Goal: Task Accomplishment & Management: Use online tool/utility

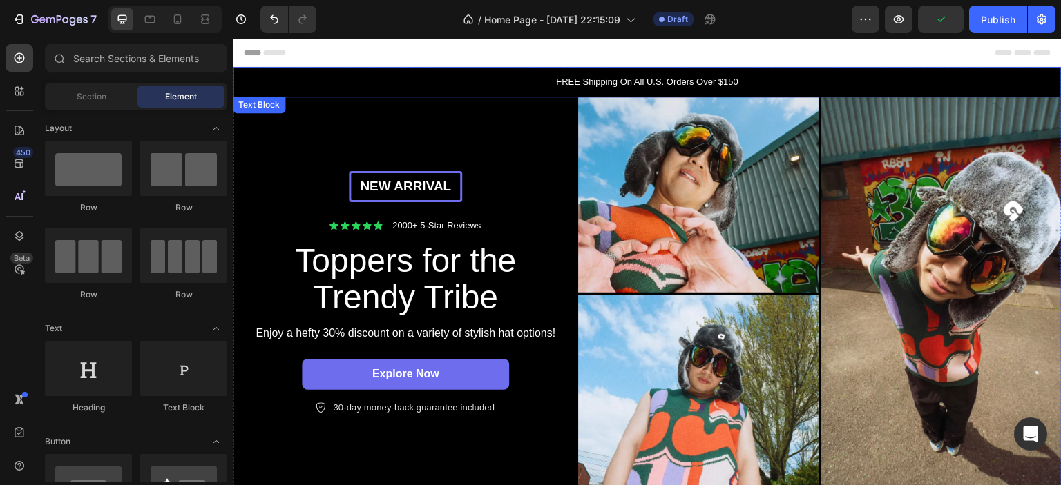
click at [720, 73] on div "FREE Shipping On All U.S. Orders Over $150" at bounding box center [647, 82] width 829 height 30
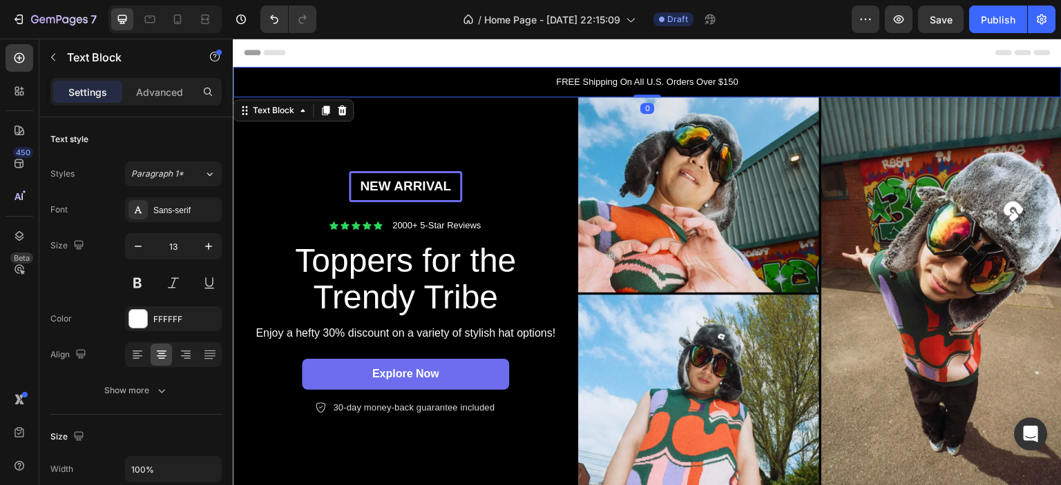
click at [711, 84] on p "FREE Shipping On All U.S. Orders Over $150" at bounding box center [647, 82] width 826 height 14
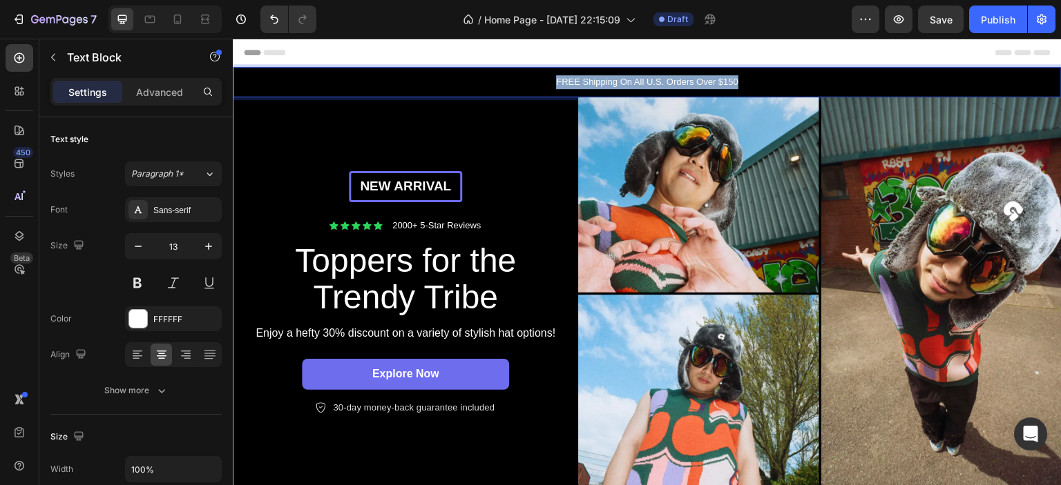
click at [711, 84] on p "FREE Shipping On All U.S. Orders Over $150" at bounding box center [647, 82] width 826 height 14
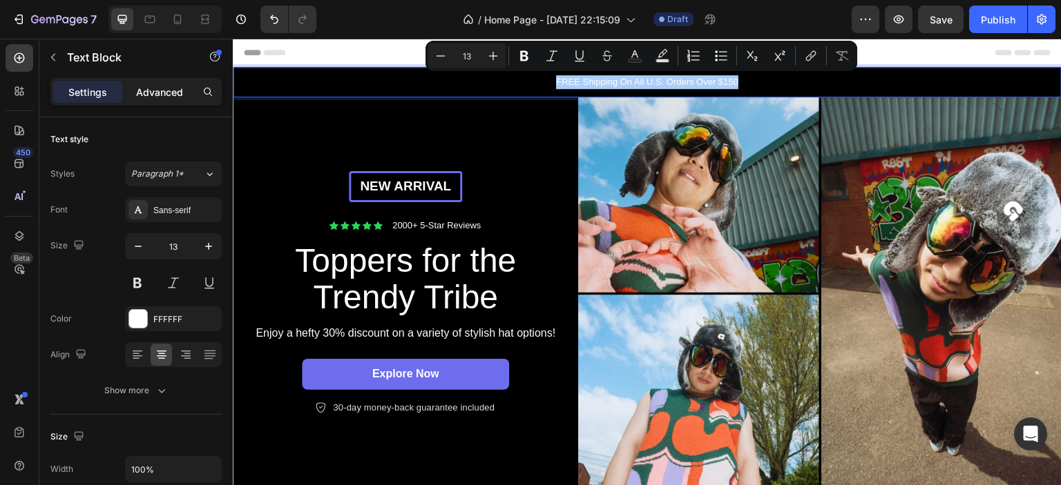
click at [162, 82] on div "Advanced" at bounding box center [159, 92] width 69 height 22
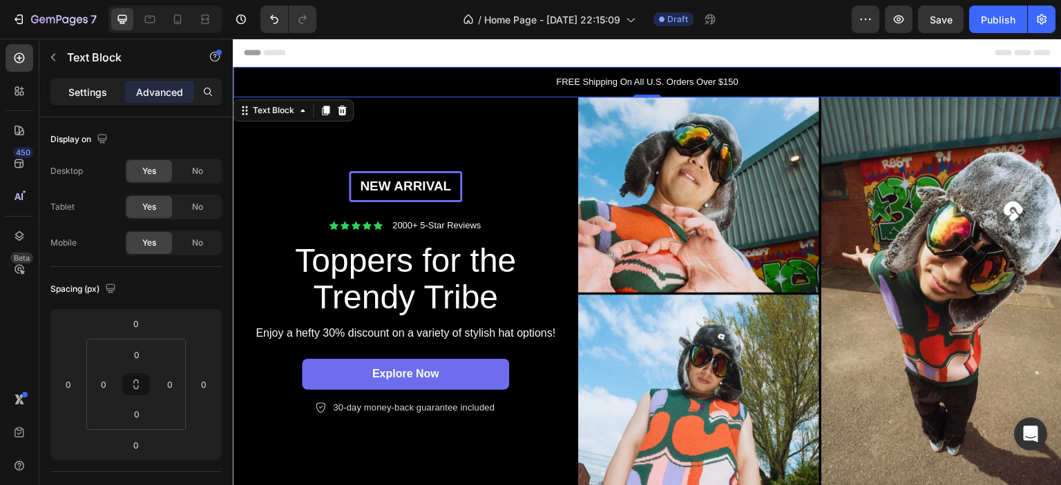
click at [80, 92] on p "Settings" at bounding box center [87, 92] width 39 height 15
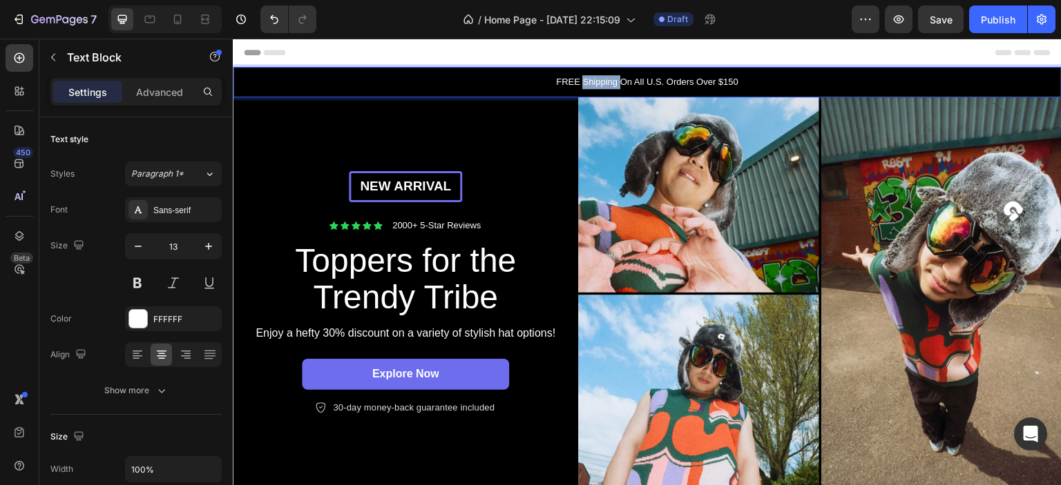
click at [608, 82] on p "FREE Shipping On All U.S. Orders Over $150" at bounding box center [647, 82] width 826 height 14
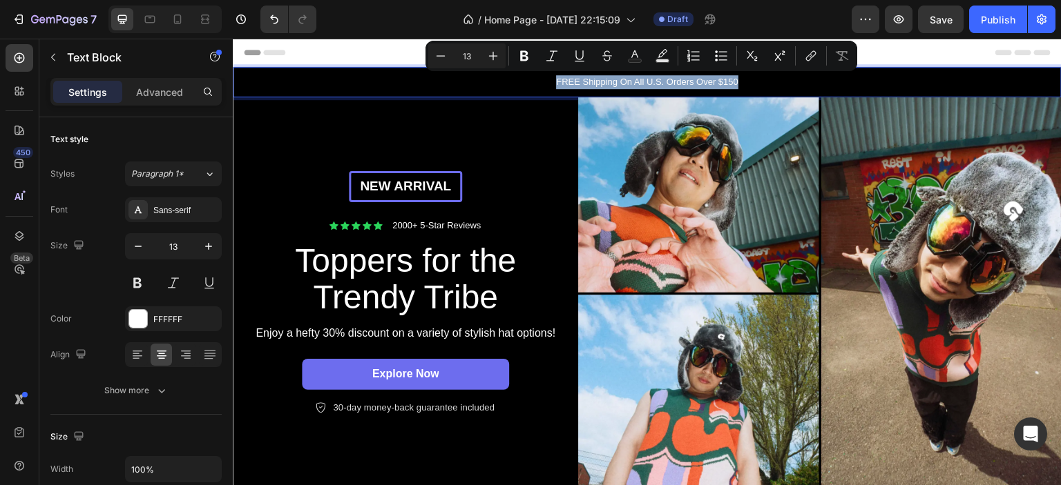
click at [361, 53] on div "Header" at bounding box center [647, 53] width 807 height 28
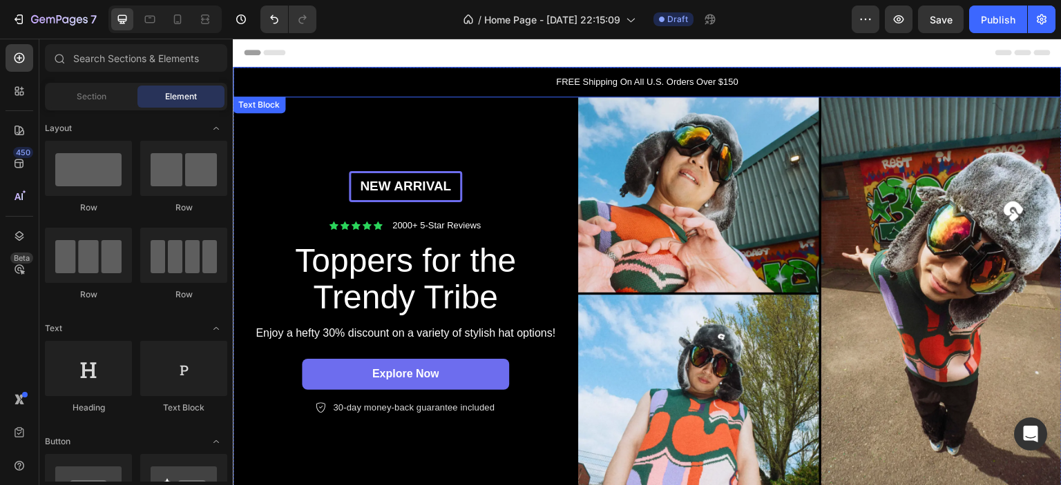
click at [366, 76] on p "FREE Shipping On All U.S. Orders Over $150" at bounding box center [647, 82] width 826 height 14
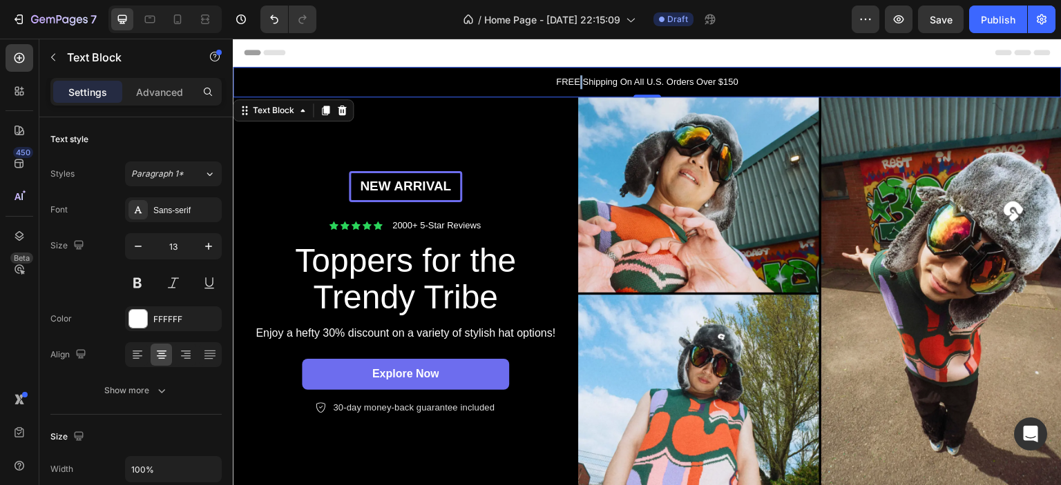
click at [573, 86] on p "FREE Shipping On All U.S. Orders Over $150" at bounding box center [647, 82] width 826 height 14
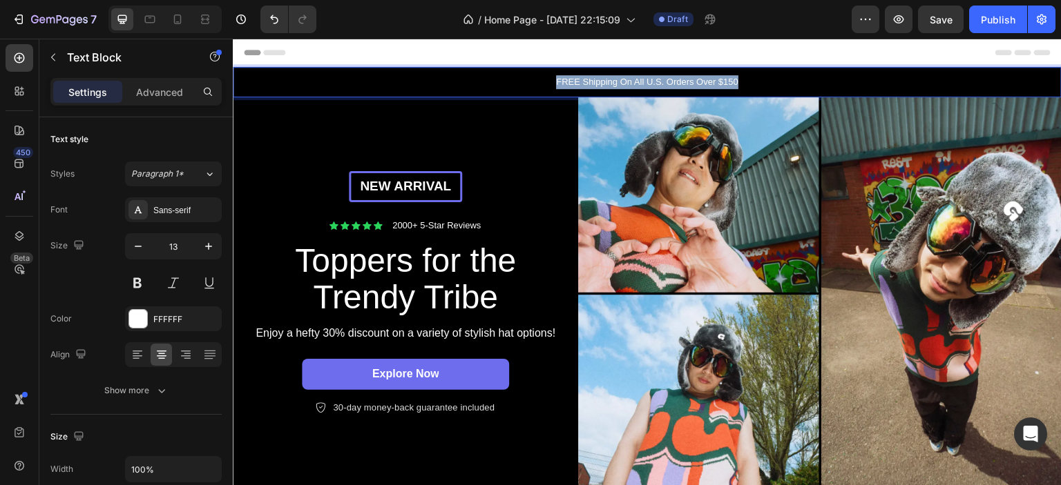
click at [573, 86] on p "FREE Shipping On All U.S. Orders Over $150" at bounding box center [647, 82] width 826 height 14
click at [566, 79] on p "Livraison GRATUITE pour toutes les commandes de plus de 69 $" at bounding box center [647, 82] width 826 height 14
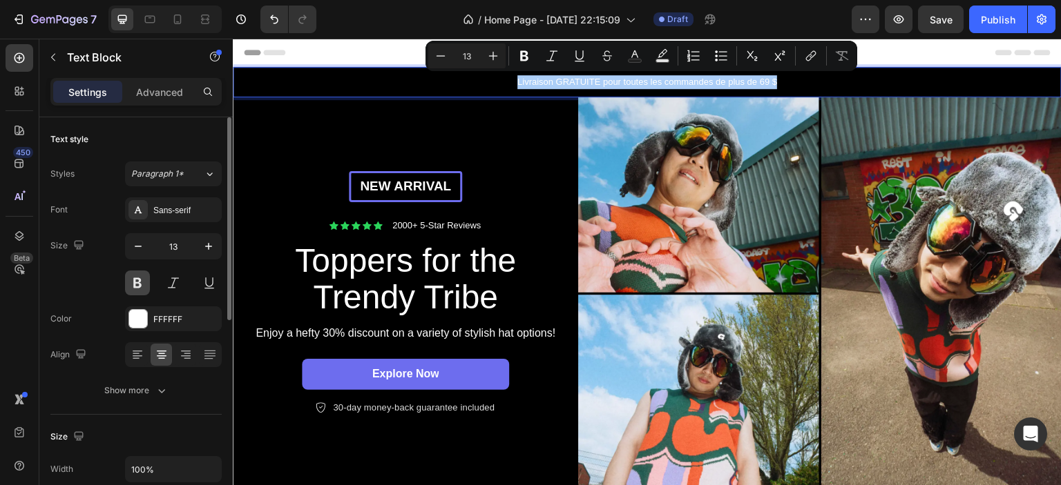
click at [131, 287] on button at bounding box center [137, 283] width 25 height 25
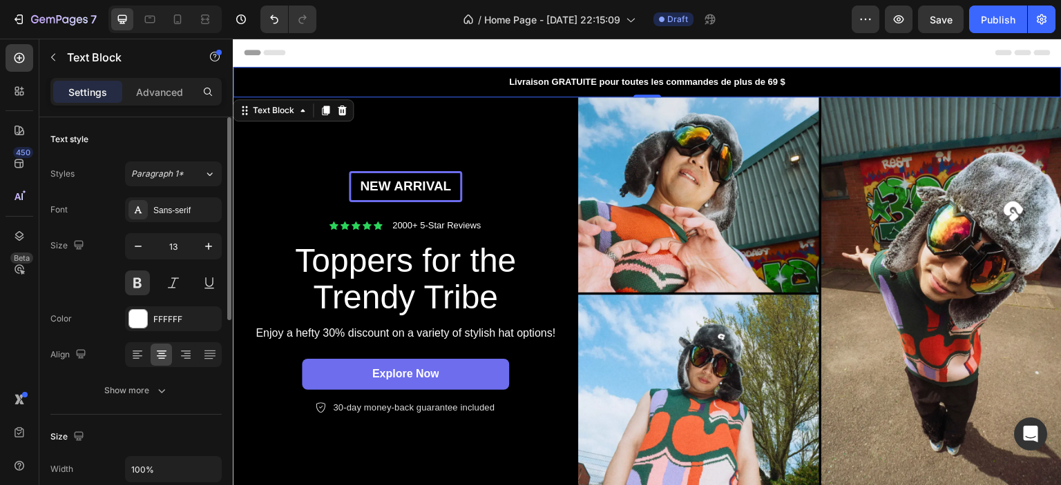
click at [134, 136] on div "Text style" at bounding box center [135, 139] width 171 height 22
click at [256, 135] on div "New arrival Text [GEOGRAPHIC_DATA] Icon Icon Icon Icon Icon Icon List 2000+ 5-S…" at bounding box center [405, 293] width 345 height 393
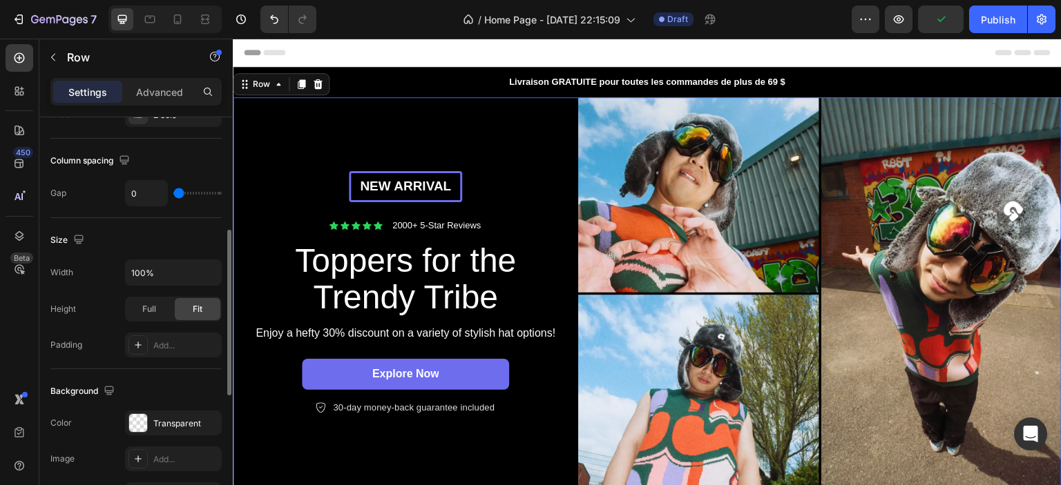
scroll to position [138, 0]
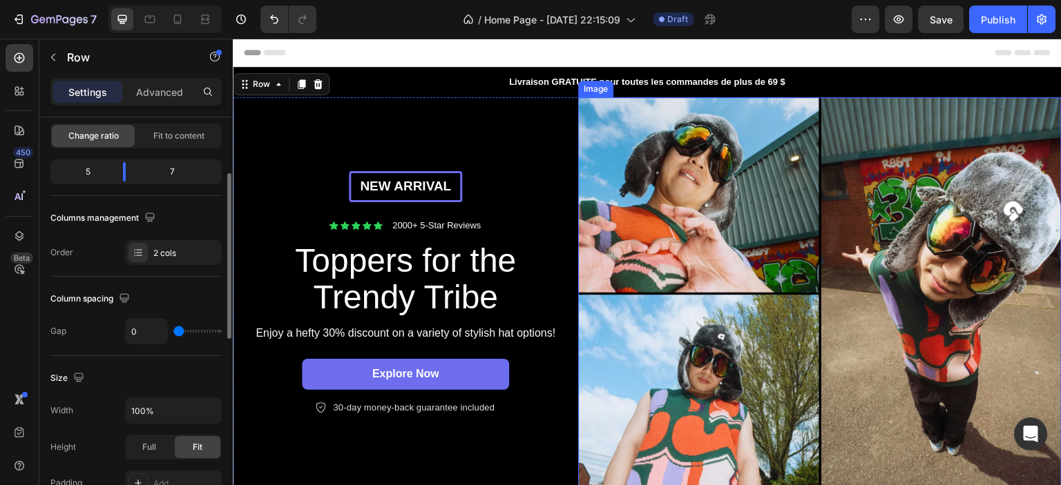
click at [760, 191] on img at bounding box center [819, 293] width 483 height 393
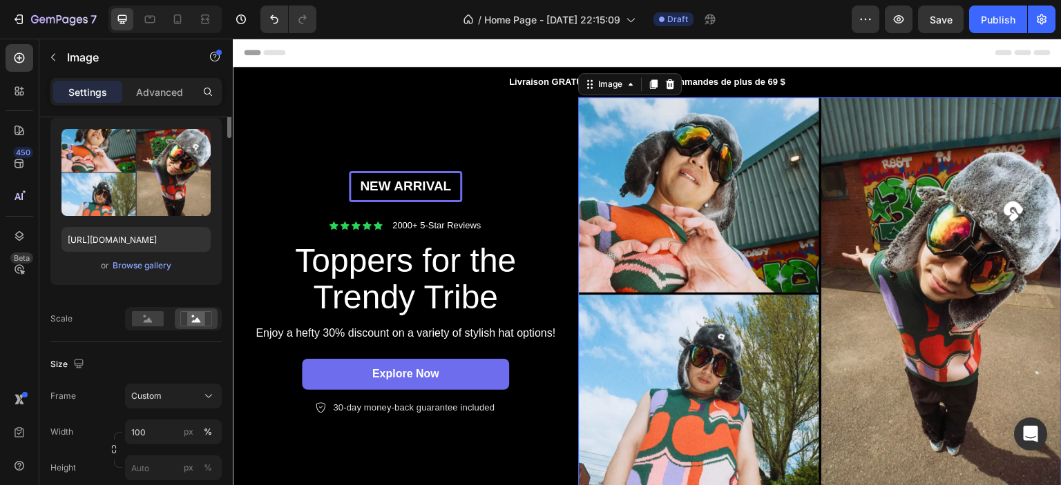
scroll to position [0, 0]
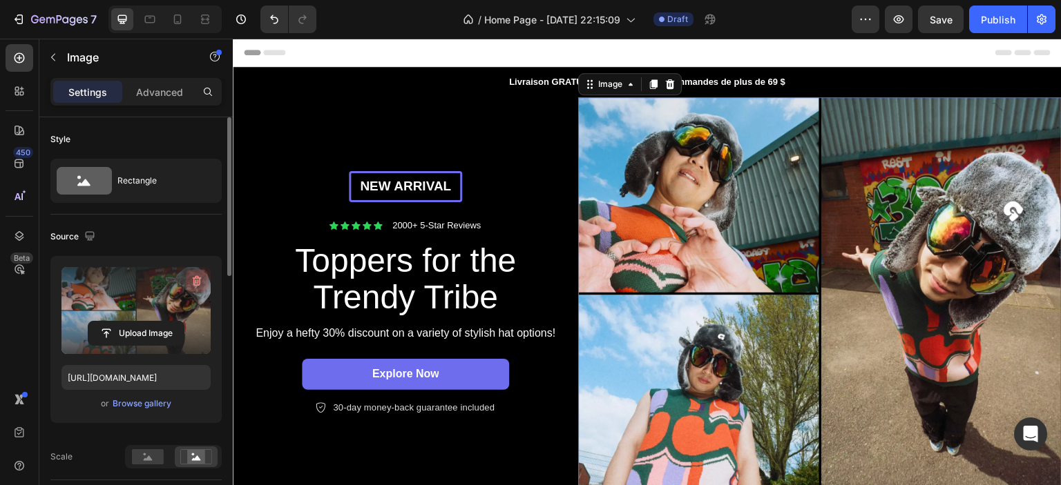
click at [195, 284] on icon "button" at bounding box center [197, 281] width 14 height 14
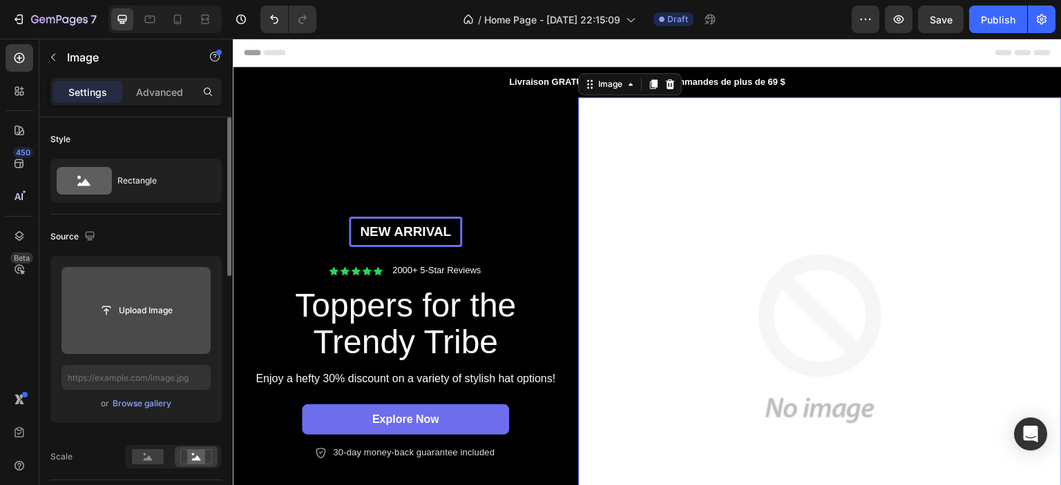
click at [711, 167] on img at bounding box center [819, 338] width 483 height 483
click at [103, 303] on input "file" at bounding box center [135, 310] width 95 height 23
click at [152, 325] on input "file" at bounding box center [135, 310] width 149 height 87
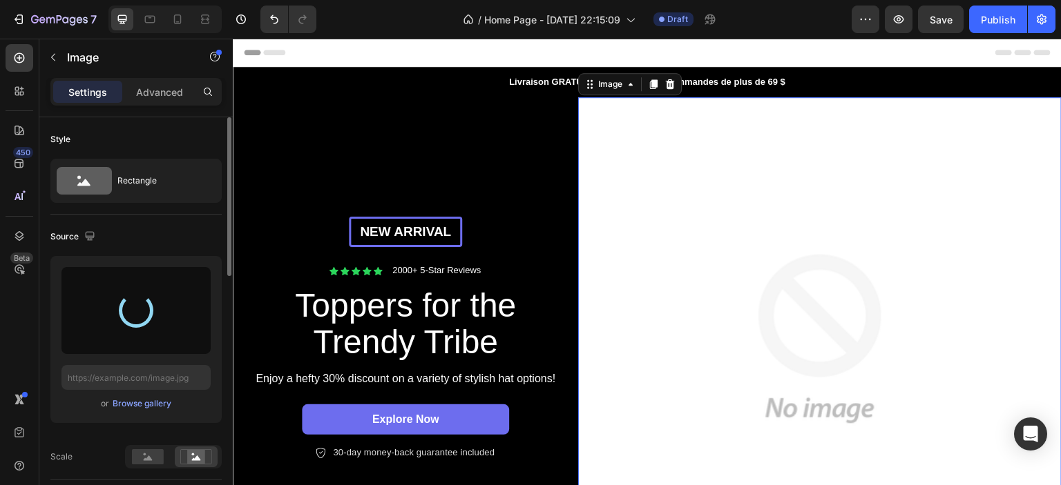
type input "[URL][DOMAIN_NAME]"
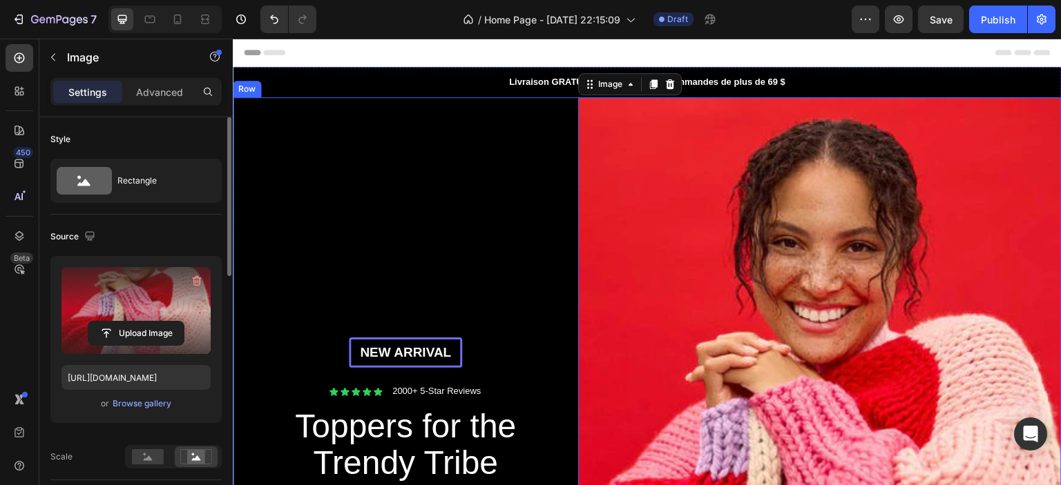
click at [301, 168] on div "New arrival Text [GEOGRAPHIC_DATA] Icon Icon Icon Icon Icon Icon List 2000+ 5-S…" at bounding box center [405, 459] width 345 height 725
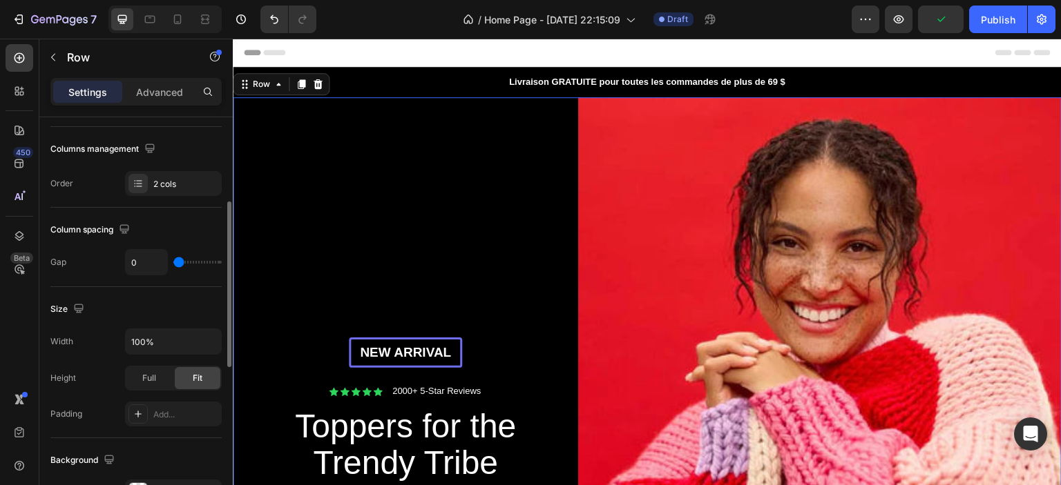
scroll to position [69, 0]
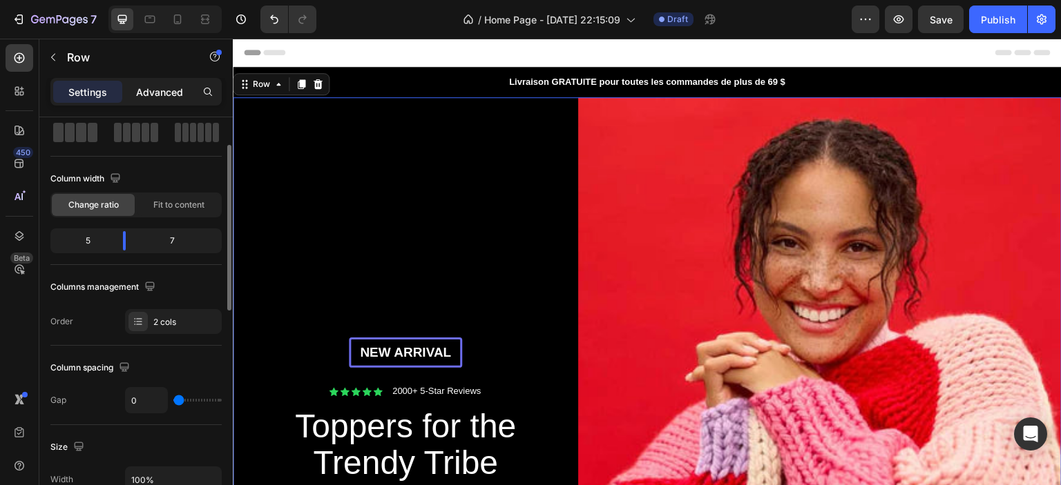
click at [171, 81] on div "Advanced" at bounding box center [159, 92] width 69 height 22
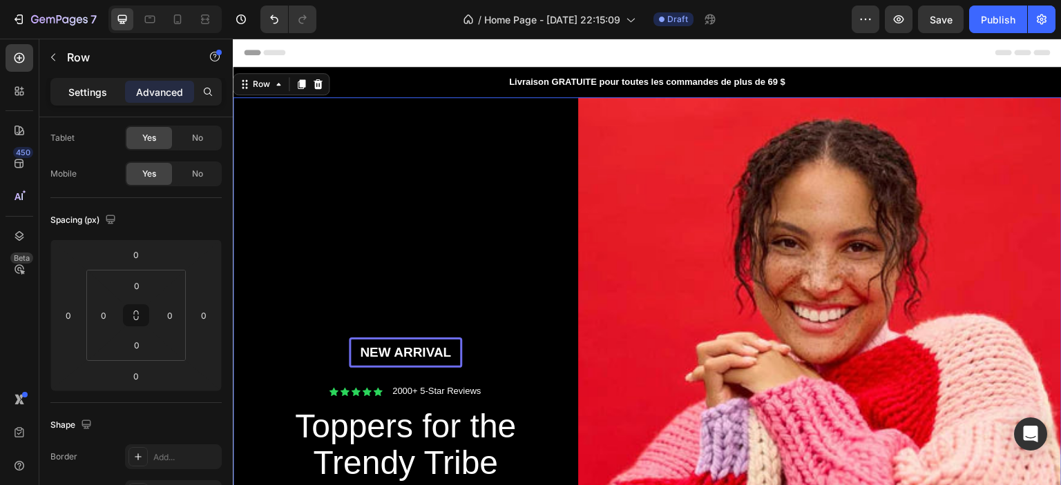
click at [102, 91] on p "Settings" at bounding box center [87, 92] width 39 height 15
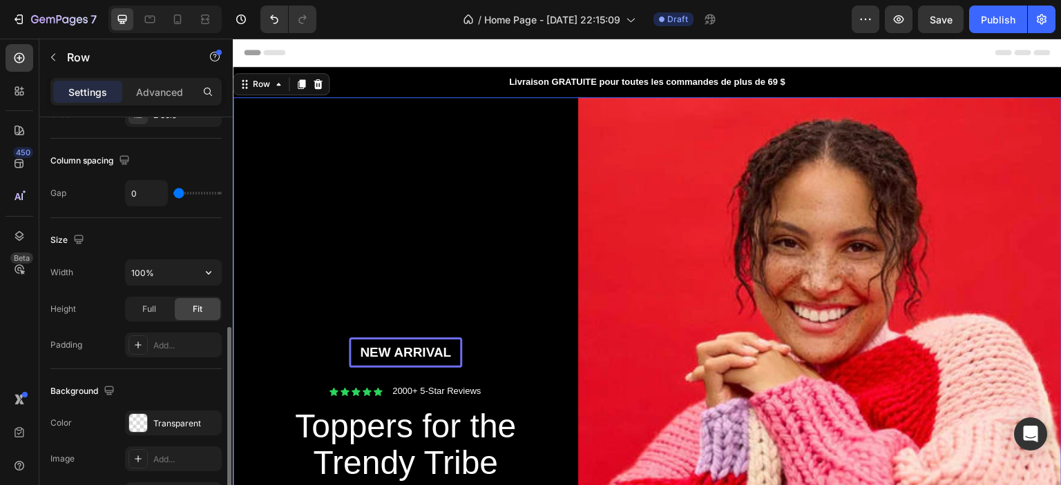
scroll to position [345, 0]
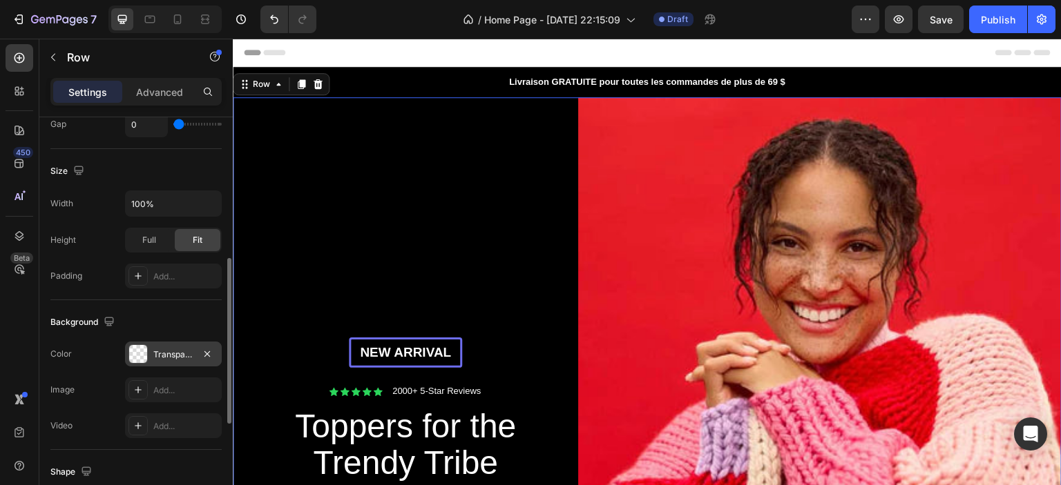
click at [177, 358] on div "Transparent" at bounding box center [173, 355] width 40 height 12
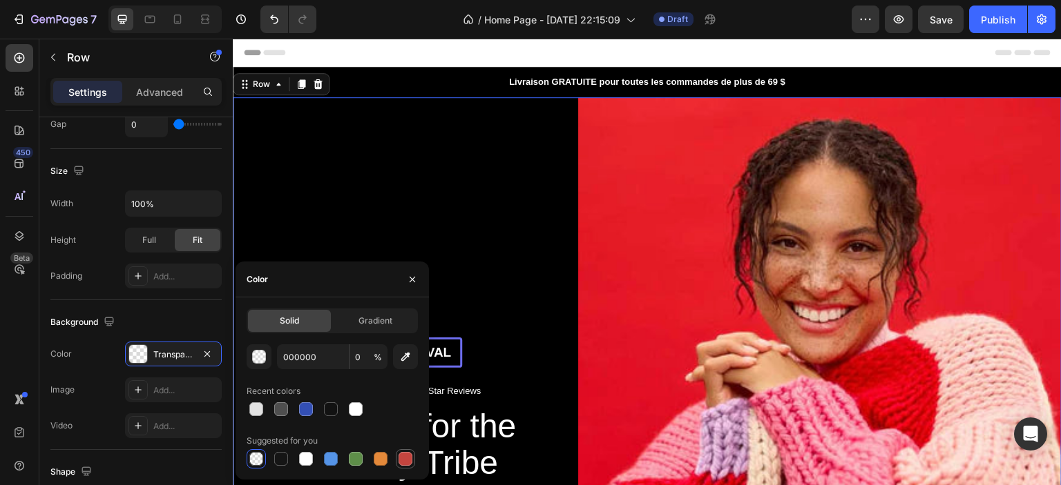
click at [403, 459] on div at bounding box center [405, 459] width 14 height 14
type input "C5453F"
type input "100"
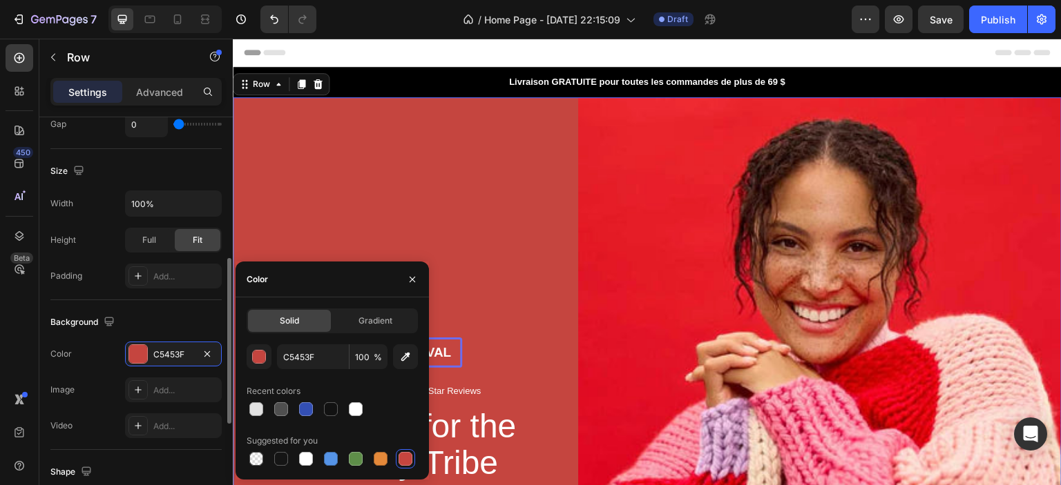
click at [144, 314] on div "Background" at bounding box center [135, 322] width 171 height 22
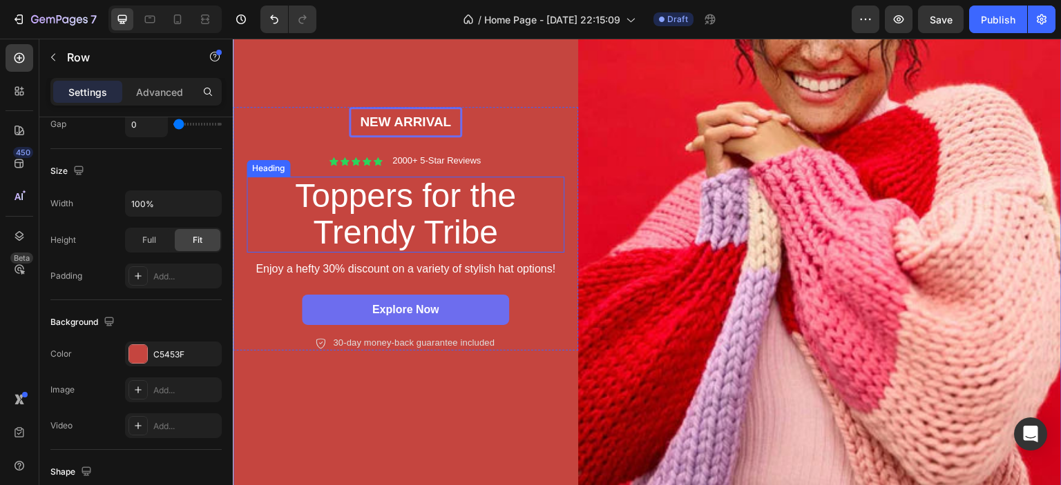
scroll to position [207, 0]
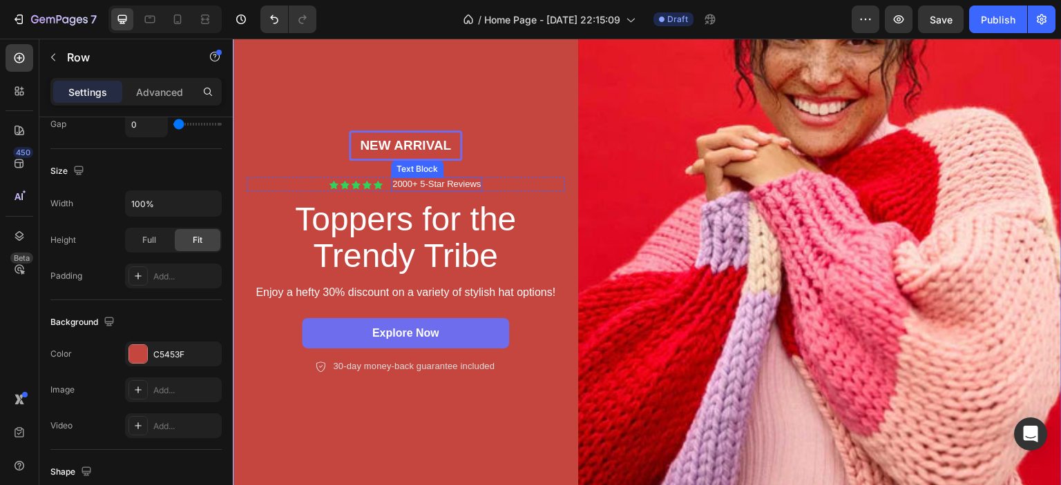
click at [405, 179] on p "2000+ 5-Star Reviews" at bounding box center [436, 185] width 88 height 12
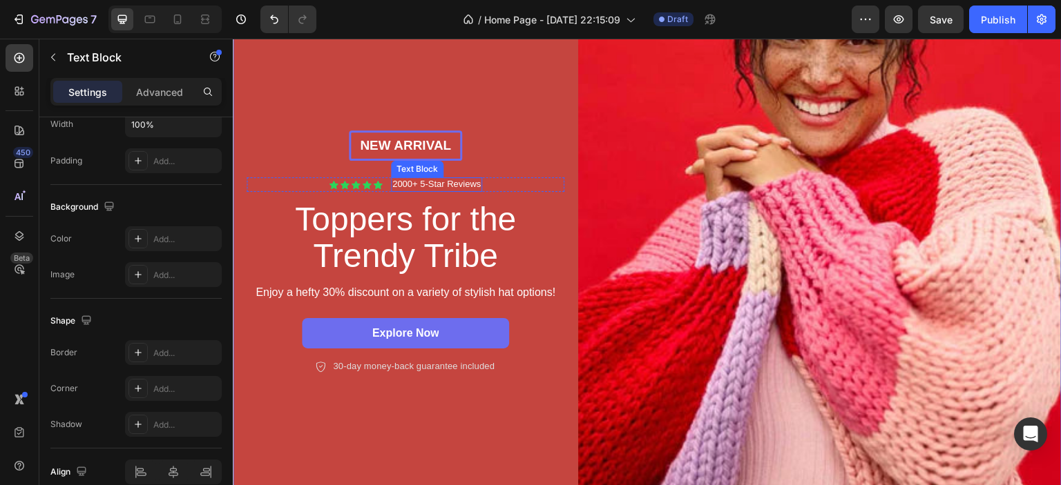
scroll to position [0, 0]
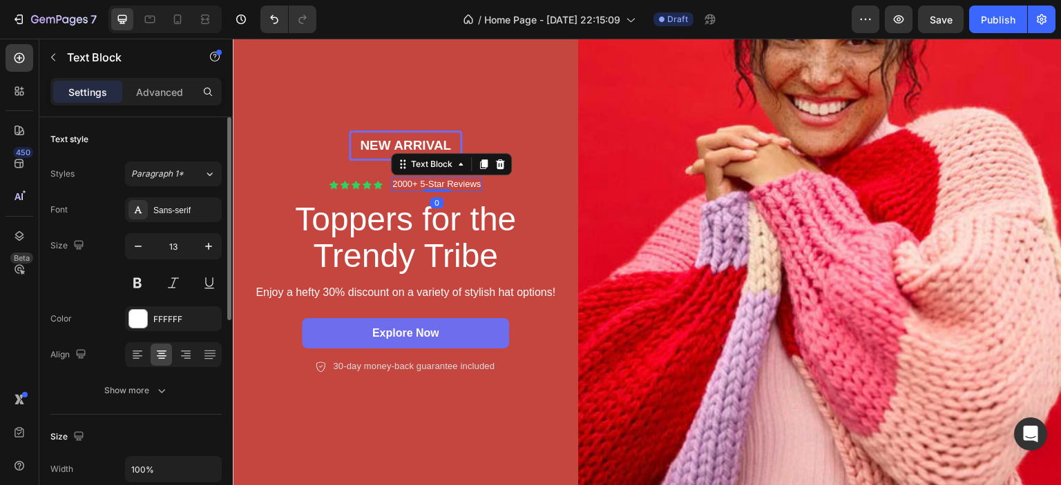
click at [405, 179] on p "2000+ 5-Star Reviews" at bounding box center [436, 185] width 88 height 12
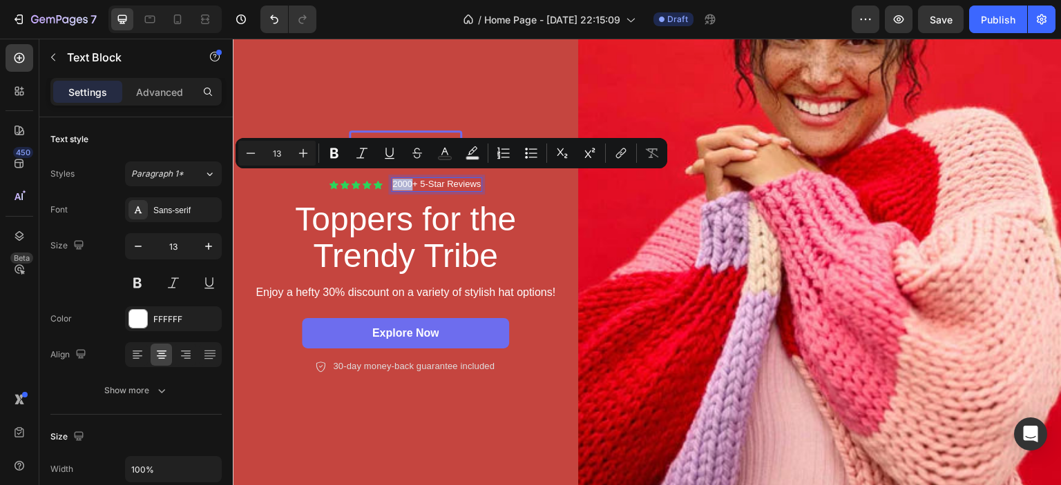
click at [437, 180] on p "2000+ 5-Star Reviews" at bounding box center [436, 185] width 88 height 12
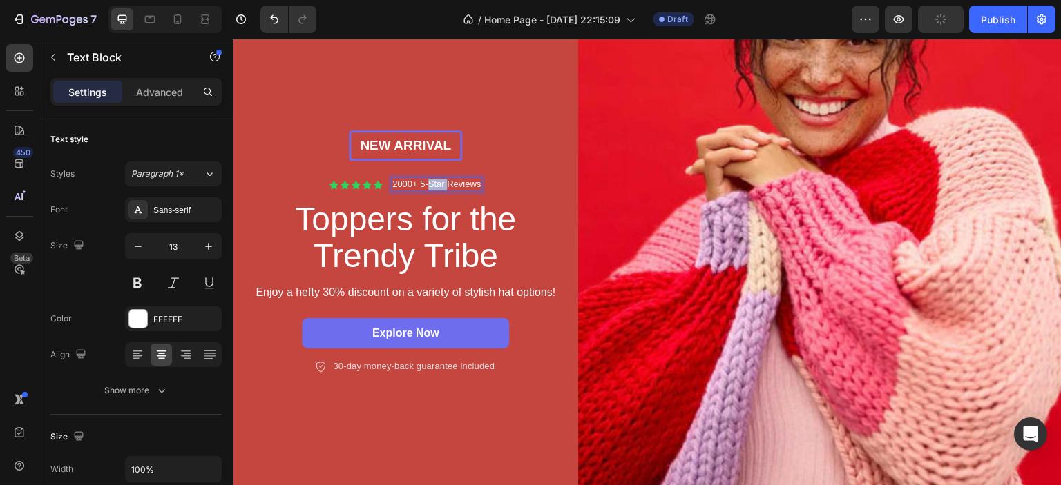
click at [437, 180] on p "2000+ 5-Star Reviews" at bounding box center [436, 185] width 88 height 12
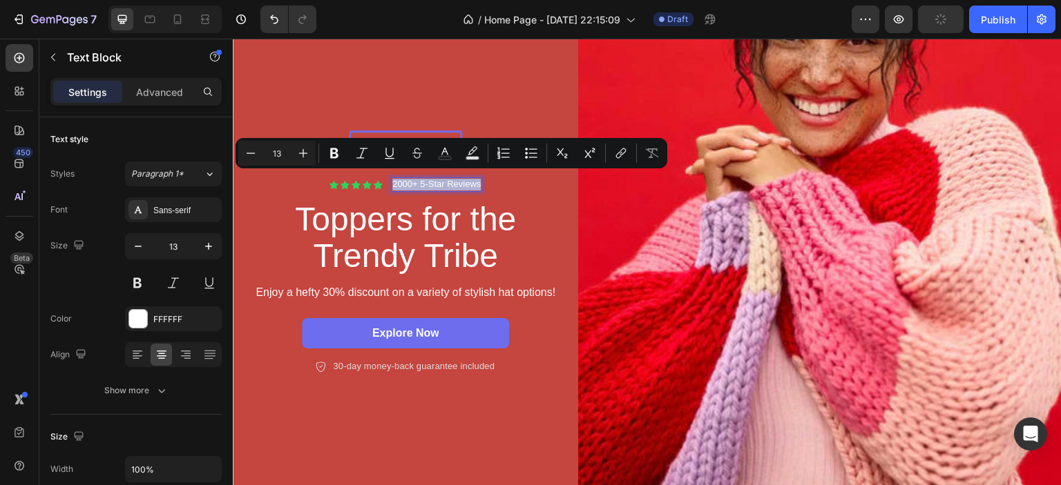
copy p "2000+ 5-Star Reviews"
click at [405, 179] on p "2000+ 5-Star Reviews" at bounding box center [436, 185] width 88 height 12
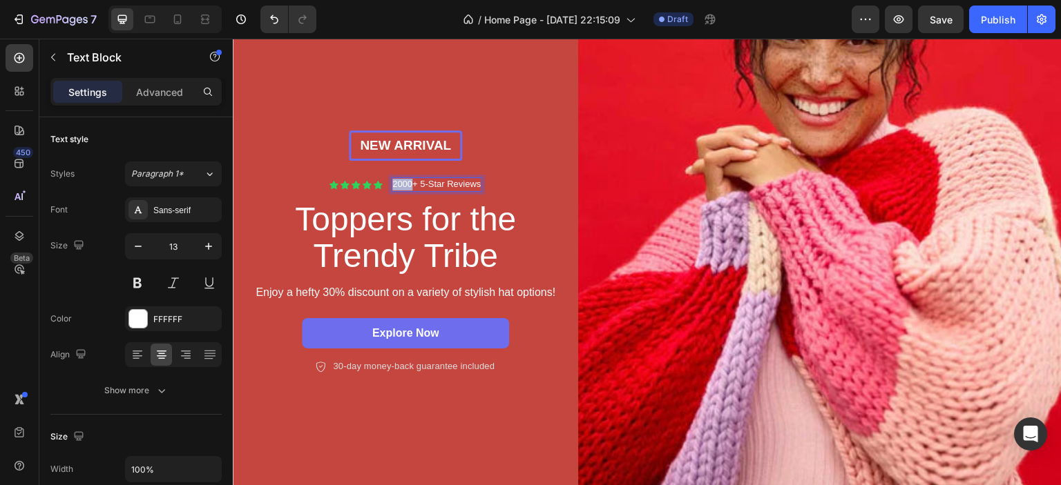
click at [405, 179] on p "2000+ 5-Star Reviews" at bounding box center [436, 185] width 88 height 12
click at [423, 229] on h2 "Toppers for the Trendy Tribe" at bounding box center [405, 238] width 311 height 76
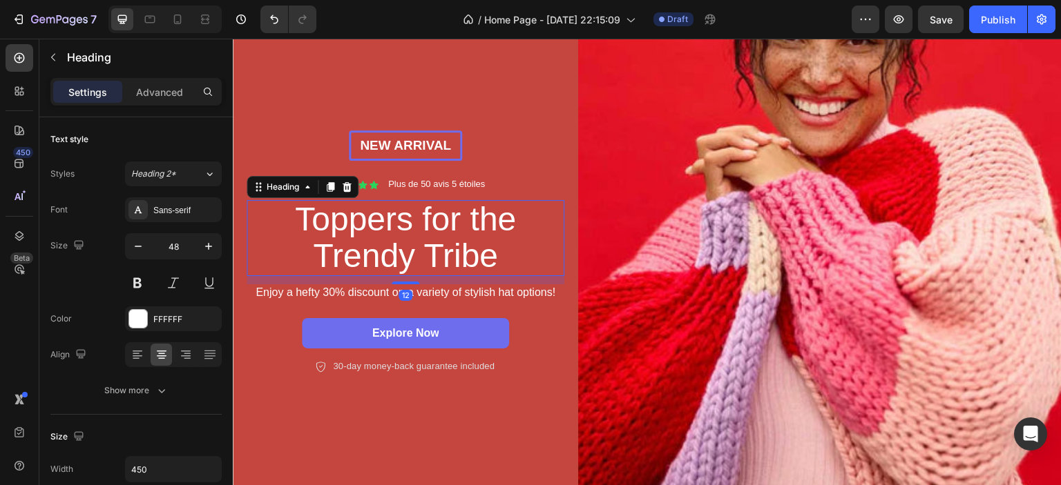
click at [423, 229] on h2 "Toppers for the Trendy Tribe" at bounding box center [405, 238] width 311 height 76
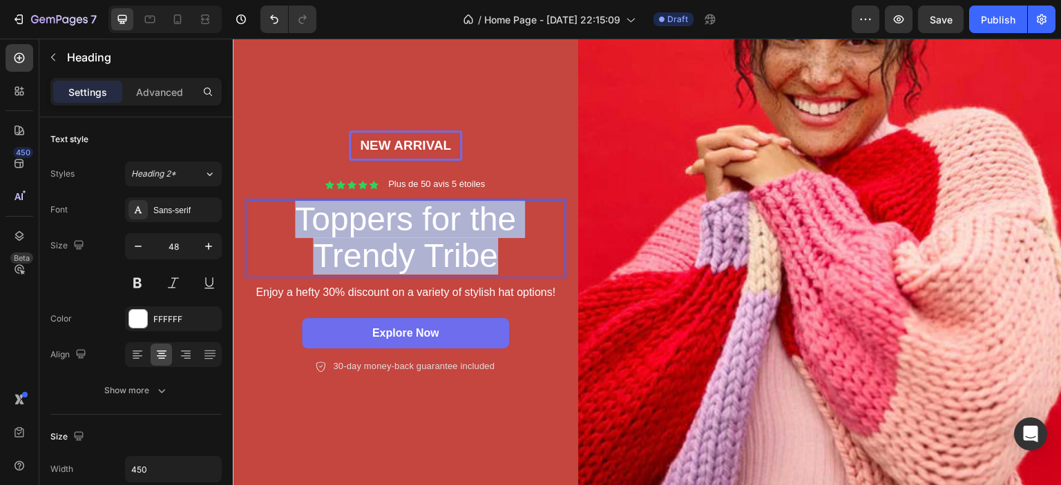
click at [423, 229] on p "Toppers for the Trendy Tribe" at bounding box center [405, 238] width 308 height 73
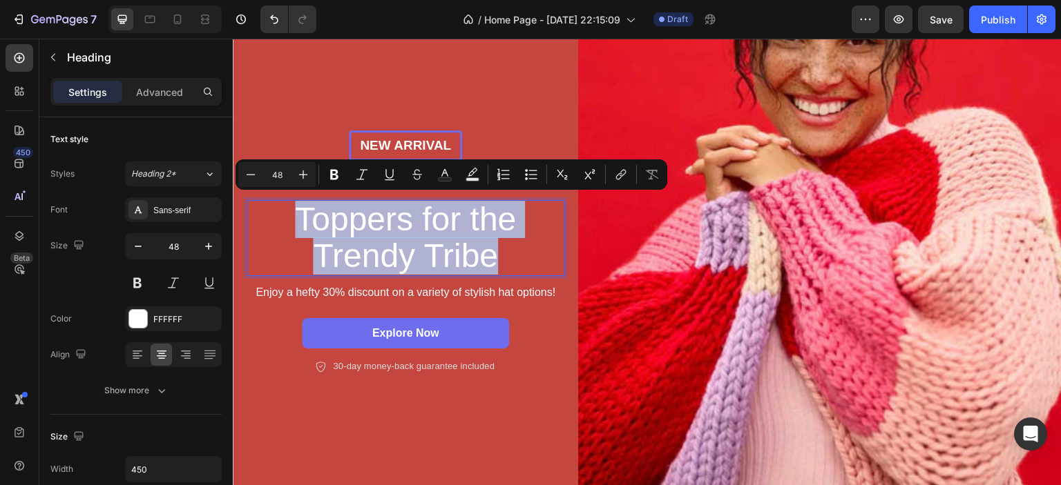
click at [399, 227] on p "Toppers for the Trendy Tribe" at bounding box center [405, 238] width 308 height 73
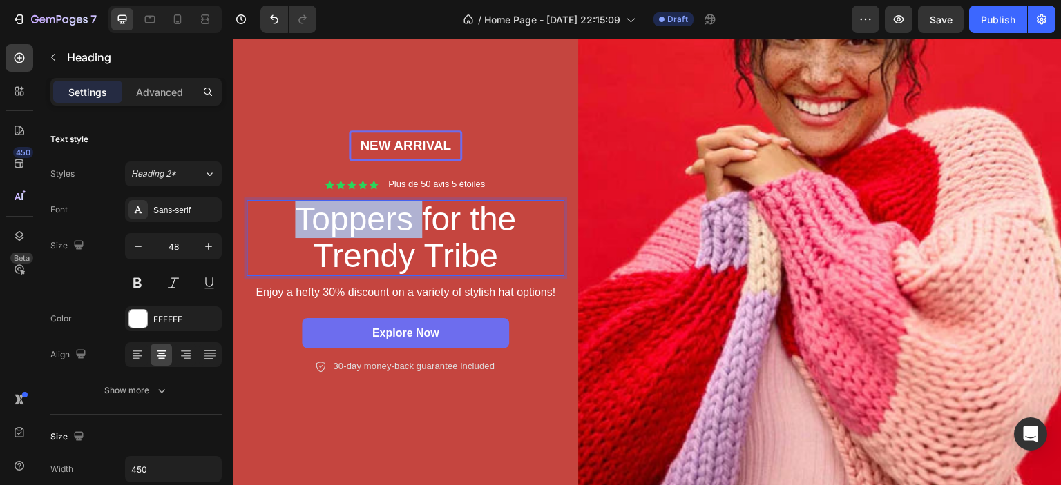
click at [399, 227] on p "Toppers for the Trendy Tribe" at bounding box center [405, 238] width 308 height 73
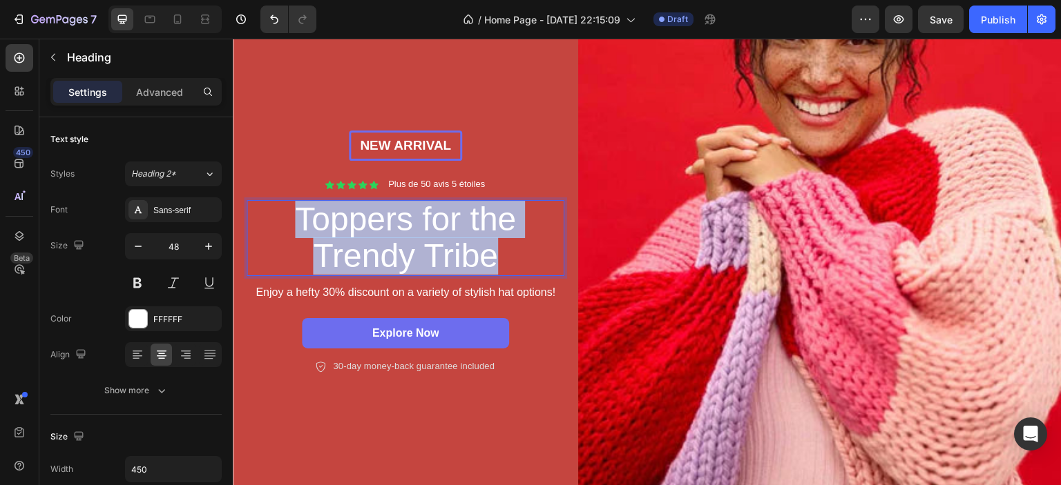
click at [399, 227] on p "Toppers for the Trendy Tribe" at bounding box center [405, 238] width 308 height 73
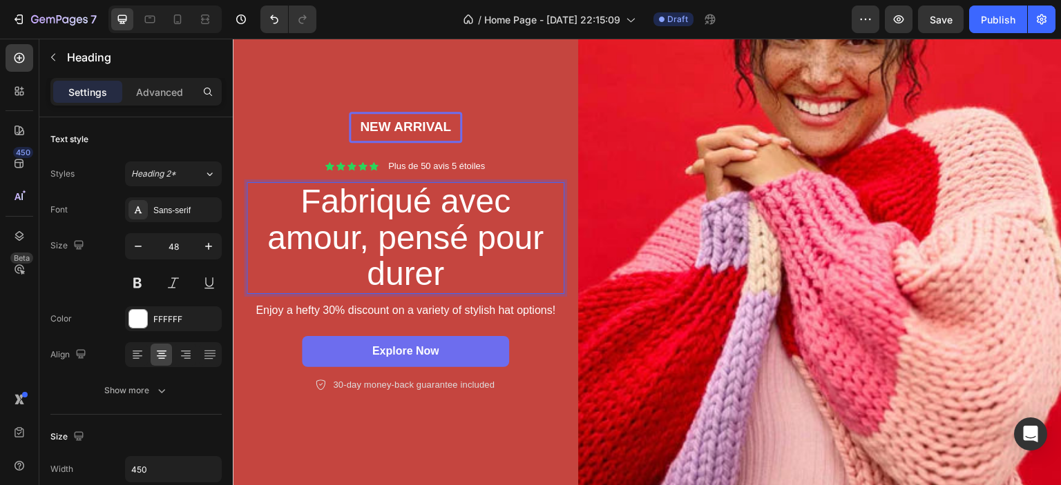
scroll to position [189, 0]
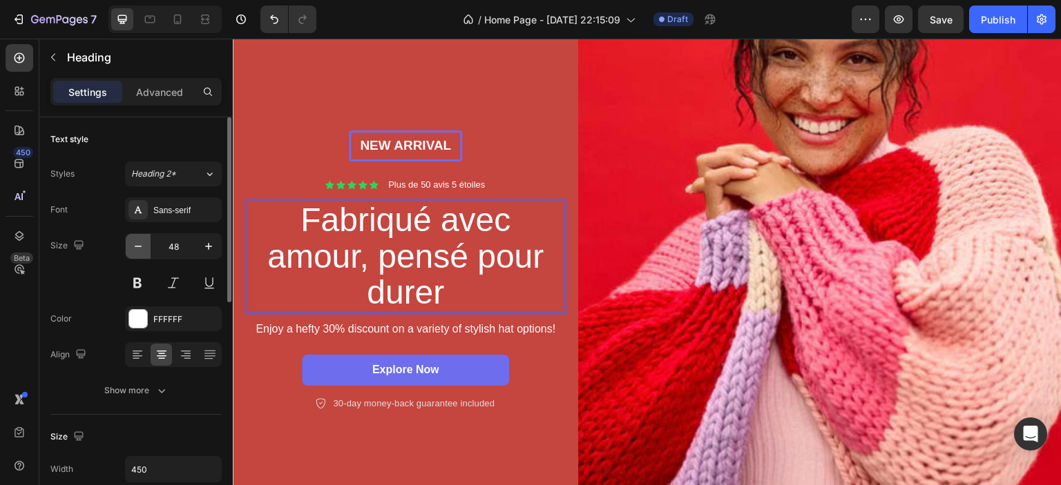
click at [132, 250] on icon "button" at bounding box center [138, 247] width 14 height 14
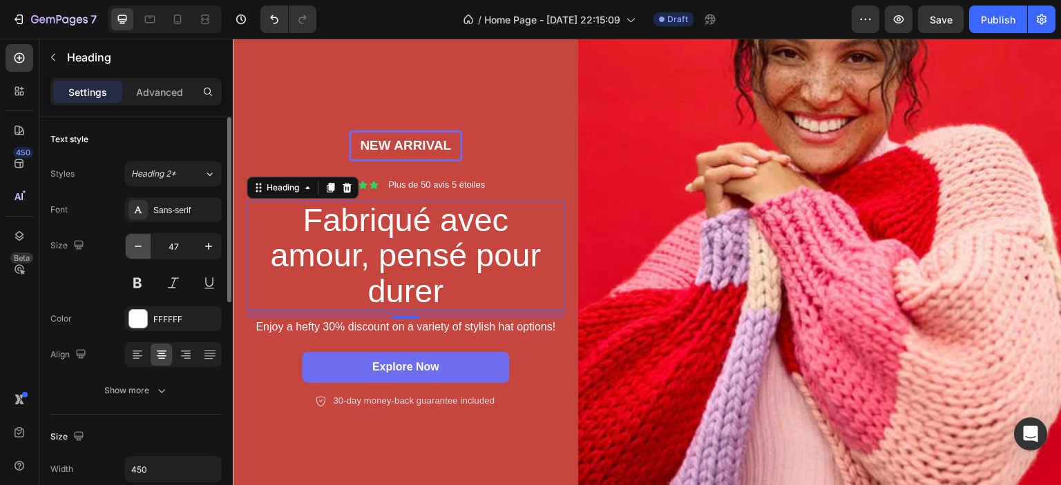
click at [132, 250] on icon "button" at bounding box center [138, 247] width 14 height 14
type input "46"
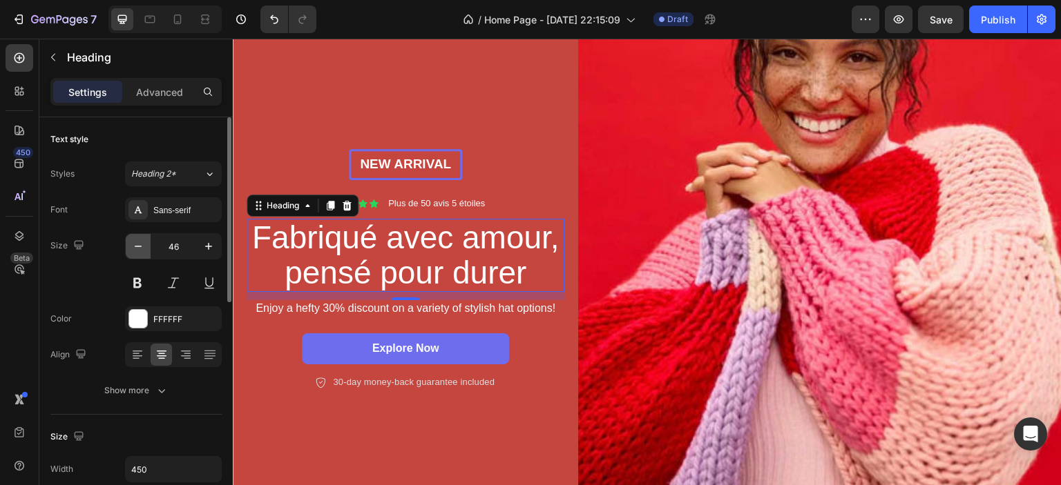
scroll to position [209, 0]
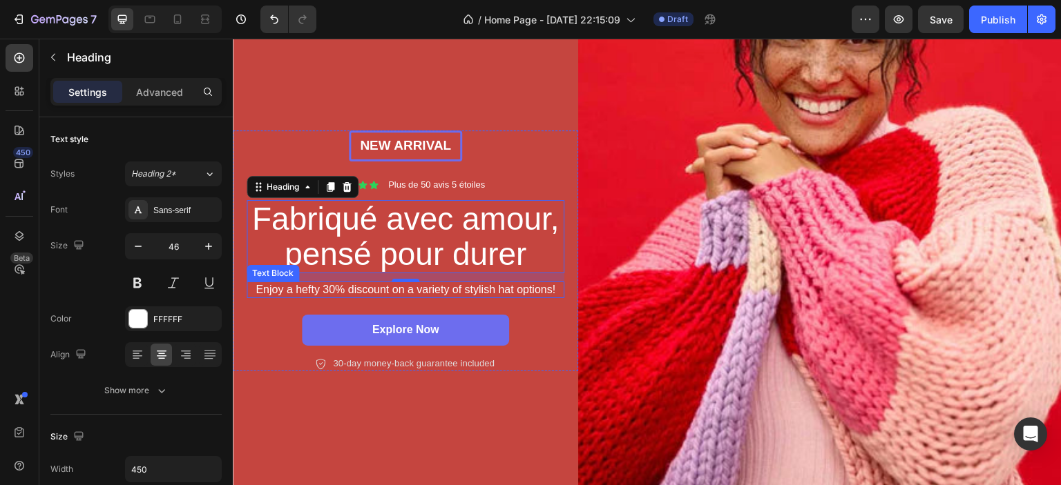
click at [289, 285] on p "Enjoy a hefty 30% discount on a variety of stylish hat options!" at bounding box center [405, 290] width 315 height 15
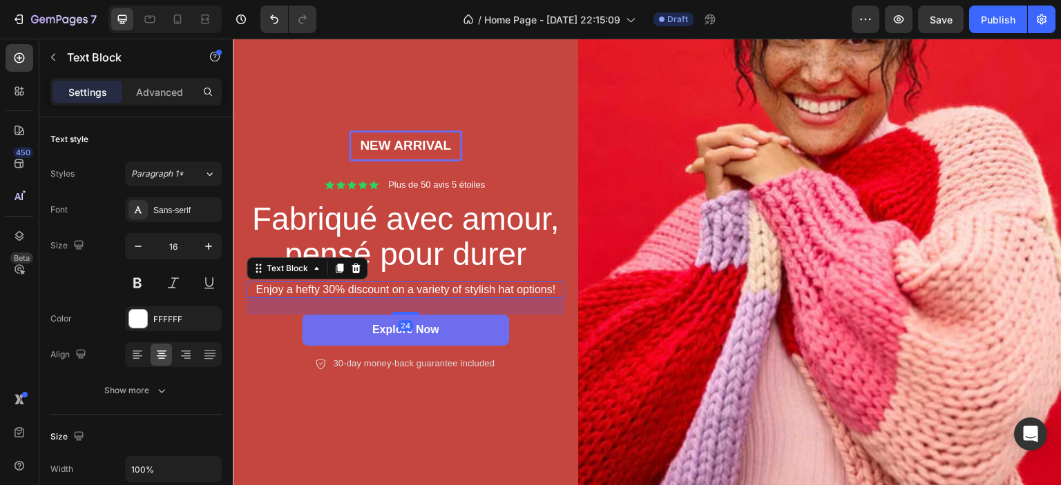
click at [289, 285] on p "Enjoy a hefty 30% discount on a variety of stylish hat options!" at bounding box center [405, 290] width 315 height 15
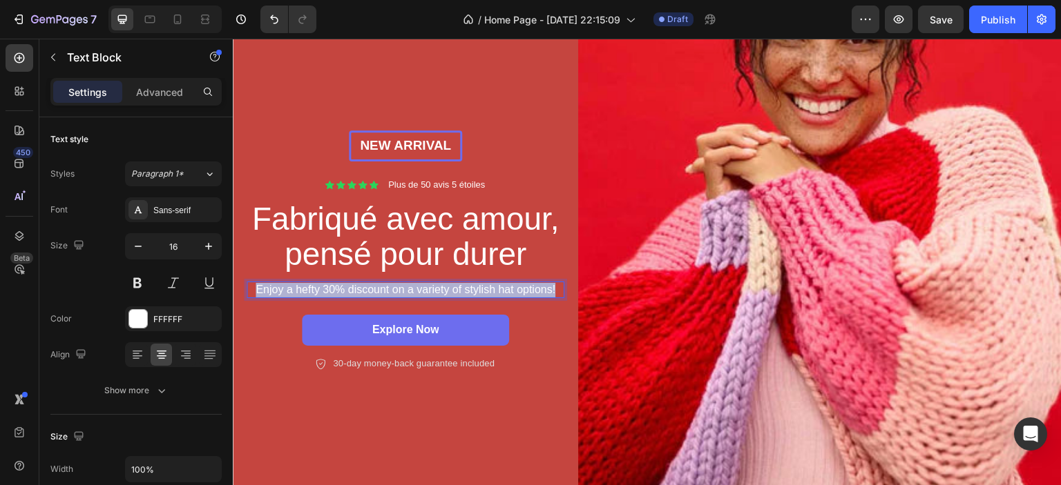
click at [289, 285] on p "Enjoy a hefty 30% discount on a variety of stylish hat options!" at bounding box center [405, 290] width 315 height 15
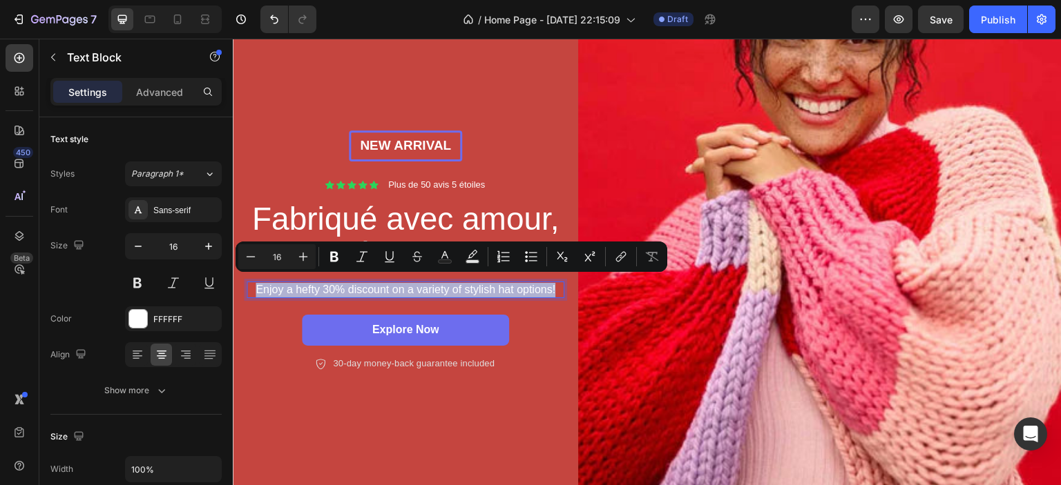
copy p "Enjoy a hefty 30% discount on a variety of stylish hat options!"
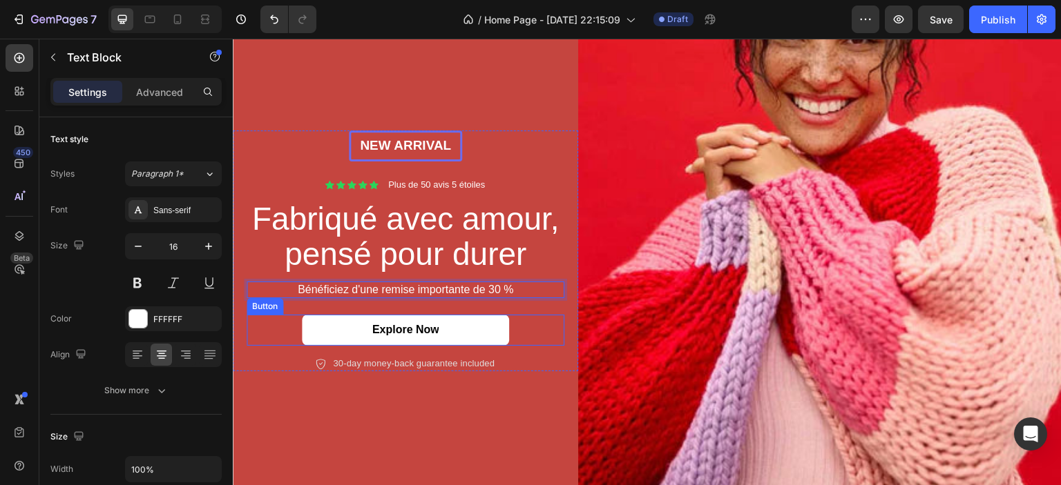
click at [488, 324] on link "Explore Now" at bounding box center [405, 330] width 207 height 31
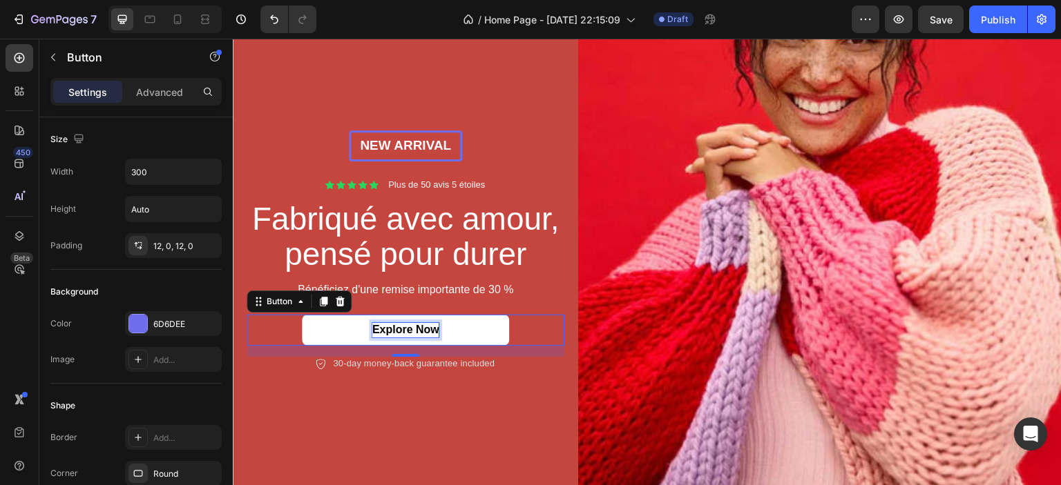
click at [412, 326] on p "Explore Now" at bounding box center [405, 330] width 67 height 15
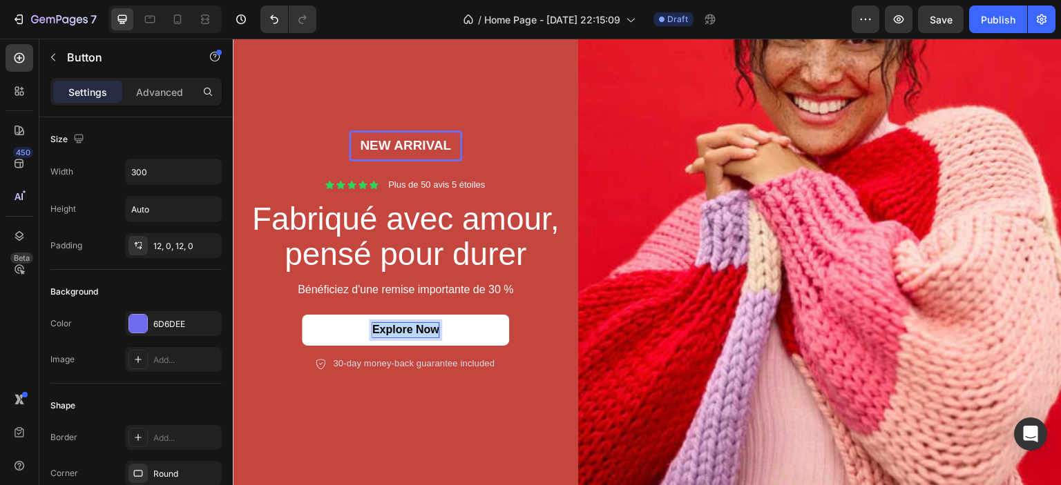
click at [412, 326] on p "Explore Now" at bounding box center [405, 330] width 67 height 15
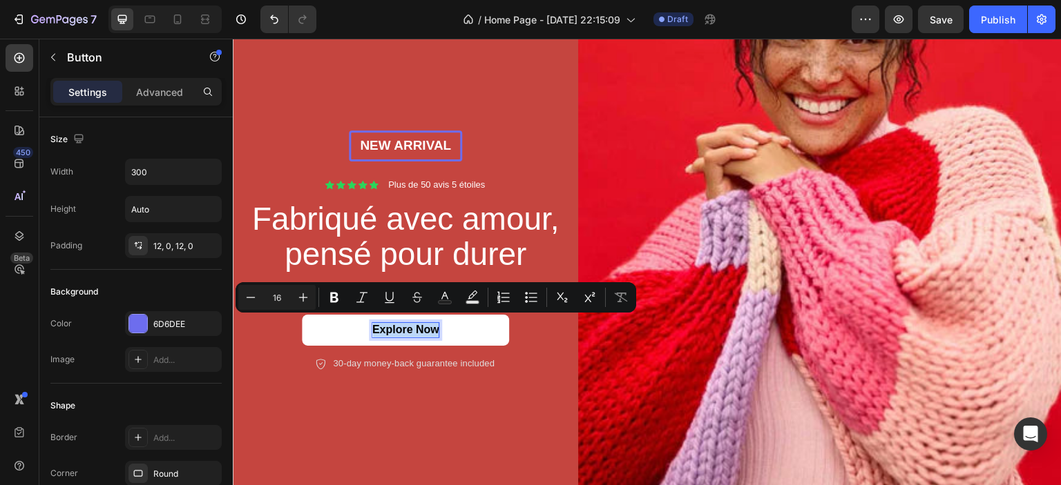
copy p "Explore Now"
click at [405, 323] on p "Explore Now" at bounding box center [405, 330] width 67 height 15
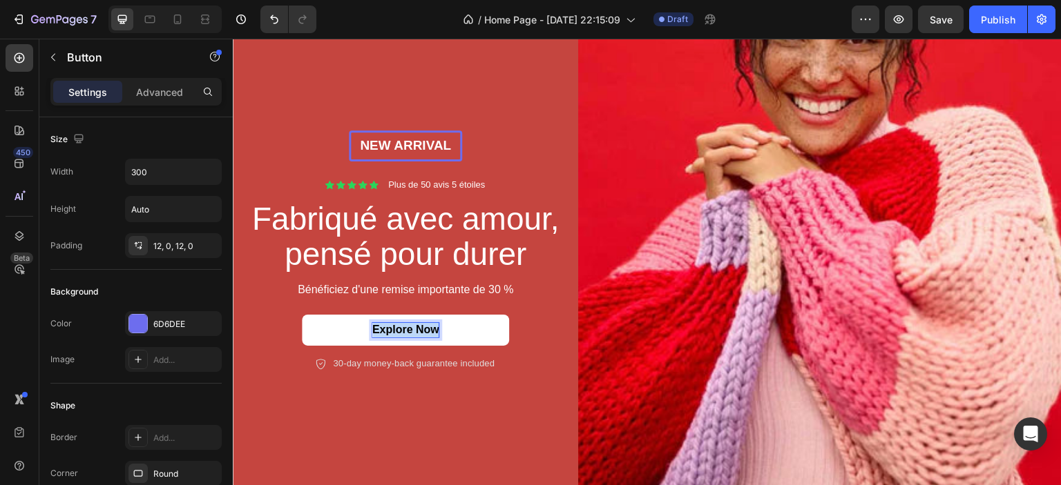
click at [405, 323] on p "Explore Now" at bounding box center [405, 330] width 67 height 15
click at [514, 377] on div "New arrival Text [GEOGRAPHIC_DATA] Icon Icon Icon Icon Icon Icon List Plus de 5…" at bounding box center [405, 251] width 345 height 725
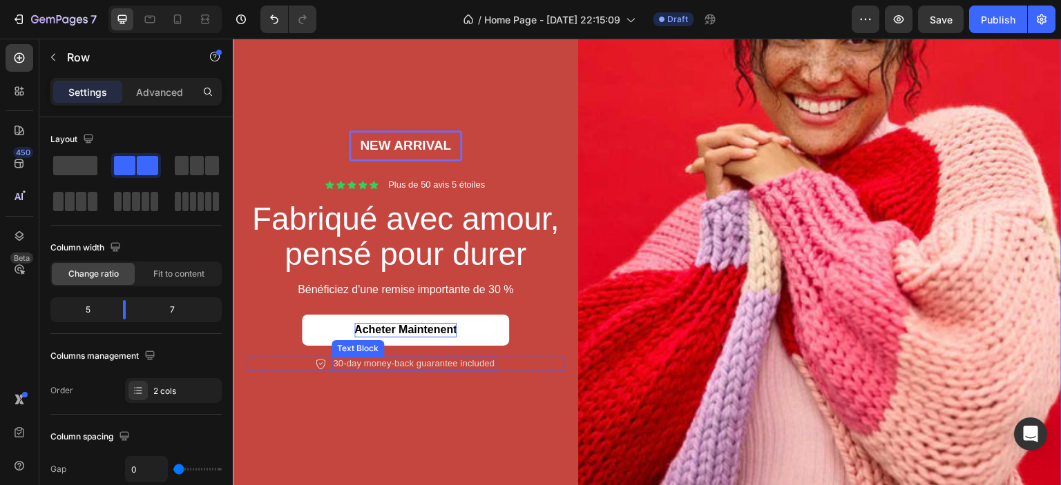
click at [370, 359] on p "30-day money-back guarantee included" at bounding box center [414, 364] width 162 height 12
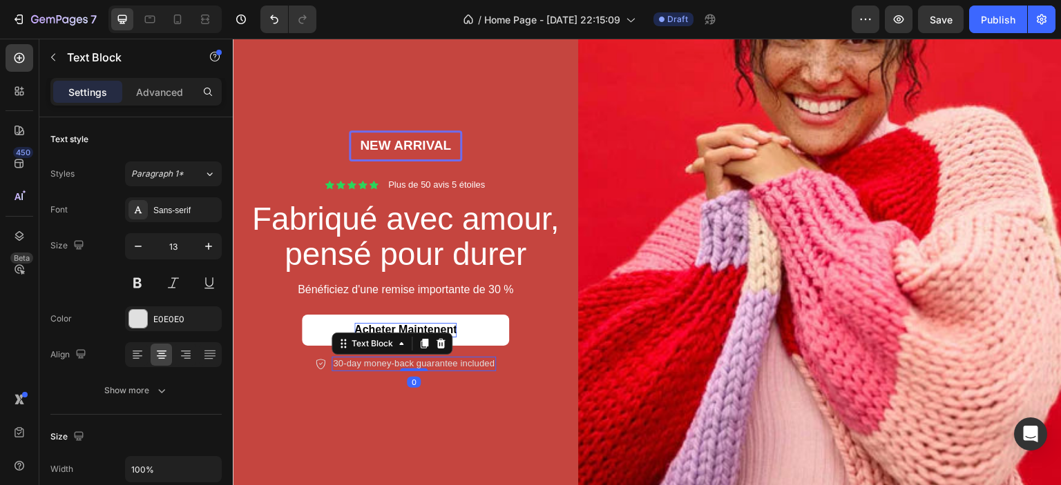
click at [370, 359] on p "30-day money-back guarantee included" at bounding box center [414, 364] width 162 height 12
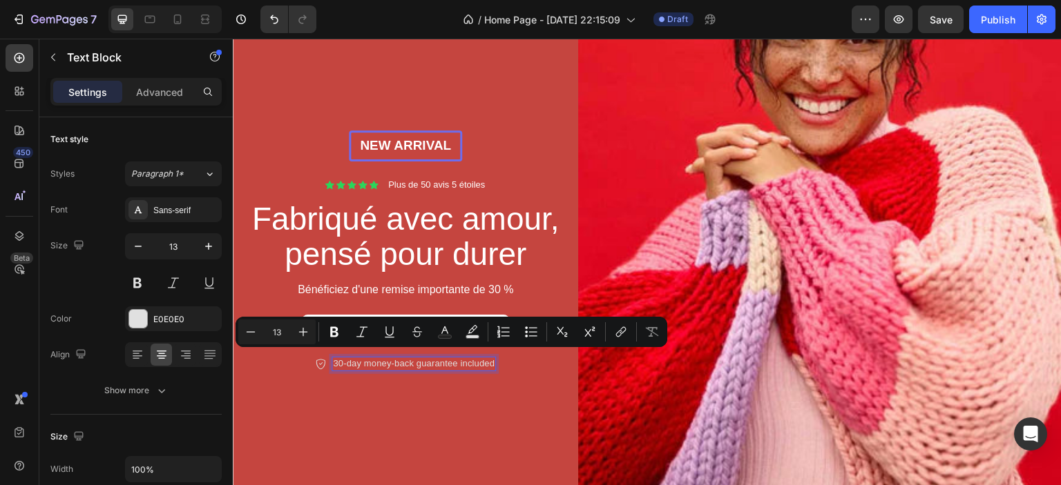
copy p "30-day money-back guarantee included"
click at [345, 358] on p "30-day money-back guarantee included" at bounding box center [414, 364] width 162 height 12
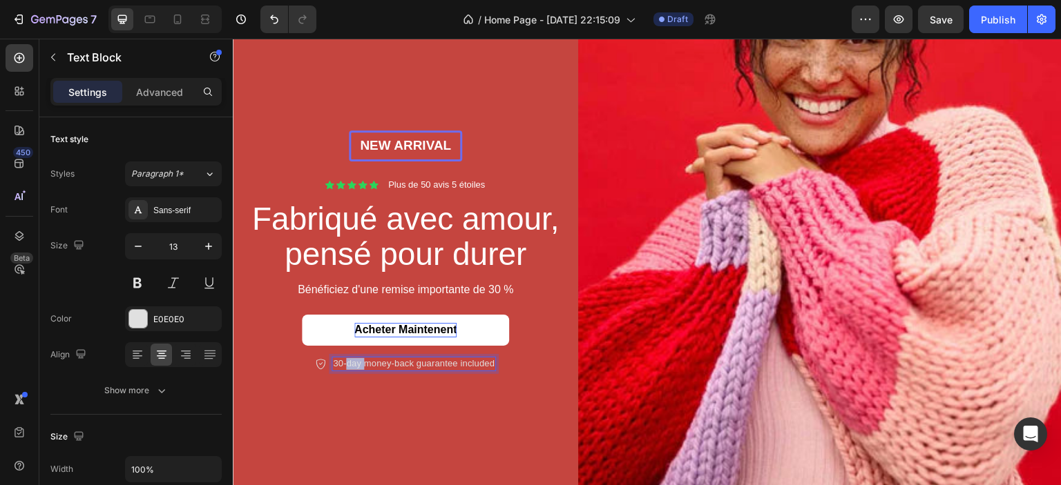
click at [345, 358] on p "30-day money-back guarantee included" at bounding box center [414, 364] width 162 height 12
click at [184, 18] on div at bounding box center [177, 19] width 22 height 22
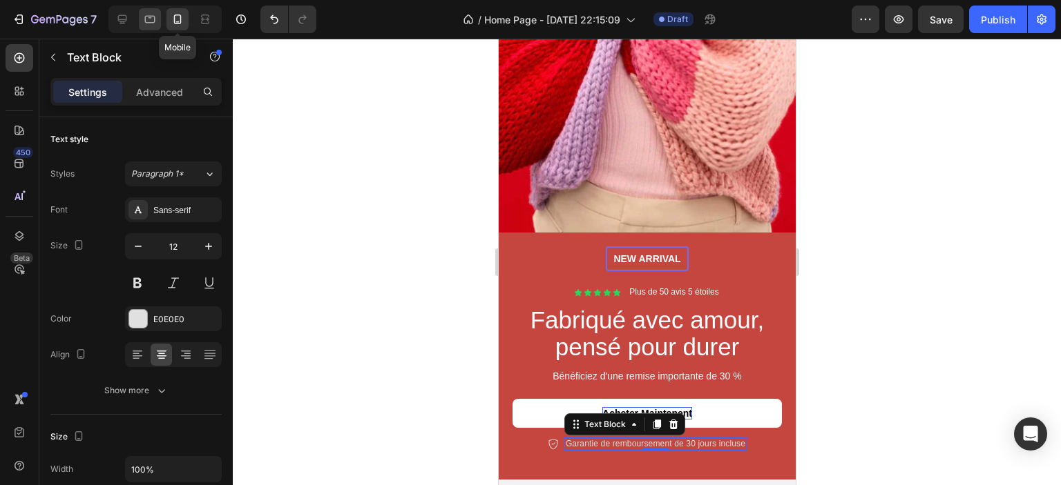
click at [152, 20] on icon at bounding box center [150, 19] width 14 height 14
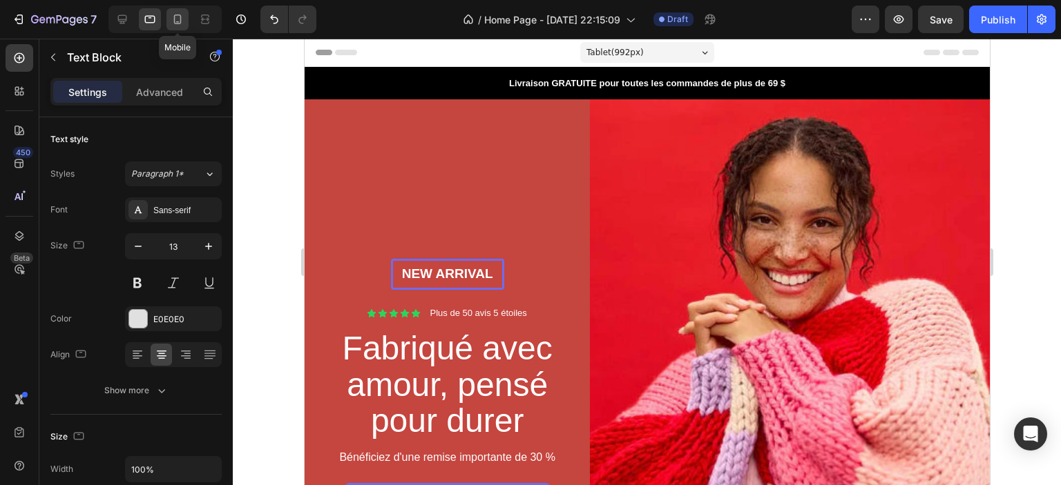
click at [177, 21] on icon at bounding box center [178, 19] width 14 height 14
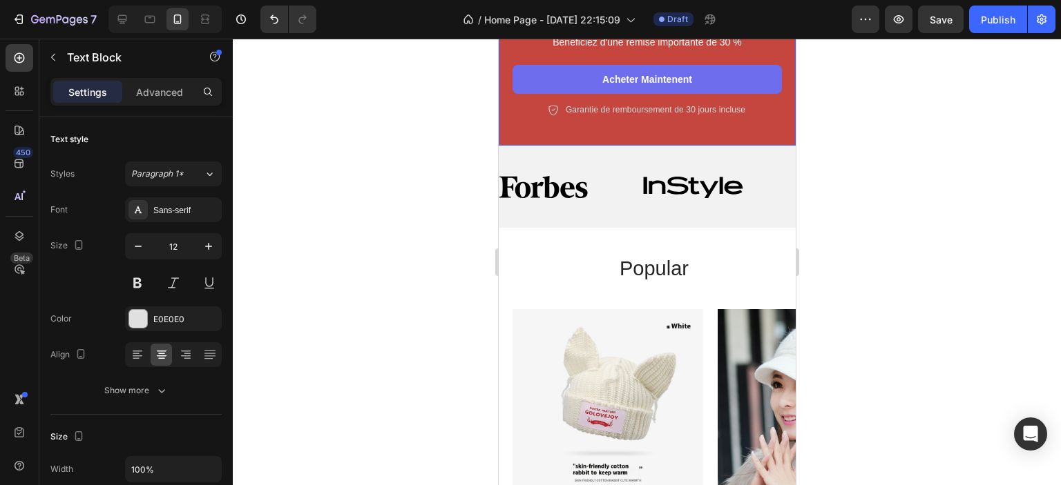
scroll to position [570, 0]
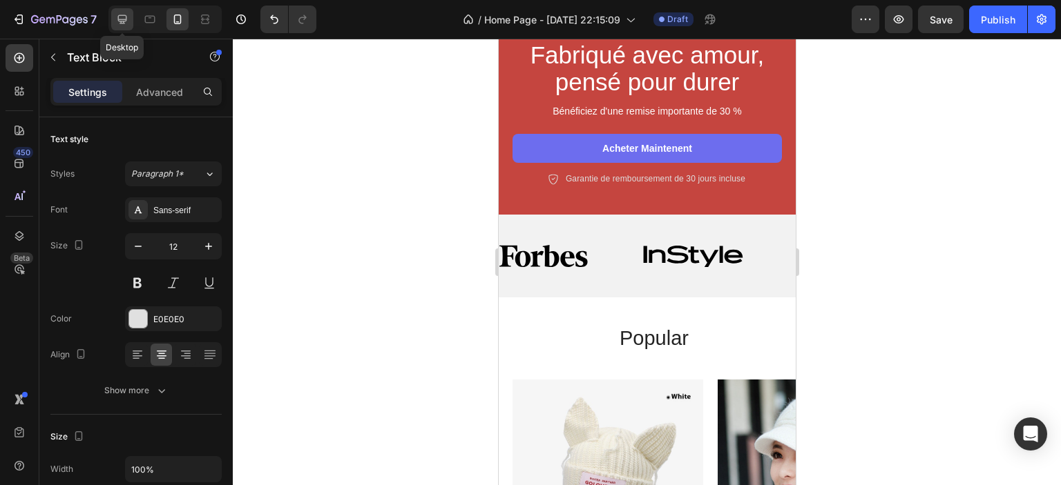
click at [122, 15] on icon at bounding box center [122, 19] width 14 height 14
type input "13"
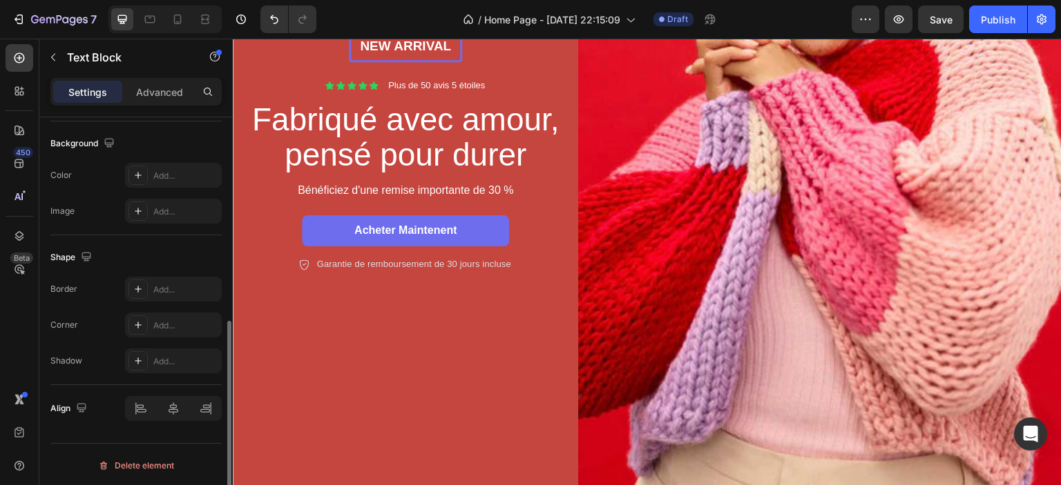
scroll to position [202, 0]
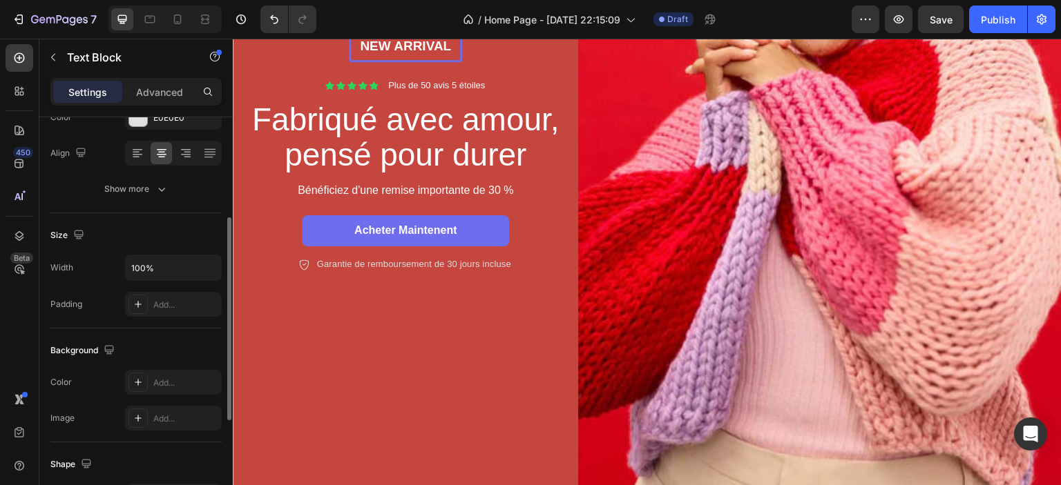
click at [90, 88] on p "Settings" at bounding box center [87, 92] width 39 height 15
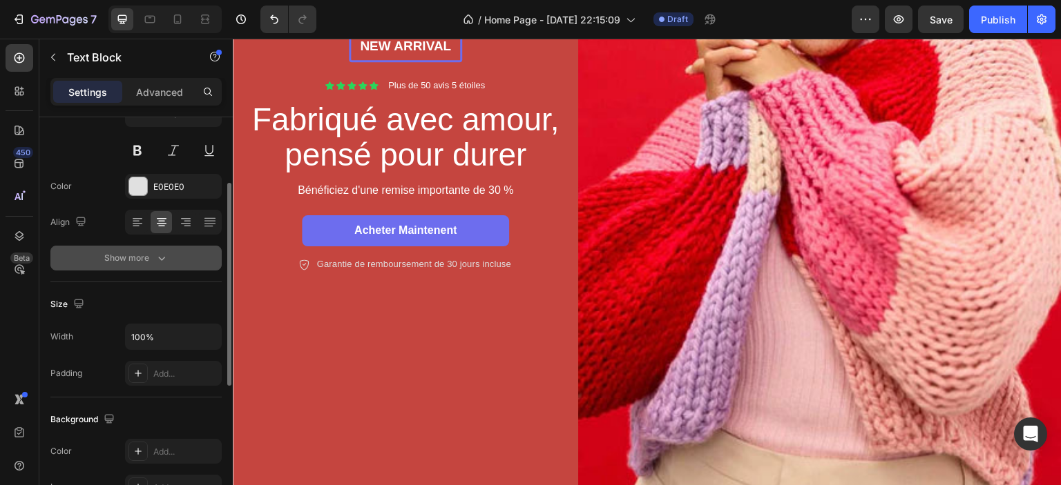
click at [144, 264] on div "Show more" at bounding box center [136, 258] width 64 height 14
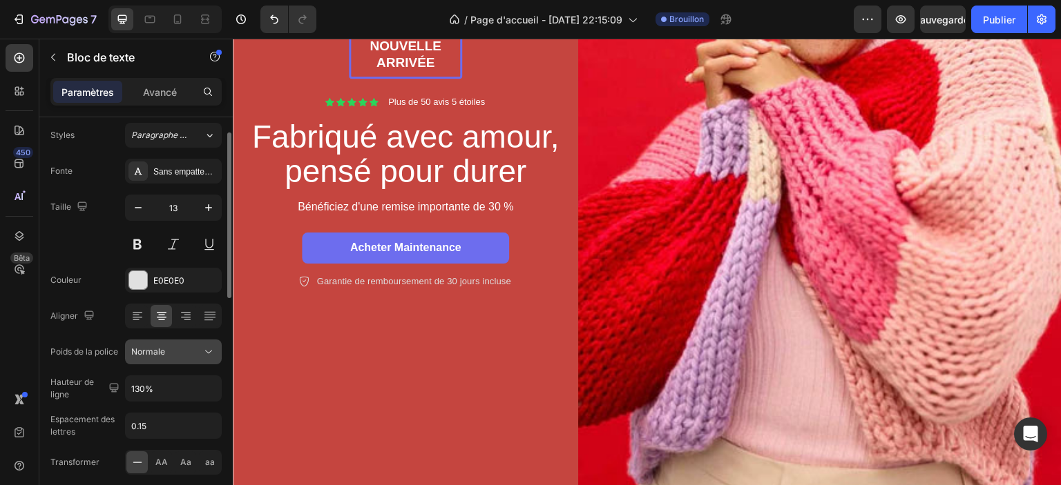
scroll to position [177, 0]
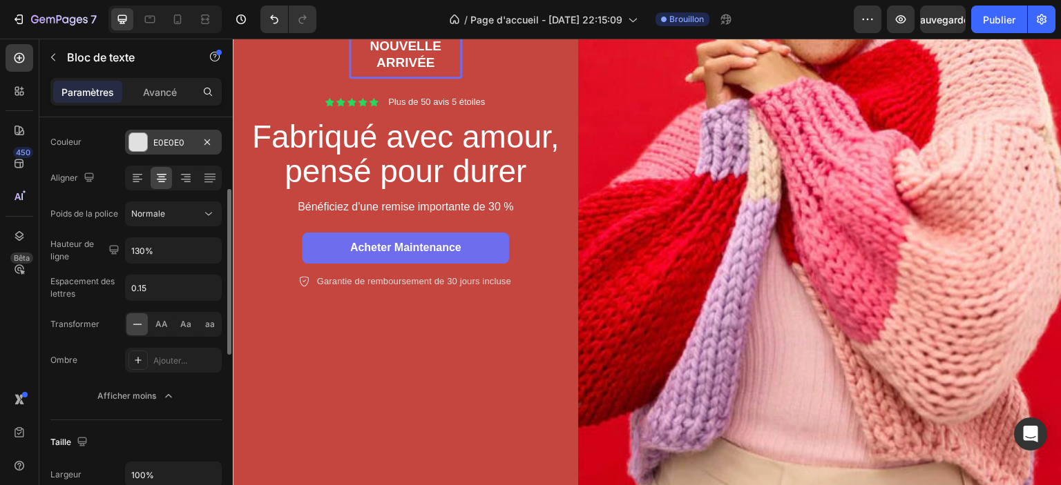
click at [166, 140] on font "E0E0E0" at bounding box center [168, 142] width 31 height 10
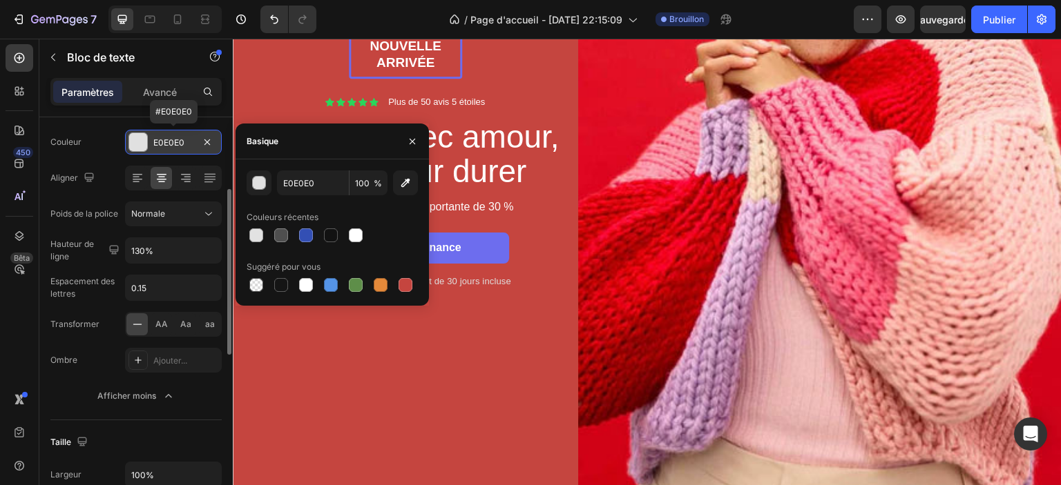
click at [166, 140] on font "E0E0E0" at bounding box center [168, 142] width 31 height 10
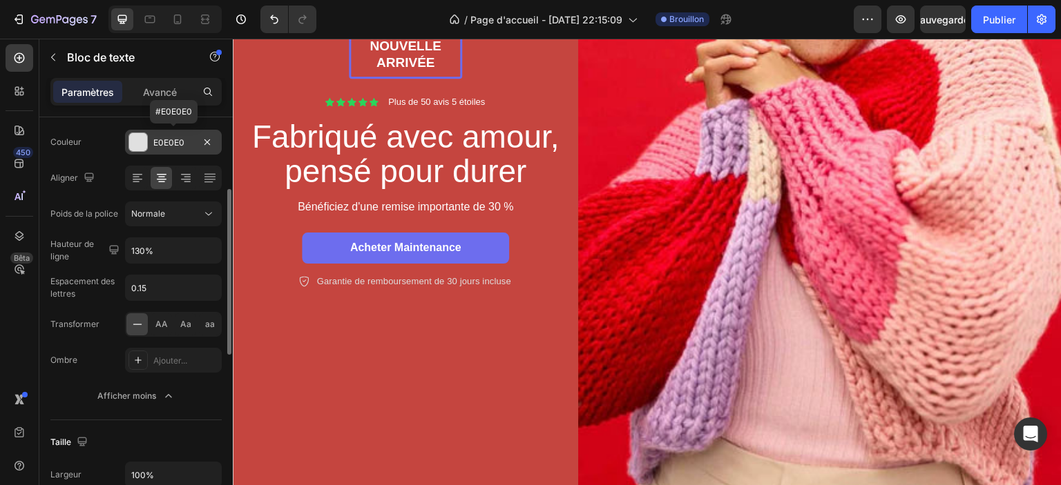
click at [166, 140] on font "E0E0E0" at bounding box center [168, 142] width 31 height 10
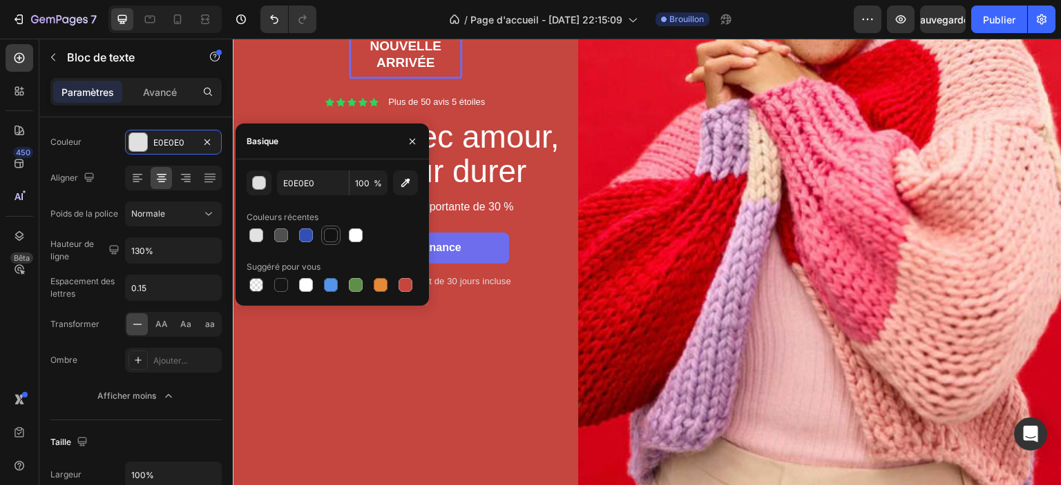
click at [328, 235] on div at bounding box center [331, 236] width 14 height 14
type input "121212"
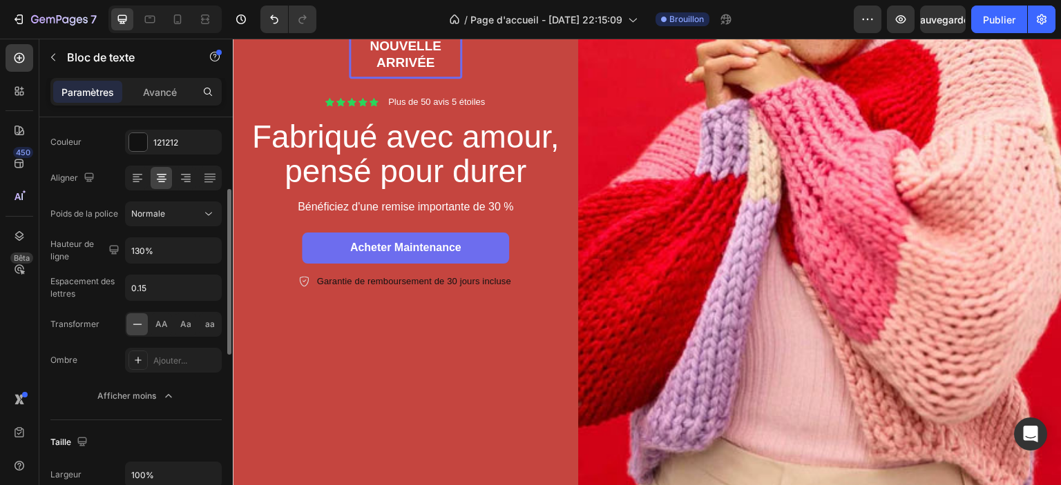
click at [99, 151] on div "Couleur 121212" at bounding box center [135, 142] width 171 height 25
click at [115, 151] on div "Couleur 121212" at bounding box center [135, 142] width 171 height 25
click at [272, 14] on icon "Annuler/Rétablir" at bounding box center [274, 19] width 14 height 14
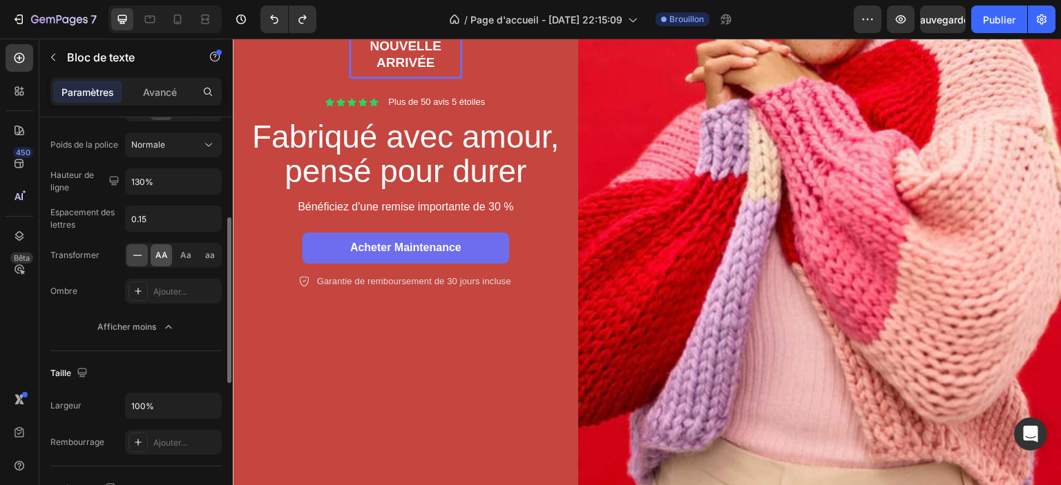
scroll to position [108, 0]
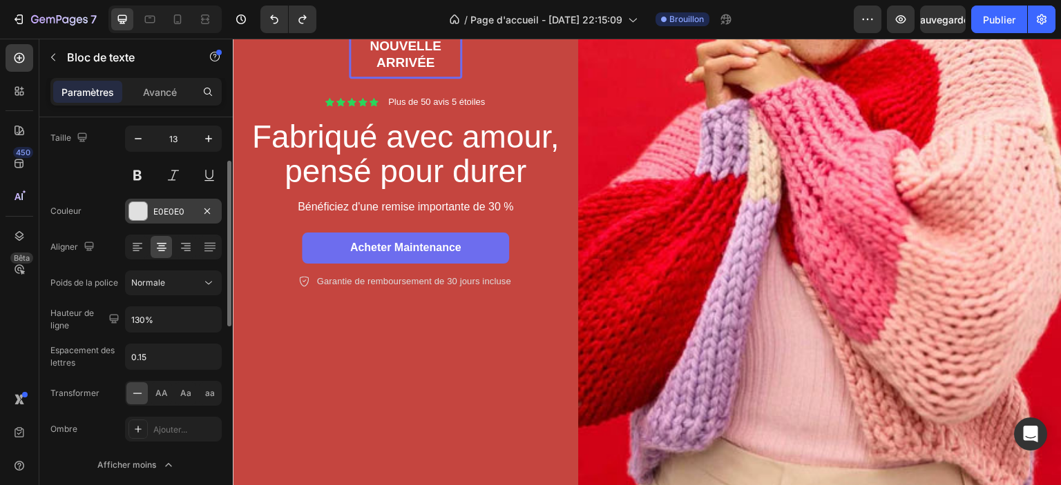
click at [137, 212] on div at bounding box center [138, 211] width 18 height 18
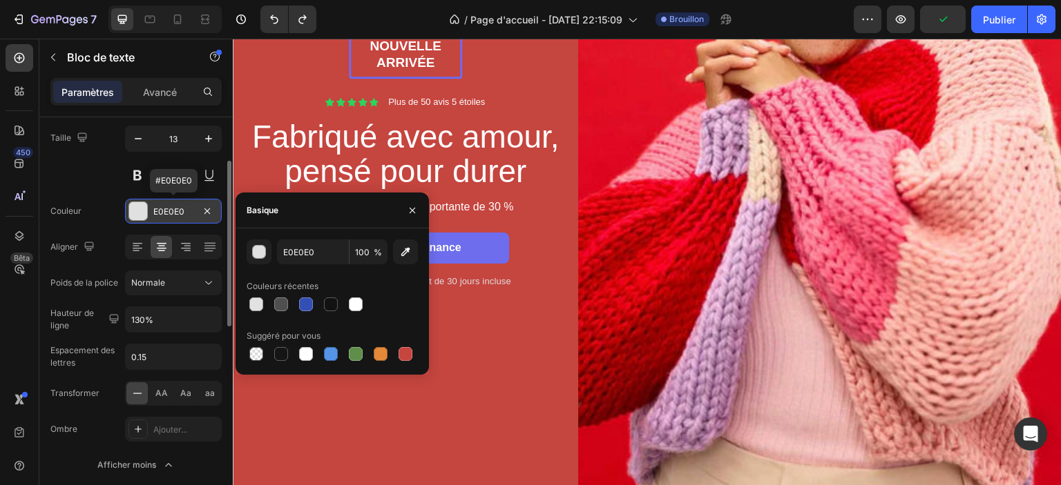
click at [137, 212] on div at bounding box center [138, 211] width 18 height 18
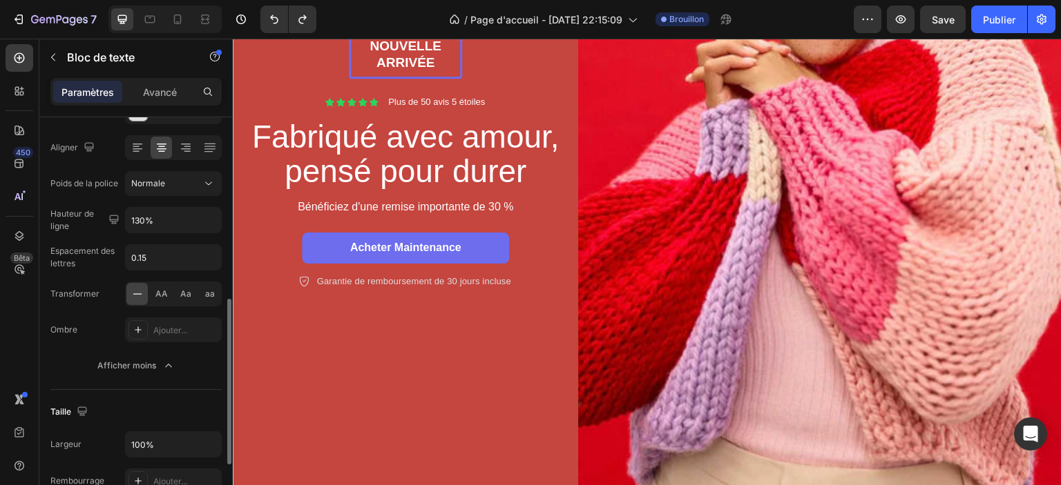
scroll to position [276, 0]
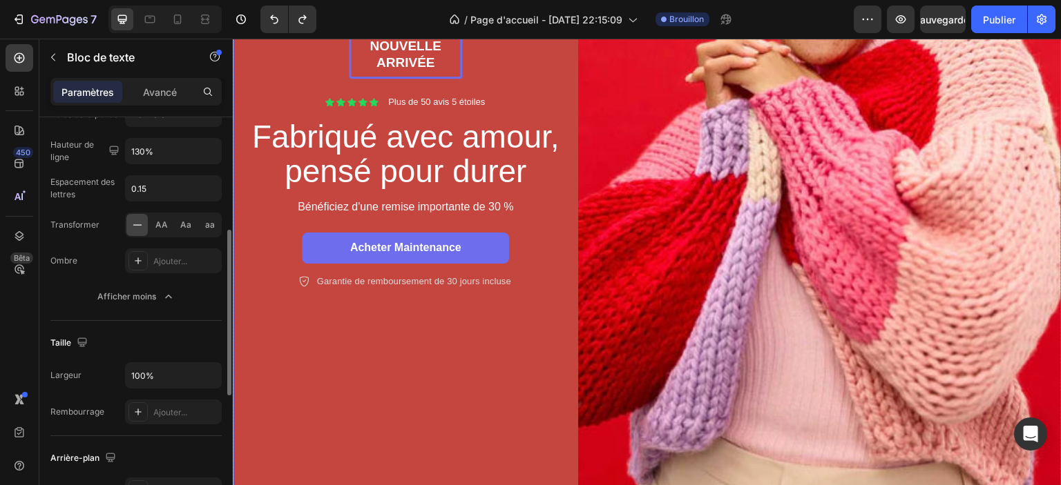
click at [273, 344] on div "Nouvelle arrivée Bloc de texte Rangée [GEOGRAPHIC_DATA] [GEOGRAPHIC_DATA] [GEOG…" at bounding box center [405, 160] width 345 height 725
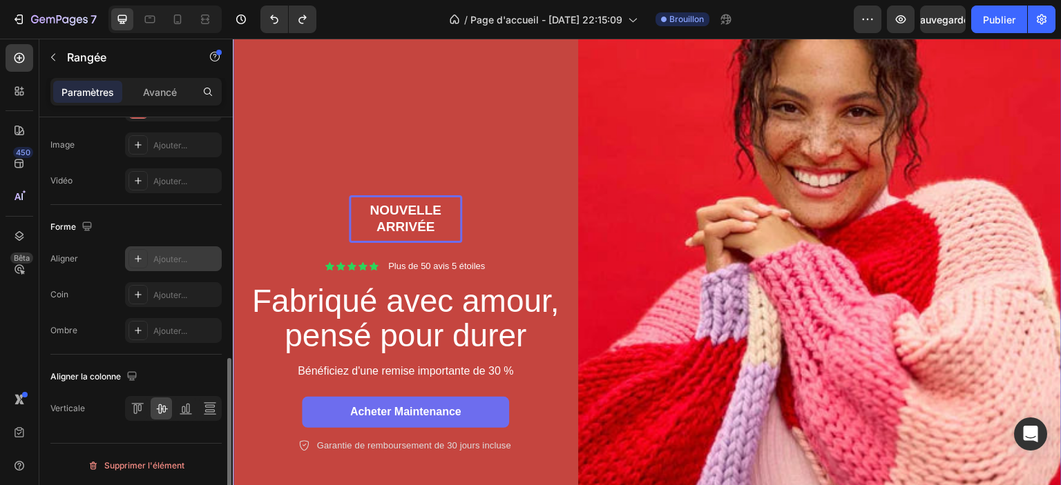
scroll to position [138, 0]
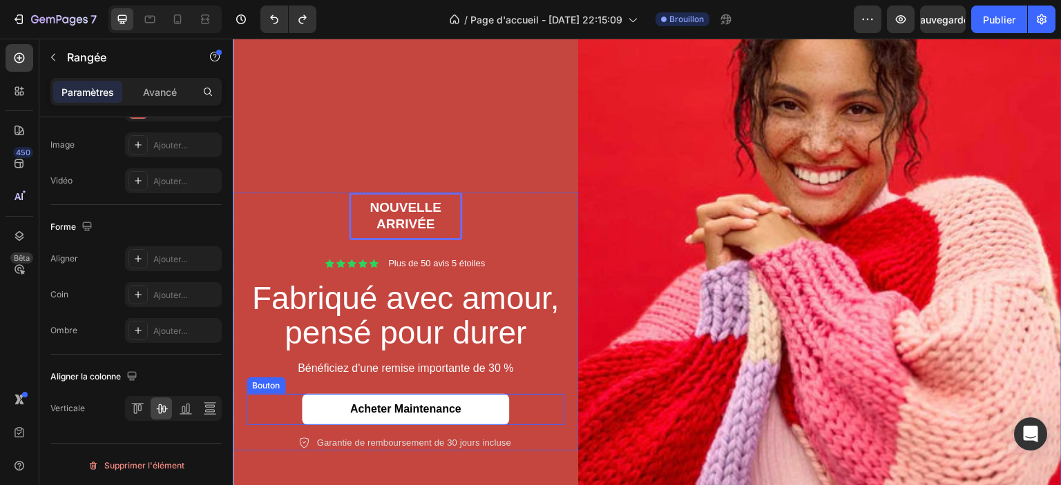
click at [305, 407] on link "Acheter maintenance" at bounding box center [405, 409] width 207 height 31
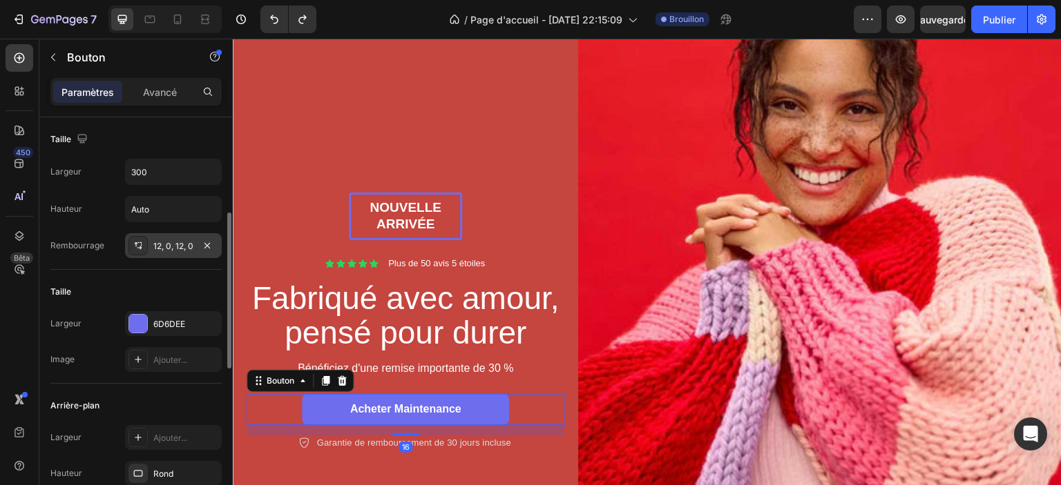
scroll to position [69, 0]
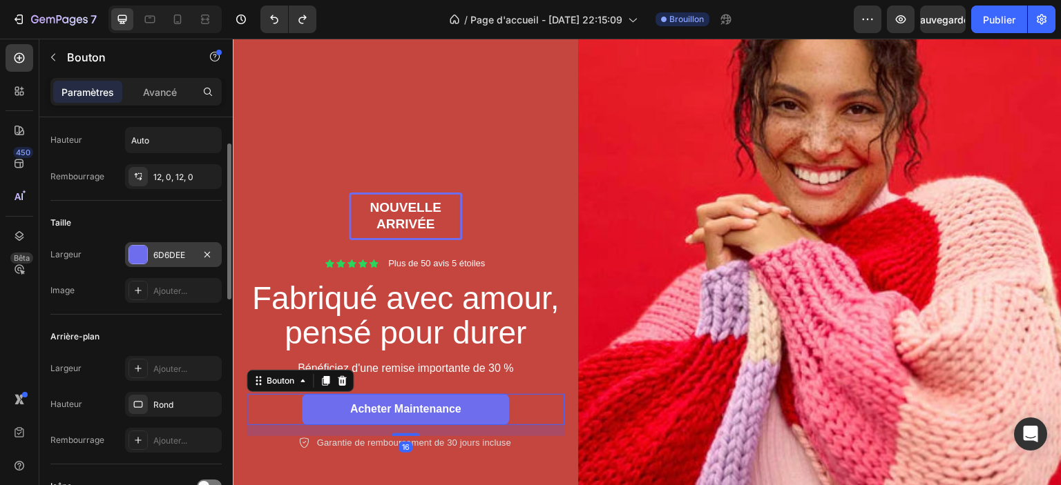
click at [148, 256] on div "6D6DEE" at bounding box center [173, 254] width 97 height 25
click at [84, 278] on div "Image Ajouter..." at bounding box center [135, 290] width 171 height 25
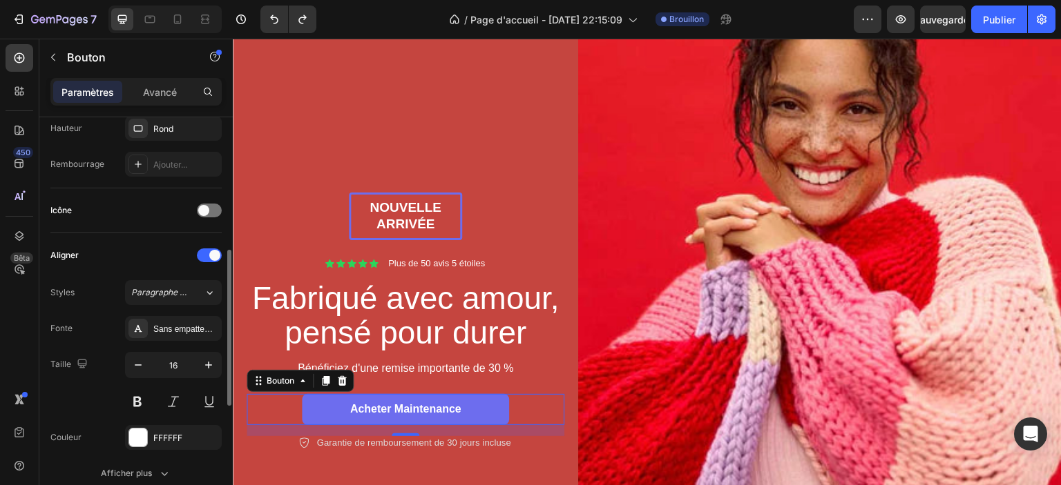
scroll to position [414, 0]
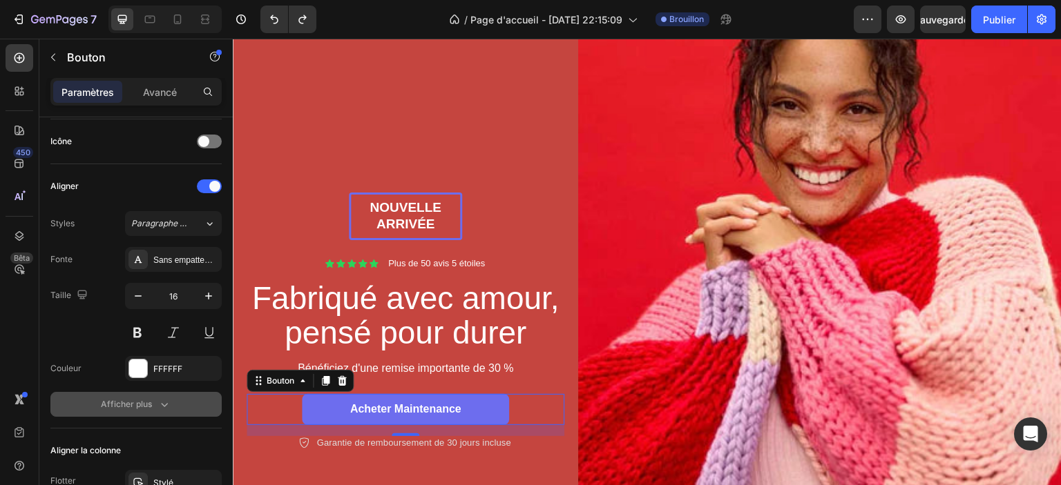
click at [157, 402] on icon "button" at bounding box center [164, 405] width 14 height 14
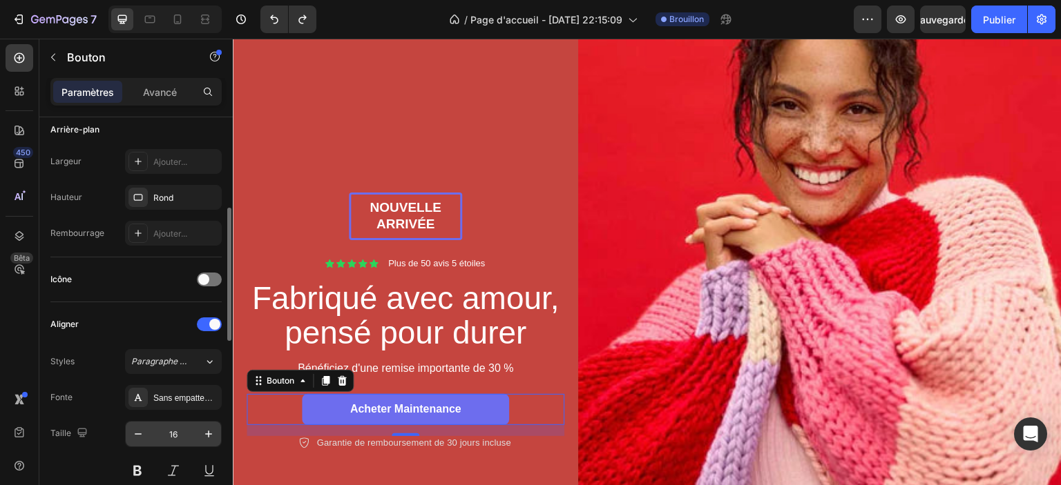
scroll to position [69, 0]
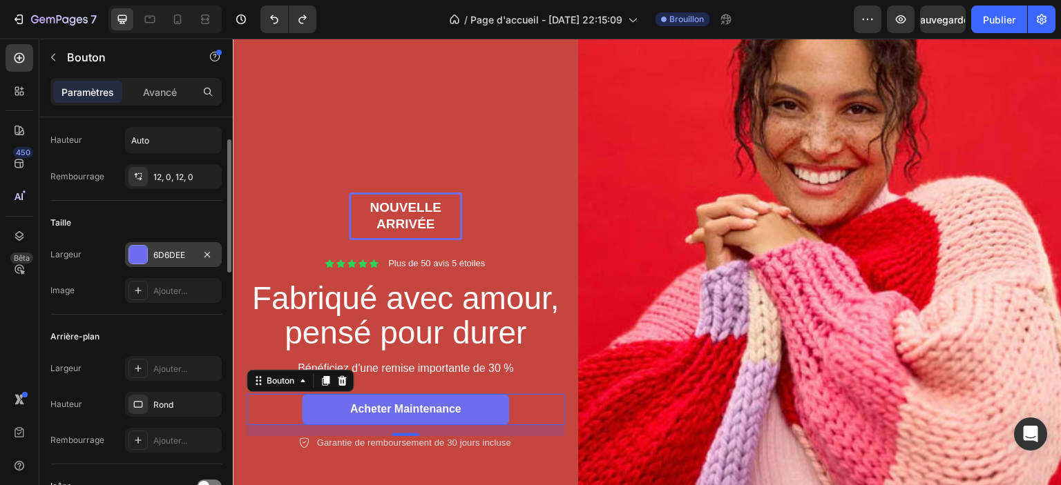
click at [152, 258] on div "6D6DEE" at bounding box center [173, 254] width 97 height 25
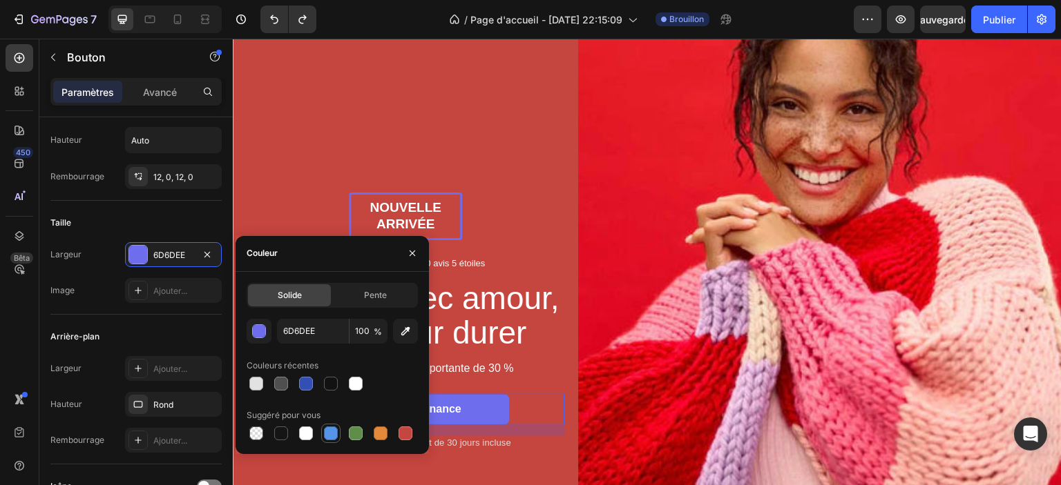
click at [380, 434] on div at bounding box center [381, 434] width 14 height 14
type input "E4893A"
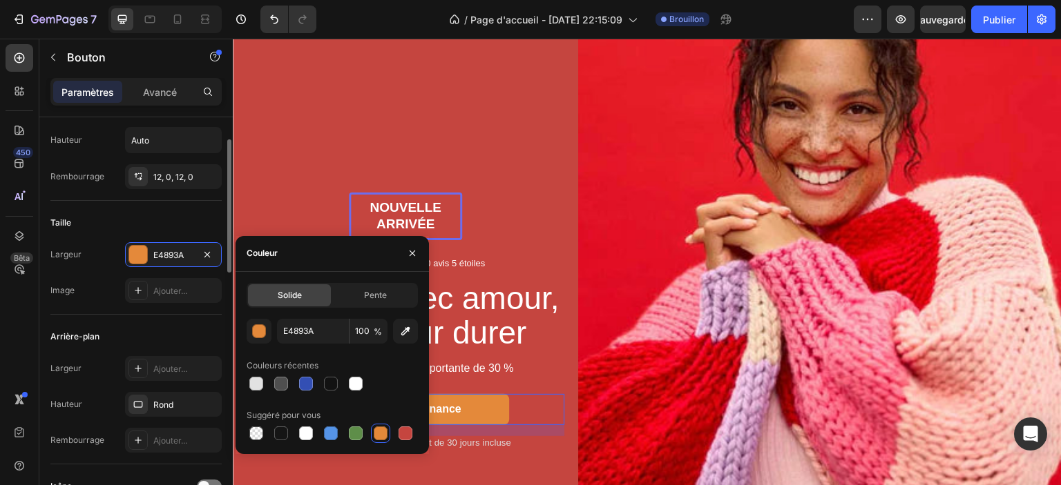
click at [89, 278] on div "Image Ajouter..." at bounding box center [135, 290] width 171 height 25
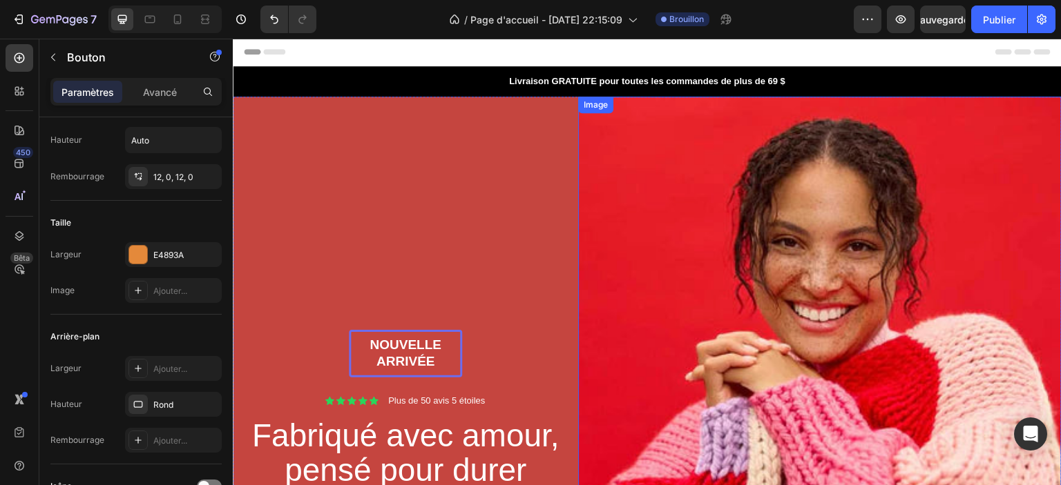
scroll to position [0, 0]
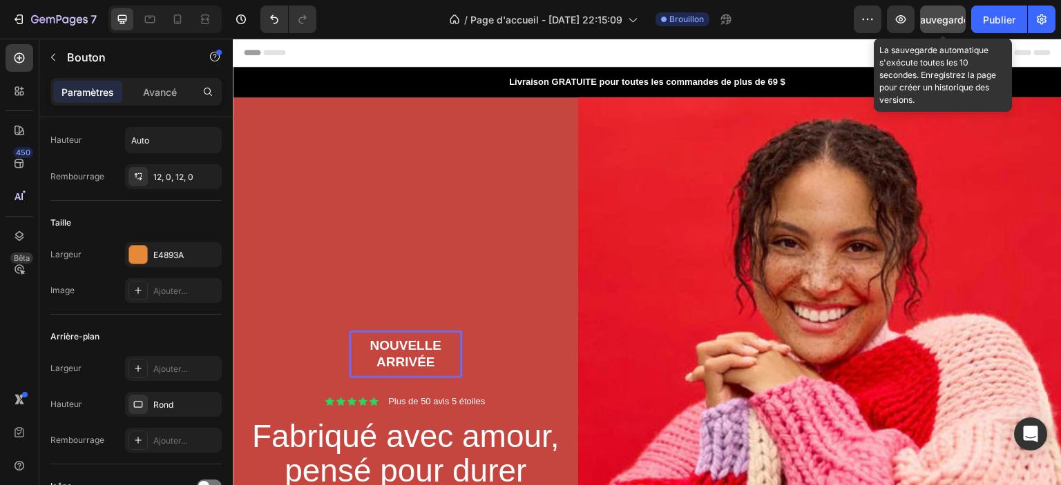
click at [942, 16] on font "Sauvegarder" at bounding box center [943, 20] width 59 height 12
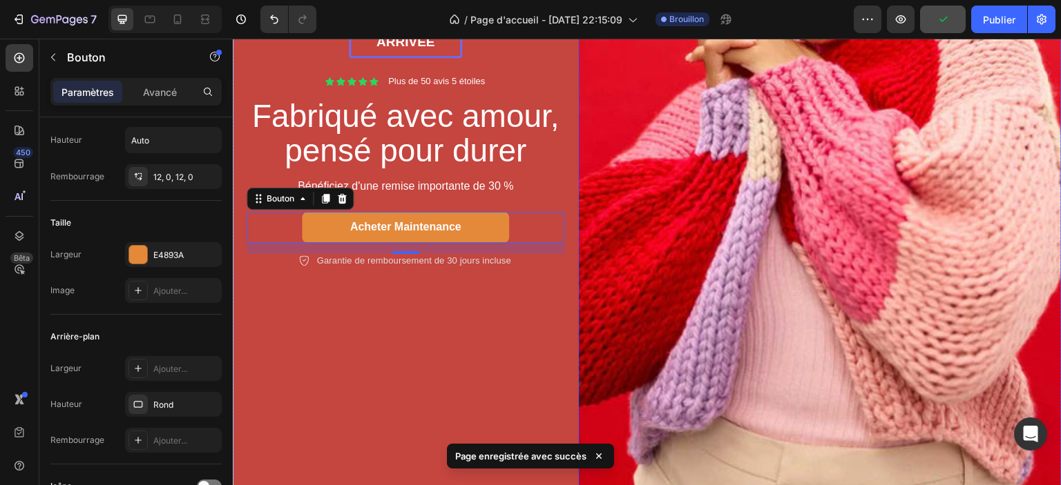
scroll to position [760, 0]
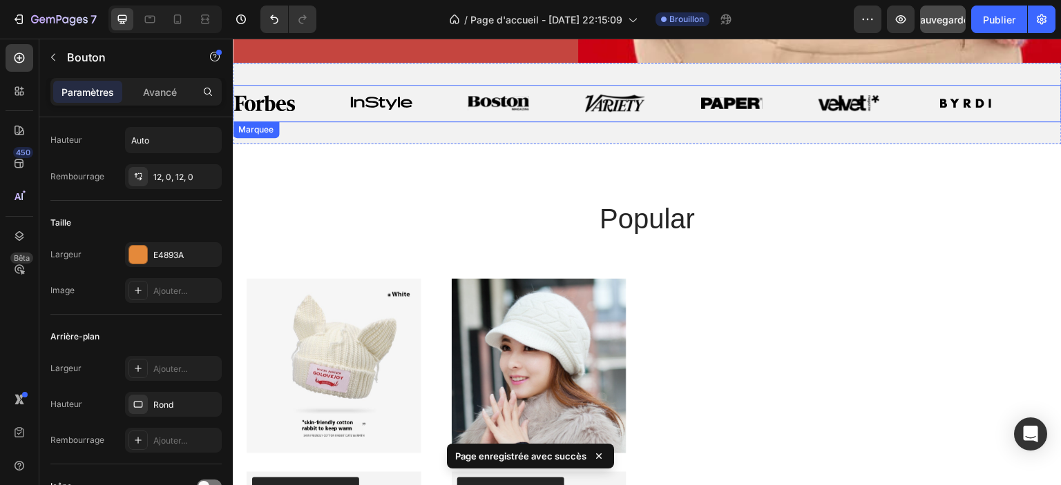
click at [437, 110] on div "Image Image Image Image Image Image Image" at bounding box center [642, 103] width 818 height 37
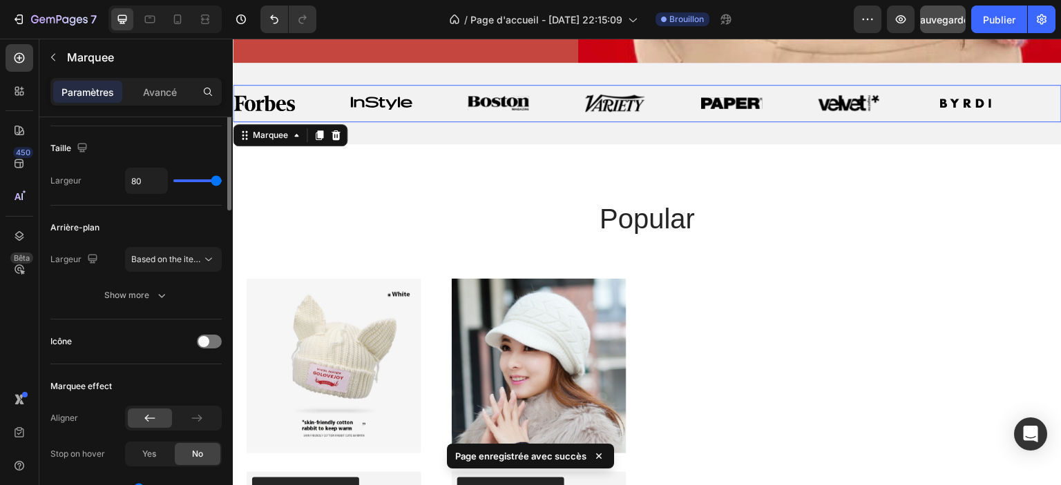
scroll to position [0, 0]
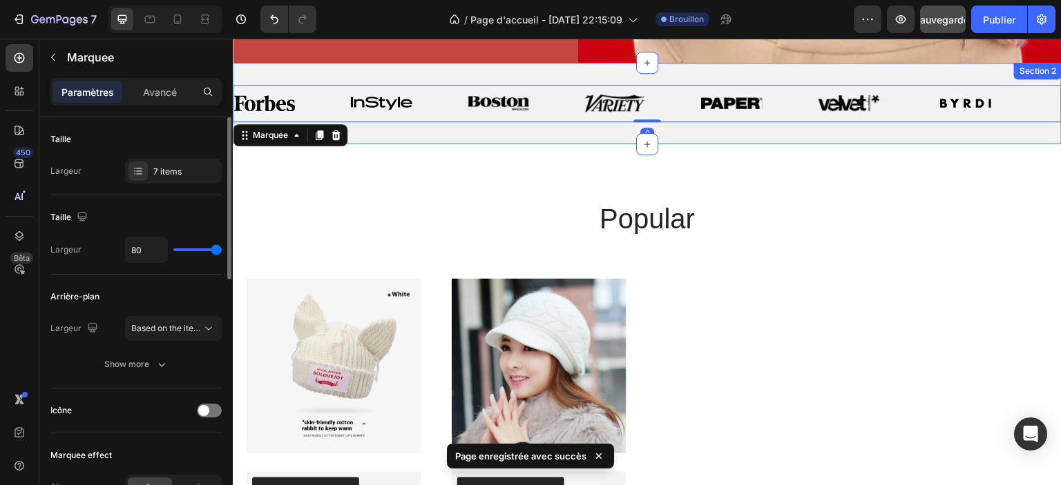
click at [423, 124] on div "Image Image Image Image Image Image Image Image Image Image Image Image Image I…" at bounding box center [647, 103] width 829 height 81
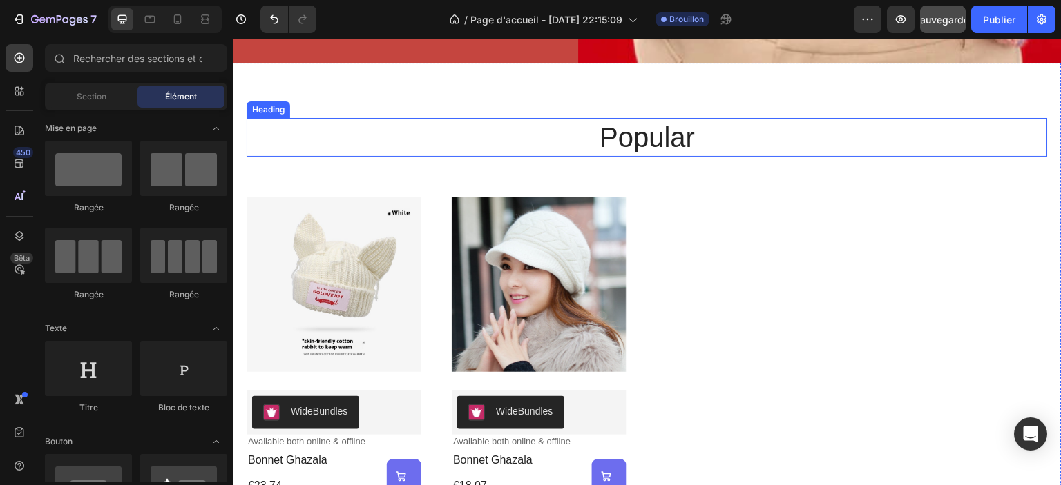
click at [636, 134] on h2 "popular" at bounding box center [647, 137] width 801 height 39
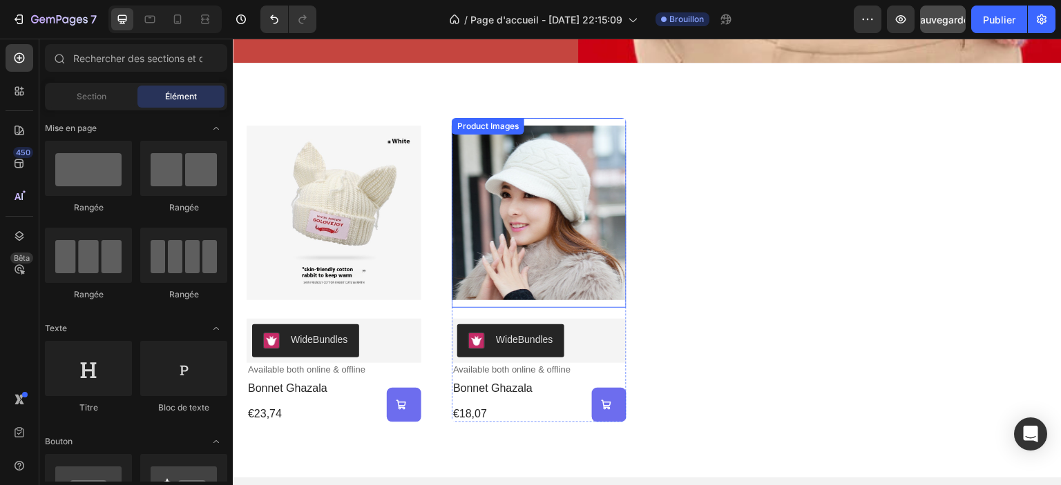
click at [751, 182] on div "Product Images WideBundles WideBundles Available both online & offline Text Blo…" at bounding box center [647, 270] width 801 height 305
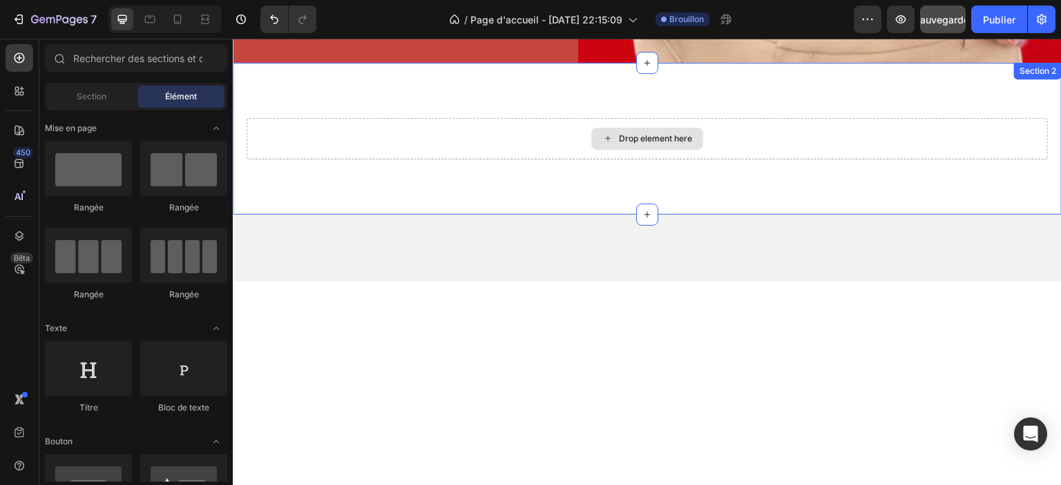
click at [697, 134] on div "Drop element here" at bounding box center [647, 139] width 112 height 22
click at [751, 129] on div "Drop element here" at bounding box center [647, 138] width 801 height 41
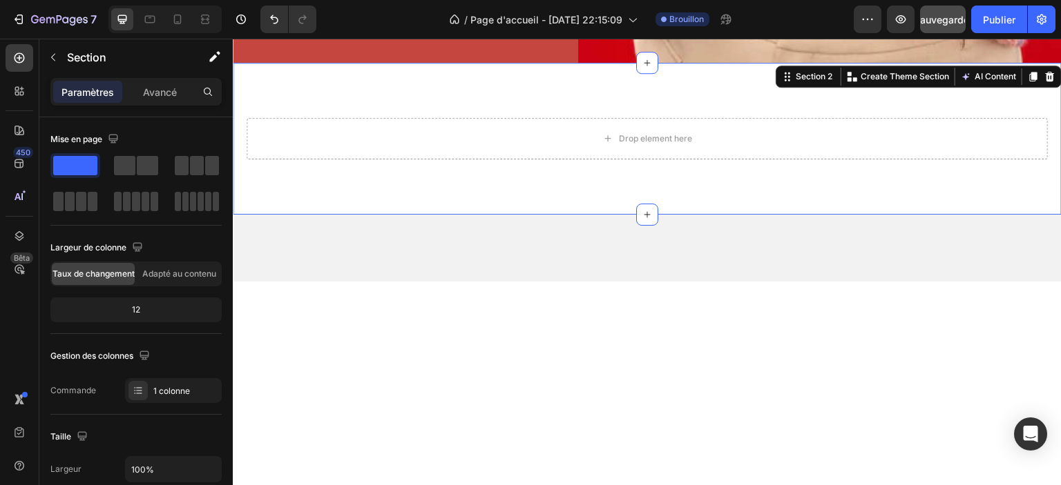
click at [760, 88] on div "Drop element here Section 2 You can create reusable sections Create Theme Secti…" at bounding box center [647, 139] width 829 height 152
click at [722, 265] on div at bounding box center [647, 249] width 829 height 68
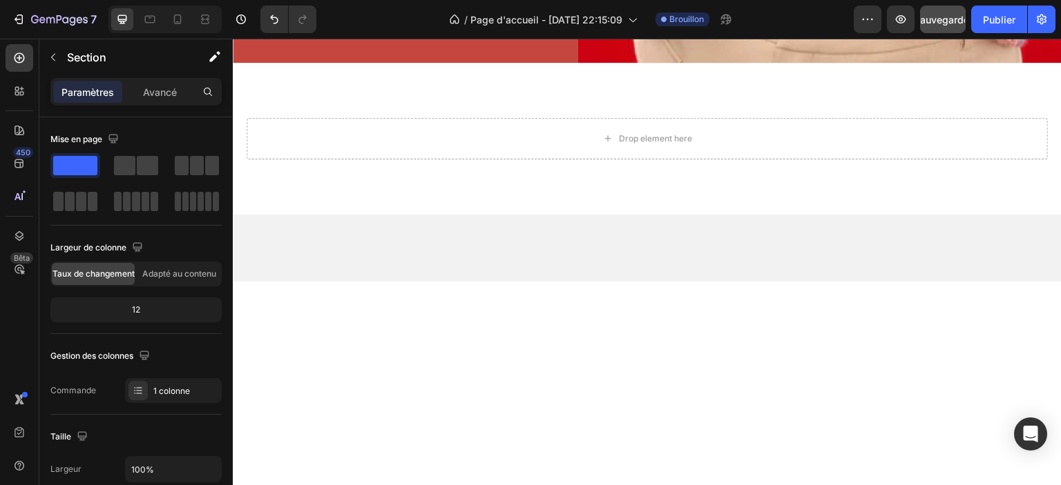
click at [707, 252] on div at bounding box center [647, 249] width 829 height 68
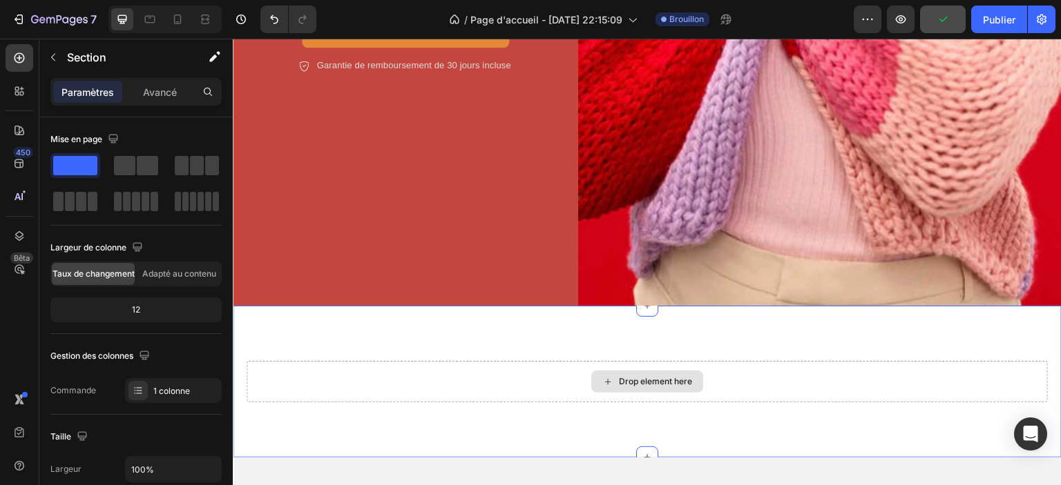
scroll to position [622, 0]
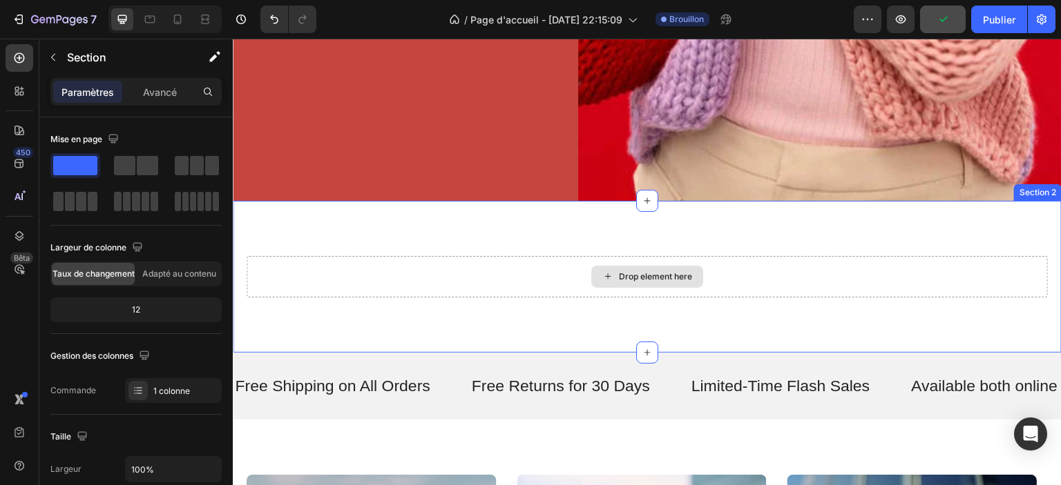
click at [742, 265] on div "Drop element here" at bounding box center [647, 276] width 801 height 41
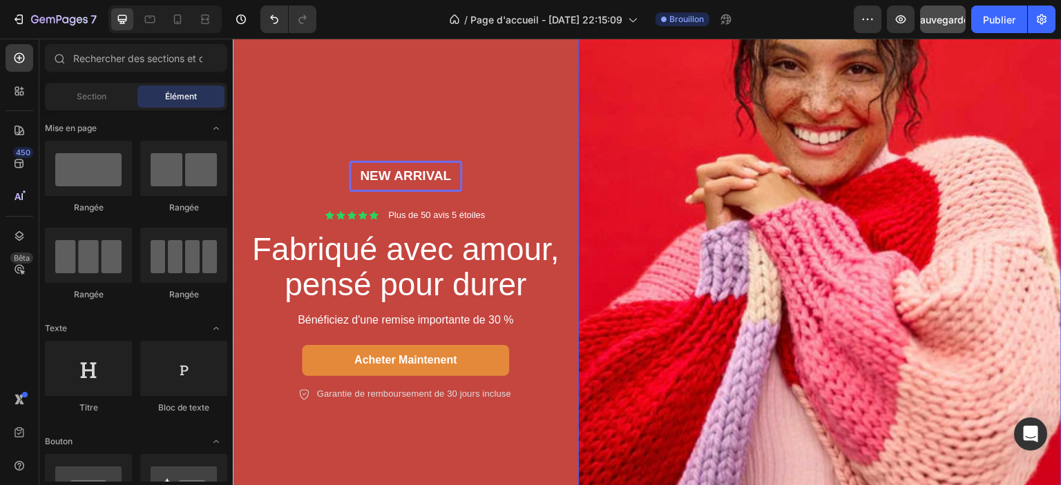
scroll to position [0, 0]
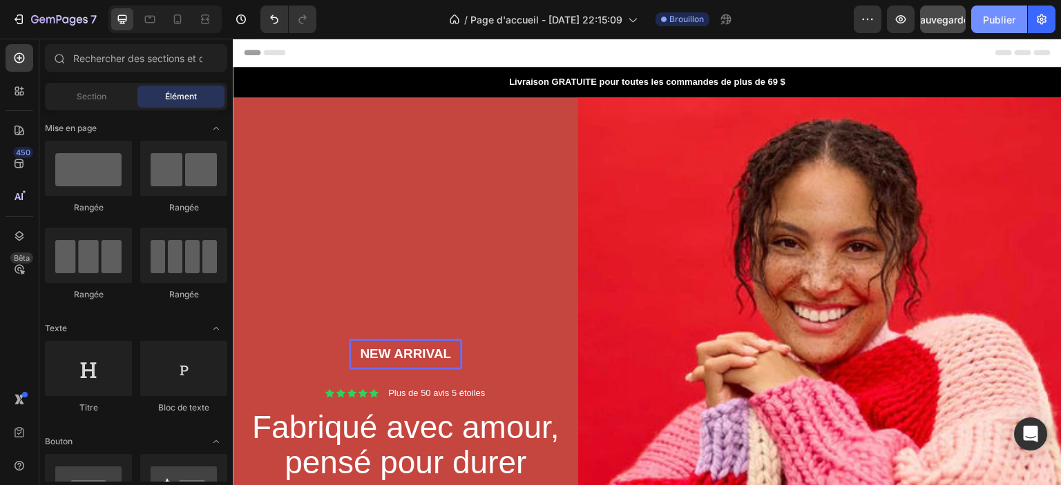
click at [992, 18] on font "Publier" at bounding box center [999, 20] width 32 height 12
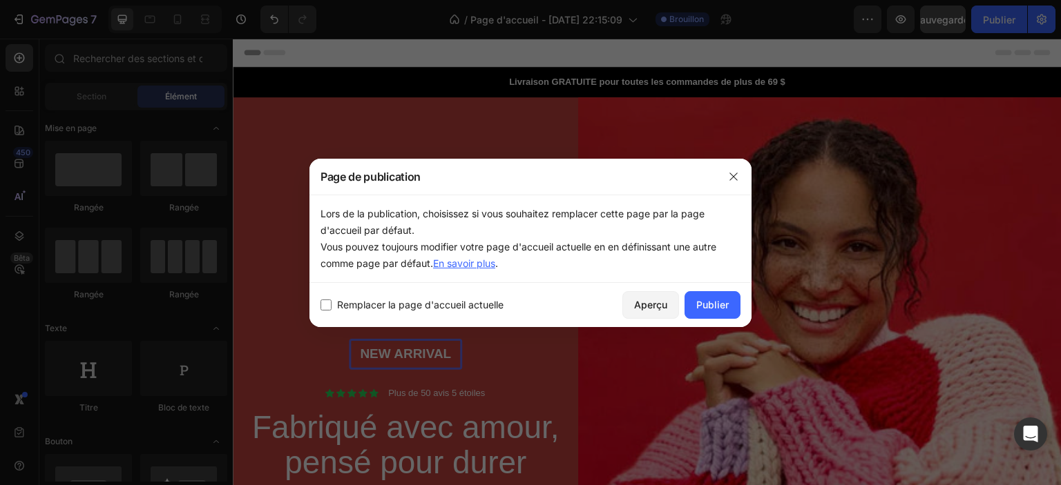
click at [382, 307] on font "Remplacer la page d'accueil actuelle" at bounding box center [420, 305] width 166 height 12
checkbox input "true"
click at [702, 306] on font "Publier" at bounding box center [712, 305] width 32 height 12
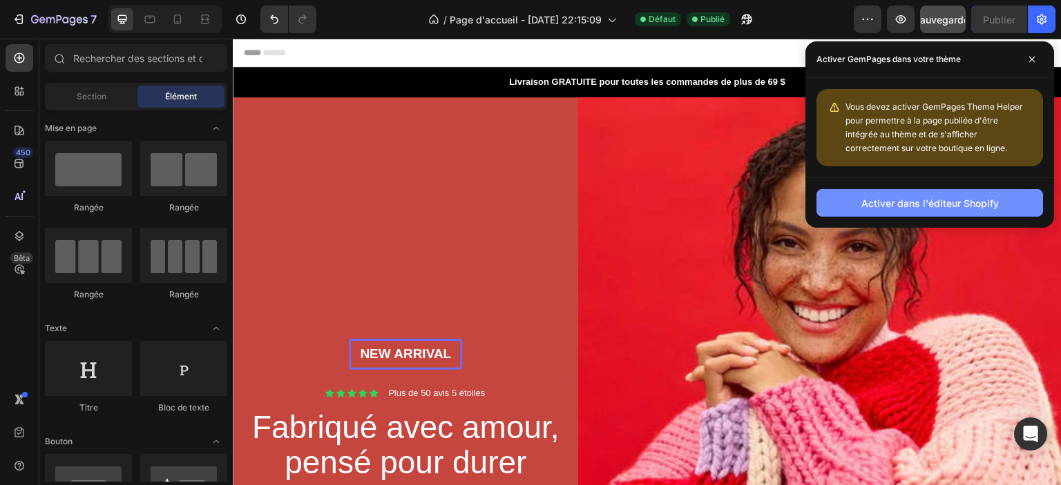
click at [948, 205] on font "Activer dans l'éditeur Shopify" at bounding box center [929, 204] width 137 height 12
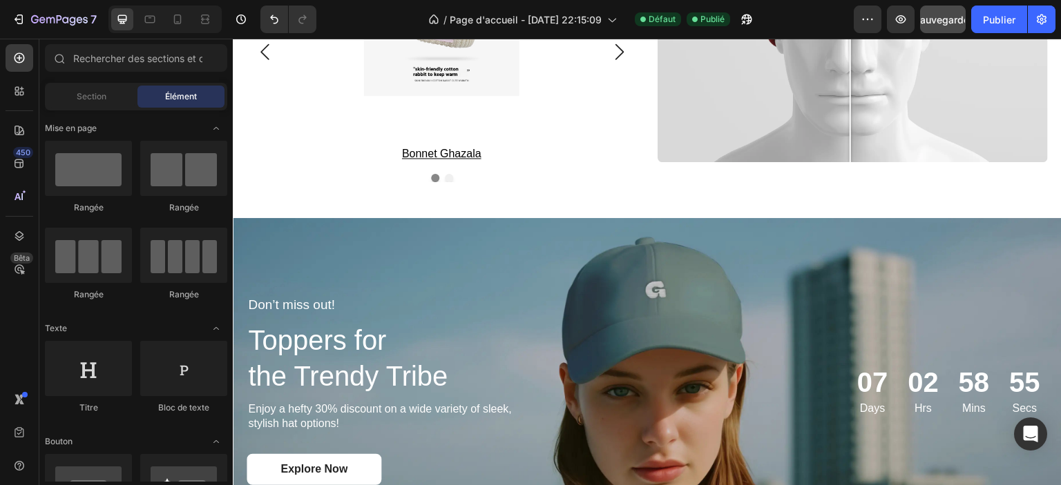
scroll to position [1909, 0]
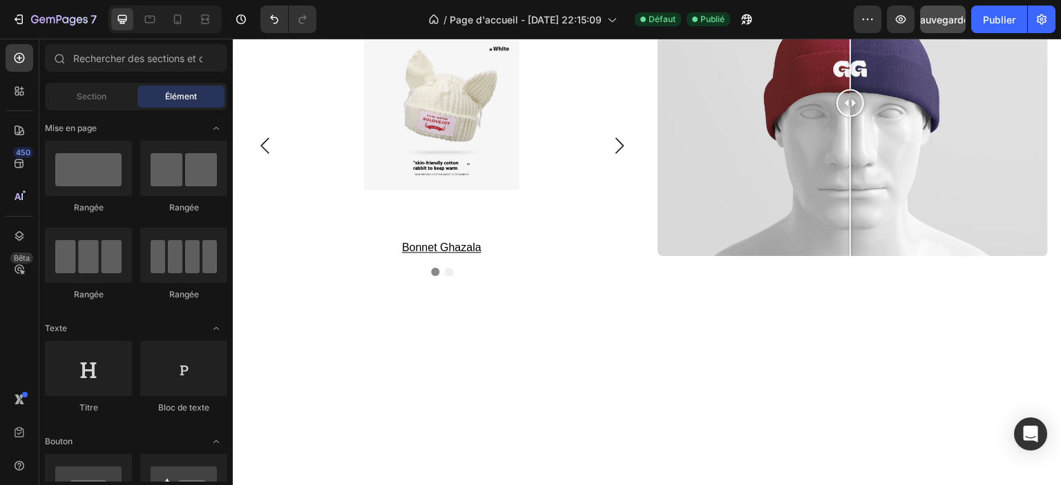
drag, startPoint x: 1057, startPoint y: 271, endPoint x: 1284, endPoint y: 68, distance: 304.2
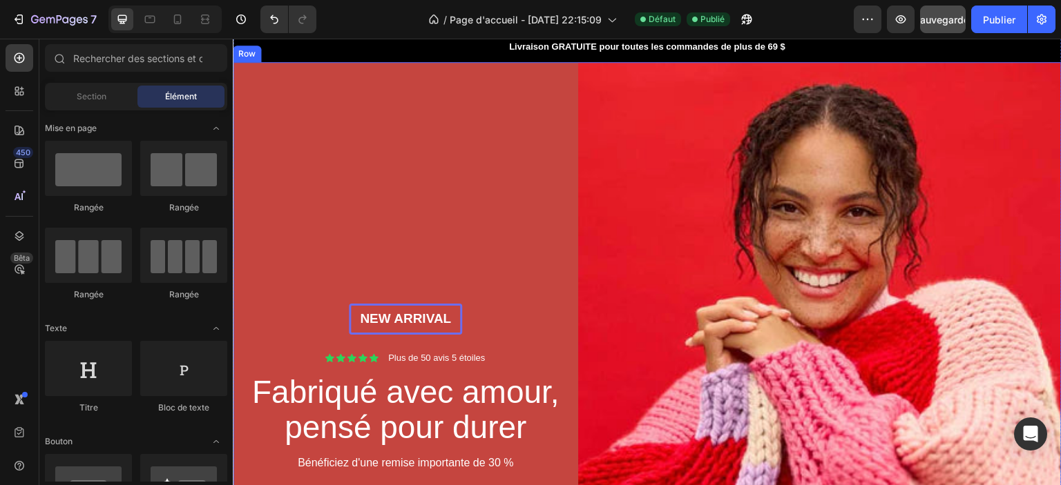
scroll to position [69, 0]
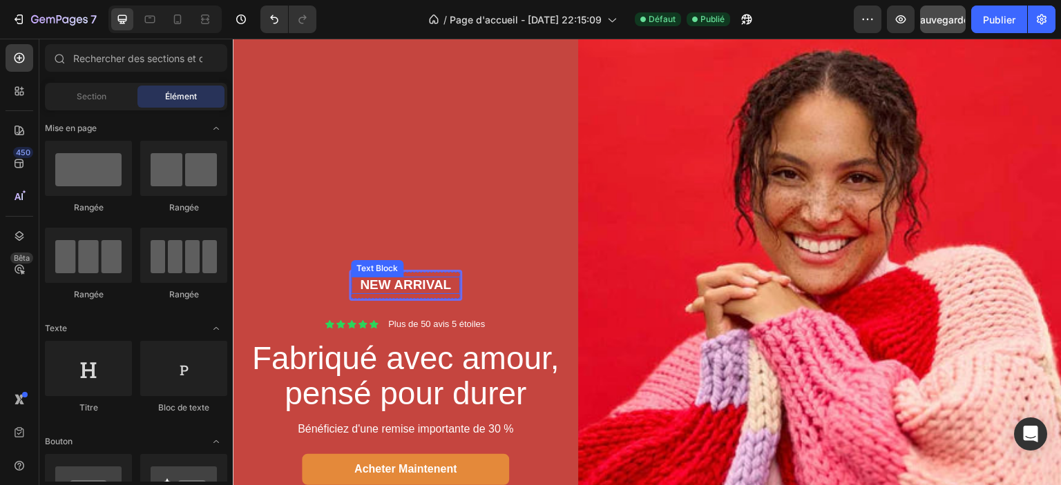
click at [433, 280] on p "New arrival" at bounding box center [405, 285] width 106 height 17
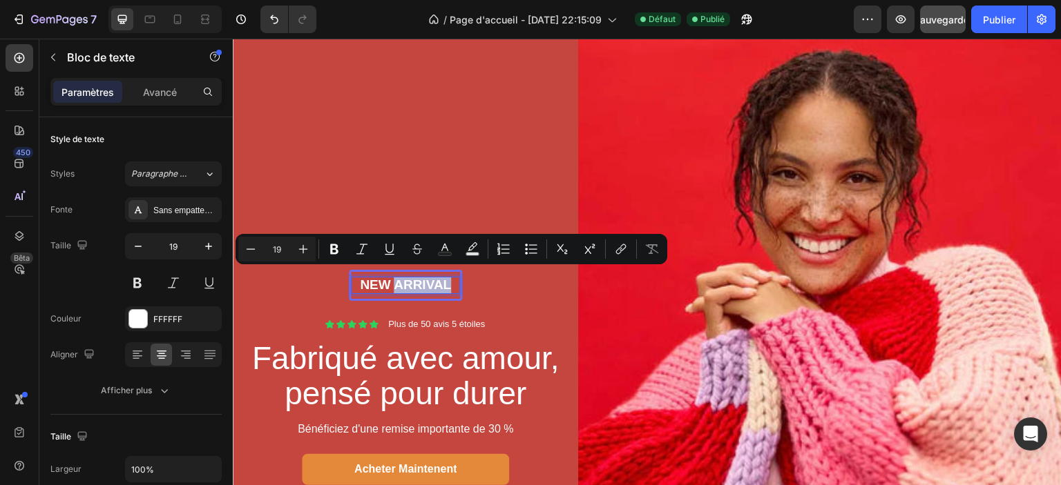
click at [433, 280] on p "New arrival" at bounding box center [405, 285] width 106 height 17
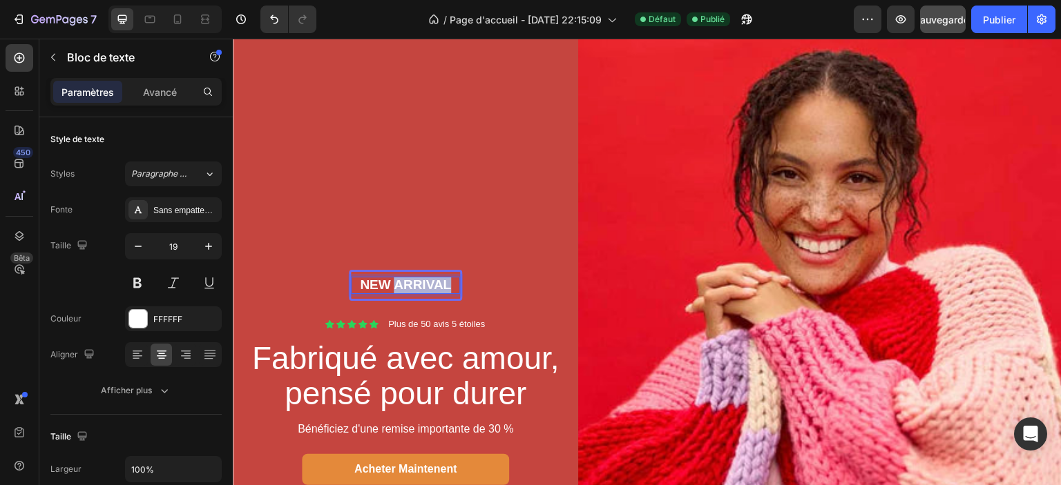
click at [433, 280] on p "New arrival" at bounding box center [405, 285] width 106 height 17
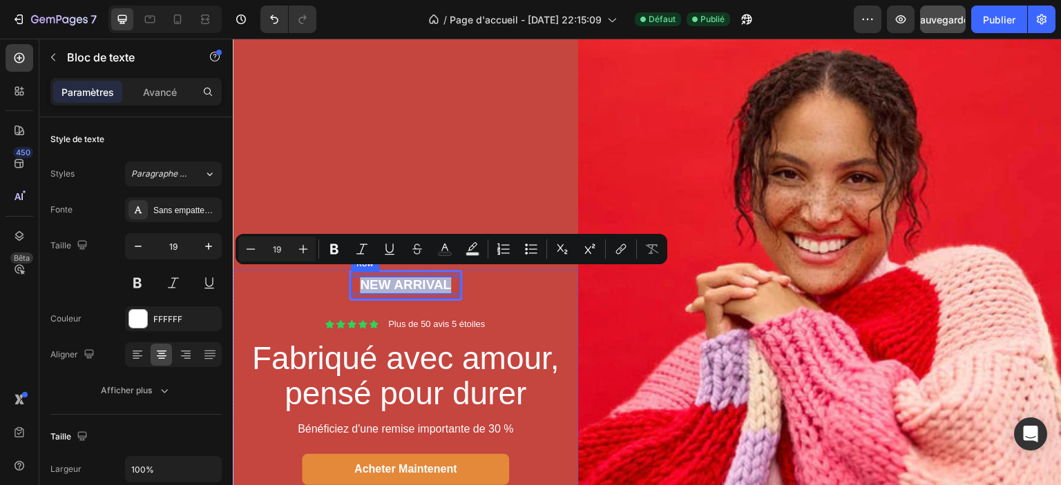
click at [444, 292] on div "New arrival Text Block 0 Row" at bounding box center [405, 285] width 113 height 31
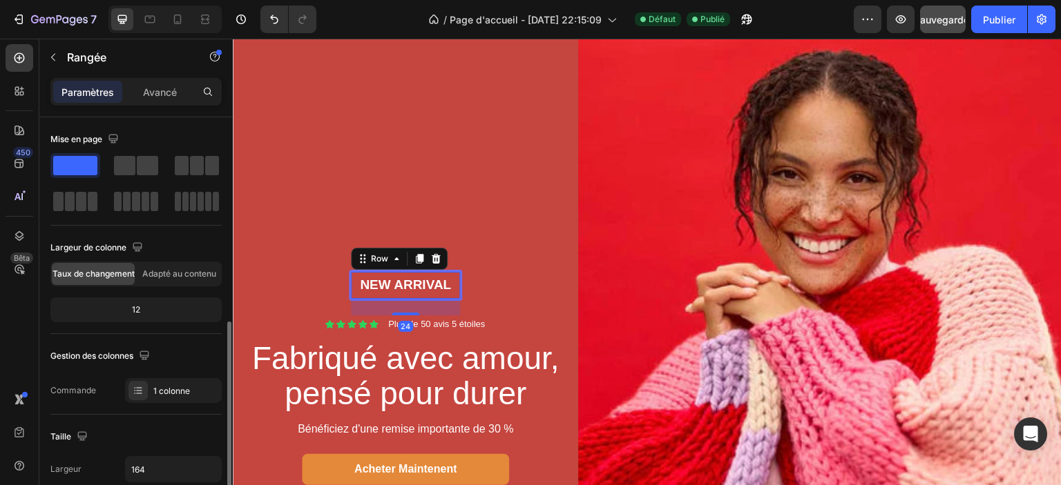
scroll to position [138, 0]
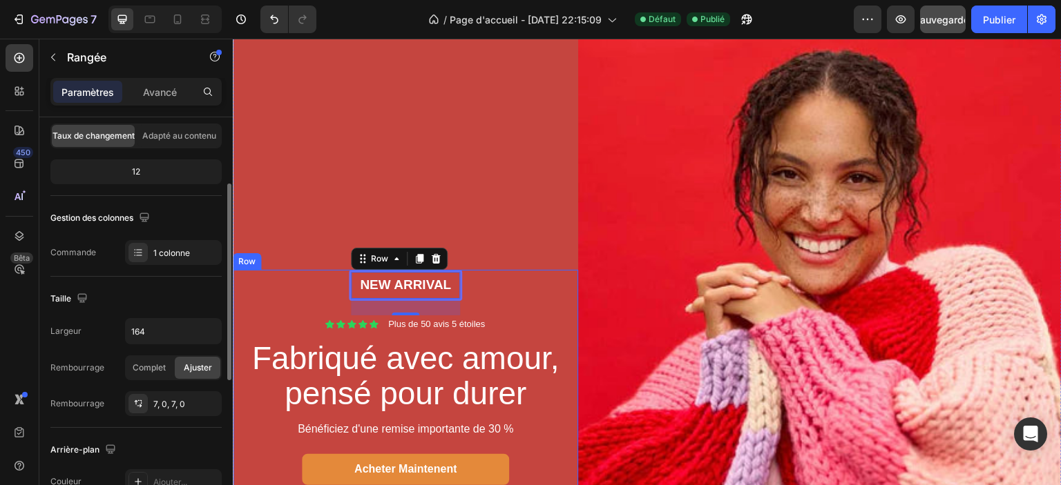
click at [308, 280] on div "New arrival Text Block Row 24 Icon Icon Icon Icon Icon Icon List Plus de 50 avi…" at bounding box center [406, 390] width 318 height 241
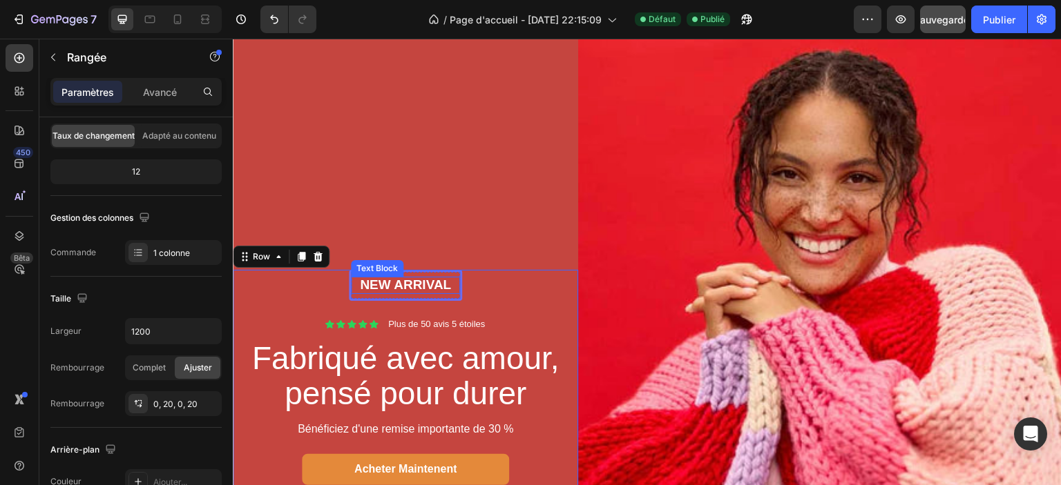
click at [380, 280] on p "New arrival" at bounding box center [405, 285] width 106 height 17
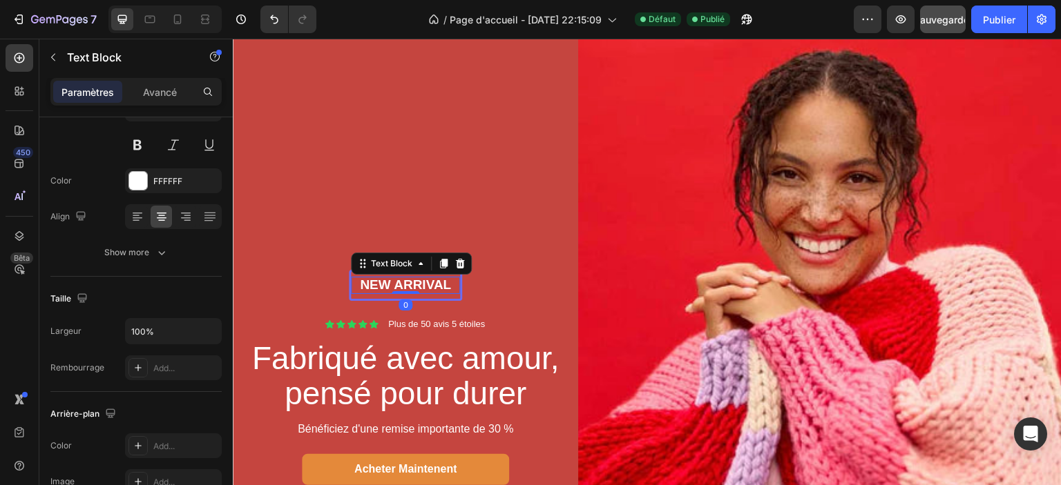
scroll to position [0, 0]
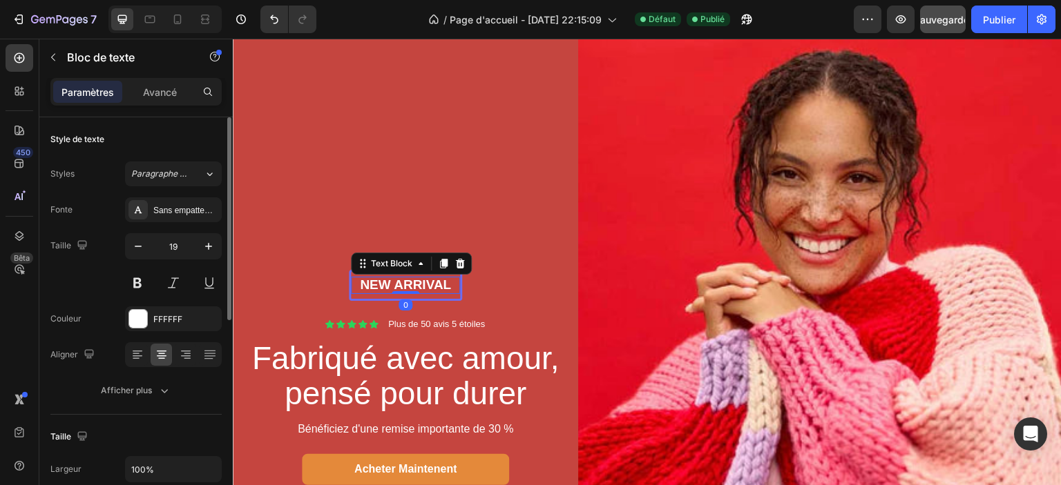
click at [365, 289] on div "New arrival Text Block 0 Row" at bounding box center [405, 285] width 113 height 31
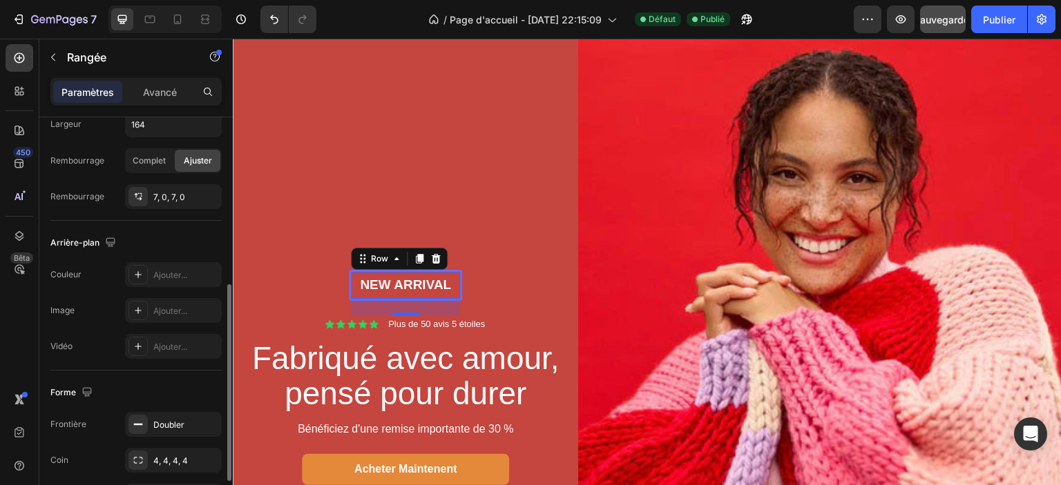
scroll to position [434, 0]
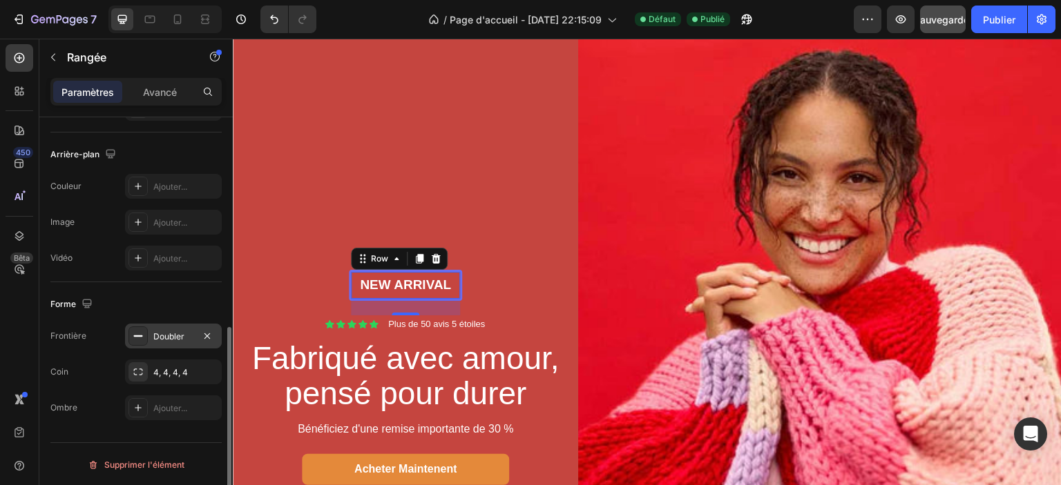
click at [148, 337] on div "Doubler" at bounding box center [173, 336] width 97 height 25
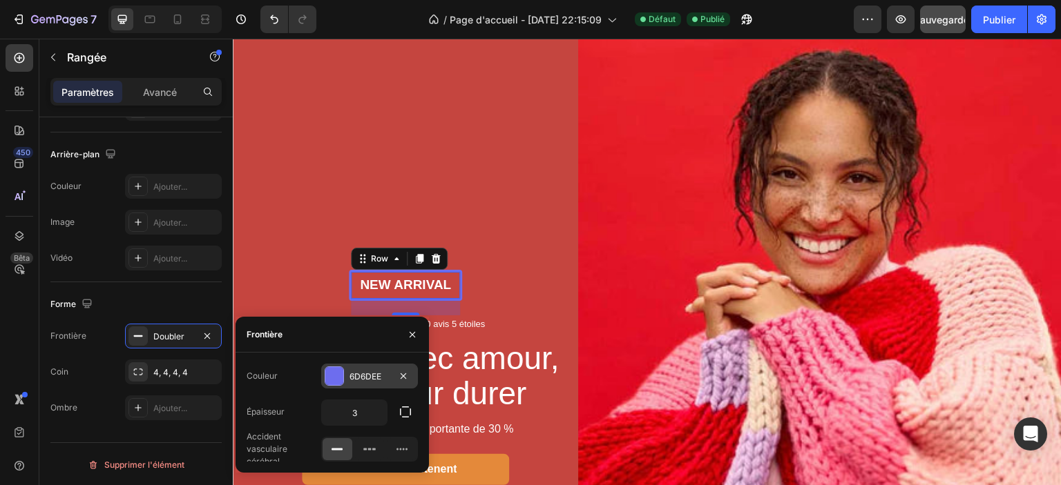
click at [363, 378] on font "6D6DEE" at bounding box center [365, 377] width 32 height 10
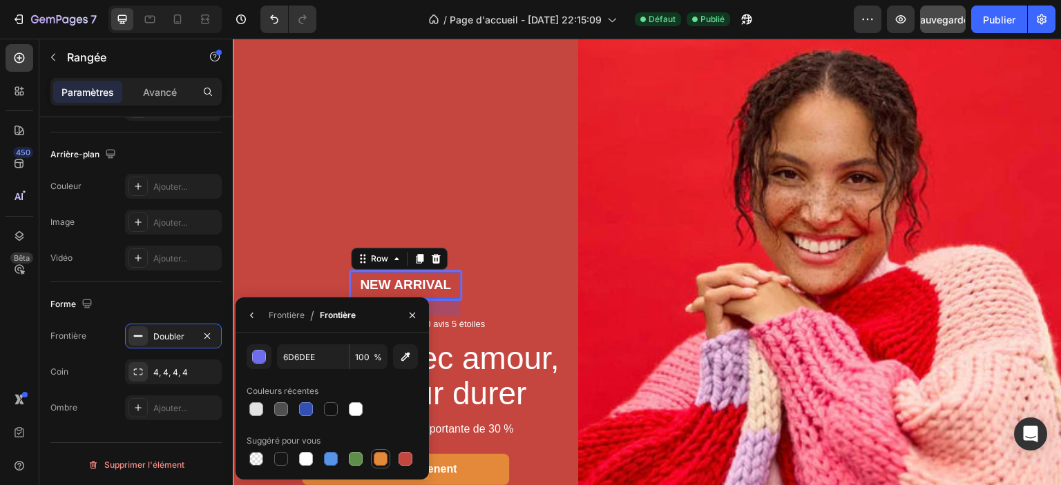
click at [383, 461] on div at bounding box center [381, 459] width 14 height 14
type input "E4893A"
click at [116, 295] on div "Forme" at bounding box center [135, 305] width 171 height 22
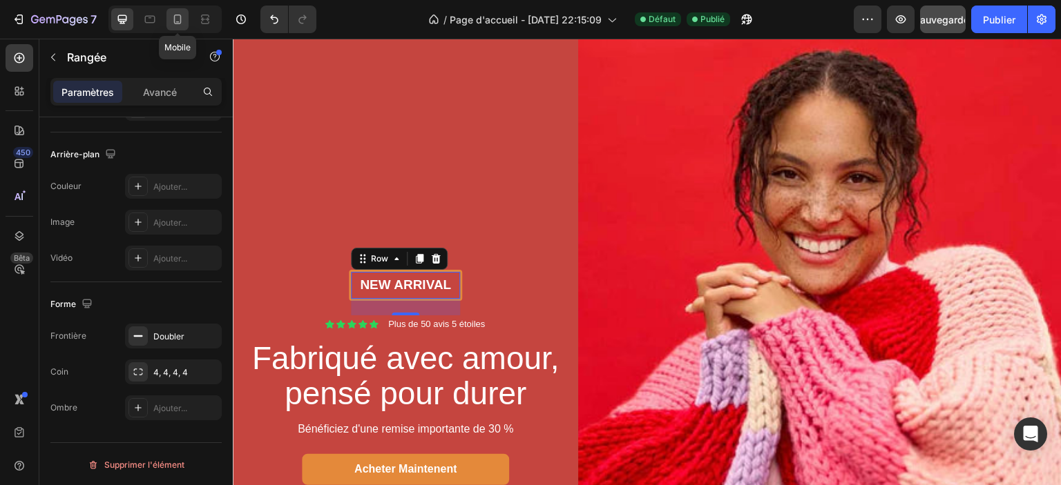
click at [183, 15] on icon at bounding box center [178, 19] width 14 height 14
type input "120"
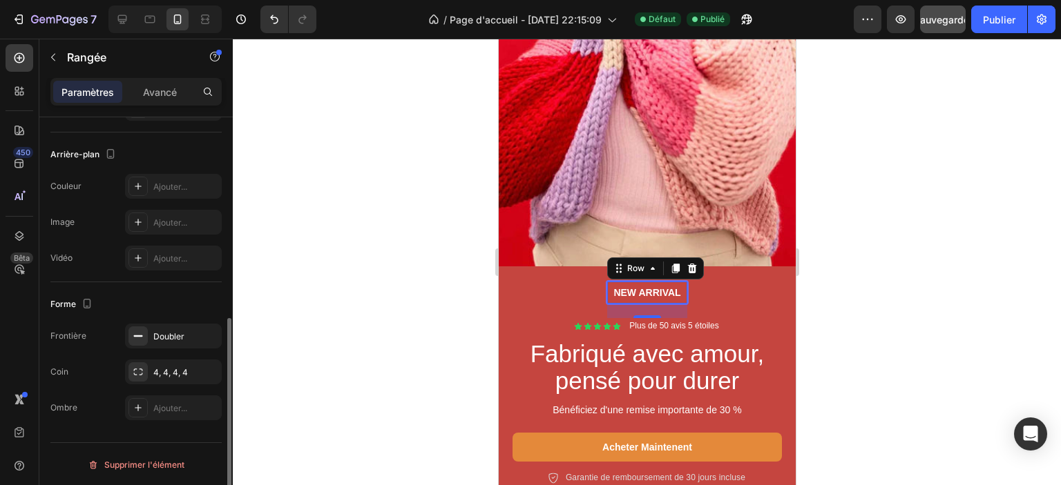
scroll to position [448, 0]
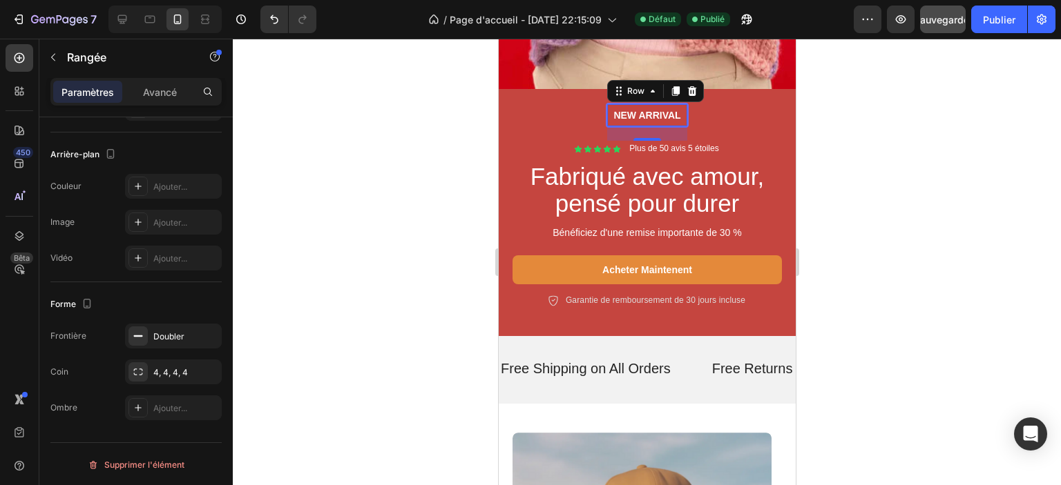
click at [367, 200] on div at bounding box center [647, 262] width 828 height 447
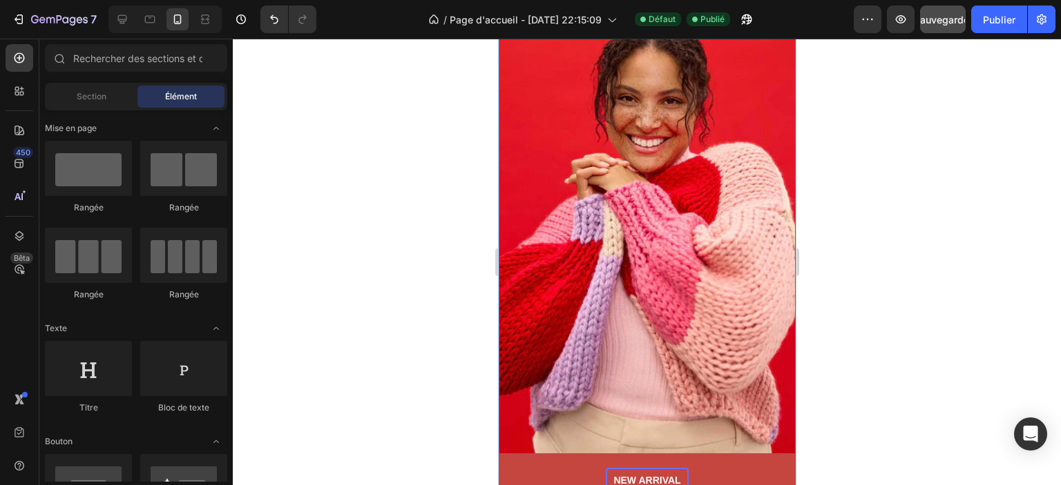
scroll to position [276, 0]
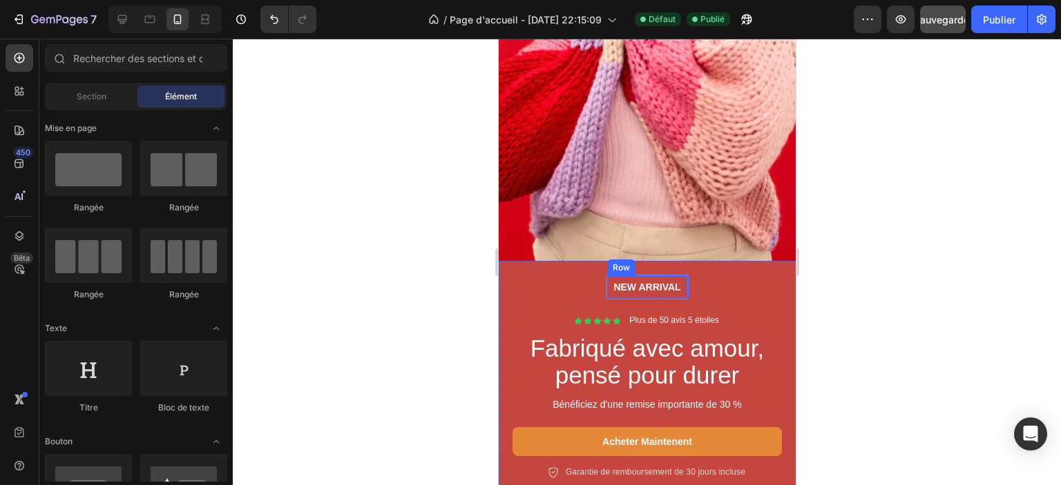
click at [665, 282] on div "New arrival Text [GEOGRAPHIC_DATA]" at bounding box center [646, 287] width 83 height 25
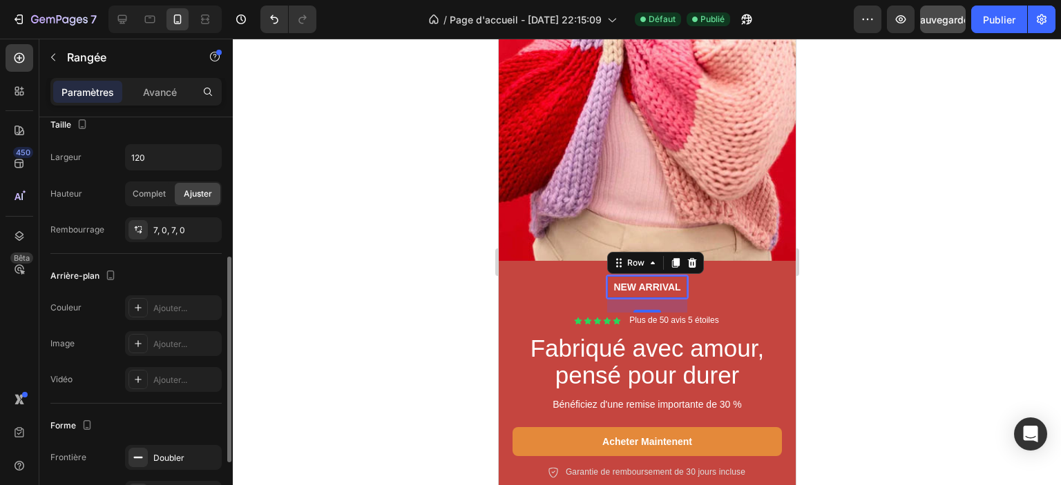
scroll to position [398, 0]
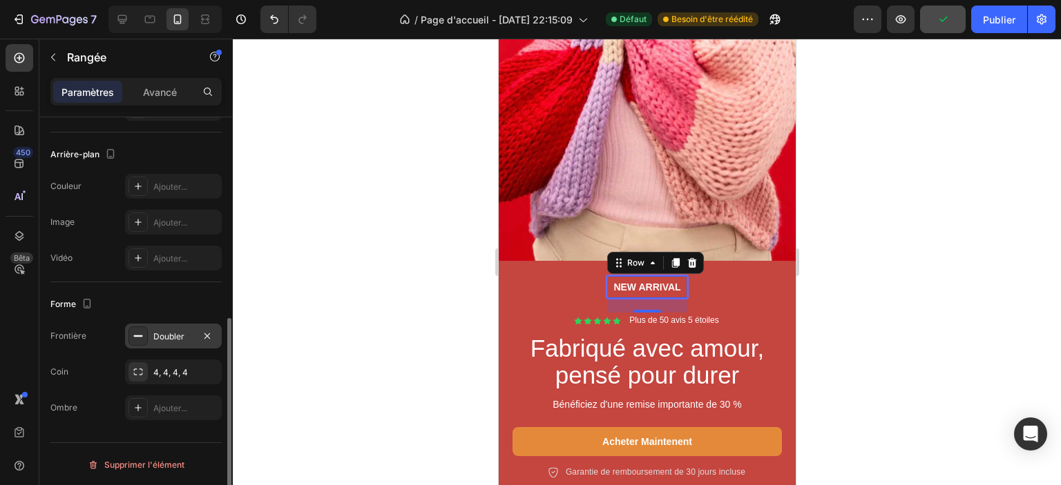
click at [163, 331] on div "Doubler" at bounding box center [173, 337] width 40 height 12
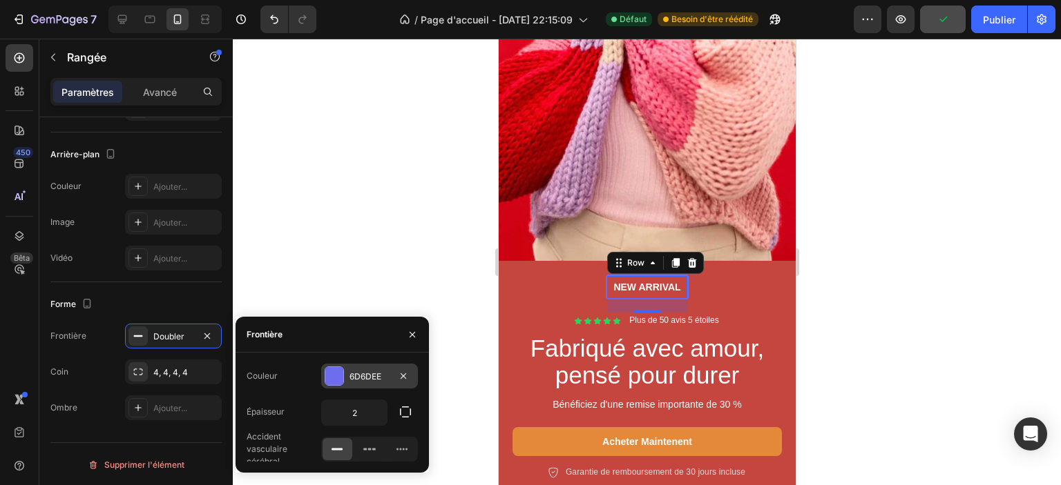
click at [378, 378] on font "6D6DEE" at bounding box center [365, 377] width 32 height 10
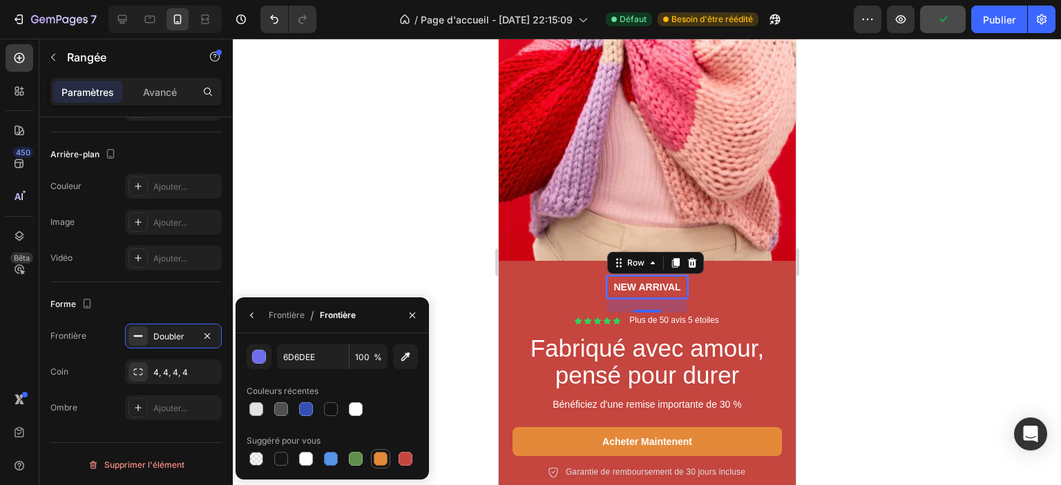
click at [381, 463] on div at bounding box center [381, 459] width 14 height 14
type input "E4893A"
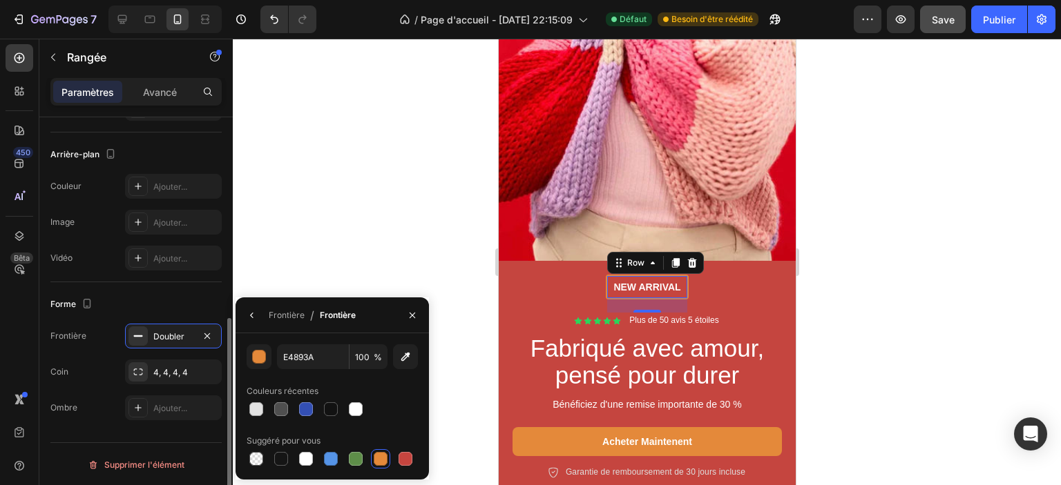
click at [114, 288] on div "Forme Frontière Doubler Coin 4, 4, 4, 4 Ombre Ajouter..." at bounding box center [135, 356] width 171 height 149
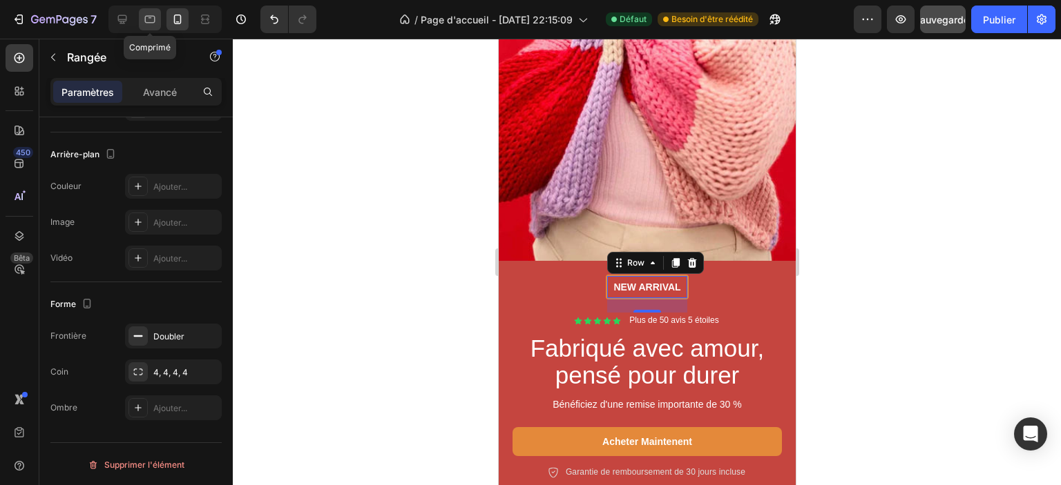
click at [156, 19] on icon at bounding box center [150, 19] width 14 height 14
type input "164"
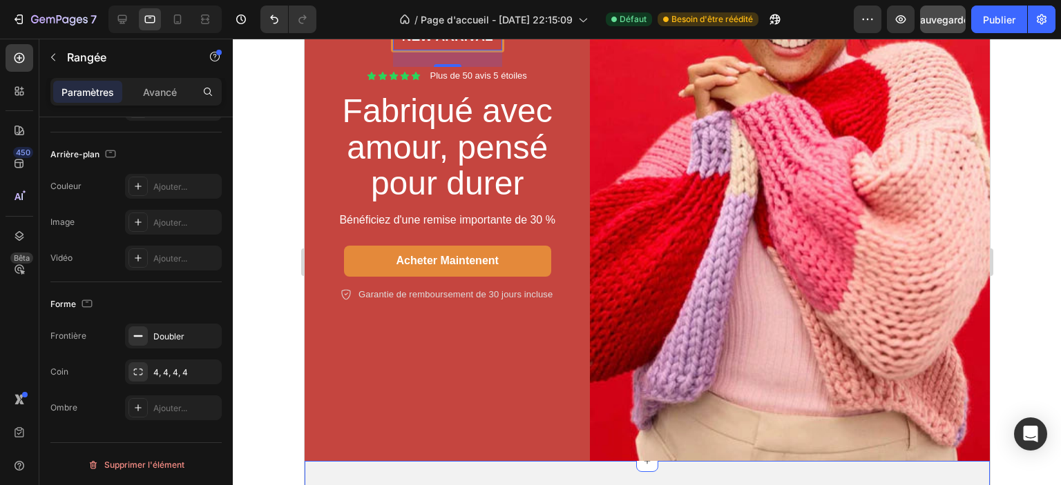
scroll to position [168, 0]
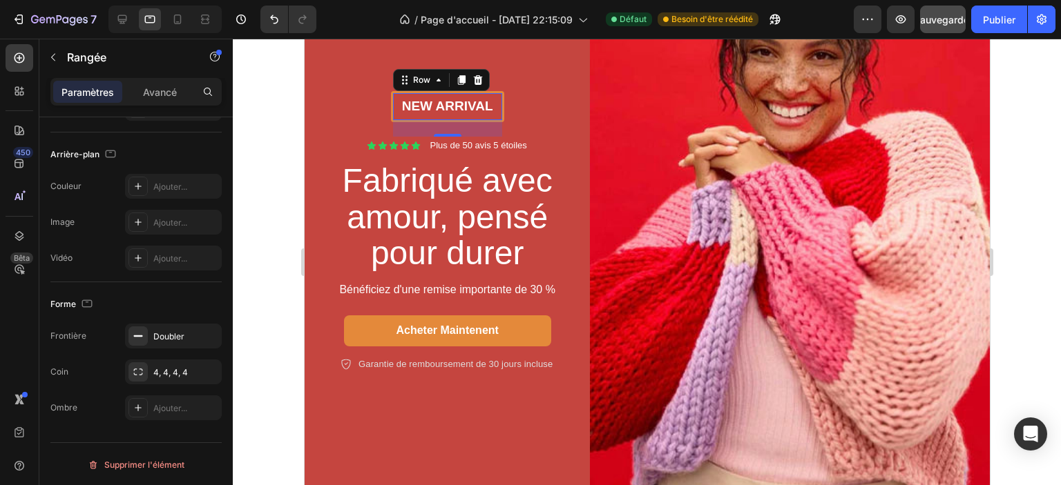
click at [260, 141] on div at bounding box center [647, 262] width 828 height 447
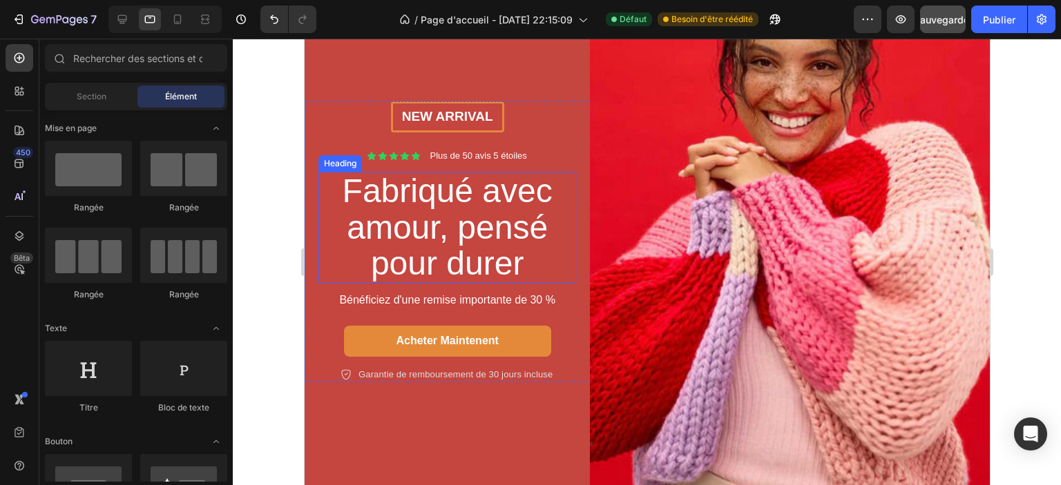
scroll to position [0, 0]
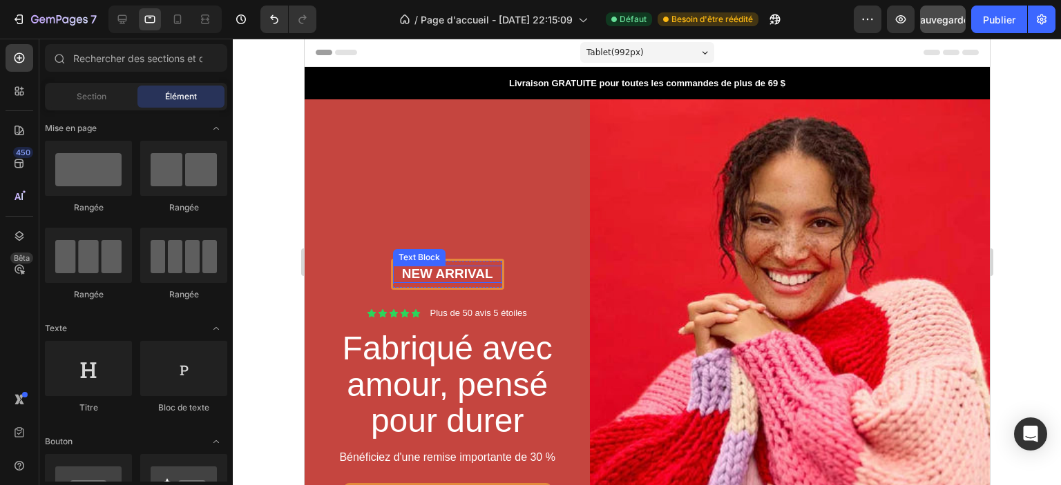
click at [462, 266] on p "New arrival" at bounding box center [447, 274] width 106 height 17
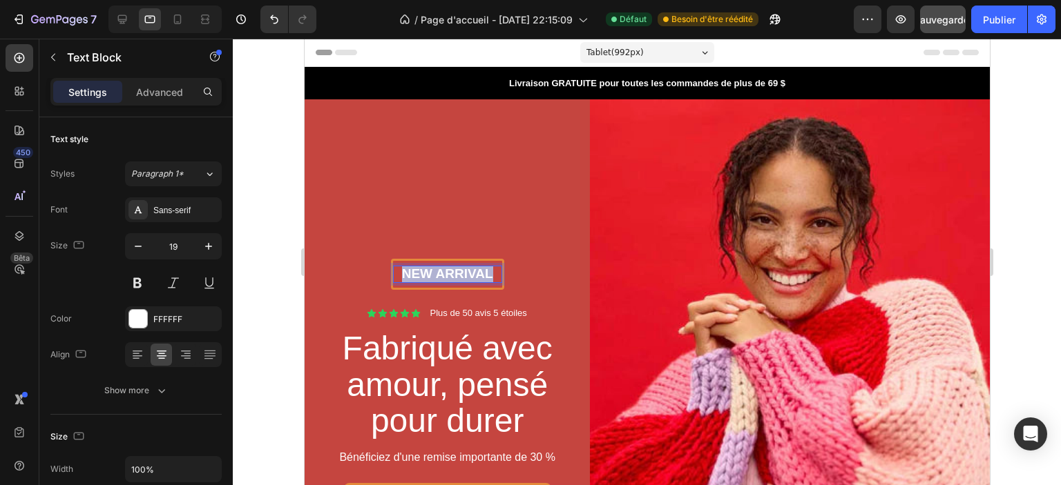
click at [462, 266] on p "New arrival" at bounding box center [447, 274] width 106 height 17
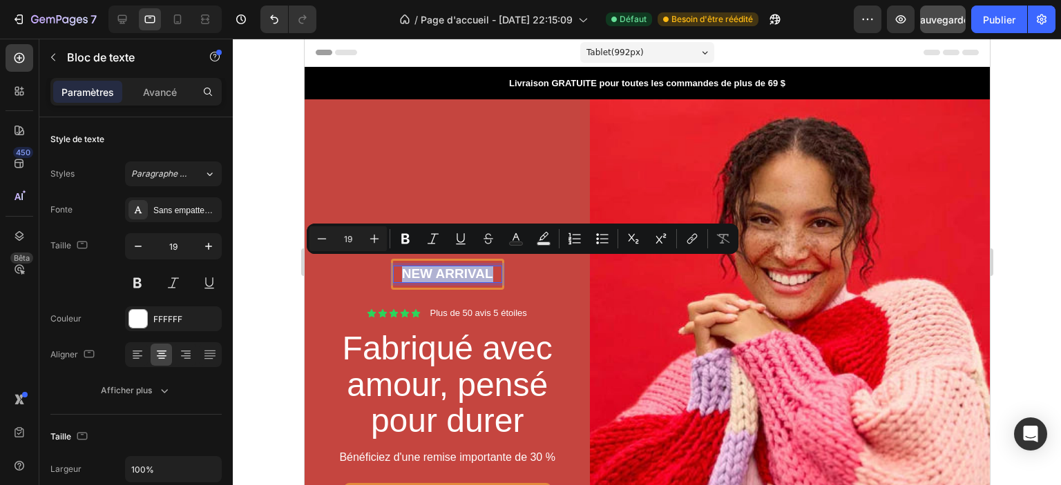
copy p "New arrival"
click at [268, 185] on div at bounding box center [647, 262] width 828 height 447
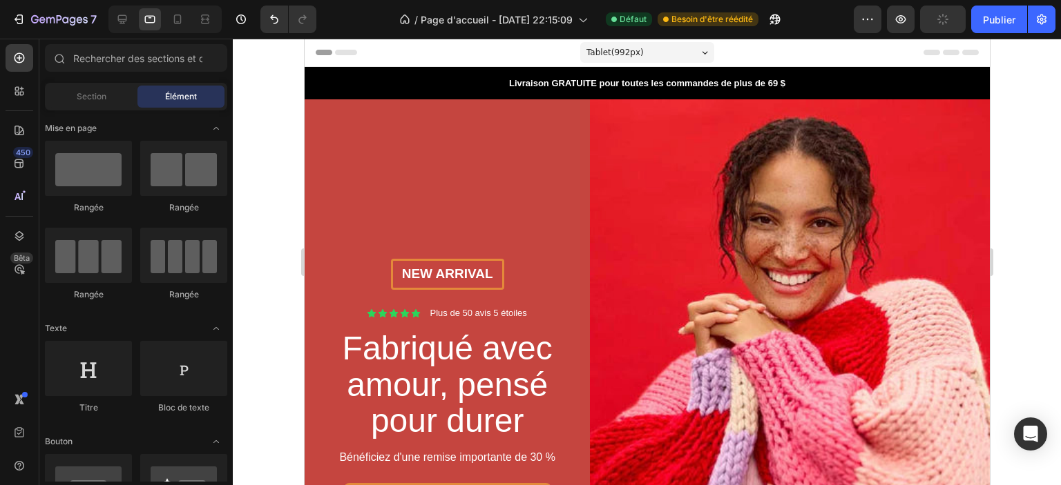
click at [268, 185] on div at bounding box center [647, 262] width 828 height 447
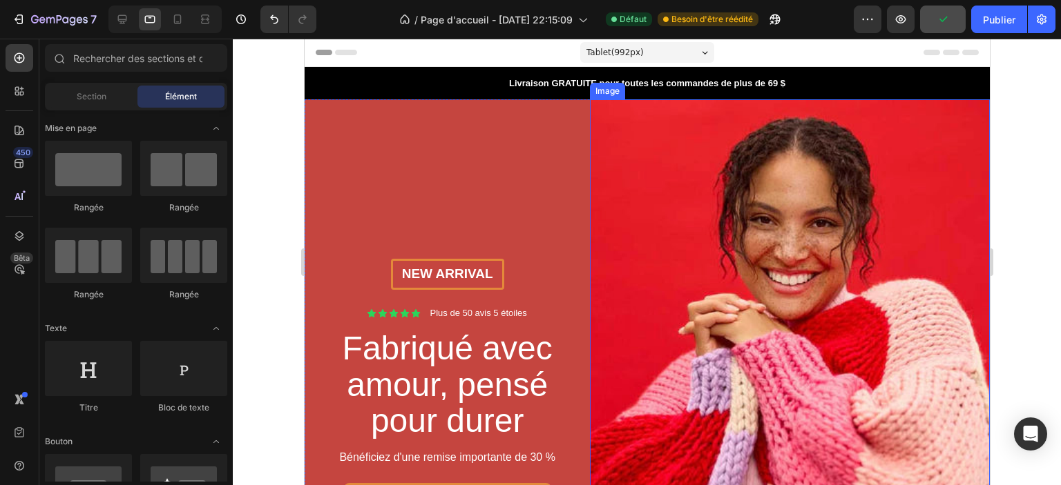
click at [553, 350] on h2 "Fabriqué avec amour, pensé pour durer" at bounding box center [447, 385] width 258 height 112
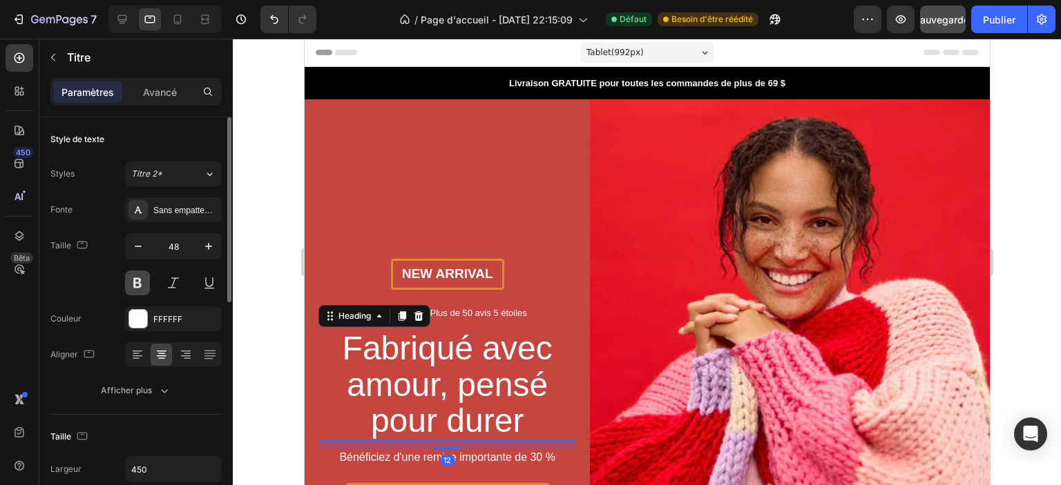
click at [137, 282] on button at bounding box center [137, 283] width 25 height 25
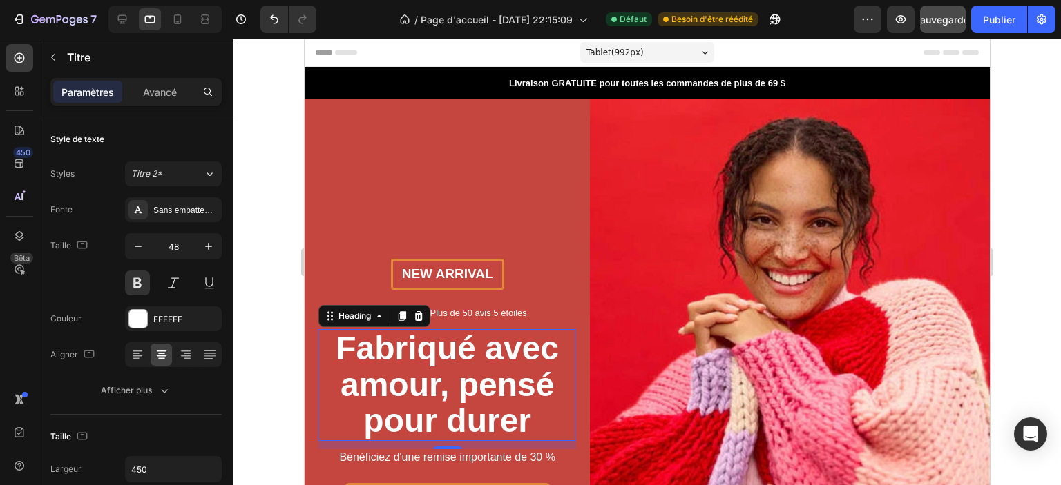
click at [264, 173] on div at bounding box center [647, 262] width 828 height 447
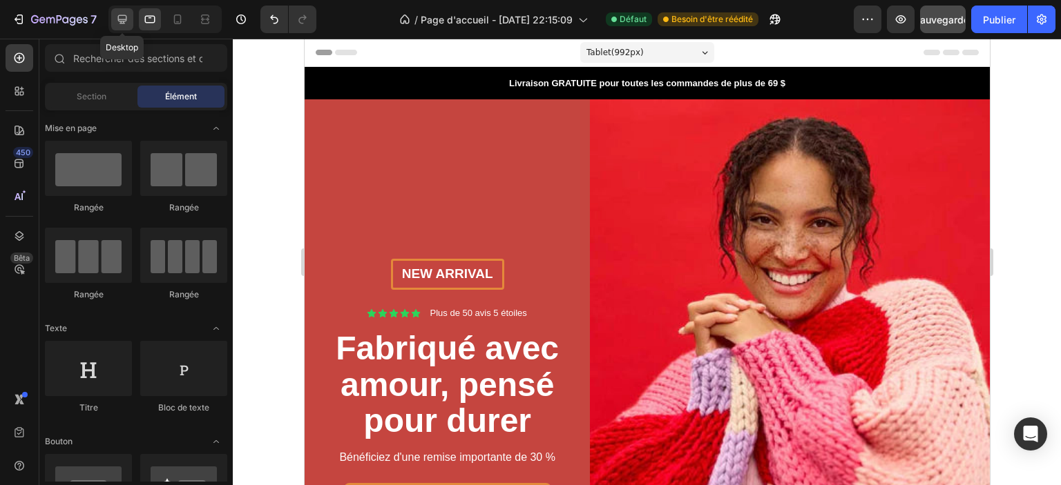
click at [120, 19] on icon at bounding box center [122, 19] width 9 height 9
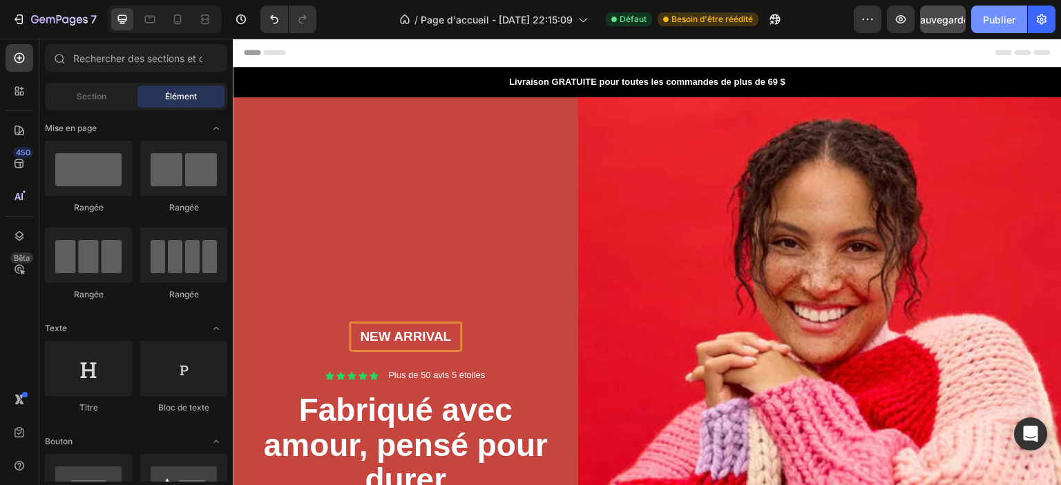
click at [992, 17] on font "Publier" at bounding box center [999, 20] width 32 height 12
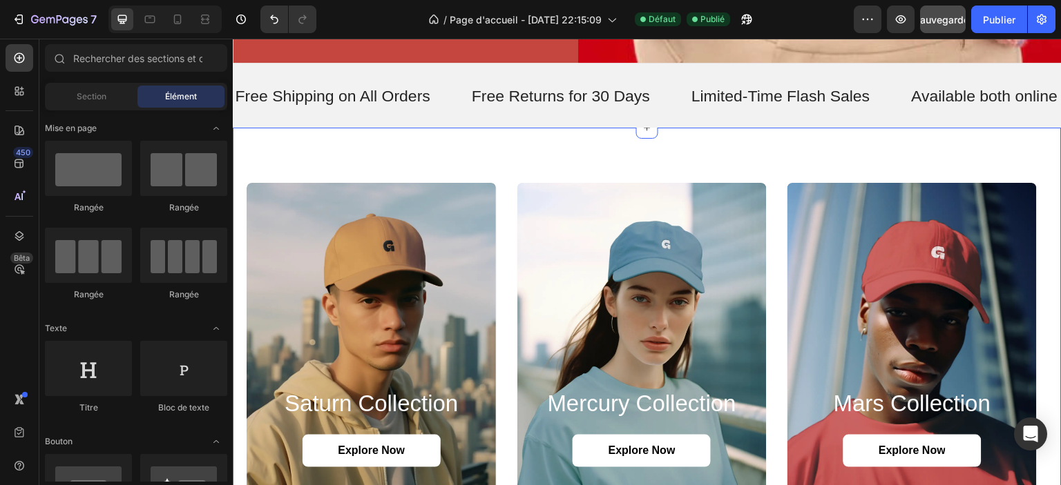
scroll to position [622, 0]
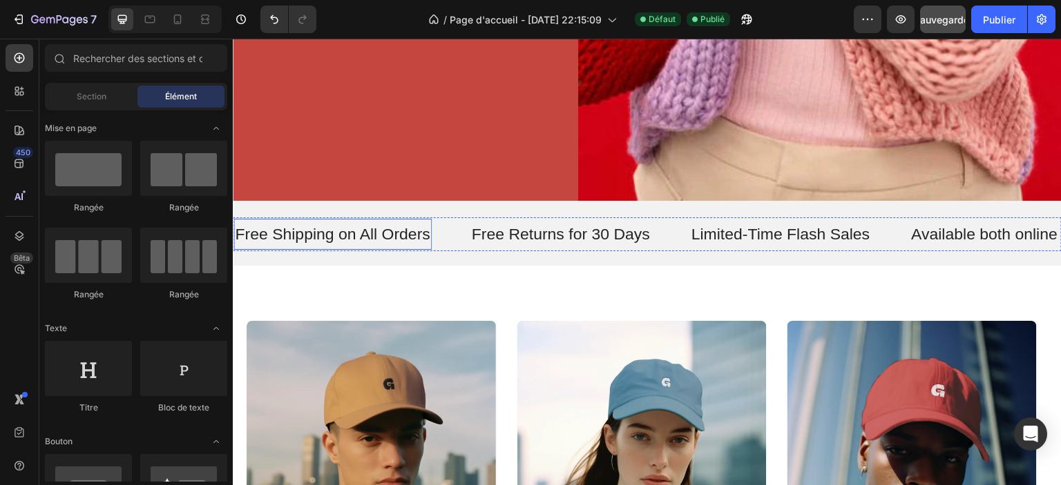
click at [381, 232] on p "Free Shipping on All Orders" at bounding box center [332, 234] width 195 height 21
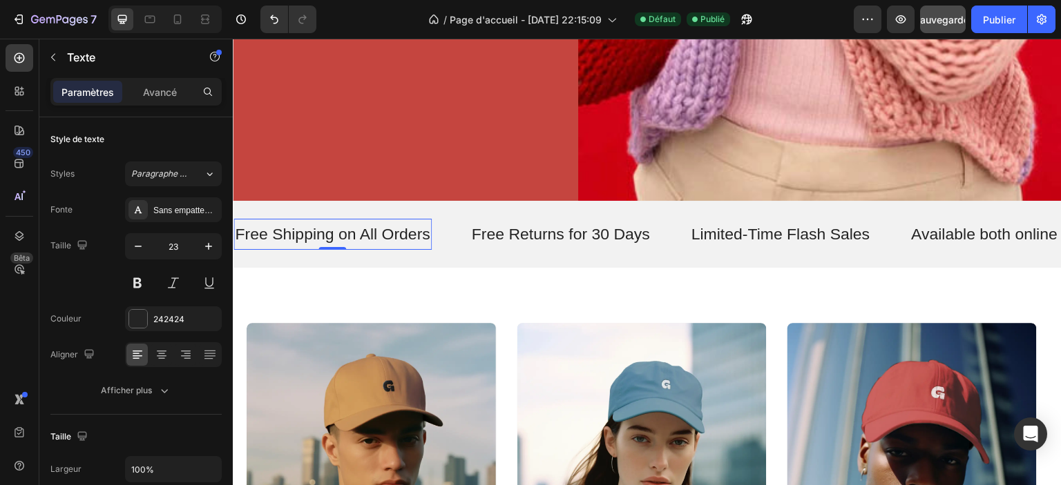
click at [381, 224] on p "Free Shipping on All Orders" at bounding box center [332, 234] width 195 height 21
copy p "Free Shipping on All Orders"
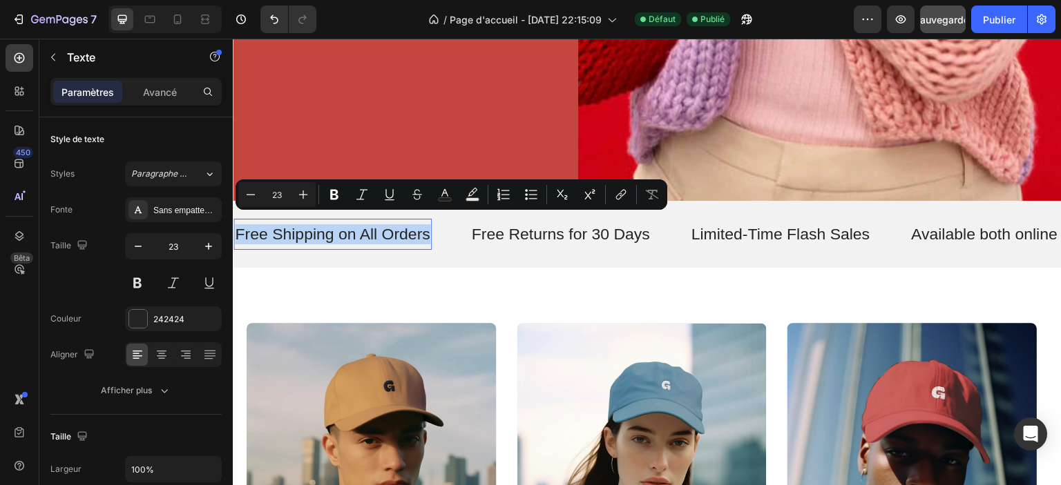
click at [342, 226] on p "Free Shipping on All Orders" at bounding box center [332, 234] width 195 height 21
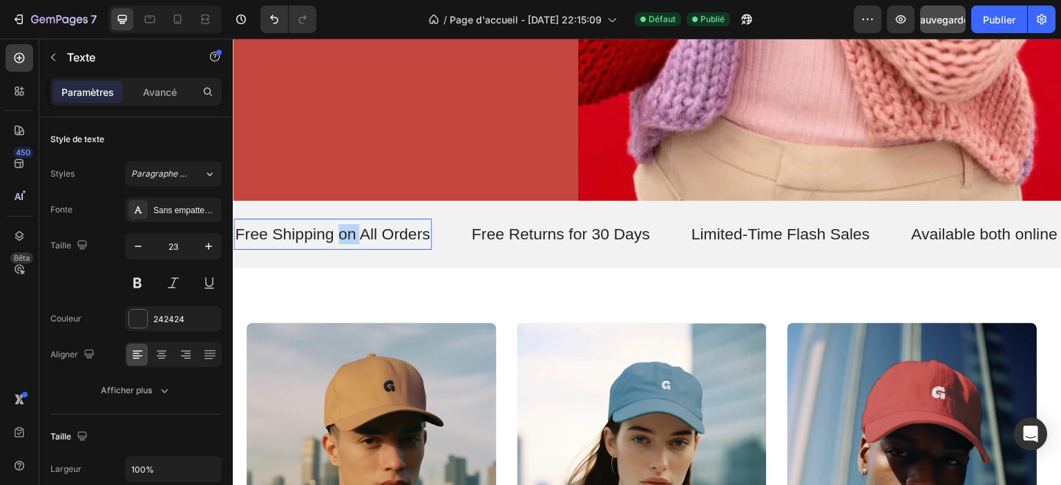
click at [342, 226] on p "Free Shipping on All Orders" at bounding box center [332, 234] width 195 height 21
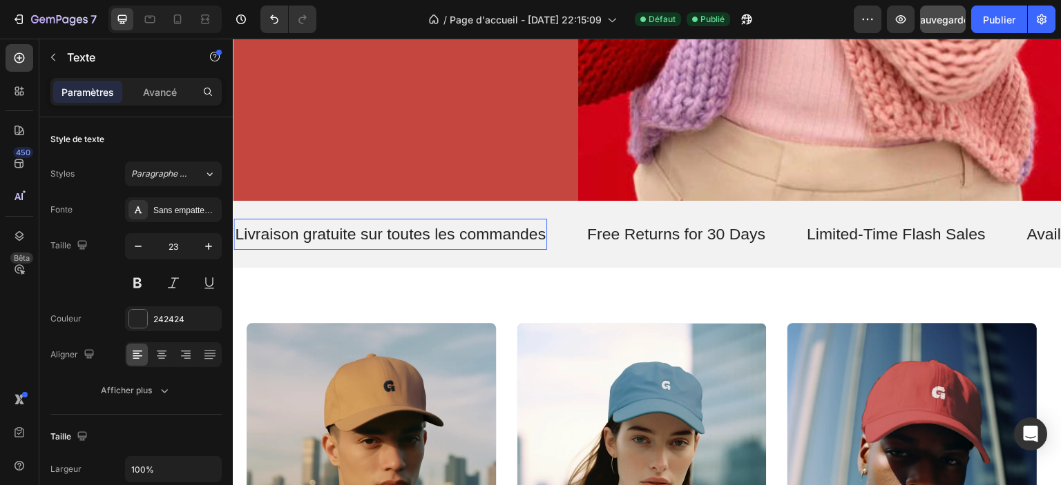
click at [442, 228] on p "Livraison gratuite sur toutes les commandes" at bounding box center [390, 234] width 311 height 21
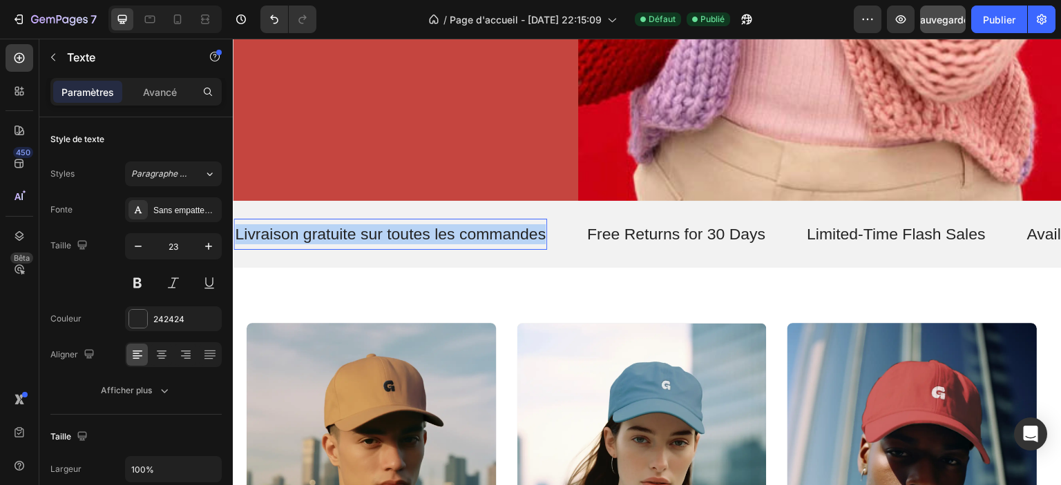
click at [442, 228] on p "Livraison gratuite sur toutes les commandes" at bounding box center [390, 234] width 311 height 21
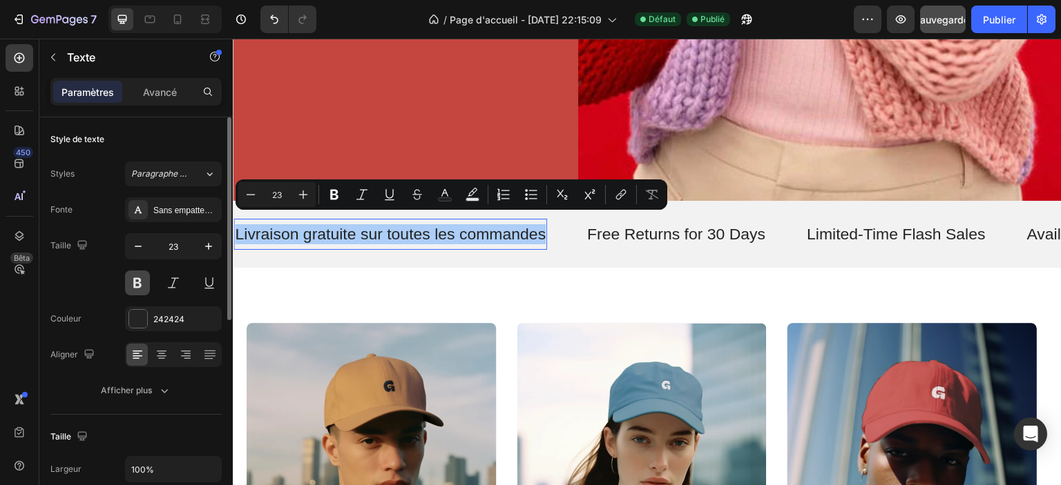
click at [140, 289] on button at bounding box center [137, 283] width 25 height 25
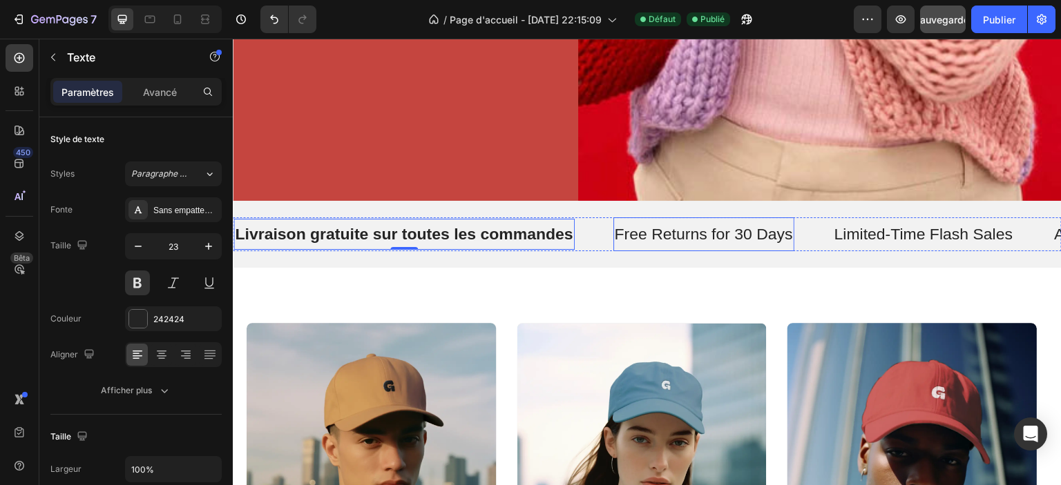
click at [714, 223] on div "Free Returns for 30 Days" at bounding box center [703, 234] width 181 height 23
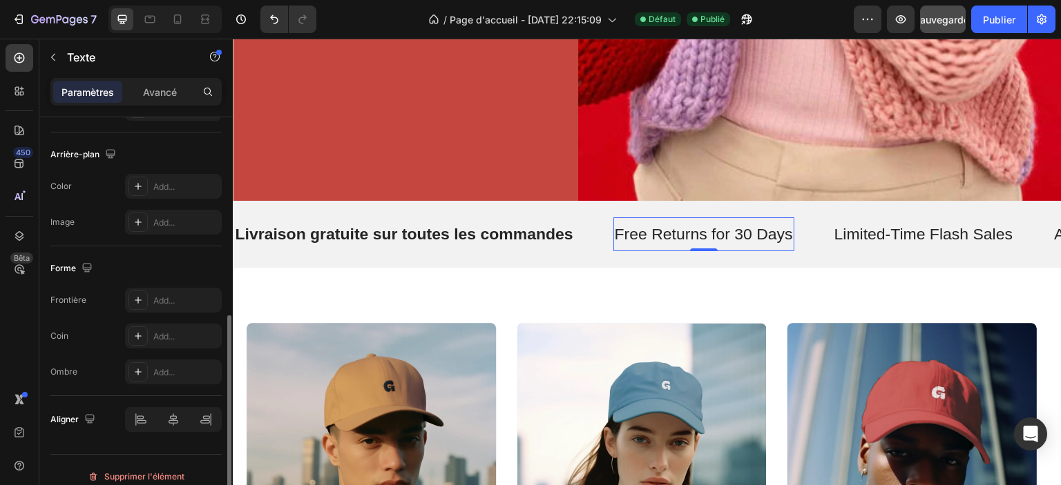
click at [706, 224] on p "Free Returns for 30 Days" at bounding box center [704, 234] width 178 height 21
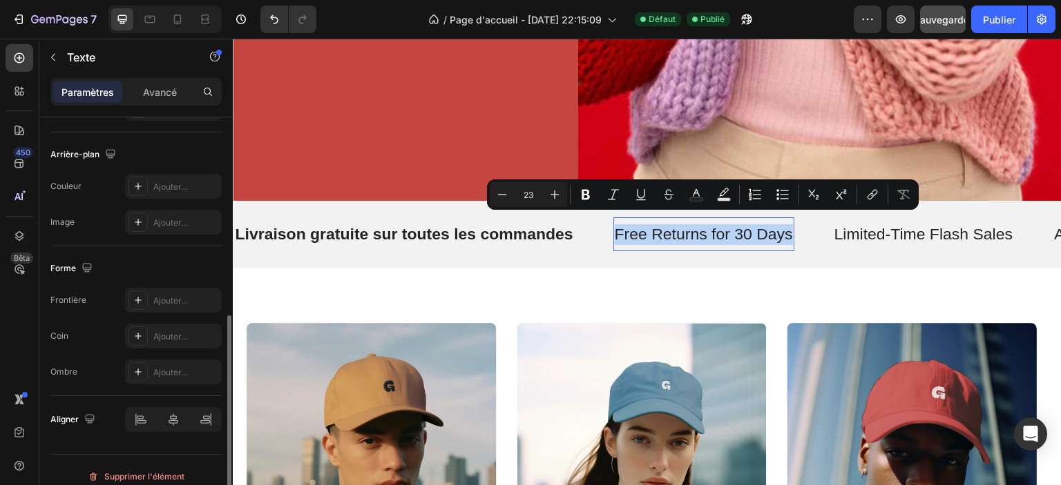
copy p "Free Returns for 30 Days"
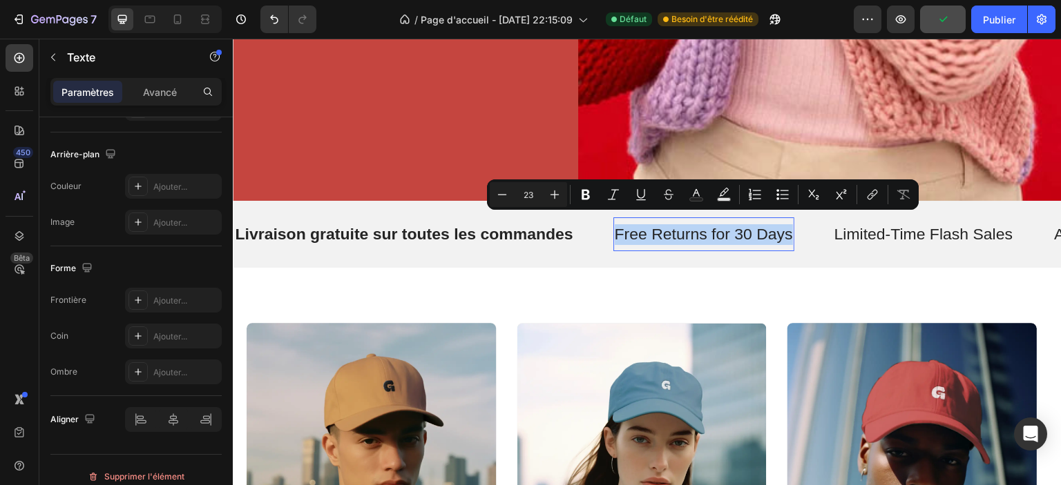
click at [633, 225] on p "Free Returns for 30 Days" at bounding box center [704, 234] width 178 height 21
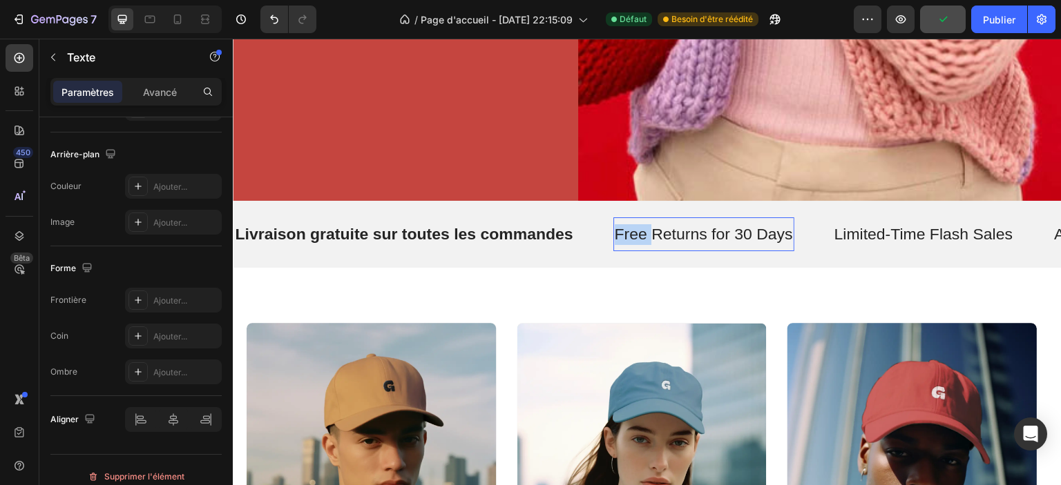
click at [633, 225] on p "Free Returns for 30 Days" at bounding box center [704, 234] width 178 height 21
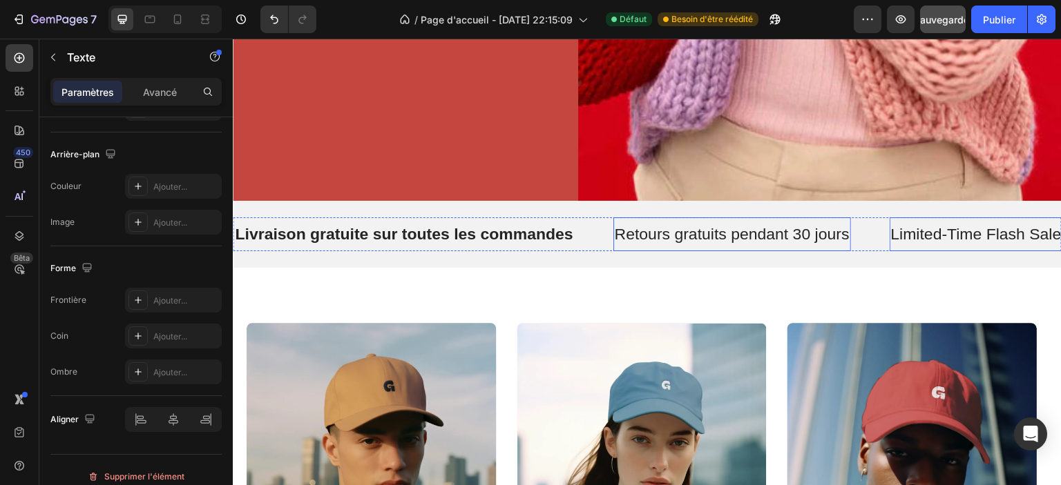
click at [921, 229] on p "Limited-Time Flash Sales" at bounding box center [980, 234] width 179 height 21
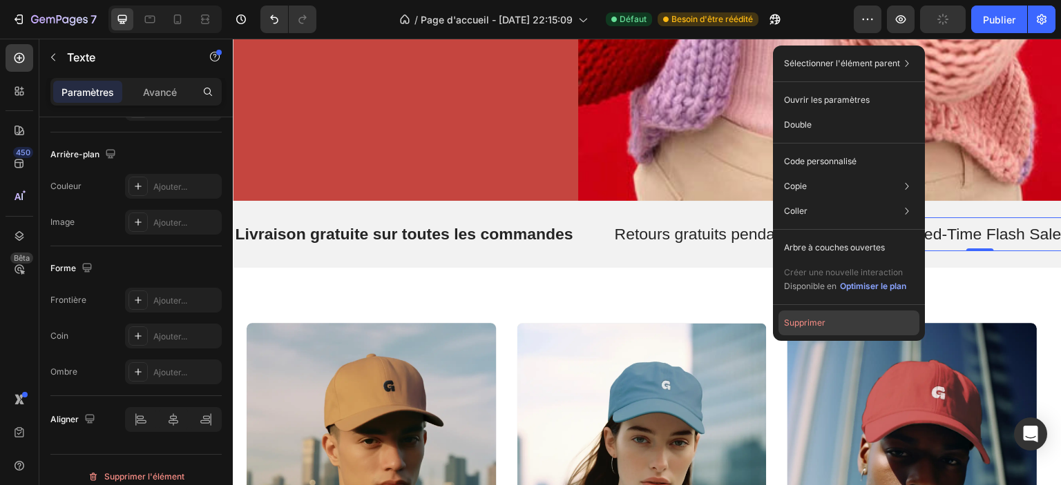
click at [852, 319] on button "Supprimer" at bounding box center [848, 323] width 141 height 25
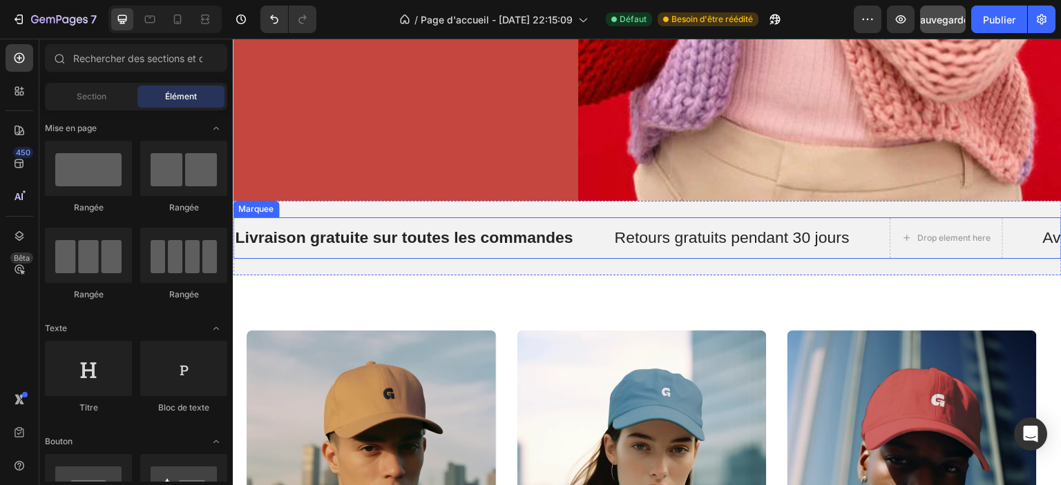
click at [951, 249] on div "Livraison gratuite sur toutes les commandes Text Retours gratuits pendant 30 jo…" at bounding box center [647, 238] width 829 height 75
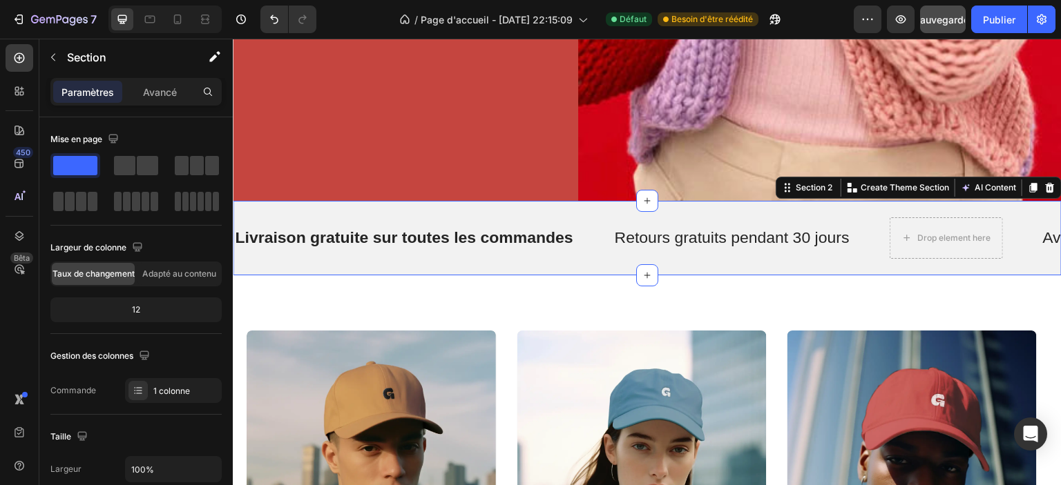
click at [932, 247] on div "Drop element here" at bounding box center [945, 238] width 113 height 41
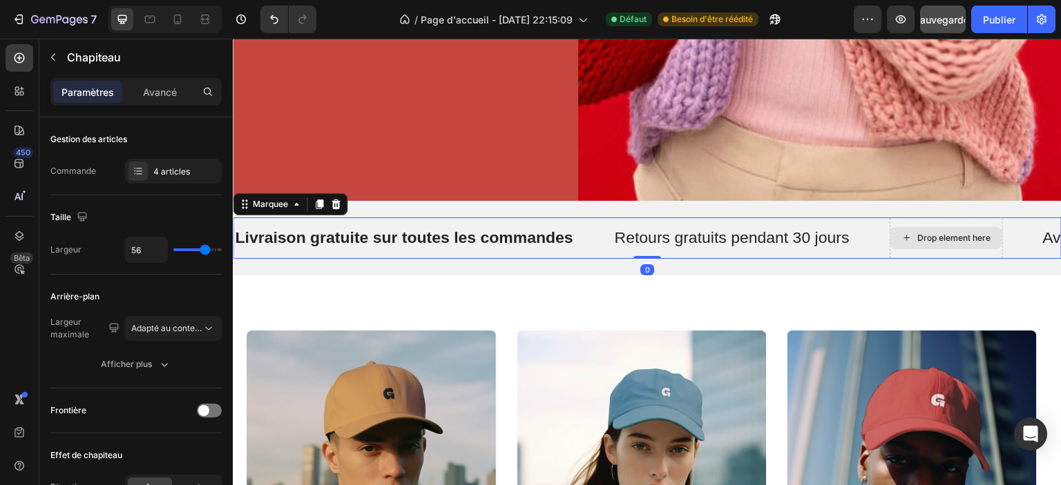
click at [895, 218] on div "Drop element here" at bounding box center [945, 238] width 113 height 41
click at [896, 218] on div "Drop element here" at bounding box center [945, 238] width 113 height 41
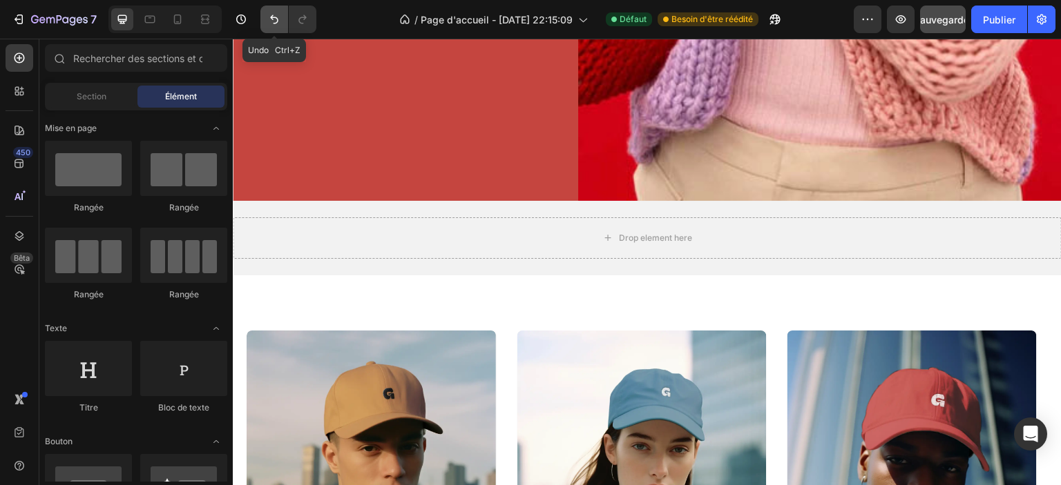
click at [272, 23] on icon "Annuler/Rétablir" at bounding box center [274, 19] width 14 height 14
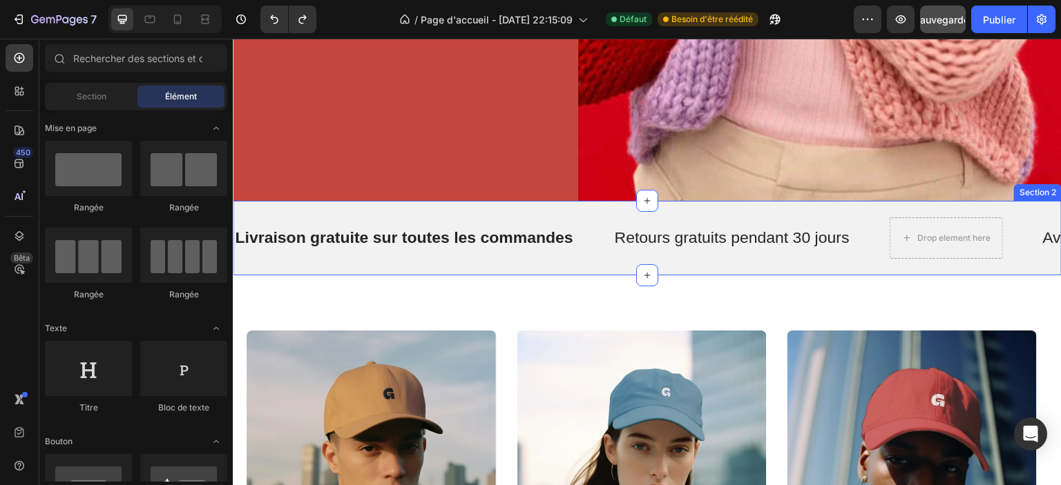
click at [749, 258] on div "Livraison gratuite sur toutes les commandes Text Retours gratuits pendant 30 jo…" at bounding box center [647, 238] width 829 height 75
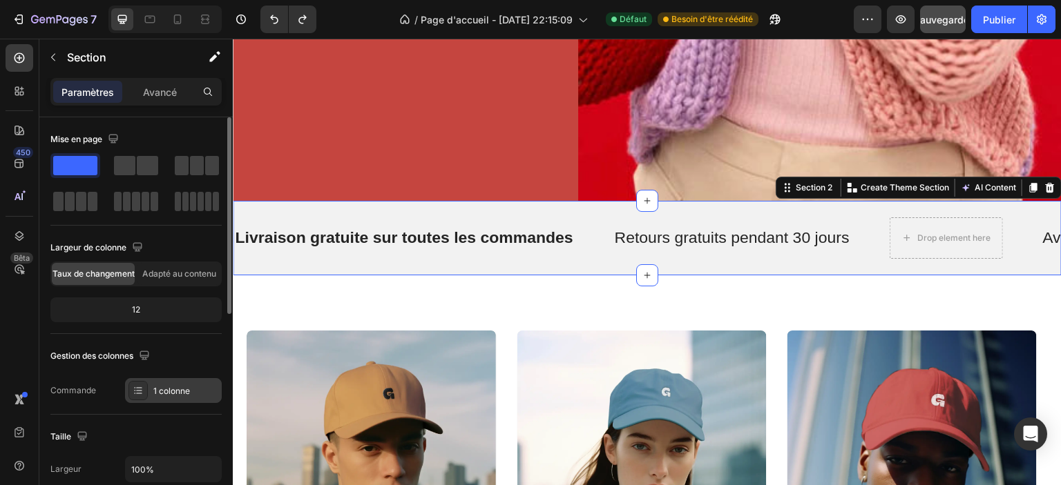
click at [173, 389] on font "1 colonne" at bounding box center [171, 391] width 37 height 10
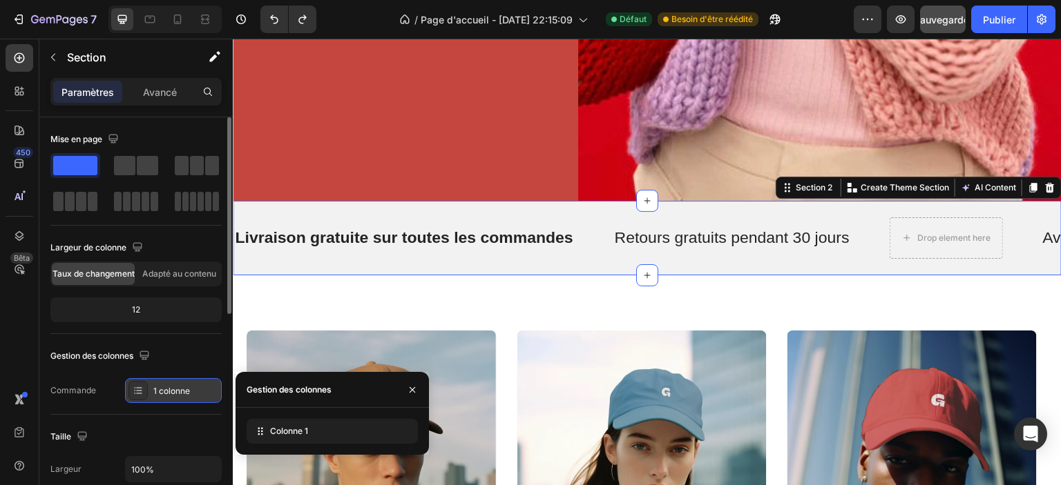
click at [173, 389] on font "1 colonne" at bounding box center [171, 391] width 37 height 10
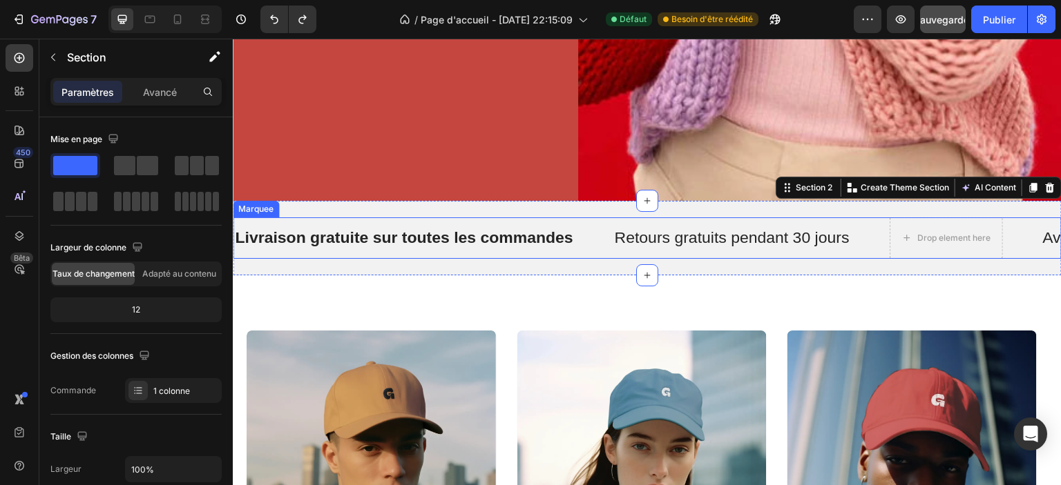
click at [337, 228] on p "Livraison gratuite sur toutes les commandes" at bounding box center [404, 238] width 338 height 21
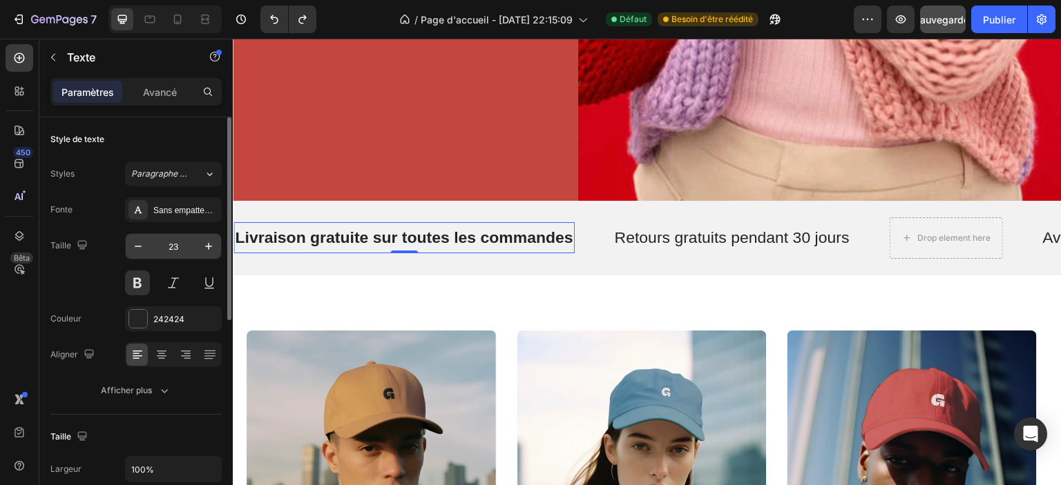
scroll to position [69, 0]
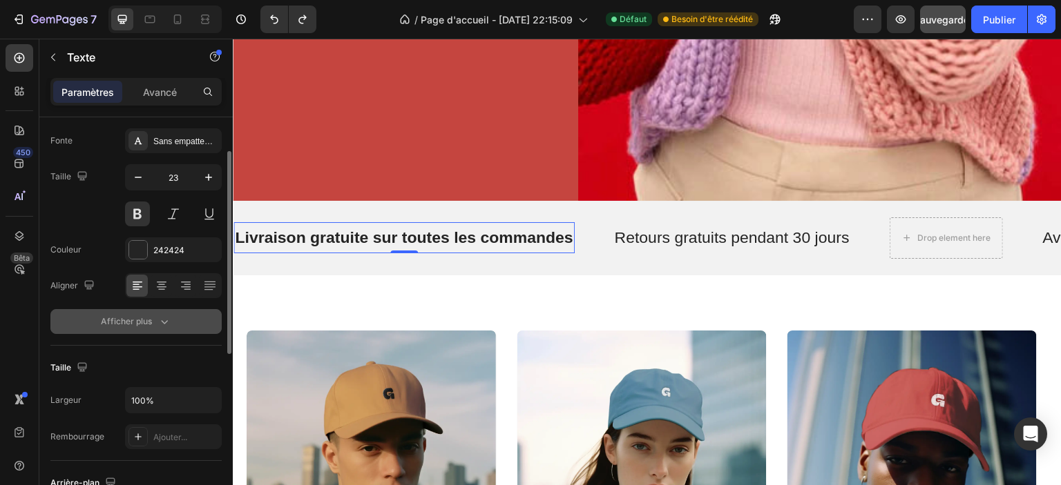
click at [152, 327] on div "Afficher plus" at bounding box center [136, 322] width 70 height 14
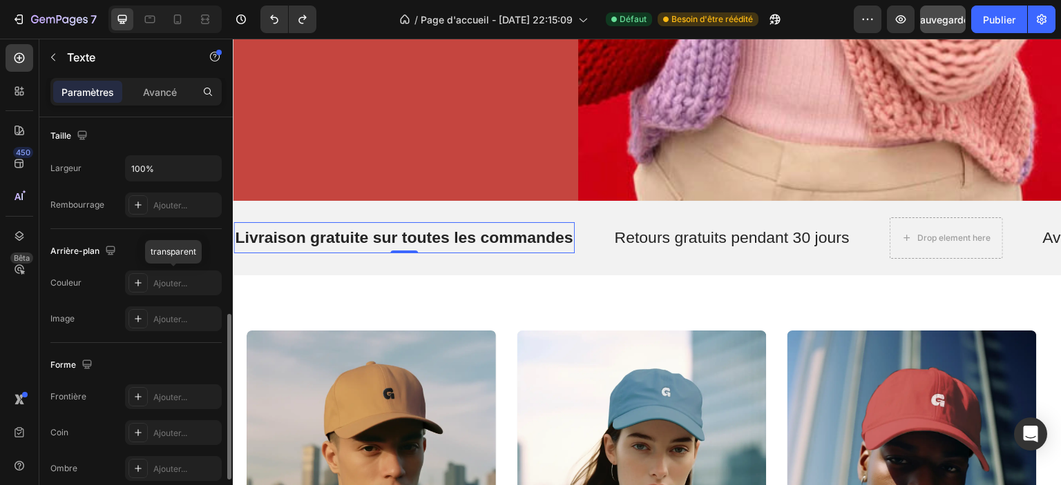
scroll to position [0, 0]
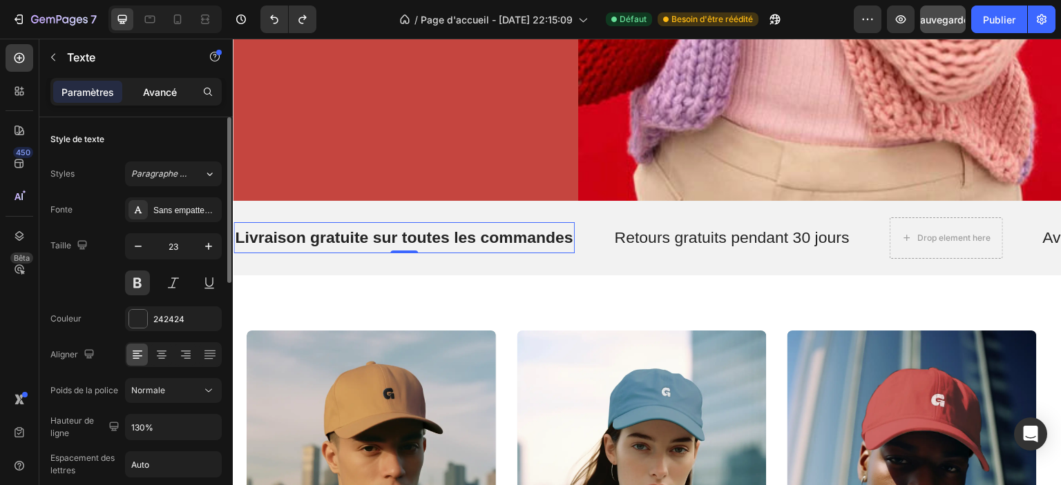
click at [174, 95] on font "Avancé" at bounding box center [160, 92] width 34 height 12
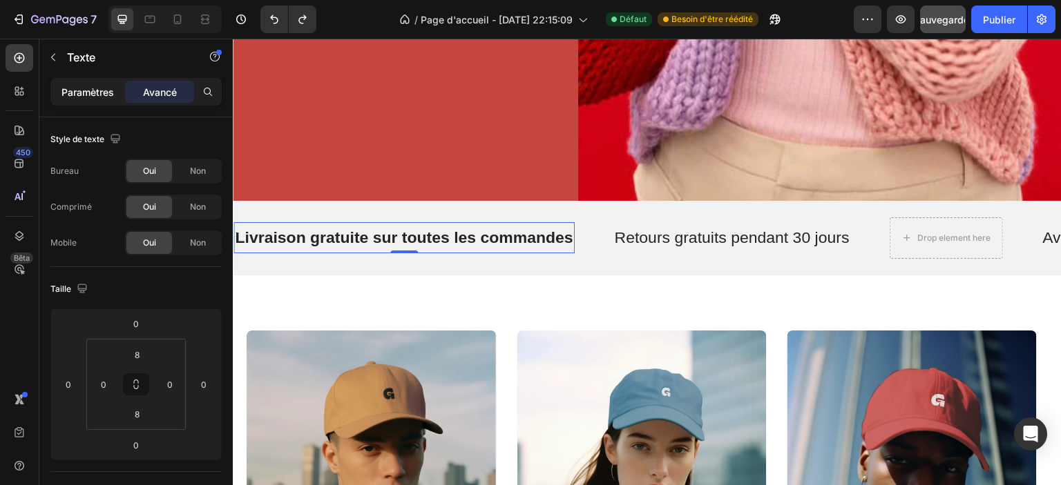
click at [97, 97] on font "Paramètres" at bounding box center [87, 92] width 52 height 12
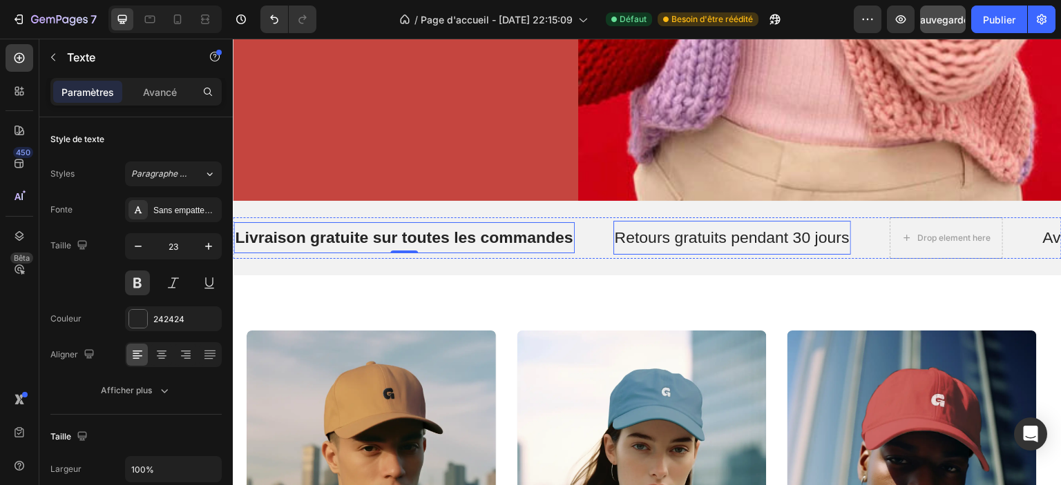
click at [672, 228] on p "Retours gratuits pendant 30 jours" at bounding box center [732, 238] width 235 height 21
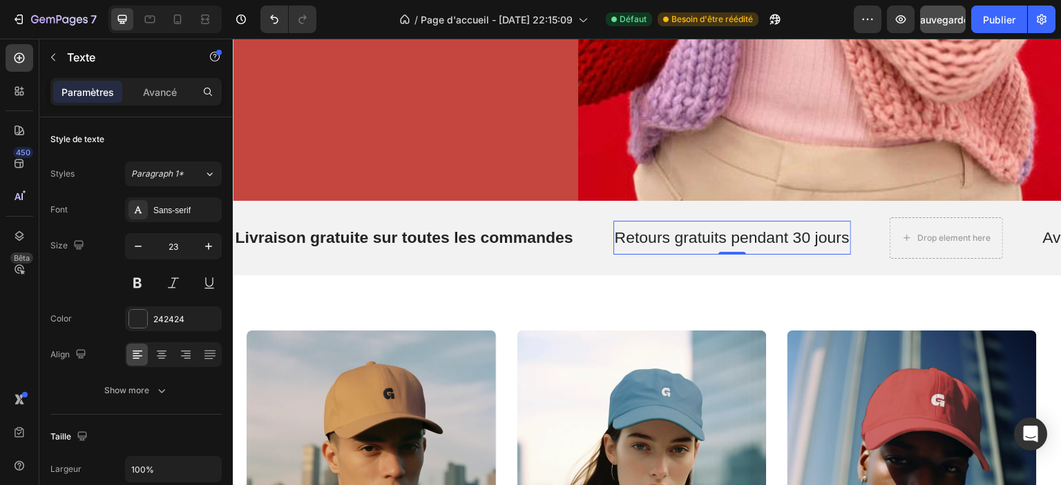
click at [672, 228] on p "Retours gratuits pendant 30 jours" at bounding box center [732, 238] width 235 height 21
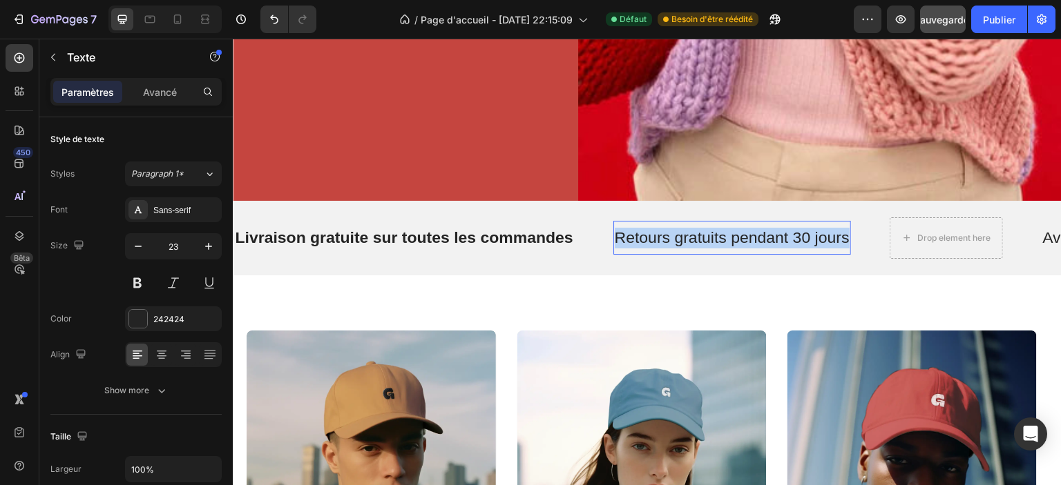
click at [672, 228] on p "Retours gratuits pendant 30 jours" at bounding box center [732, 238] width 235 height 21
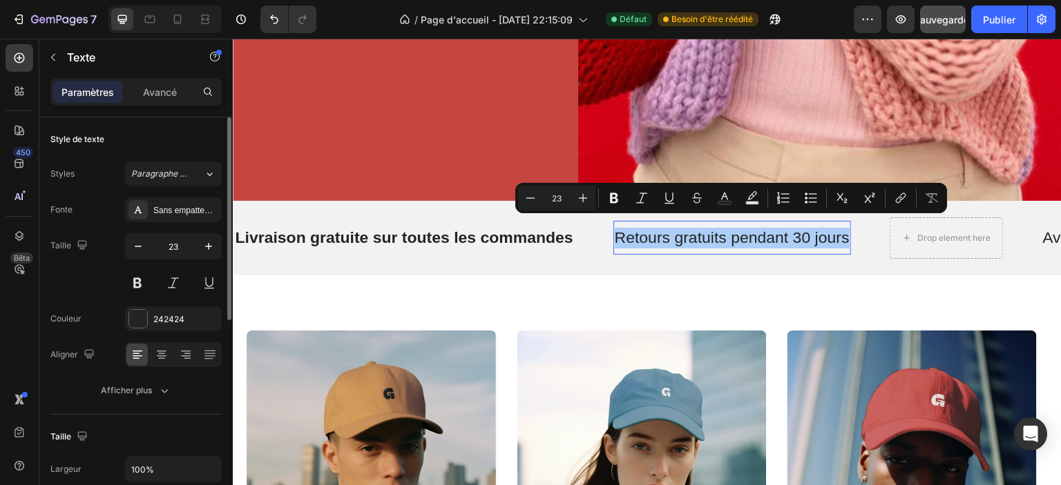
click at [138, 298] on div "Fonte Sans empattement Taille 23 Couleur 242424 Aligner Afficher plus" at bounding box center [135, 301] width 171 height 206
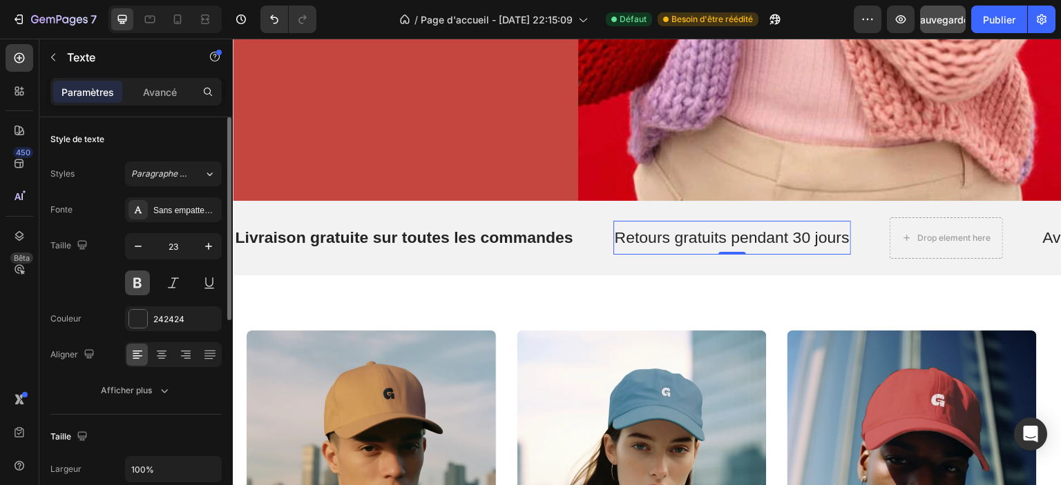
click at [138, 293] on button at bounding box center [137, 283] width 25 height 25
click at [80, 281] on div "Taille 23" at bounding box center [135, 264] width 171 height 62
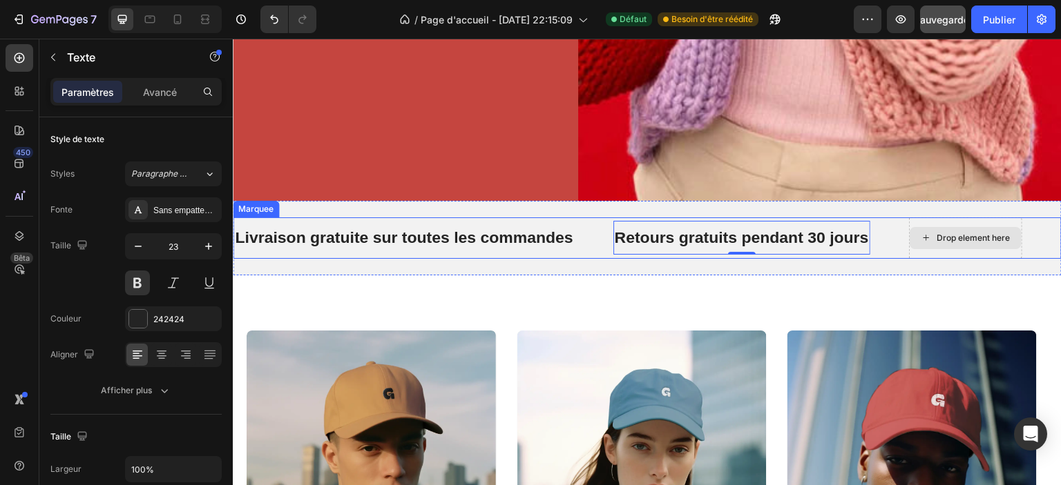
click at [910, 230] on div "Drop element here" at bounding box center [966, 238] width 112 height 22
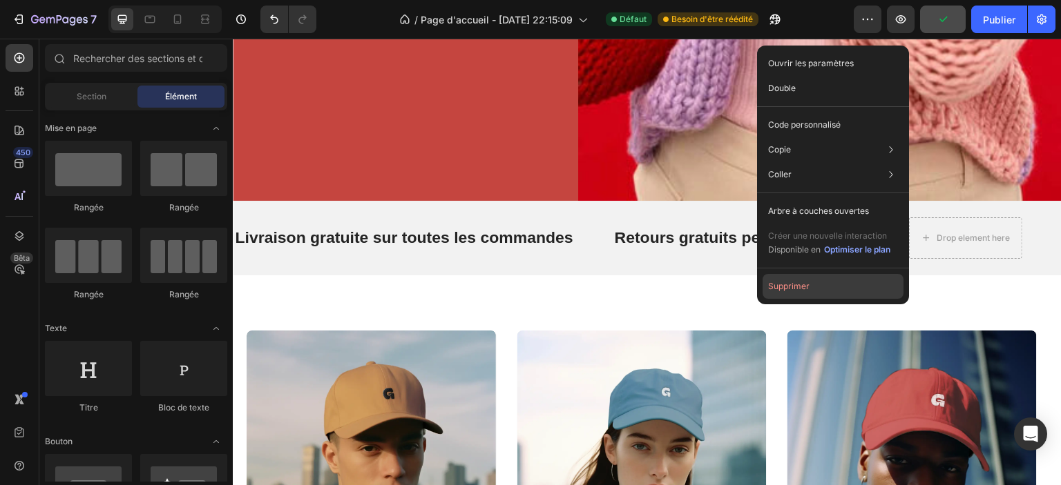
click at [856, 288] on button "Supprimer" at bounding box center [832, 286] width 141 height 25
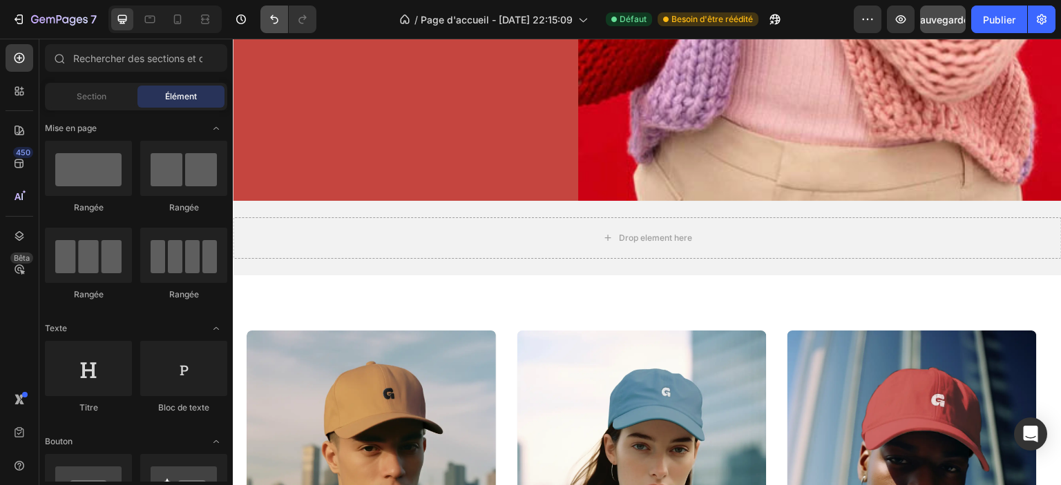
click at [267, 25] on icon "Annuler/Rétablir" at bounding box center [274, 19] width 14 height 14
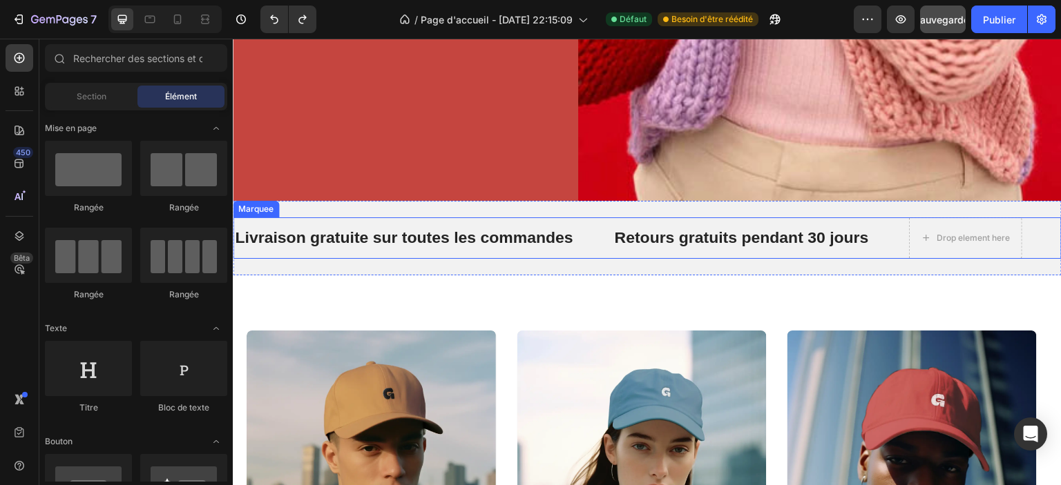
click at [1023, 218] on div "Drop element here" at bounding box center [985, 238] width 152 height 41
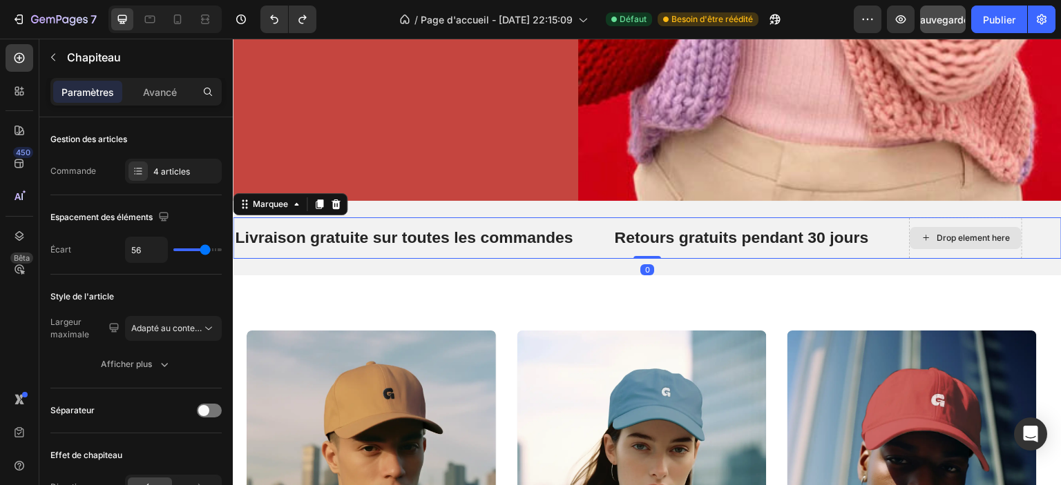
click at [1001, 247] on div "Drop element here" at bounding box center [965, 238] width 113 height 41
click at [991, 246] on div "Drop element here" at bounding box center [965, 238] width 113 height 41
click at [210, 410] on div at bounding box center [209, 411] width 25 height 14
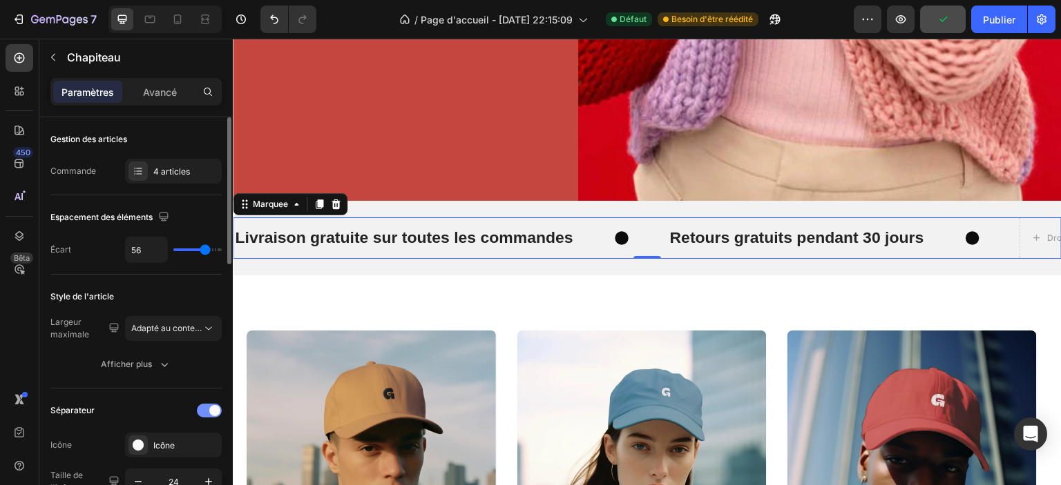
click at [199, 410] on div at bounding box center [209, 411] width 25 height 14
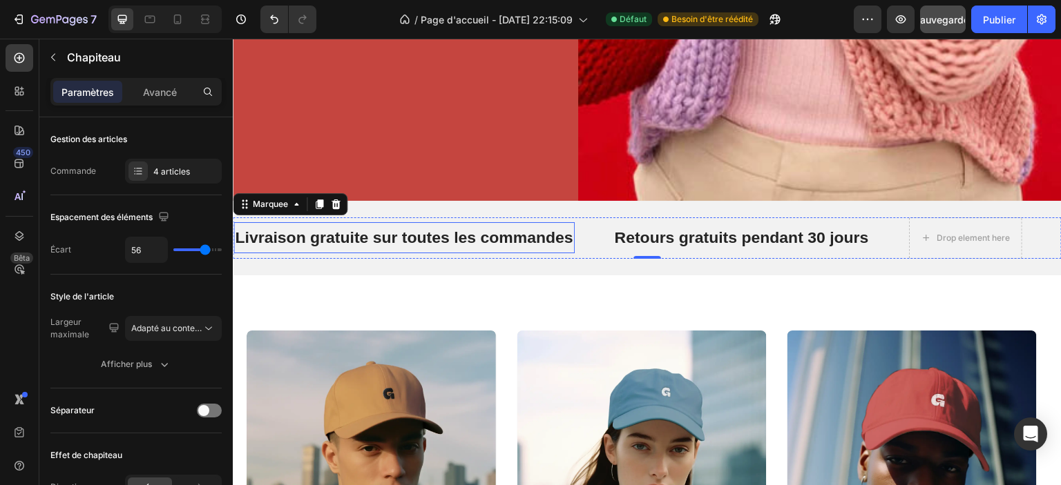
click at [499, 233] on p "Livraison gratuite sur toutes les commandes" at bounding box center [404, 238] width 338 height 21
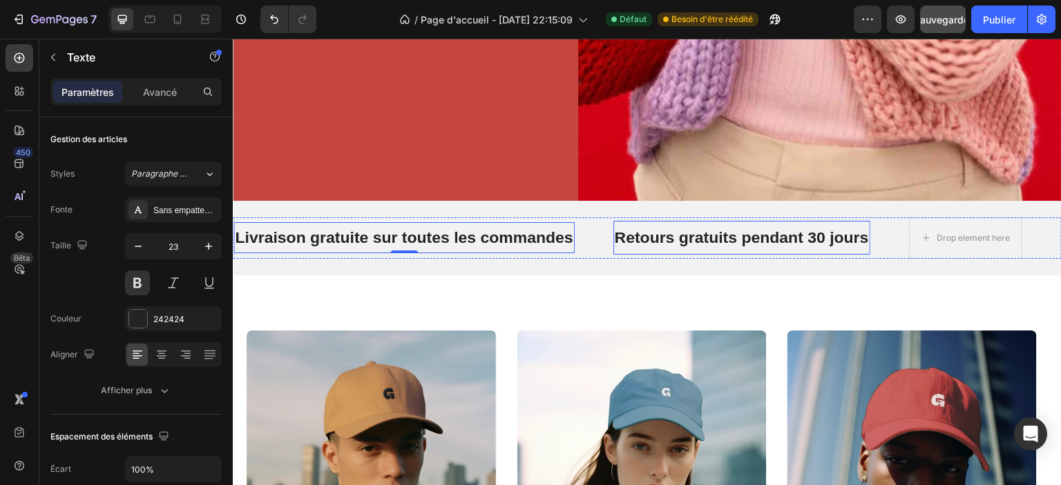
click at [684, 232] on p "Retours gratuits pendant 30 jours" at bounding box center [742, 238] width 254 height 21
click at [952, 237] on div "Drop element here" at bounding box center [966, 238] width 112 height 22
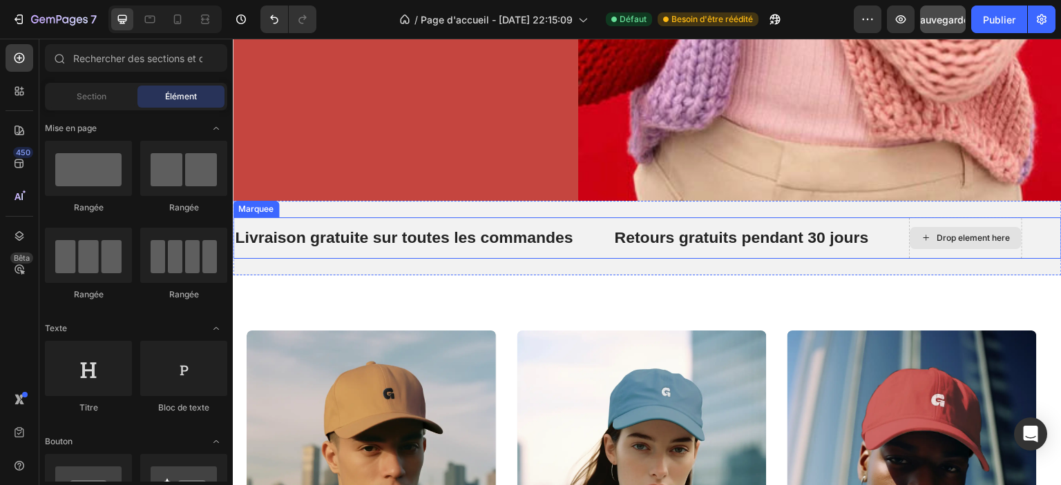
click at [928, 218] on div "Drop element here" at bounding box center [965, 238] width 113 height 41
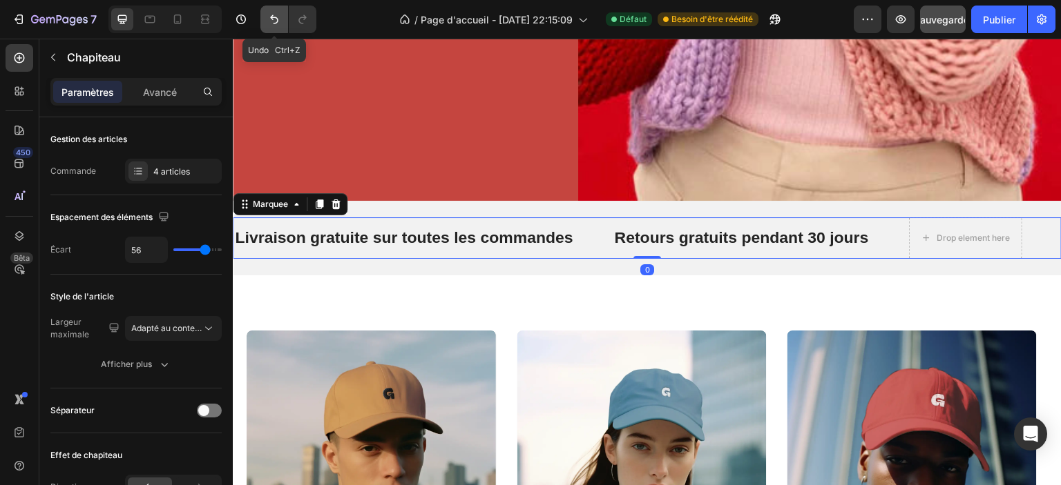
click at [272, 19] on icon "Annuler/Rétablir" at bounding box center [274, 19] width 8 height 9
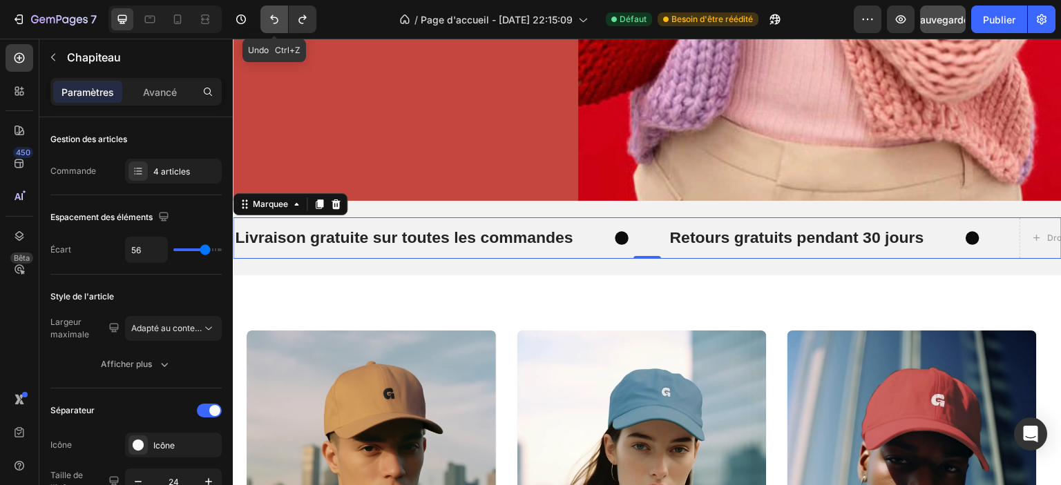
click at [272, 19] on icon "Annuler/Rétablir" at bounding box center [274, 19] width 8 height 9
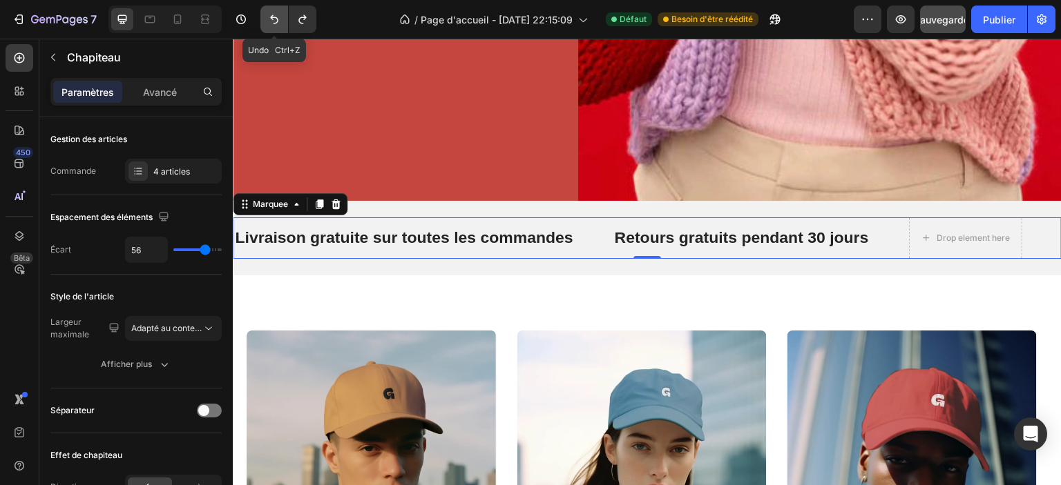
click at [272, 19] on icon "Annuler/Rétablir" at bounding box center [274, 19] width 8 height 9
click at [276, 21] on icon "Annuler/Rétablir" at bounding box center [274, 19] width 14 height 14
click at [276, 18] on icon "Annuler/Rétablir" at bounding box center [274, 19] width 8 height 9
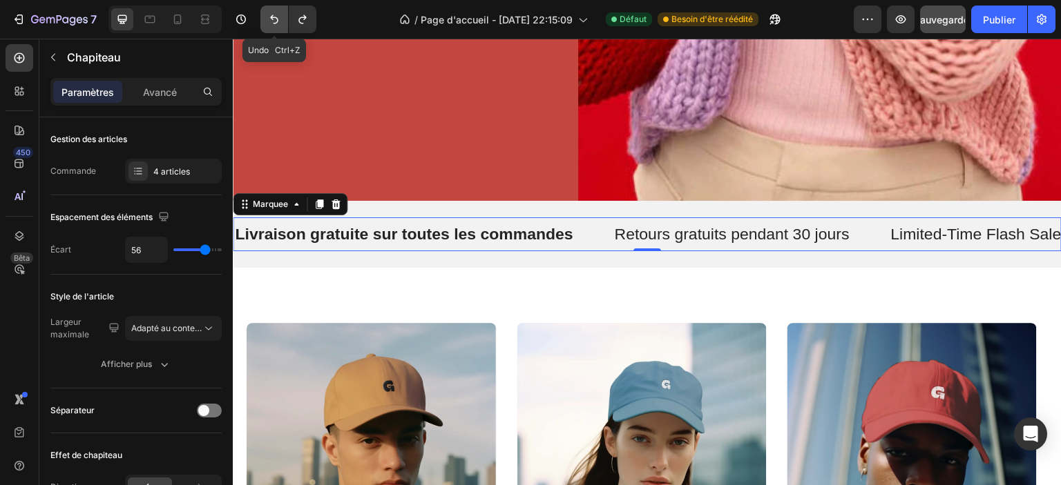
click at [276, 18] on icon "Annuler/Rétablir" at bounding box center [274, 19] width 8 height 9
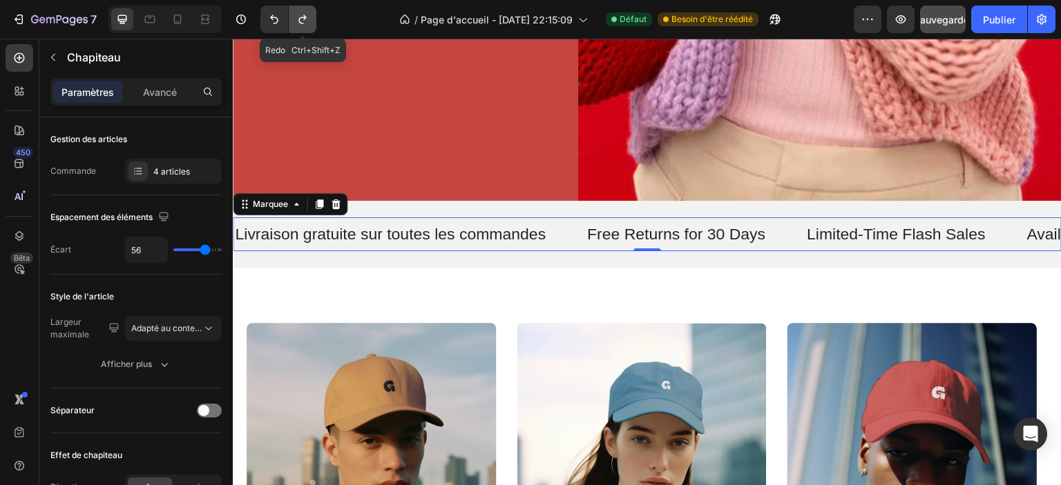
click at [299, 19] on icon "Annuler/Rétablir" at bounding box center [302, 19] width 8 height 9
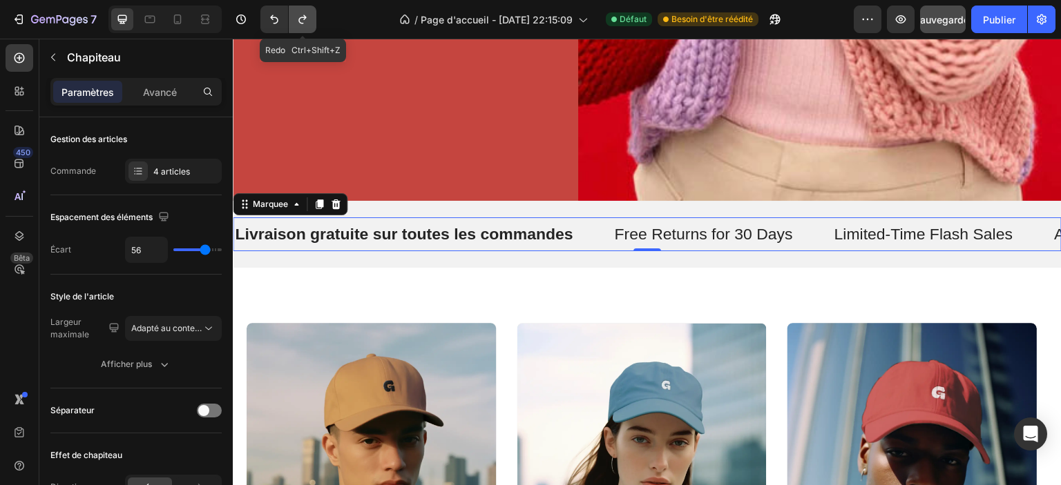
click at [299, 19] on icon "Annuler/Rétablir" at bounding box center [302, 19] width 8 height 9
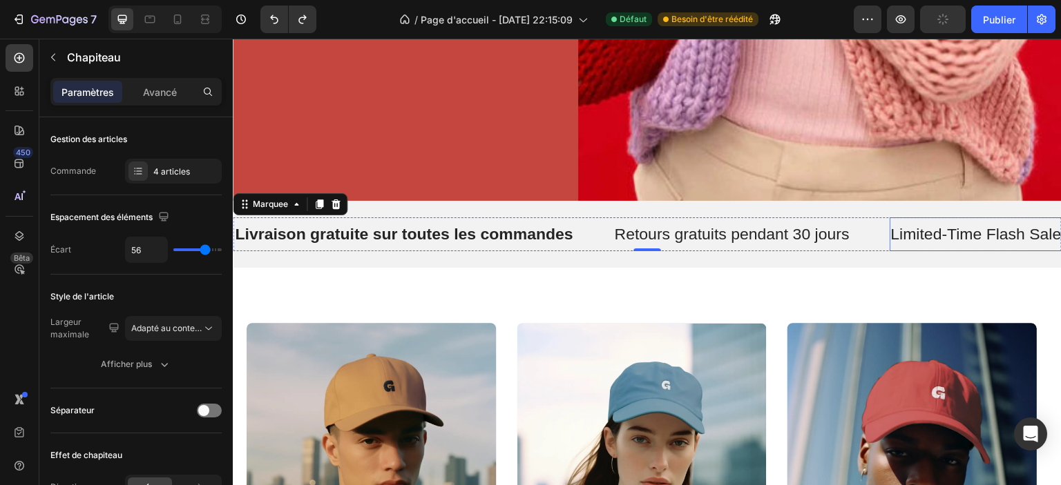
click at [918, 227] on p "Limited-Time Flash Sales" at bounding box center [980, 234] width 179 height 21
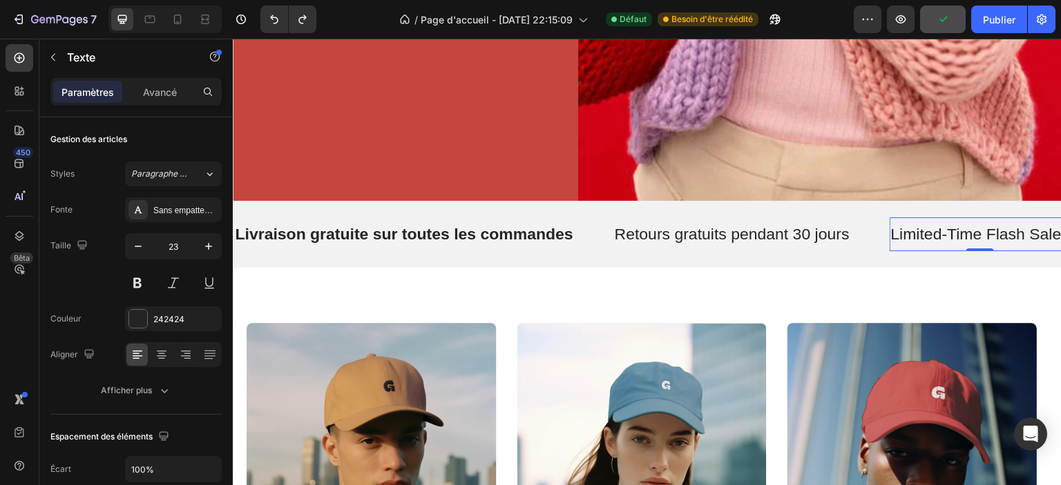
click at [918, 226] on p "Limited-Time Flash Sales" at bounding box center [980, 234] width 179 height 21
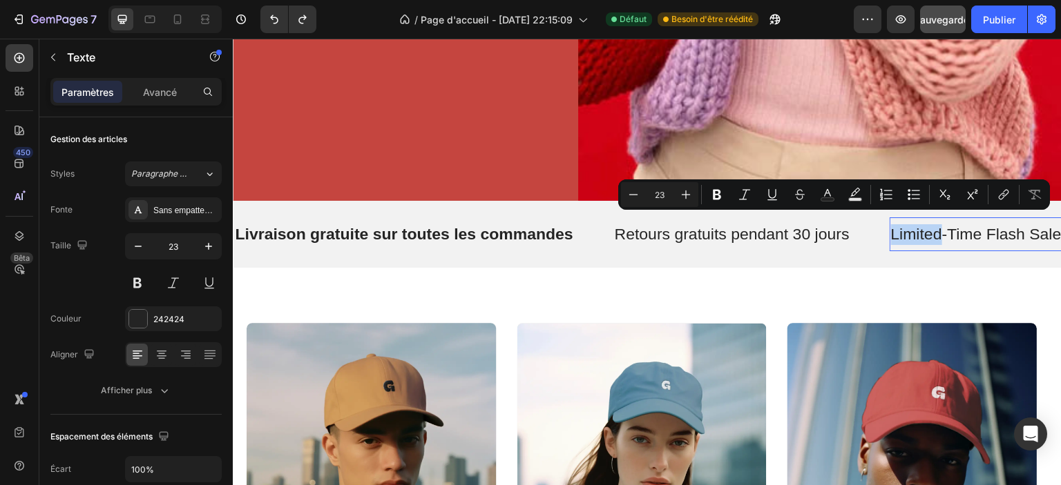
drag, startPoint x: 918, startPoint y: 227, endPoint x: 967, endPoint y: 281, distance: 73.4
click at [967, 280] on div "saturn collection Heading Explore Now Button Hero Banner mercury collection Hea…" at bounding box center [647, 482] width 829 height 429
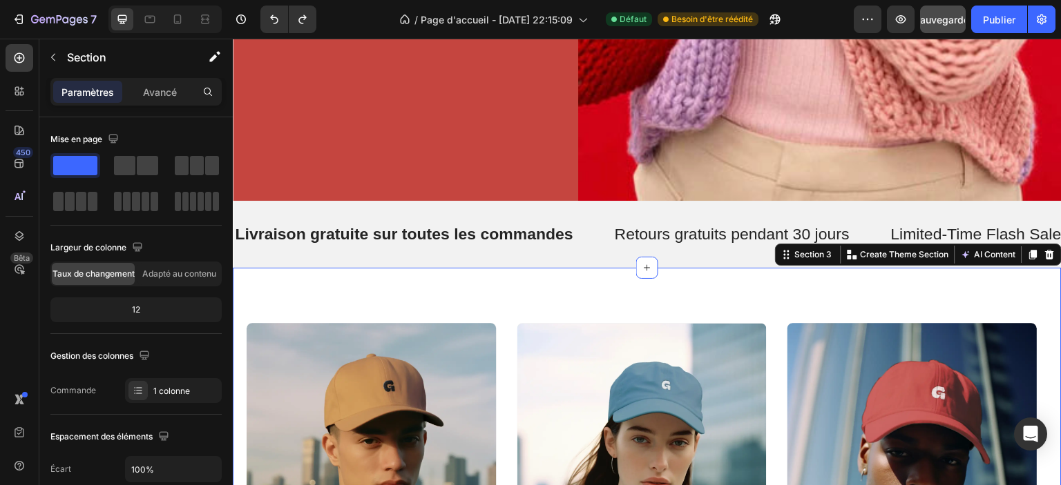
click at [901, 276] on div "saturn collection Heading Explore Now Button Hero Banner mercury collection Hea…" at bounding box center [647, 482] width 829 height 429
click at [702, 235] on div "Retours gratuits pendant 30 jours" at bounding box center [732, 234] width 238 height 23
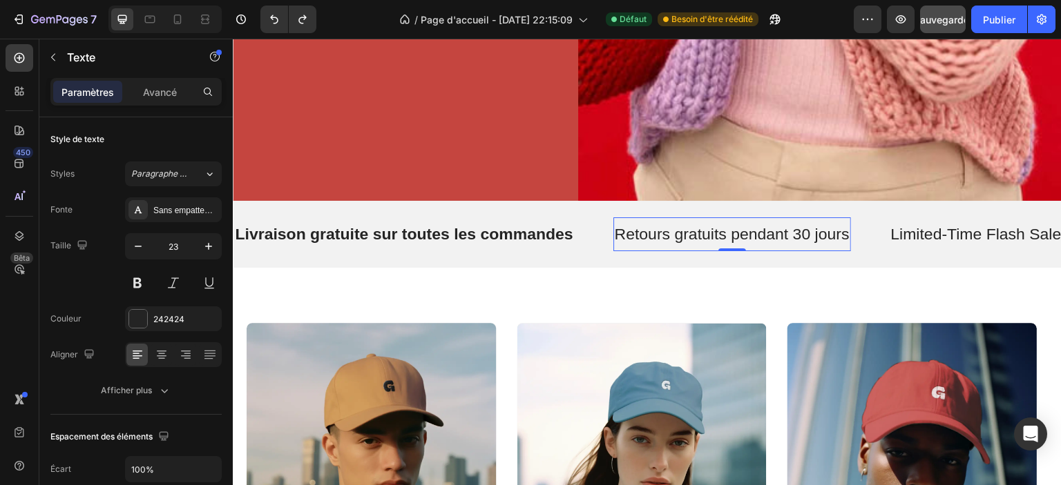
click at [695, 245] on div "Livraison gratuite sur toutes les commandes Text Retours gratuits pendant 30 jo…" at bounding box center [647, 235] width 829 height 68
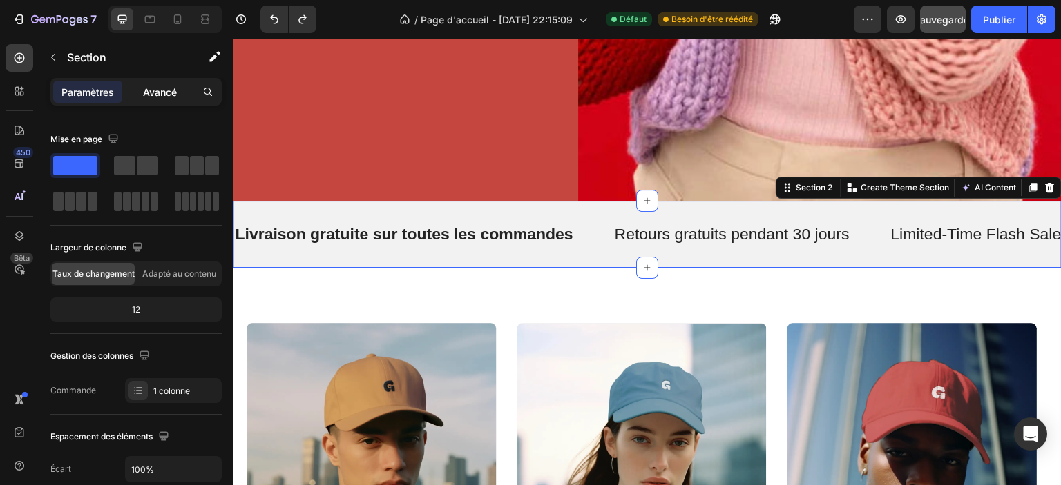
click at [163, 86] on font "Avancé" at bounding box center [160, 92] width 34 height 12
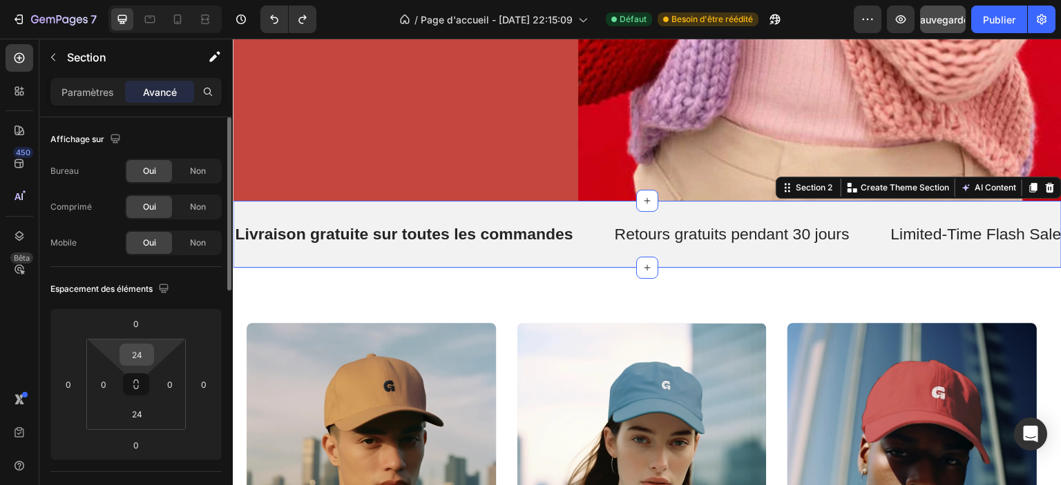
click at [146, 350] on input "24" at bounding box center [137, 355] width 28 height 21
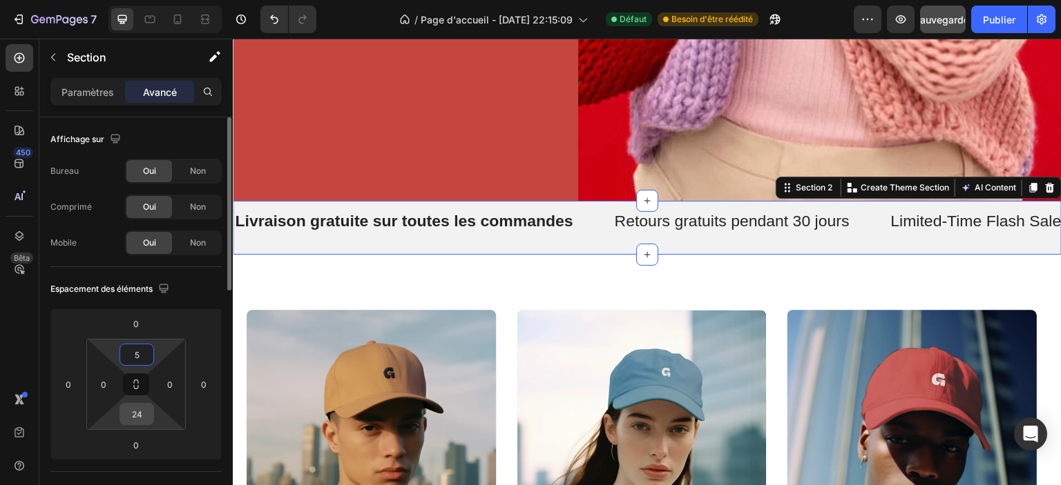
type input "5"
click at [140, 414] on input "24" at bounding box center [137, 414] width 28 height 21
type input "5"
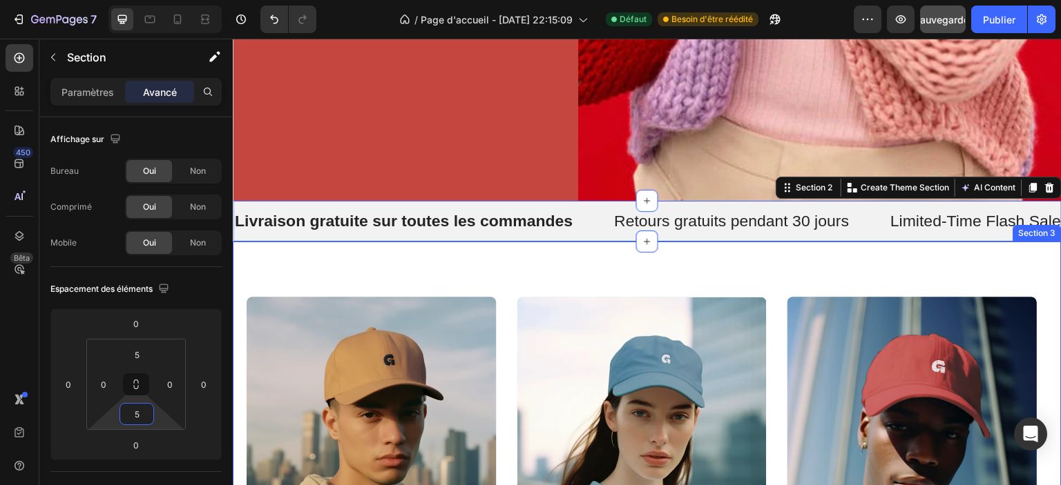
click at [337, 250] on div "saturn collection Heading Explore Now Button Hero Banner mercury collection Hea…" at bounding box center [647, 456] width 829 height 429
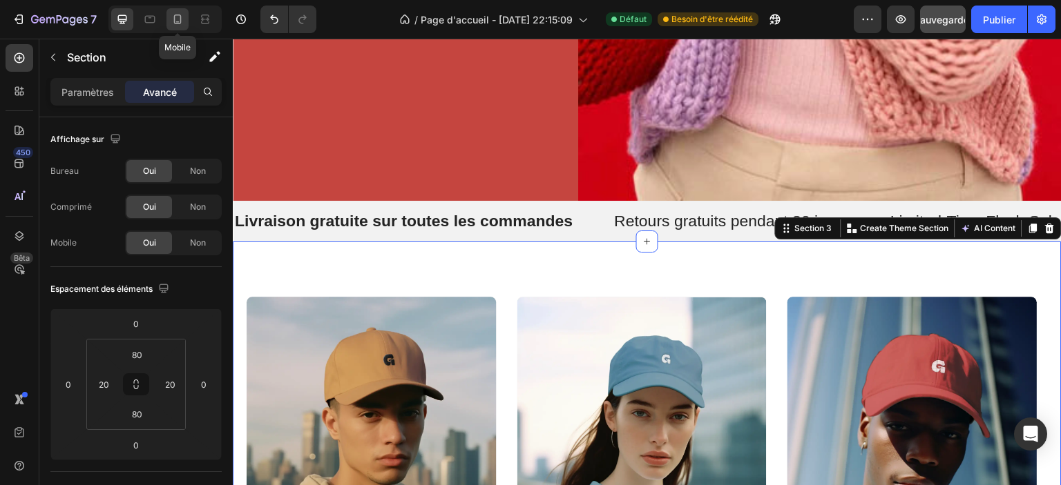
click at [175, 18] on icon at bounding box center [178, 19] width 14 height 14
type input "42"
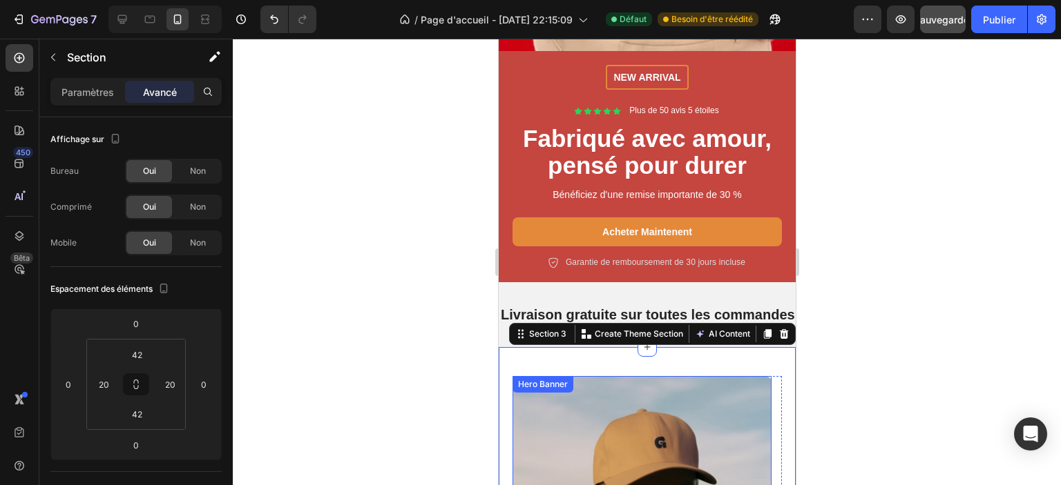
scroll to position [470, 0]
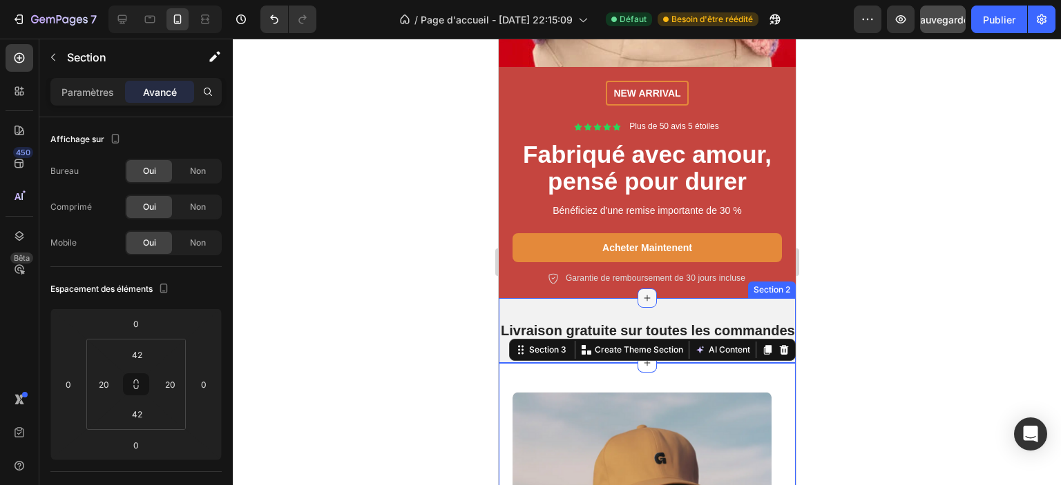
click at [637, 305] on div at bounding box center [646, 298] width 19 height 19
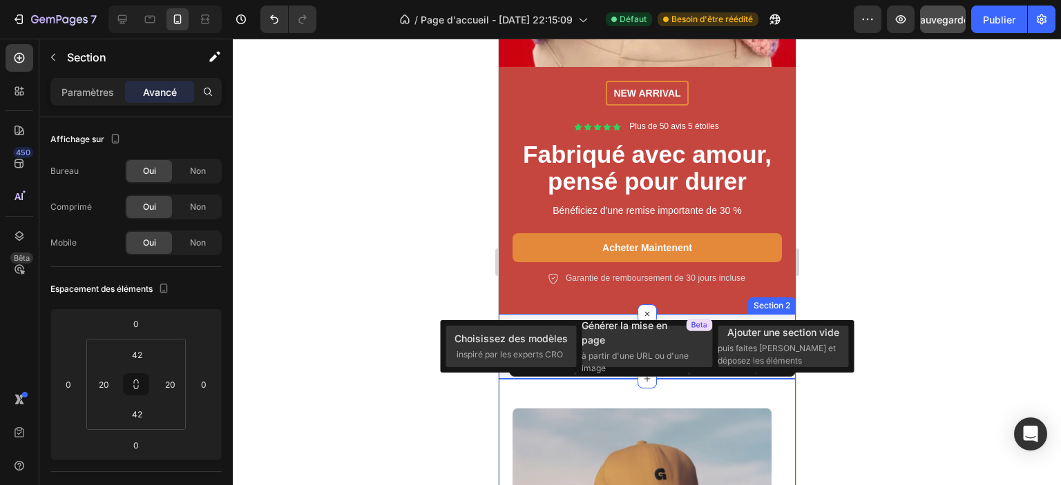
click at [584, 314] on div "Livraison gratuite sur toutes les commandes Text Retours gratuits pendant 30 jo…" at bounding box center [646, 346] width 297 height 65
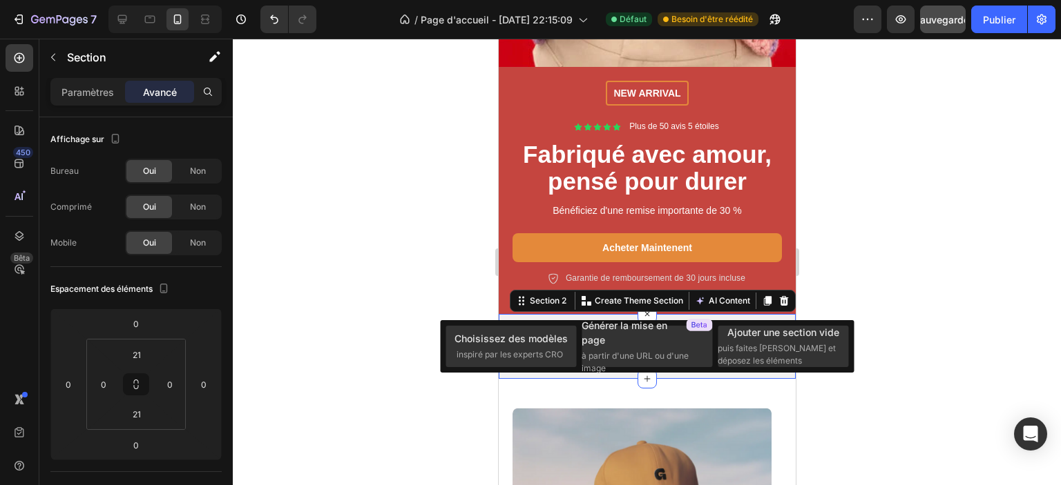
click at [381, 314] on div at bounding box center [647, 262] width 828 height 447
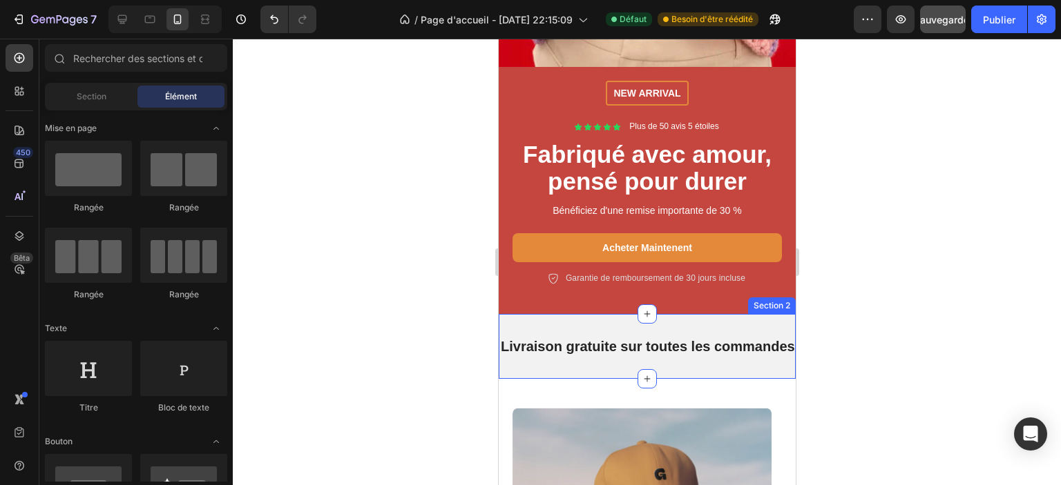
click at [539, 353] on div "Livraison gratuite sur toutes les commandes Text Retours gratuits pendant 30 jo…" at bounding box center [646, 346] width 297 height 65
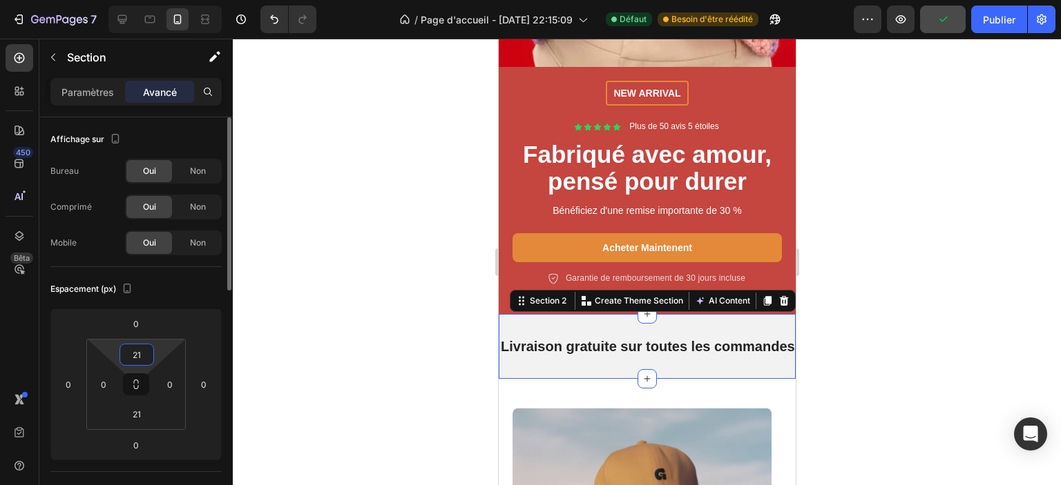
click at [137, 352] on input "21" at bounding box center [137, 355] width 28 height 21
type input "5"
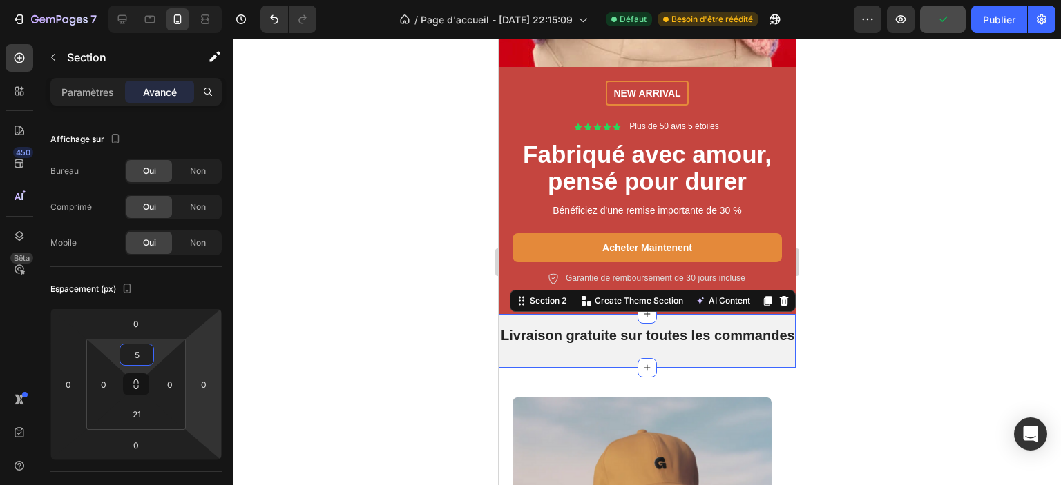
click at [282, 358] on div at bounding box center [647, 262] width 828 height 447
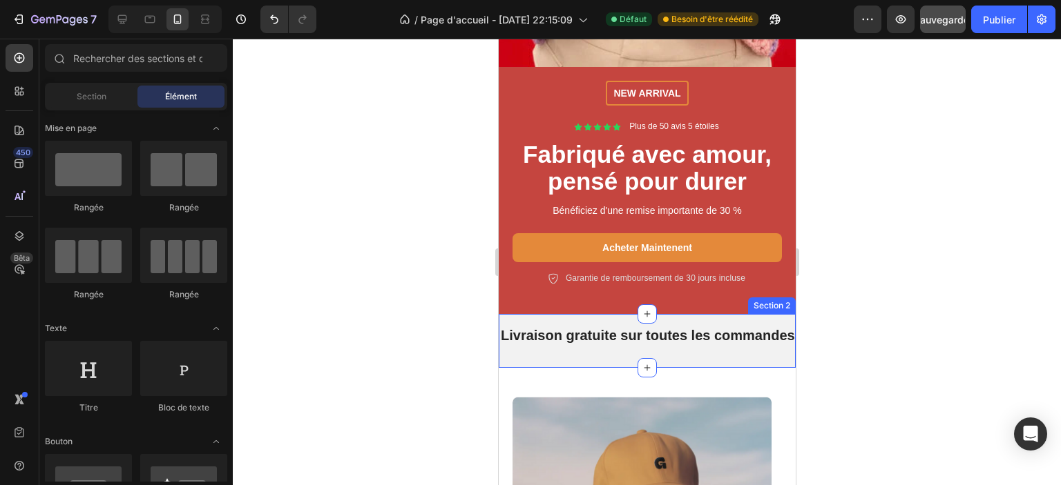
click at [598, 344] on div "Livraison gratuite sur toutes les commandes Text Retours gratuits pendant 30 jo…" at bounding box center [646, 341] width 297 height 54
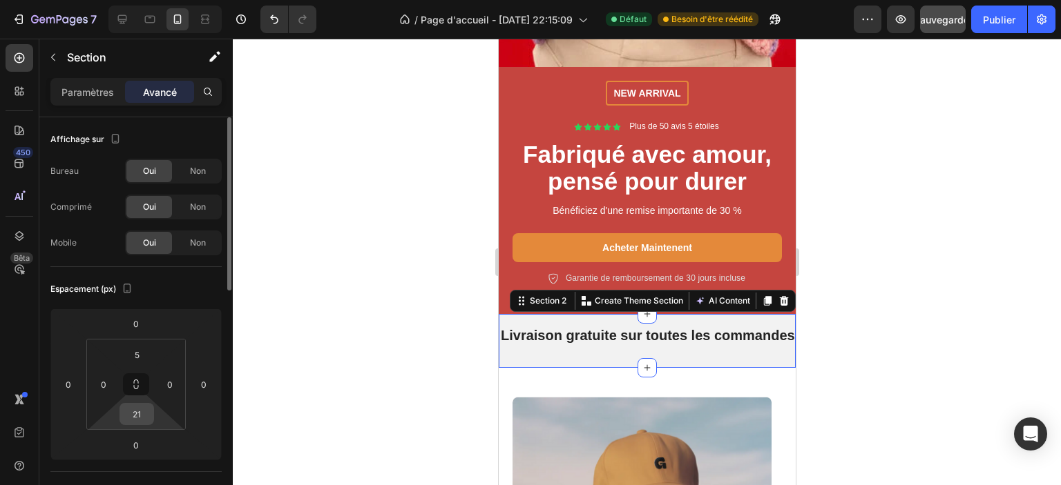
click at [141, 419] on input "21" at bounding box center [137, 414] width 28 height 21
type input "5"
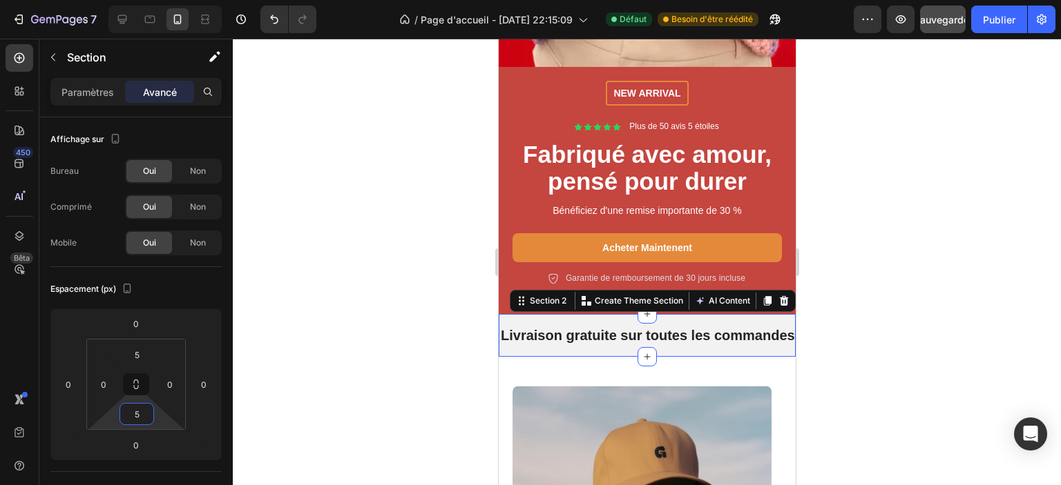
click at [384, 309] on div at bounding box center [647, 262] width 828 height 447
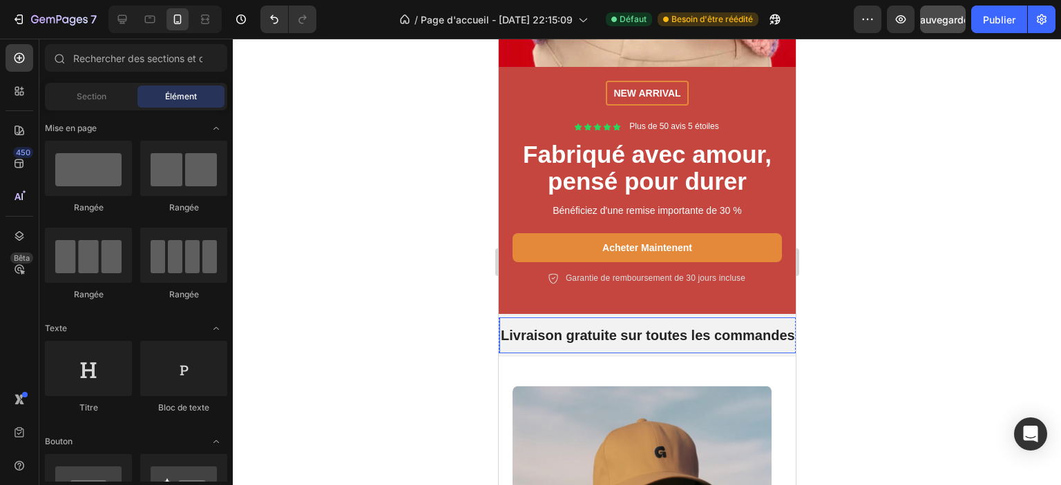
click at [568, 330] on p "Livraison gratuite sur toutes les commandes" at bounding box center [647, 335] width 294 height 25
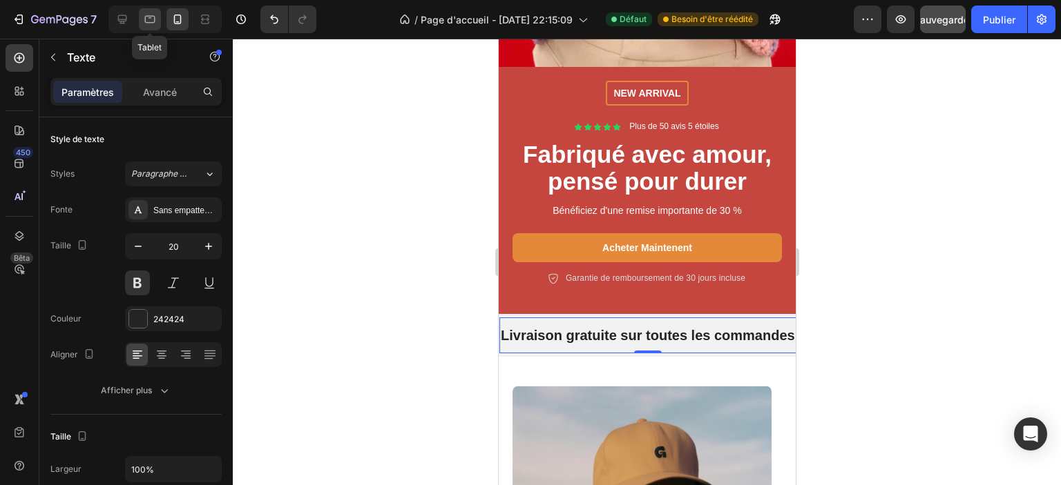
click at [148, 19] on icon at bounding box center [150, 19] width 14 height 14
type input "23"
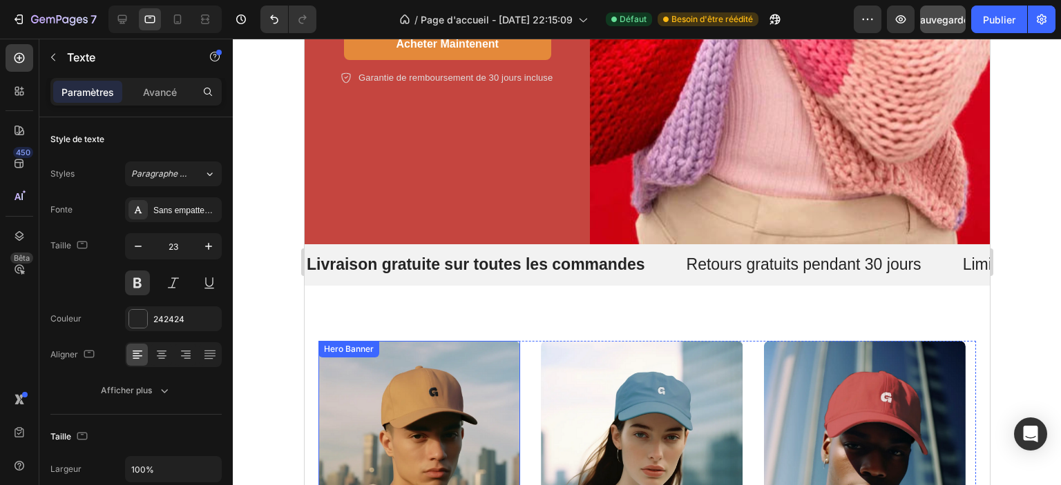
scroll to position [463, 0]
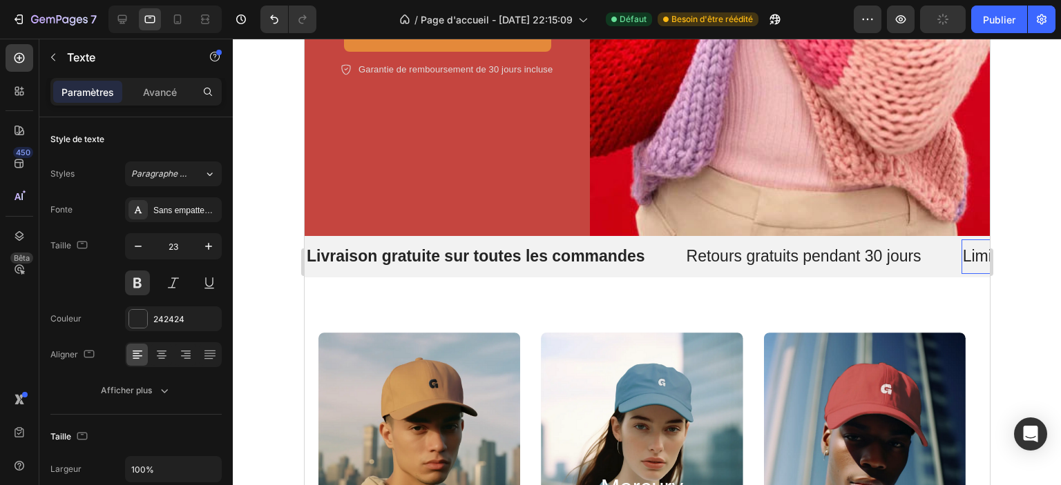
click at [970, 248] on p "Limited-Time Flash Sales" at bounding box center [1051, 257] width 179 height 21
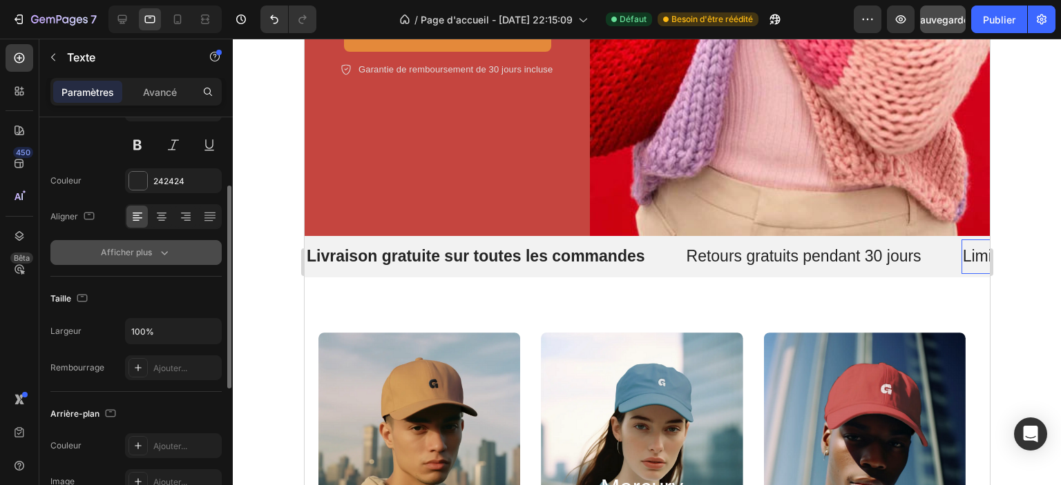
click at [146, 258] on font "Afficher plus" at bounding box center [126, 253] width 51 height 12
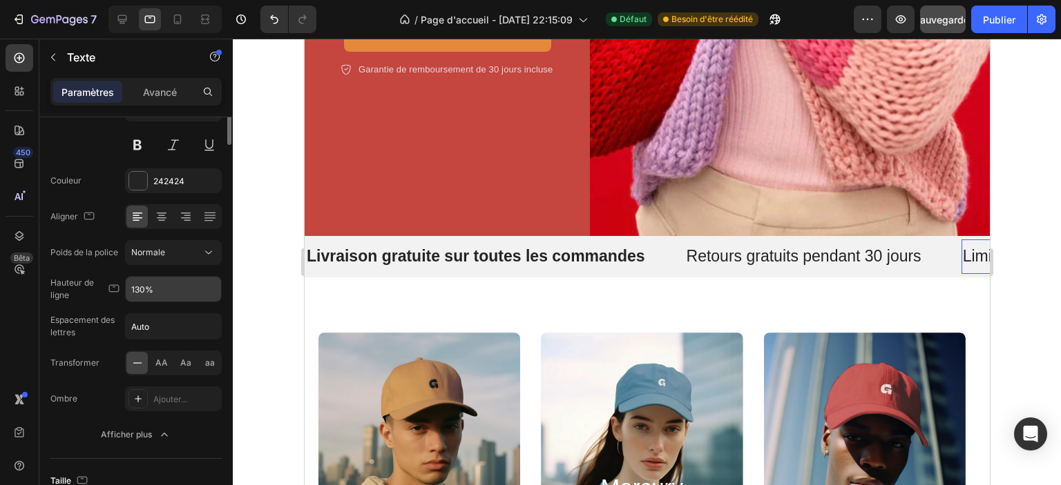
scroll to position [0, 0]
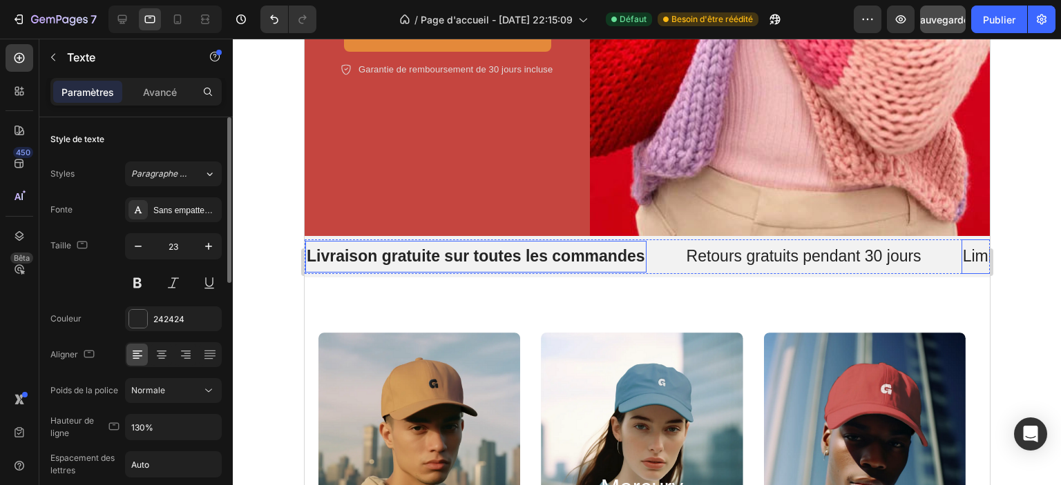
click at [352, 265] on div "Livraison gratuite sur toutes les commandes Text Retours gratuits pendant 30 jo…" at bounding box center [867, 257] width 1125 height 35
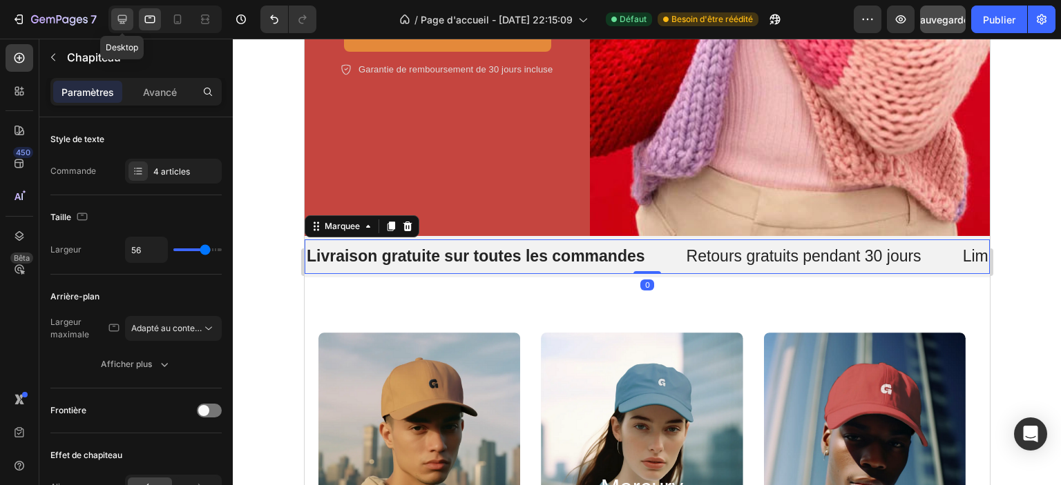
click at [130, 21] on div at bounding box center [122, 19] width 22 height 22
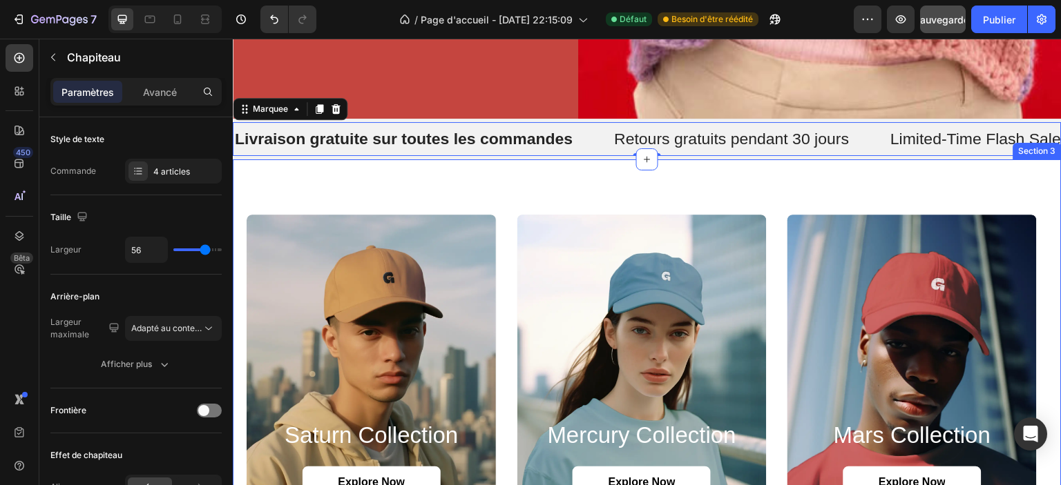
scroll to position [660, 0]
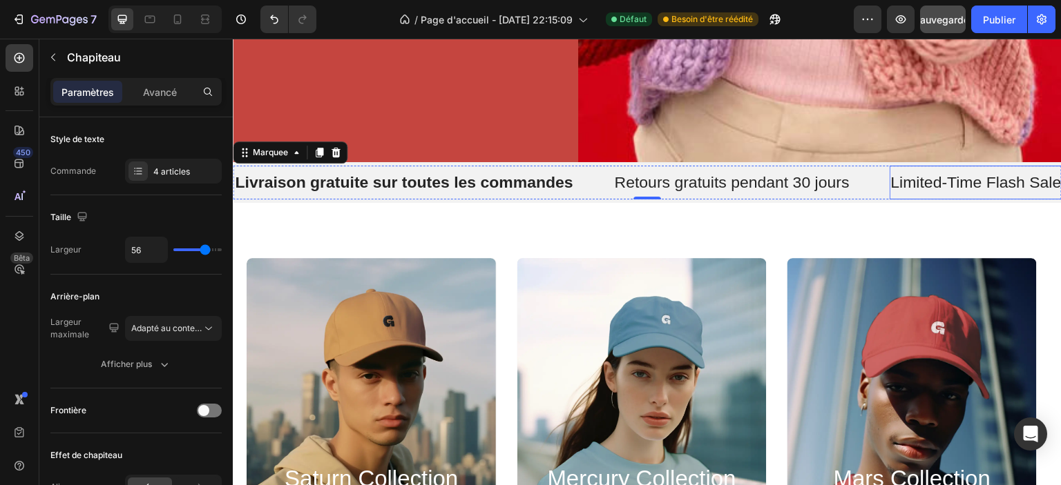
click at [973, 175] on p "Limited-Time Flash Sales" at bounding box center [980, 183] width 179 height 21
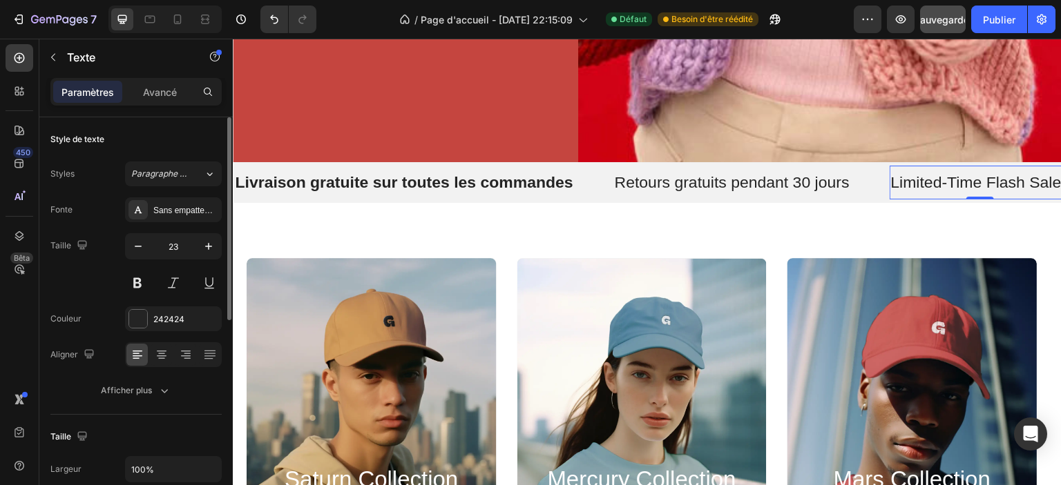
scroll to position [69, 0]
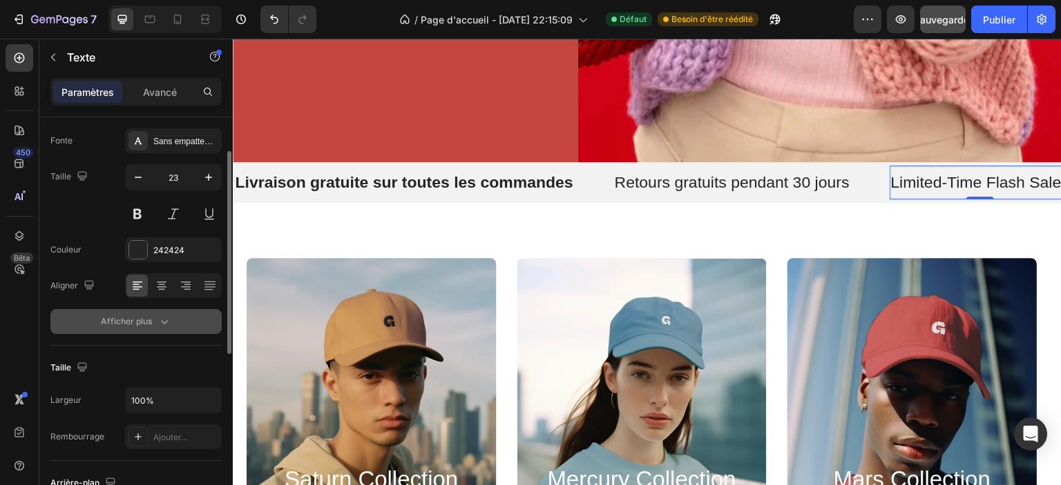
click at [169, 310] on button "Afficher plus" at bounding box center [135, 321] width 171 height 25
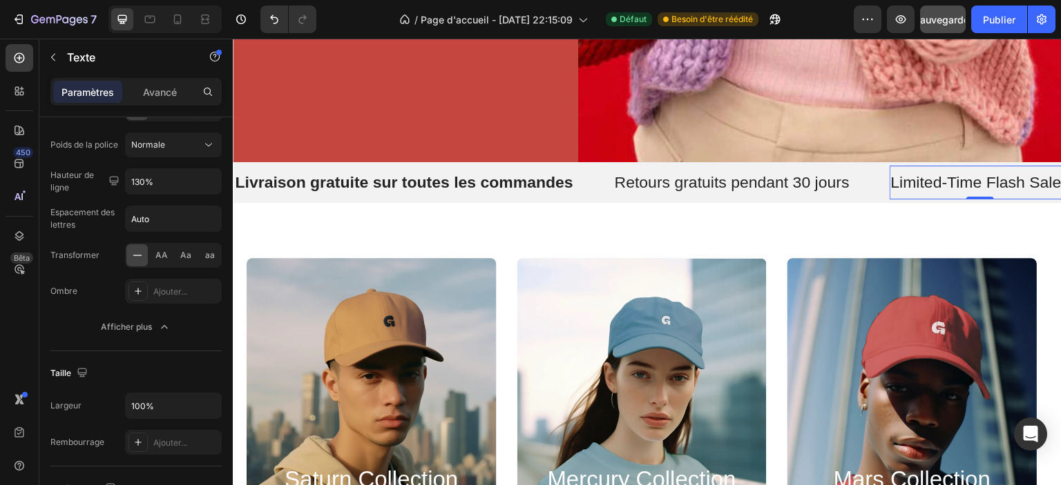
scroll to position [0, 0]
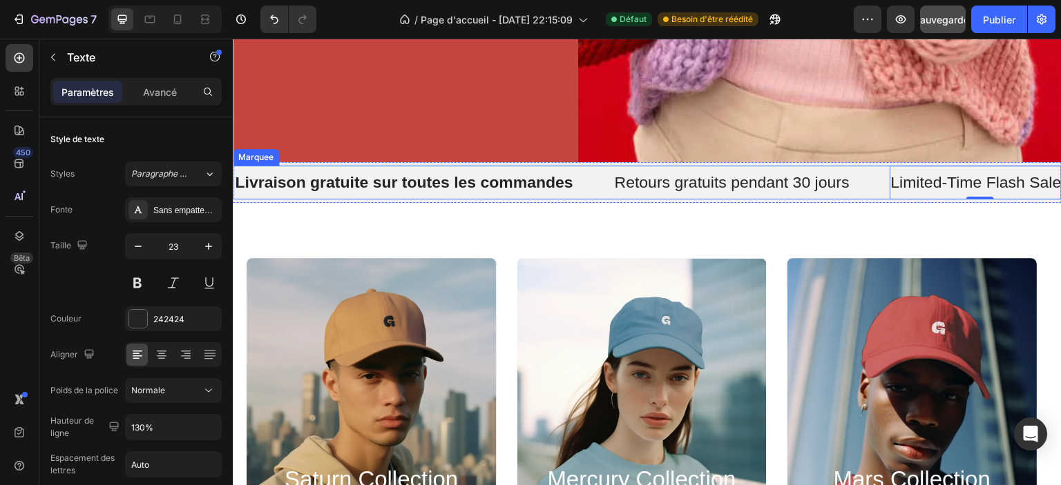
click at [863, 183] on div "Retours gratuits pendant 30 jours Text" at bounding box center [751, 183] width 276 height 35
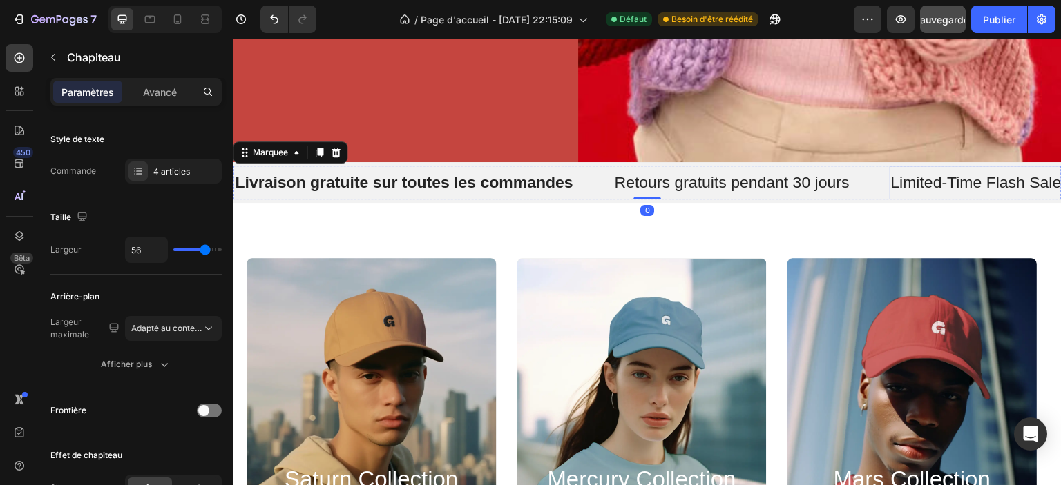
click at [918, 175] on p "Limited-Time Flash Sales" at bounding box center [980, 183] width 179 height 21
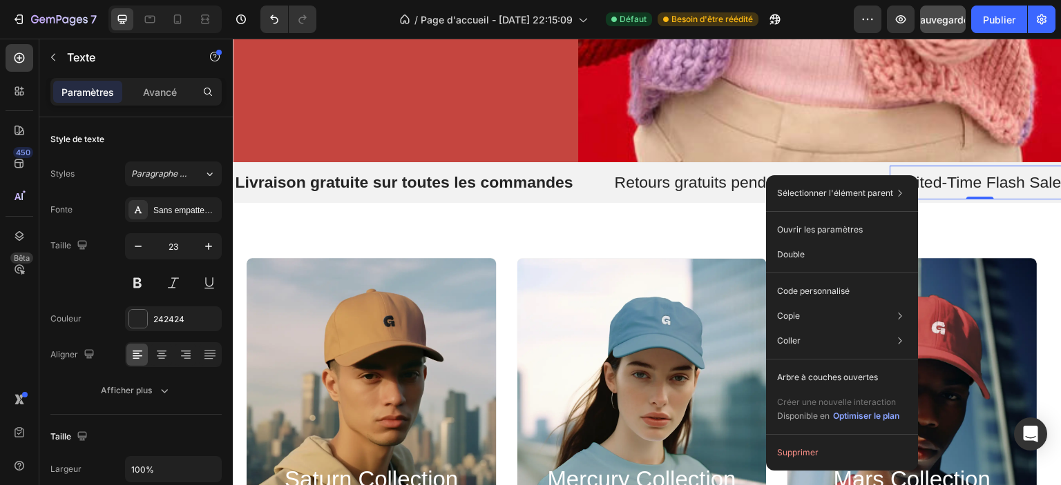
click at [160, 107] on div "Paramètres Avancé" at bounding box center [135, 97] width 193 height 39
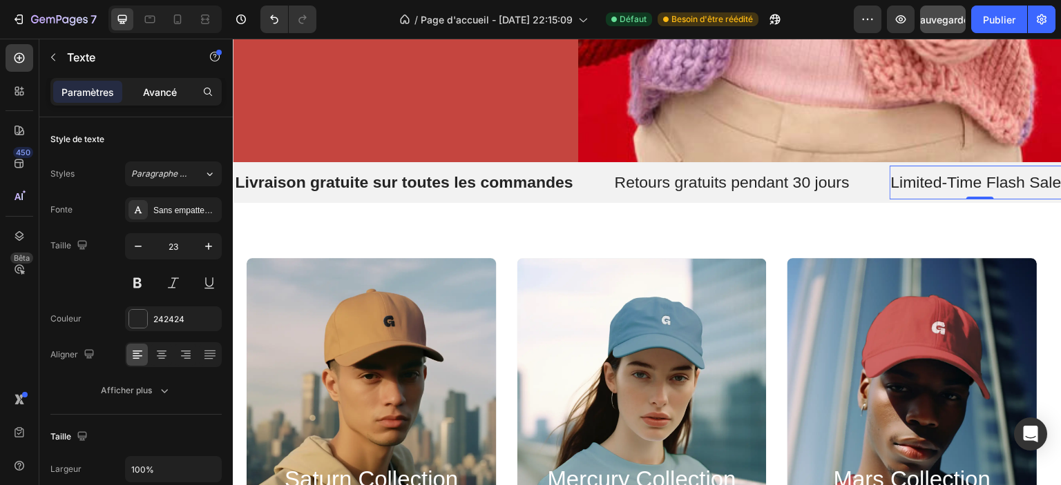
click at [146, 93] on font "Avancé" at bounding box center [160, 92] width 34 height 12
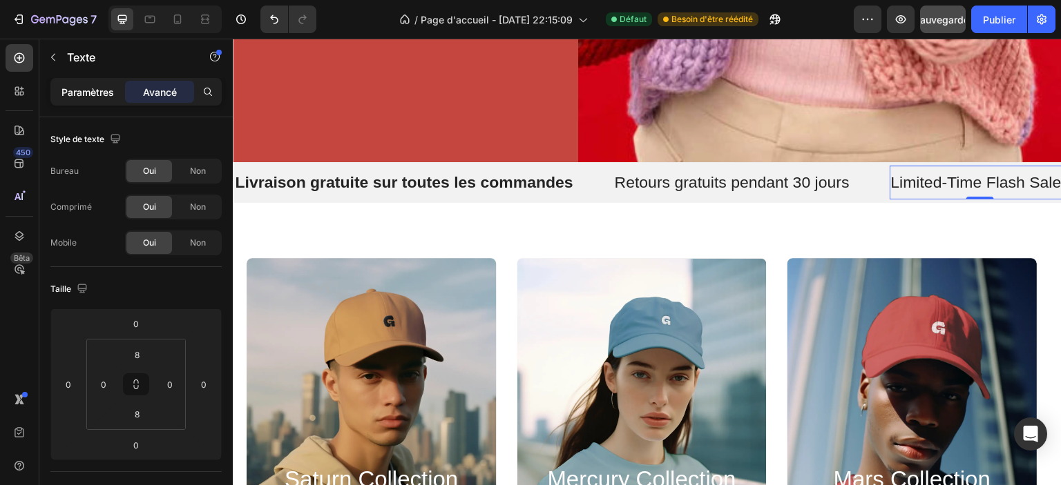
click at [80, 93] on font "Paramètres" at bounding box center [87, 92] width 52 height 12
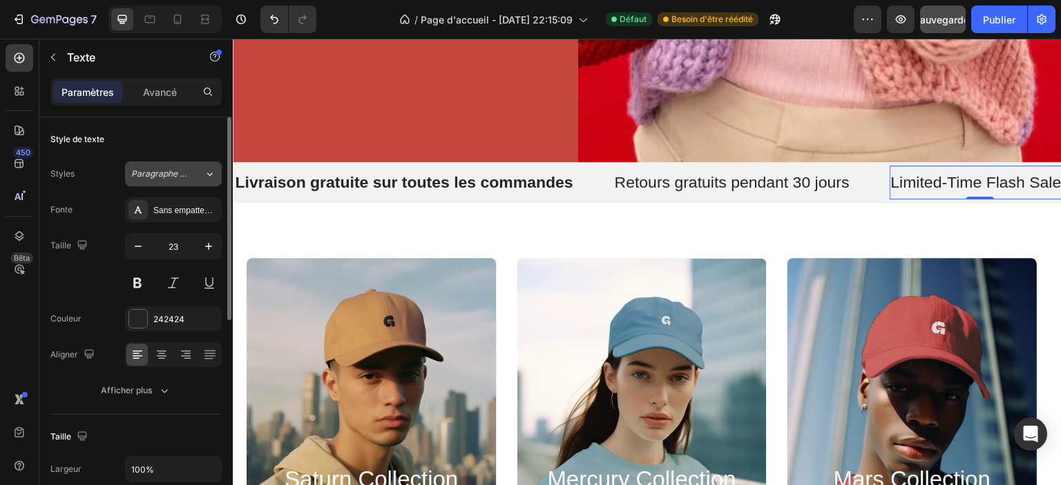
scroll to position [138, 0]
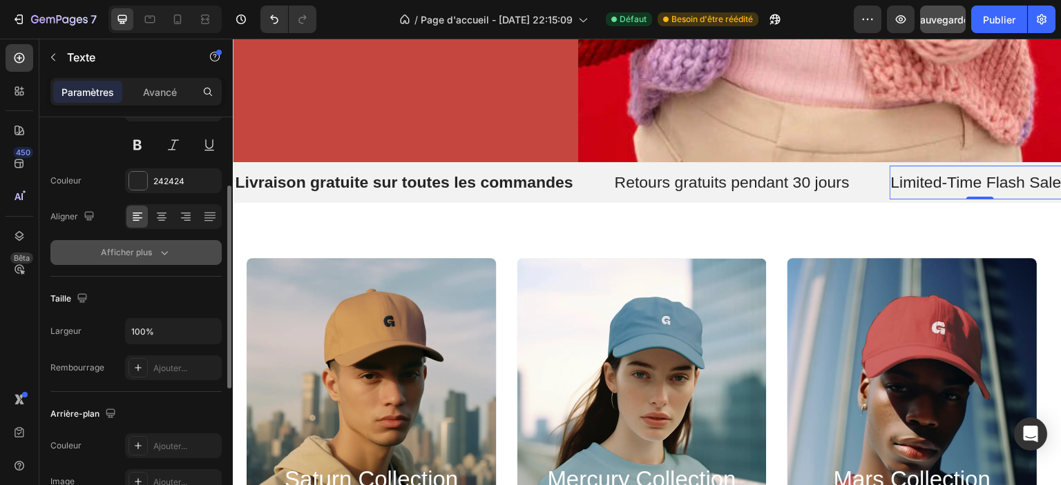
click at [167, 249] on icon "button" at bounding box center [164, 253] width 14 height 14
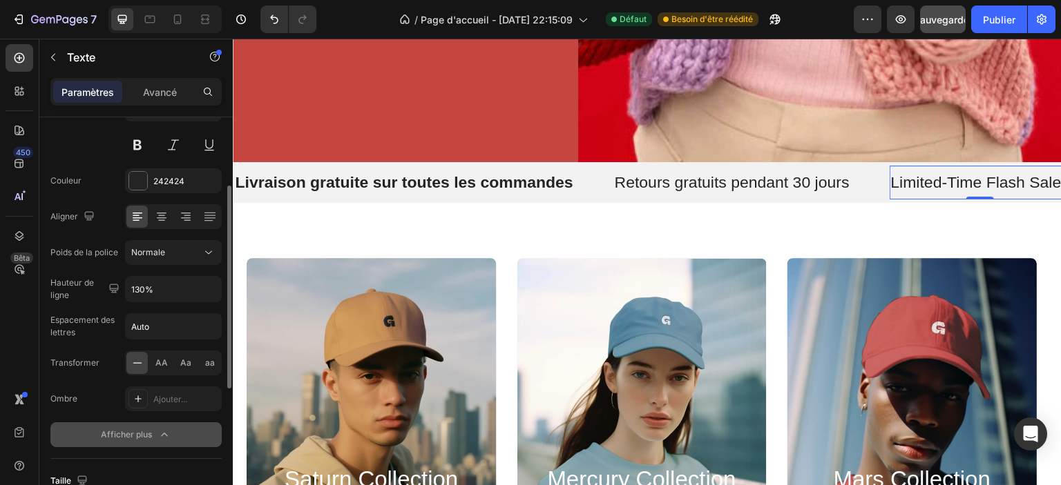
click at [943, 175] on p "Limited-Time Flash Sales" at bounding box center [980, 183] width 179 height 21
click at [836, 182] on p "Retours gratuits pendant 30 jours" at bounding box center [732, 183] width 235 height 21
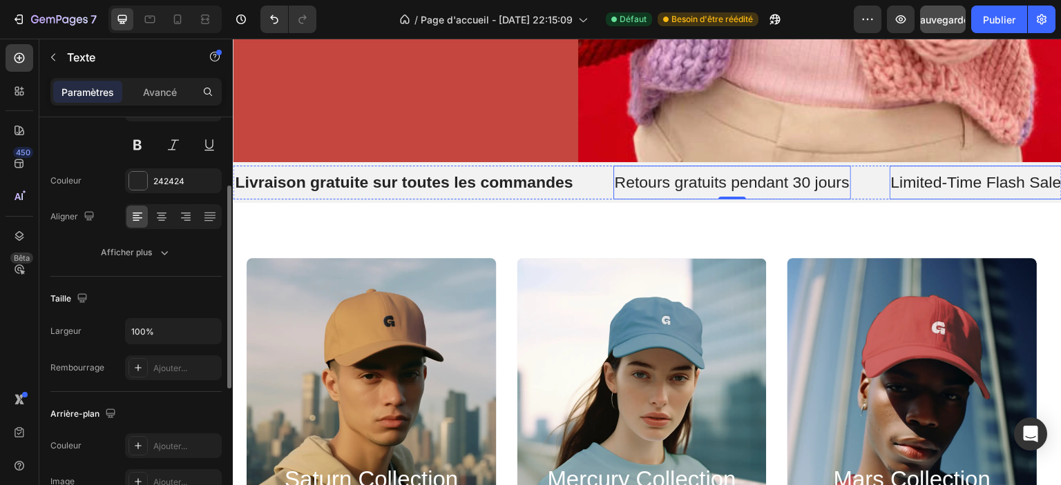
click at [925, 179] on p "Limited-Time Flash Sales" at bounding box center [980, 183] width 179 height 21
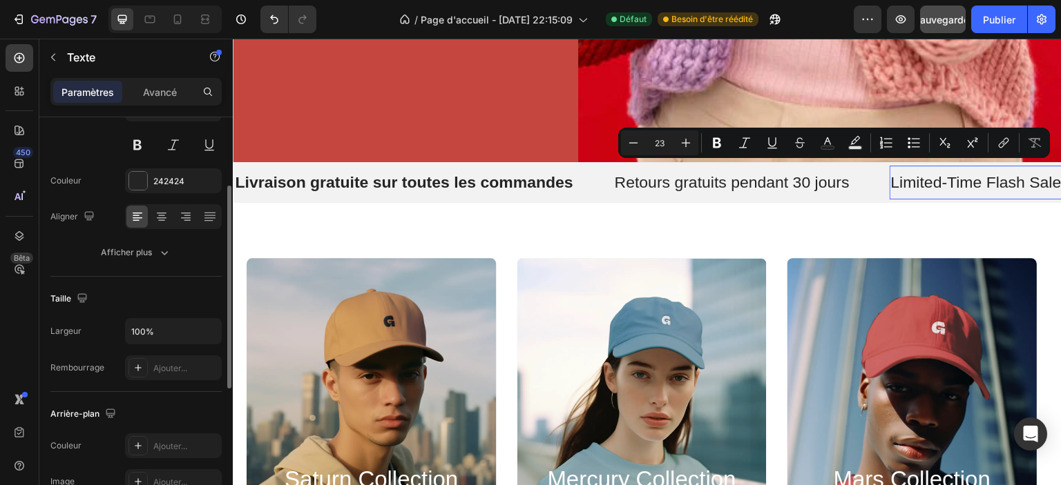
click at [905, 189] on div "Limited-Time Flash Sales Text 0" at bounding box center [980, 183] width 182 height 35
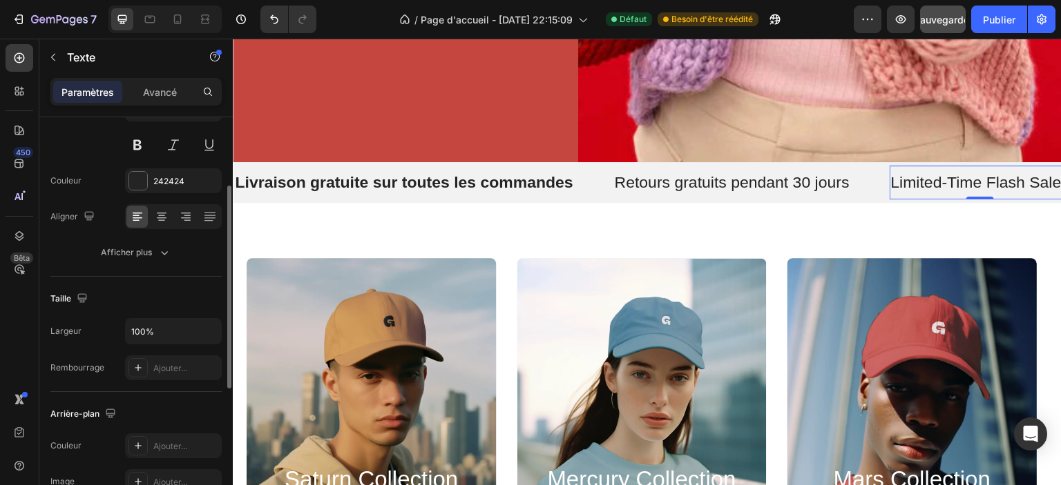
click at [903, 190] on div "Limited-Time Flash Sales Text 0" at bounding box center [980, 183] width 182 height 35
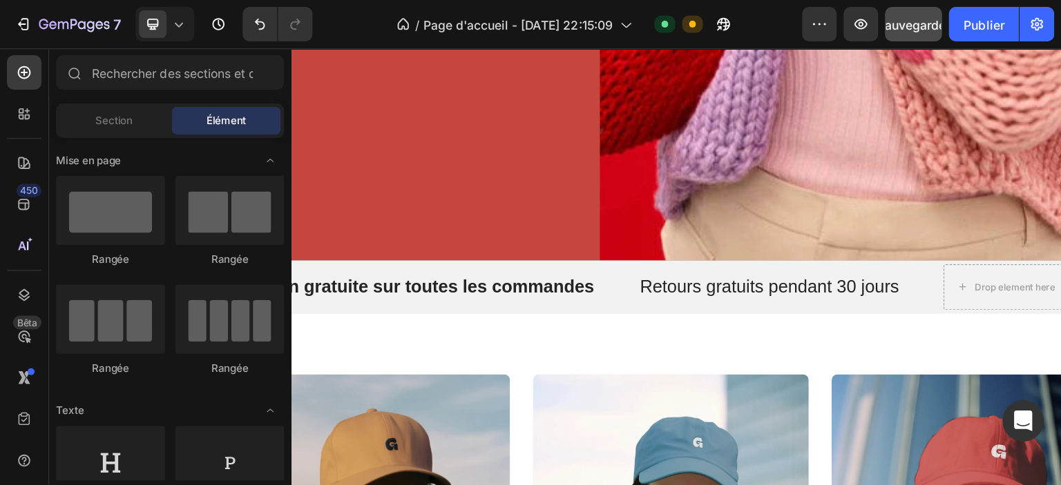
scroll to position [591, 0]
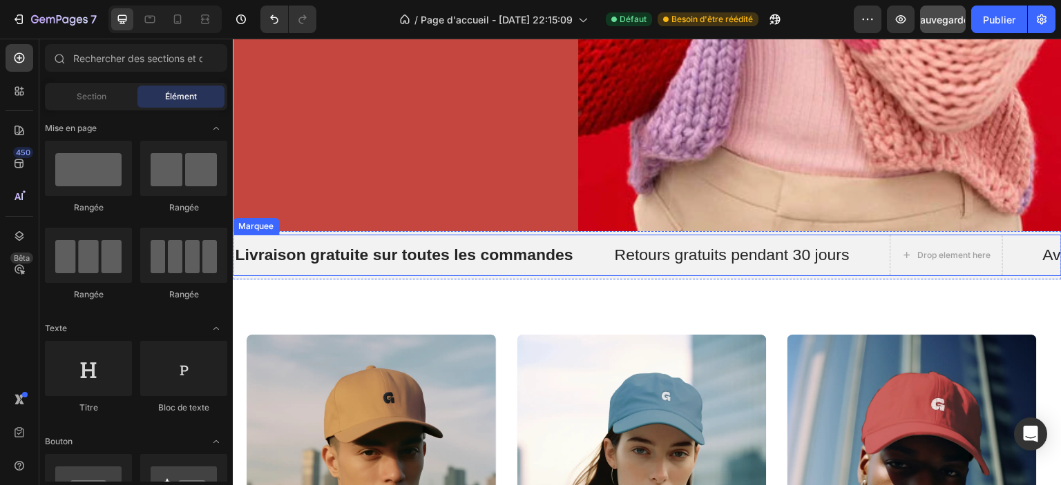
click at [1019, 235] on div "Drop element here" at bounding box center [965, 255] width 152 height 41
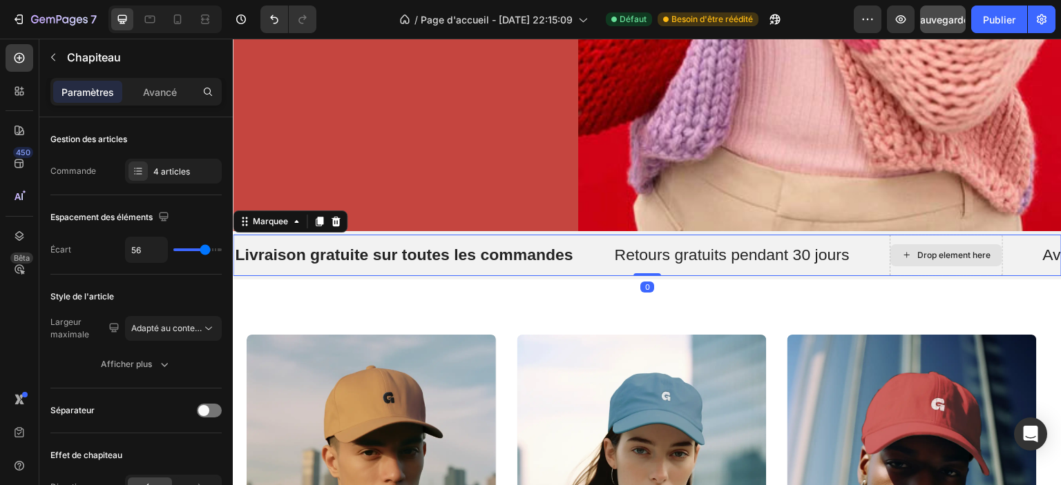
click at [943, 250] on div "Drop element here" at bounding box center [954, 255] width 73 height 11
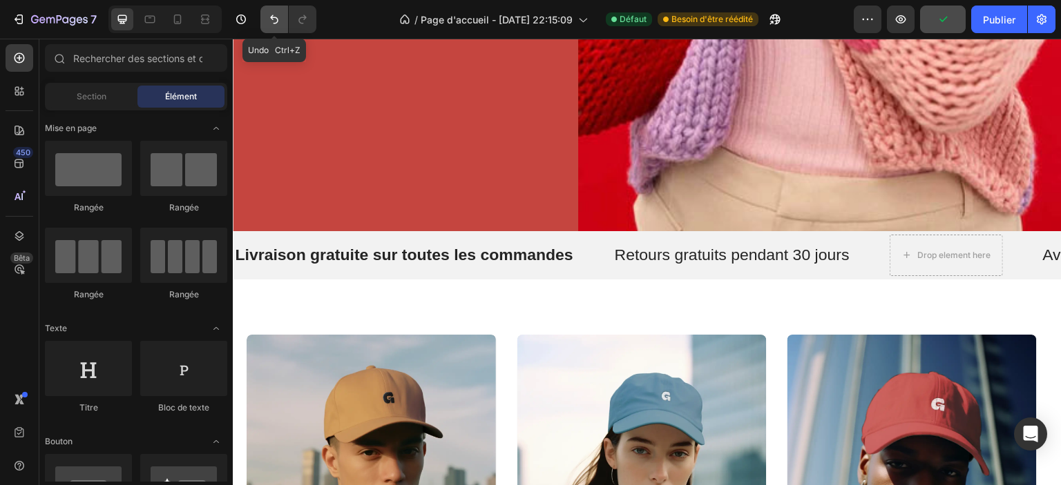
click at [276, 19] on icon "Annuler/Rétablir" at bounding box center [274, 19] width 14 height 14
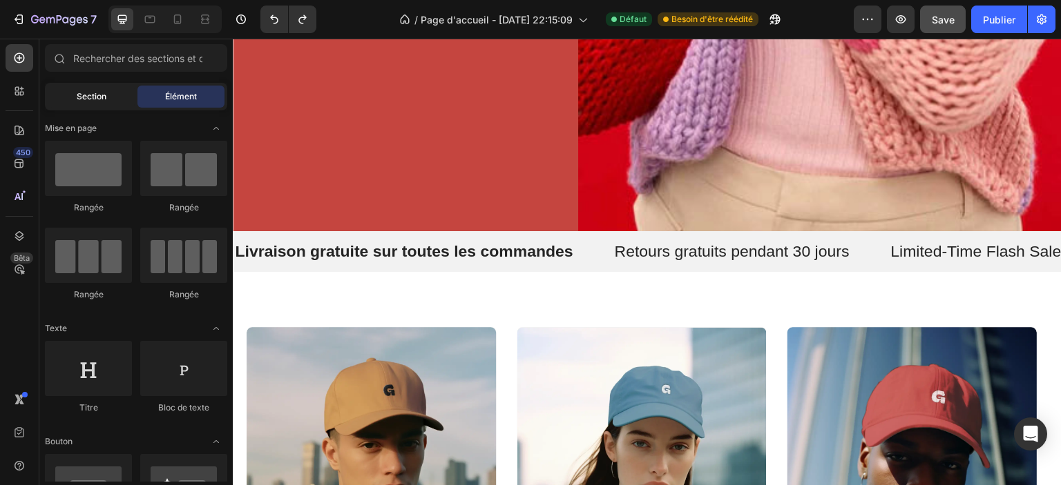
click at [58, 100] on div "Section" at bounding box center [91, 97] width 87 height 22
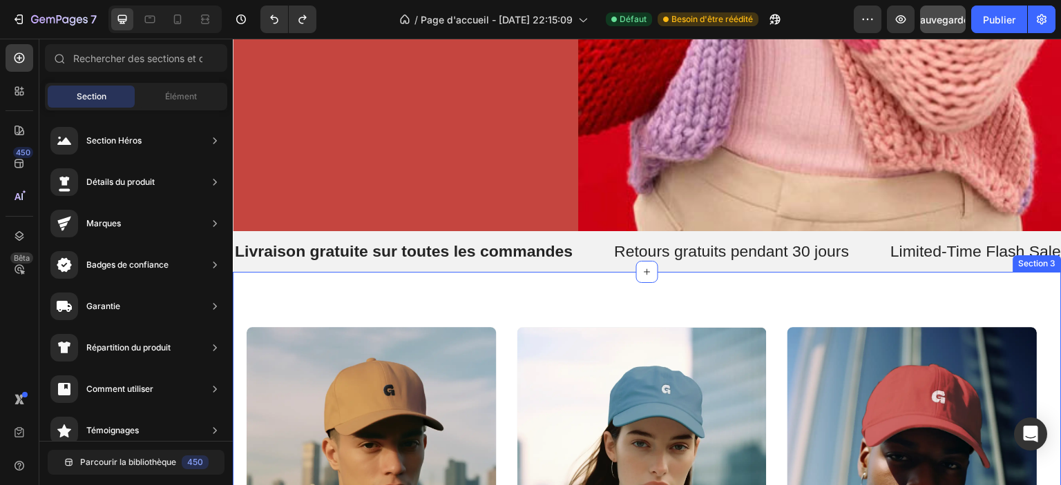
click at [342, 279] on div "saturn collection Heading Explore Now Button Hero Banner mercury collection Hea…" at bounding box center [647, 486] width 829 height 429
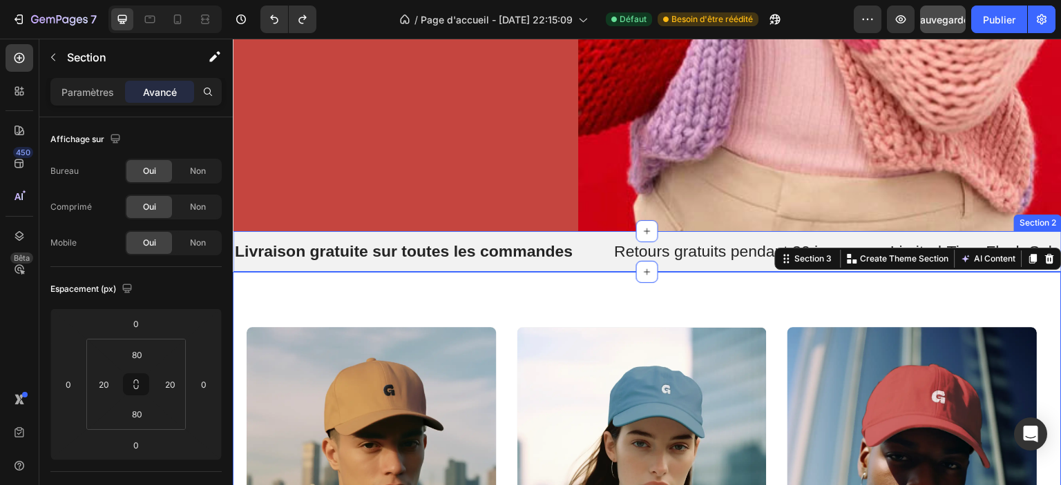
click at [294, 260] on div "Livraison gratuite sur toutes les commandes Text Retours gratuits pendant 30 jo…" at bounding box center [647, 251] width 829 height 41
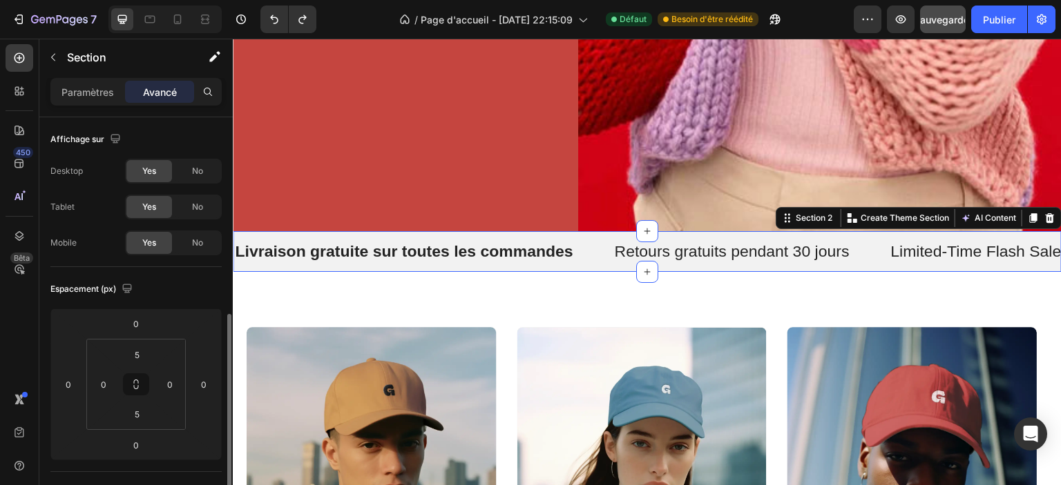
scroll to position [138, 0]
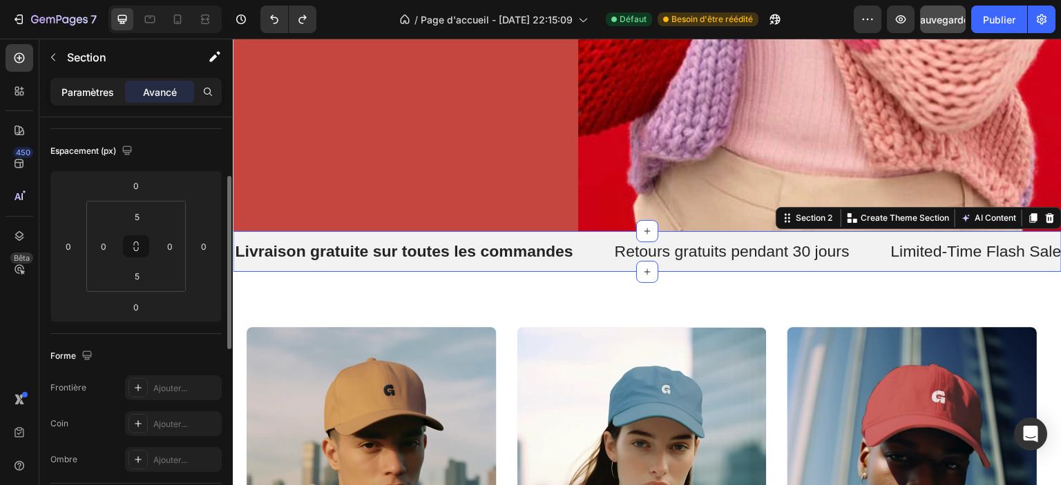
click at [99, 88] on font "Paramètres" at bounding box center [87, 92] width 52 height 12
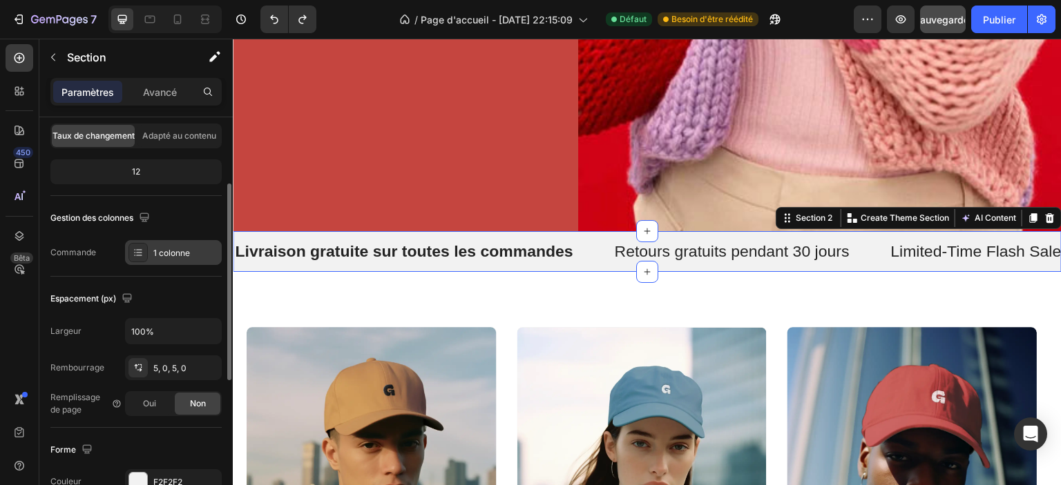
click at [131, 256] on div at bounding box center [137, 252] width 19 height 19
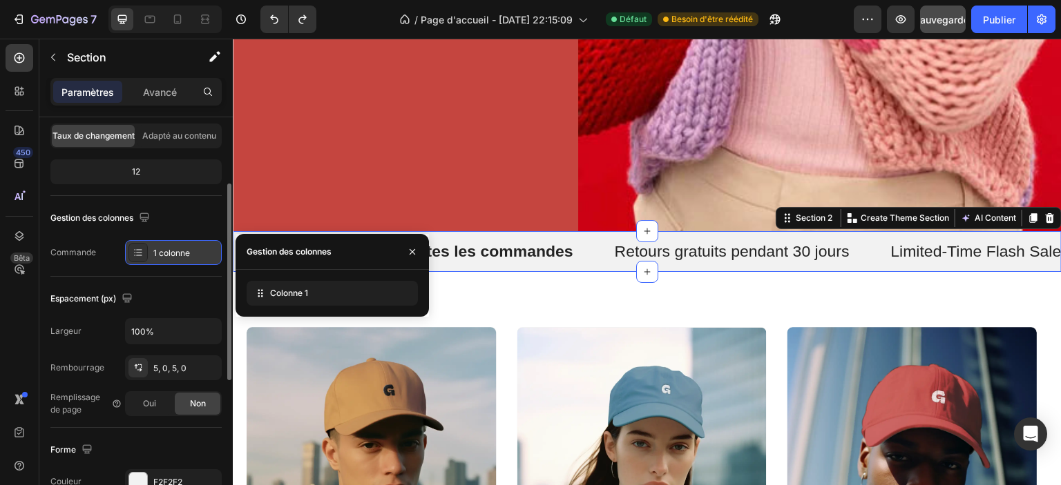
click at [131, 256] on div at bounding box center [137, 252] width 19 height 19
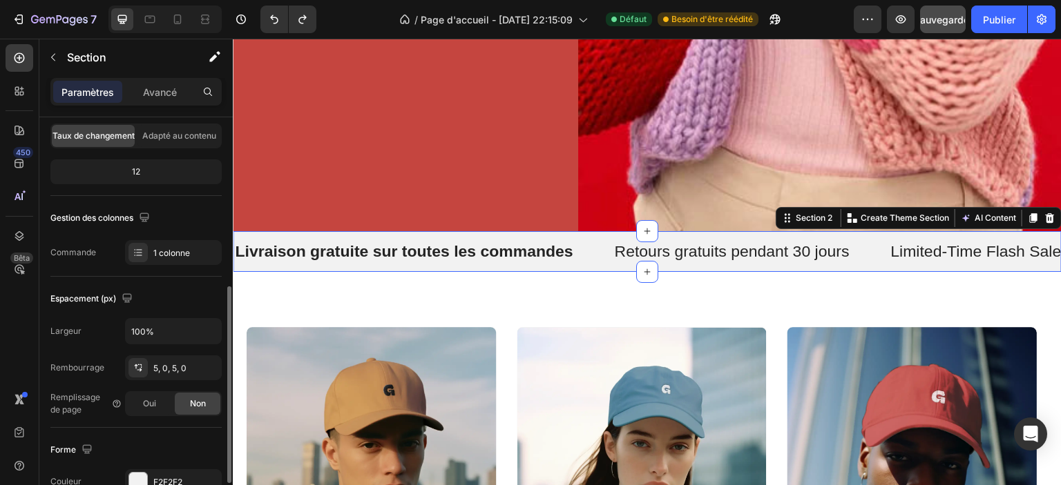
scroll to position [207, 0]
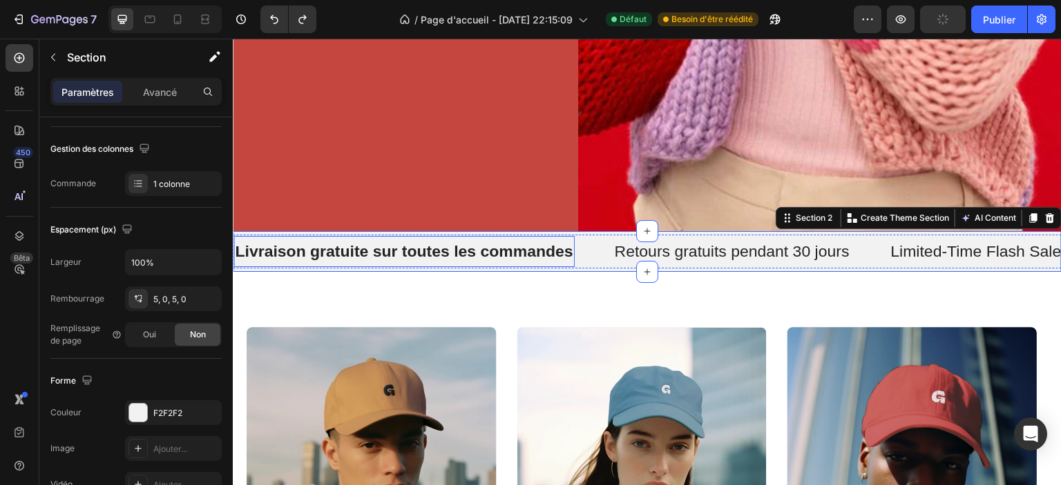
click at [294, 247] on p "Livraison gratuite sur toutes les commandes" at bounding box center [404, 252] width 338 height 21
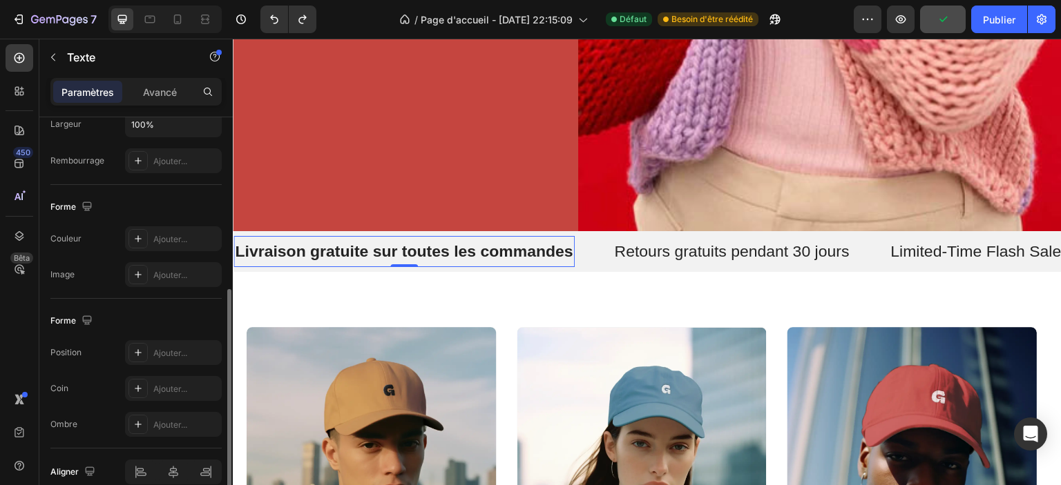
scroll to position [409, 0]
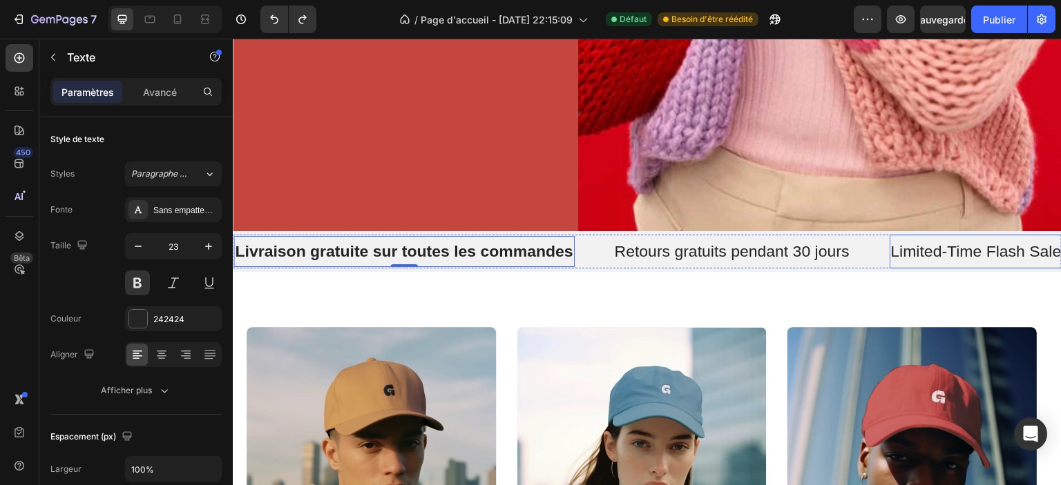
scroll to position [409, 0]
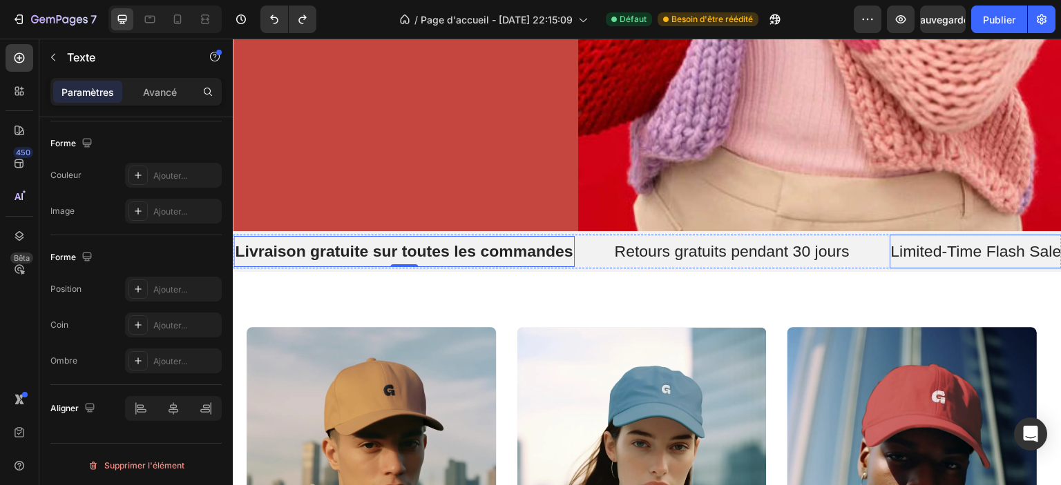
click at [968, 243] on p "Limited-Time Flash Sales" at bounding box center [980, 252] width 179 height 21
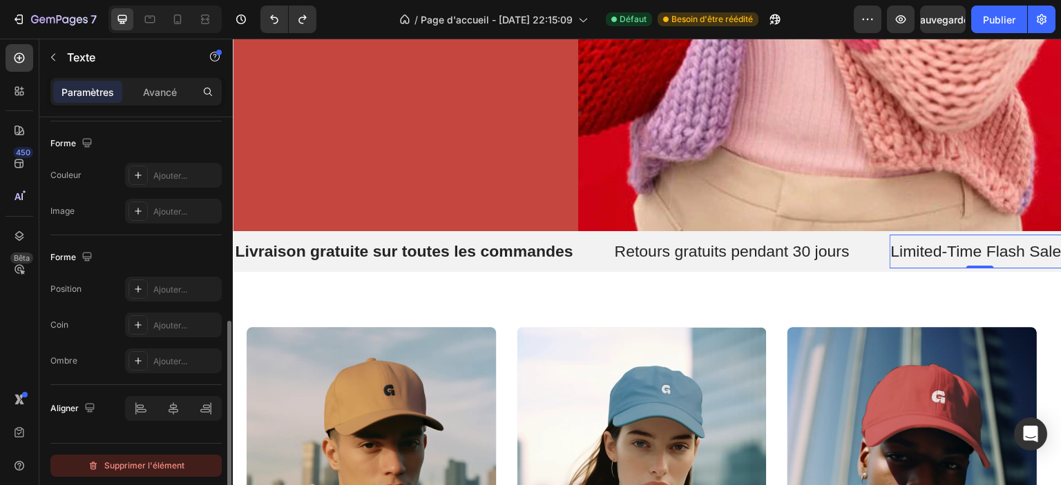
click at [165, 470] on font "Supprimer l'élément" at bounding box center [144, 466] width 80 height 17
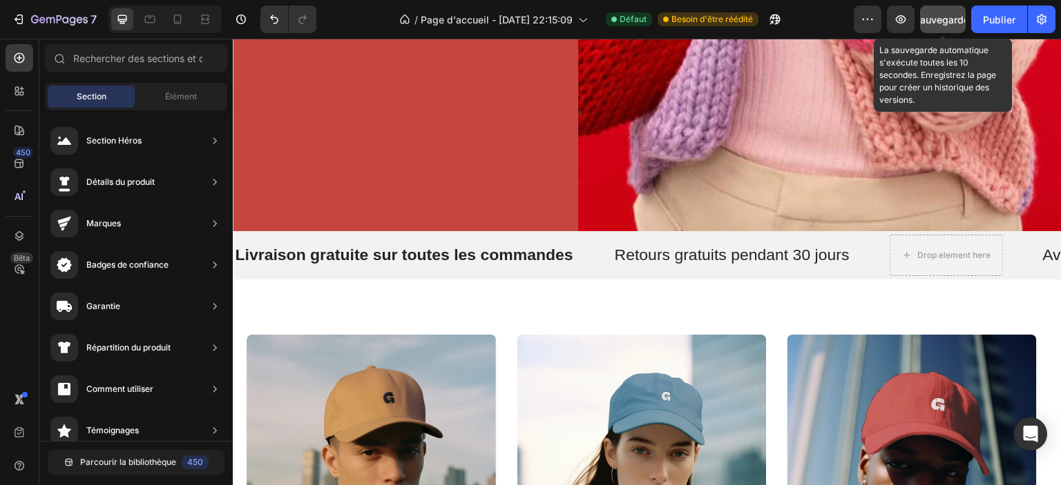
click at [945, 26] on div "Sauvegarder" at bounding box center [943, 19] width 59 height 15
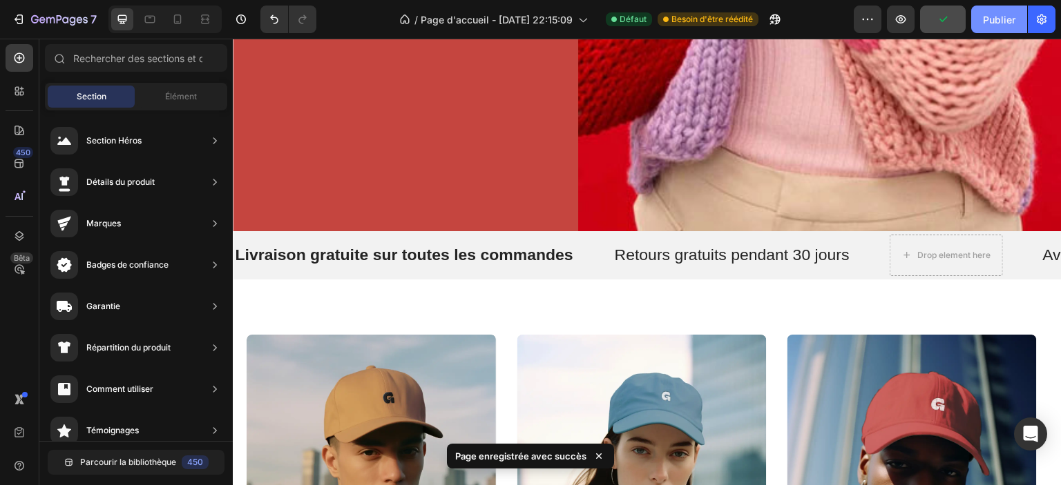
click at [1008, 12] on font "Publier" at bounding box center [999, 19] width 32 height 15
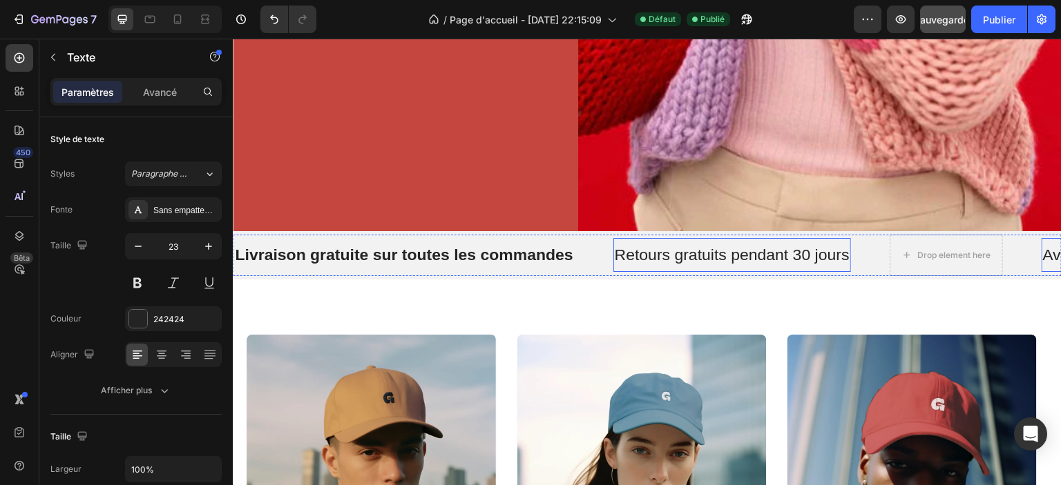
click at [746, 250] on p "Retours gratuits pendant 30 jours" at bounding box center [732, 255] width 235 height 21
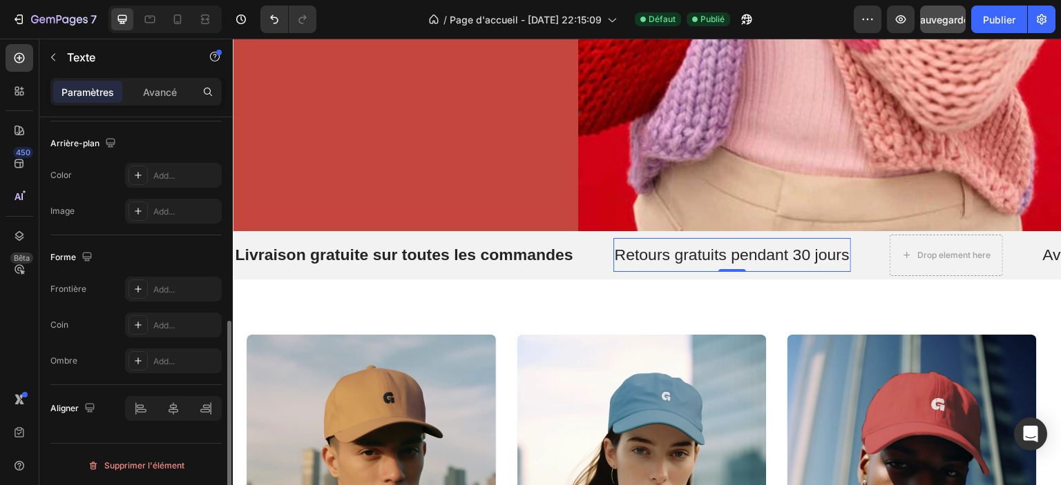
click at [746, 250] on p "Retours gratuits pendant 30 jours" at bounding box center [732, 255] width 235 height 21
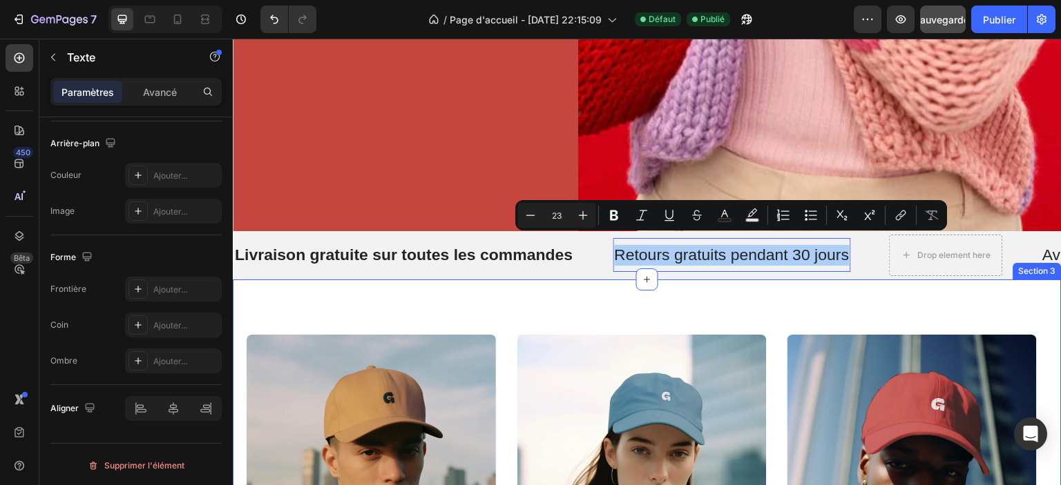
click at [546, 323] on div "saturn collection Heading Explore Now Button Hero Banner mercury collection Hea…" at bounding box center [647, 494] width 829 height 429
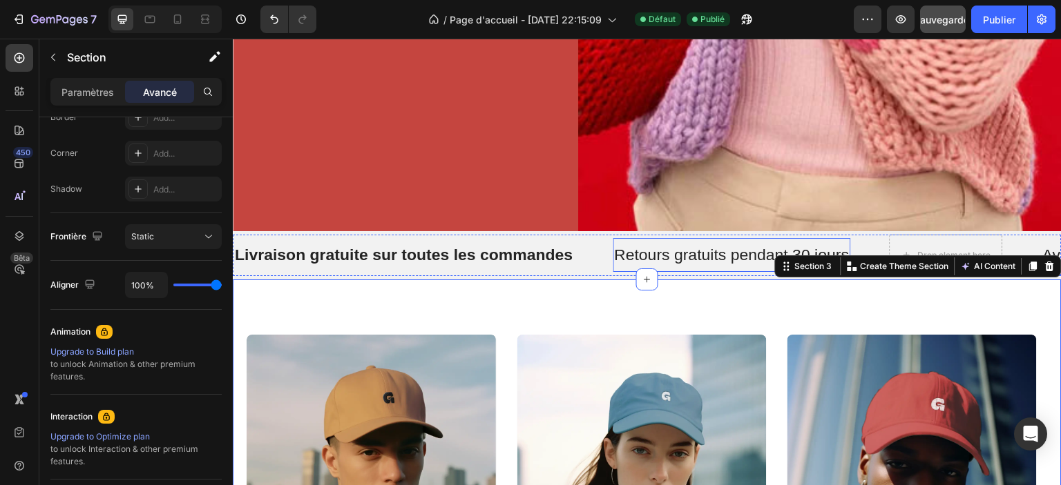
scroll to position [0, 0]
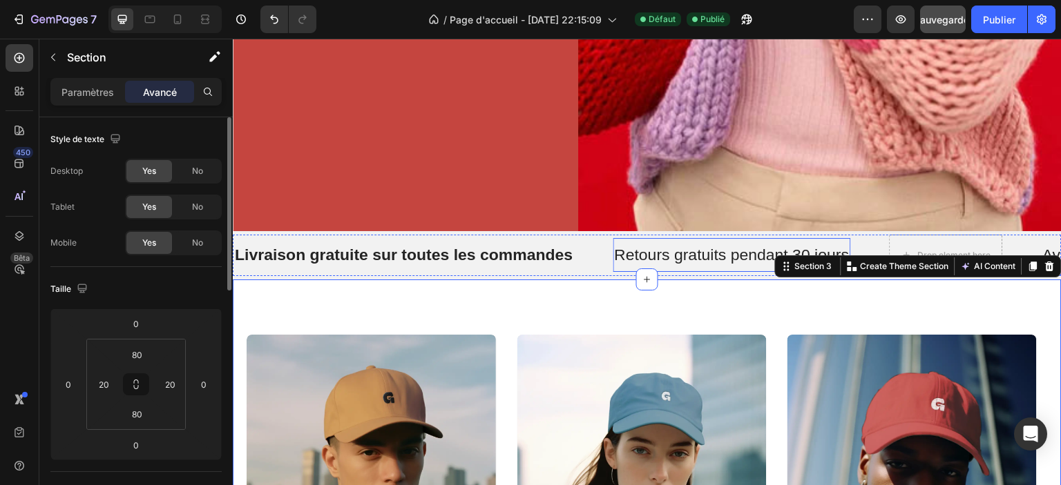
click at [684, 249] on p "Retours gratuits pendant 30 jours" at bounding box center [732, 255] width 235 height 21
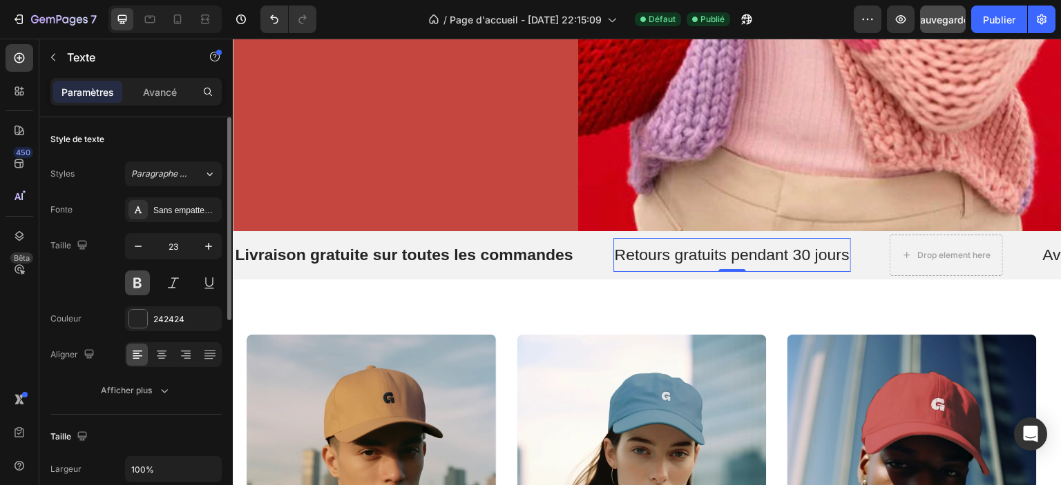
click at [133, 291] on button at bounding box center [137, 283] width 25 height 25
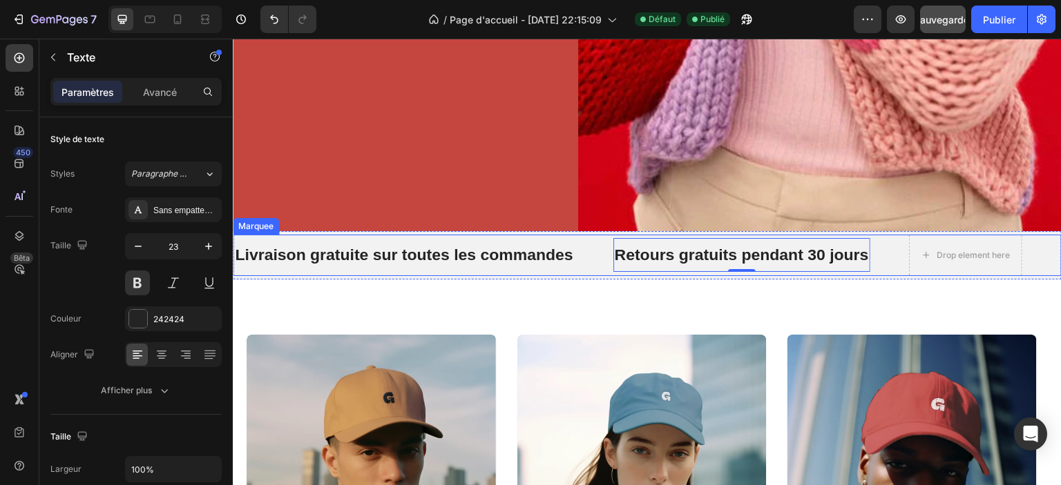
click at [1036, 247] on div "Drop element here" at bounding box center [985, 255] width 152 height 41
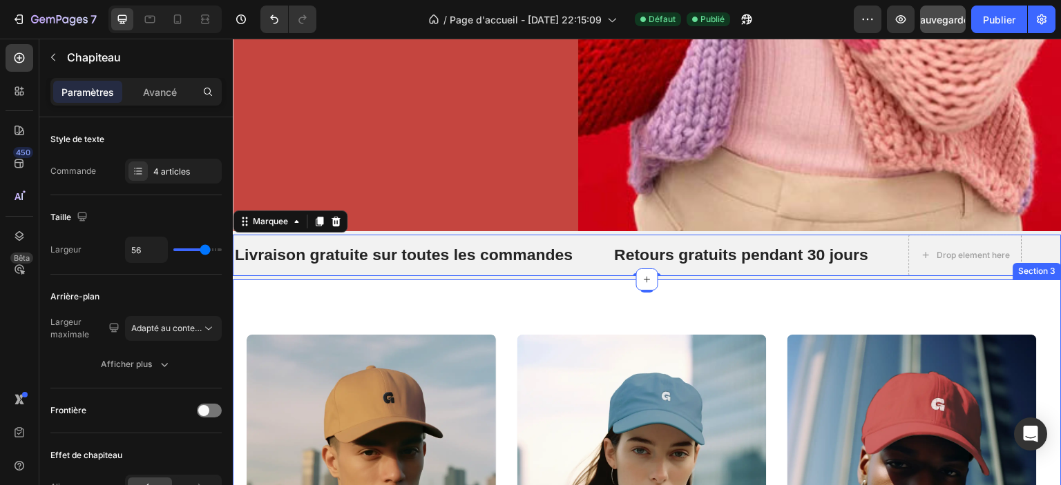
click at [934, 311] on div "saturn collection Heading Explore Now Button Hero Banner mercury collection Hea…" at bounding box center [647, 494] width 829 height 429
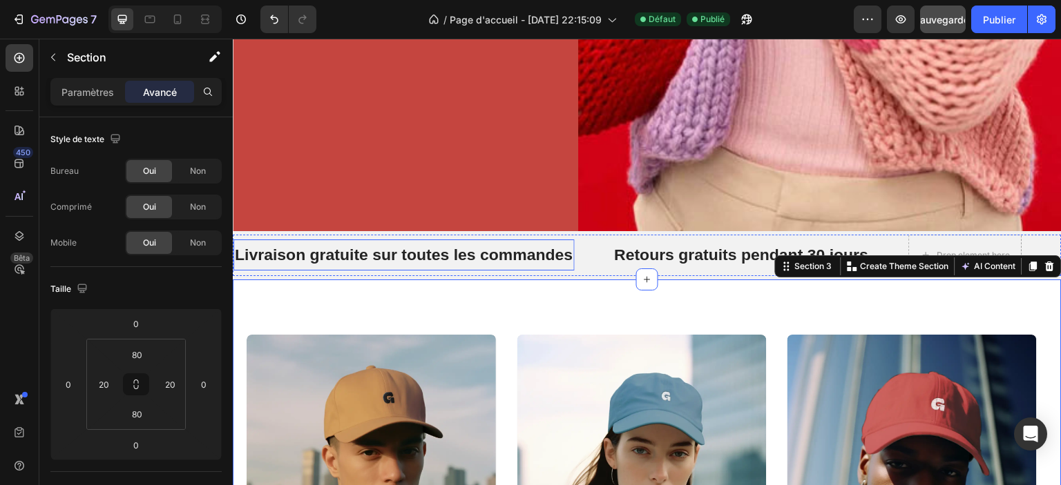
click at [503, 246] on p "Livraison gratuite sur toutes les commandes" at bounding box center [404, 255] width 338 height 21
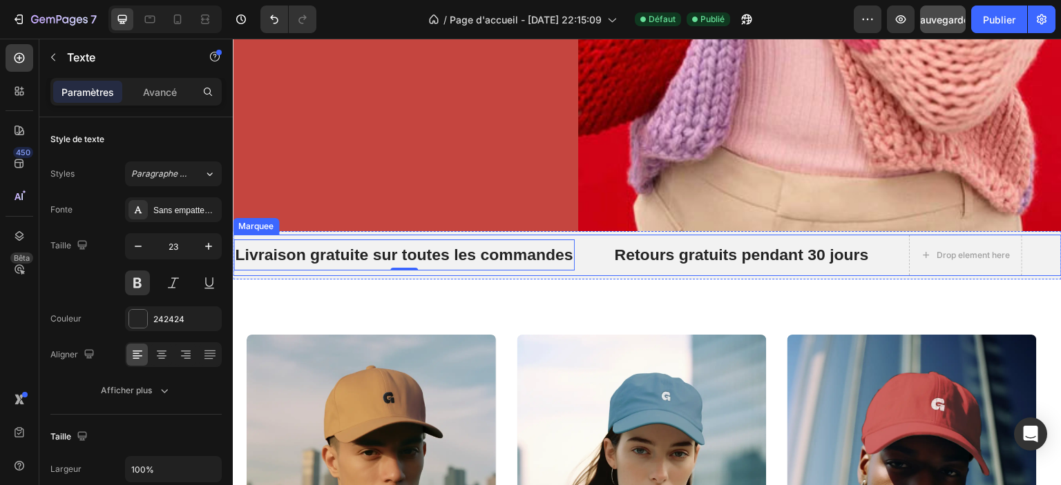
click at [684, 245] on p "Retours gratuits pendant 30 jours" at bounding box center [742, 255] width 254 height 21
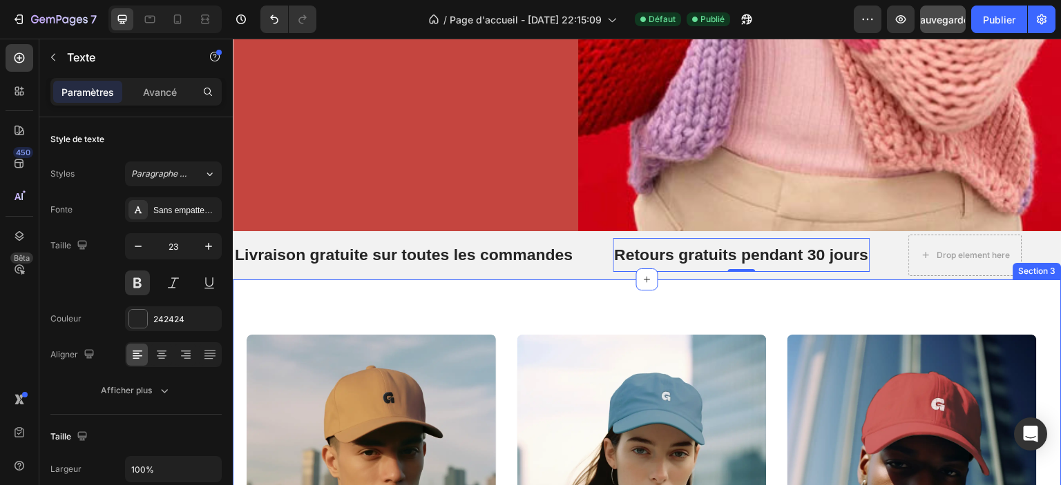
click at [886, 312] on div "saturn collection Heading Explore Now Button Hero Banner mercury collection Hea…" at bounding box center [647, 494] width 829 height 429
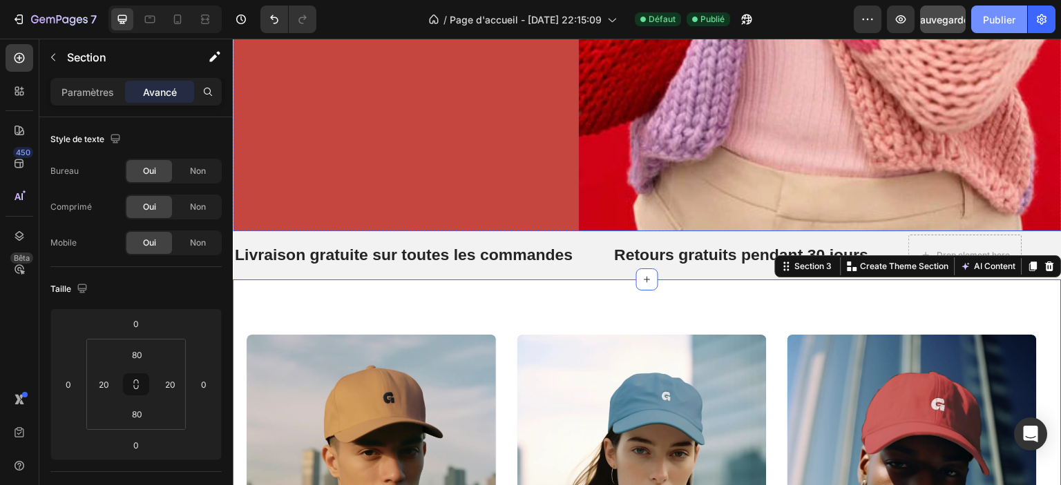
click at [999, 16] on font "Publier" at bounding box center [999, 20] width 32 height 12
click at [465, 292] on div "saturn collection Heading Explore Now Button Hero Banner mercury collection Hea…" at bounding box center [647, 494] width 829 height 429
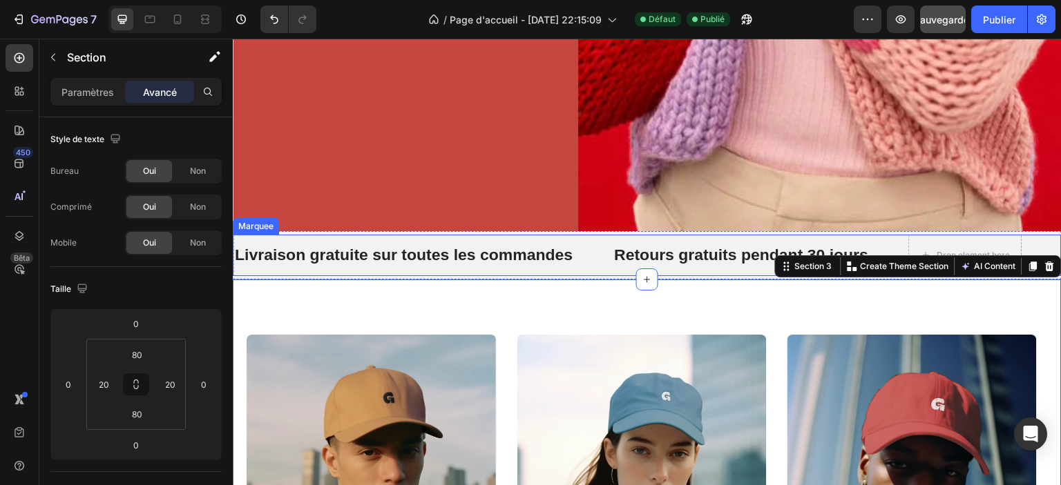
click at [579, 250] on div "Livraison gratuite sur toutes les commandes Text" at bounding box center [423, 256] width 380 height 32
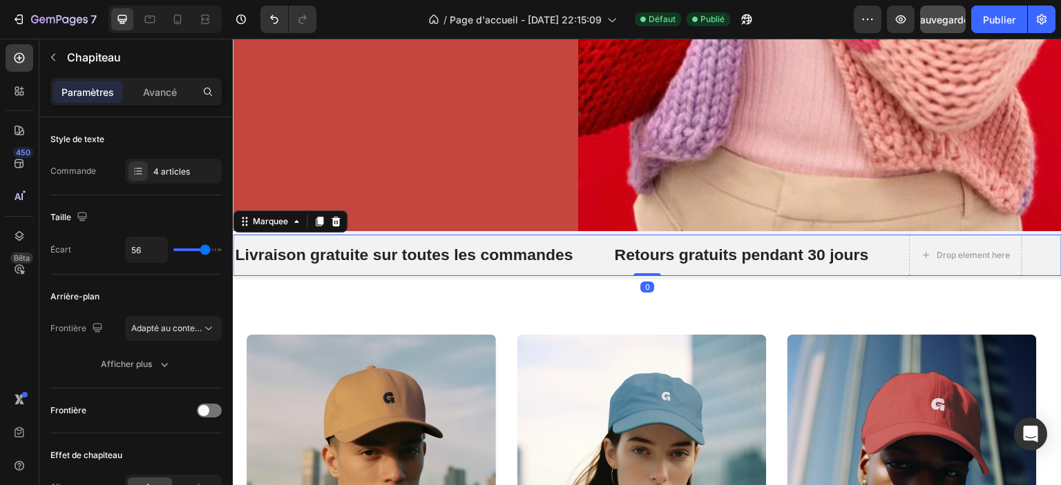
click at [1037, 246] on div "Drop element here" at bounding box center [985, 255] width 152 height 41
click at [150, 206] on div "Taille" at bounding box center [135, 217] width 171 height 22
click at [168, 176] on font "4 articles" at bounding box center [171, 171] width 37 height 10
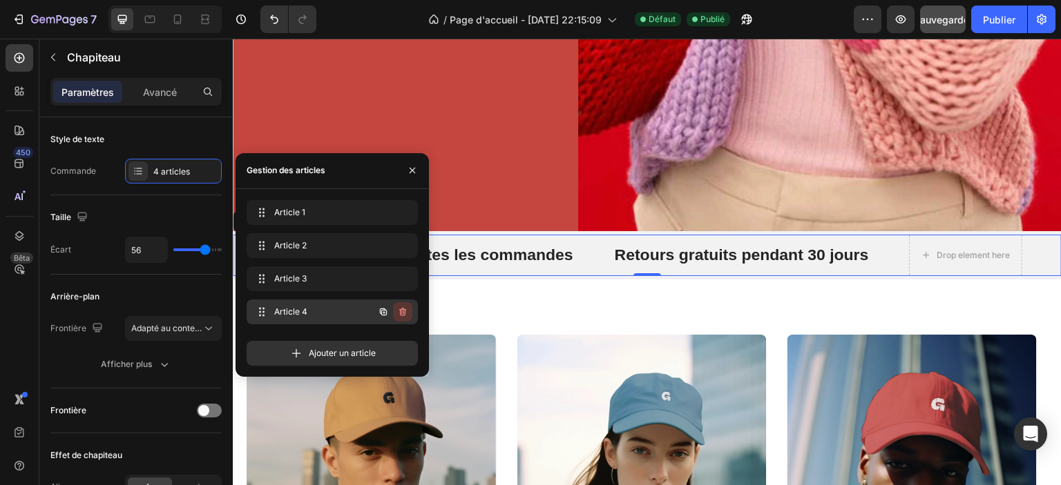
click at [401, 309] on icon "button" at bounding box center [402, 312] width 7 height 8
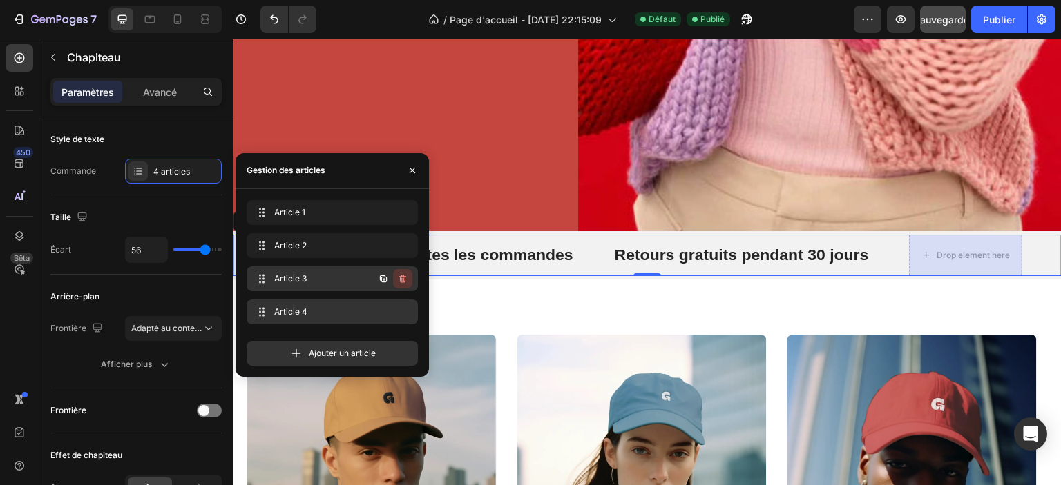
click at [405, 279] on icon "button" at bounding box center [402, 278] width 11 height 11
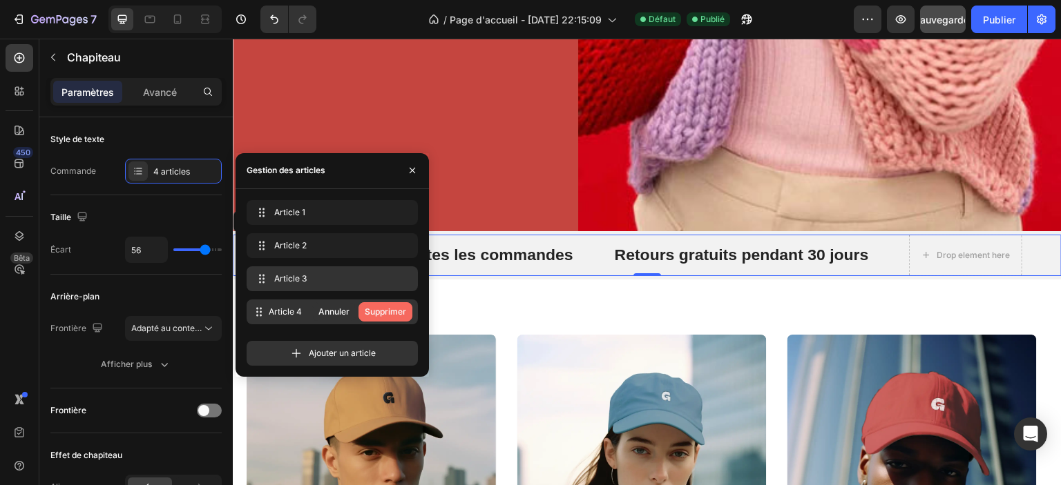
click at [384, 309] on font "Supprimer" at bounding box center [385, 312] width 41 height 10
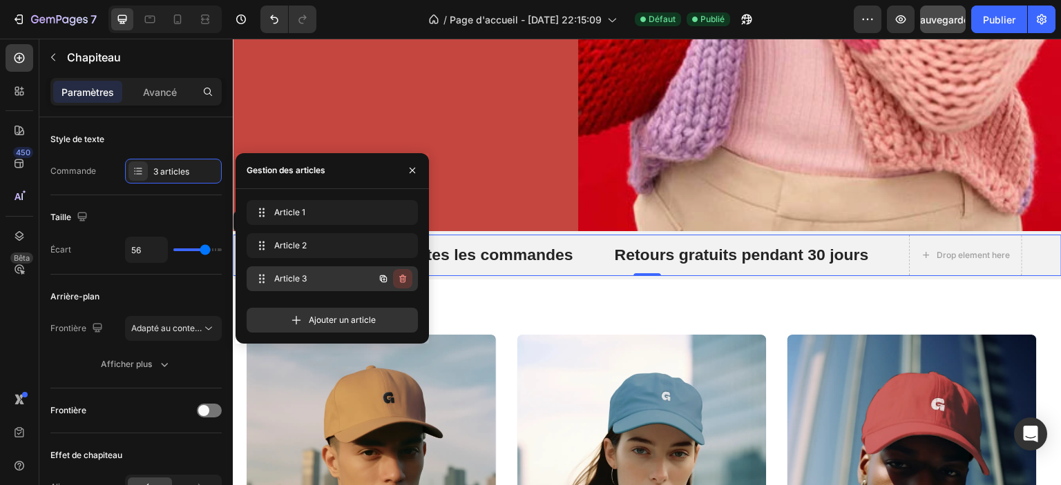
click at [403, 276] on icon "button" at bounding box center [402, 279] width 7 height 8
click at [380, 280] on font "Supprimer" at bounding box center [385, 278] width 41 height 10
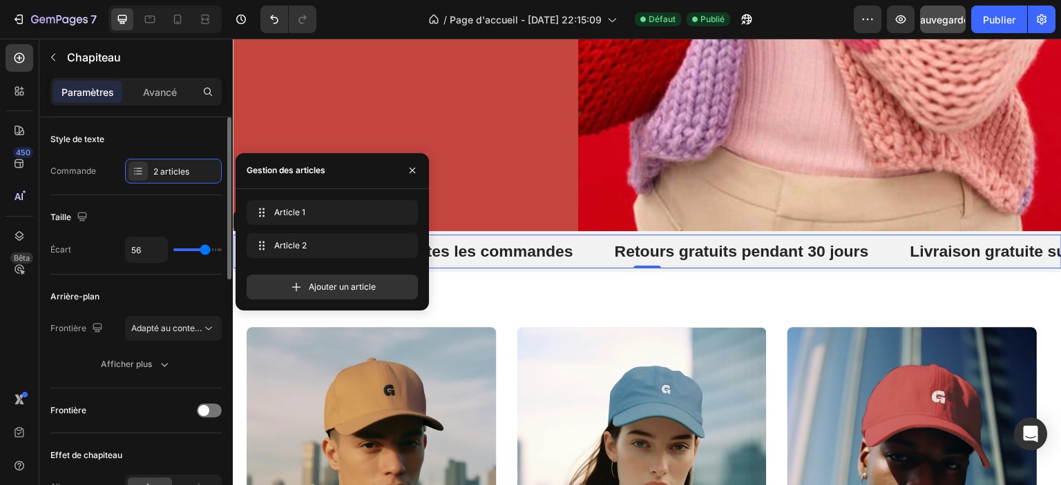
click at [144, 206] on div "Taille" at bounding box center [135, 217] width 171 height 22
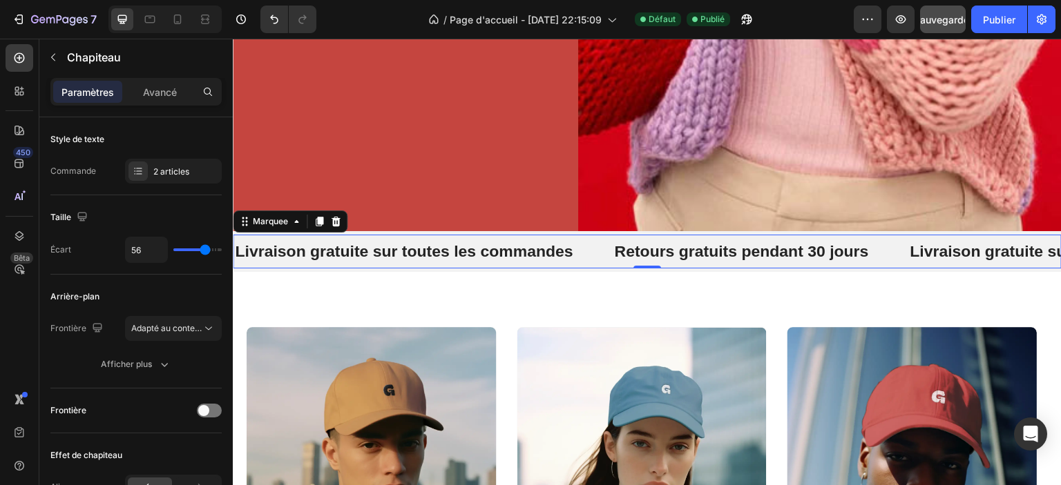
click at [942, 21] on font "Sauvegarder" at bounding box center [943, 20] width 59 height 12
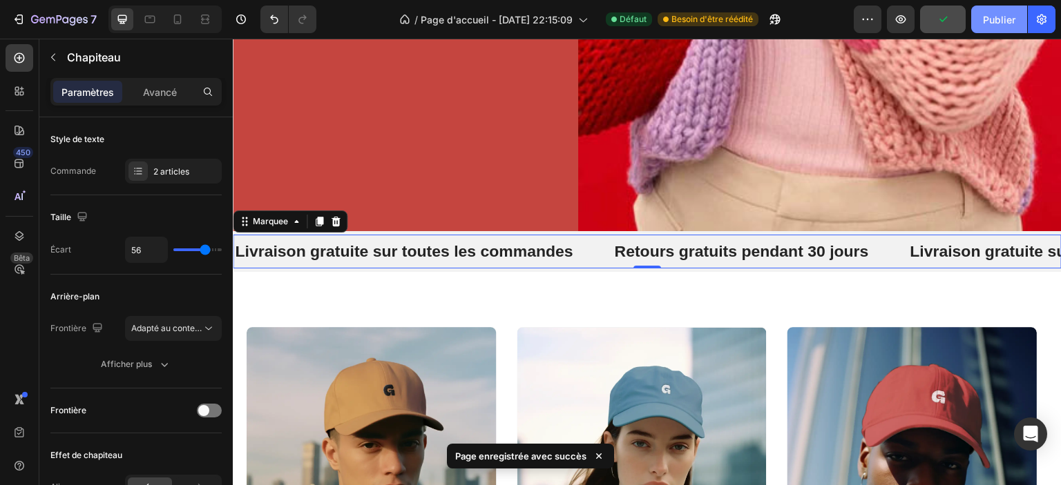
click at [990, 22] on font "Publier" at bounding box center [999, 20] width 32 height 12
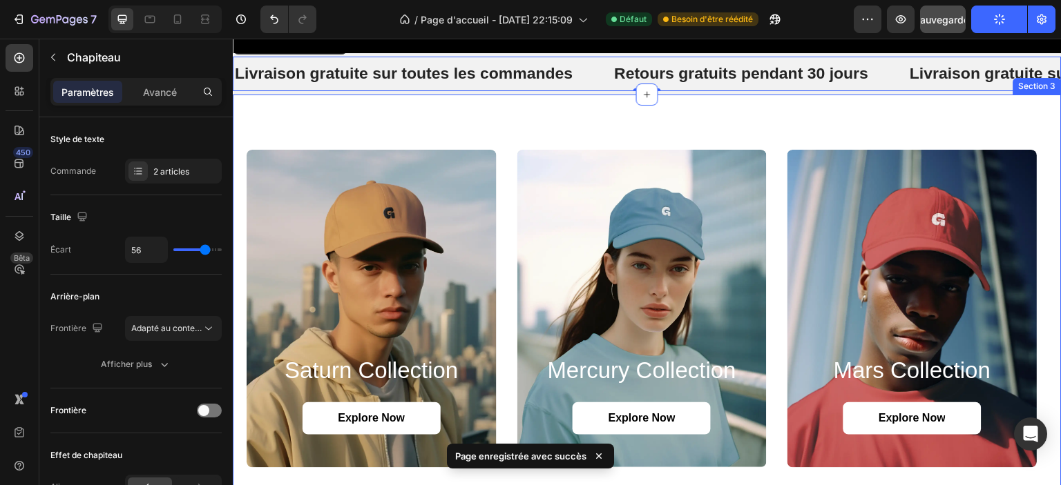
scroll to position [867, 0]
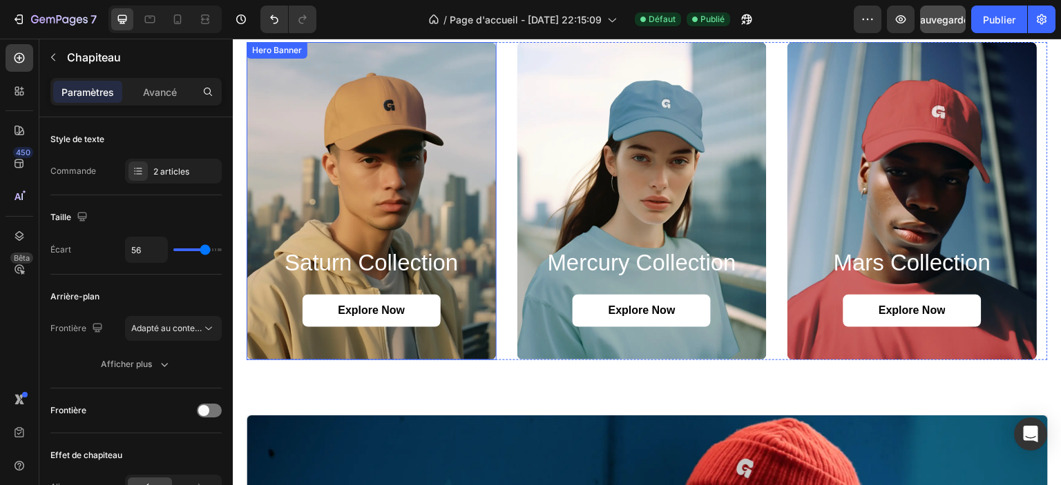
click at [472, 117] on div "Background Image" at bounding box center [372, 201] width 250 height 318
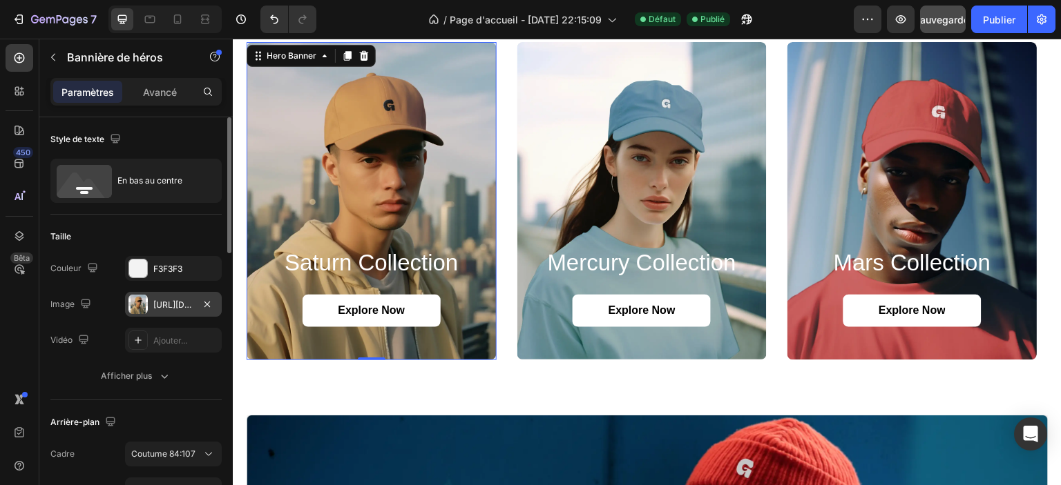
click at [166, 303] on font "https://cdn.shopify.com/s/files/1/0826/8254/4162/files/gempages_585287611619213…" at bounding box center [197, 305] width 89 height 10
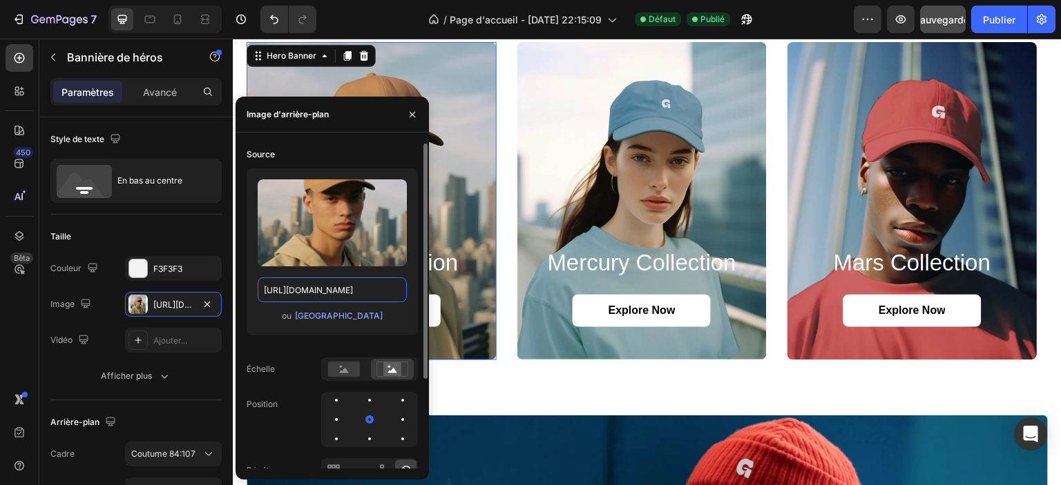
click at [336, 287] on input "https://cdn.shopify.com/s/files/1/0826/8254/4162/files/gempages_585287611619213…" at bounding box center [332, 290] width 149 height 25
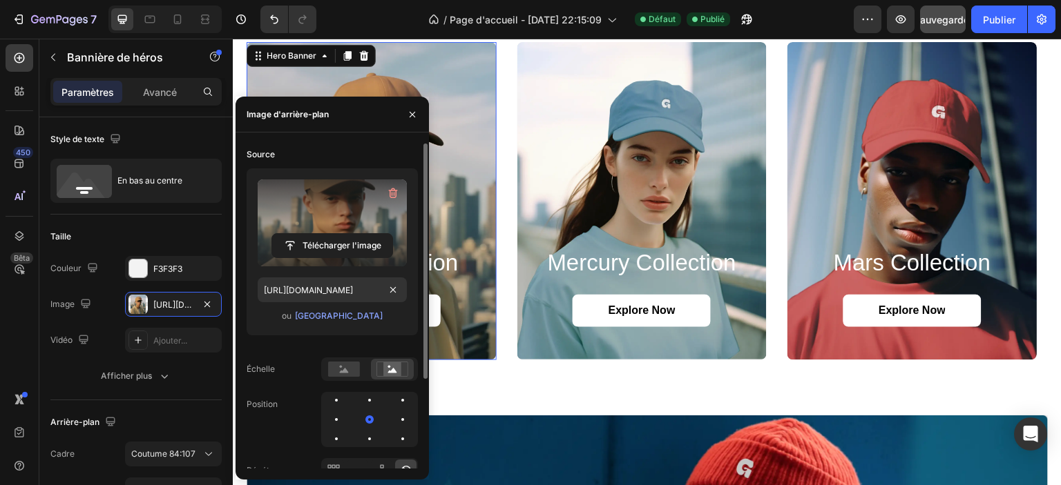
click at [341, 231] on label at bounding box center [332, 223] width 149 height 87
click at [341, 234] on input "file" at bounding box center [332, 245] width 120 height 23
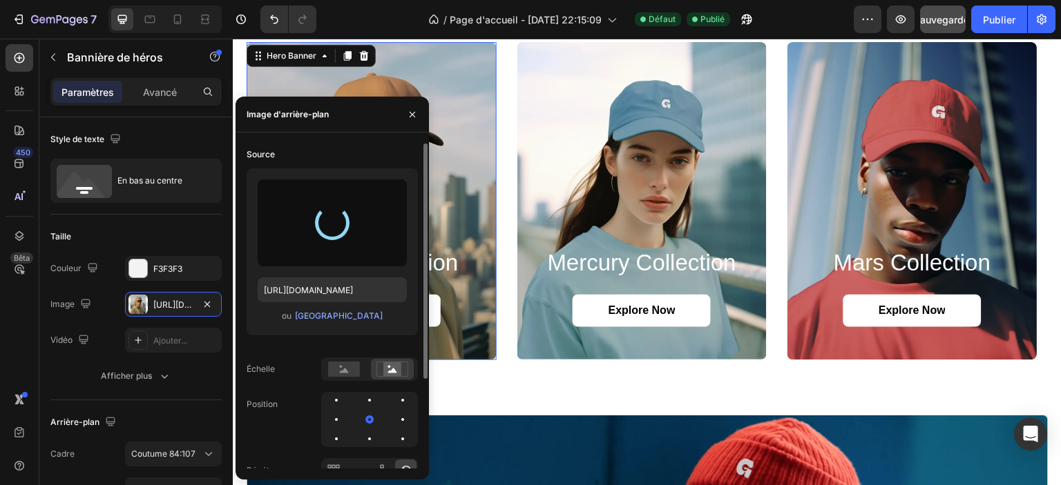
type input "https://cdn.shopify.com/s/files/1/0826/8254/4162/files/gempages_585287611619213…"
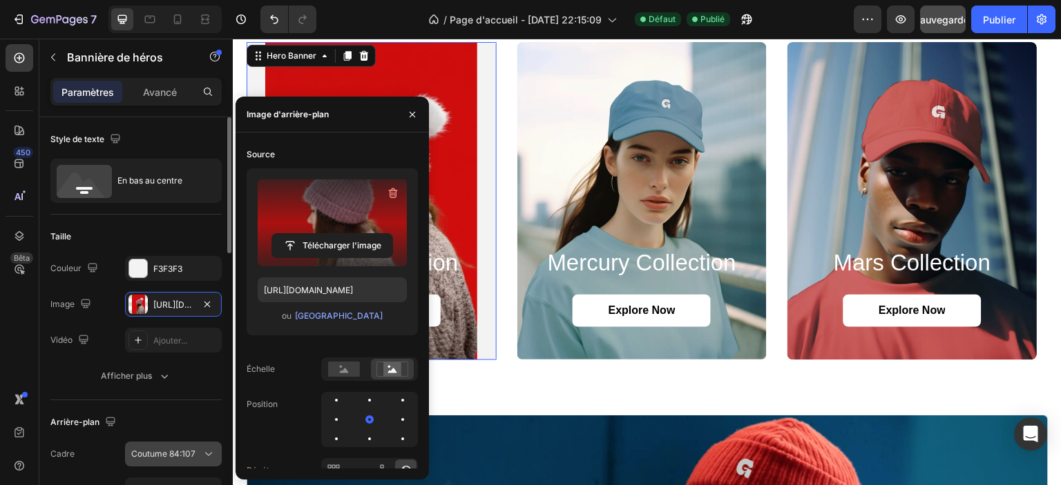
click at [182, 448] on div "Coutume 84:107" at bounding box center [173, 455] width 84 height 14
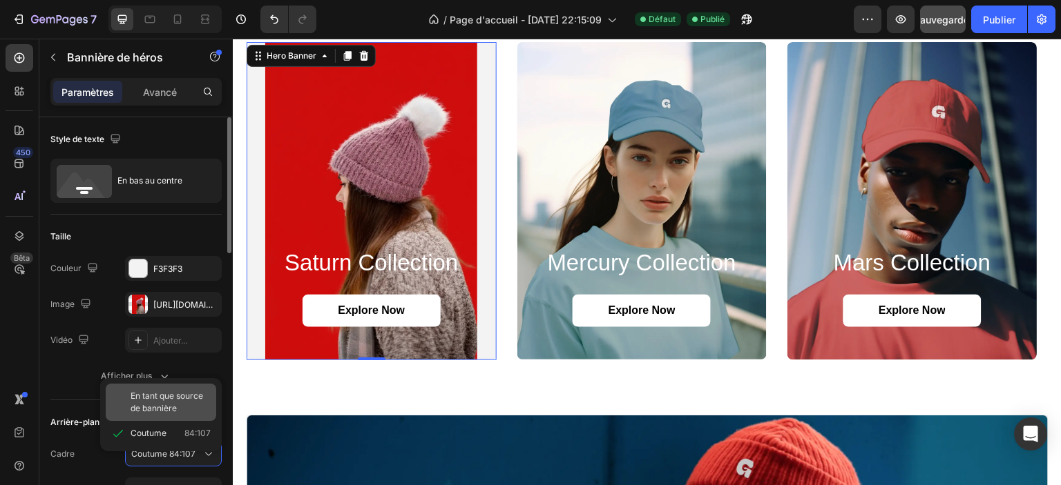
click at [155, 410] on font "En tant que source de bannière" at bounding box center [167, 402] width 73 height 23
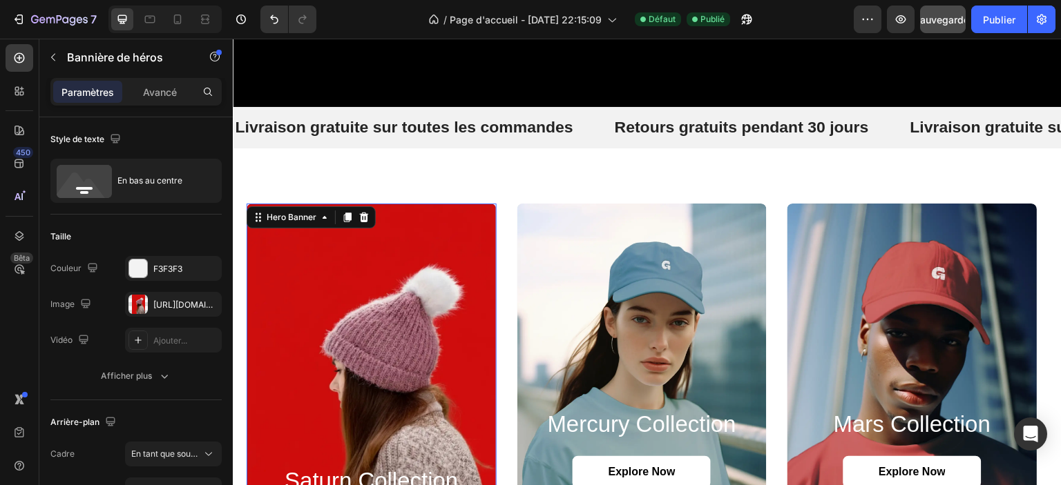
scroll to position [798, 0]
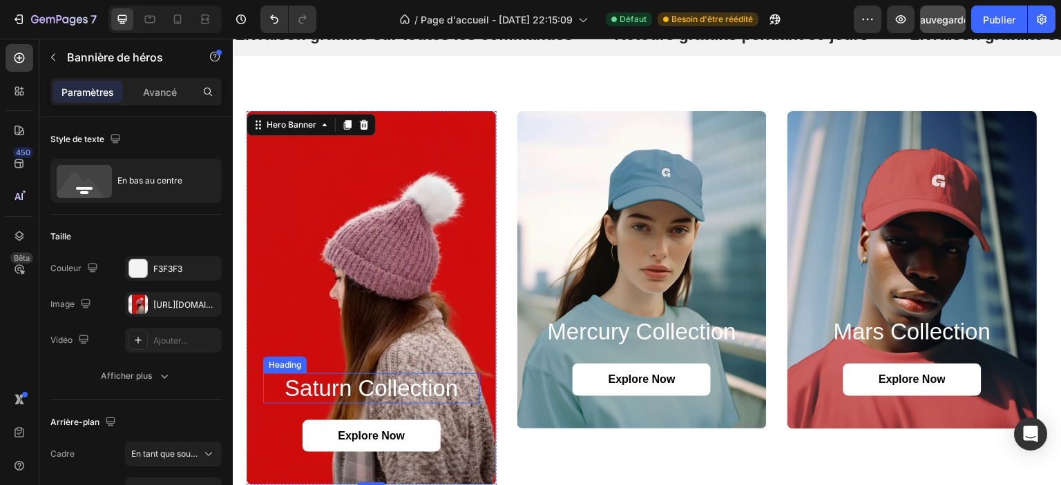
click at [345, 391] on h2 "saturn collection" at bounding box center [371, 389] width 217 height 30
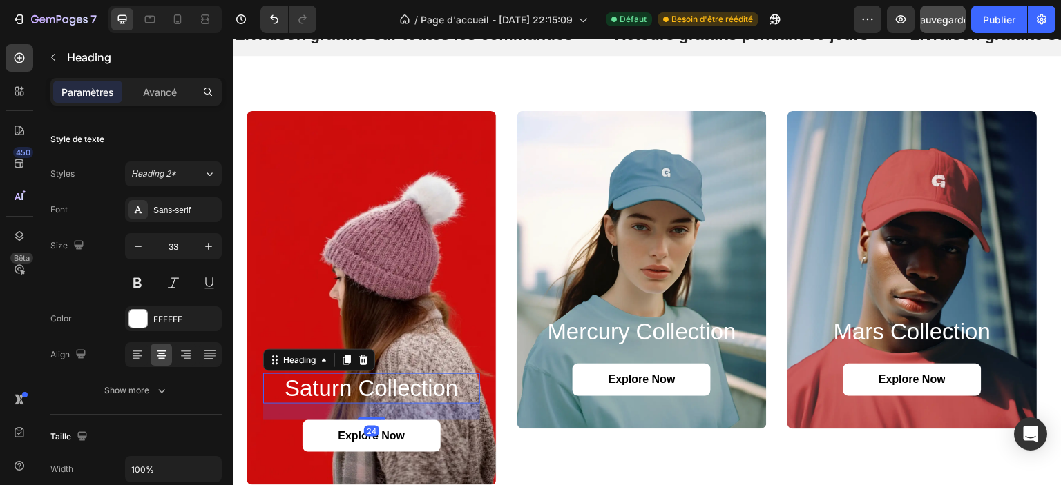
click at [345, 391] on h2 "saturn collection" at bounding box center [371, 389] width 217 height 30
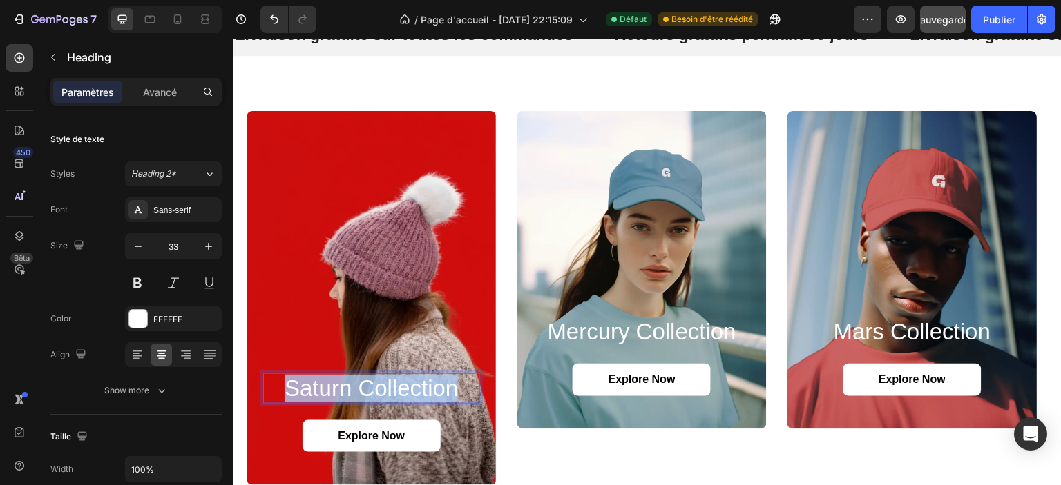
click at [345, 391] on p "saturn collection" at bounding box center [372, 389] width 214 height 28
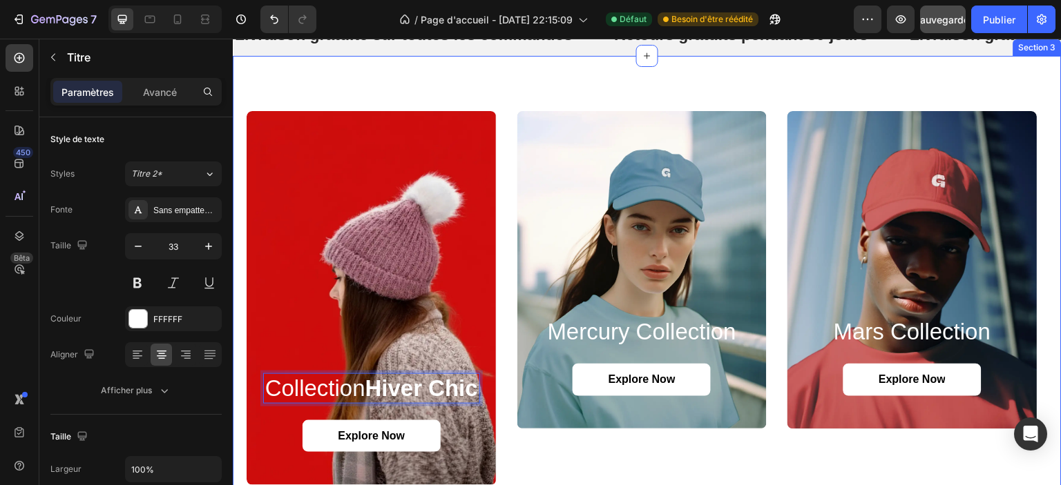
scroll to position [771, 0]
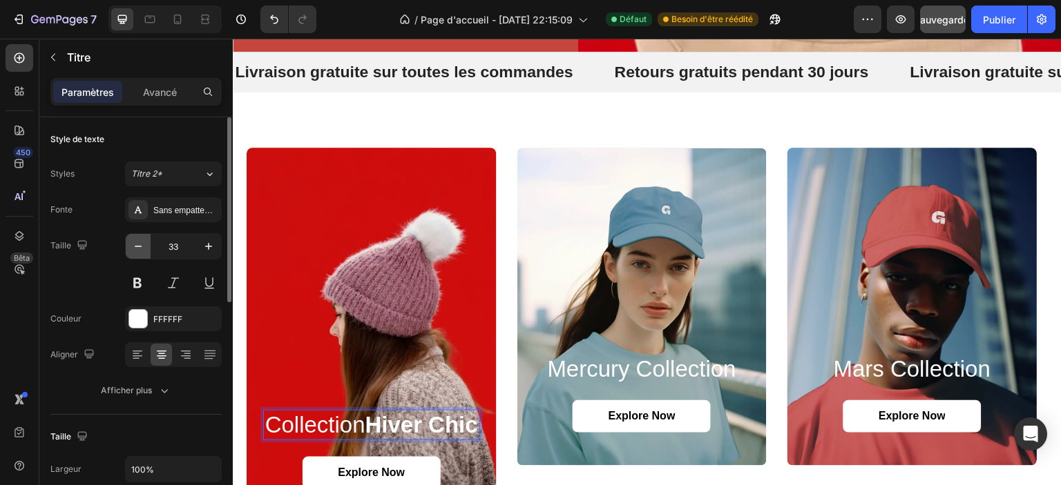
click at [135, 240] on icon "button" at bounding box center [138, 247] width 14 height 14
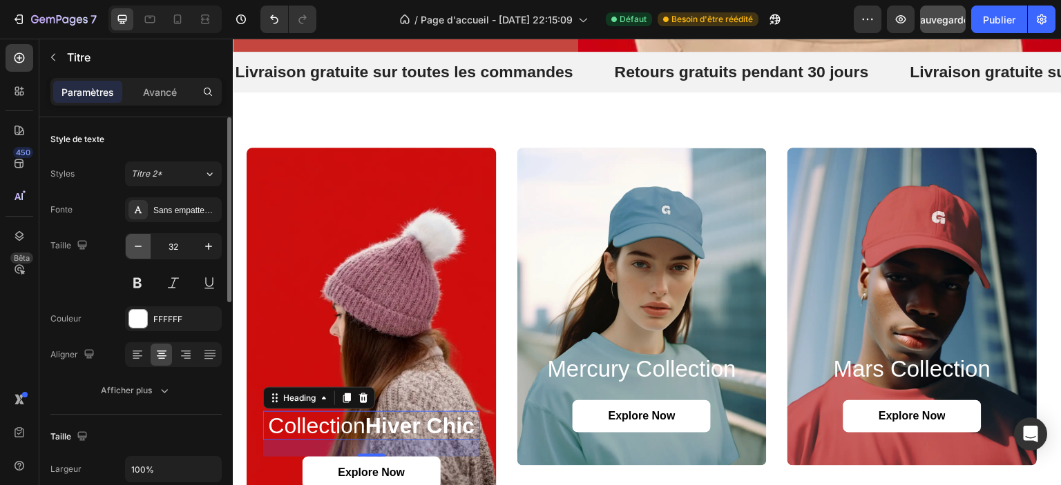
click at [135, 240] on icon "button" at bounding box center [138, 247] width 14 height 14
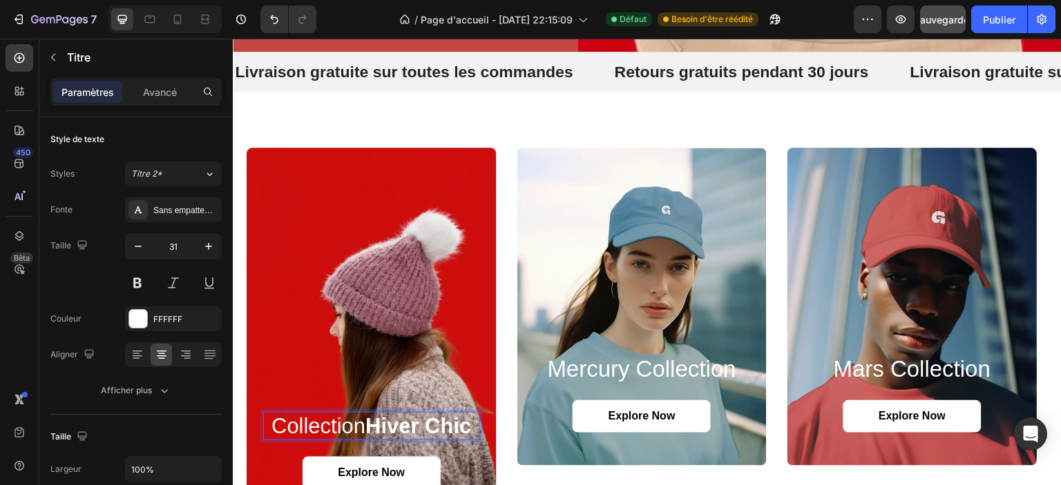
click at [363, 420] on p "Collection Hiver Chic" at bounding box center [372, 427] width 214 height 26
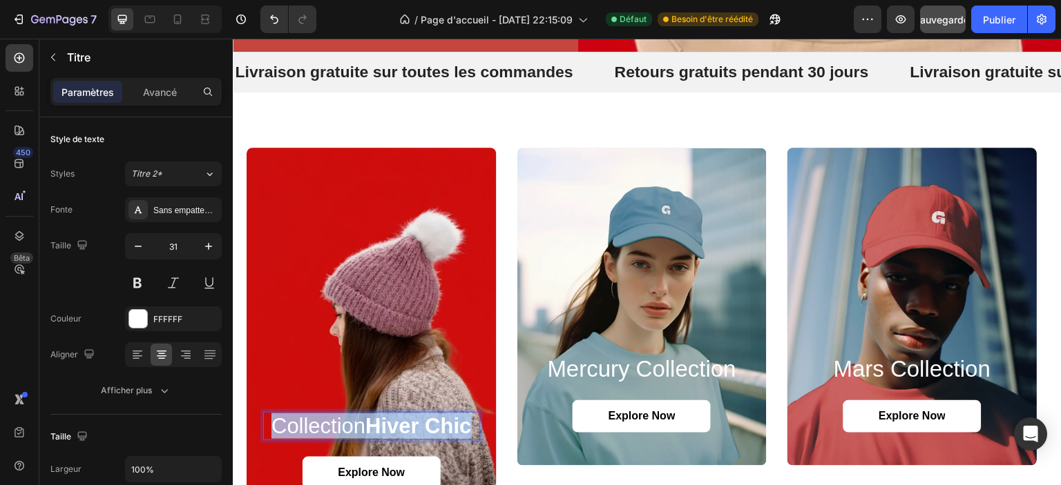
click at [363, 420] on p "Collection Hiver Chic" at bounding box center [372, 427] width 214 height 26
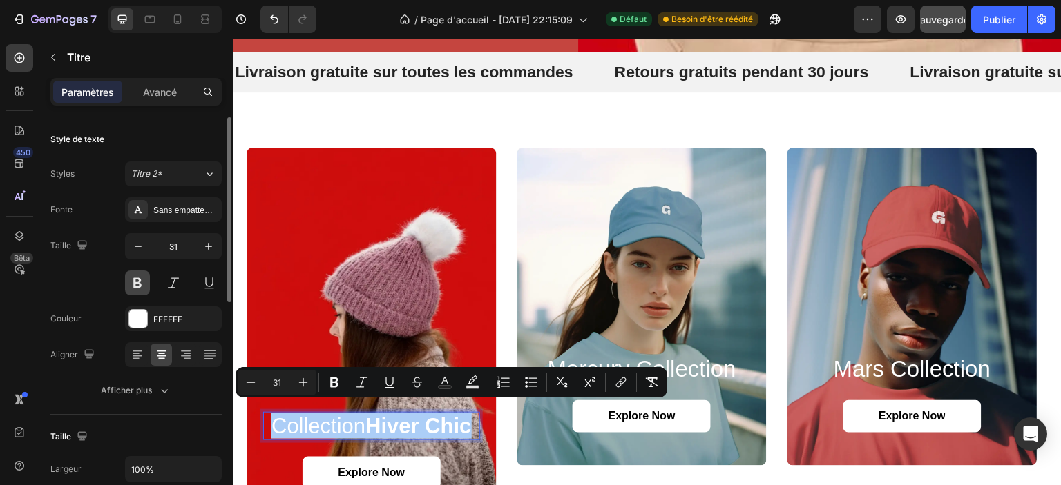
click at [144, 278] on button at bounding box center [137, 283] width 25 height 25
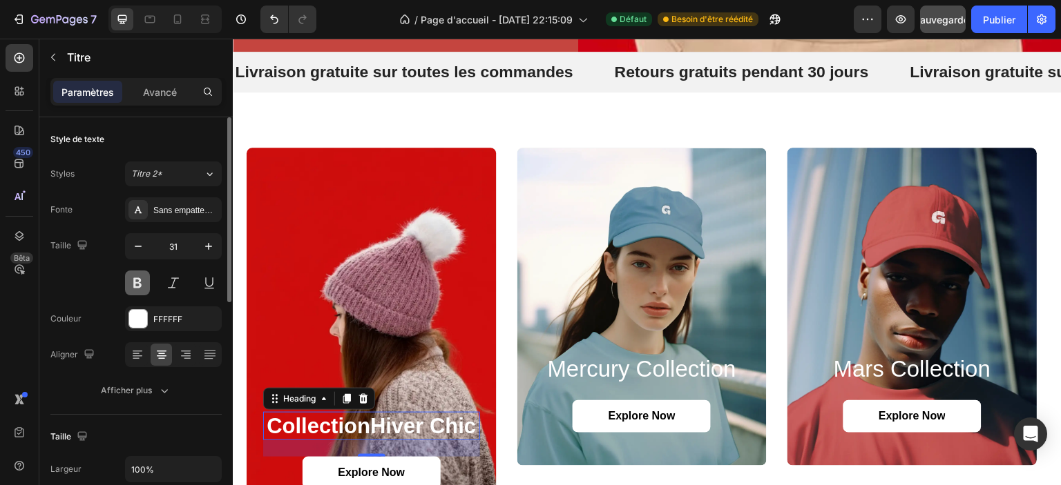
click at [144, 278] on button at bounding box center [137, 283] width 25 height 25
click at [141, 248] on icon "button" at bounding box center [138, 247] width 14 height 14
type input "30"
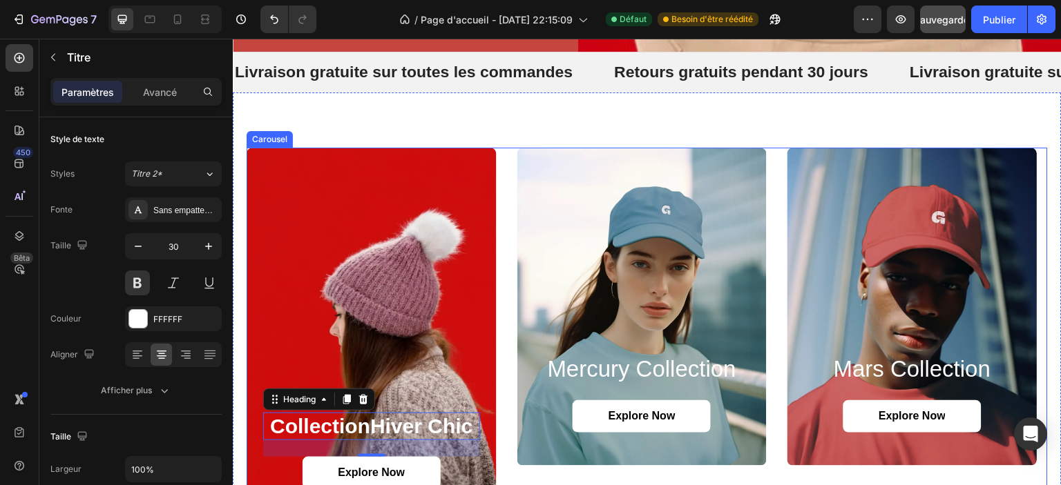
click at [584, 185] on div "Background Image" at bounding box center [642, 307] width 250 height 318
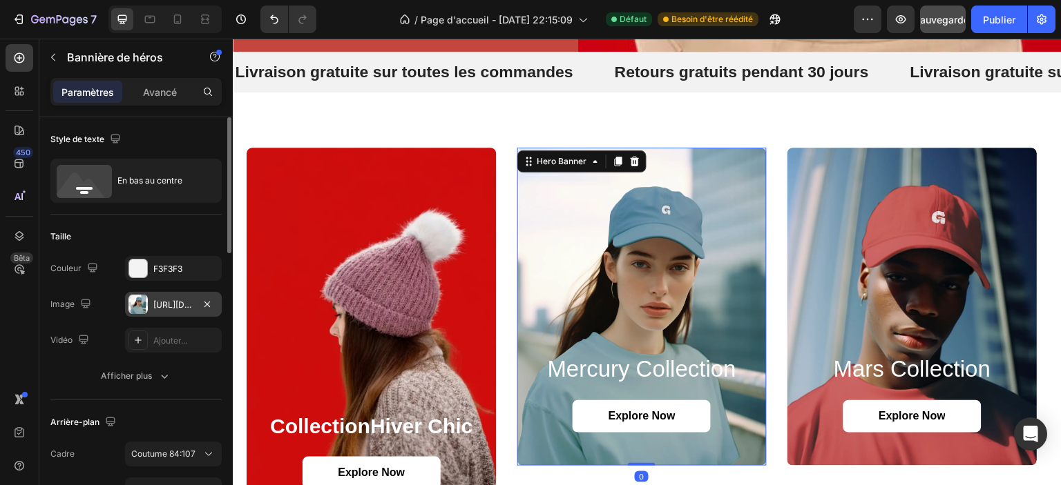
click at [169, 304] on font "https://cdn.shopify.com/s/files/1/0826/8254/4162/files/gempages_585287611619213…" at bounding box center [197, 305] width 89 height 10
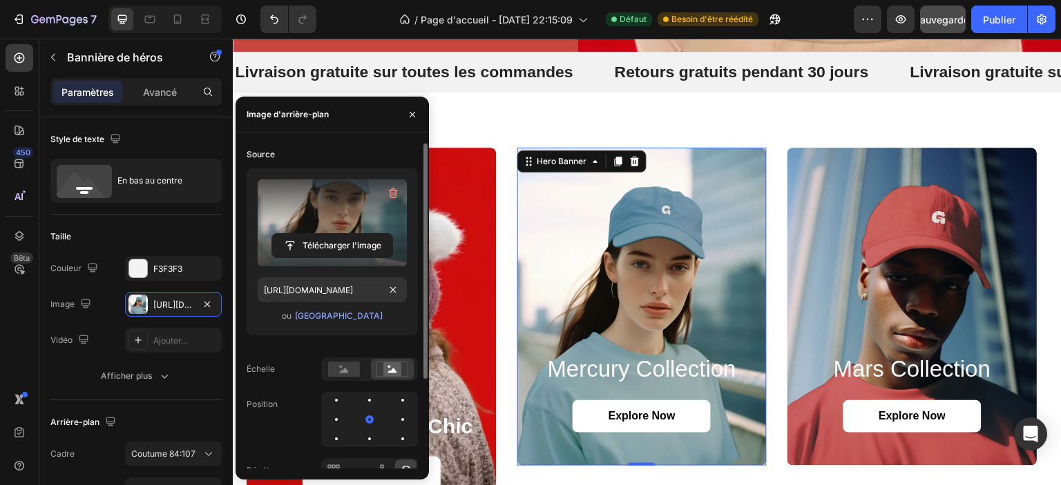
click at [327, 212] on label at bounding box center [332, 223] width 149 height 87
click at [327, 234] on input "file" at bounding box center [332, 245] width 120 height 23
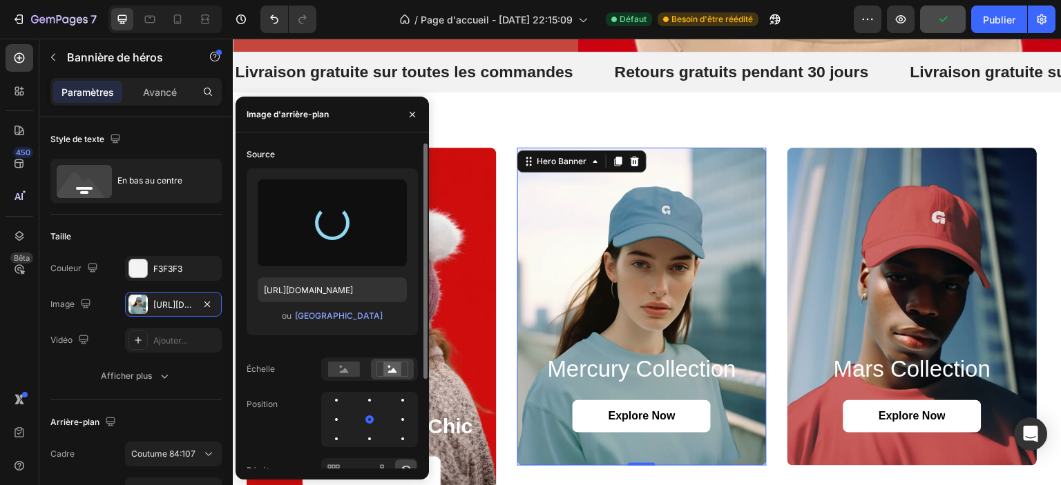
type input "https://cdn.shopify.com/s/files/1/0826/8254/4162/files/gempages_585287611619213…"
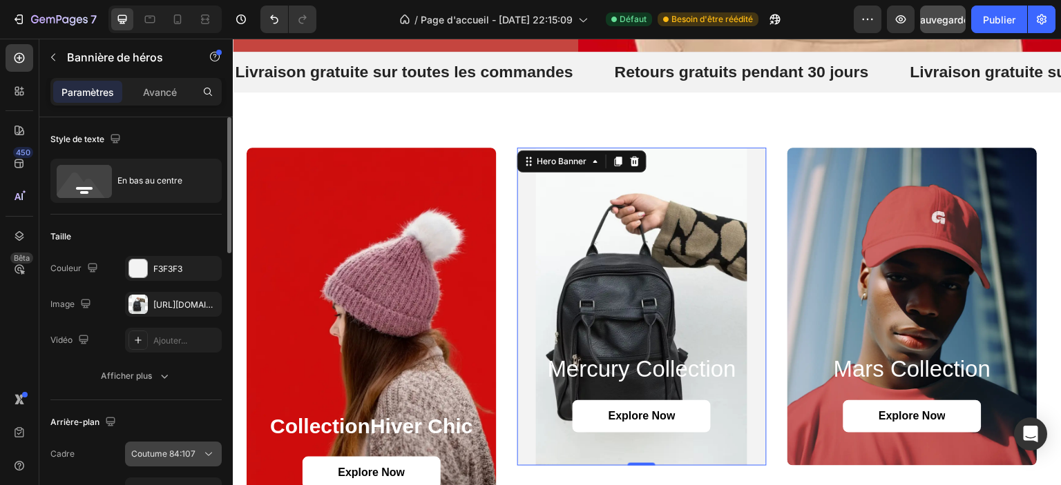
click at [144, 450] on font "Coutume 84:107" at bounding box center [163, 454] width 64 height 10
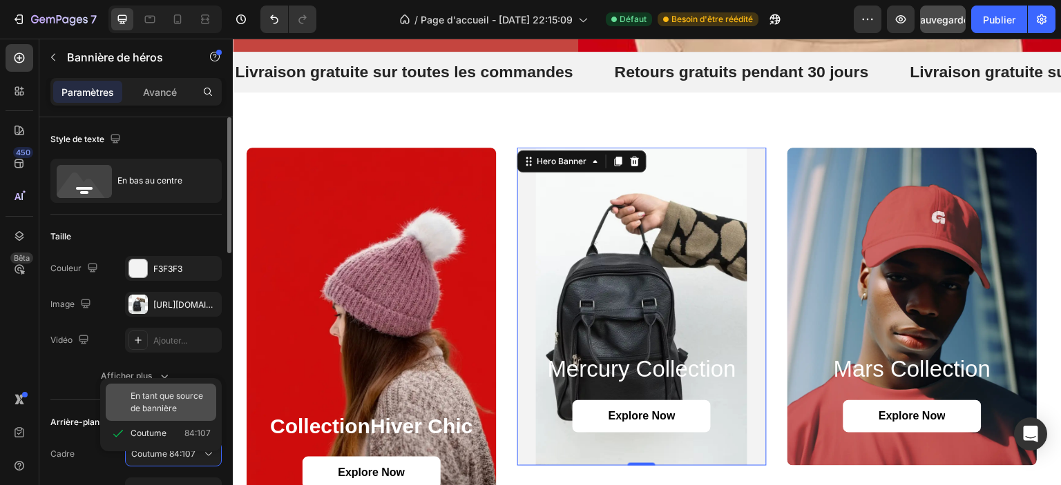
click at [156, 401] on span "En tant que source de bannière" at bounding box center [171, 402] width 80 height 25
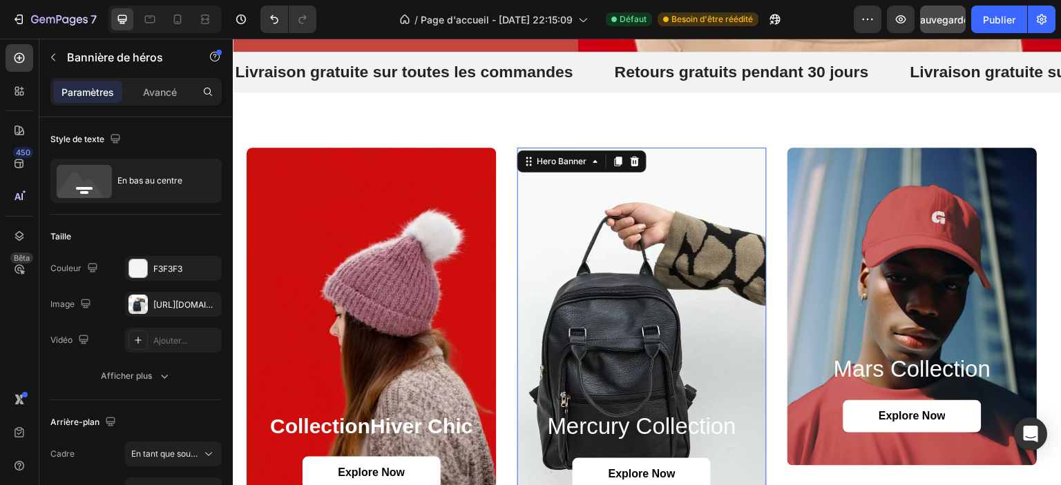
click at [613, 423] on h2 "mercury collection" at bounding box center [642, 427] width 217 height 30
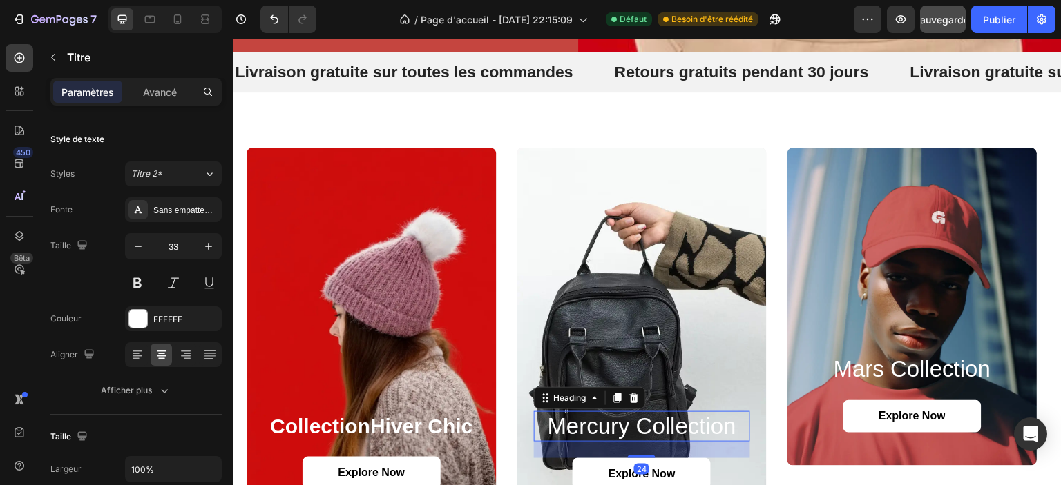
click at [625, 420] on h2 "mercury collection" at bounding box center [642, 427] width 217 height 30
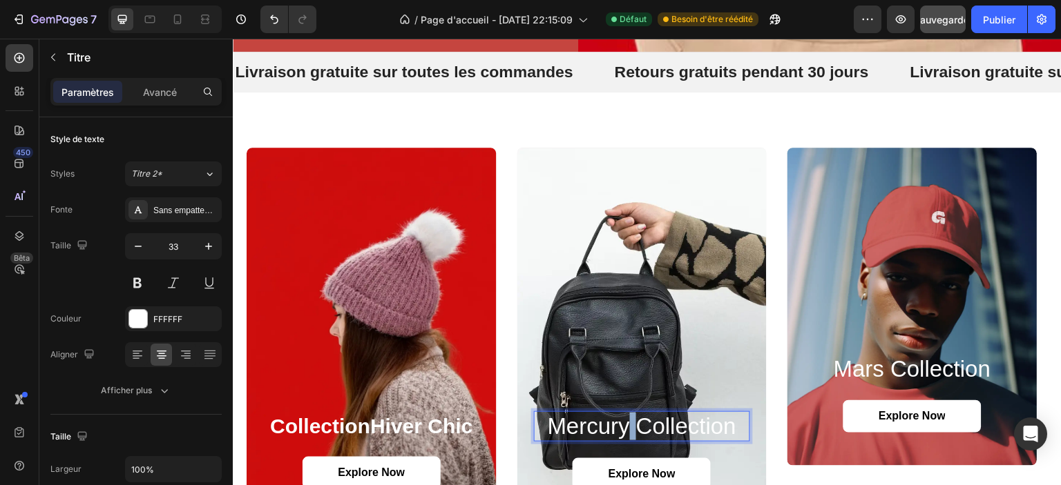
click at [625, 420] on p "mercury collection" at bounding box center [642, 427] width 214 height 28
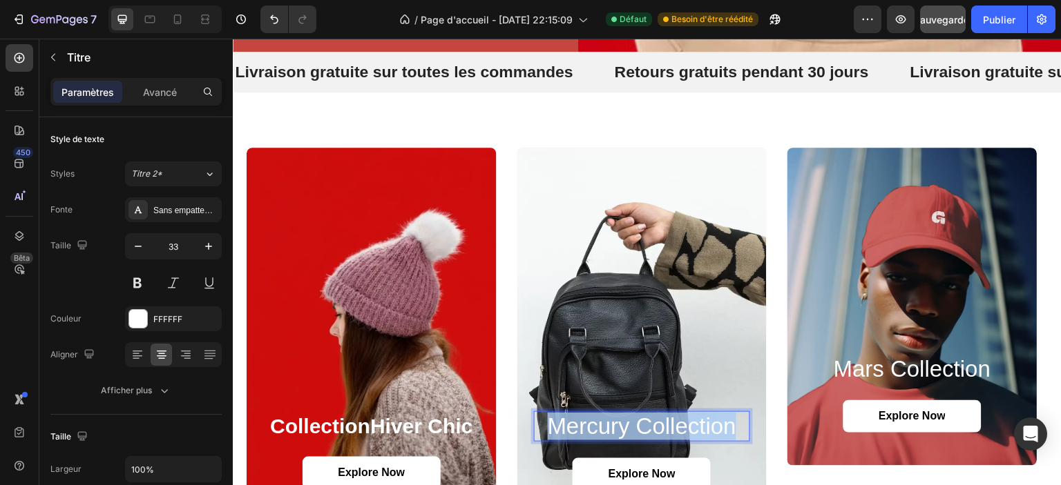
click at [625, 420] on p "mercury collection" at bounding box center [642, 427] width 214 height 28
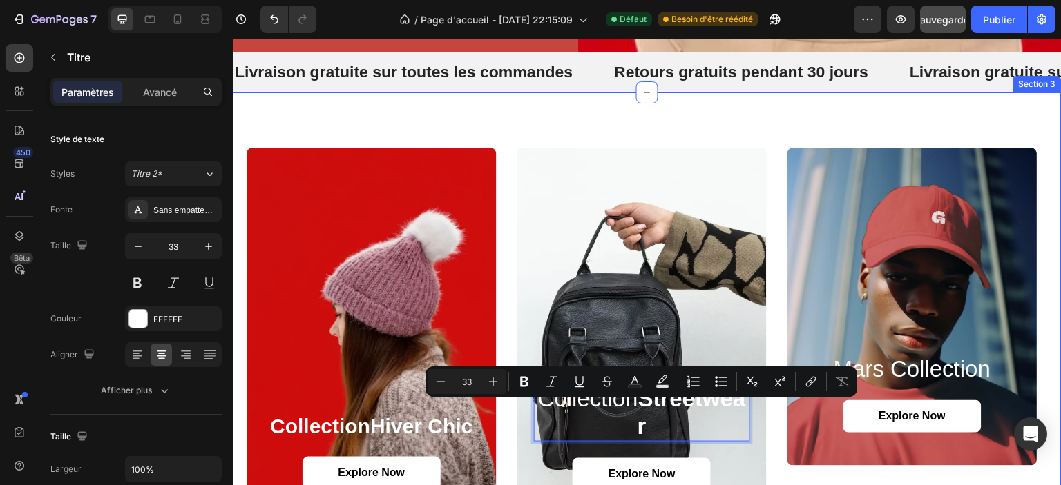
scroll to position [744, 0]
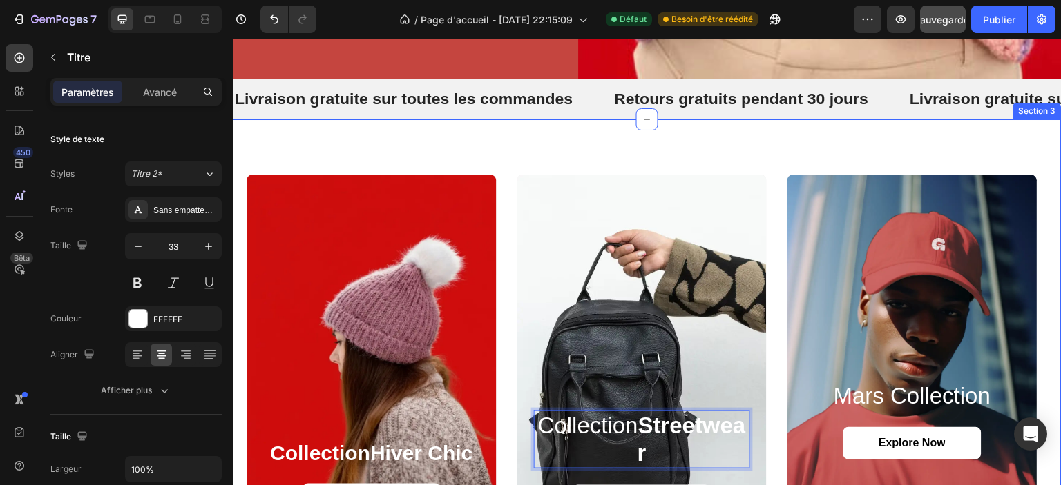
click at [550, 135] on div "Collection Hiver Chic Heading Explore Now Button Hero Banner Collection Streetw…" at bounding box center [647, 362] width 829 height 486
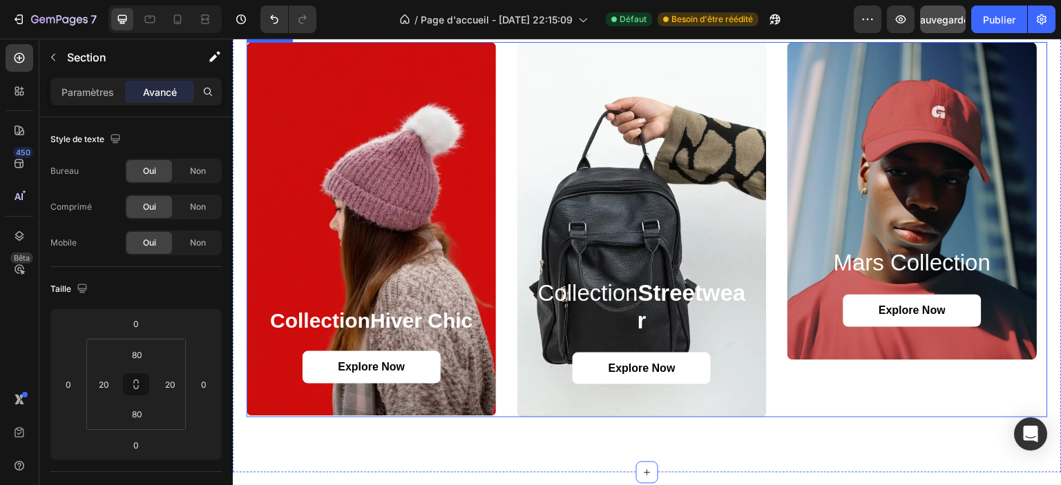
scroll to position [882, 0]
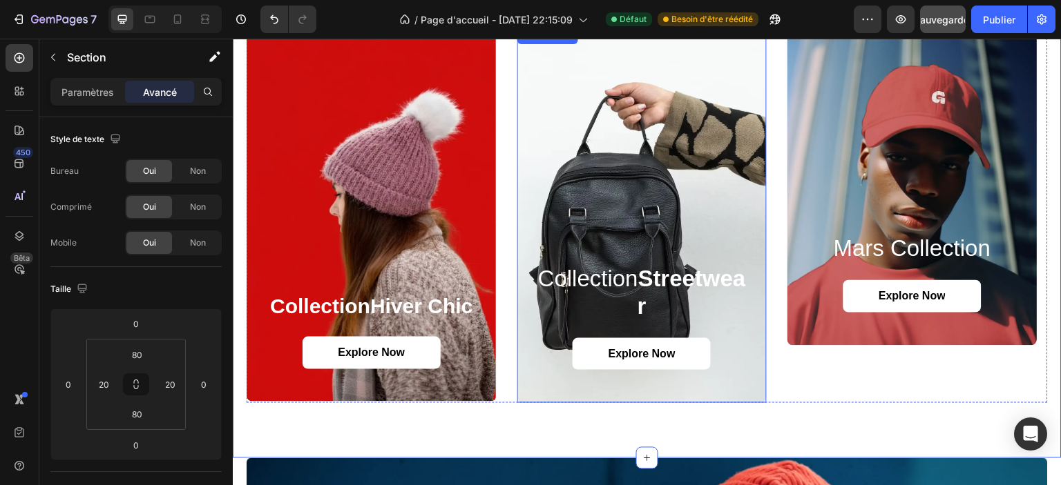
click at [626, 321] on div "Collection Streetwear Heading Explore Now Button" at bounding box center [642, 317] width 217 height 106
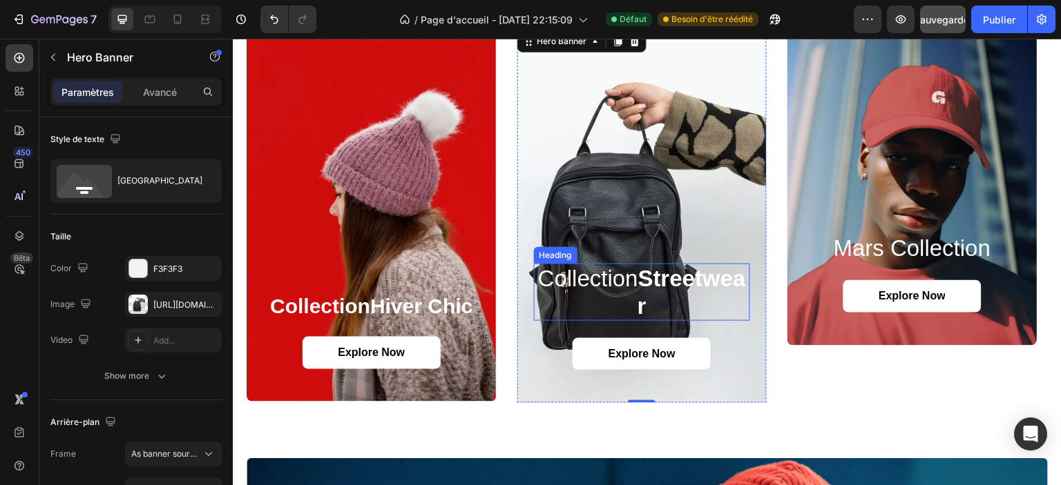
click at [623, 288] on p "Collection Streetwear" at bounding box center [642, 292] width 214 height 55
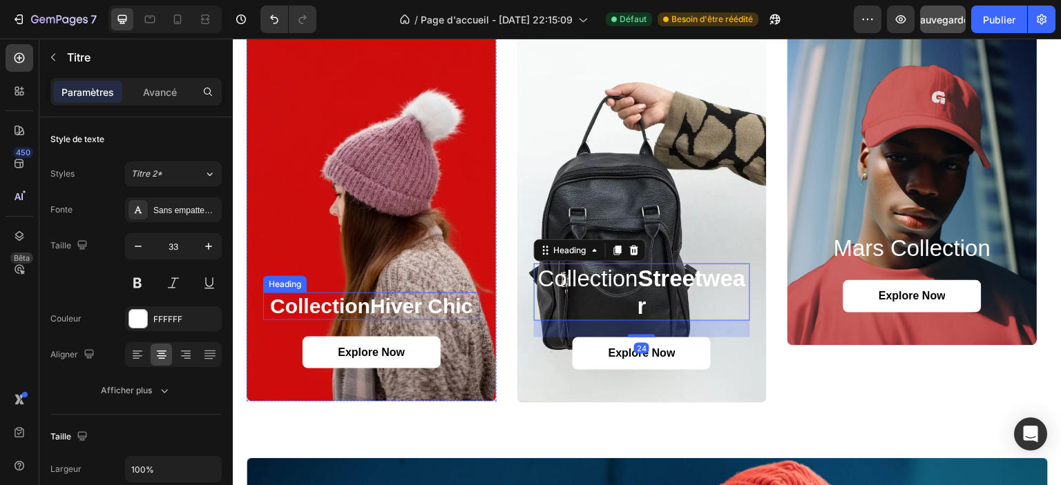
click at [332, 305] on p "Collection Hiver Chic" at bounding box center [372, 306] width 214 height 25
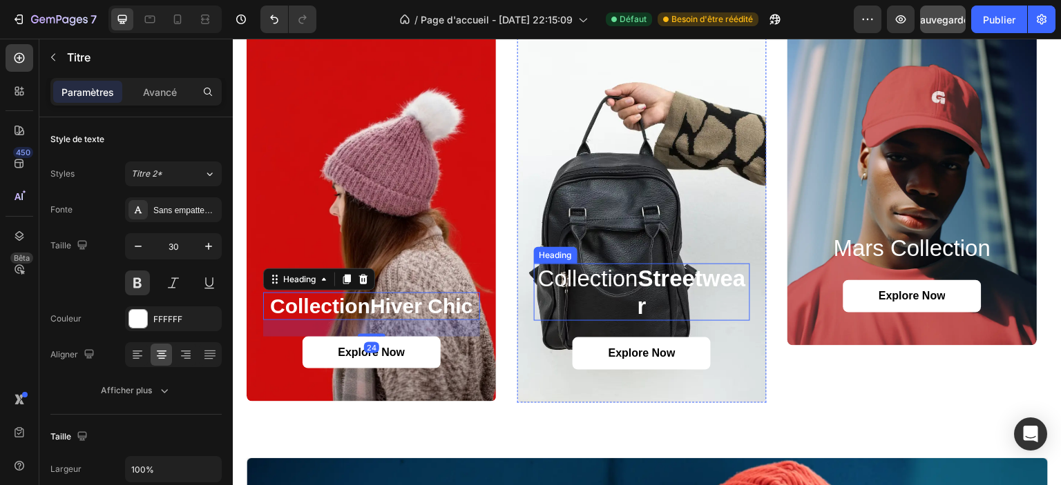
click at [686, 294] on strong "Streetwear" at bounding box center [691, 292] width 108 height 53
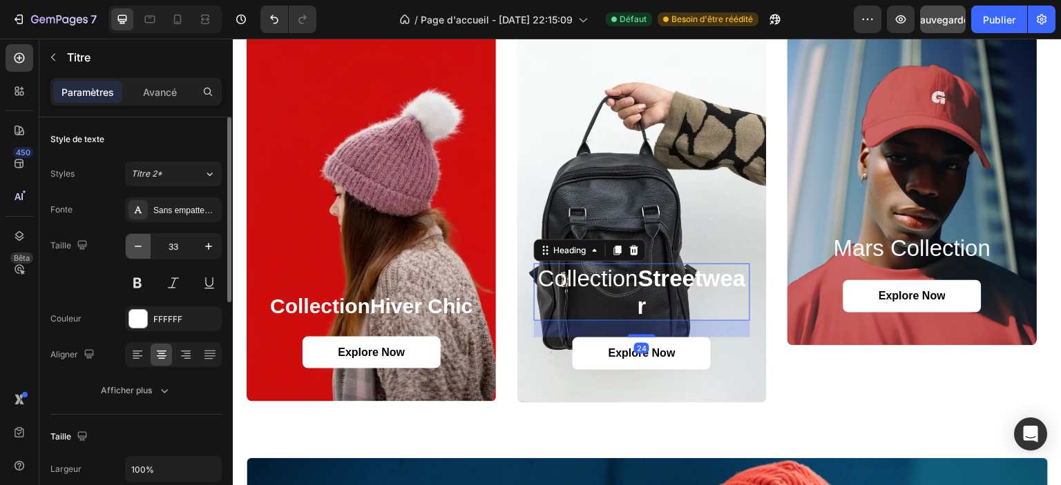
click at [132, 246] on icon "button" at bounding box center [138, 247] width 14 height 14
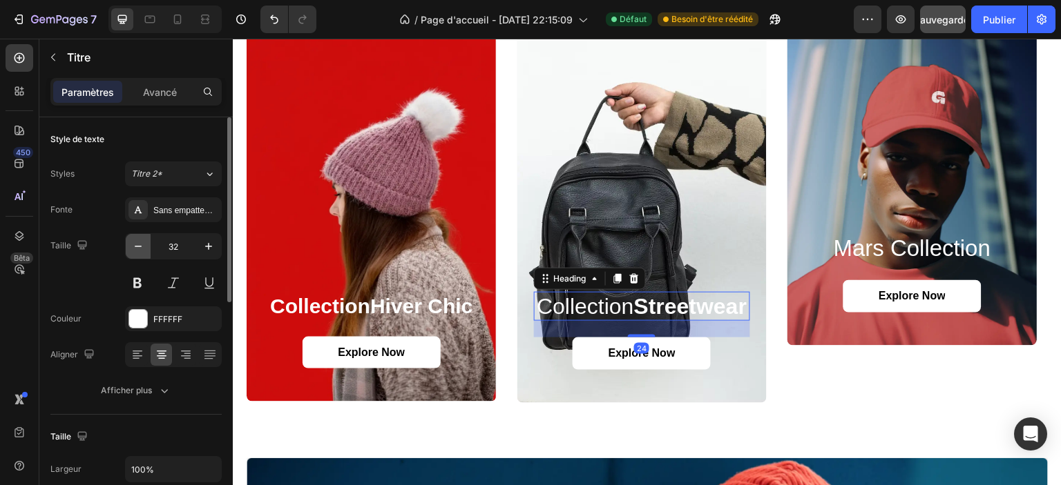
click at [132, 246] on icon "button" at bounding box center [138, 247] width 14 height 14
click at [215, 250] on icon "button" at bounding box center [209, 247] width 14 height 14
type input "30"
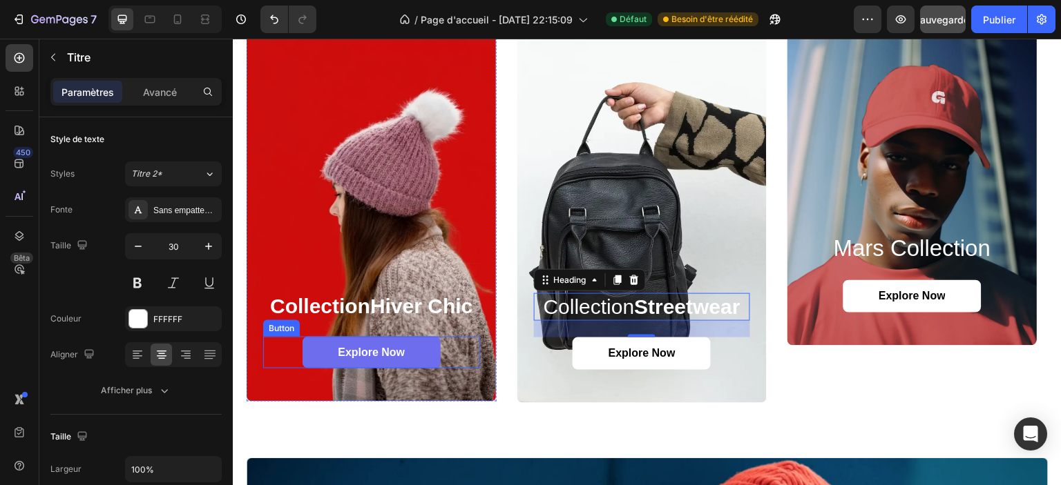
click at [311, 358] on link "Explore Now" at bounding box center [371, 353] width 138 height 32
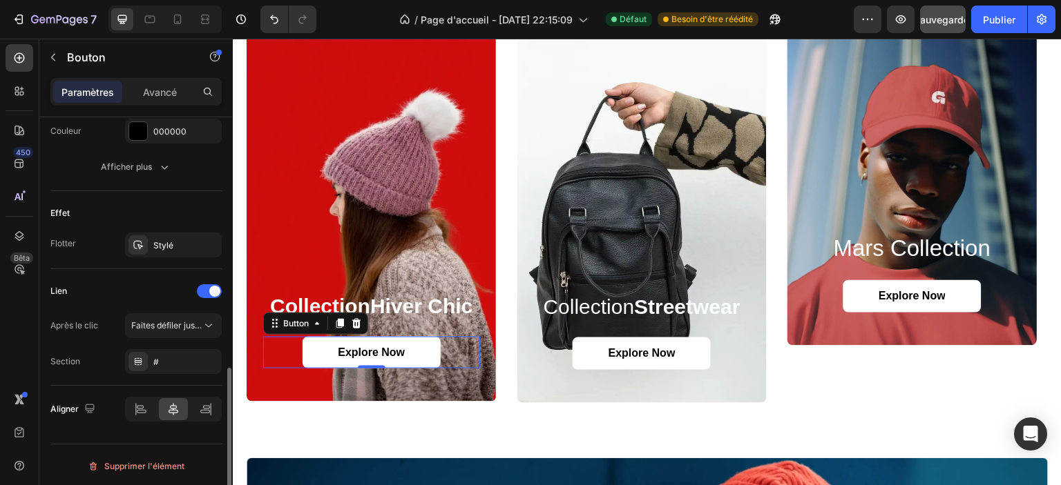
scroll to position [583, 0]
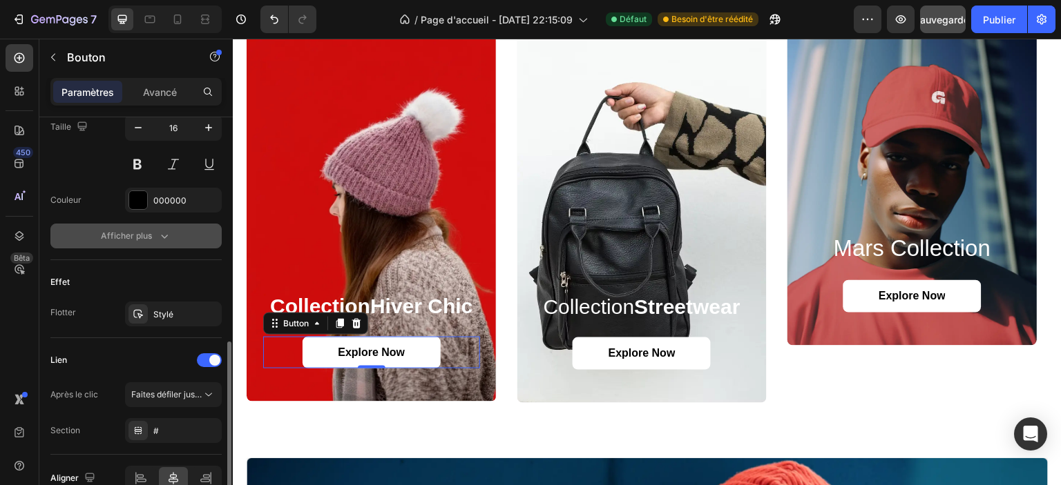
click at [154, 238] on button "Afficher plus" at bounding box center [135, 236] width 171 height 25
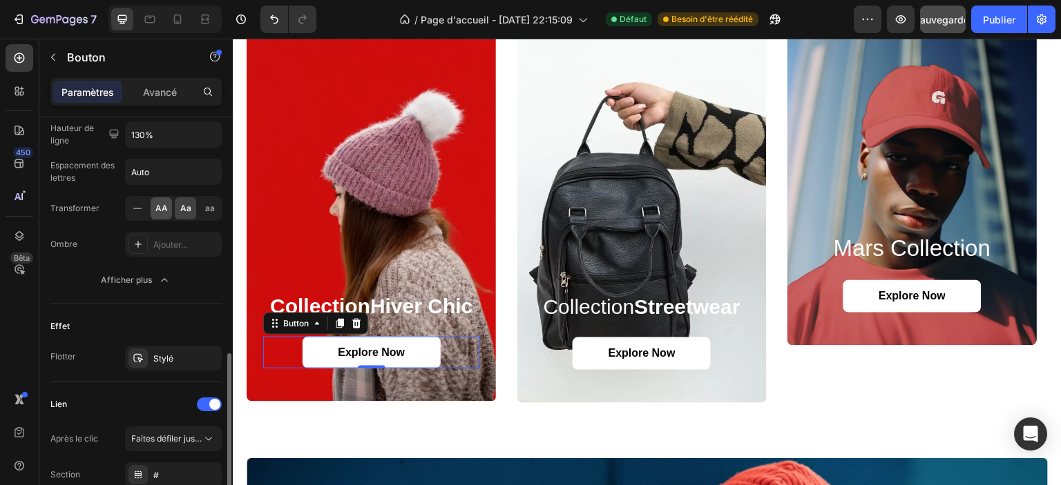
scroll to position [514, 0]
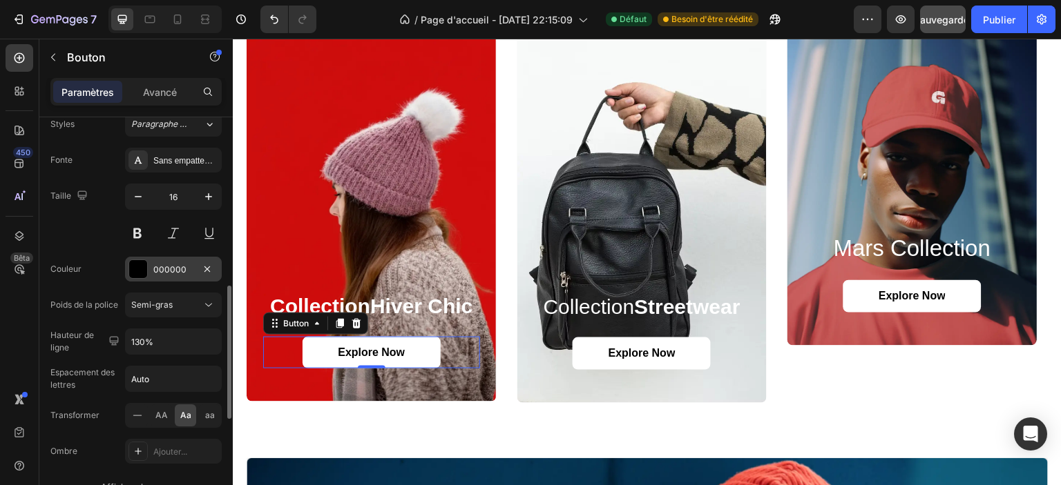
click at [174, 265] on font "000000" at bounding box center [169, 270] width 33 height 10
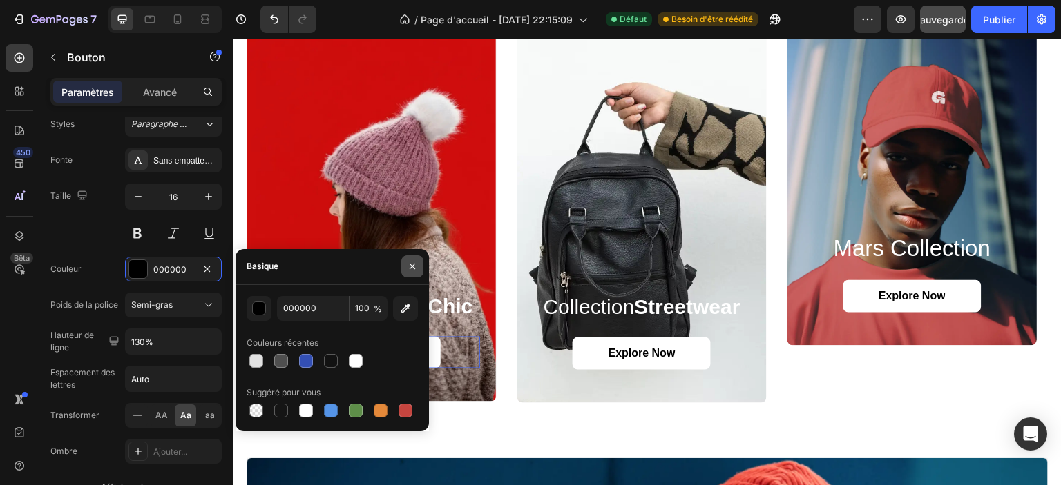
click at [412, 260] on button "button" at bounding box center [412, 267] width 22 height 22
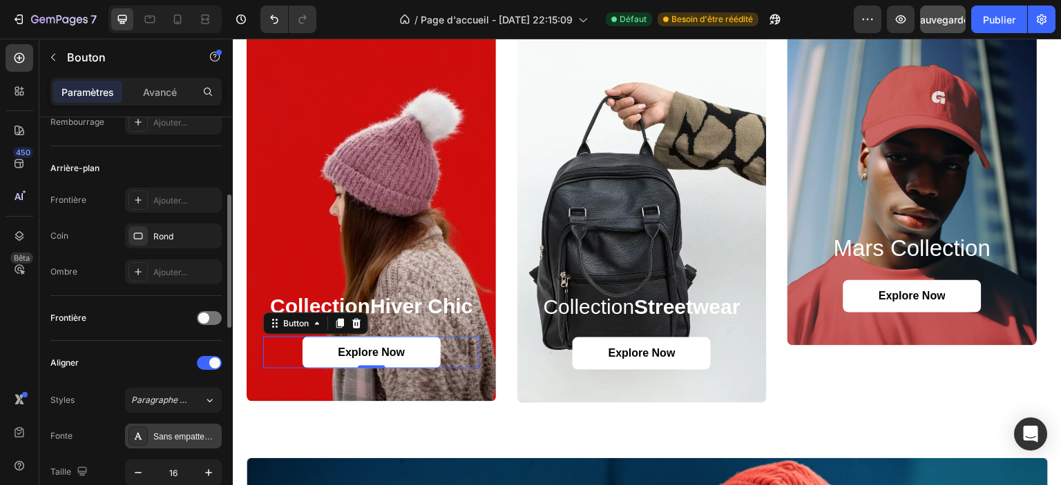
scroll to position [30, 0]
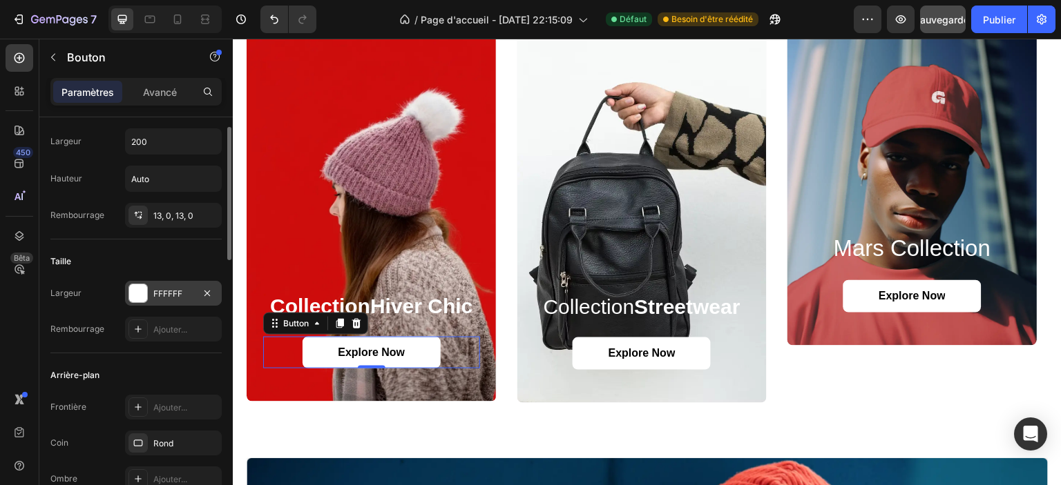
click at [157, 298] on div "FFFFFF" at bounding box center [173, 293] width 97 height 25
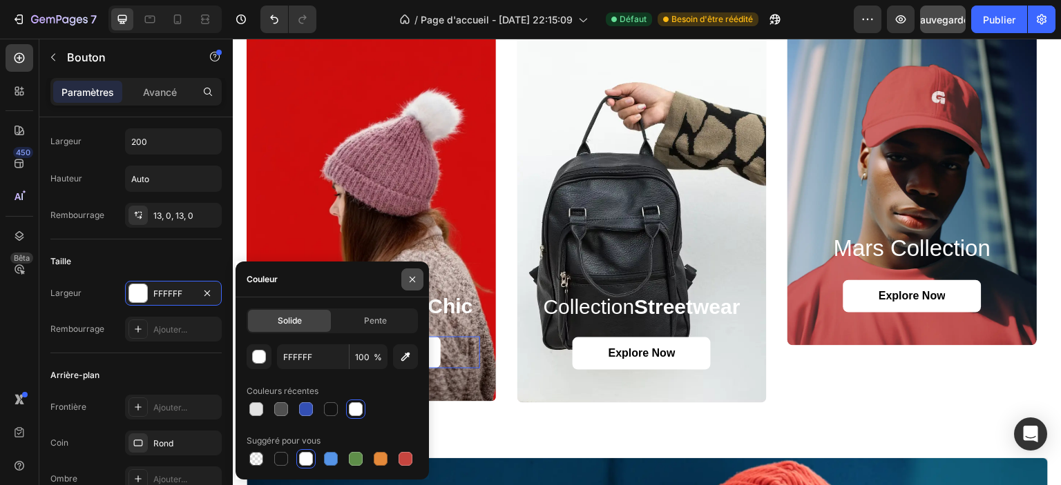
click at [413, 278] on icon "button" at bounding box center [413, 280] width 6 height 6
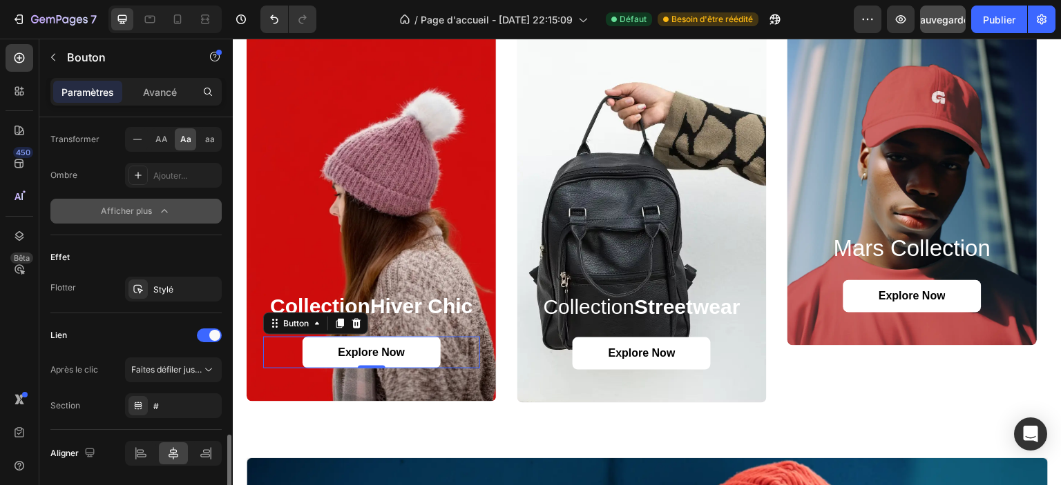
scroll to position [834, 0]
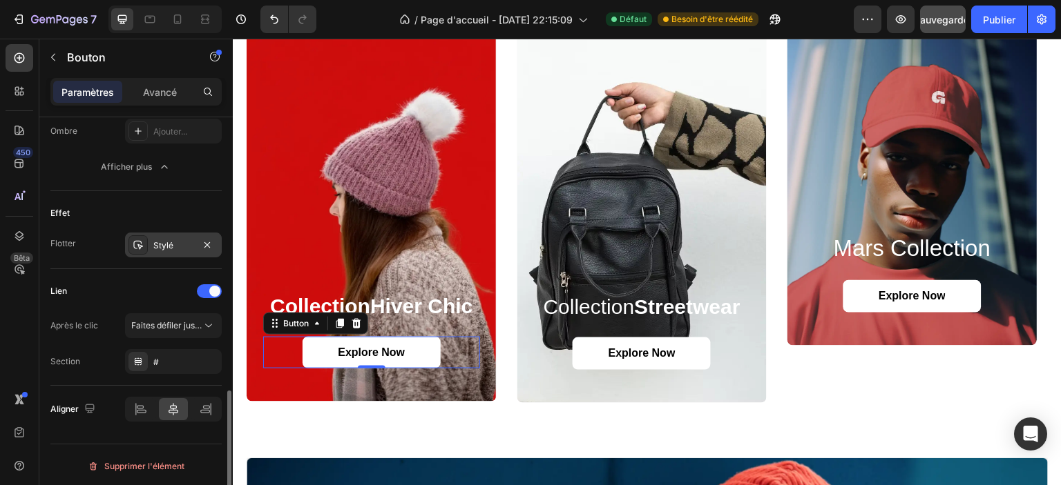
click at [171, 240] on font "Stylé" at bounding box center [163, 245] width 20 height 10
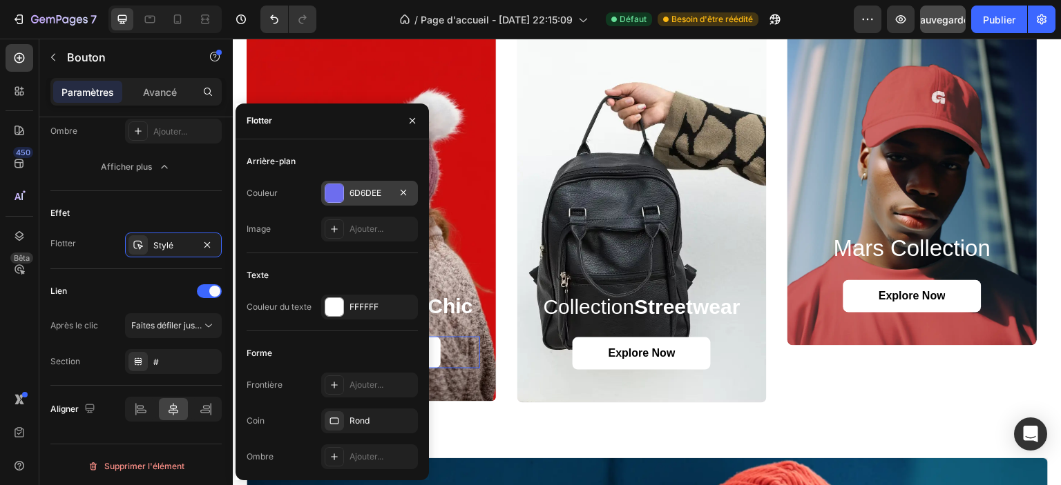
click at [343, 190] on div at bounding box center [334, 193] width 18 height 18
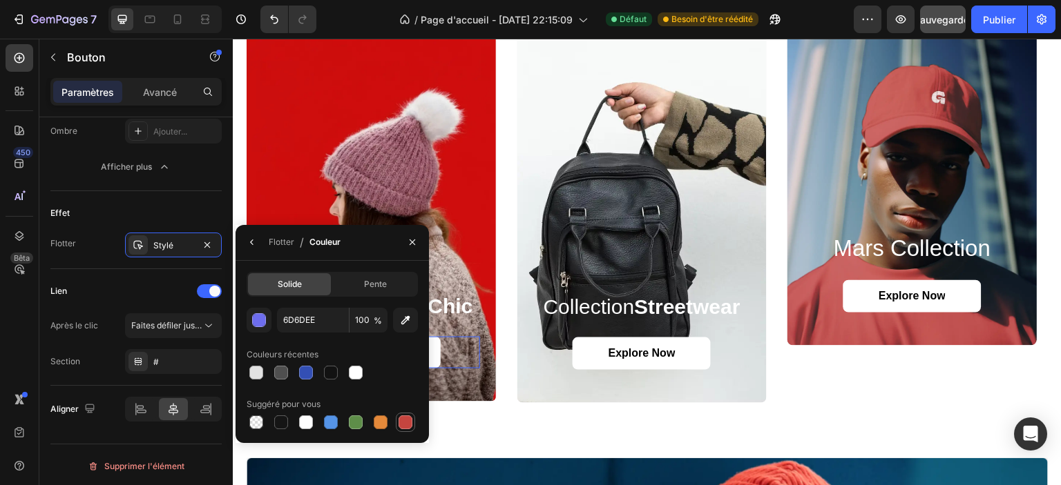
click at [405, 425] on div at bounding box center [405, 423] width 14 height 14
type input "C5453F"
click at [102, 247] on div "Flotter Stylé" at bounding box center [135, 245] width 171 height 25
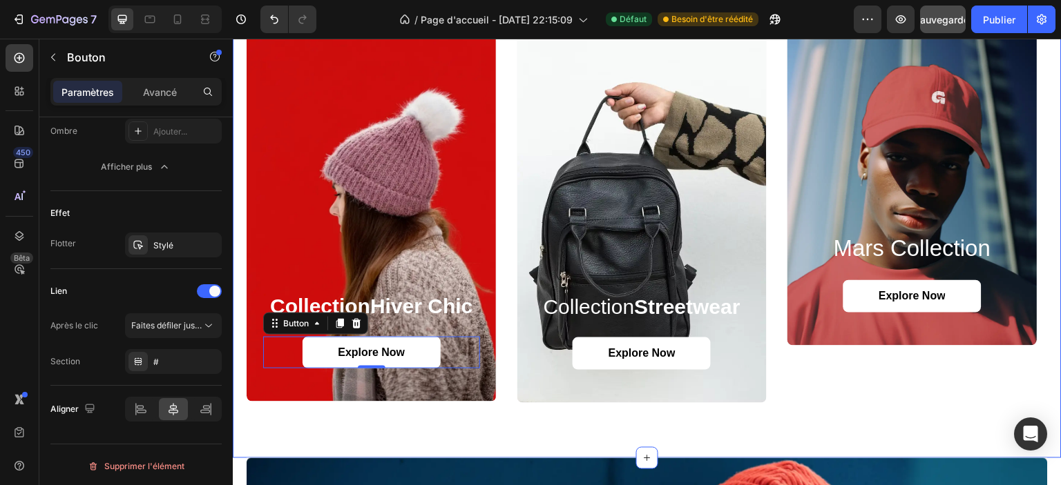
click at [329, 426] on div "Collection Hiver Chic Heading Explore Now Button 0 Hero Banner Collection Stree…" at bounding box center [647, 215] width 829 height 486
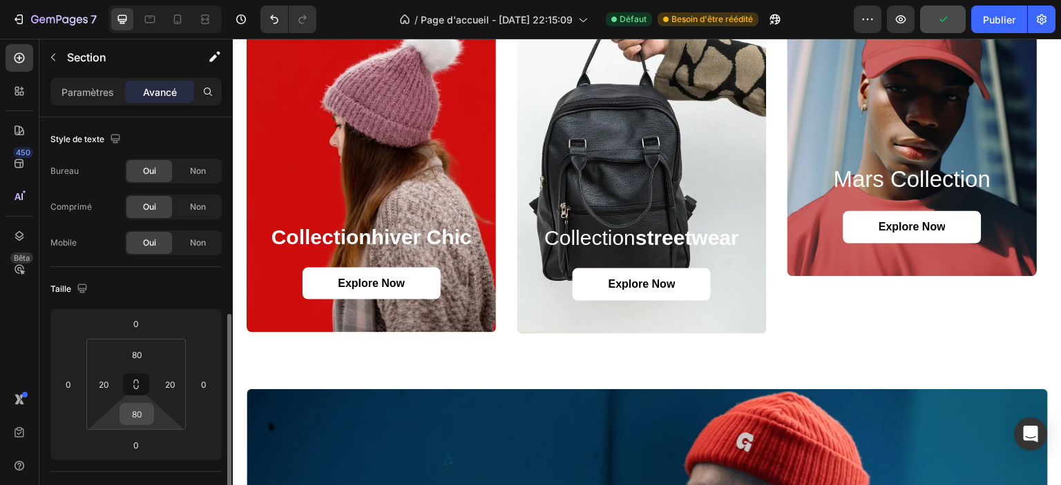
scroll to position [138, 0]
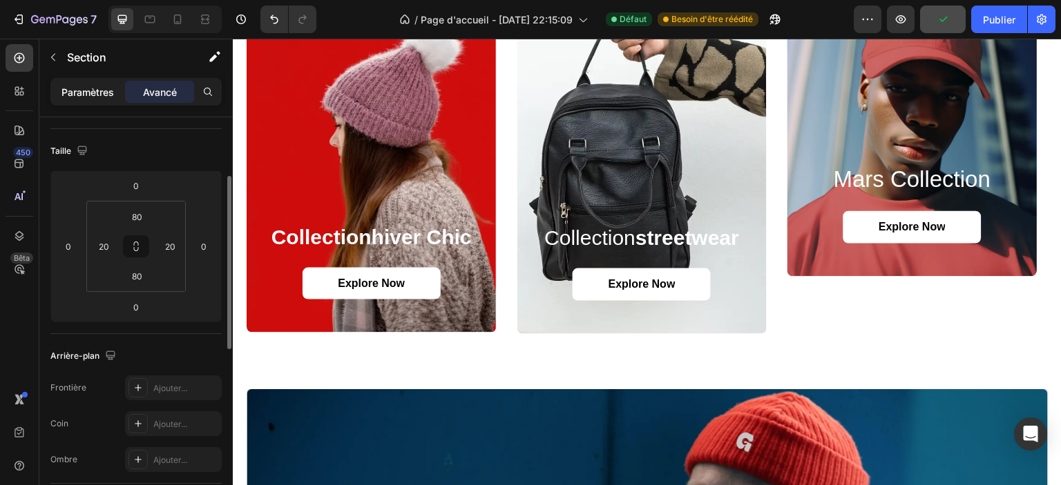
click at [94, 95] on font "Paramètres" at bounding box center [87, 92] width 52 height 12
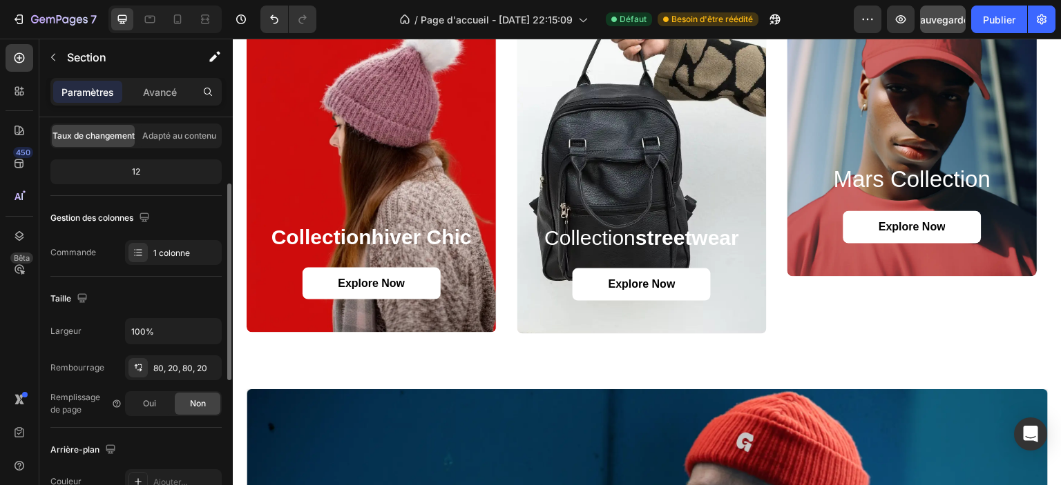
scroll to position [345, 0]
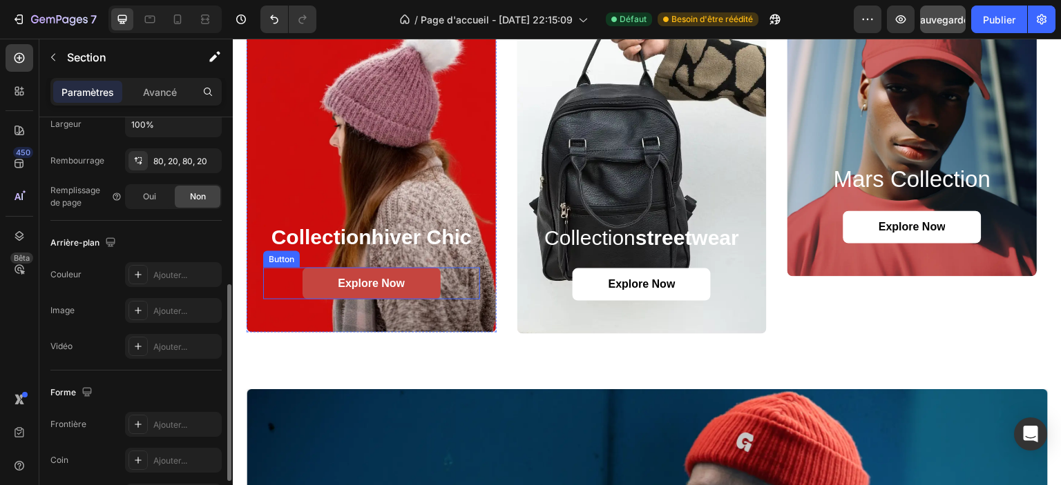
click at [318, 289] on link "Explore Now" at bounding box center [371, 284] width 138 height 32
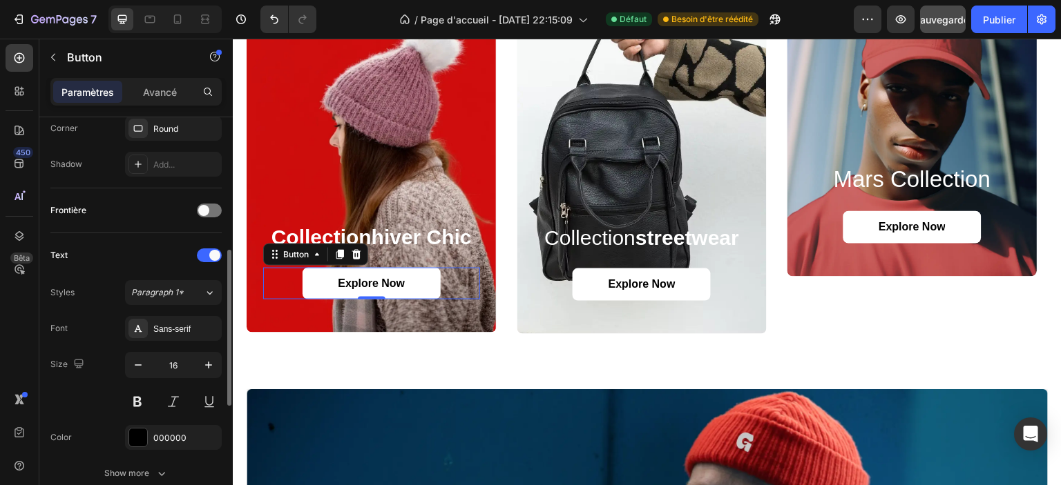
scroll to position [0, 0]
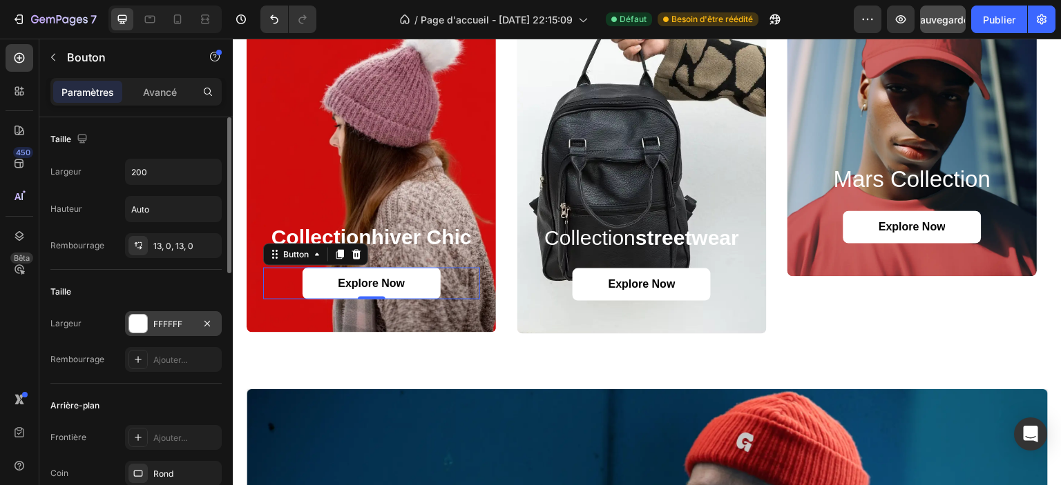
click at [169, 319] on font "FFFFFF" at bounding box center [167, 324] width 29 height 10
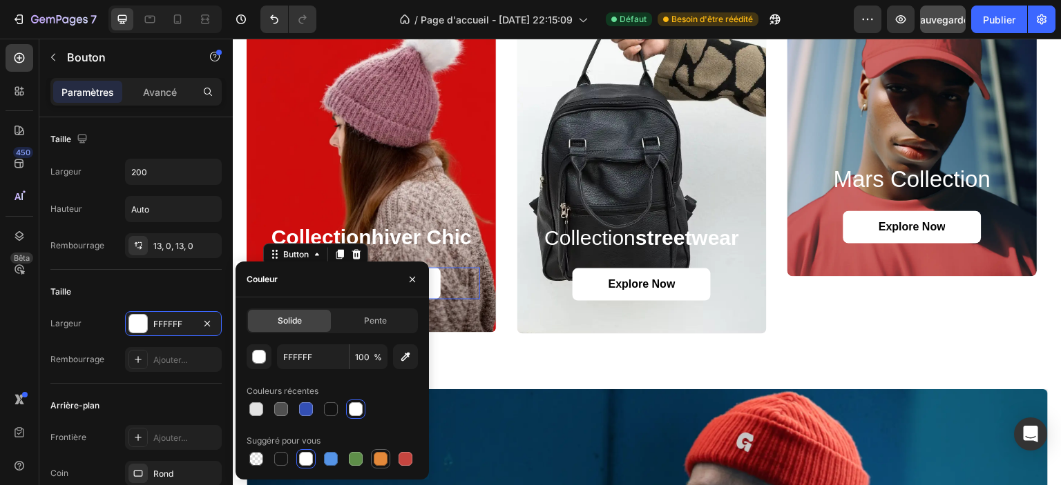
click at [385, 458] on div at bounding box center [381, 459] width 14 height 14
type input "E4893A"
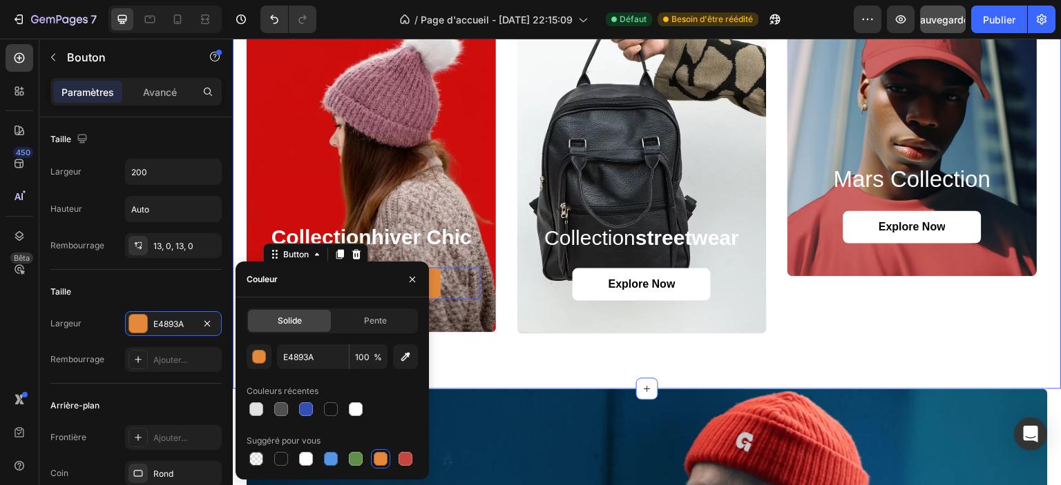
click at [544, 345] on div "collection hiver chic Heading Explore Now Button 0 Hero Banner collection stree…" at bounding box center [647, 146] width 829 height 486
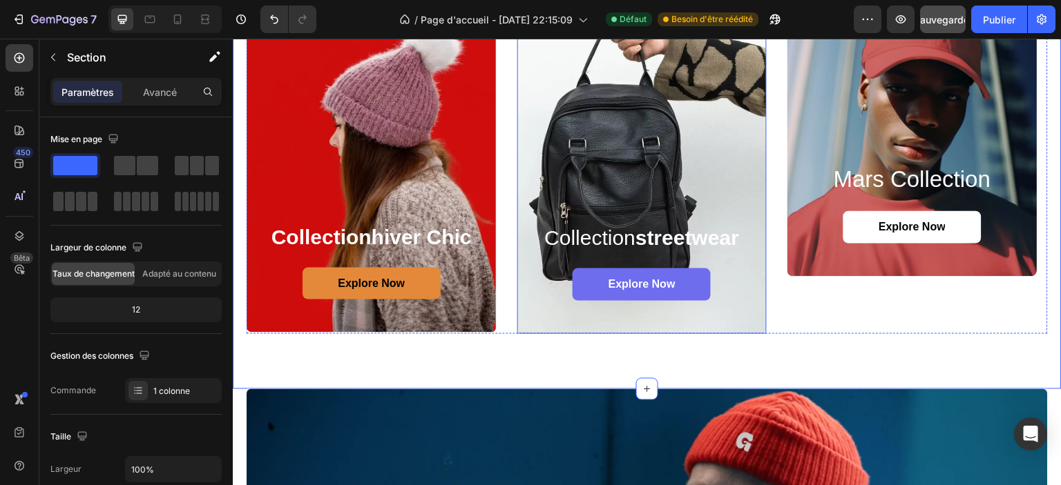
click at [586, 289] on link "Explore Now" at bounding box center [642, 285] width 138 height 32
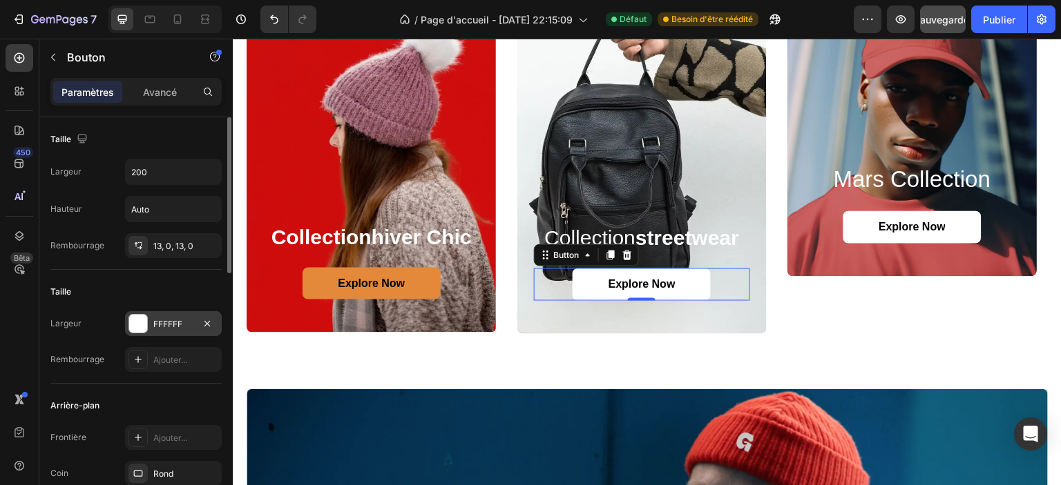
click at [173, 323] on font "FFFFFF" at bounding box center [167, 324] width 29 height 10
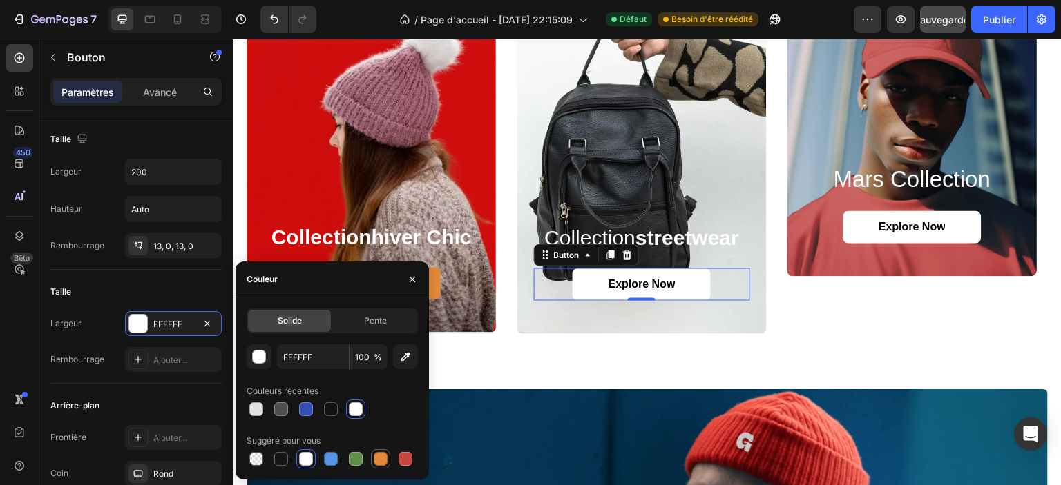
click at [381, 460] on div at bounding box center [381, 459] width 14 height 14
type input "E4893A"
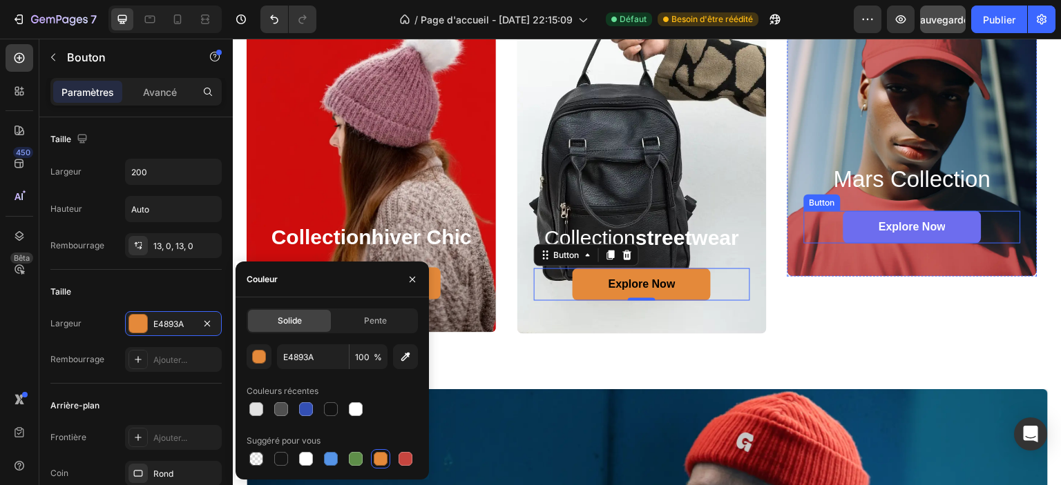
click at [869, 224] on link "Explore Now" at bounding box center [912, 227] width 138 height 32
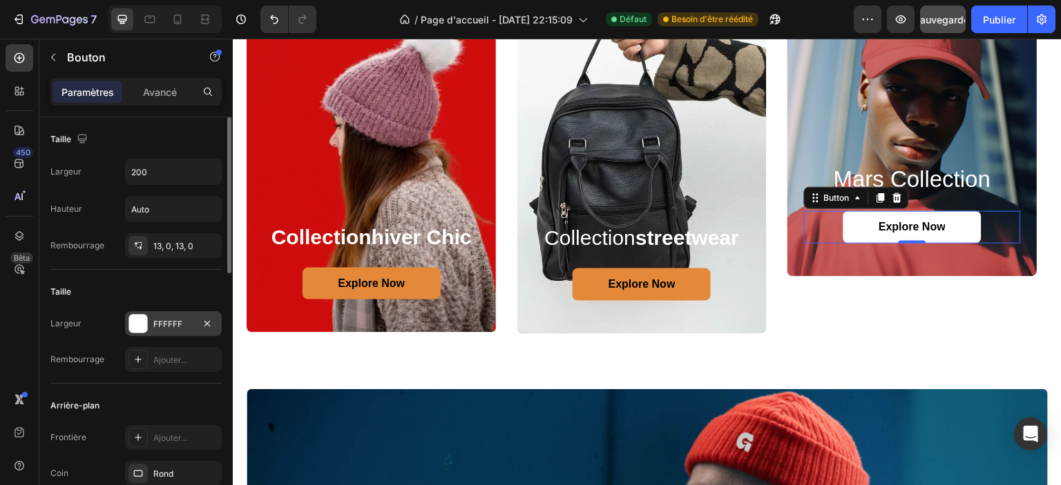
click at [144, 324] on div at bounding box center [138, 324] width 18 height 18
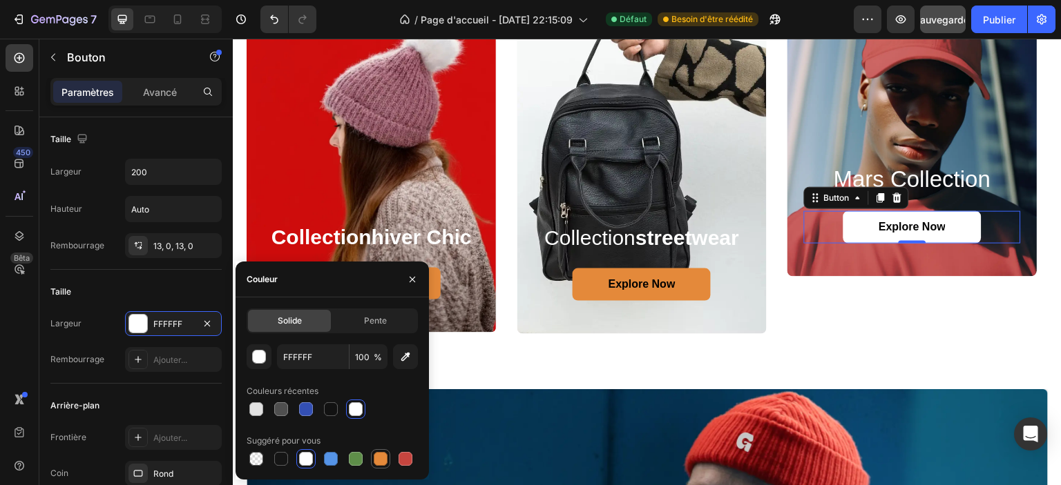
click at [378, 466] on div at bounding box center [381, 459] width 14 height 14
type input "E4893A"
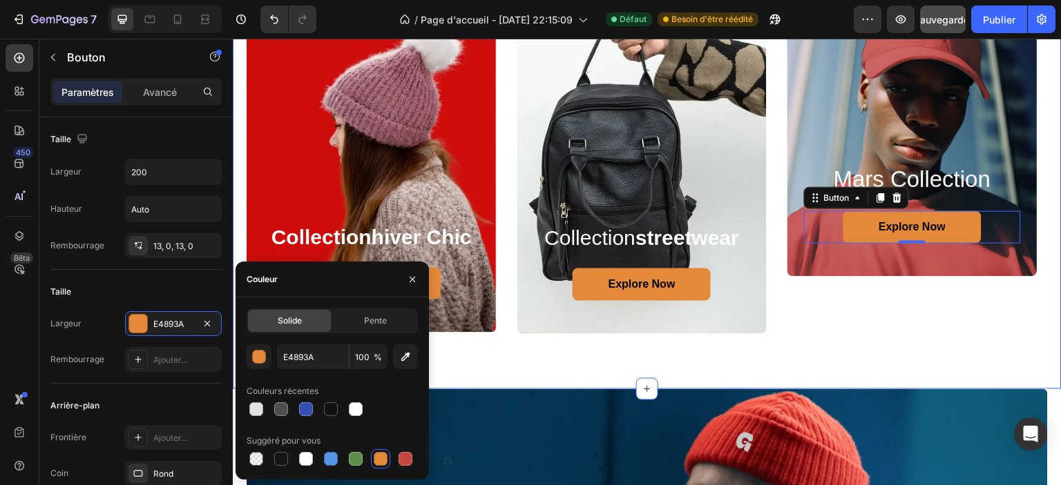
click at [583, 370] on div "collection hiver chic Heading Explore Now Button Hero Banner collection streetw…" at bounding box center [647, 146] width 829 height 486
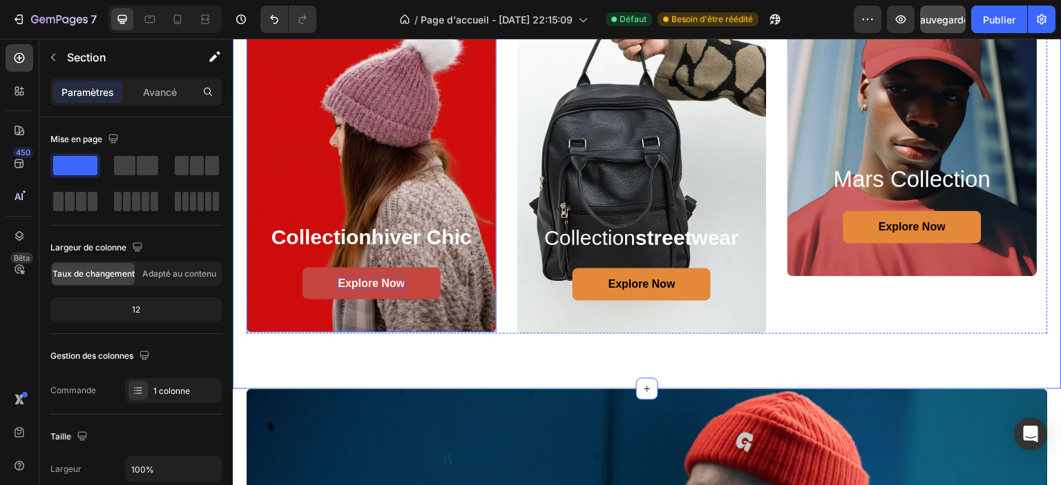
click at [372, 277] on p "Explore Now" at bounding box center [371, 284] width 67 height 15
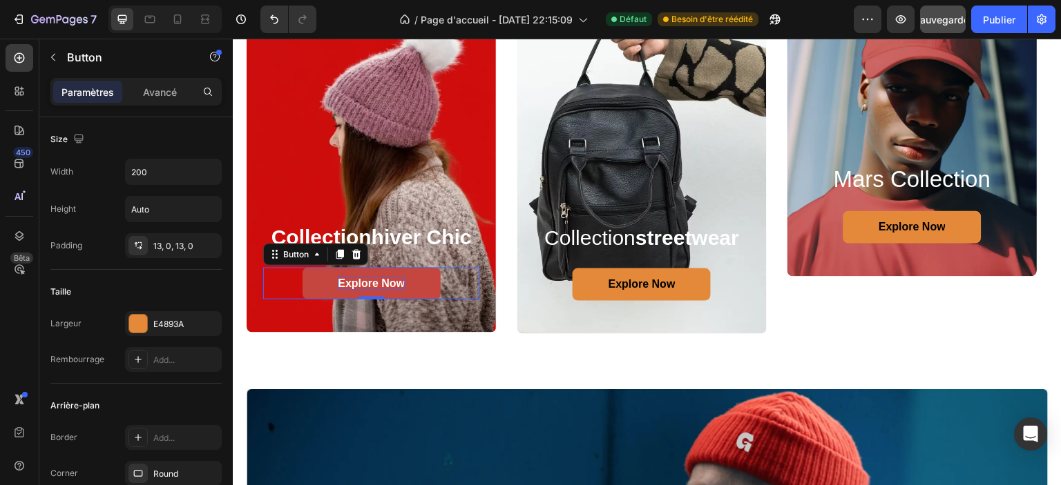
click at [372, 277] on p "Explore Now" at bounding box center [371, 284] width 67 height 15
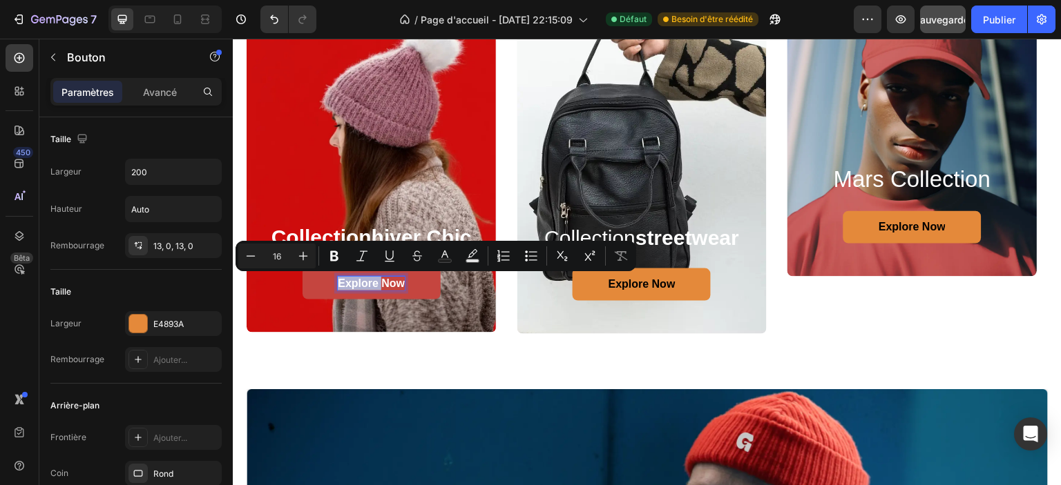
click at [372, 277] on p "Explore Now" at bounding box center [371, 284] width 67 height 15
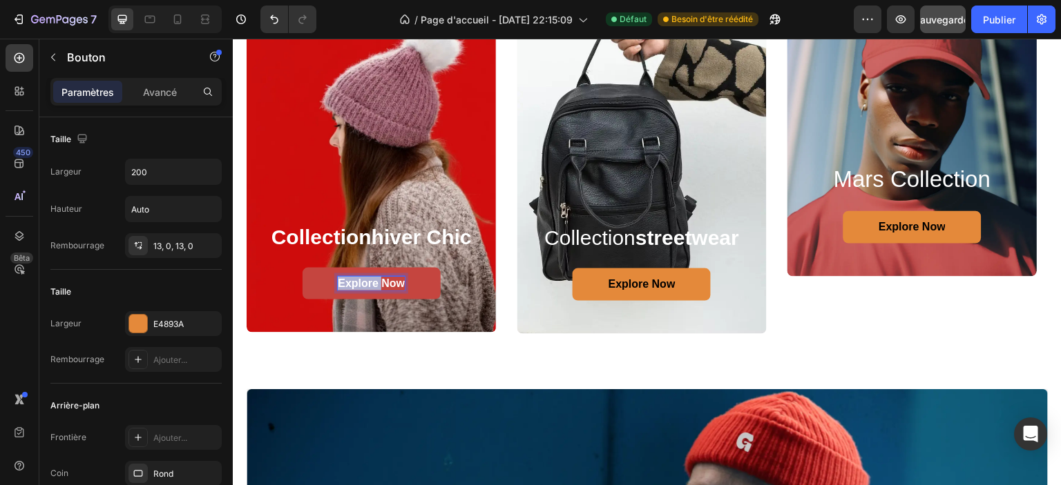
click at [372, 277] on p "Explore Now" at bounding box center [371, 284] width 67 height 15
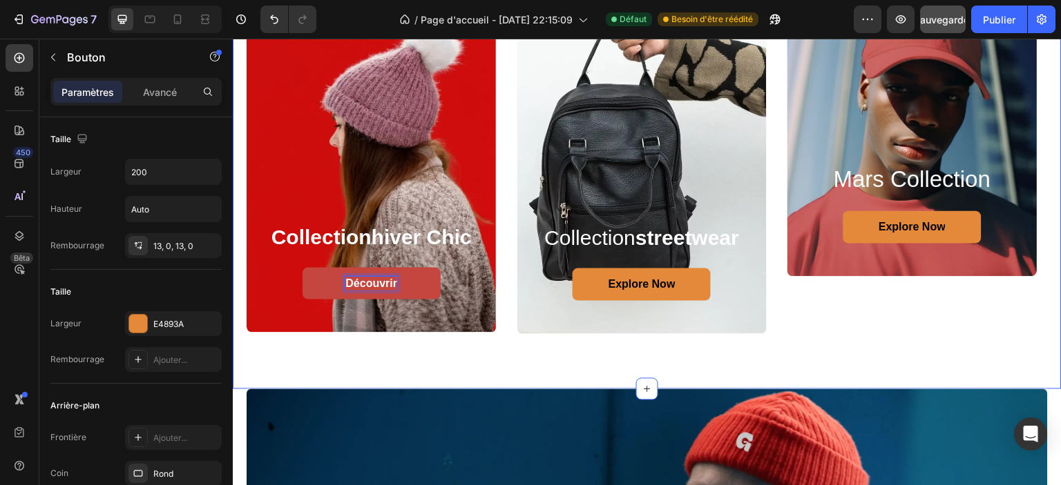
click at [601, 353] on div "collection hiver chic Heading Découvrir Button 0 Hero Banner collection streetw…" at bounding box center [647, 146] width 829 height 486
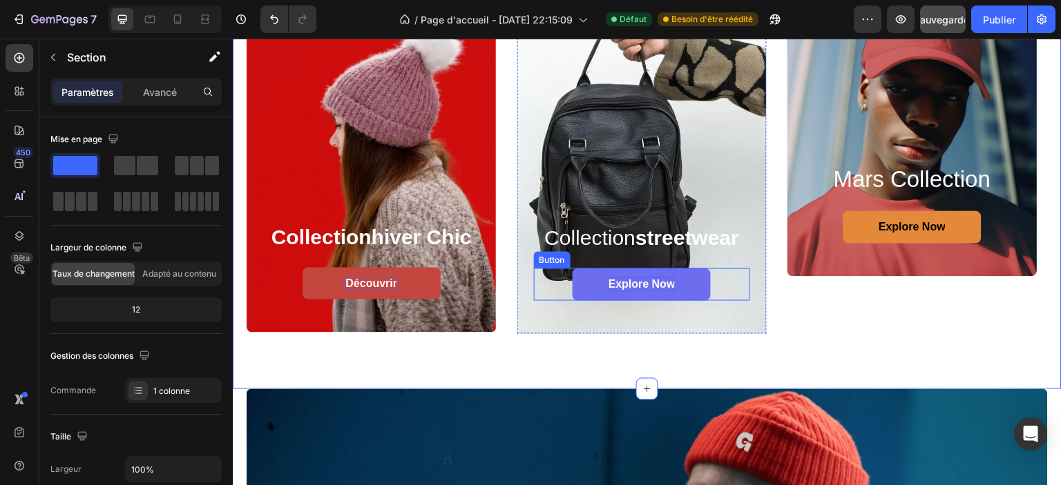
click at [626, 280] on p "Explore Now" at bounding box center [641, 285] width 67 height 15
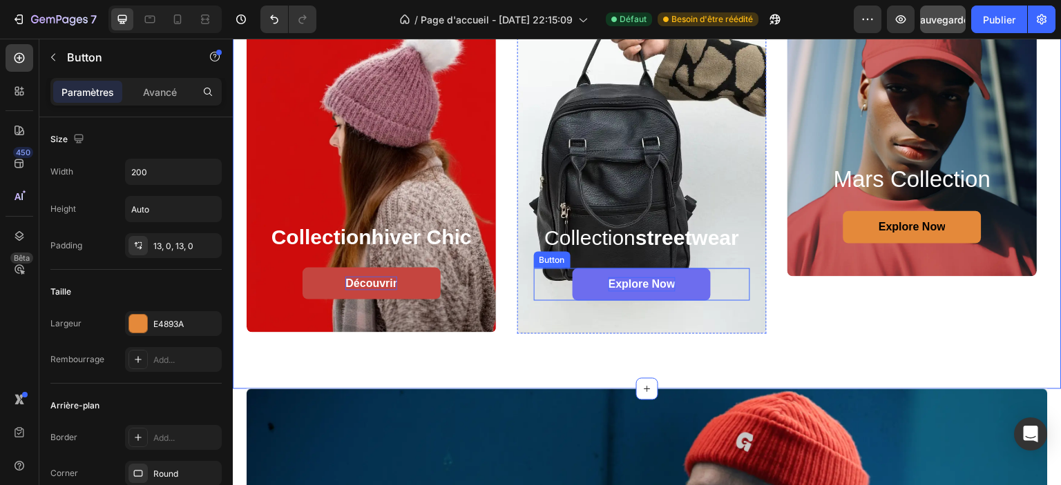
click at [626, 280] on p "Explore Now" at bounding box center [641, 285] width 67 height 15
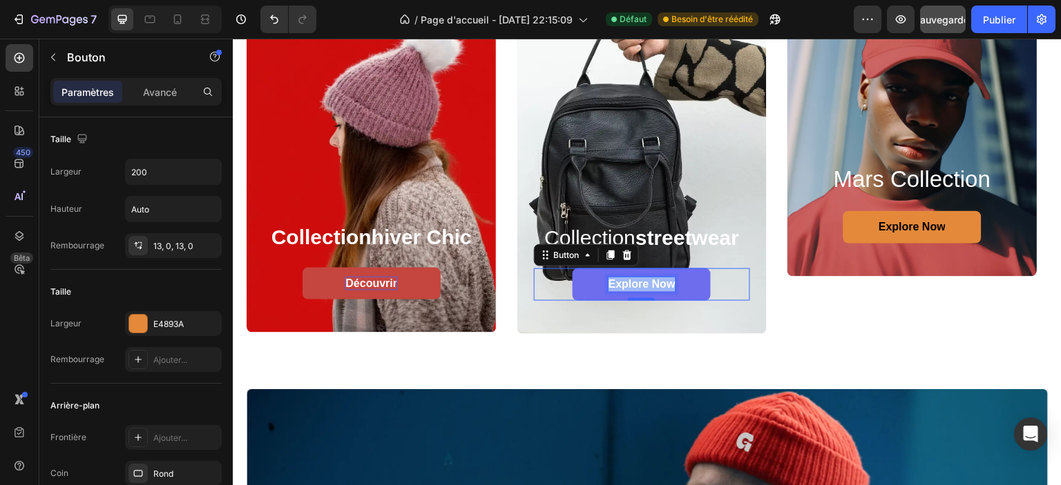
click at [626, 280] on p "Explore Now" at bounding box center [641, 285] width 67 height 15
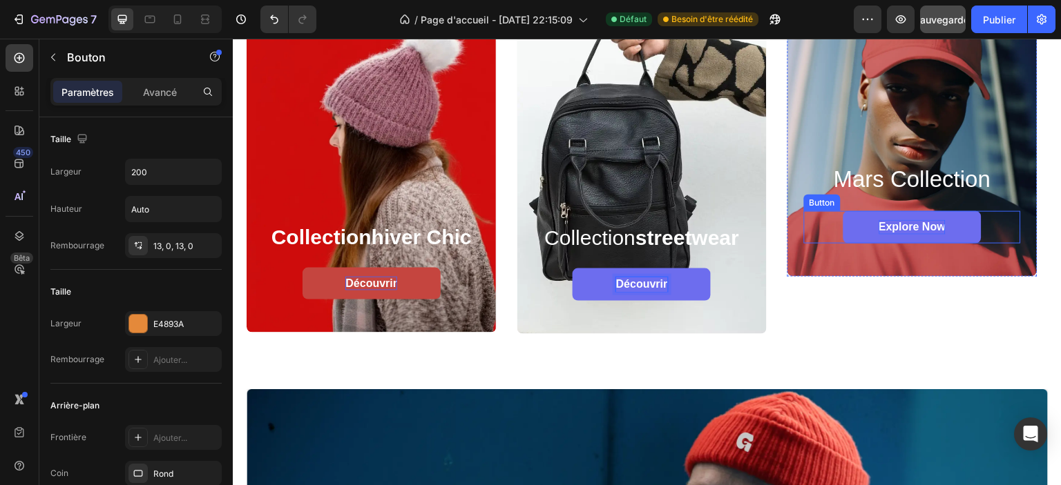
click at [914, 222] on p "Explore Now" at bounding box center [912, 227] width 67 height 15
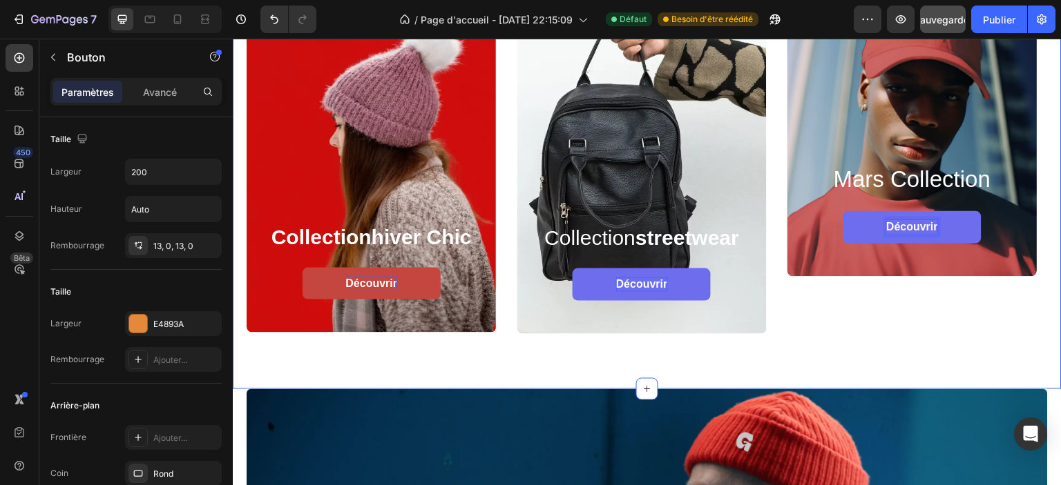
drag, startPoint x: 845, startPoint y: 342, endPoint x: 720, endPoint y: 334, distance: 125.3
click at [845, 342] on div "collection hiver chic Heading Découvrir Button Hero Banner collection streetwea…" at bounding box center [647, 146] width 829 height 486
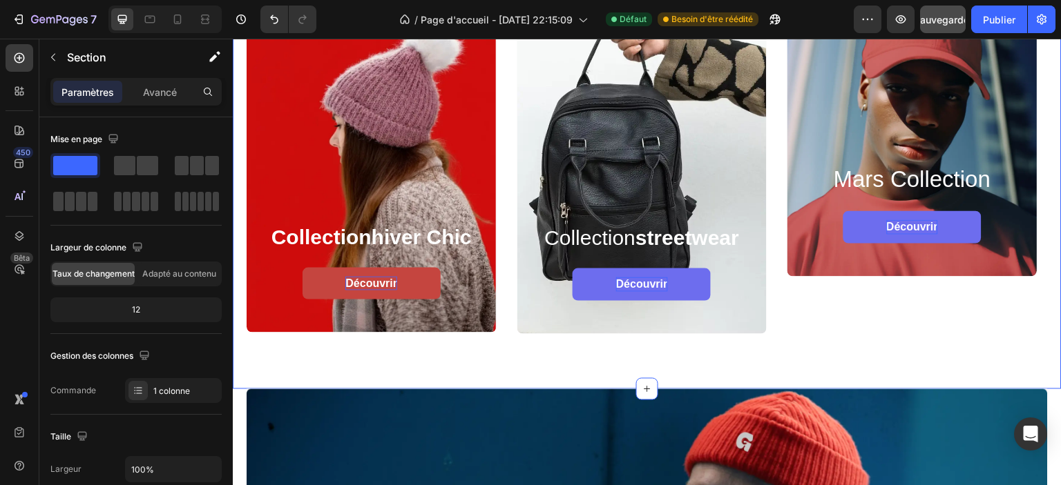
click at [405, 287] on link "Découvrir" at bounding box center [371, 284] width 138 height 32
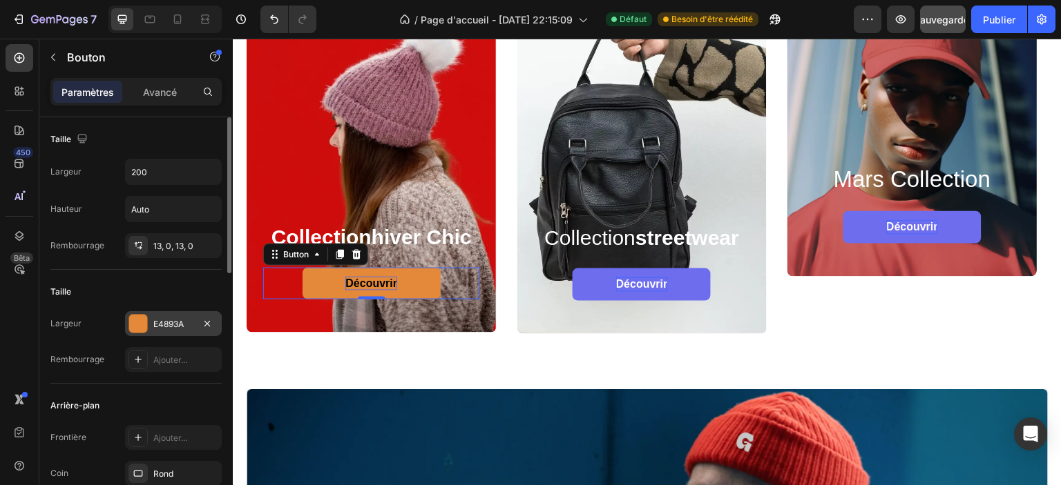
click at [177, 320] on font "E4893A" at bounding box center [168, 324] width 30 height 10
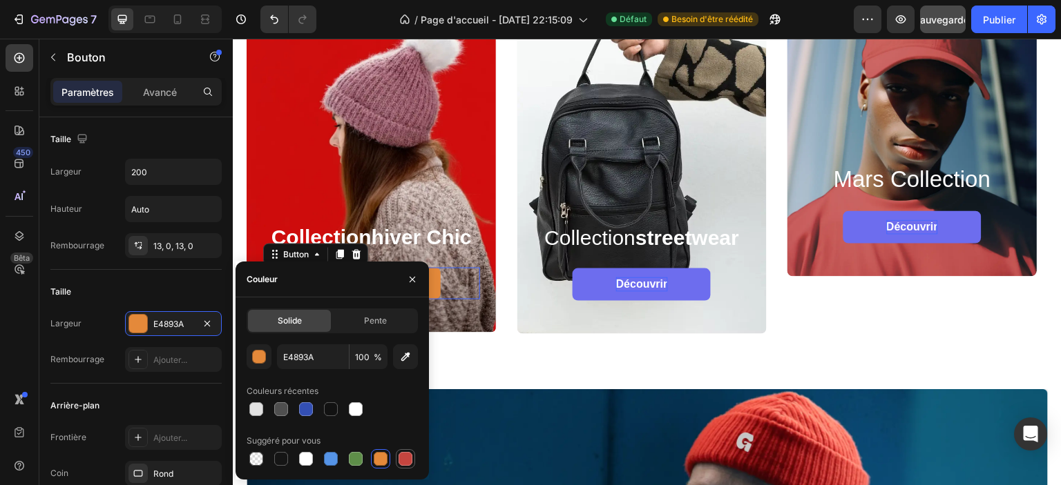
click at [409, 458] on div at bounding box center [405, 459] width 14 height 14
type input "C5453F"
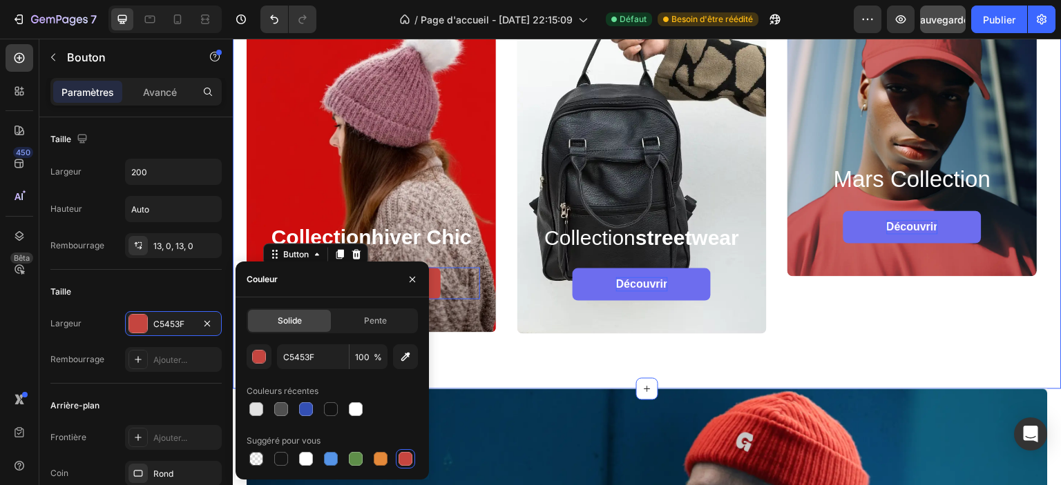
click at [467, 358] on div "collection hiver chic Heading Découvrir Button 0 Hero Banner collection streetw…" at bounding box center [647, 146] width 829 height 486
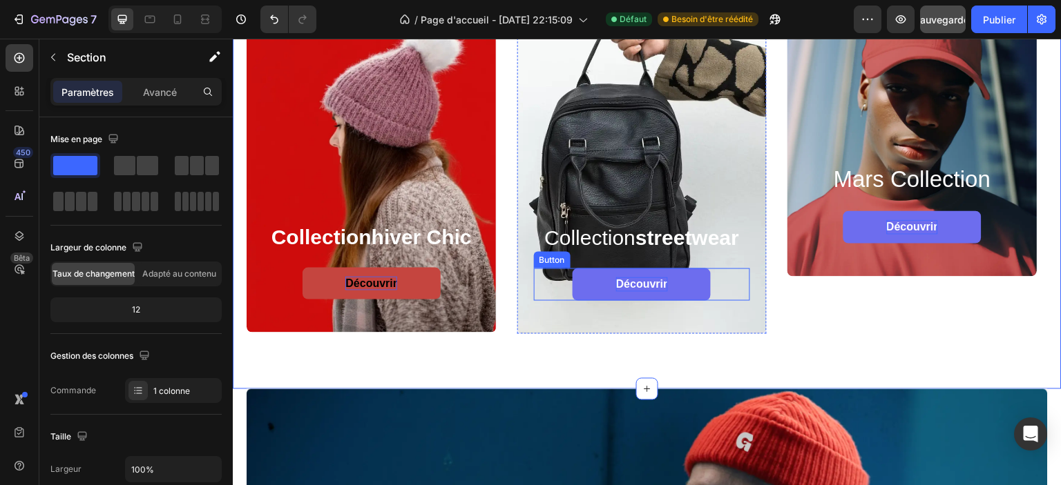
click at [602, 286] on link "Découvrir" at bounding box center [642, 285] width 138 height 32
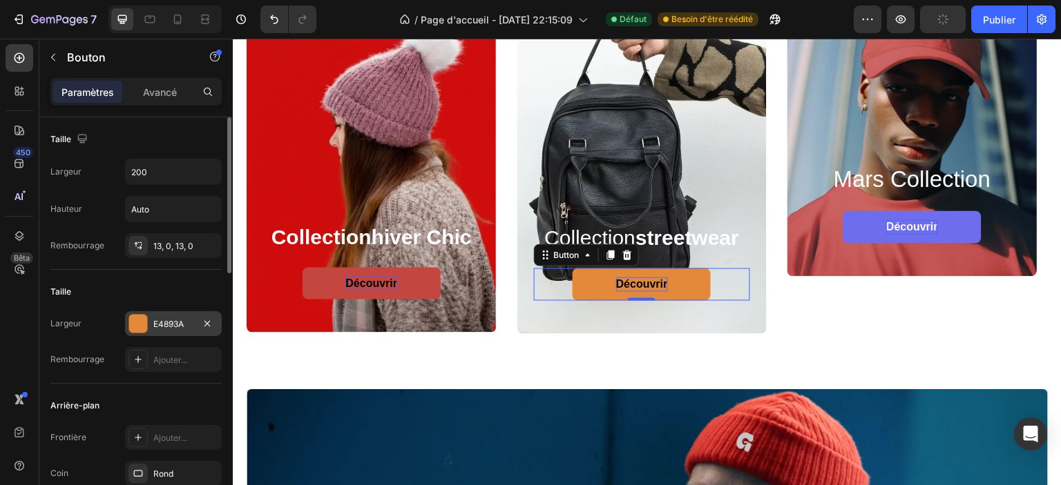
click at [181, 323] on font "E4893A" at bounding box center [168, 324] width 30 height 10
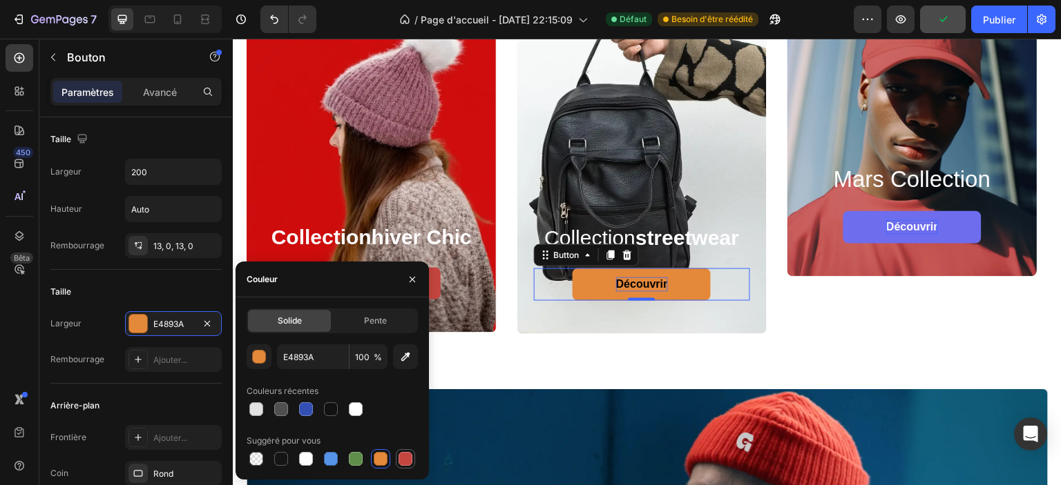
click at [403, 454] on div at bounding box center [405, 459] width 14 height 14
type input "C5453F"
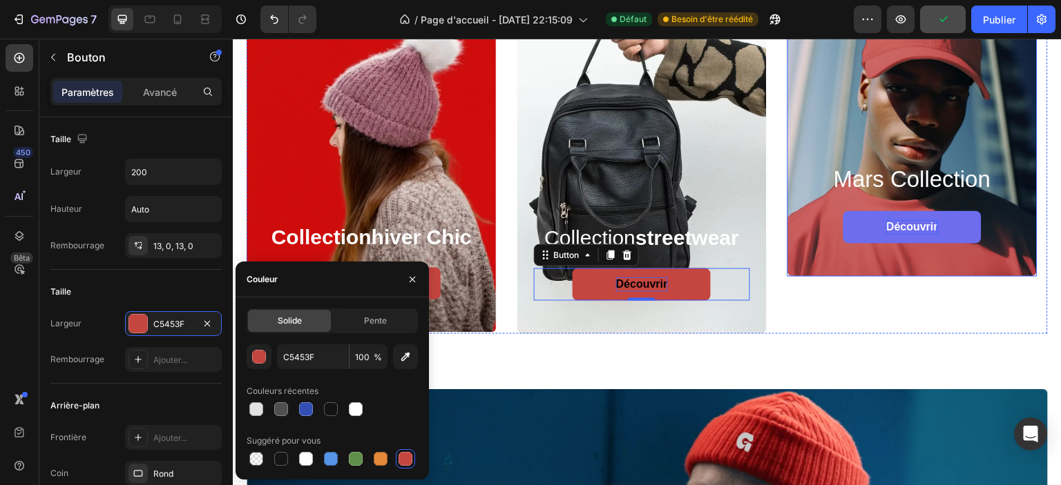
click at [877, 232] on link "Découvrir" at bounding box center [912, 227] width 138 height 32
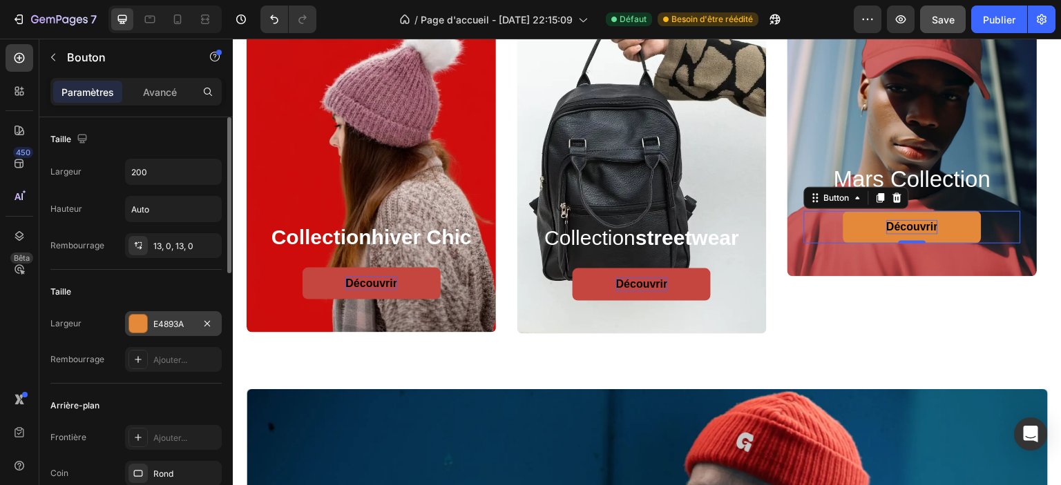
click at [152, 329] on div "E4893A" at bounding box center [173, 323] width 97 height 25
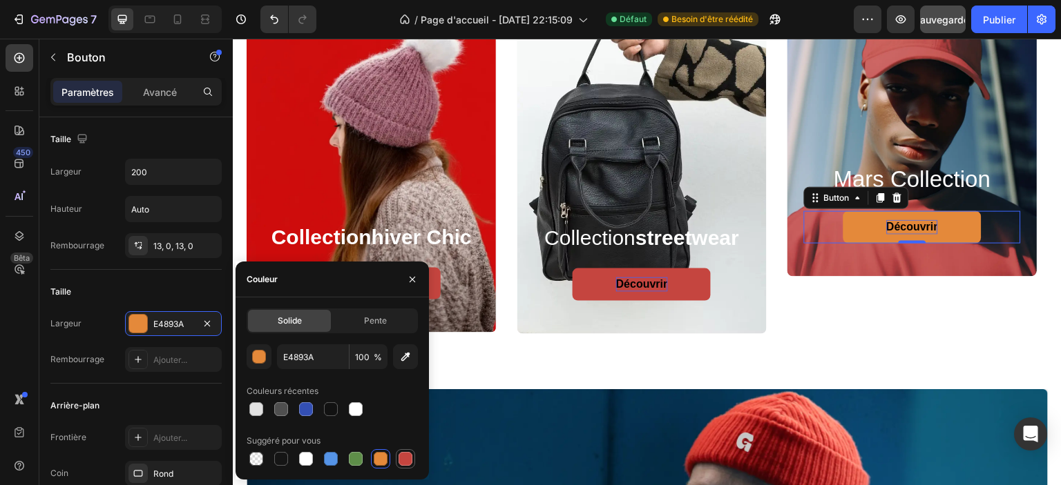
click at [404, 461] on div at bounding box center [405, 459] width 14 height 14
type input "C5453F"
click at [534, 367] on div "collection hiver chic Heading Découvrir Button Hero Banner collection streetwea…" at bounding box center [647, 146] width 829 height 486
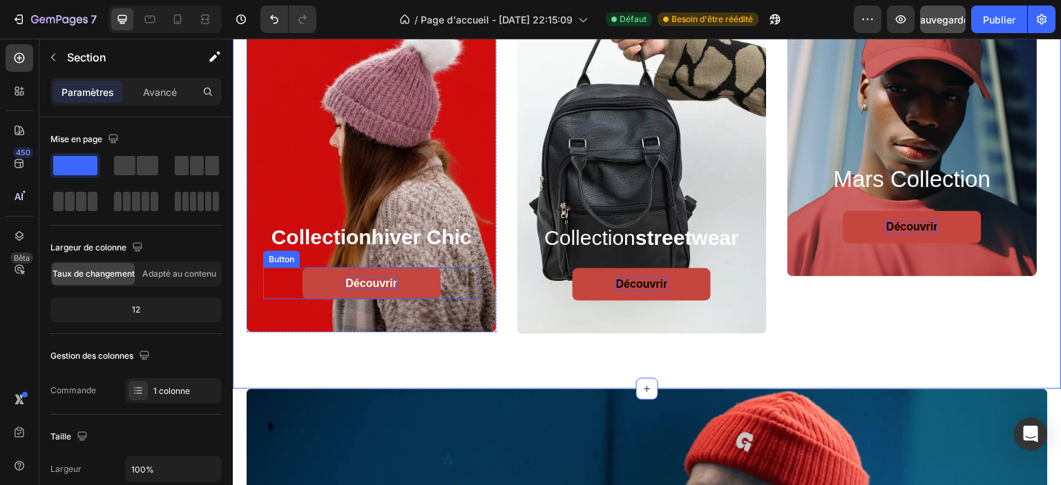
click at [421, 285] on link "Découvrir" at bounding box center [371, 284] width 138 height 32
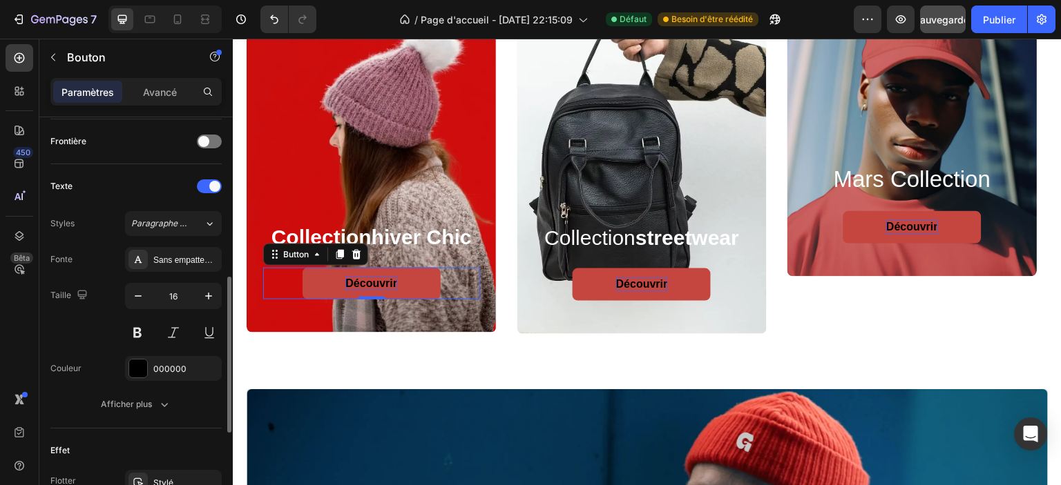
scroll to position [483, 0]
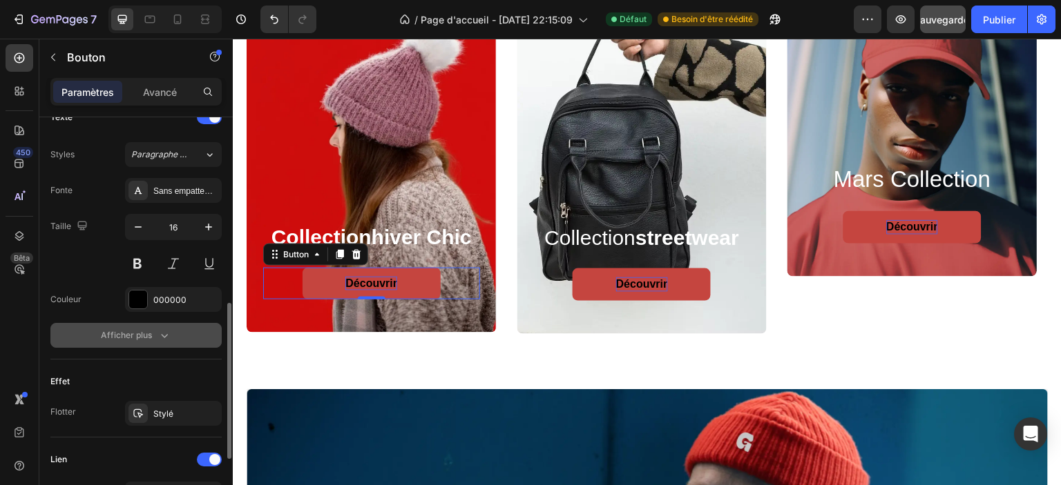
click at [160, 329] on icon "button" at bounding box center [164, 336] width 14 height 14
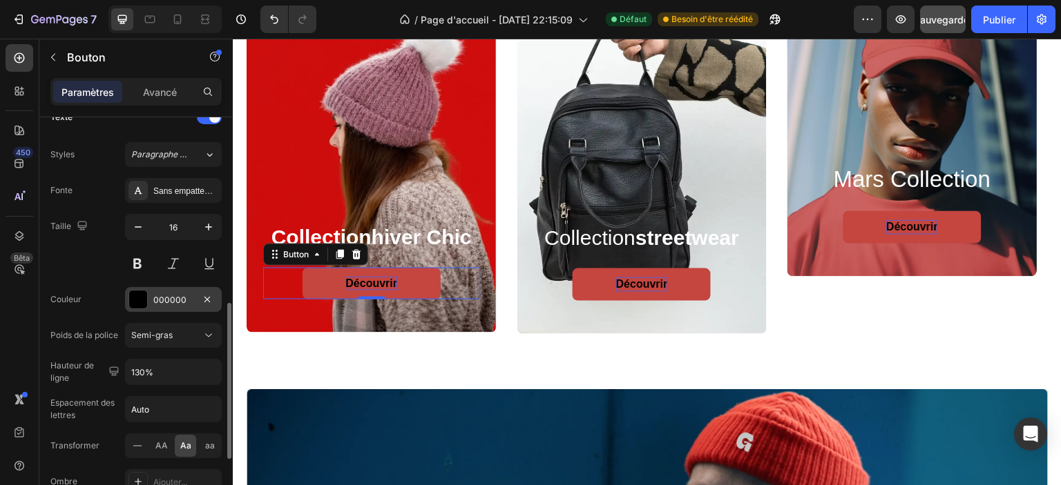
click at [171, 301] on font "000000" at bounding box center [169, 300] width 33 height 10
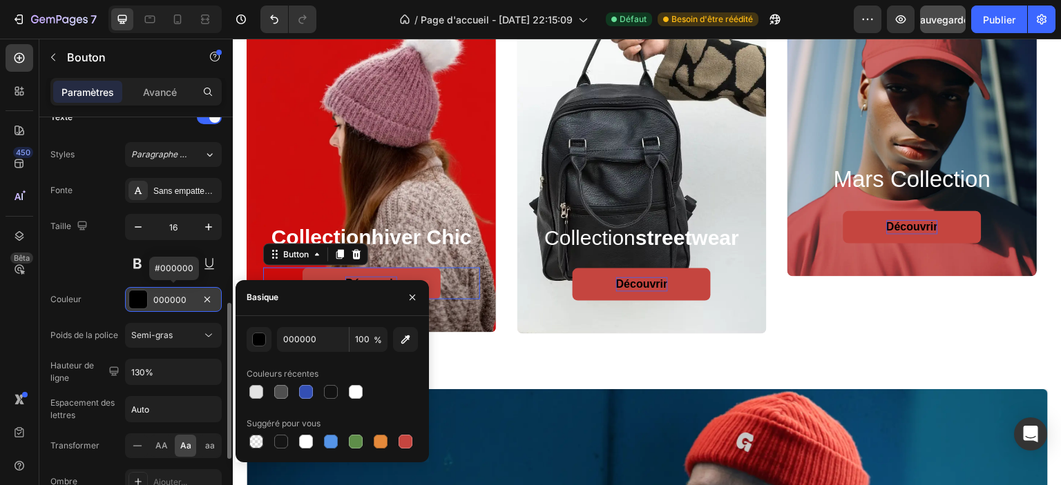
click at [171, 301] on font "000000" at bounding box center [169, 300] width 33 height 10
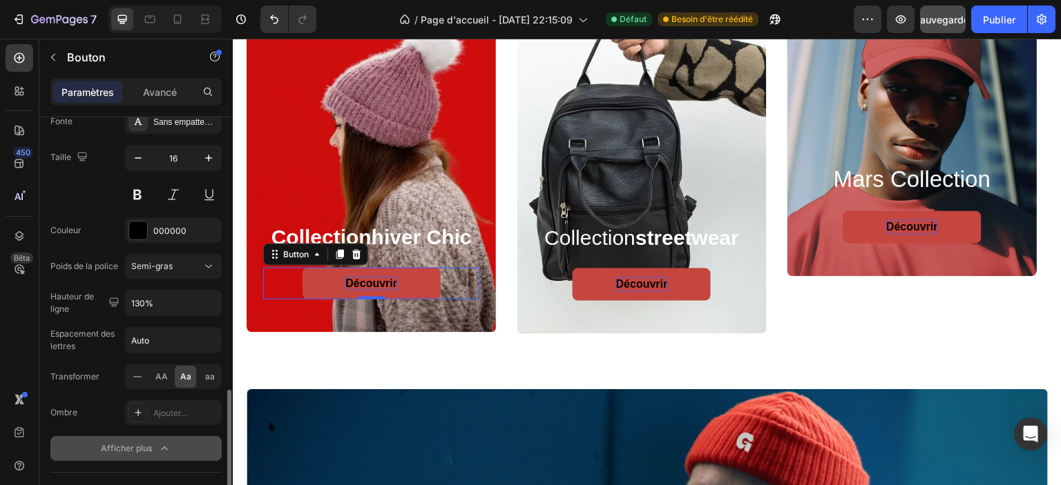
scroll to position [622, 0]
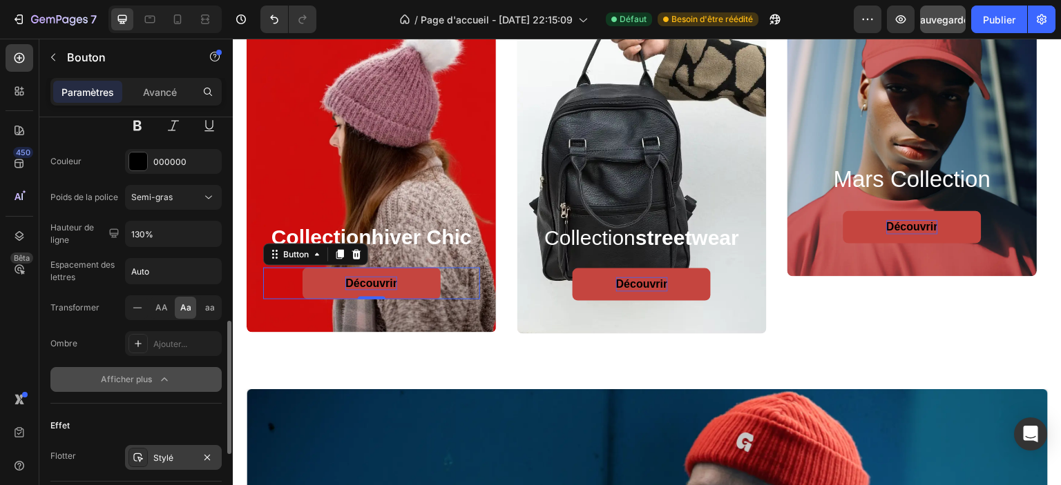
click at [152, 453] on div "Stylé" at bounding box center [173, 457] width 97 height 25
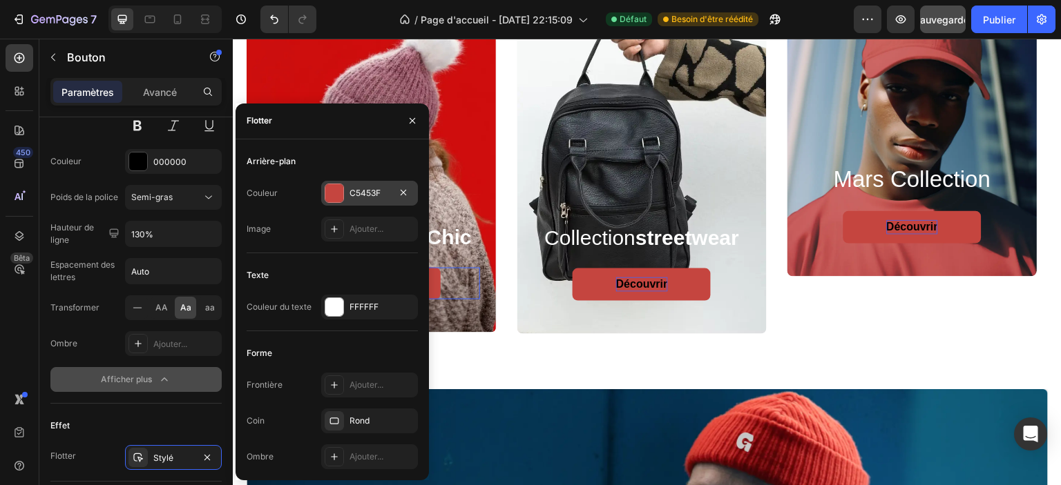
click at [339, 198] on div at bounding box center [334, 193] width 18 height 18
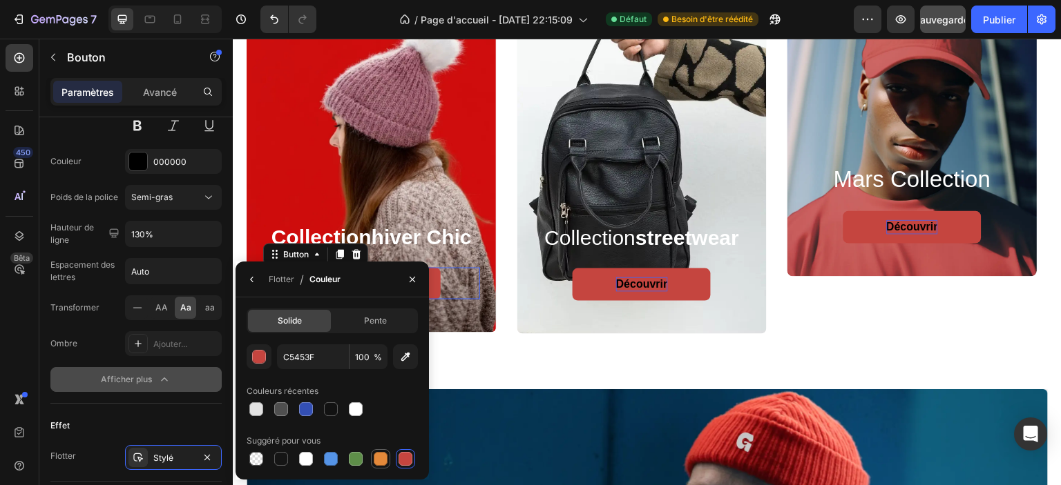
click at [387, 455] on div at bounding box center [381, 459] width 14 height 14
type input "E4893A"
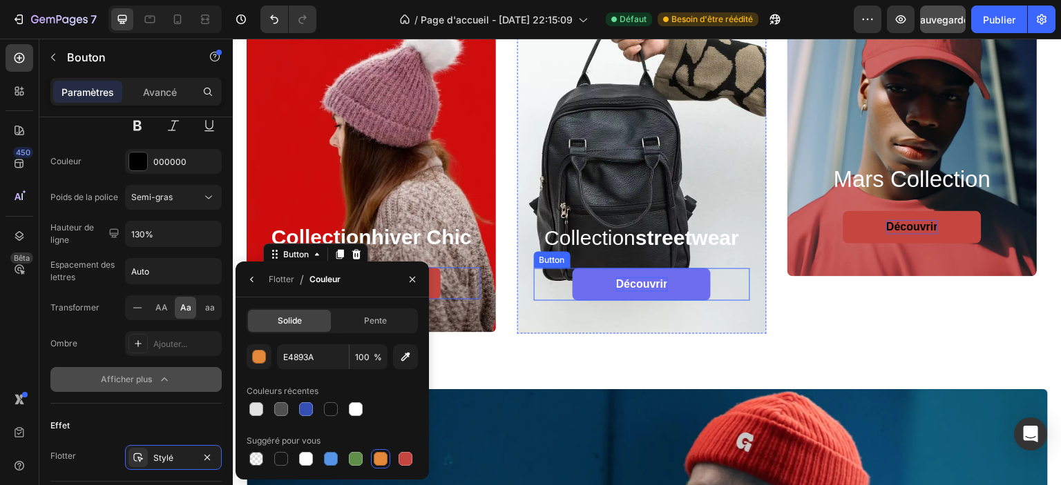
click at [596, 285] on link "Découvrir" at bounding box center [642, 285] width 138 height 32
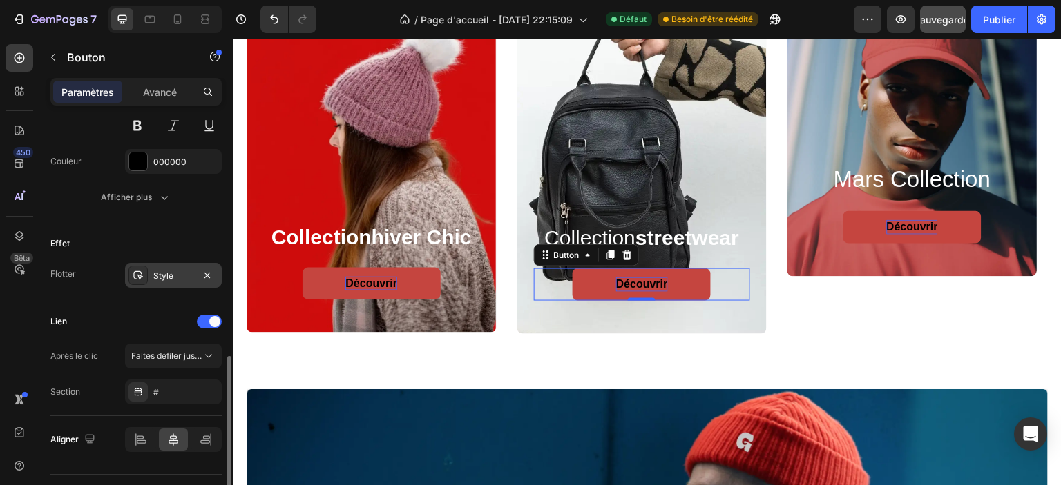
click at [155, 276] on font "Stylé" at bounding box center [163, 276] width 20 height 10
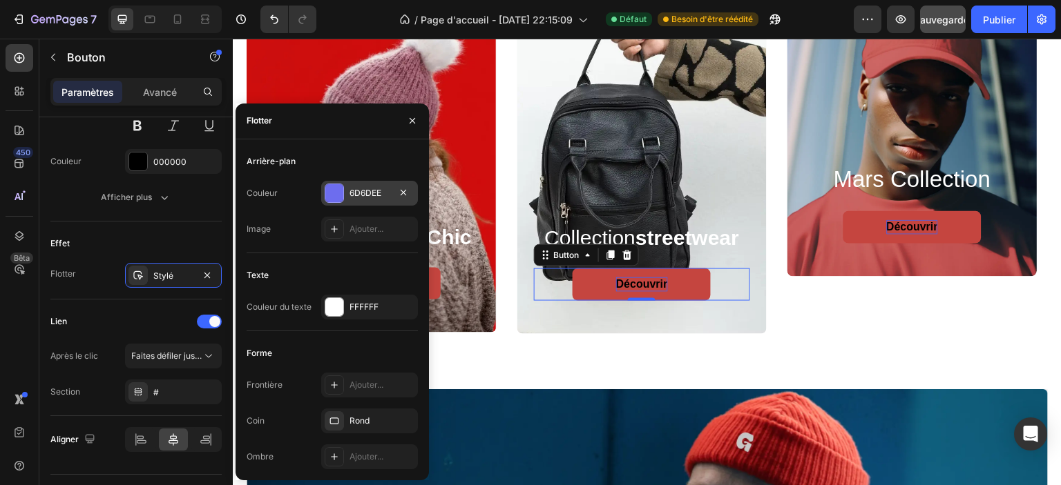
click at [329, 188] on div at bounding box center [334, 193] width 18 height 18
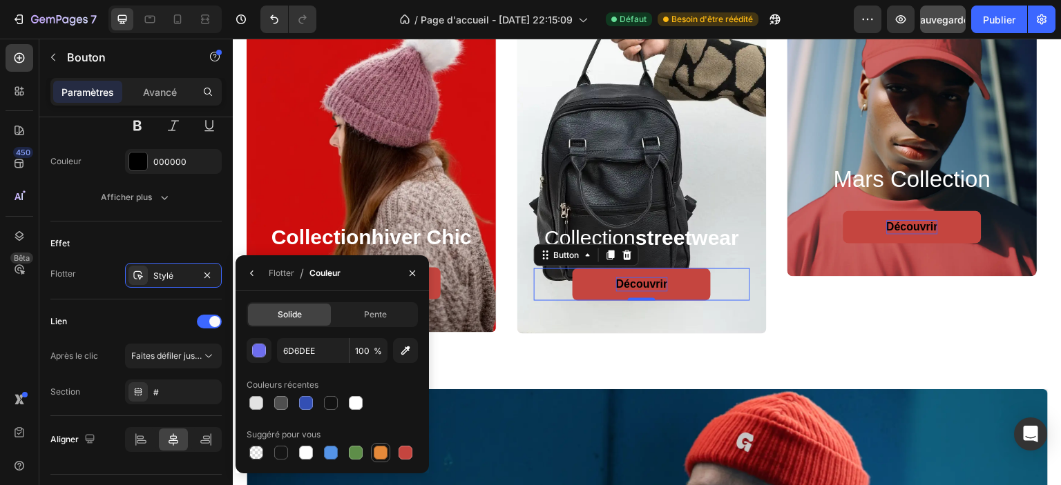
click at [384, 452] on div at bounding box center [381, 453] width 14 height 14
type input "E4893A"
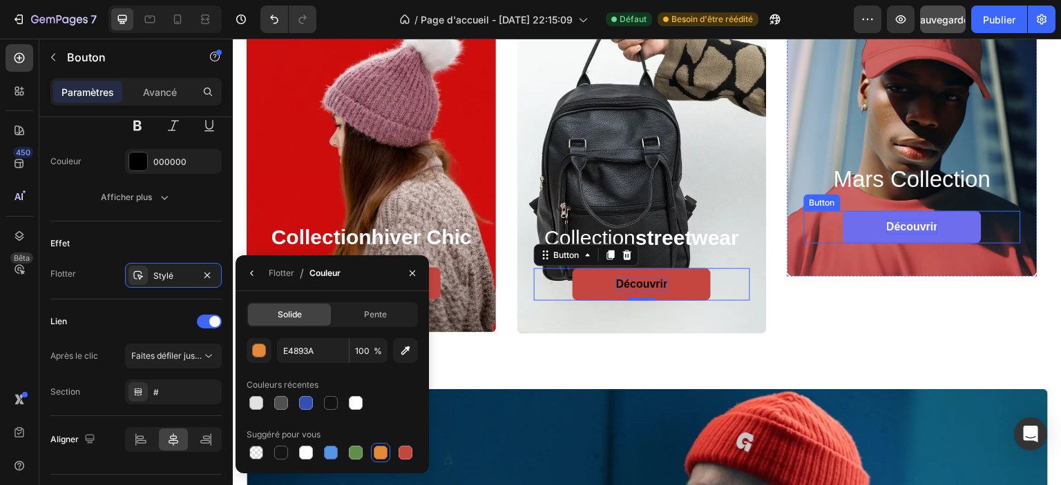
click at [875, 229] on link "Découvrir" at bounding box center [912, 227] width 138 height 32
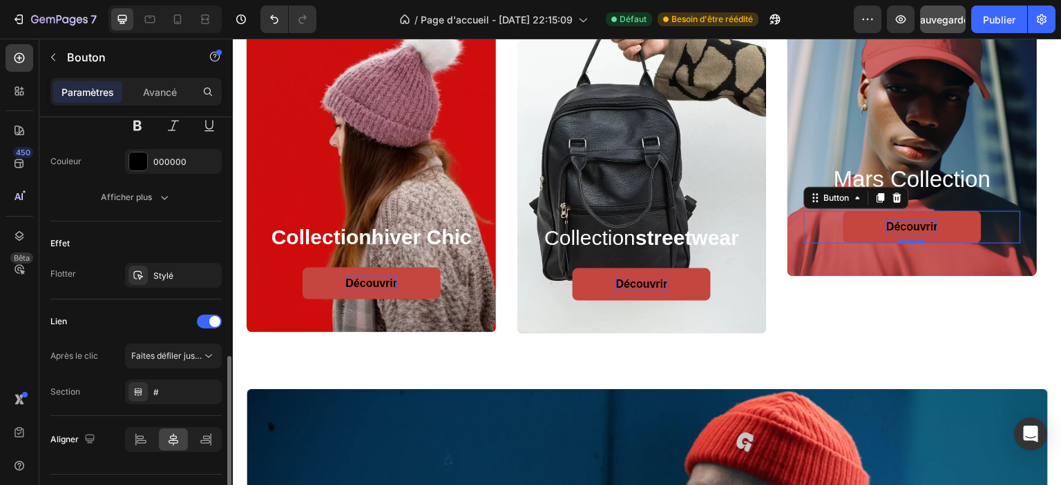
click at [195, 143] on div "Fonte Sans empattement Taille 16 Couleur 000000 Afficher plus" at bounding box center [135, 125] width 171 height 170
click at [168, 263] on div "Stylé" at bounding box center [173, 275] width 97 height 25
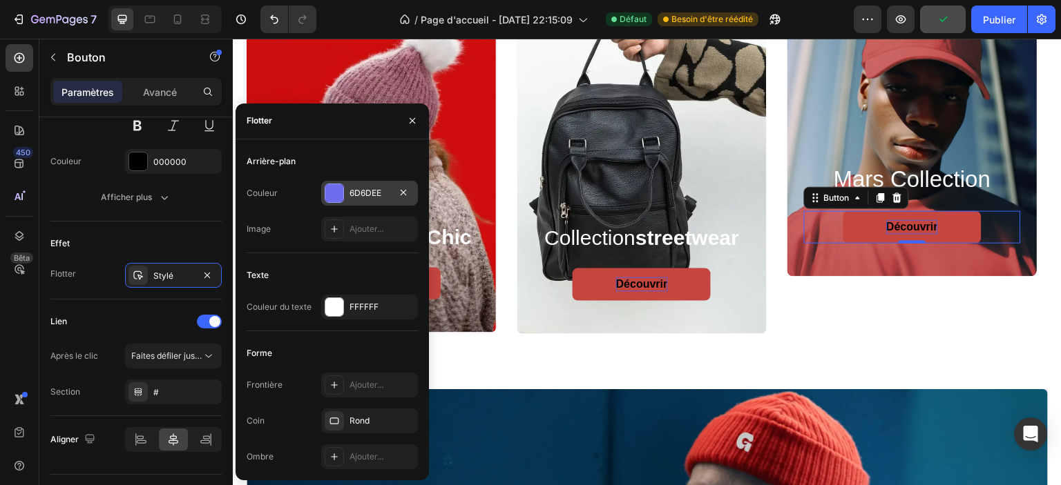
click at [364, 195] on font "6D6DEE" at bounding box center [365, 193] width 32 height 10
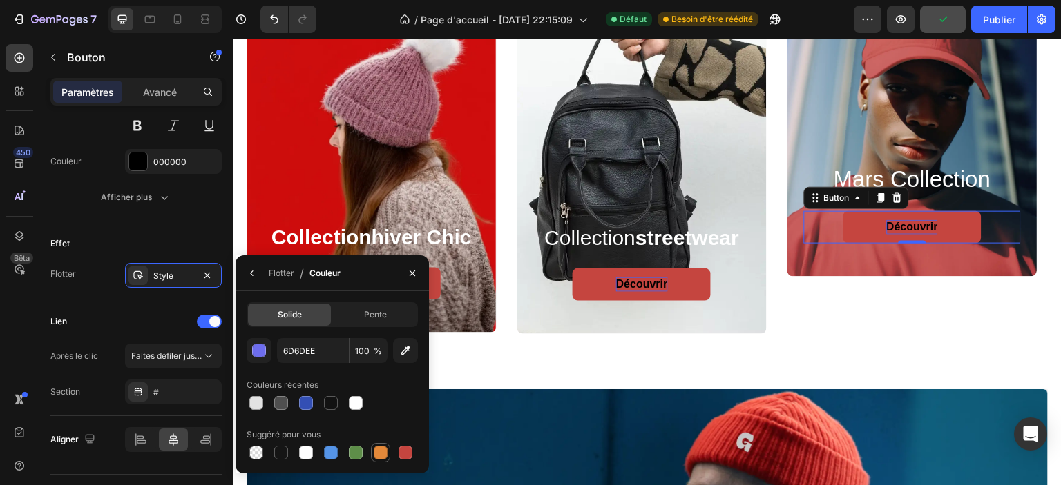
click at [383, 456] on div at bounding box center [381, 453] width 14 height 14
type input "E4893A"
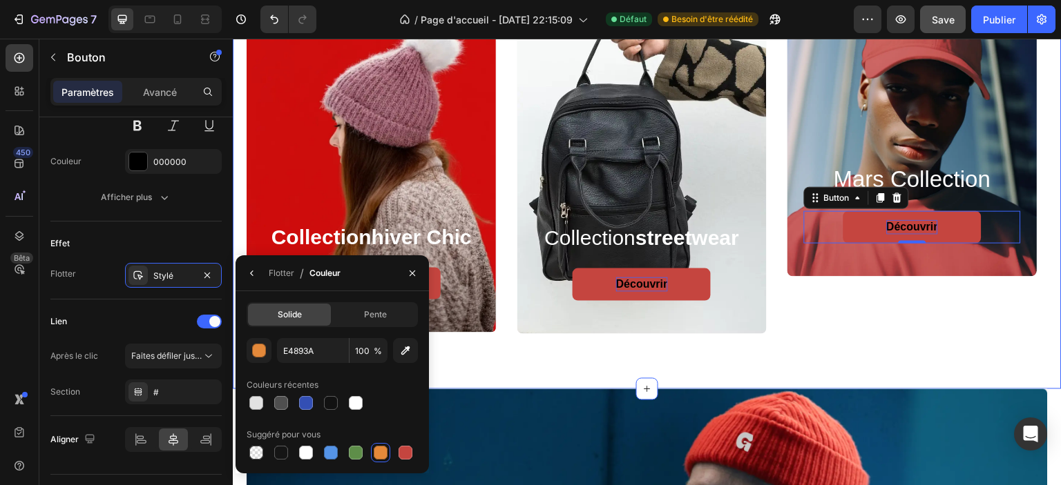
click at [631, 358] on div "collection hiver chic Heading Découvrir Button Hero Banner collection streetwea…" at bounding box center [647, 146] width 829 height 486
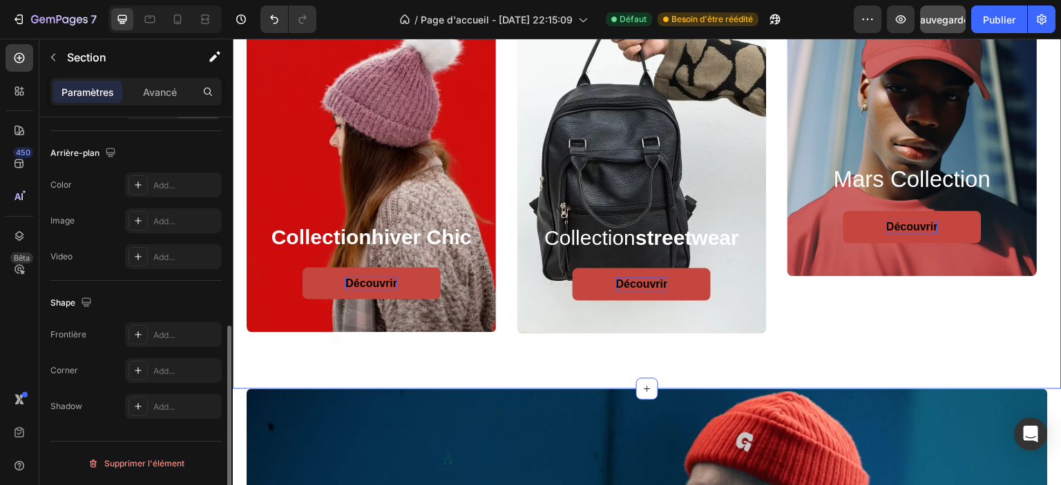
scroll to position [0, 0]
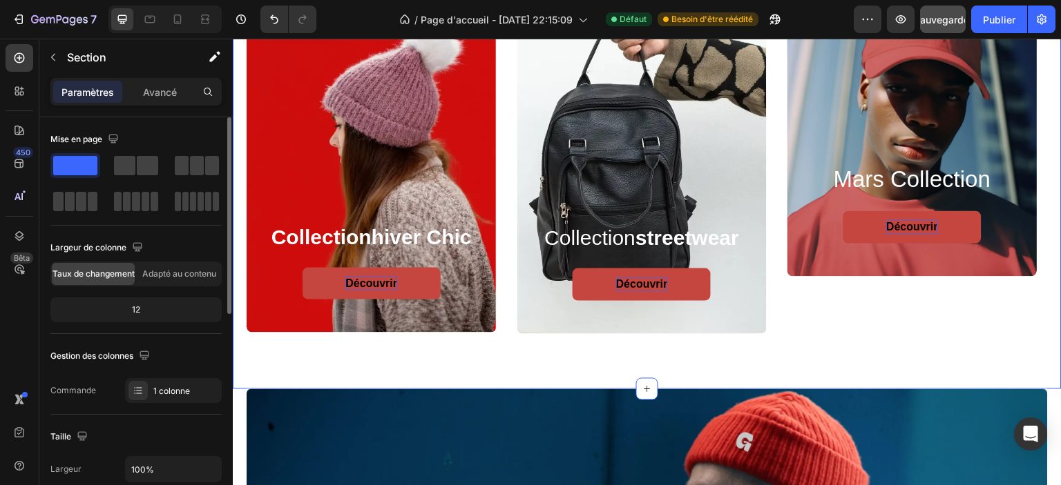
click at [852, 265] on div "mars collection Heading Découvrir Button" at bounding box center [912, 220] width 250 height 112
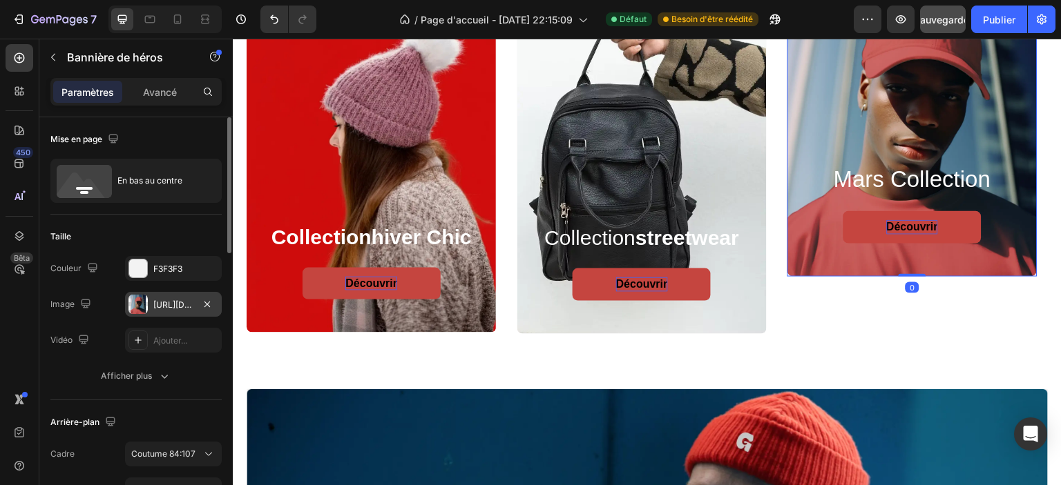
click at [157, 310] on div "https://cdn.shopify.com/s/files/1/0826/8254/4162/files/gempages_585287611619213…" at bounding box center [173, 305] width 40 height 12
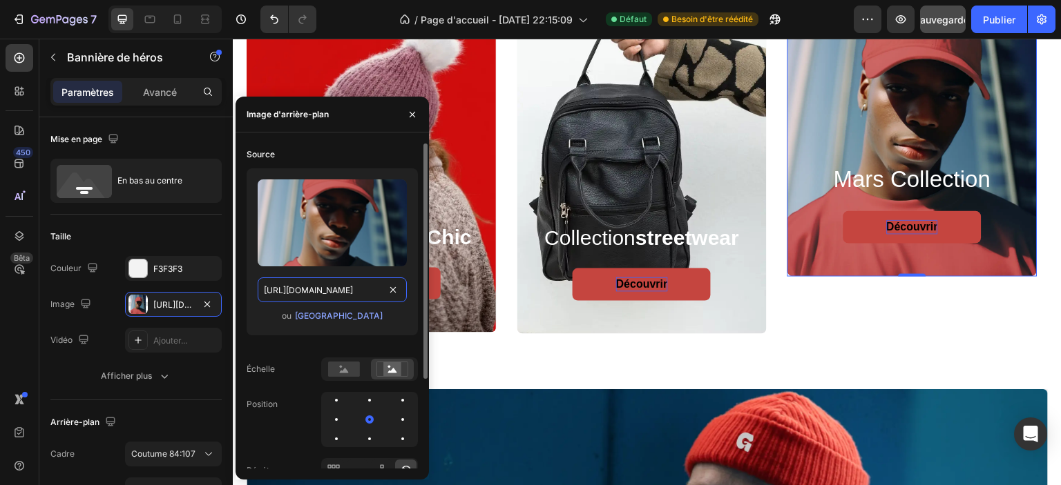
click at [323, 289] on input "https://cdn.shopify.com/s/files/1/0826/8254/4162/files/gempages_585287611619213…" at bounding box center [332, 290] width 149 height 25
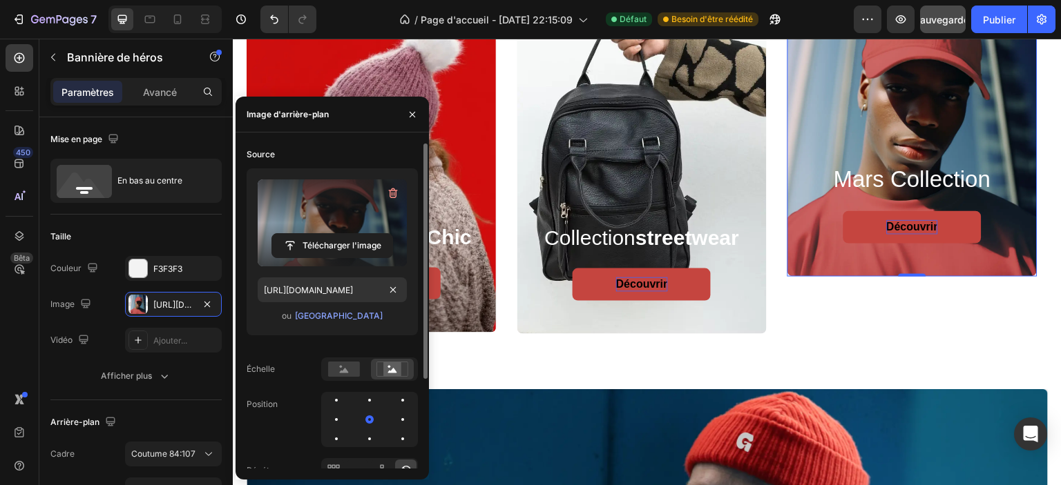
click at [325, 215] on label at bounding box center [332, 223] width 149 height 87
click at [325, 234] on input "file" at bounding box center [332, 245] width 120 height 23
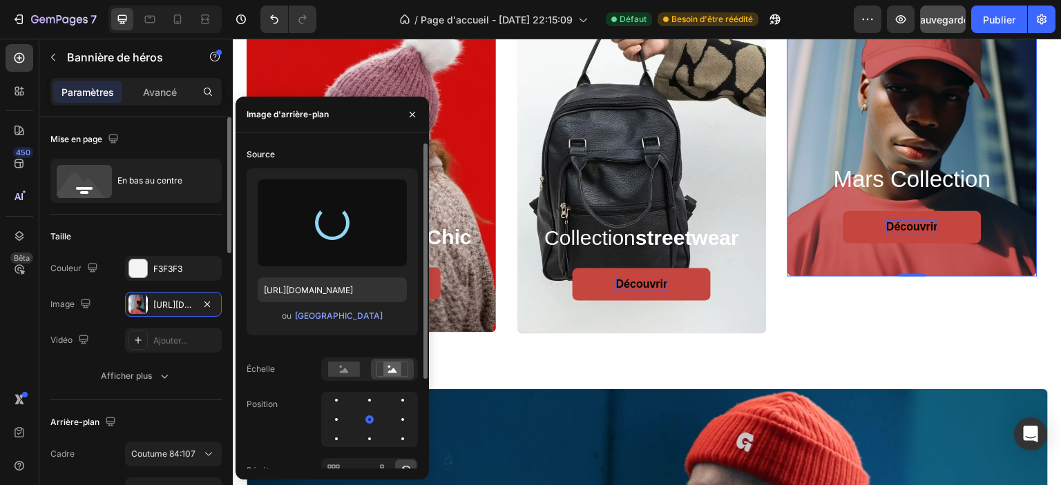
type input "https://cdn.shopify.com/s/files/1/0826/8254/4162/files/gempages_585287611619213…"
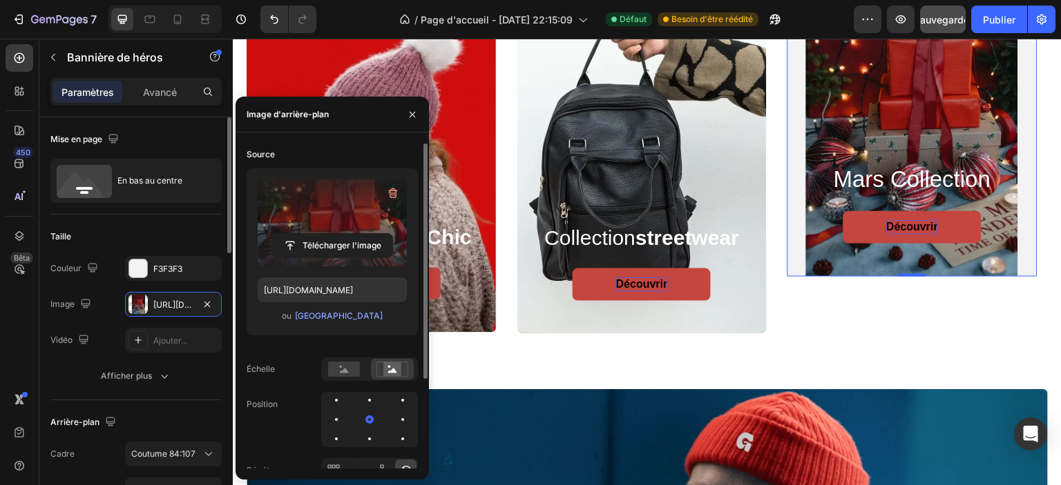
scroll to position [138, 0]
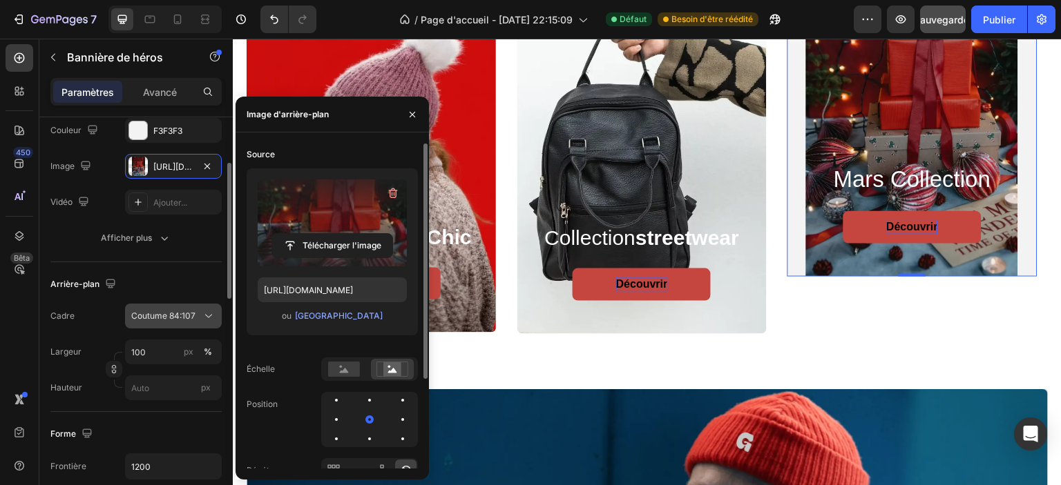
click at [158, 320] on span "Coutume 84:107" at bounding box center [163, 316] width 64 height 12
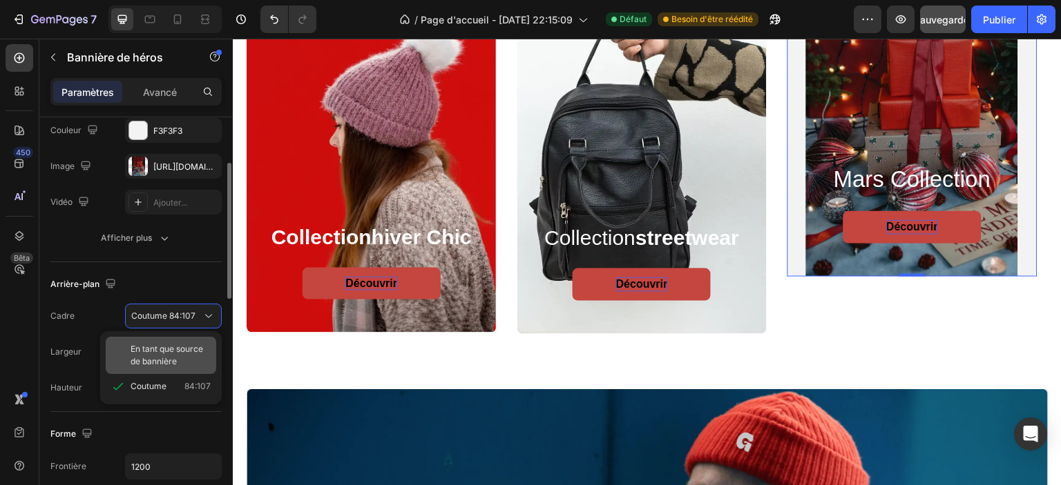
click at [164, 347] on font "En tant que source de bannière" at bounding box center [167, 355] width 73 height 23
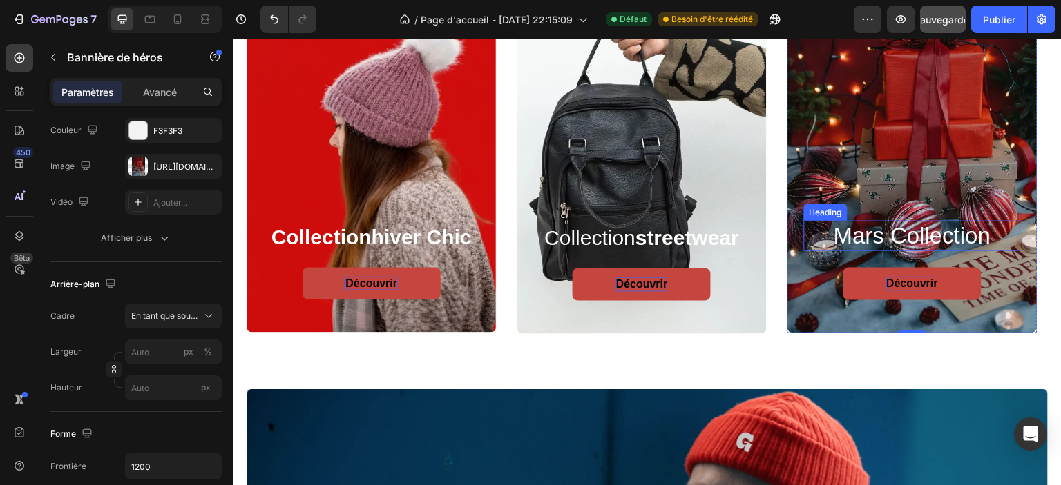
click at [934, 238] on h2 "mars collection" at bounding box center [912, 236] width 217 height 30
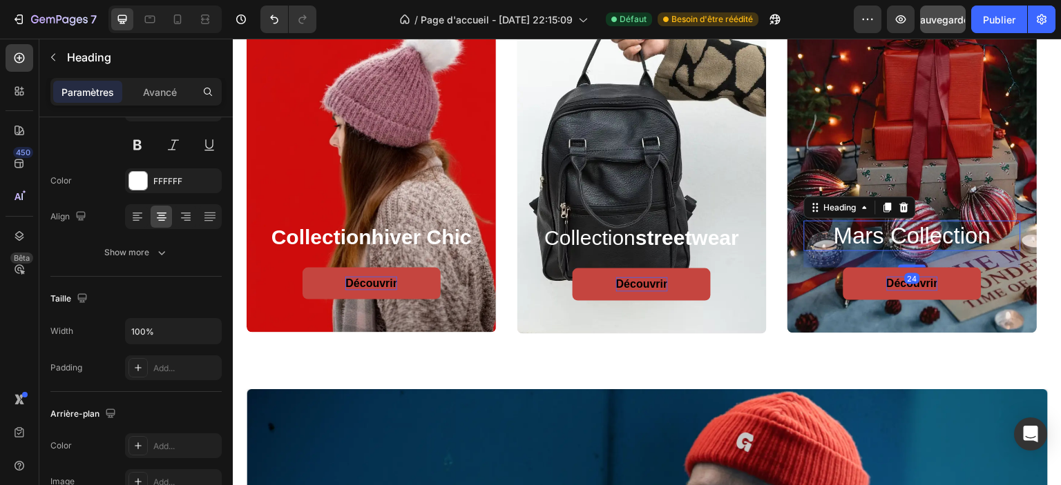
scroll to position [0, 0]
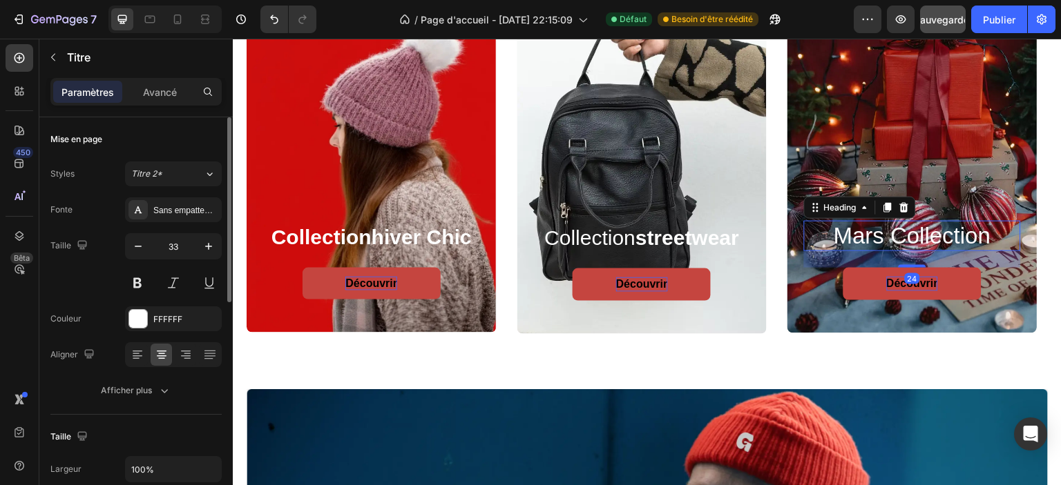
click at [932, 239] on h2 "mars collection" at bounding box center [912, 236] width 217 height 30
click at [932, 239] on p "mars collection" at bounding box center [912, 236] width 214 height 28
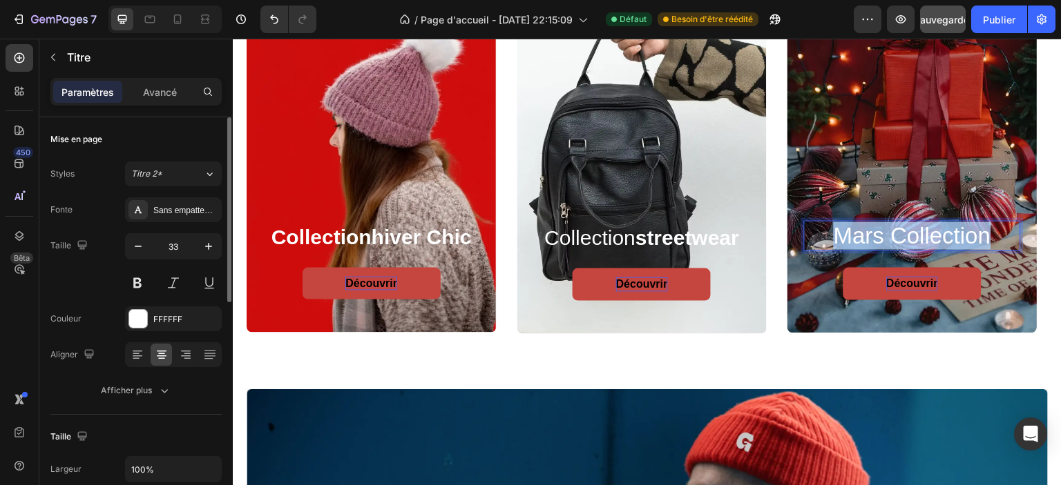
click at [932, 239] on p "mars collection" at bounding box center [912, 236] width 214 height 28
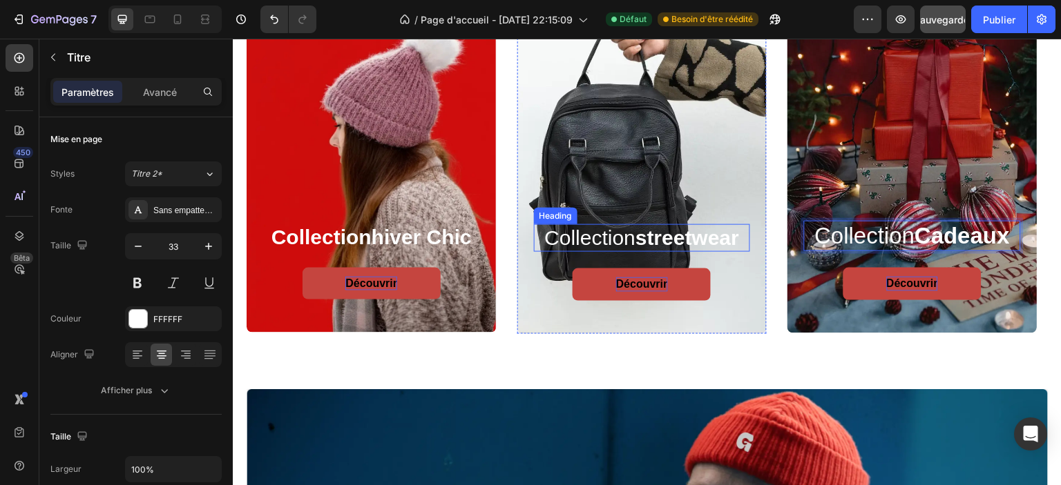
click at [651, 234] on strong "streetwear" at bounding box center [687, 238] width 104 height 23
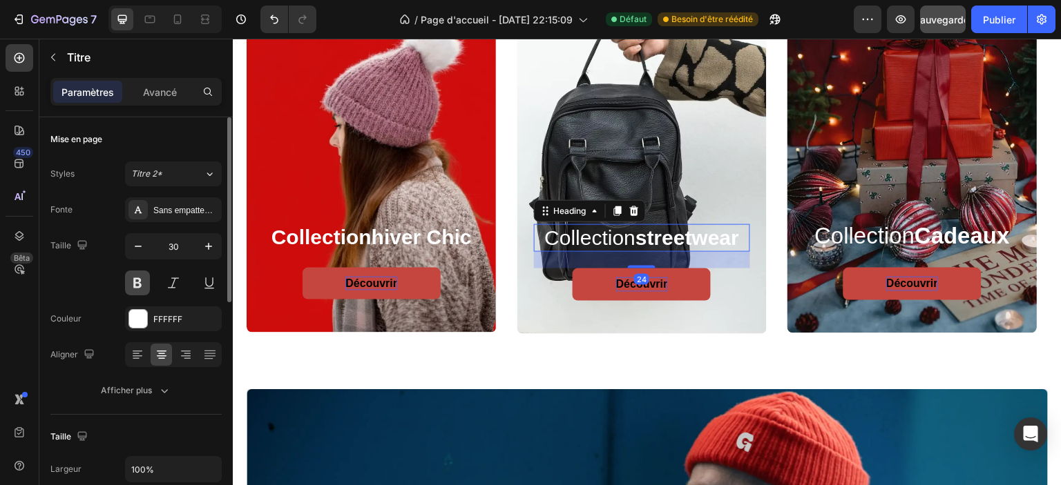
click at [139, 284] on button at bounding box center [137, 283] width 25 height 25
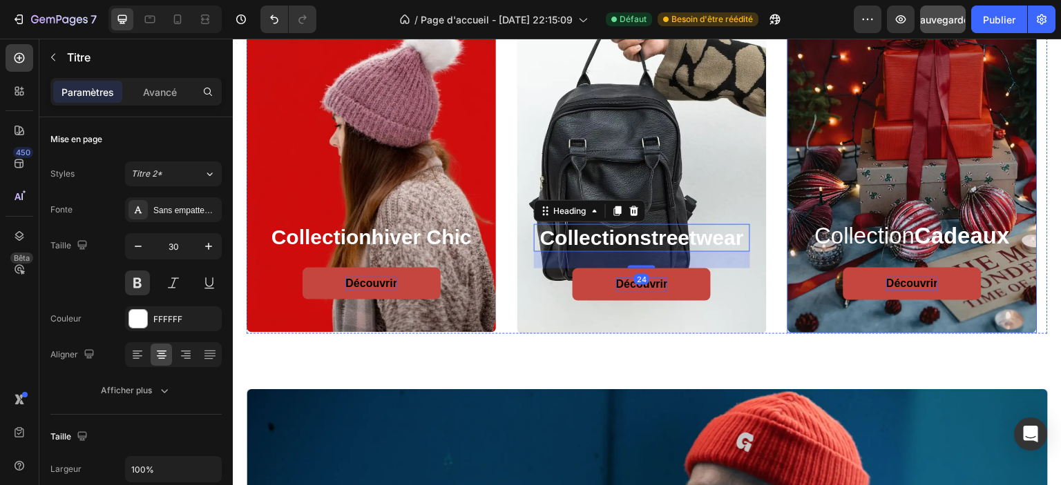
click at [853, 226] on p "Collection Cadeaux" at bounding box center [912, 236] width 214 height 28
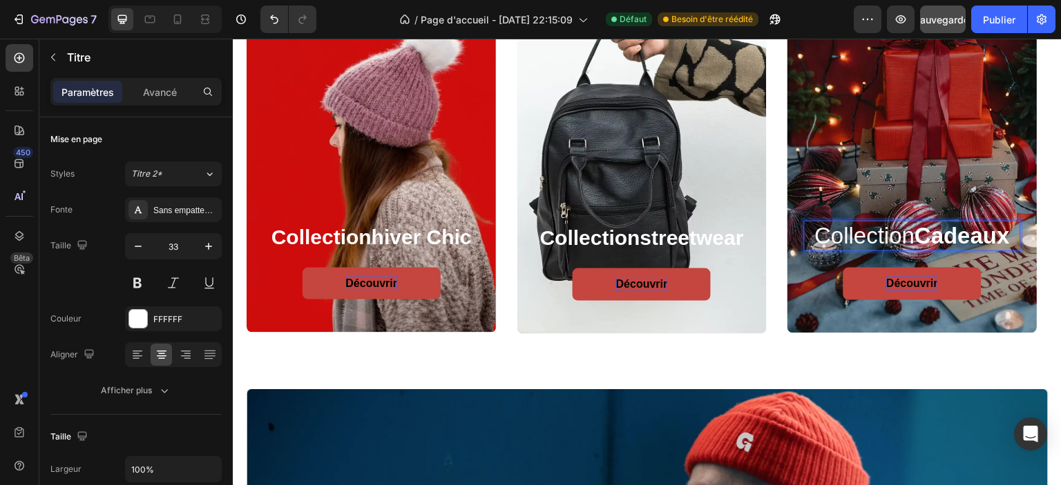
click at [853, 226] on p "Collection Cadeaux" at bounding box center [912, 236] width 214 height 28
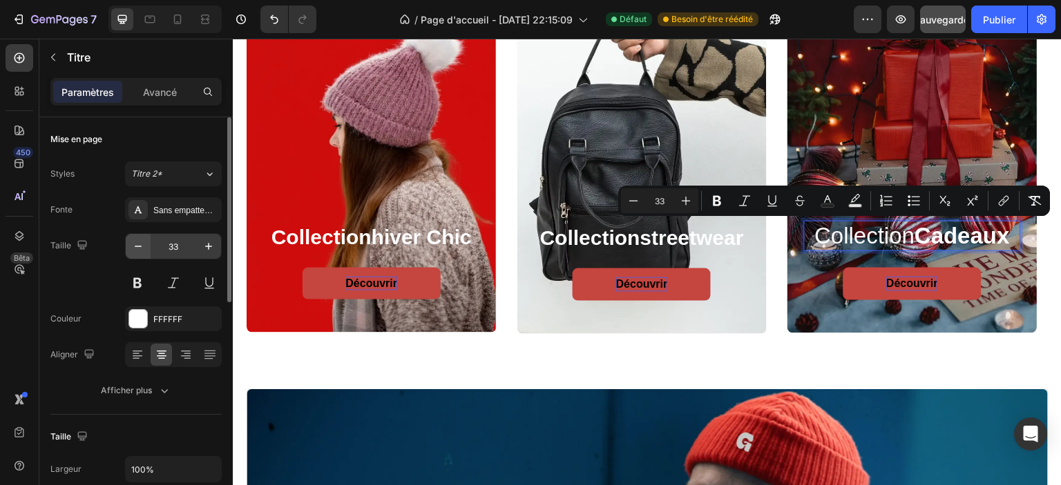
click at [148, 246] on button "button" at bounding box center [138, 246] width 25 height 25
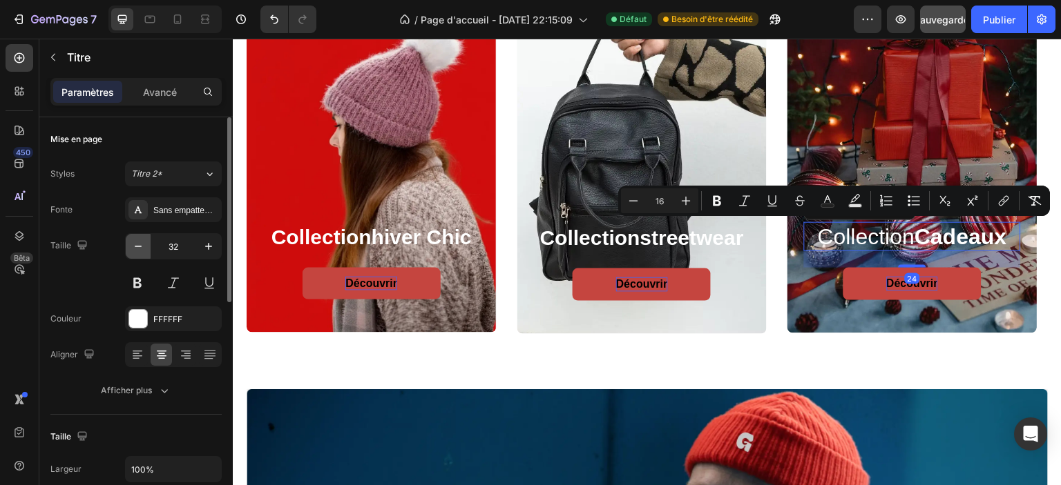
click at [144, 247] on icon "button" at bounding box center [138, 247] width 14 height 14
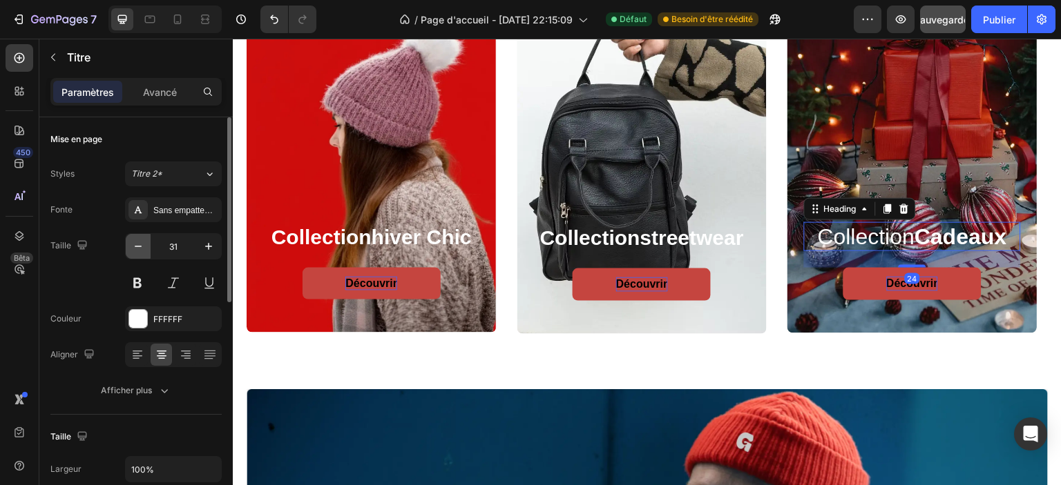
click at [144, 247] on icon "button" at bounding box center [138, 247] width 14 height 14
click at [202, 247] on icon "button" at bounding box center [209, 247] width 14 height 14
type input "30"
click at [140, 282] on button at bounding box center [137, 283] width 25 height 25
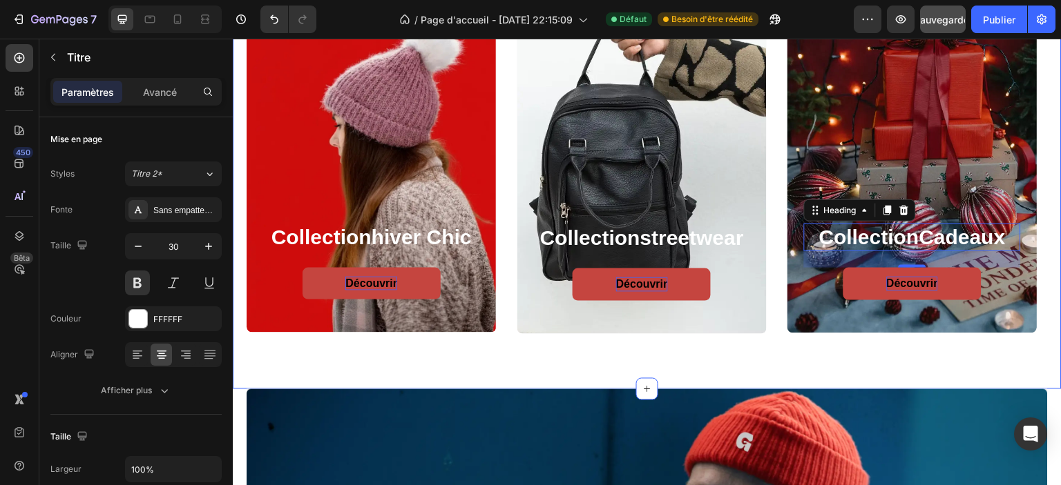
click at [410, 343] on div "collection hiver chic Heading Découvrir Button Hero Banner collection streetwea…" at bounding box center [647, 146] width 829 height 486
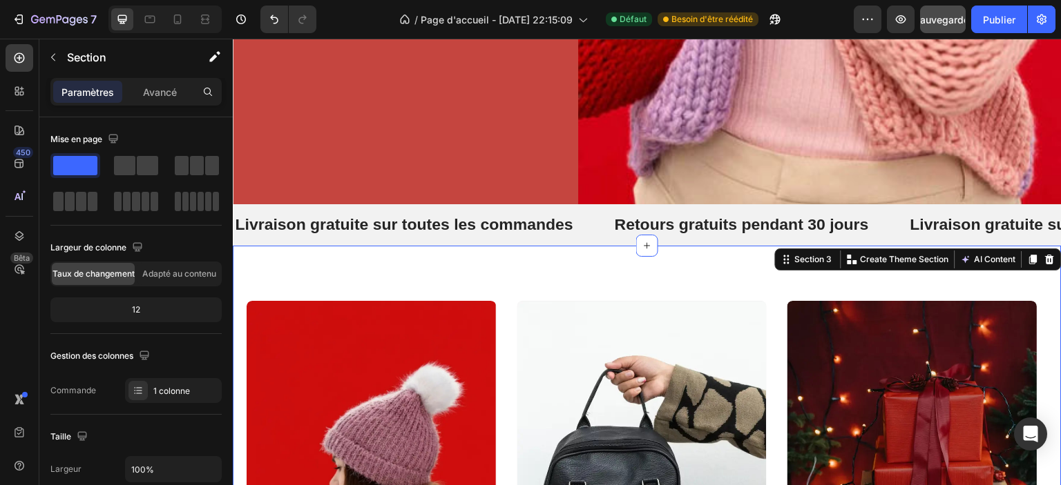
scroll to position [606, 0]
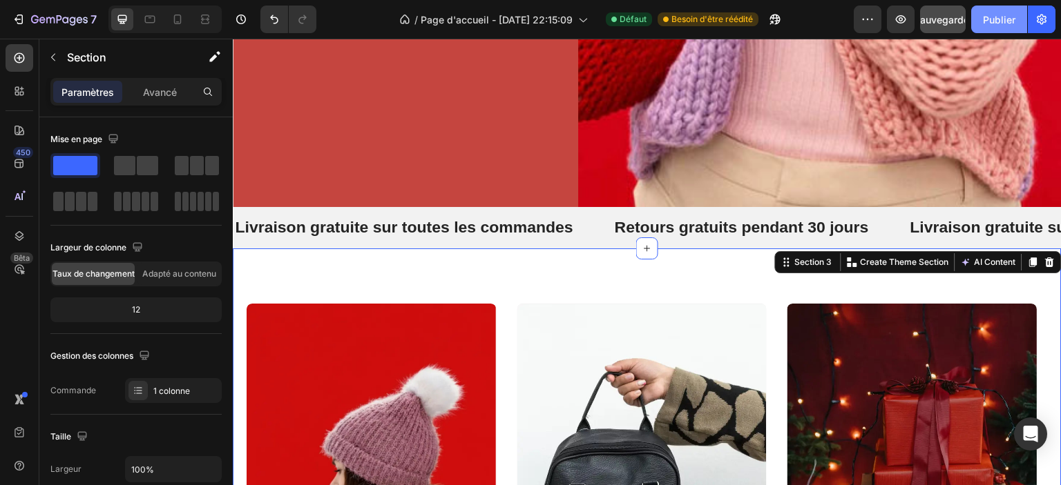
click at [1006, 23] on font "Publier" at bounding box center [999, 20] width 32 height 12
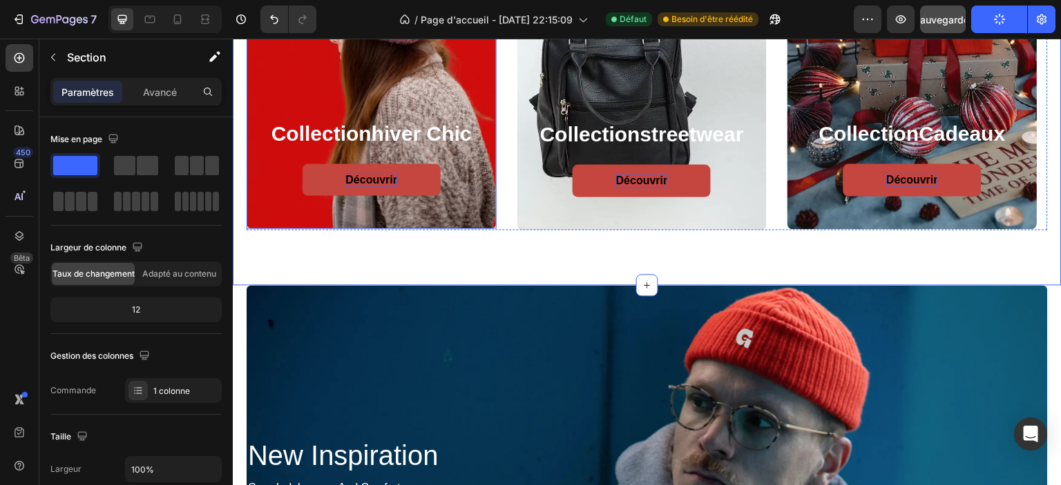
scroll to position [1020, 0]
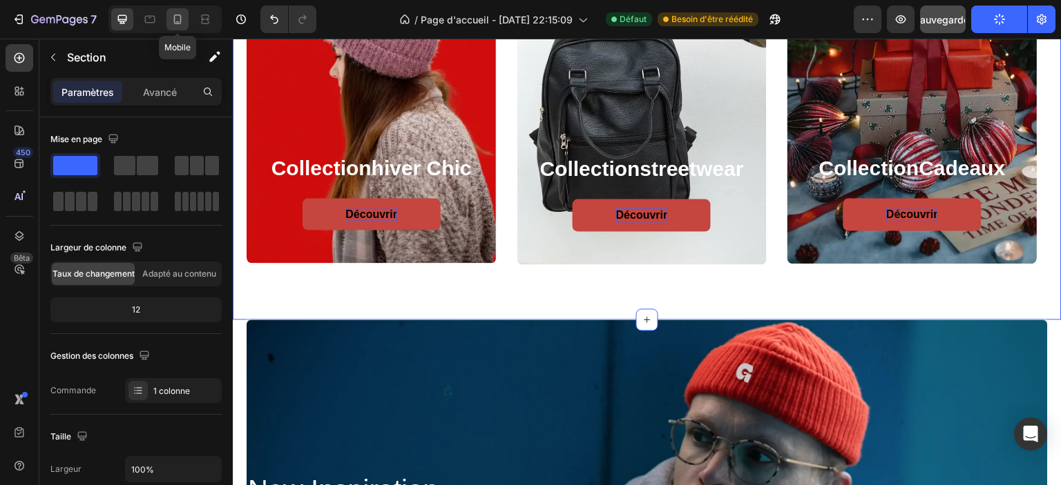
click at [180, 19] on icon at bounding box center [178, 19] width 14 height 14
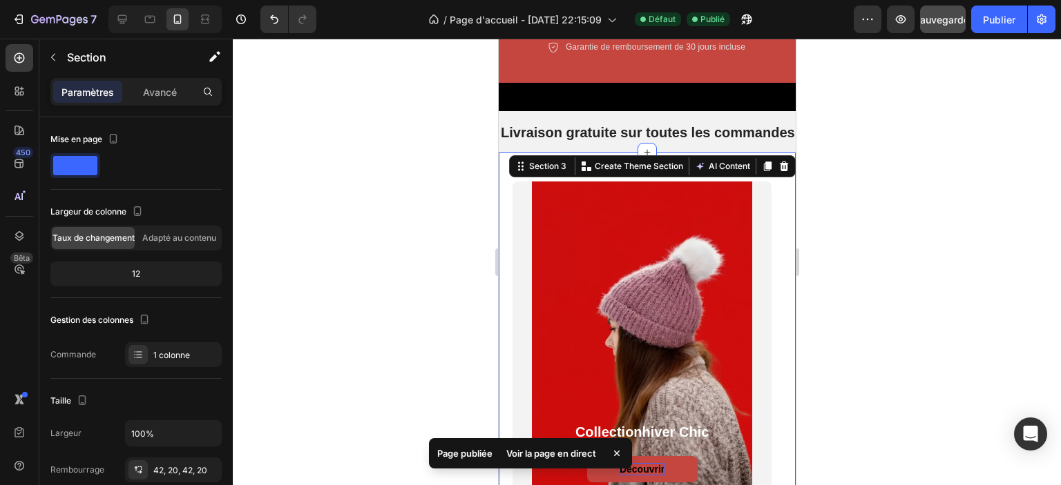
scroll to position [698, 0]
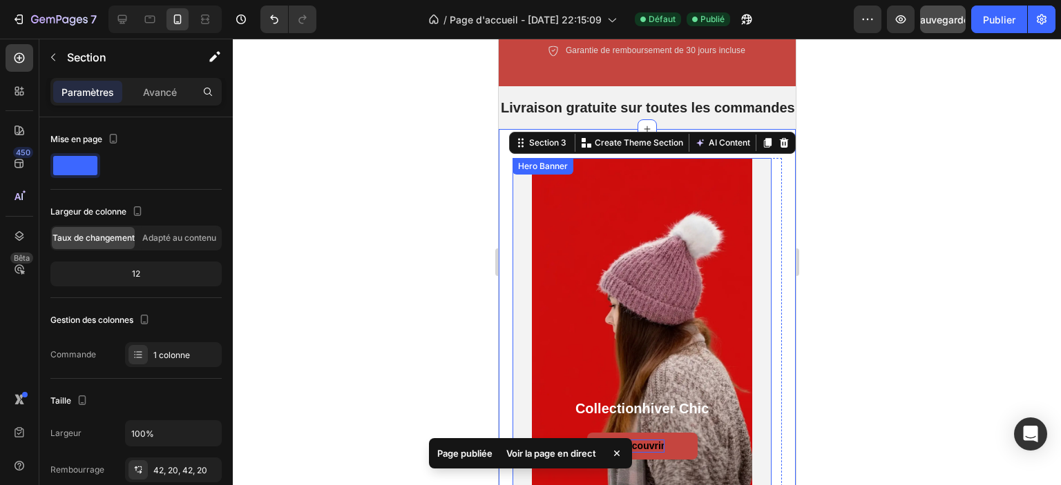
click at [521, 218] on div "Background Image" at bounding box center [641, 323] width 259 height 330
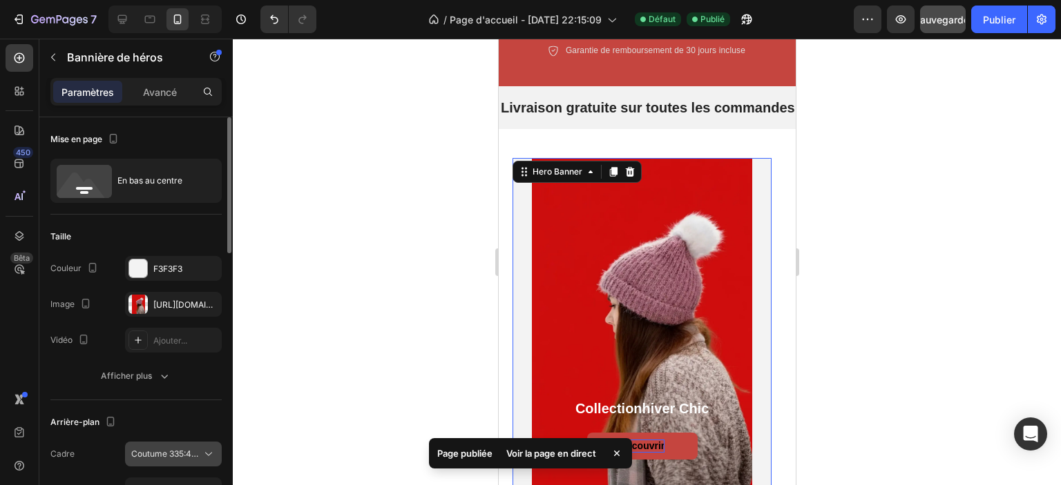
click at [141, 449] on font "Coutume 335:427" at bounding box center [166, 454] width 70 height 10
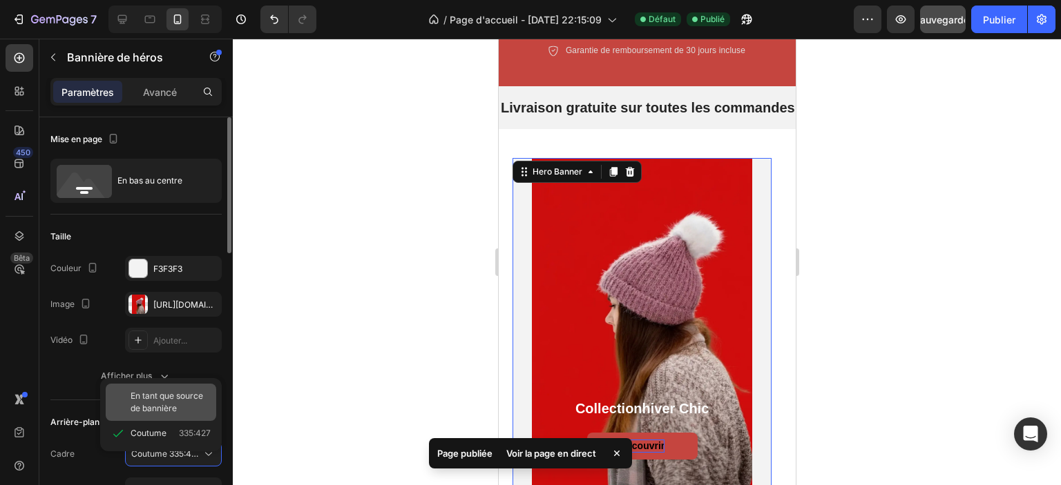
click at [148, 406] on font "En tant que source de bannière" at bounding box center [167, 402] width 73 height 23
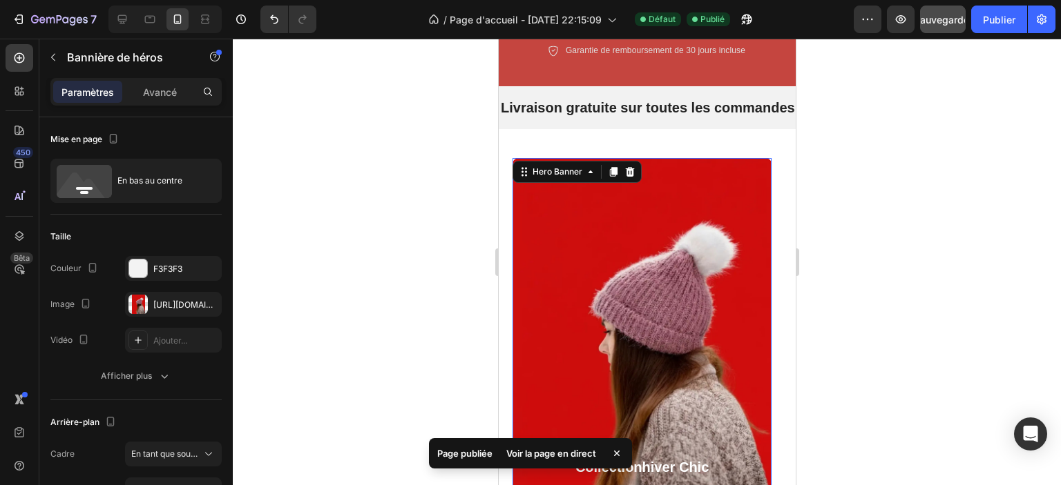
click at [887, 232] on div at bounding box center [647, 262] width 828 height 447
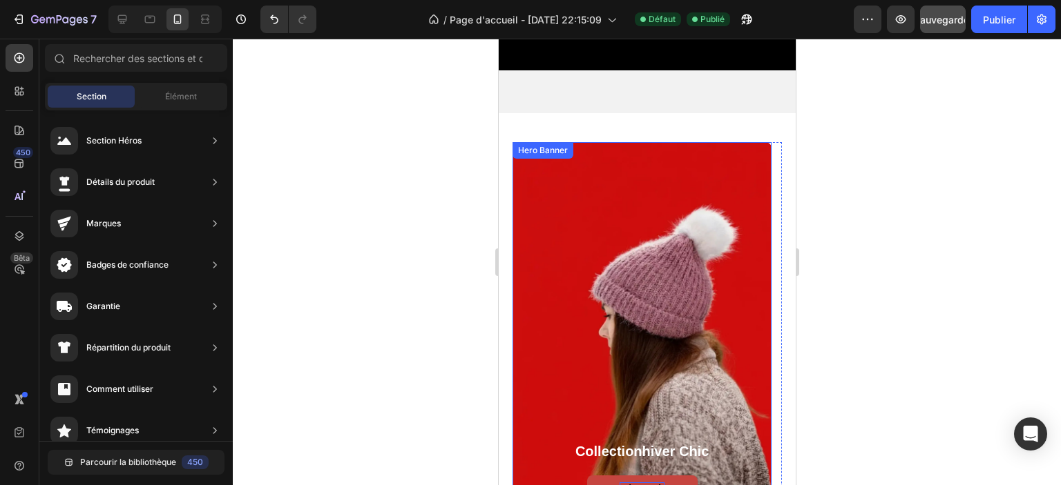
scroll to position [974, 0]
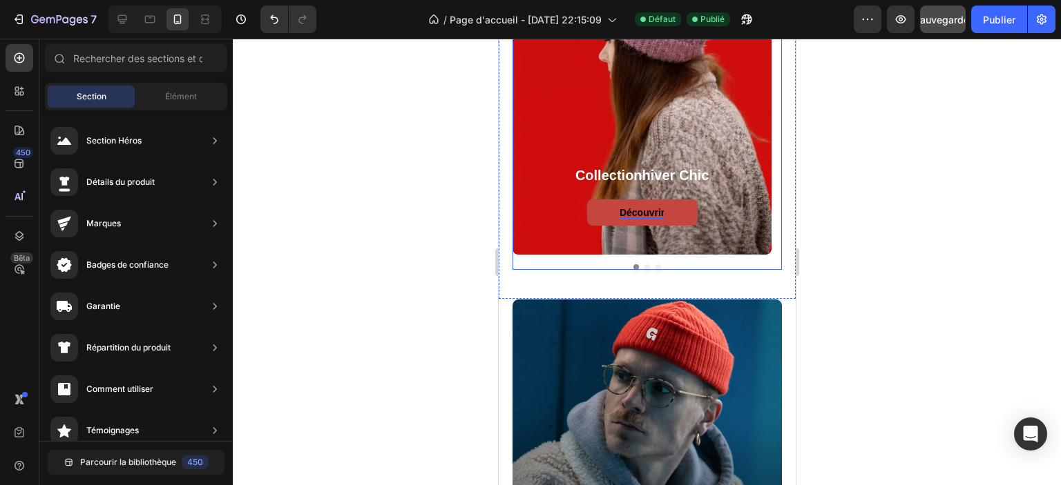
click at [646, 267] on div at bounding box center [646, 268] width 269 height 6
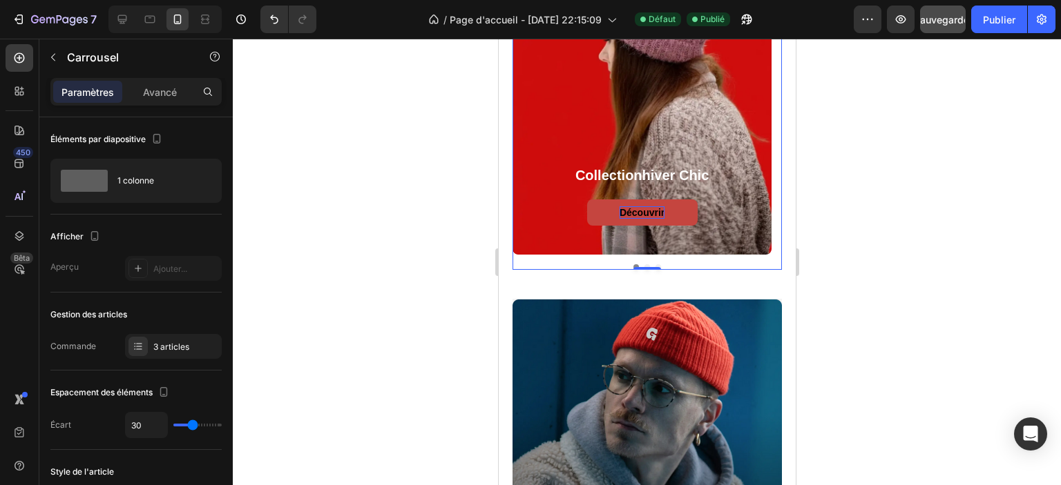
click at [683, 258] on div "collection hiver chic Heading Découvrir Button Hero Banner collection streetwea…" at bounding box center [646, 68] width 269 height 404
click at [167, 355] on div "3 articles" at bounding box center [173, 346] width 97 height 25
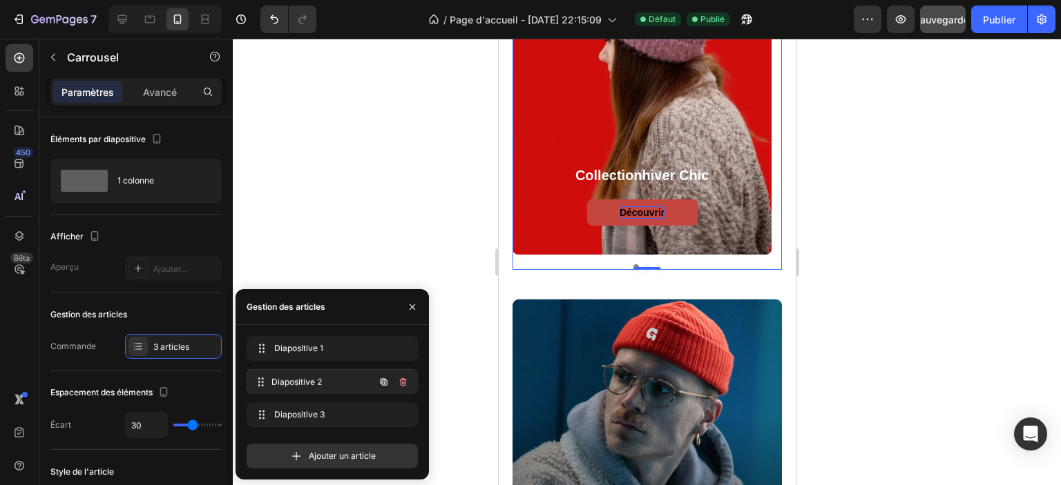
click at [290, 380] on font "Diapositive 2" at bounding box center [296, 381] width 50 height 10
click at [294, 383] on font "Diapositive 2" at bounding box center [299, 381] width 50 height 10
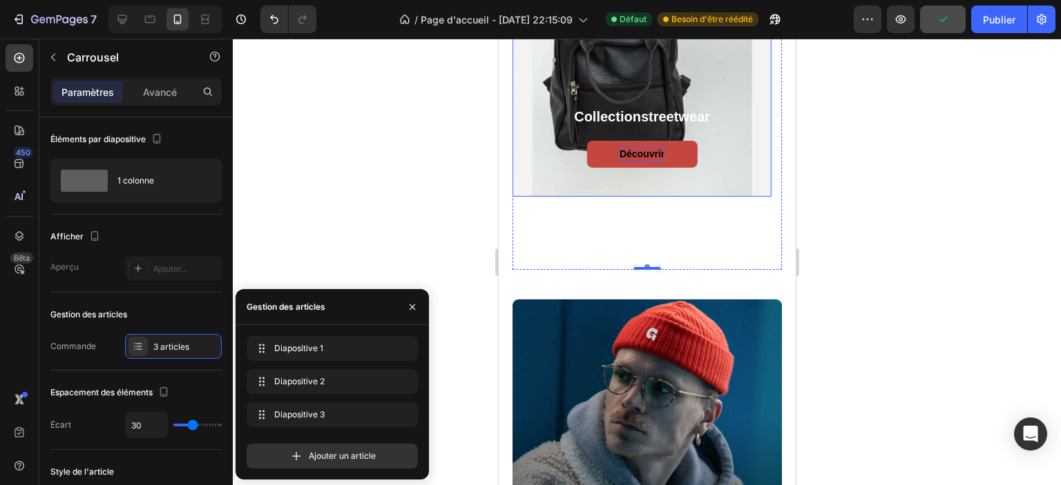
click at [523, 160] on div "collection streetwear Heading Découvrir Button" at bounding box center [641, 151] width 259 height 89
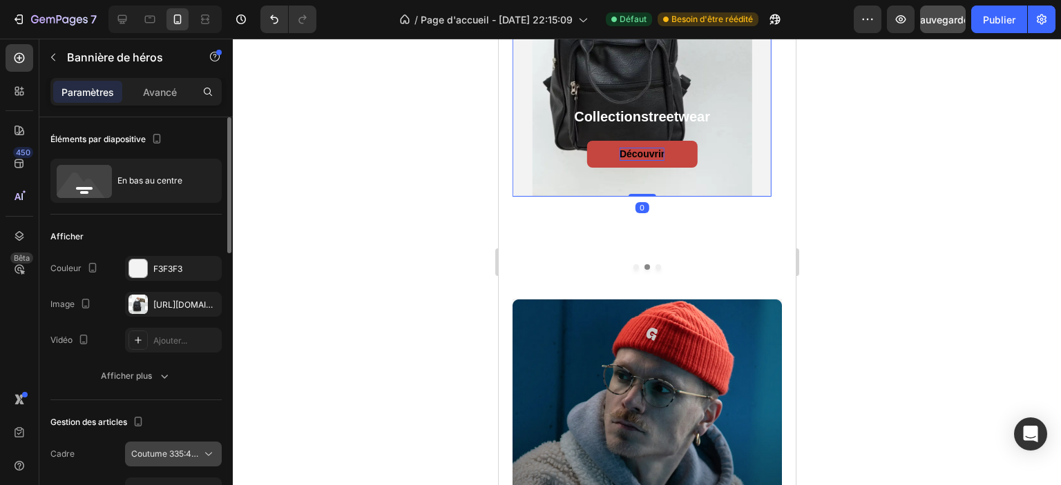
click at [157, 455] on font "Coutume 335:427" at bounding box center [166, 454] width 70 height 10
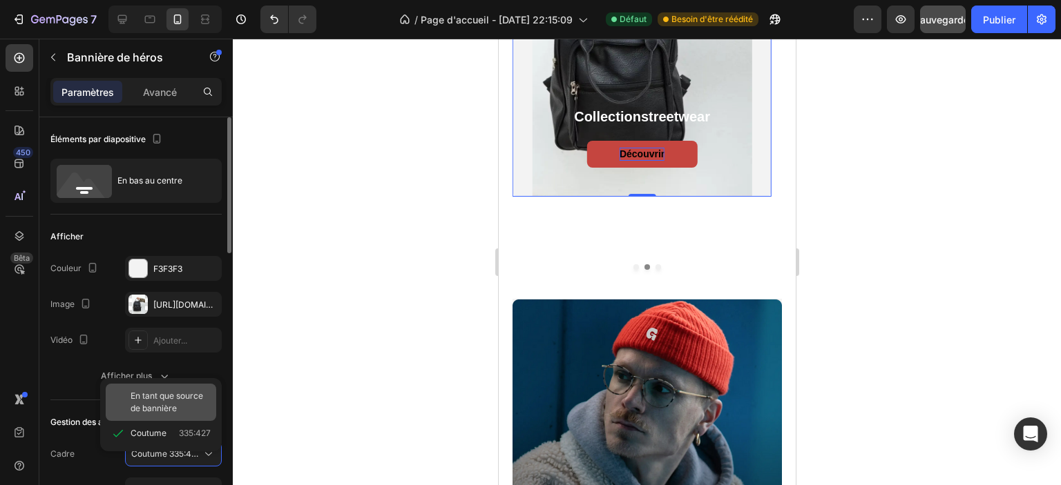
click at [162, 398] on font "En tant que source de bannière" at bounding box center [167, 402] width 73 height 23
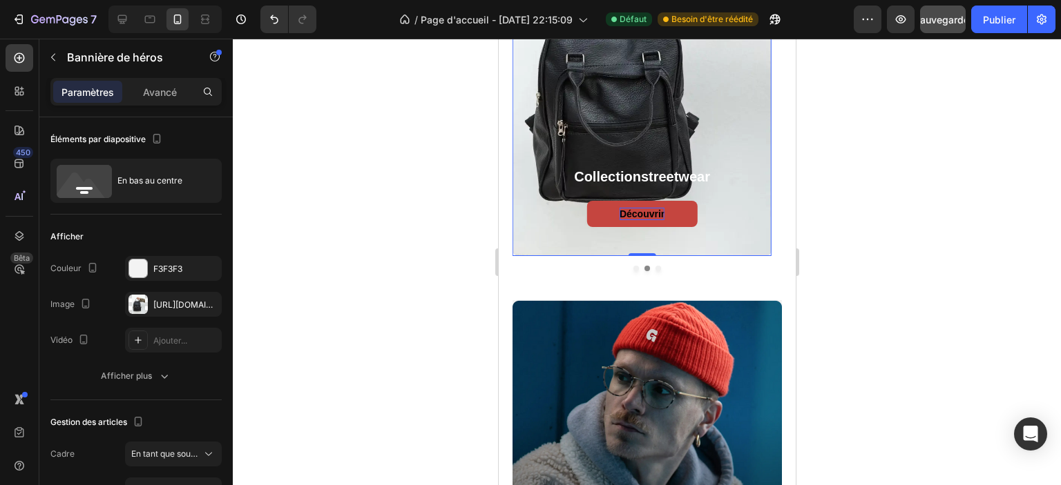
click at [537, 239] on div "collection streetwear Heading Découvrir Button" at bounding box center [641, 211] width 259 height 89
click at [755, 225] on div "Découvrir Button" at bounding box center [641, 214] width 230 height 26
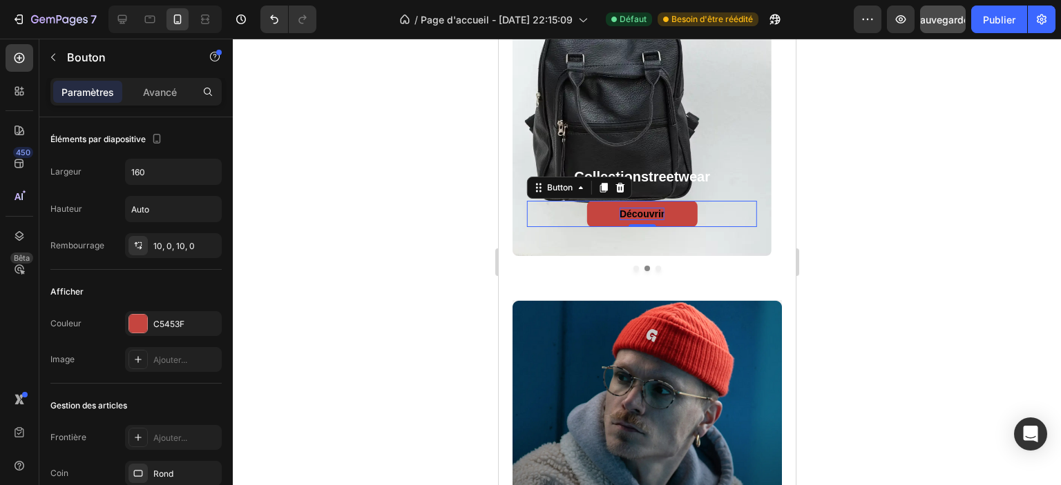
click at [740, 244] on div "collection streetwear Heading Découvrir Button 0" at bounding box center [641, 211] width 259 height 89
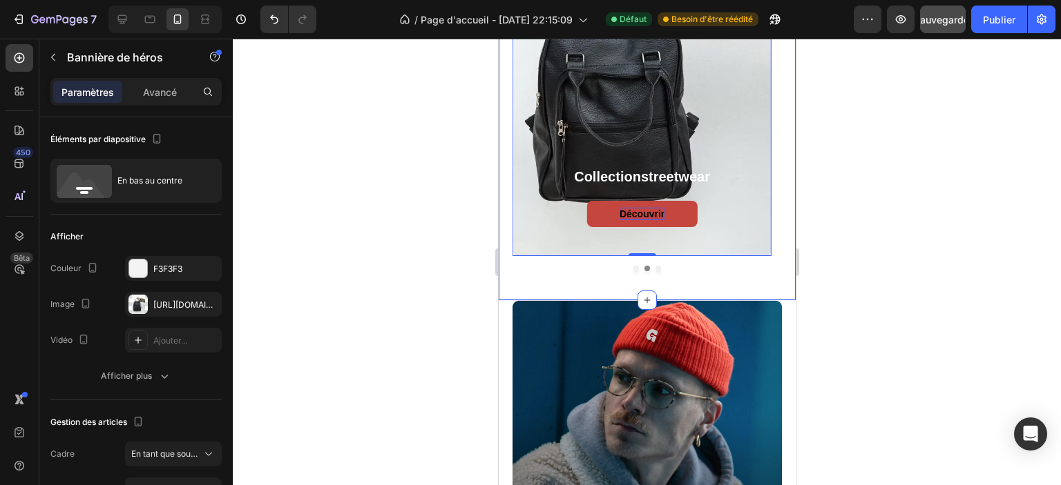
click at [639, 271] on div "collection hiver chic Heading Découvrir Button Hero Banner collection streetwea…" at bounding box center [646, 68] width 297 height 463
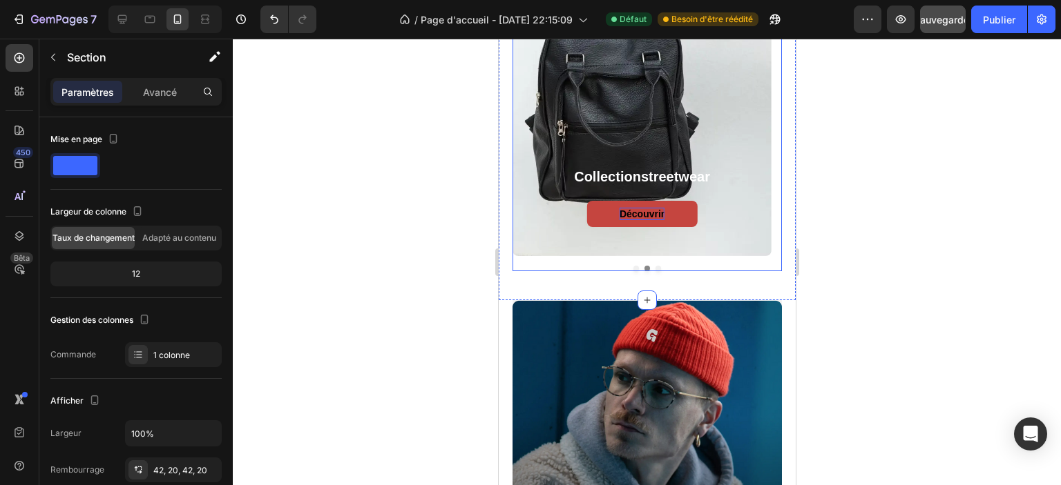
click at [637, 268] on div "collection hiver chic Heading Découvrir Button Hero Banner collection streetwea…" at bounding box center [646, 68] width 269 height 405
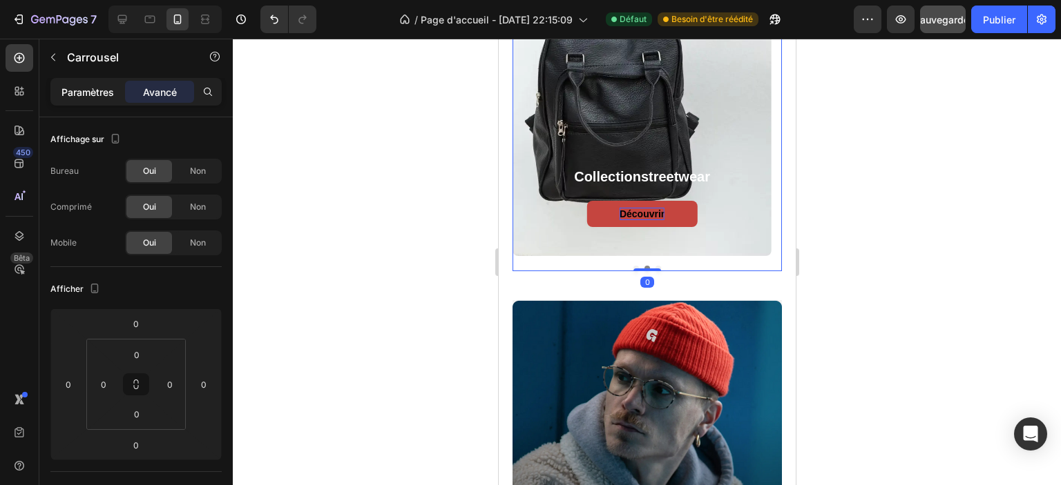
click at [75, 90] on font "Paramètres" at bounding box center [87, 92] width 52 height 12
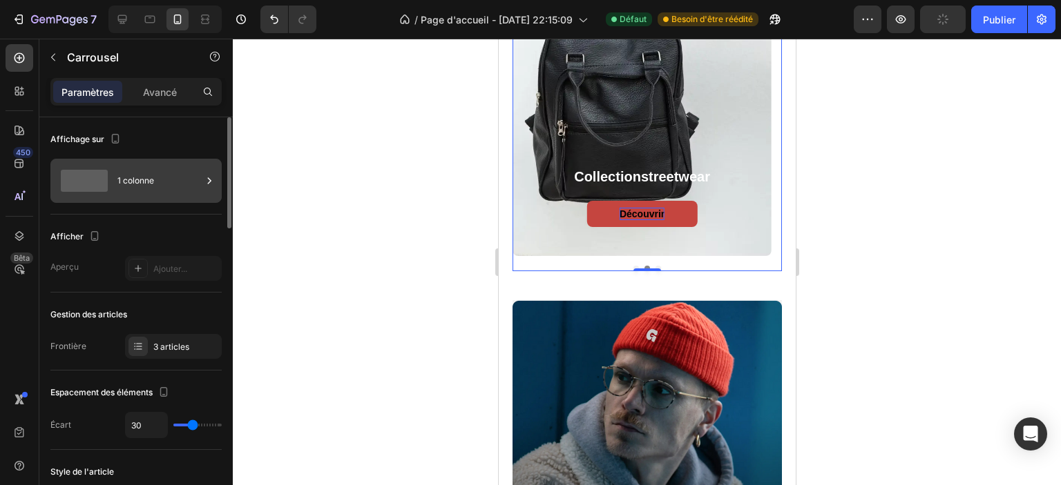
click at [146, 184] on font "1 colonne" at bounding box center [135, 180] width 37 height 10
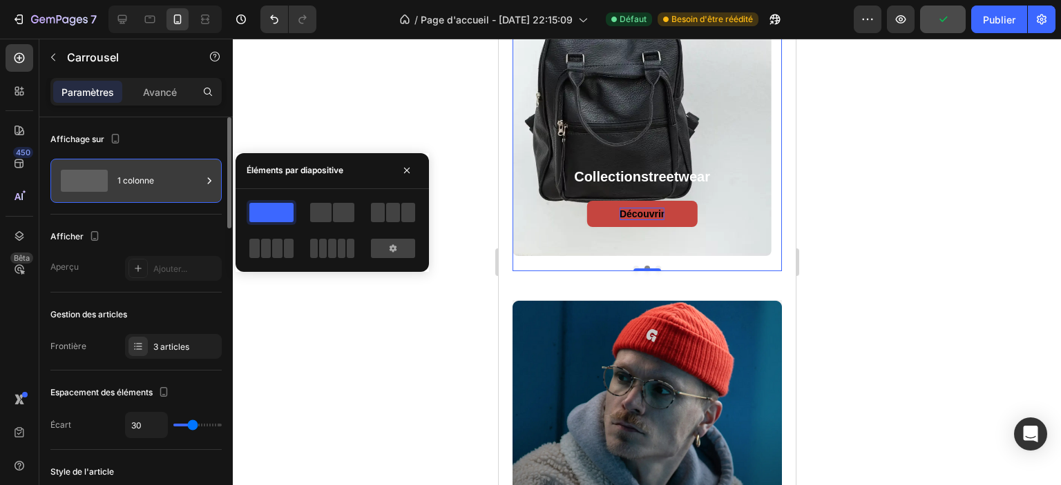
click at [146, 184] on font "1 colonne" at bounding box center [135, 180] width 37 height 10
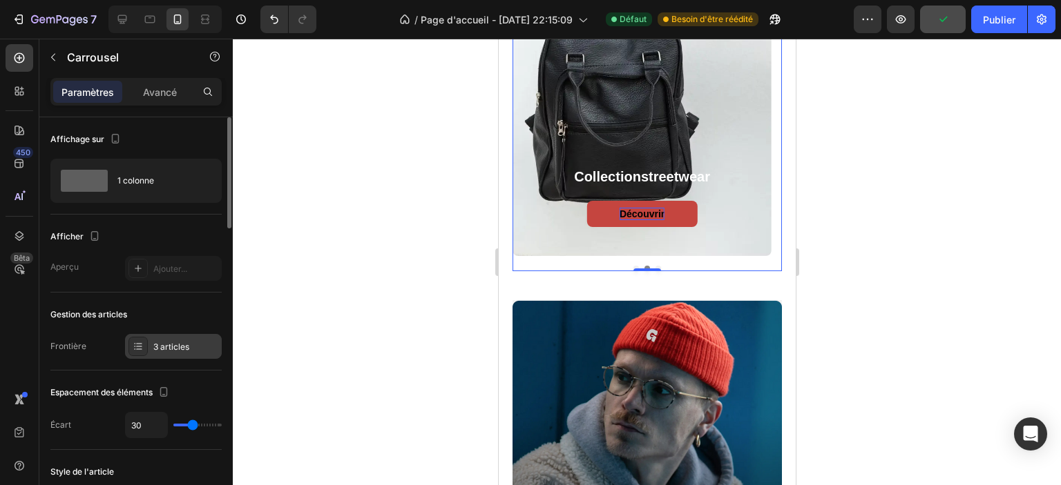
click at [170, 345] on font "3 articles" at bounding box center [171, 347] width 36 height 10
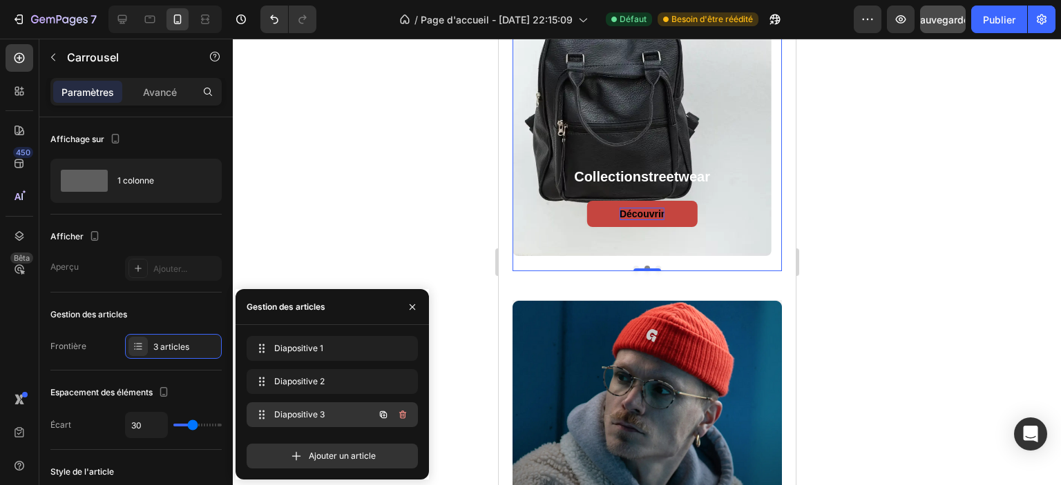
click at [323, 410] on span "Diapositive 3" at bounding box center [313, 415] width 78 height 12
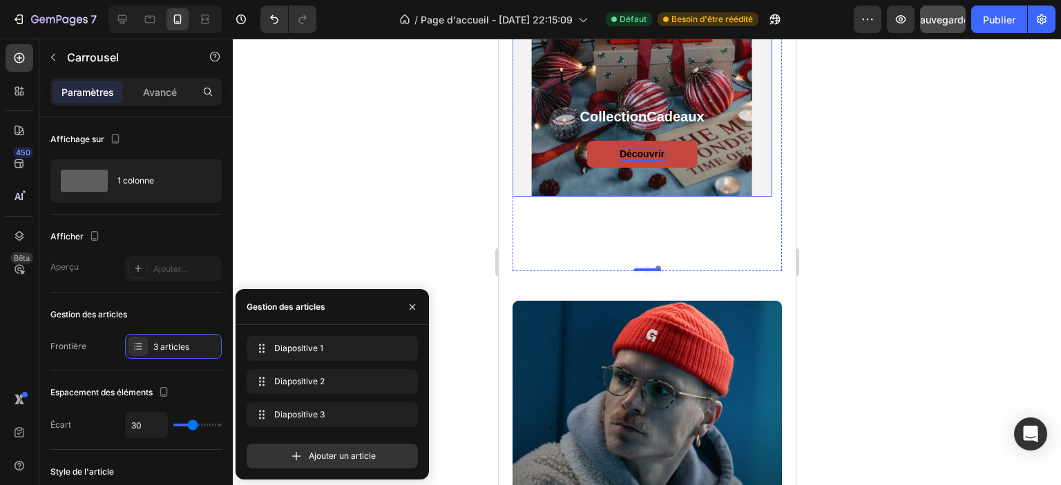
click at [521, 180] on div "Collection Cadeaux Heading Découvrir Button" at bounding box center [641, 151] width 259 height 89
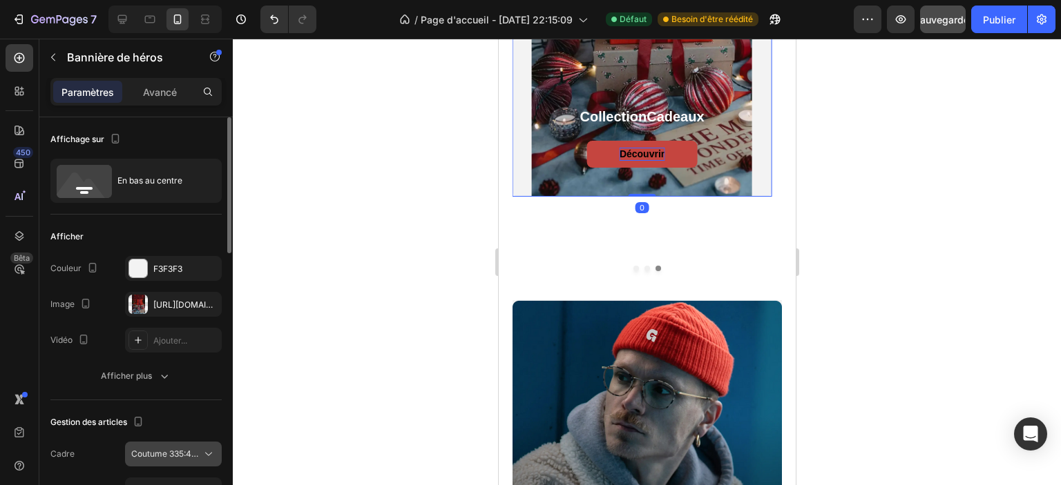
click at [169, 454] on font "Coutume 335:427" at bounding box center [166, 454] width 70 height 10
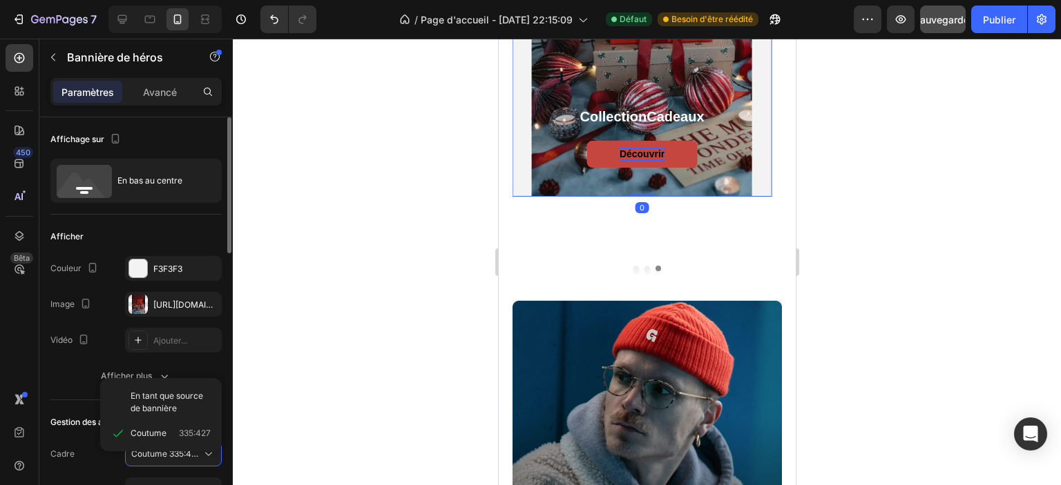
click at [184, 398] on font "En tant que source de bannière" at bounding box center [167, 402] width 73 height 23
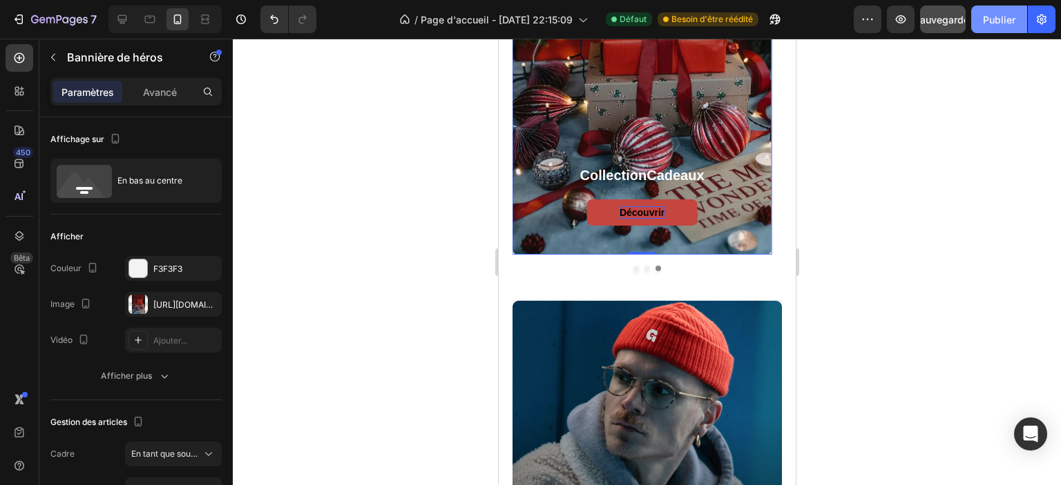
click at [999, 21] on font "Publier" at bounding box center [999, 20] width 32 height 12
click at [158, 21] on div at bounding box center [150, 19] width 22 height 22
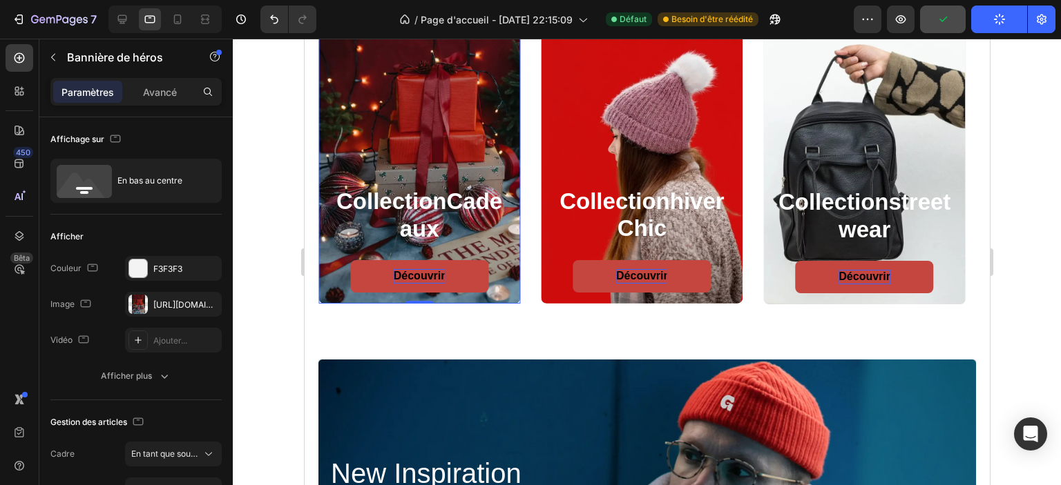
scroll to position [780, 0]
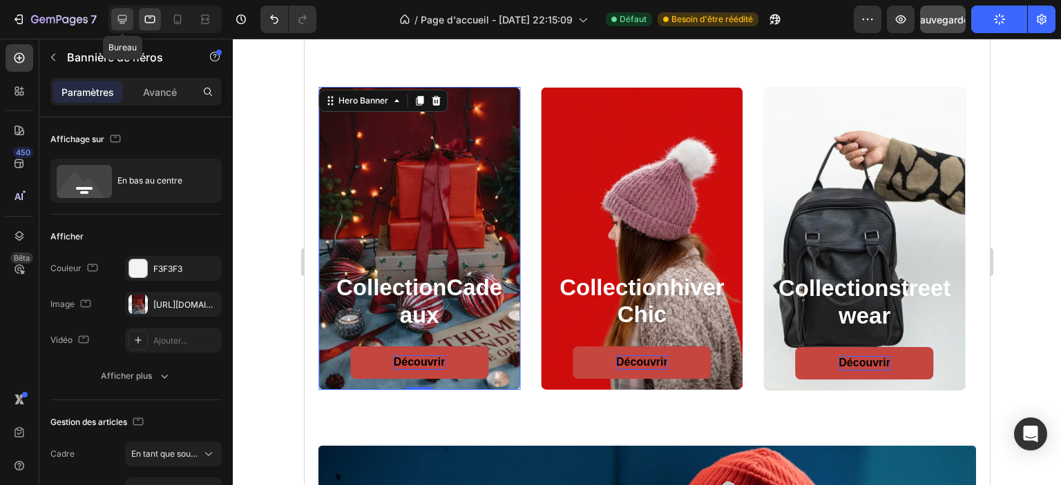
click at [124, 19] on icon at bounding box center [122, 19] width 14 height 14
type input "1200"
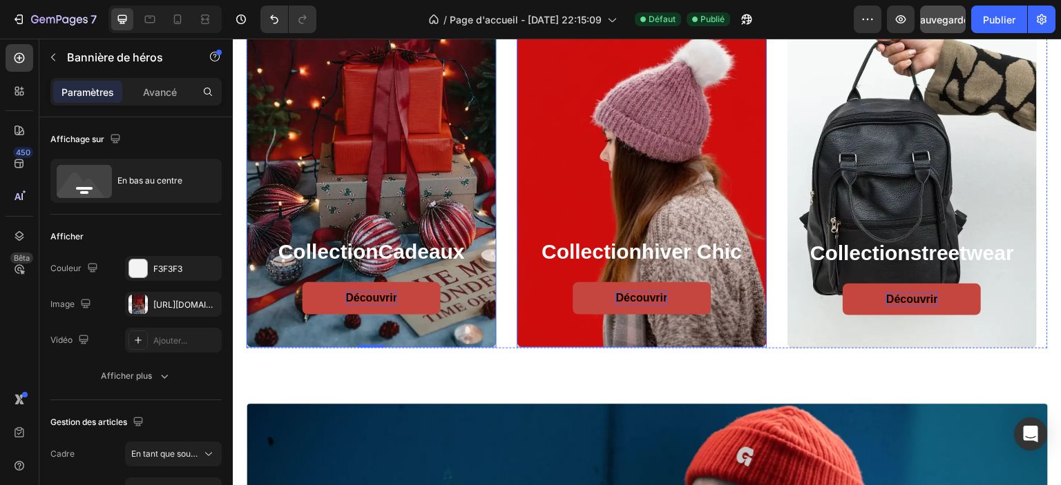
scroll to position [918, 0]
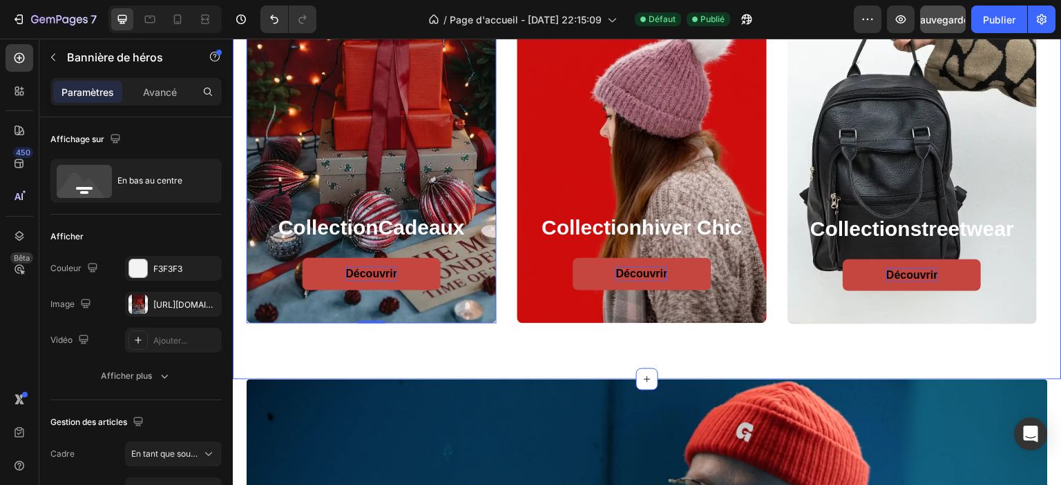
click at [618, 335] on div "collection hiver chic Heading Découvrir Button Hero Banner collection streetwea…" at bounding box center [647, 137] width 829 height 486
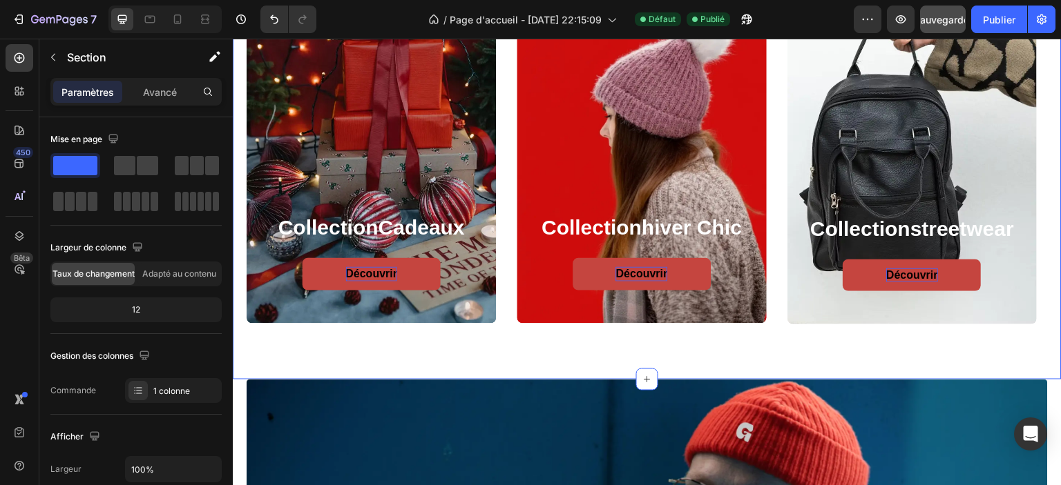
click at [463, 347] on div "collection hiver chic Heading Découvrir Button Hero Banner collection streetwea…" at bounding box center [647, 137] width 829 height 486
click at [175, 17] on icon at bounding box center [178, 19] width 14 height 14
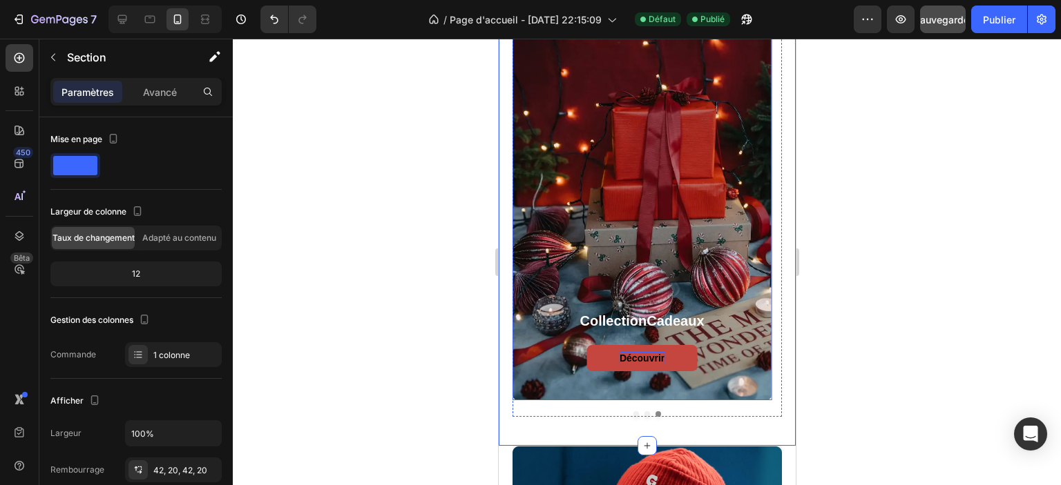
scroll to position [932, 0]
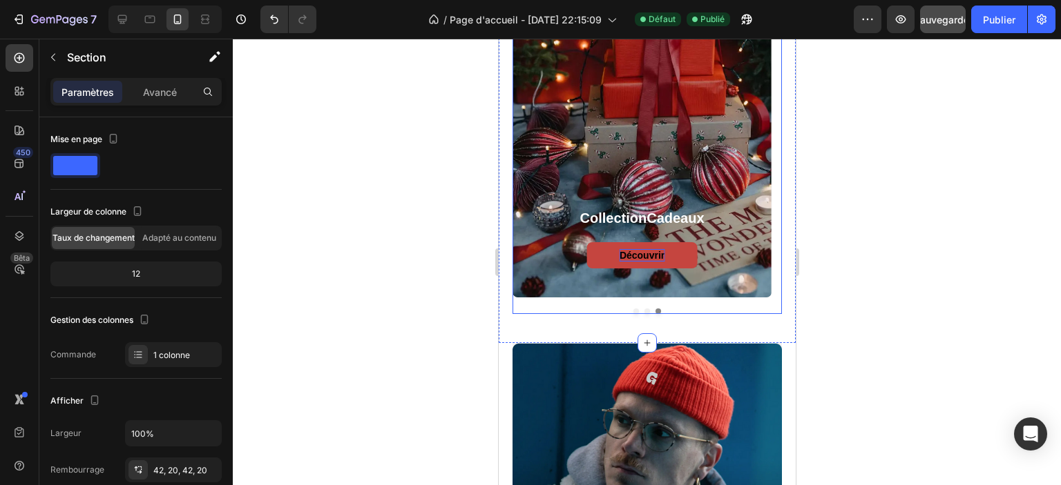
click at [633, 310] on div at bounding box center [646, 312] width 269 height 6
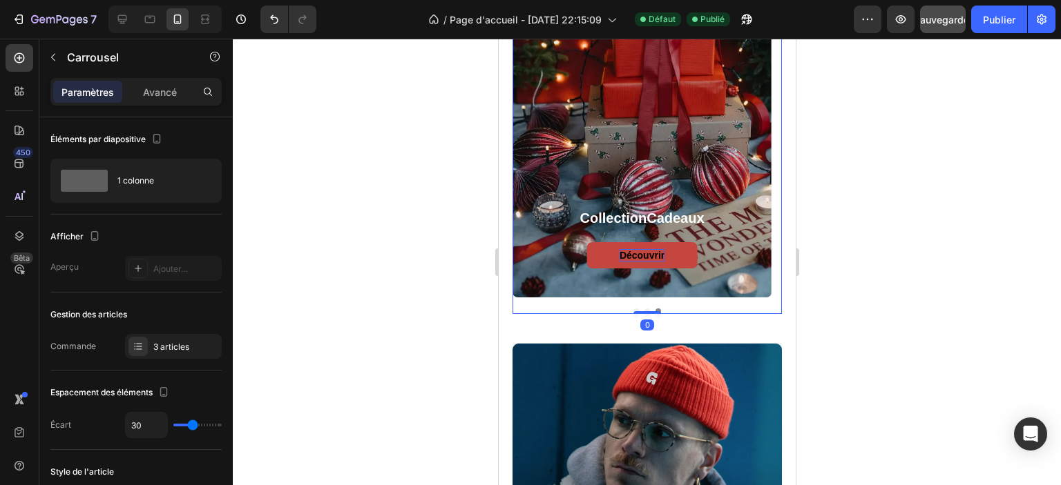
click at [633, 309] on button "Dot" at bounding box center [636, 312] width 6 height 6
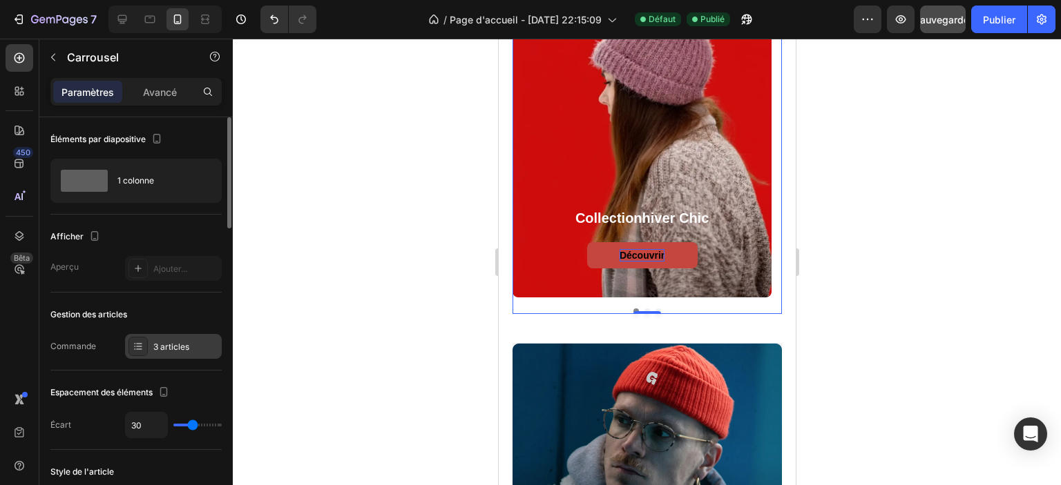
click at [152, 353] on div "3 articles" at bounding box center [173, 346] width 97 height 25
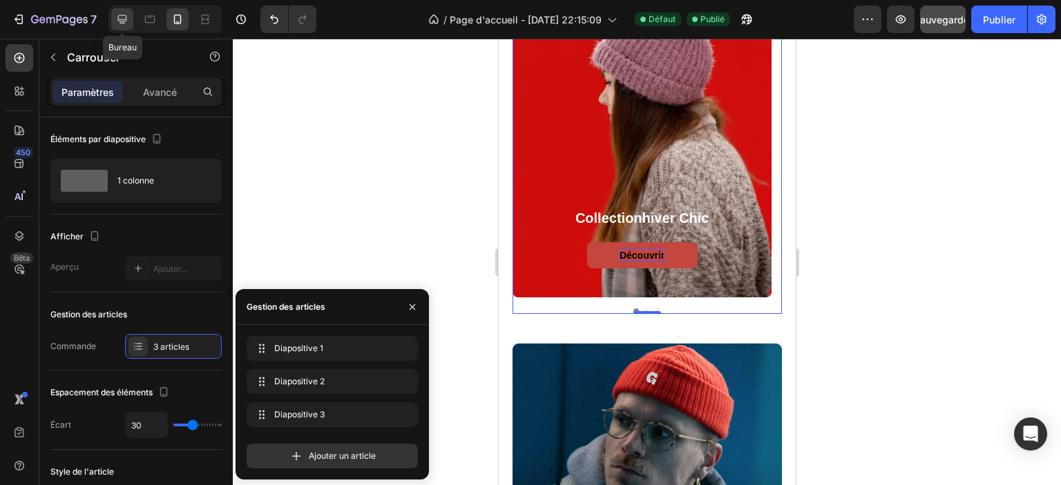
click at [119, 19] on icon at bounding box center [122, 19] width 14 height 14
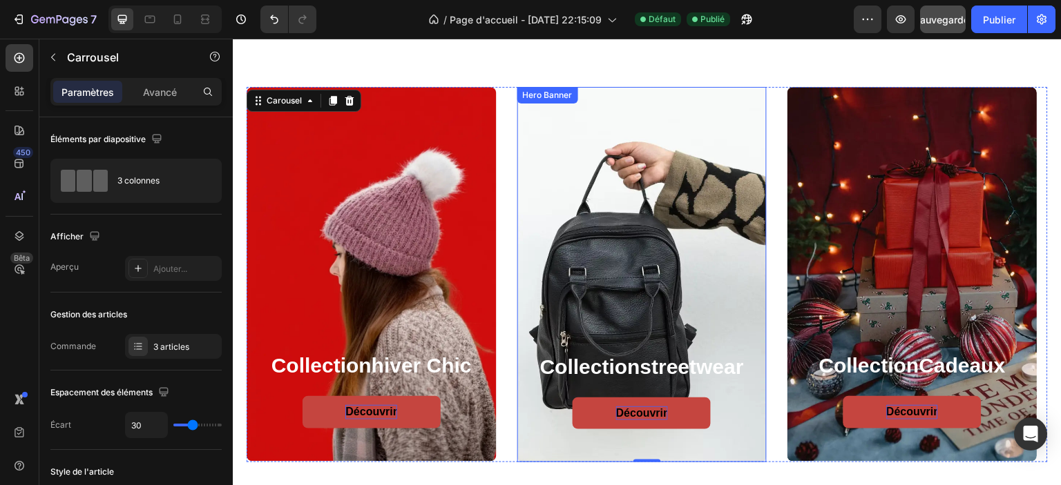
scroll to position [503, 0]
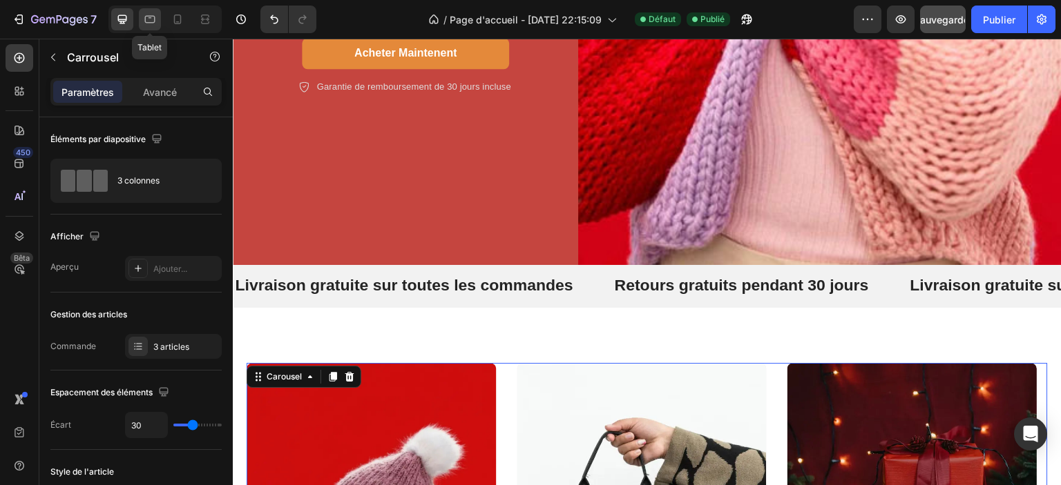
click at [153, 19] on icon at bounding box center [150, 19] width 14 height 14
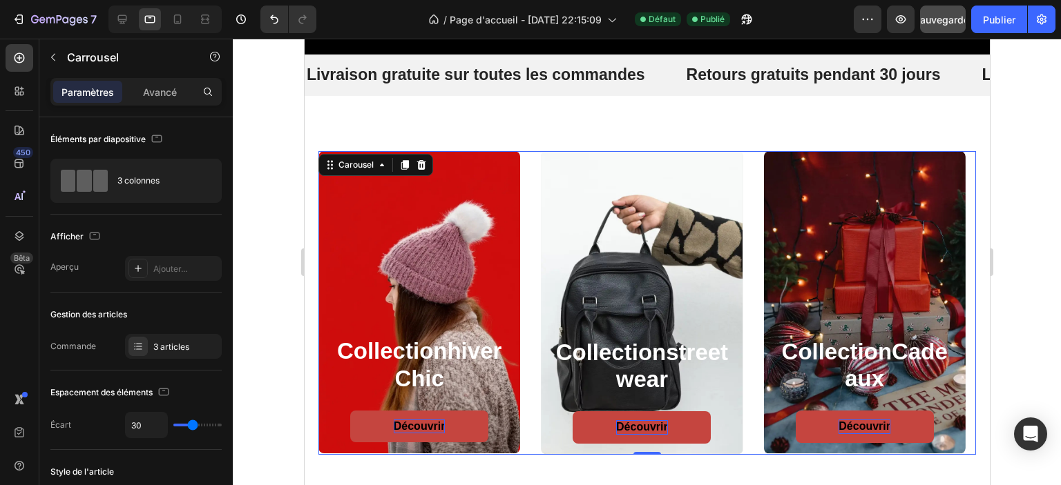
scroll to position [699, 0]
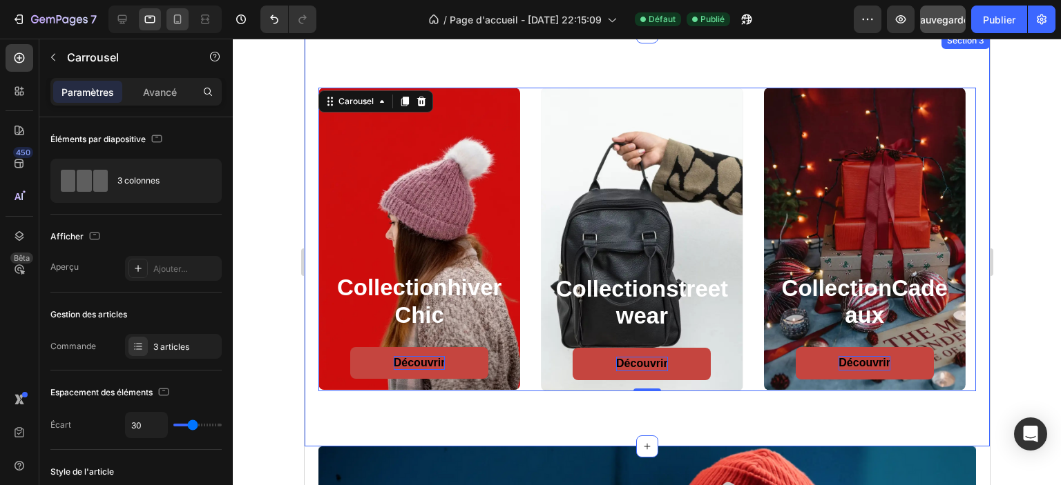
click at [180, 26] on div at bounding box center [177, 19] width 22 height 22
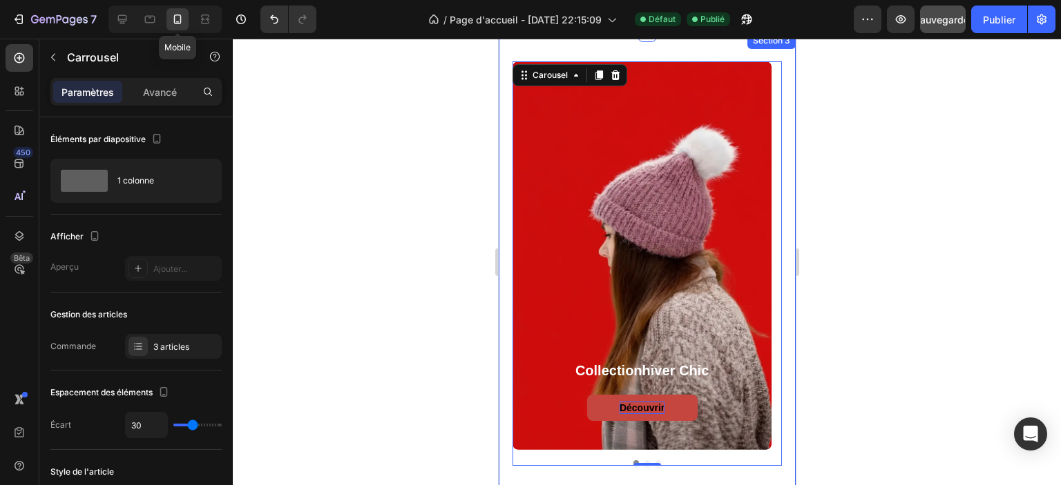
scroll to position [673, 0]
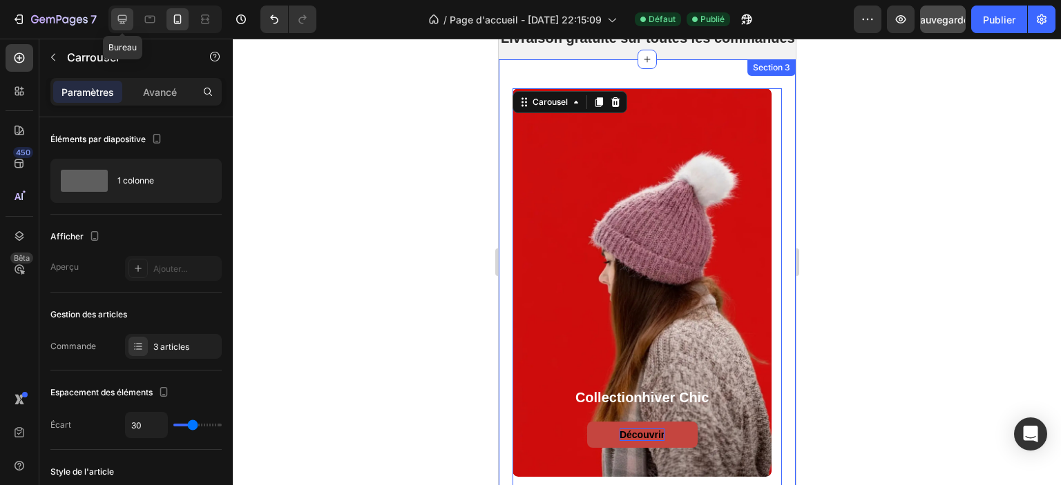
click at [122, 18] on icon at bounding box center [122, 19] width 14 height 14
type input "1320"
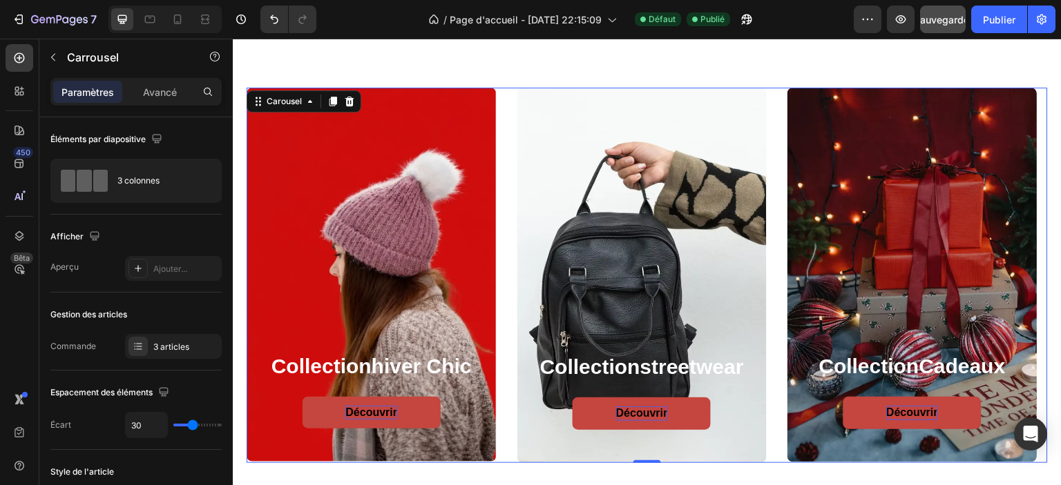
scroll to position [492, 0]
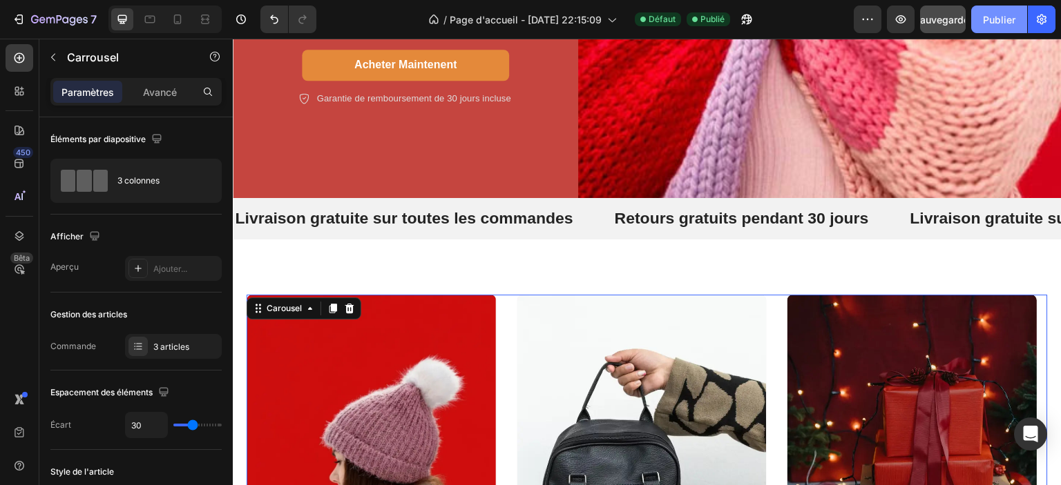
click at [1000, 16] on font "Publier" at bounding box center [999, 20] width 32 height 12
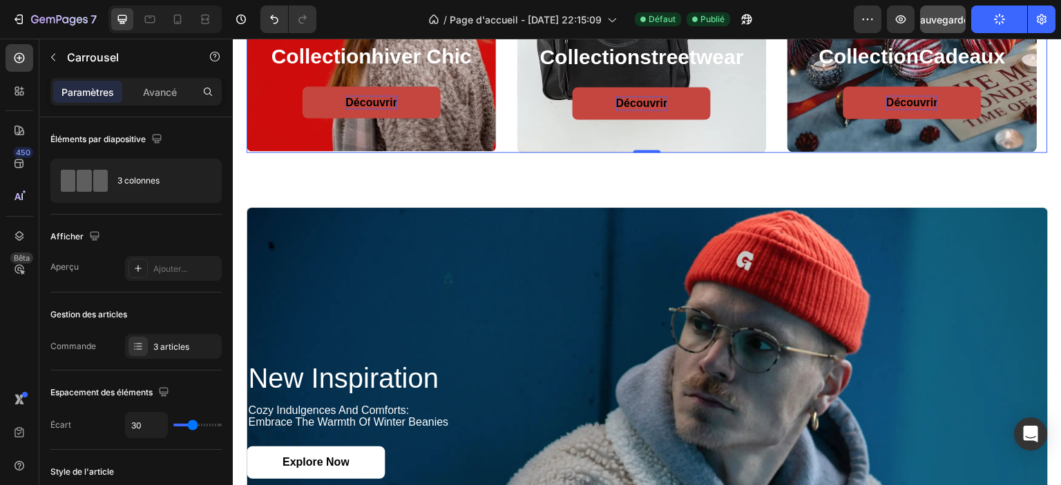
scroll to position [1251, 0]
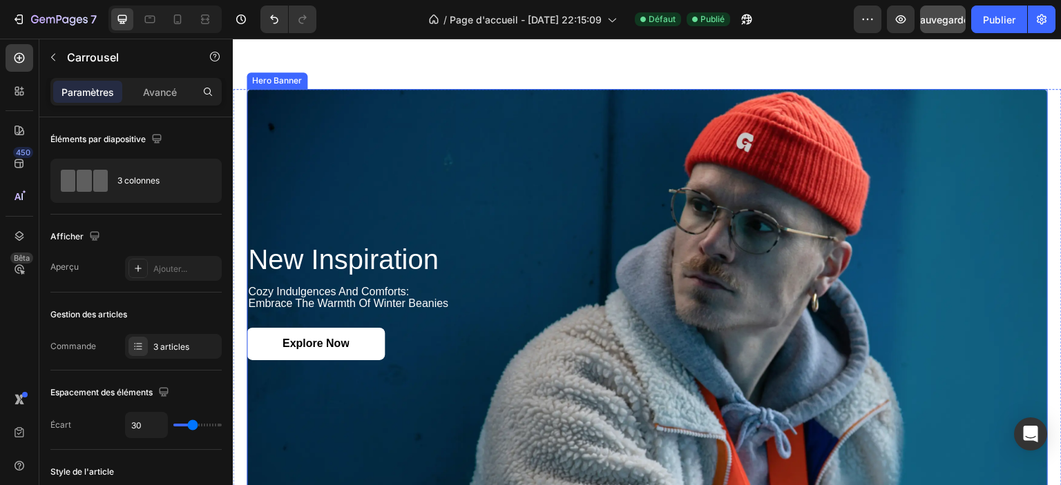
click at [445, 175] on div "Background Image" at bounding box center [647, 301] width 801 height 425
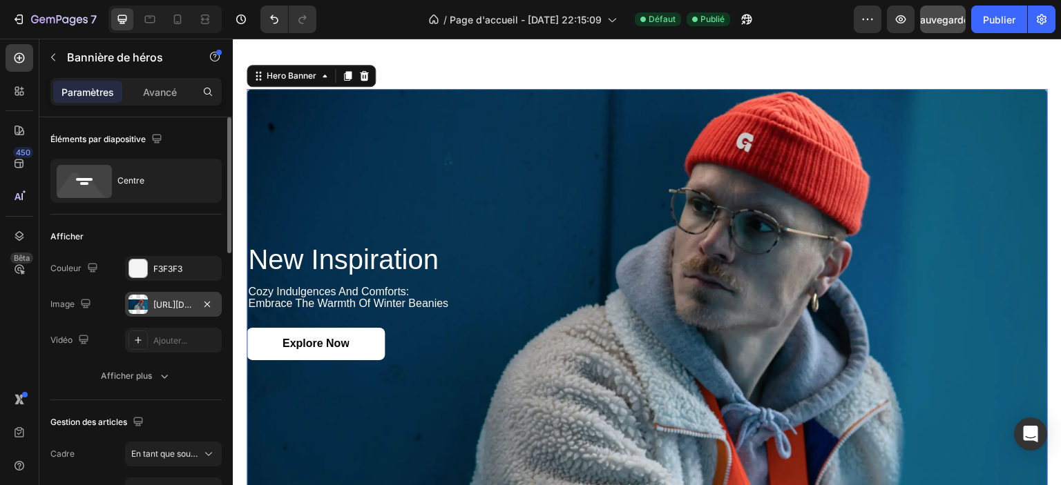
click at [181, 301] on font "https://cdn.shopify.com/s/files/1/0826/8254/4162/files/gempages_585287611619213…" at bounding box center [197, 305] width 89 height 10
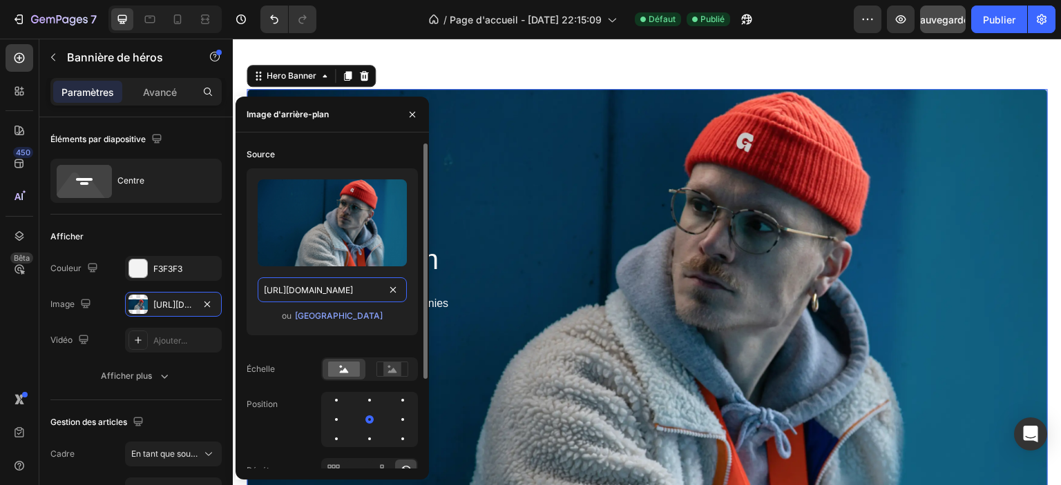
click at [321, 294] on input "https://cdn.shopify.com/s/files/1/0826/8254/4162/files/gempages_585287611619213…" at bounding box center [332, 290] width 149 height 25
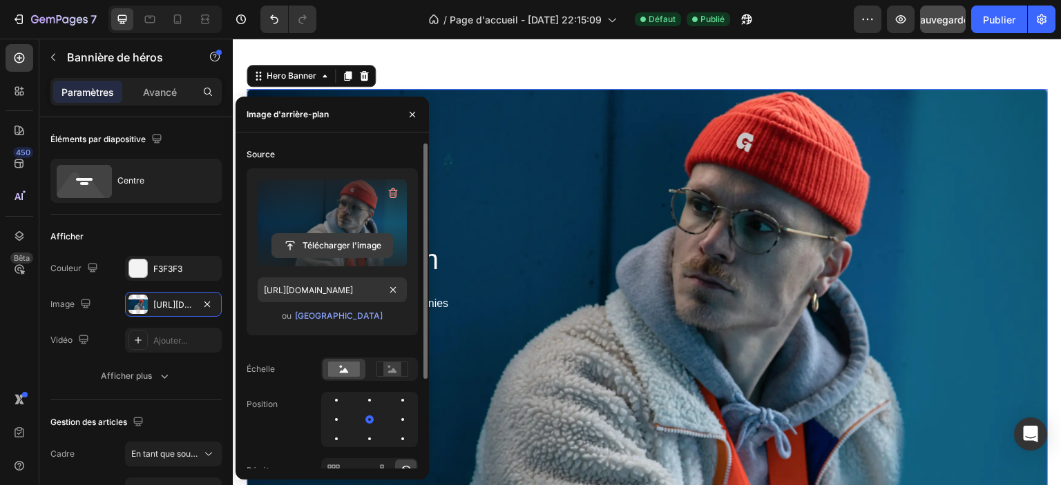
click at [327, 233] on button "Télécharger l'image" at bounding box center [332, 245] width 122 height 25
click at [331, 248] on input "file" at bounding box center [332, 245] width 120 height 23
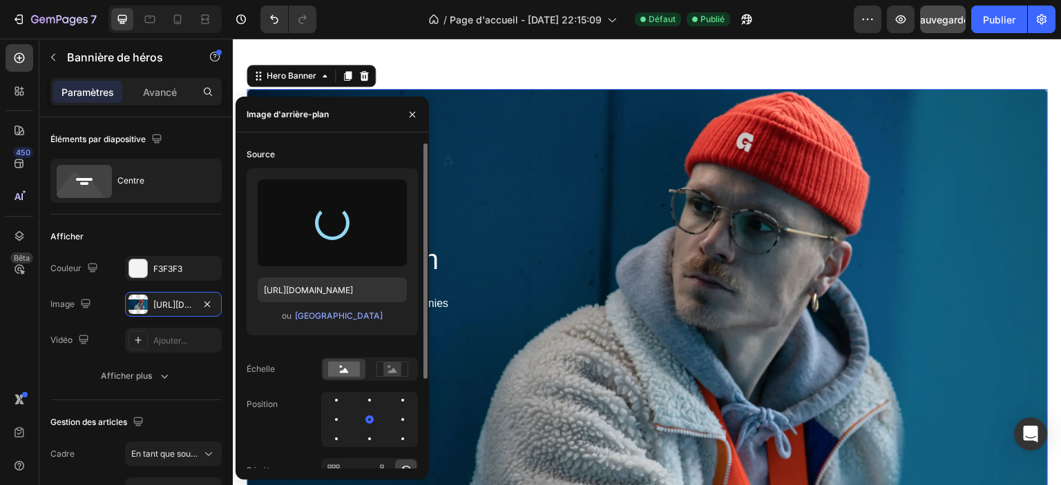
type input "https://cdn.shopify.com/s/files/1/0826/8254/4162/files/gempages_585287611619213…"
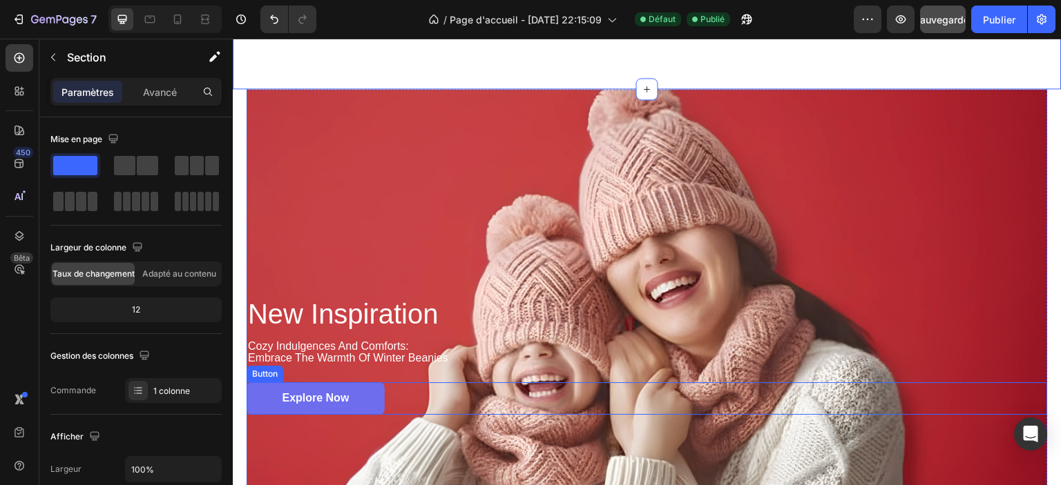
click at [261, 401] on link "Explore Now" at bounding box center [316, 399] width 138 height 32
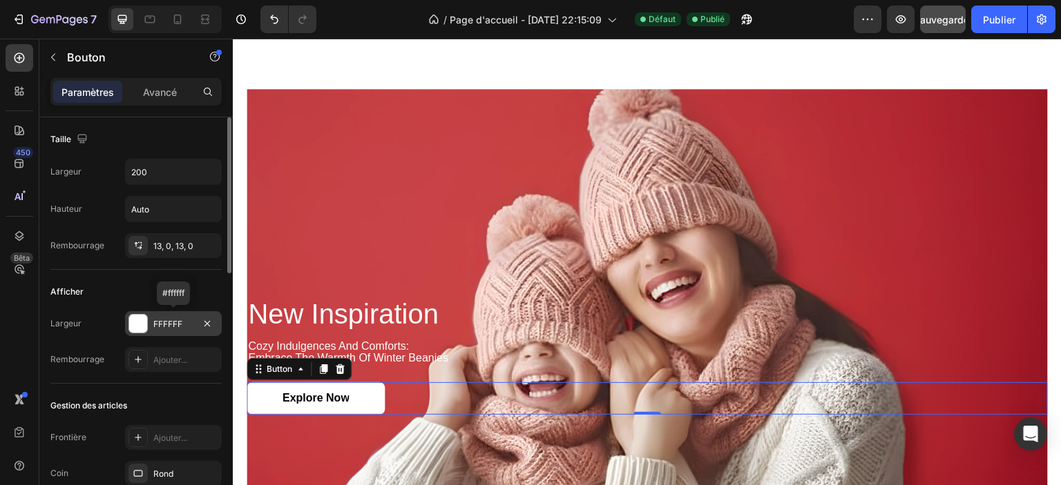
click at [149, 323] on div "FFFFFF" at bounding box center [173, 323] width 97 height 25
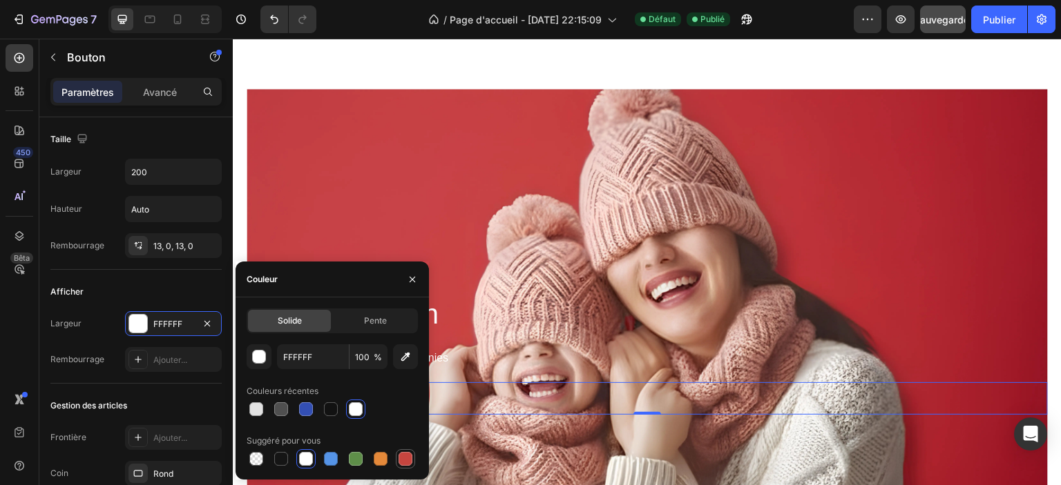
click at [411, 461] on div at bounding box center [405, 459] width 14 height 14
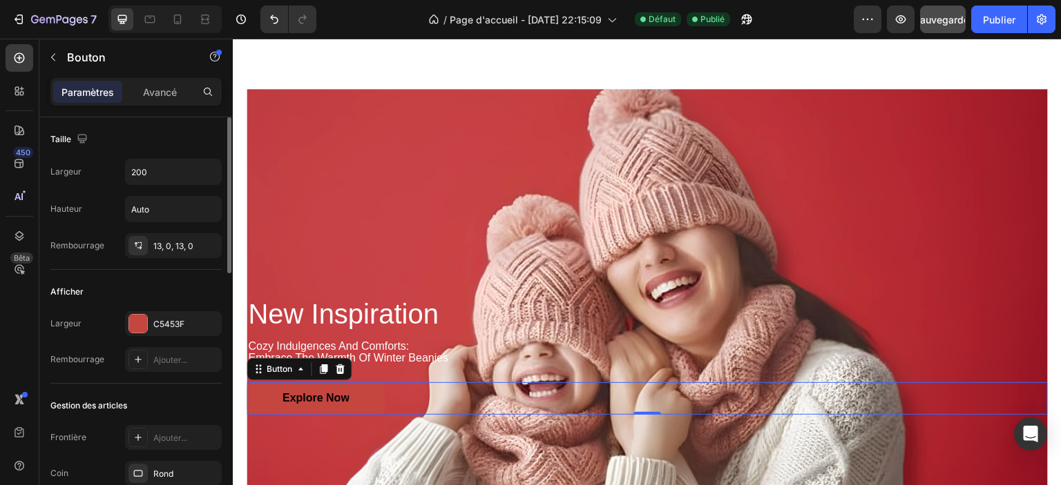
click at [90, 334] on div "Largeur C5453F" at bounding box center [135, 323] width 171 height 25
click at [162, 331] on div "C5453F" at bounding box center [173, 323] width 97 height 25
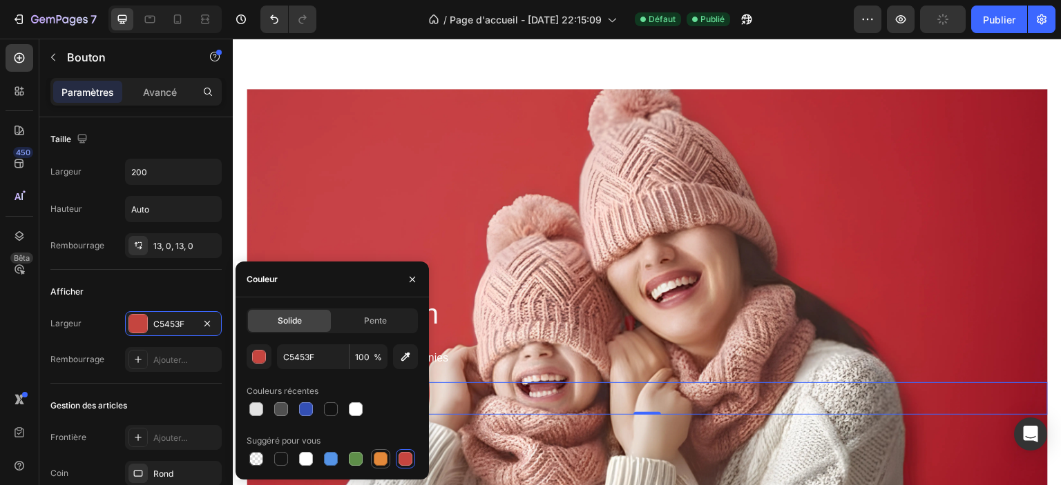
click at [380, 461] on div at bounding box center [381, 459] width 14 height 14
type input "E4893A"
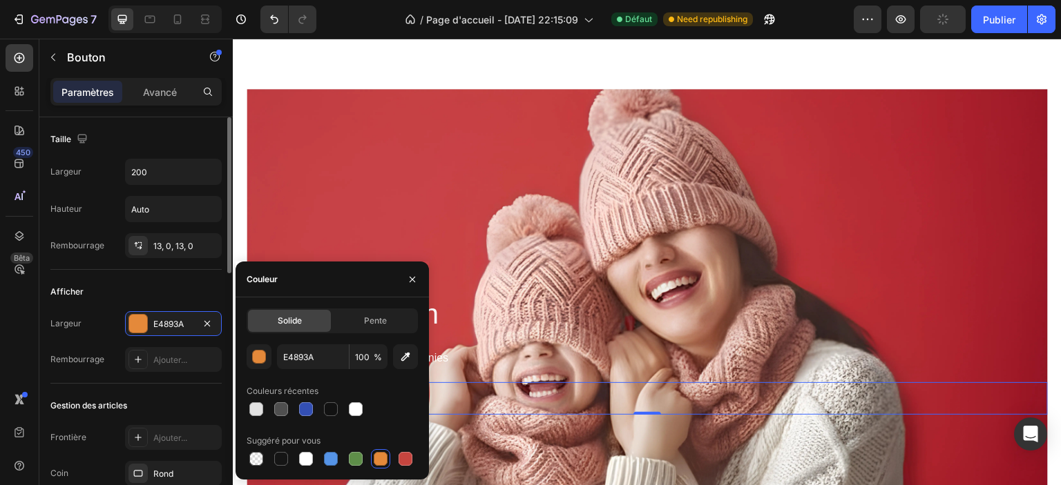
click at [105, 333] on div "Largeur E4893A" at bounding box center [135, 323] width 171 height 25
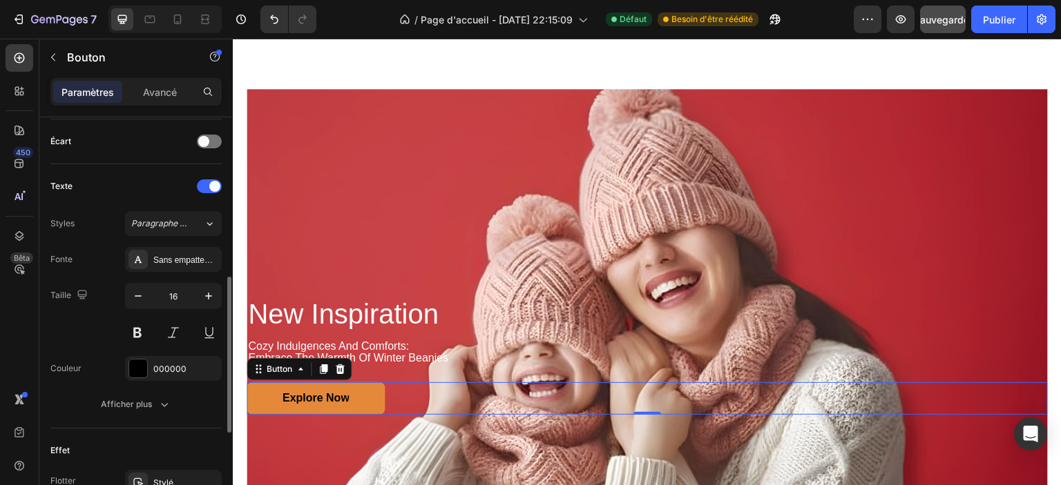
scroll to position [552, 0]
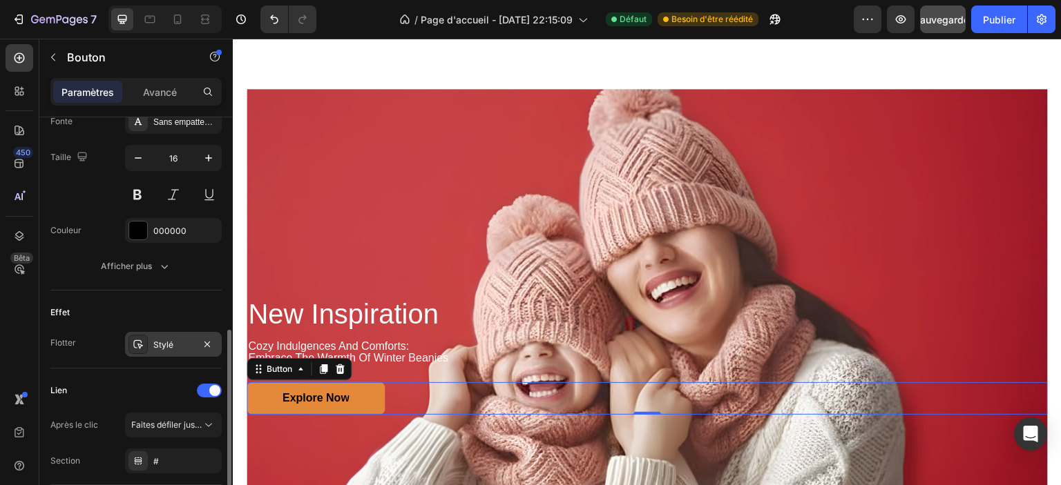
click at [162, 340] on font "Stylé" at bounding box center [163, 345] width 20 height 10
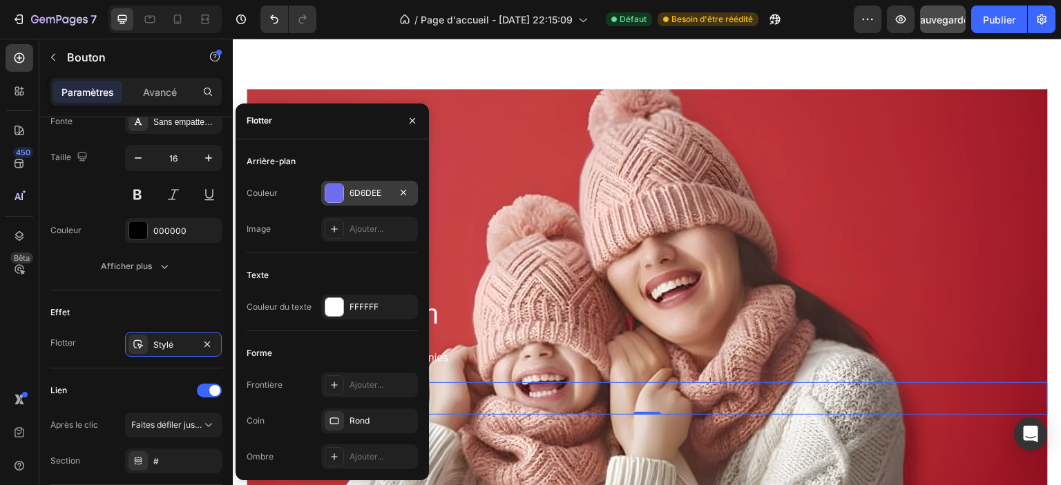
click at [377, 198] on div "6D6DEE" at bounding box center [369, 193] width 40 height 12
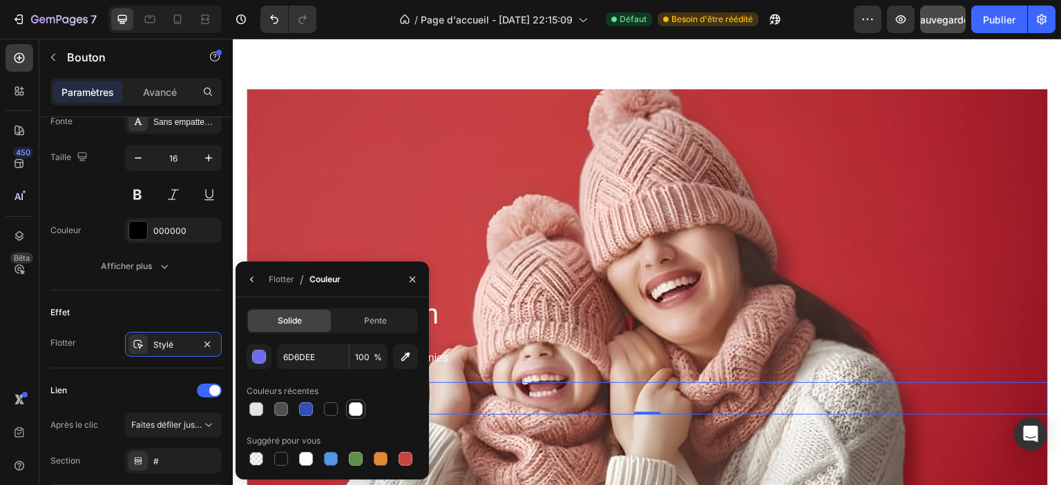
click at [353, 414] on div at bounding box center [356, 410] width 14 height 14
type input "FFFFFF"
click at [113, 311] on div "Effet" at bounding box center [135, 313] width 171 height 22
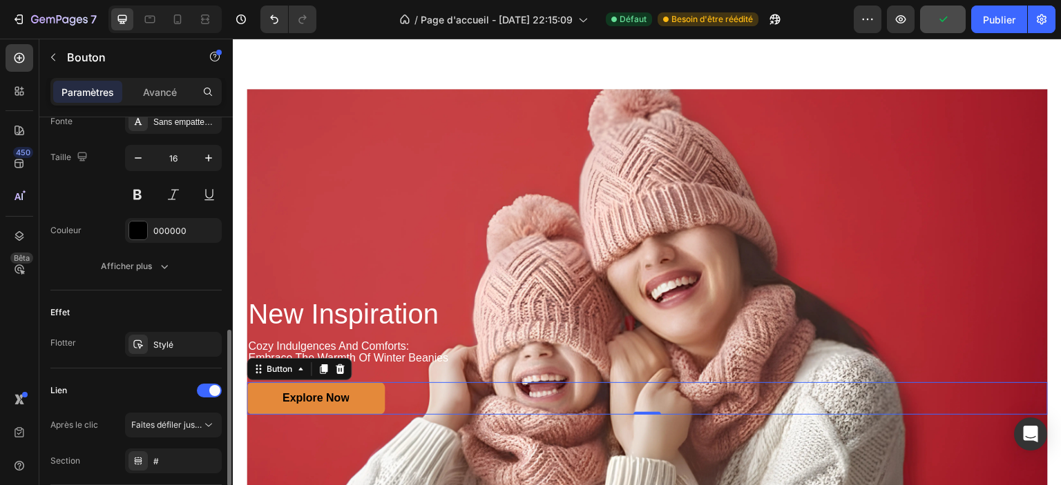
click at [113, 311] on div "Effet" at bounding box center [135, 313] width 171 height 22
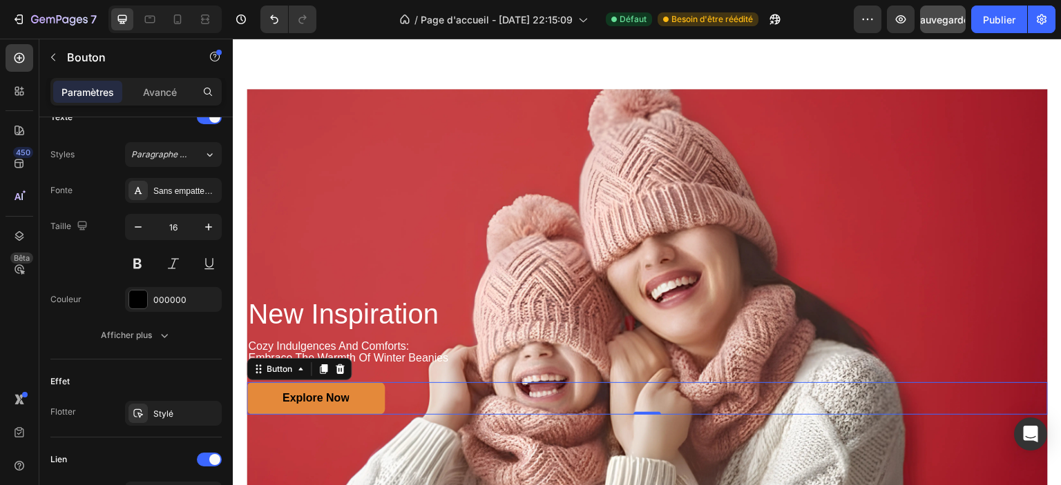
scroll to position [622, 0]
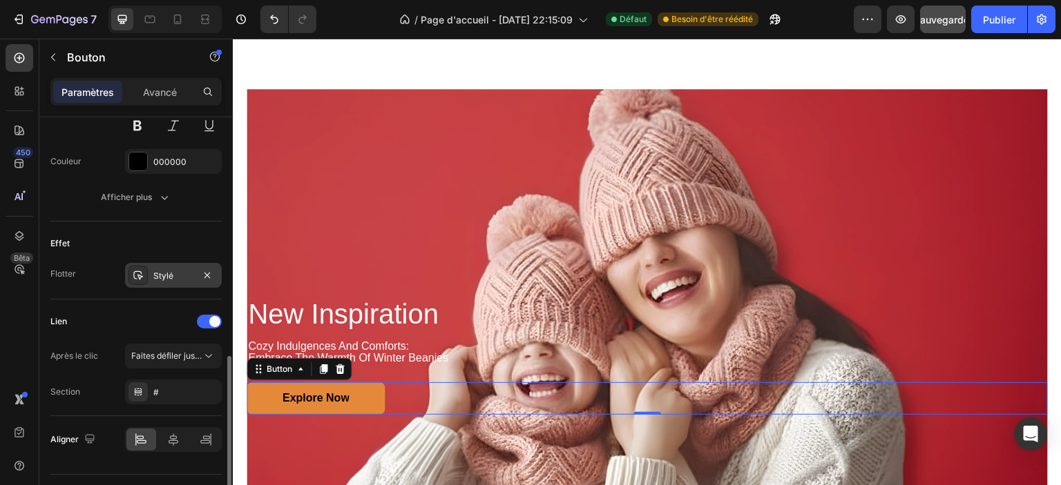
click at [155, 282] on div "Stylé" at bounding box center [173, 275] width 97 height 25
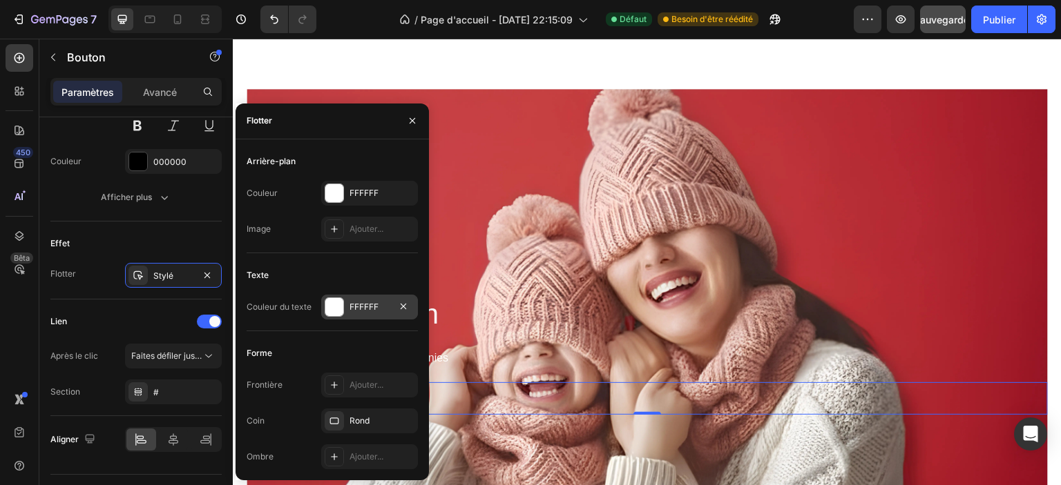
click at [376, 314] on div "FFFFFF" at bounding box center [369, 307] width 97 height 25
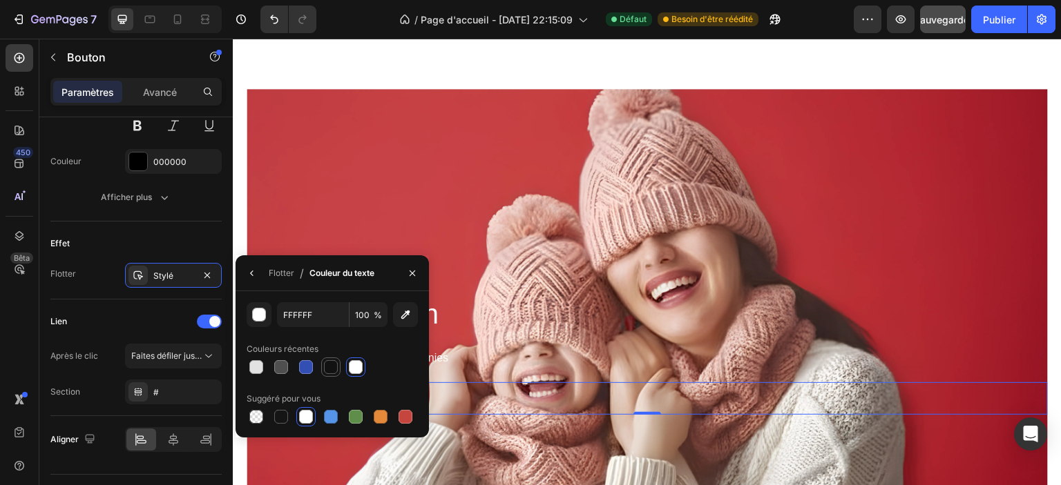
click at [323, 374] on div at bounding box center [330, 367] width 19 height 19
type input "121212"
click at [140, 312] on div "Lien" at bounding box center [135, 322] width 171 height 22
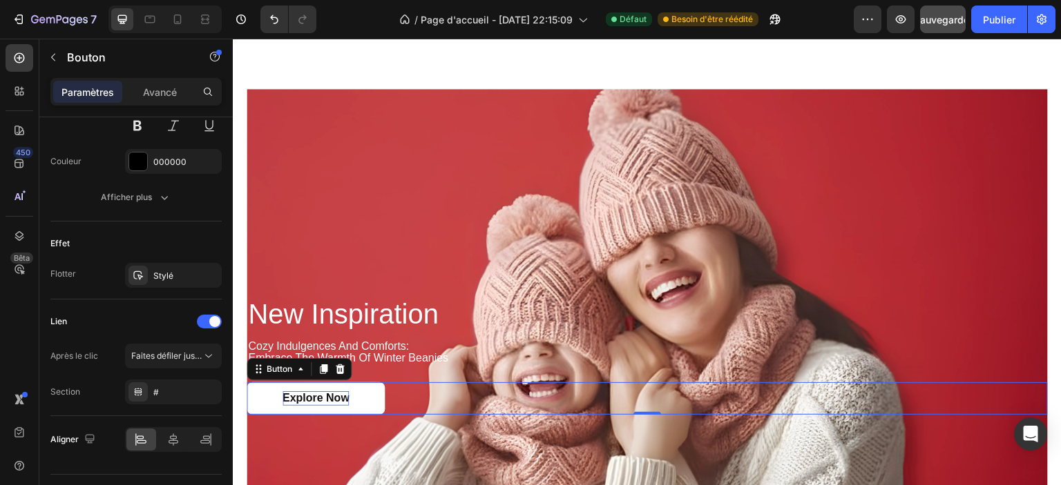
click at [304, 394] on p "Explore Now" at bounding box center [315, 399] width 67 height 15
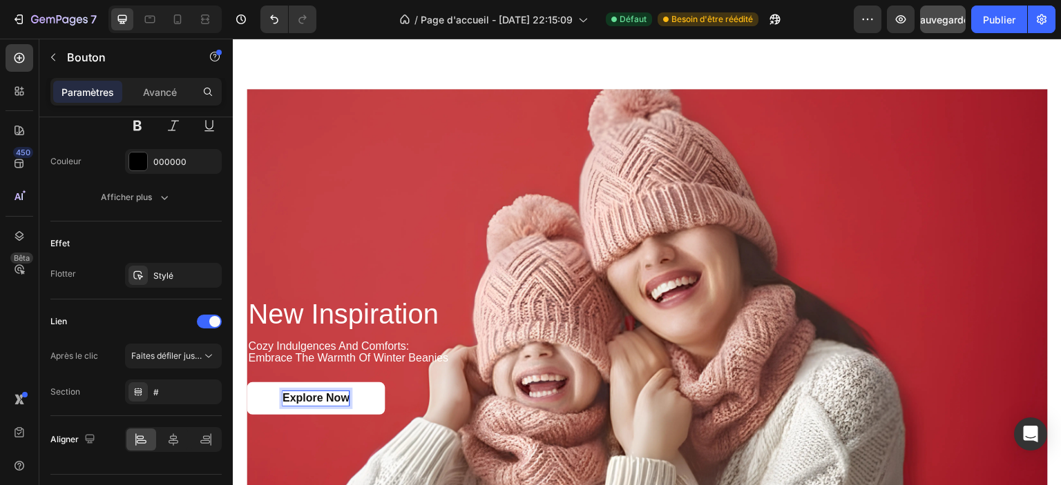
click at [304, 394] on p "Explore Now" at bounding box center [315, 399] width 67 height 15
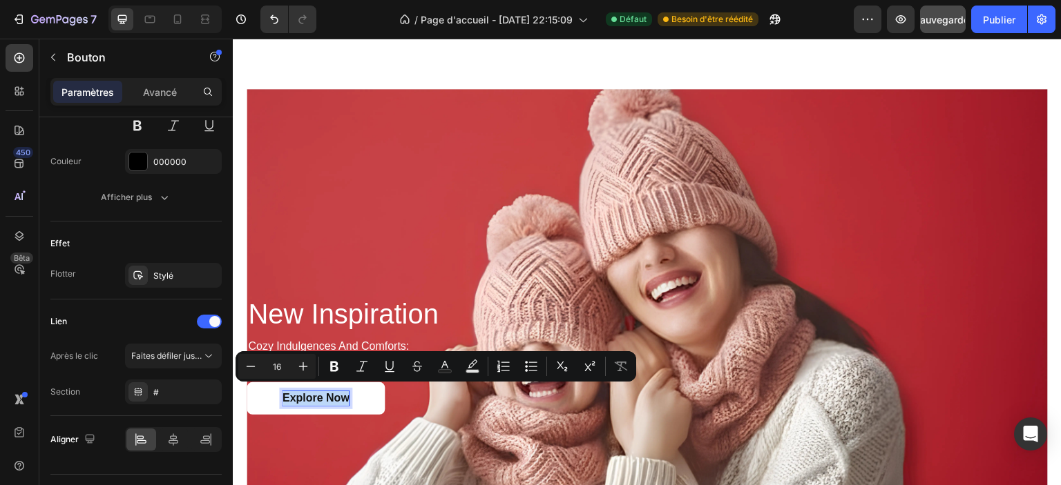
click at [304, 394] on p "Explore Now" at bounding box center [315, 399] width 67 height 15
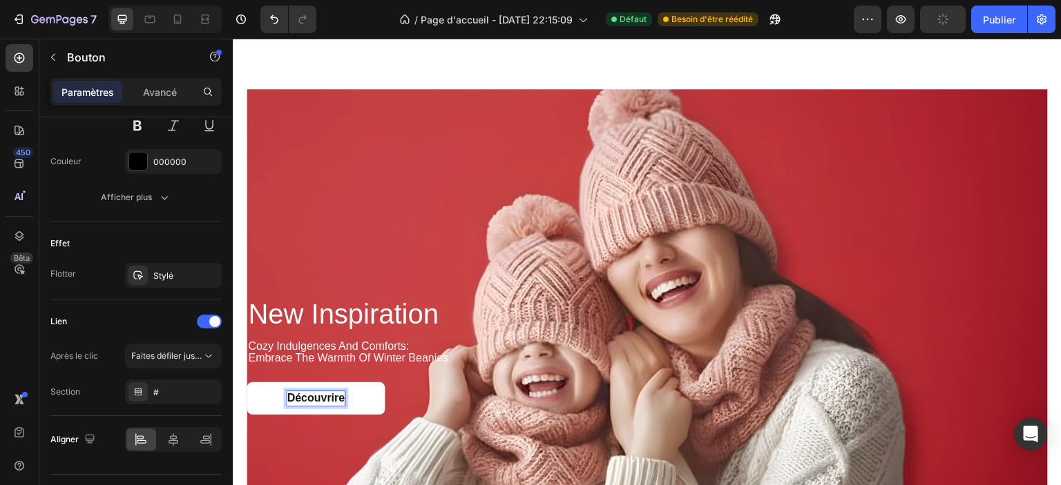
click at [335, 396] on p "Découvrire" at bounding box center [316, 399] width 58 height 15
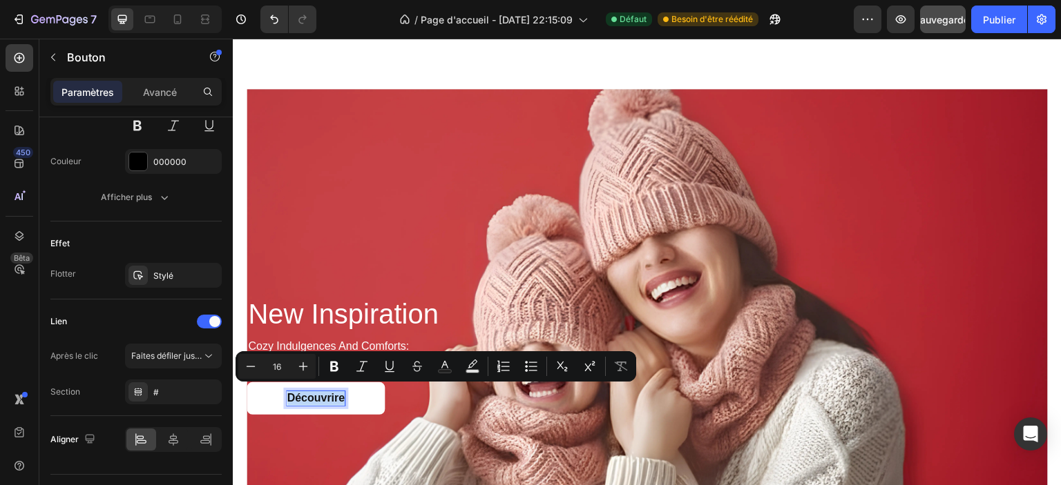
click at [317, 395] on p "Découvrire" at bounding box center [316, 399] width 58 height 15
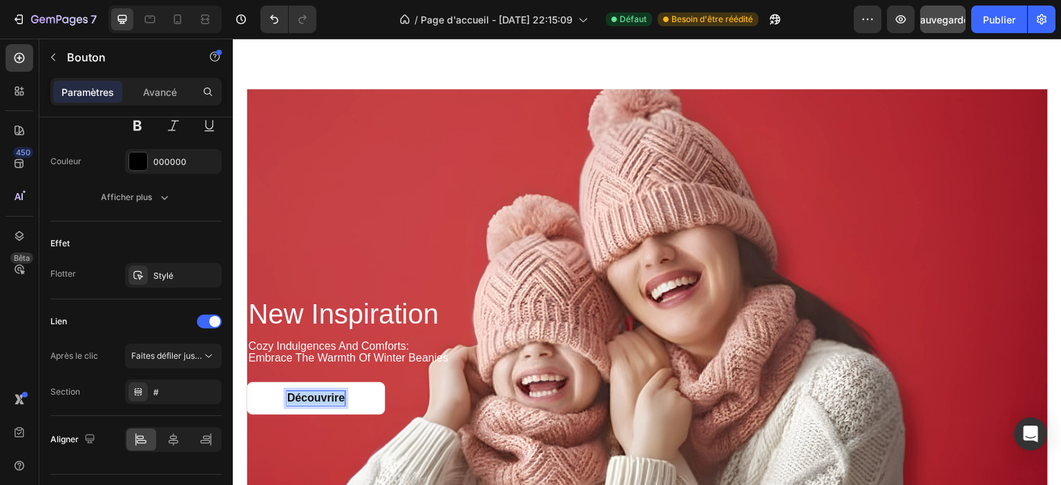
click at [317, 395] on p "Découvrire" at bounding box center [316, 399] width 58 height 15
click at [346, 317] on h2 "new inspiration" at bounding box center [647, 314] width 801 height 33
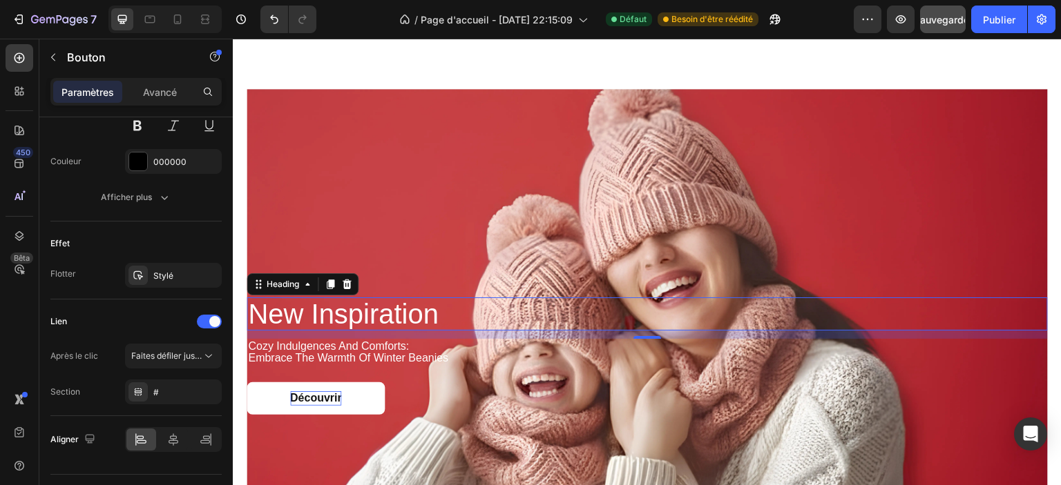
click at [346, 317] on h2 "new inspiration" at bounding box center [647, 314] width 801 height 33
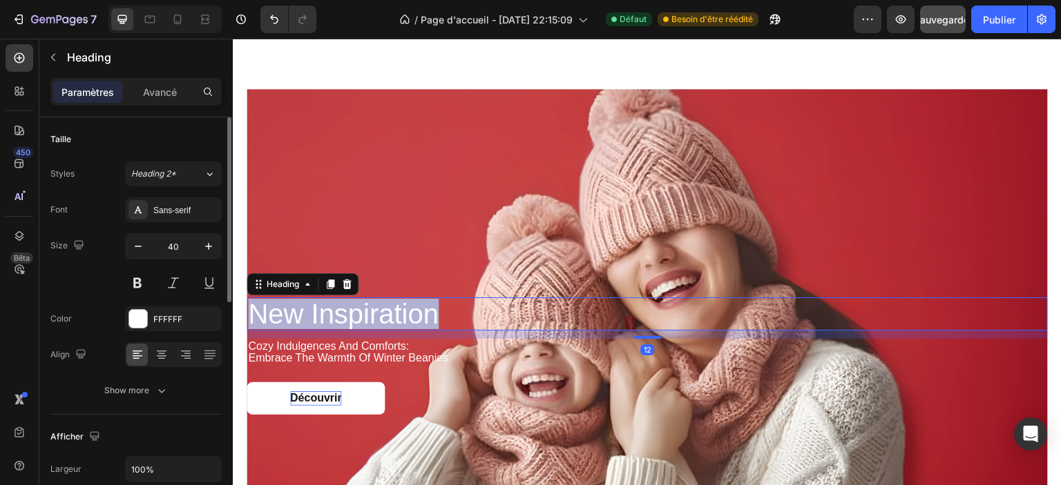
click at [346, 317] on p "new inspiration" at bounding box center [647, 314] width 798 height 30
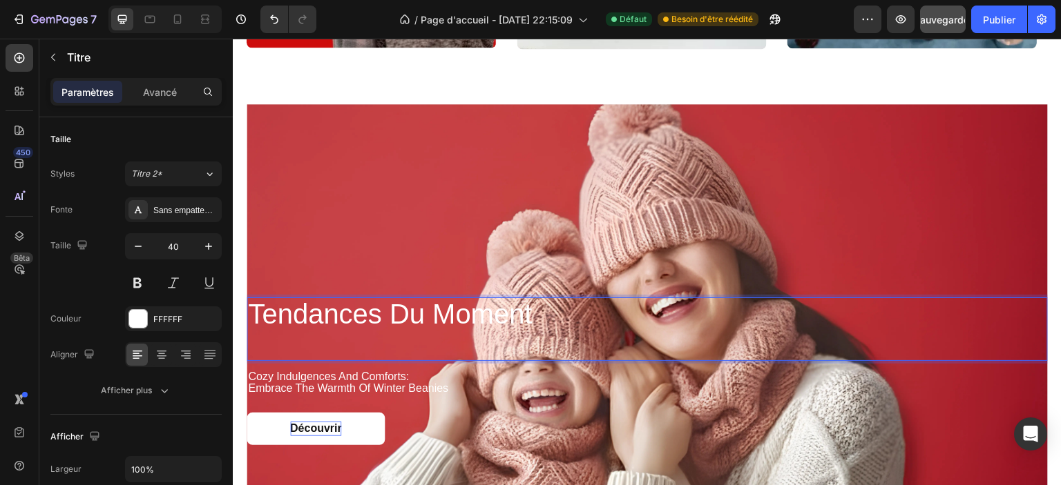
scroll to position [1251, 0]
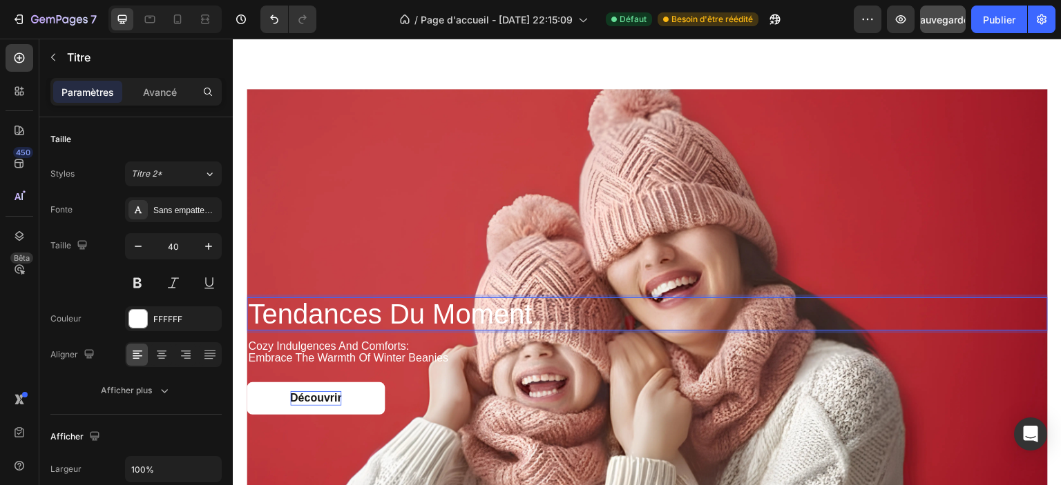
click at [338, 305] on p "Tendances du Moment" at bounding box center [647, 314] width 798 height 30
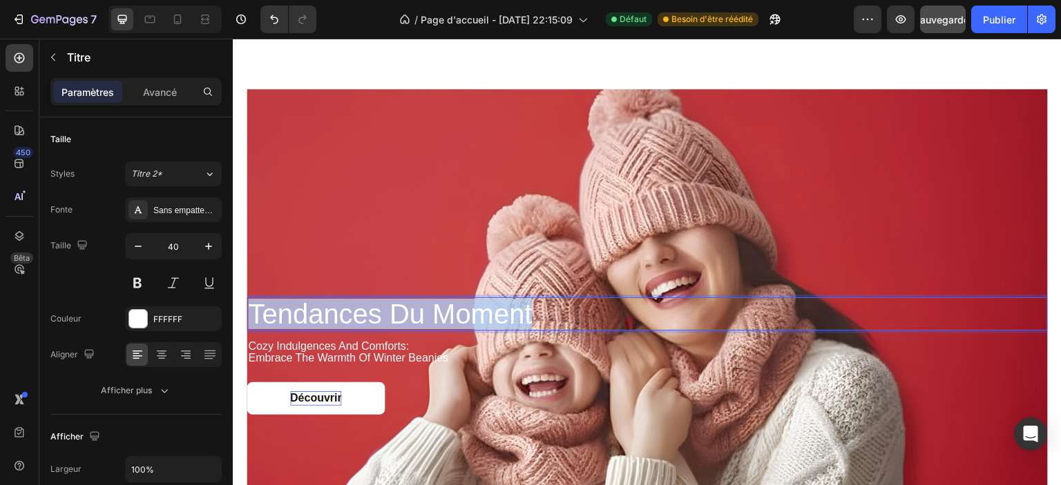
click at [338, 305] on p "Tendances du Moment" at bounding box center [647, 314] width 798 height 30
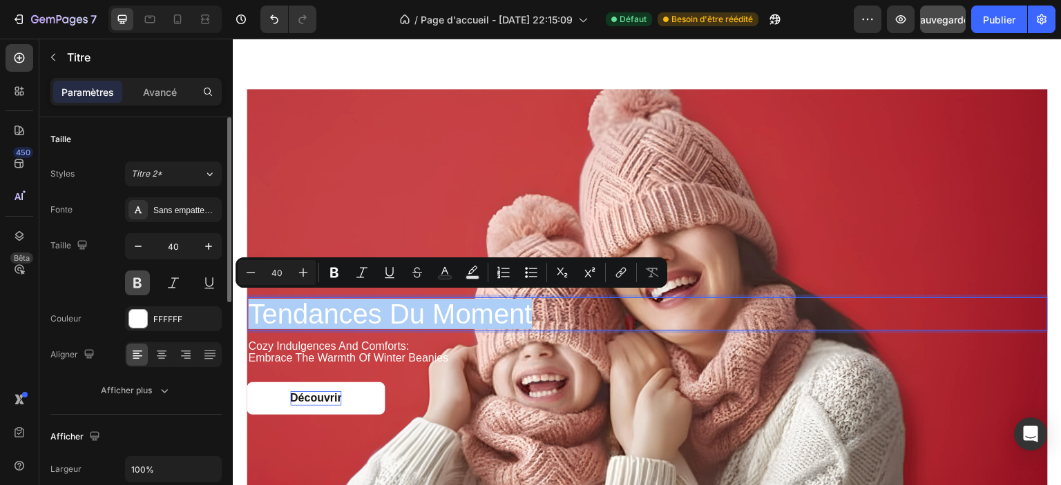
click at [149, 281] on button at bounding box center [137, 283] width 25 height 25
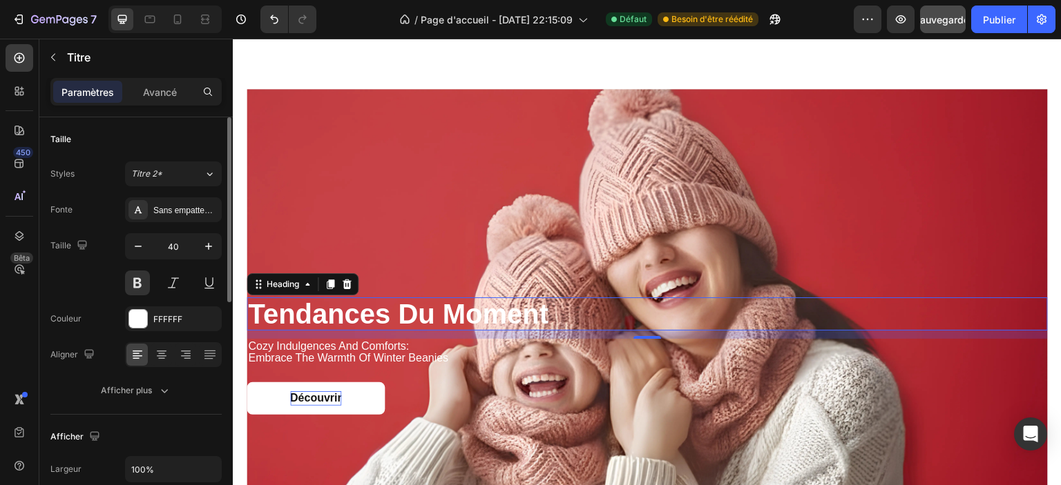
click at [94, 286] on div "Taille 40" at bounding box center [135, 264] width 171 height 62
click at [307, 340] on p "cozy indulgences and comforts: embrace the warmth of winter beanies" at bounding box center [647, 352] width 798 height 24
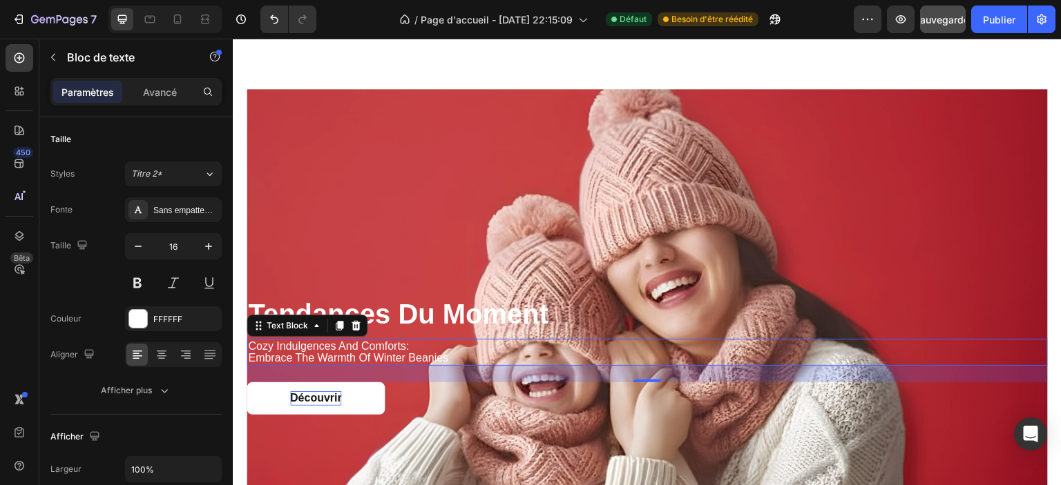
click at [359, 352] on p "cozy indulgences and comforts: embrace the warmth of winter beanies" at bounding box center [647, 352] width 798 height 24
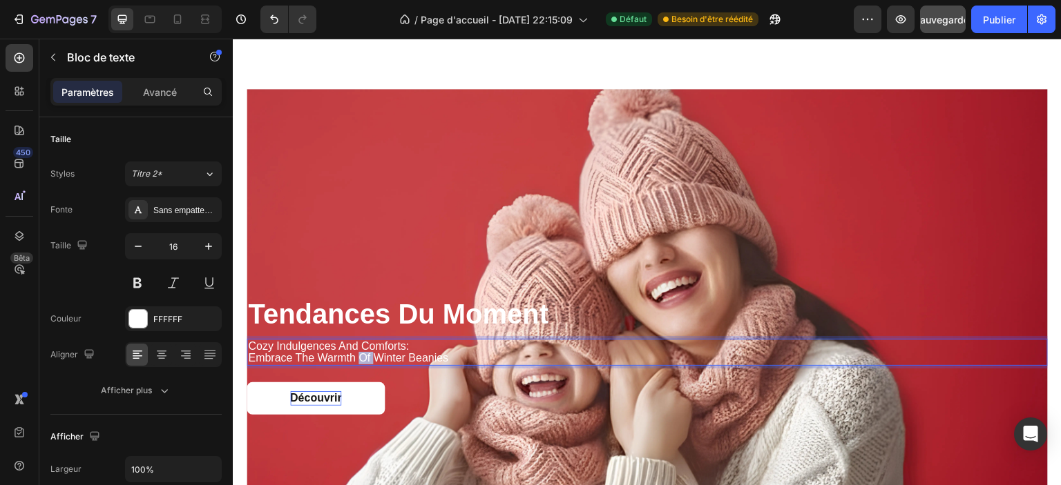
click at [359, 352] on p "cozy indulgences and comforts: embrace the warmth of winter beanies" at bounding box center [647, 352] width 798 height 24
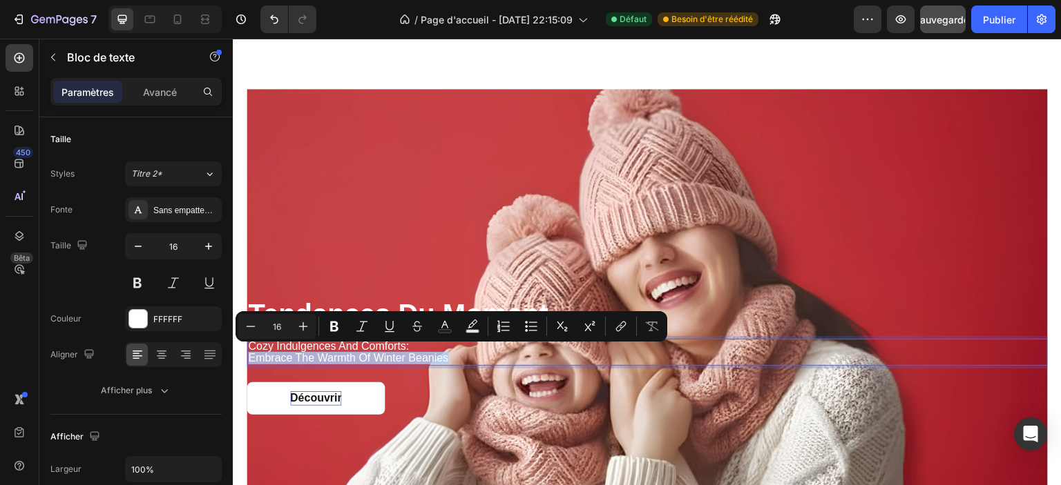
click at [458, 356] on p "cozy indulgences and comforts: embrace the warmth of winter beanies" at bounding box center [647, 352] width 798 height 24
click at [458, 347] on p "cozy indulgences and comforts: embrace the warmth of winter beanies" at bounding box center [647, 352] width 798 height 24
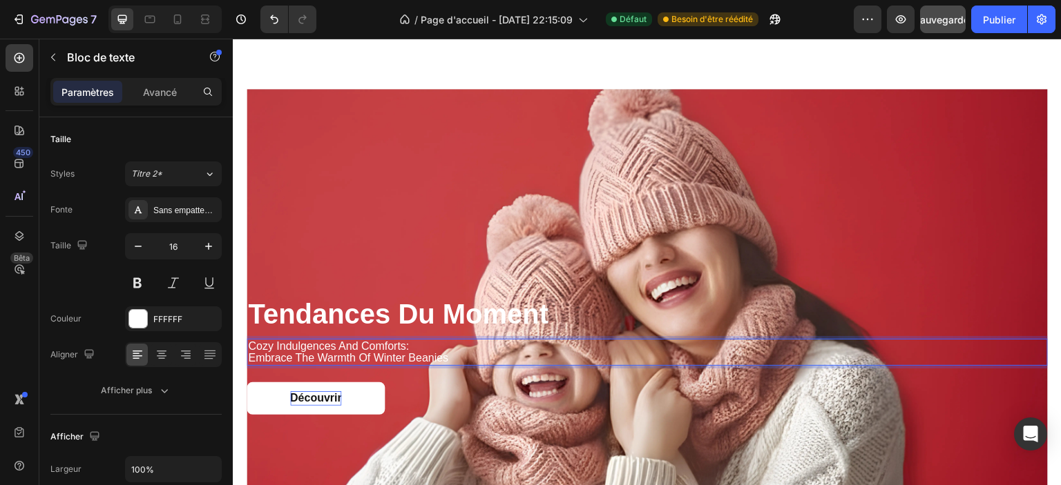
click at [387, 340] on p "cozy indulgences and comforts: embrace the warmth of winter beanies" at bounding box center [647, 352] width 798 height 24
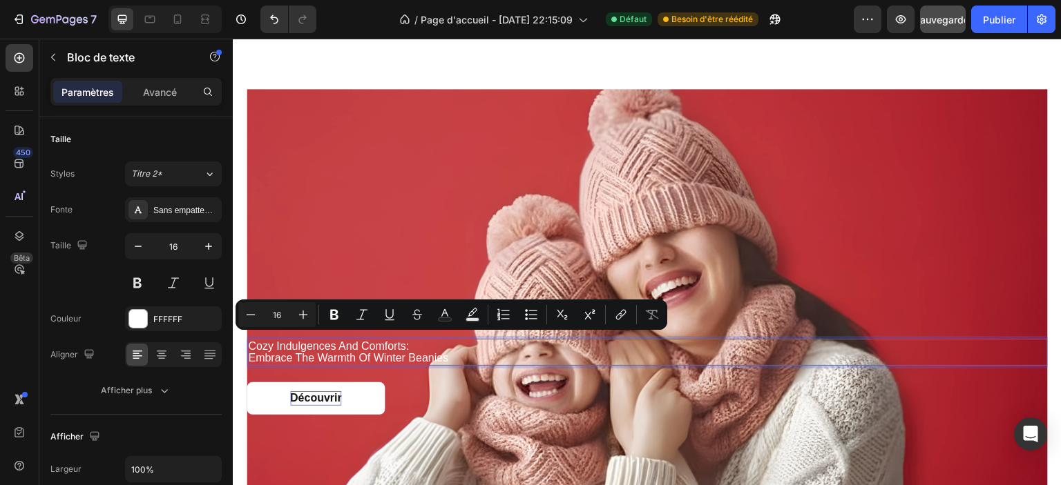
scroll to position [1258, 0]
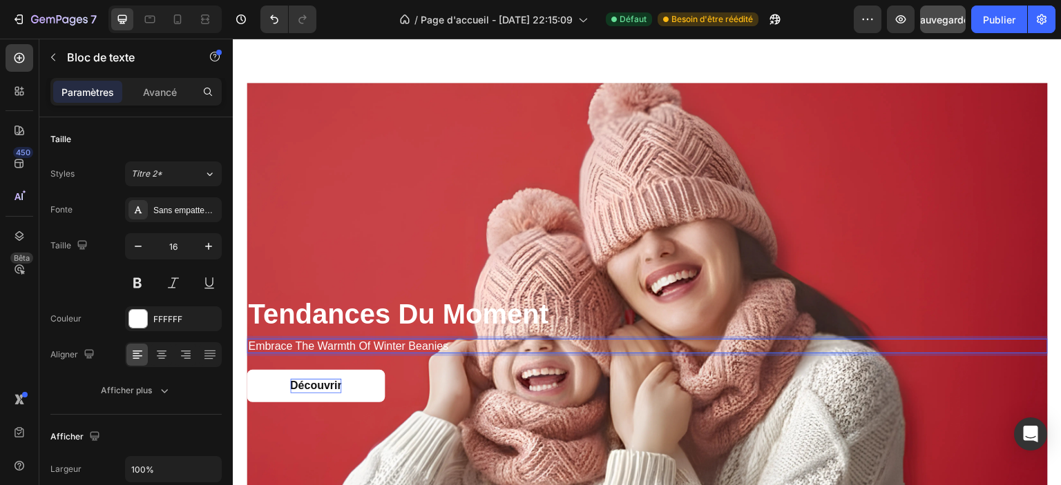
click at [387, 340] on p "embrace the warmth of winter beanies" at bounding box center [647, 346] width 798 height 12
click at [387, 340] on p "Bonnet d’Hiver Romantique – Chaleur & Élégance" at bounding box center [647, 346] width 798 height 12
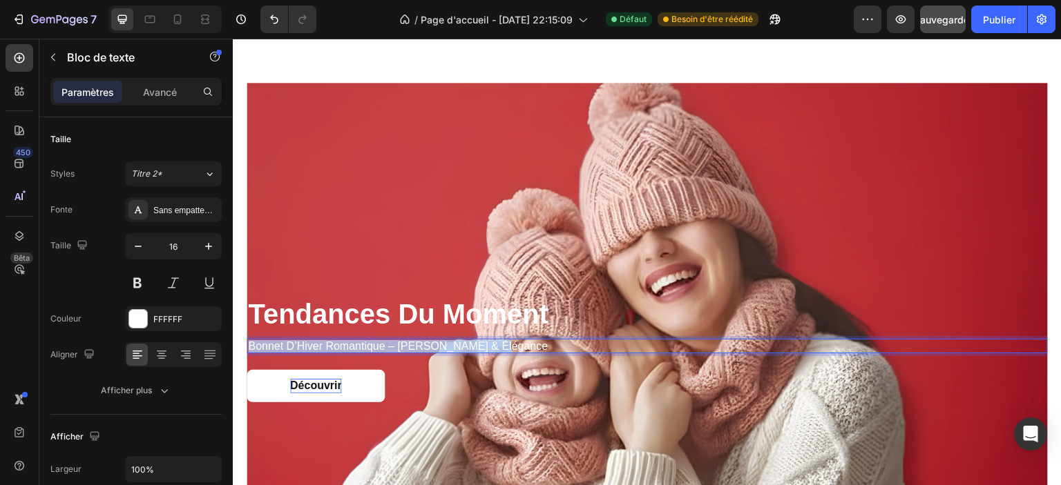
click at [387, 340] on p "Bonnet d’Hiver Romantique – Chaleur & Élégance" at bounding box center [647, 346] width 798 height 12
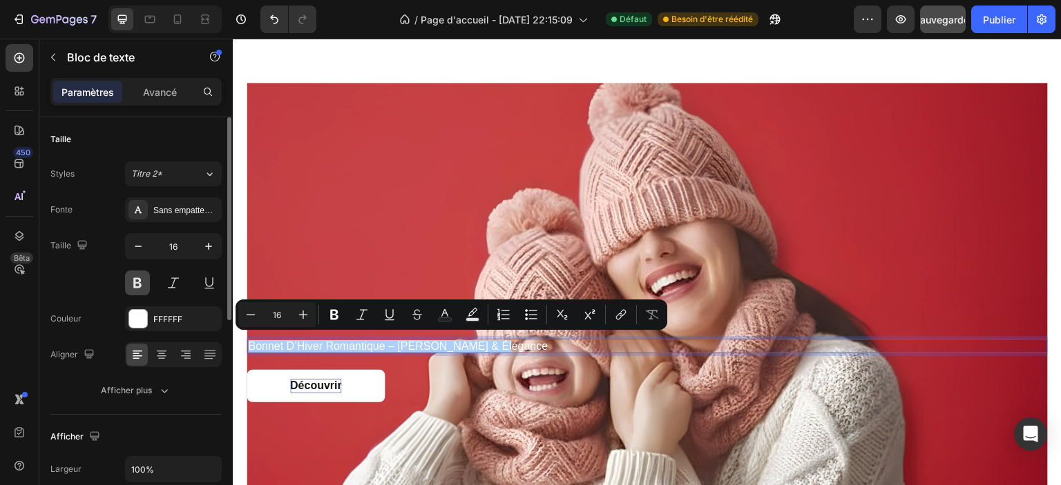
click at [136, 284] on button at bounding box center [137, 283] width 25 height 25
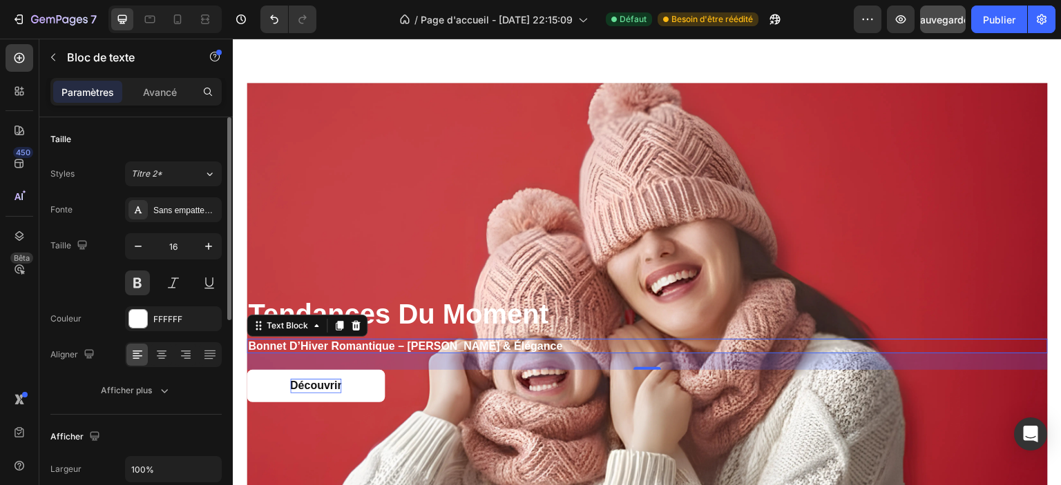
click at [81, 289] on div "Taille 16" at bounding box center [135, 264] width 171 height 62
click at [171, 15] on icon at bounding box center [178, 19] width 14 height 14
type input "14"
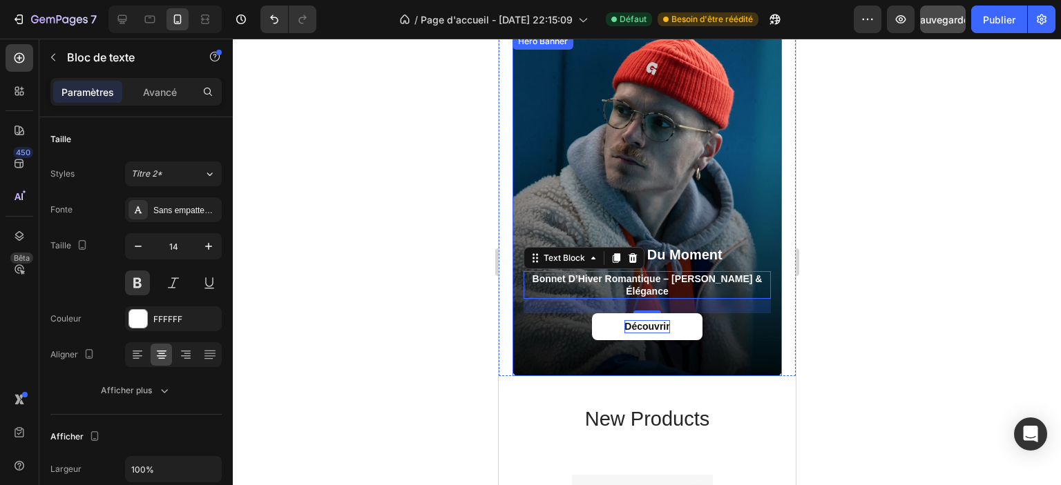
scroll to position [1246, 0]
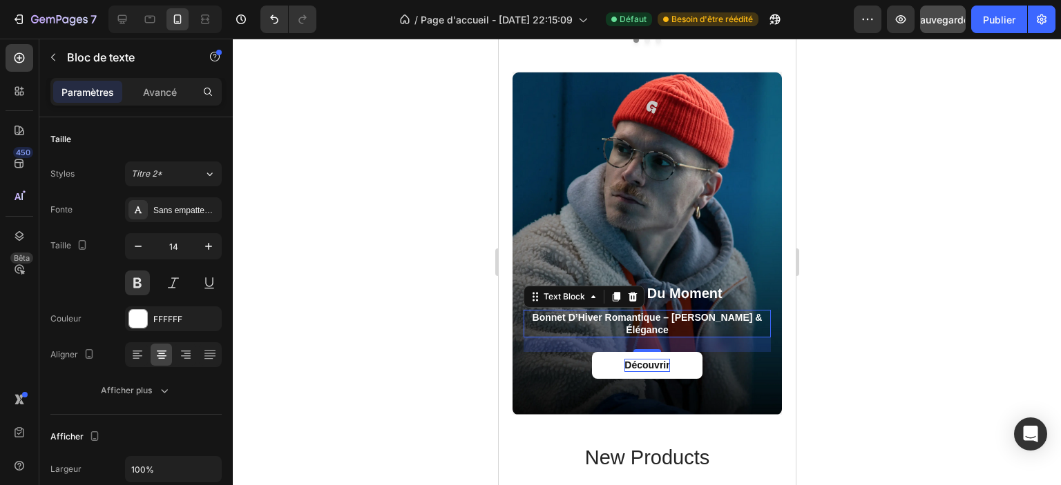
click at [891, 271] on div at bounding box center [647, 262] width 828 height 447
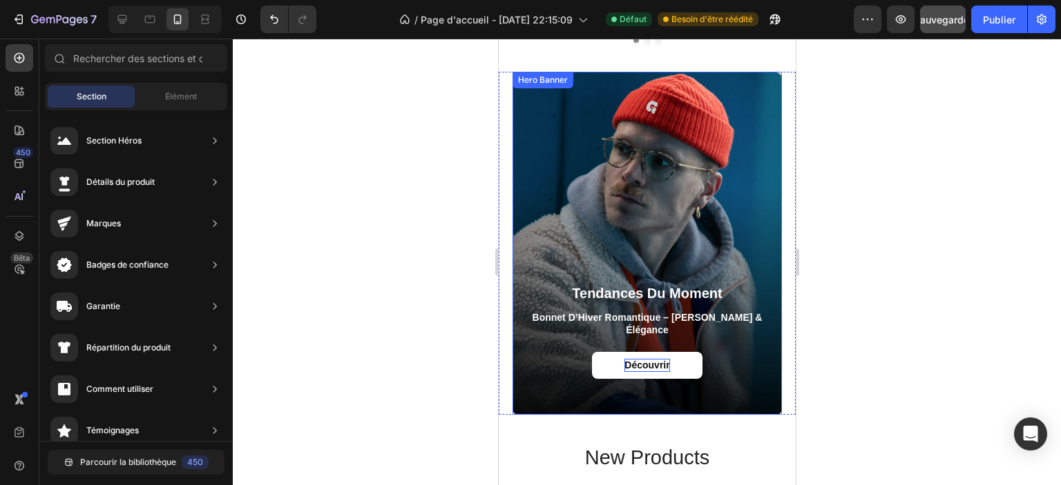
click at [695, 166] on div "Background Image" at bounding box center [646, 243] width 269 height 343
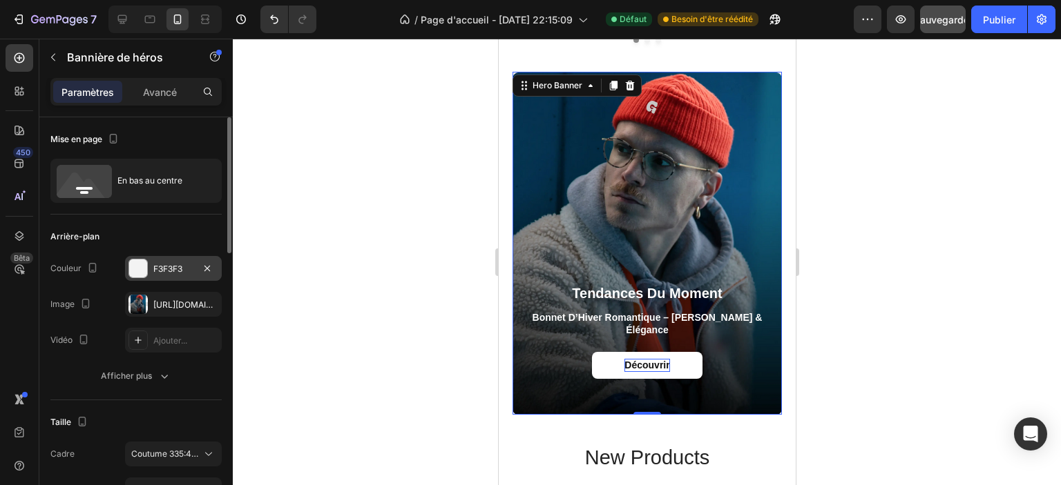
click at [154, 264] on font "F3F3F3" at bounding box center [167, 269] width 29 height 10
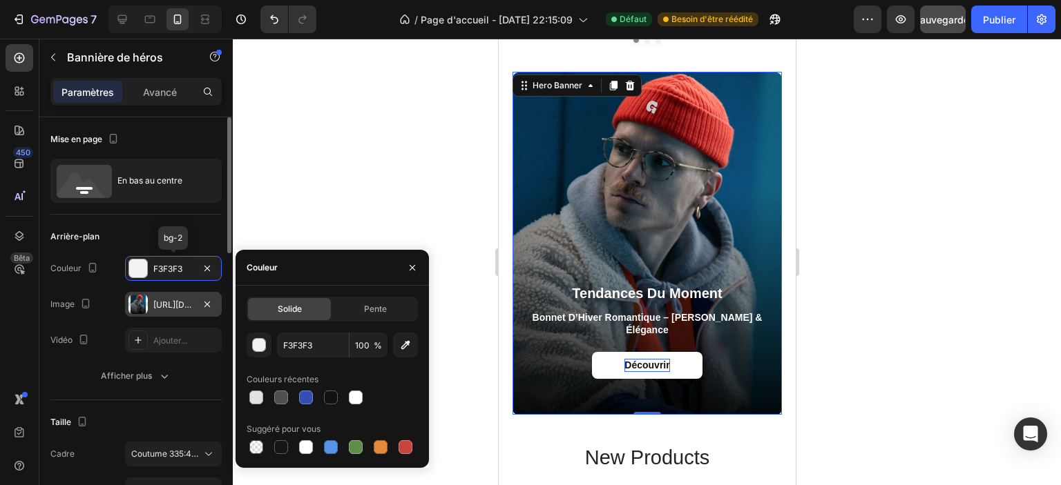
click at [156, 302] on font "https://cdn.shopify.com/s/files/1/0826/8254/4162/files/gempages_585287611619213…" at bounding box center [197, 305] width 89 height 10
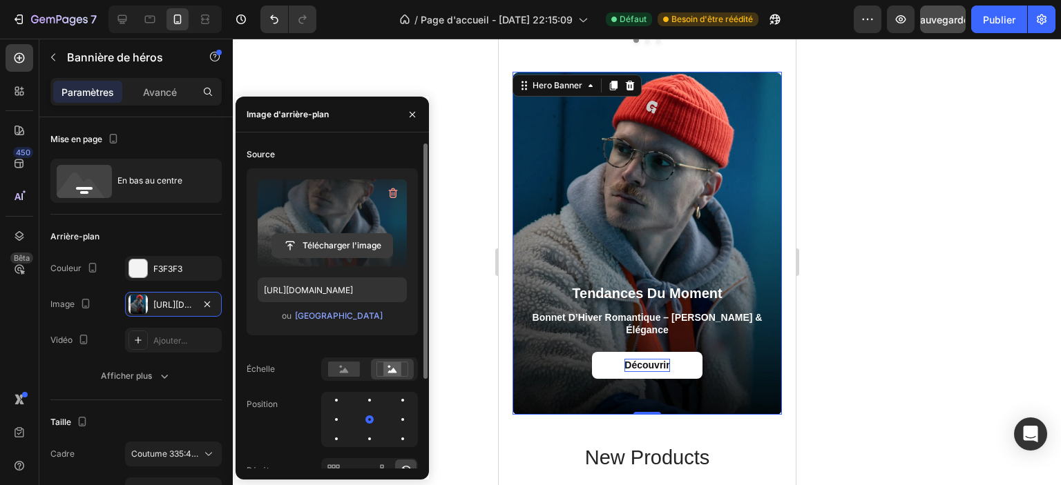
click at [330, 242] on input "file" at bounding box center [332, 245] width 120 height 23
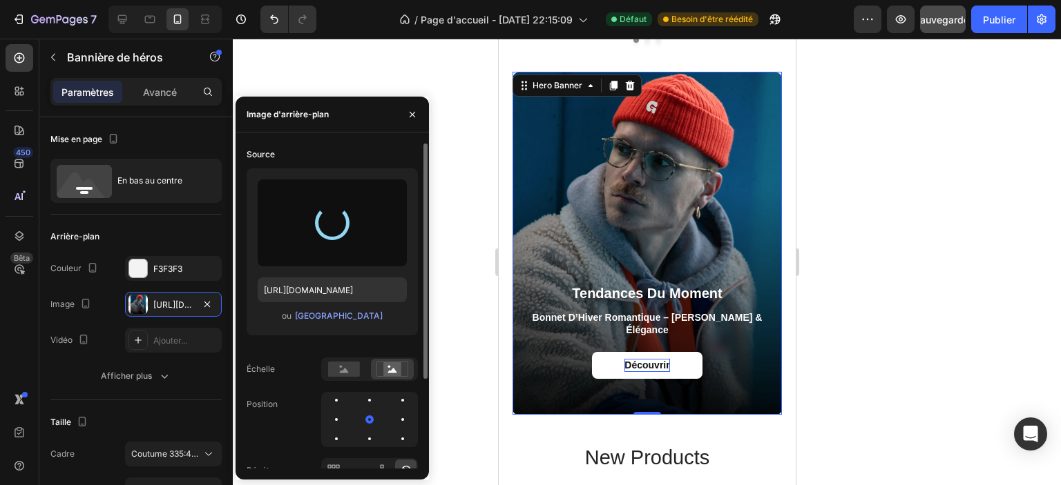
type input "https://cdn.shopify.com/s/files/1/0826/8254/4162/files/gempages_585287611619213…"
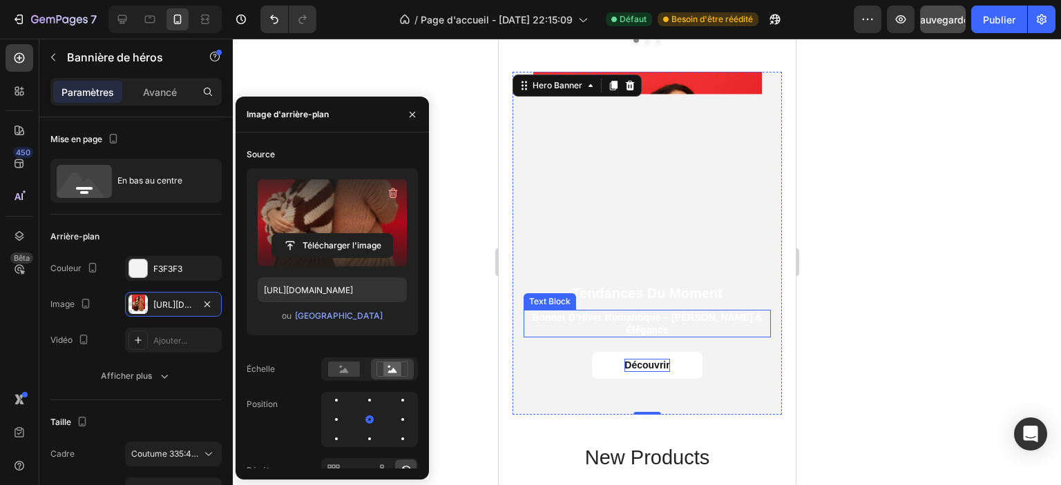
click at [640, 316] on p "Bonnet d’Hiver Romantique – Chaleur & Élégance" at bounding box center [646, 323] width 244 height 25
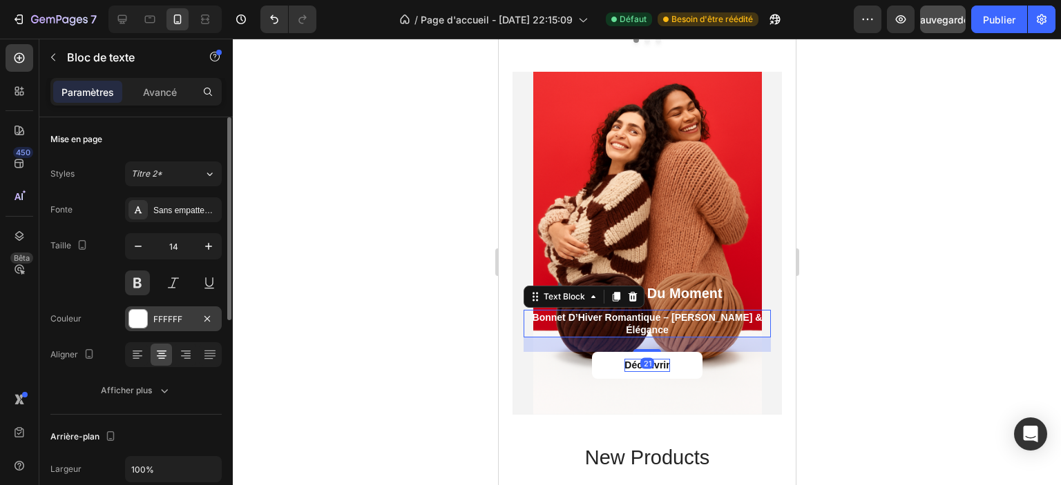
click at [133, 317] on div at bounding box center [138, 319] width 18 height 18
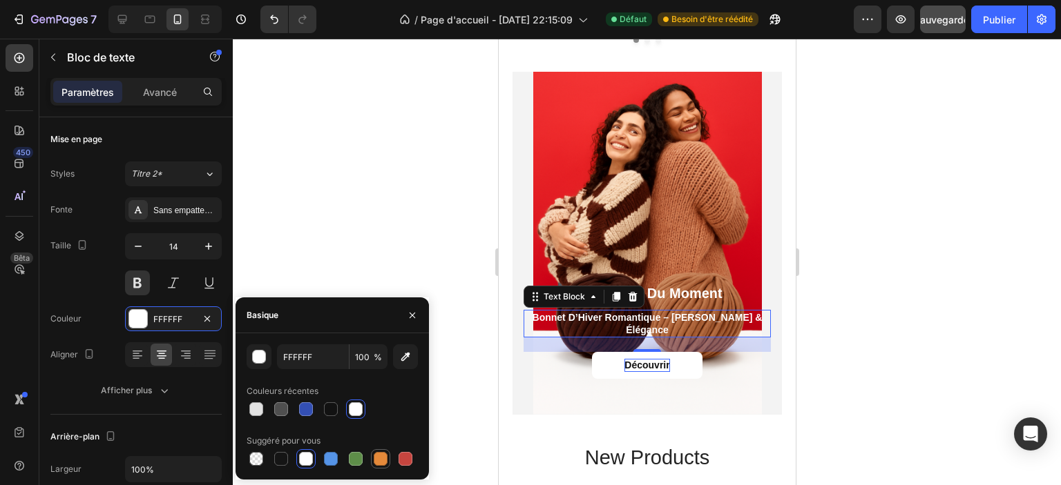
click at [389, 454] on div at bounding box center [380, 459] width 19 height 19
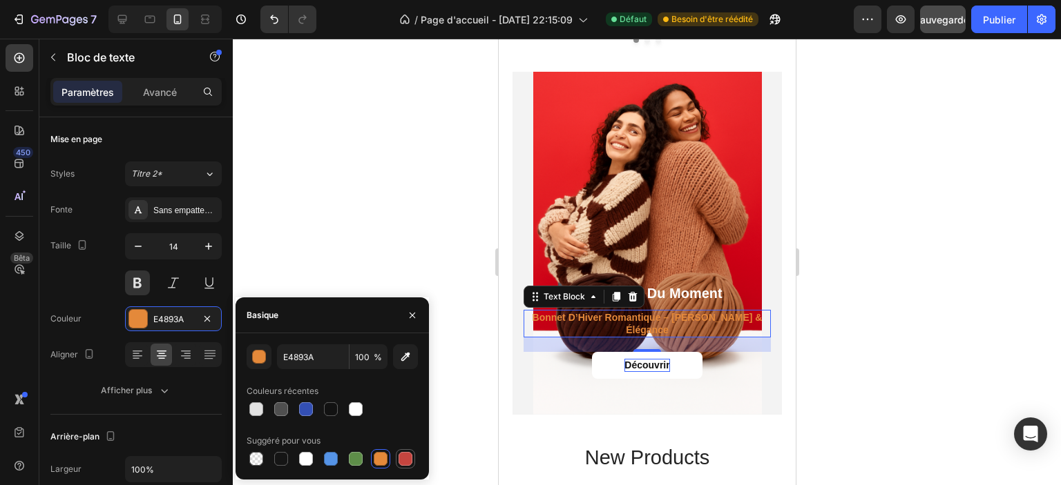
click at [401, 461] on div at bounding box center [405, 459] width 14 height 14
click at [387, 458] on div at bounding box center [380, 459] width 17 height 17
click at [336, 410] on div at bounding box center [331, 410] width 14 height 14
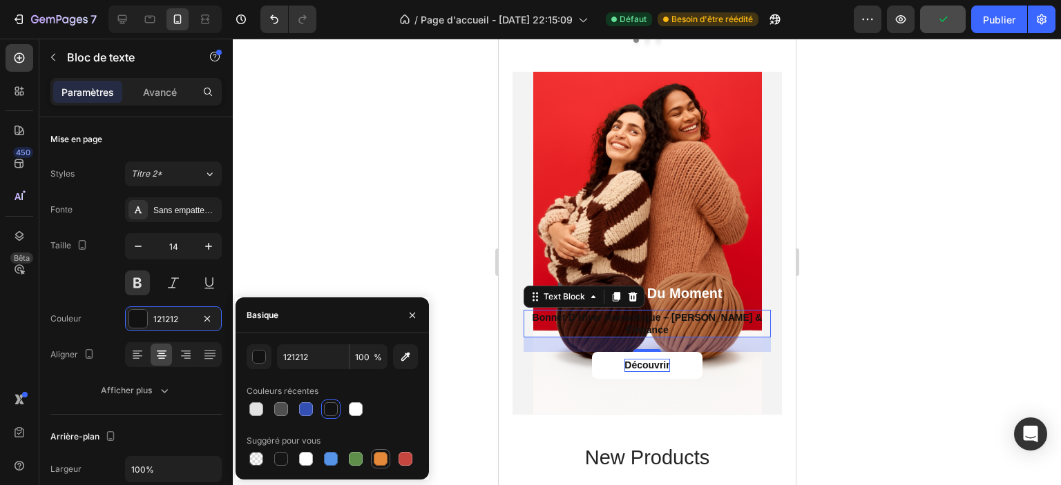
click at [372, 463] on div at bounding box center [380, 459] width 17 height 17
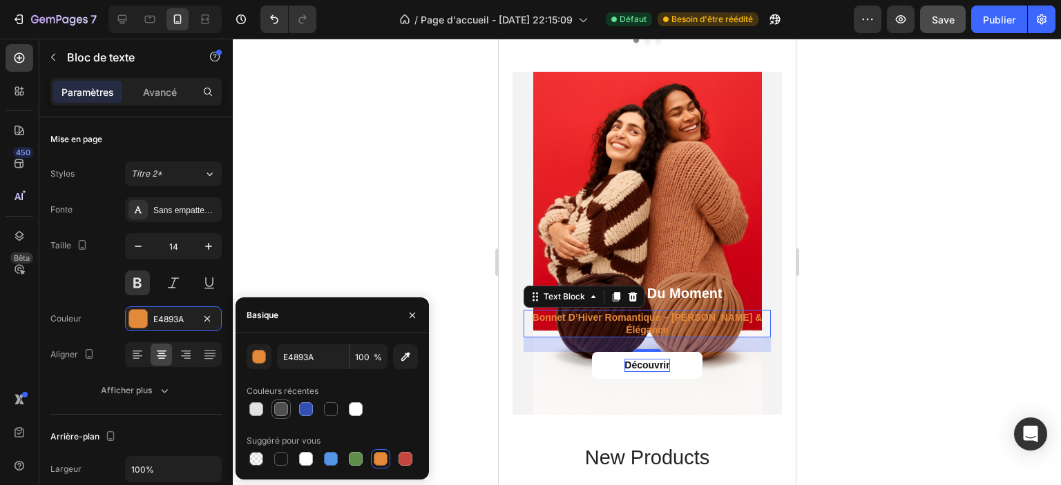
click at [271, 413] on div at bounding box center [280, 409] width 19 height 19
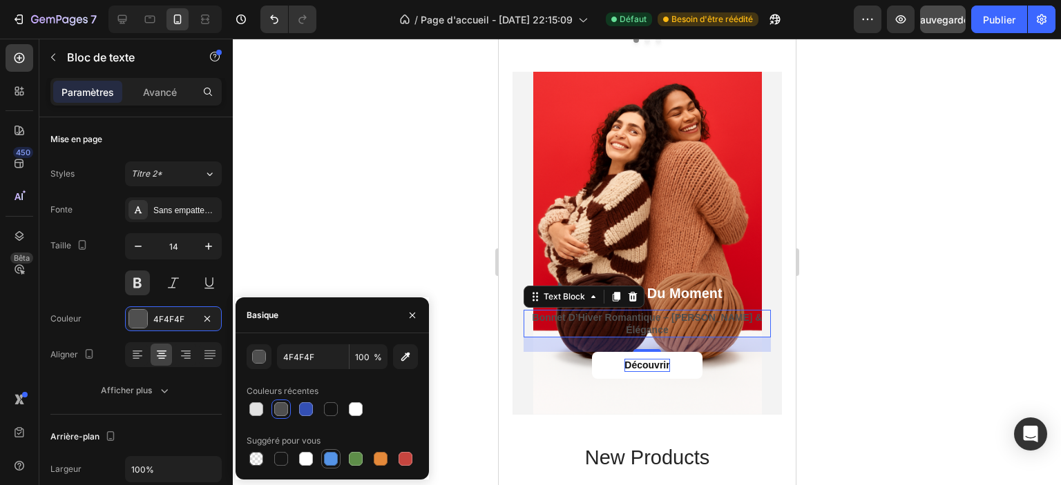
click at [324, 458] on div at bounding box center [331, 459] width 14 height 14
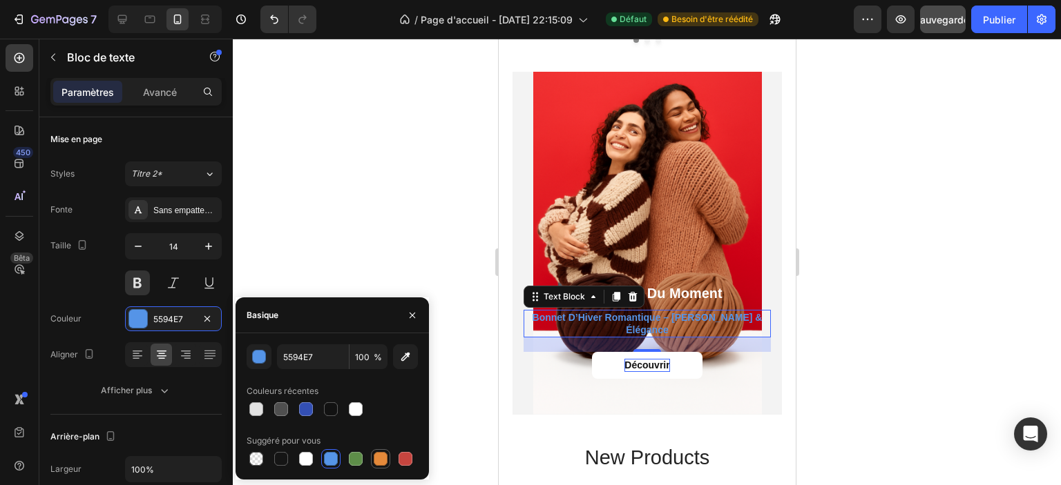
click at [386, 462] on div at bounding box center [381, 459] width 14 height 14
type input "E4893A"
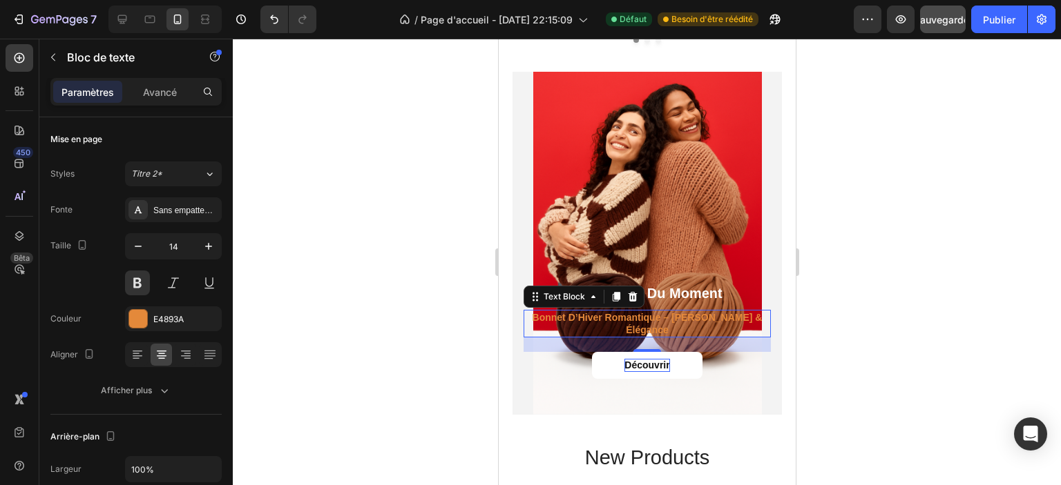
click at [378, 262] on div at bounding box center [647, 262] width 828 height 447
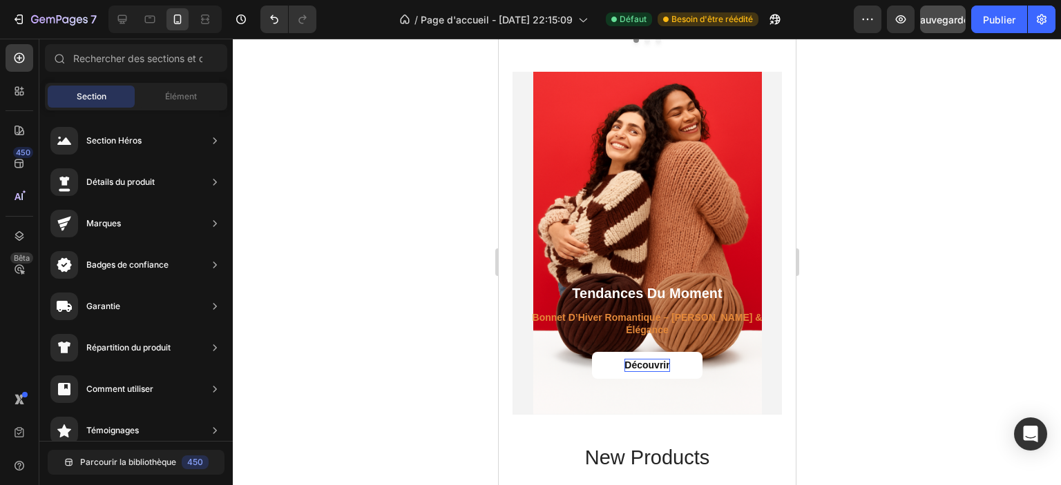
click at [378, 262] on div at bounding box center [647, 262] width 828 height 447
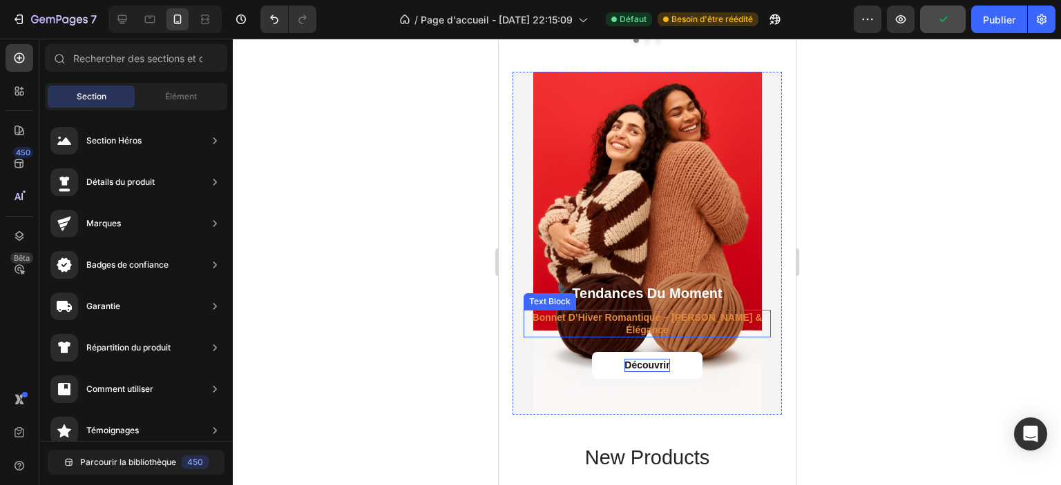
click at [568, 317] on p "Bonnet d’Hiver Romantique – Chaleur & Élégance" at bounding box center [646, 323] width 244 height 25
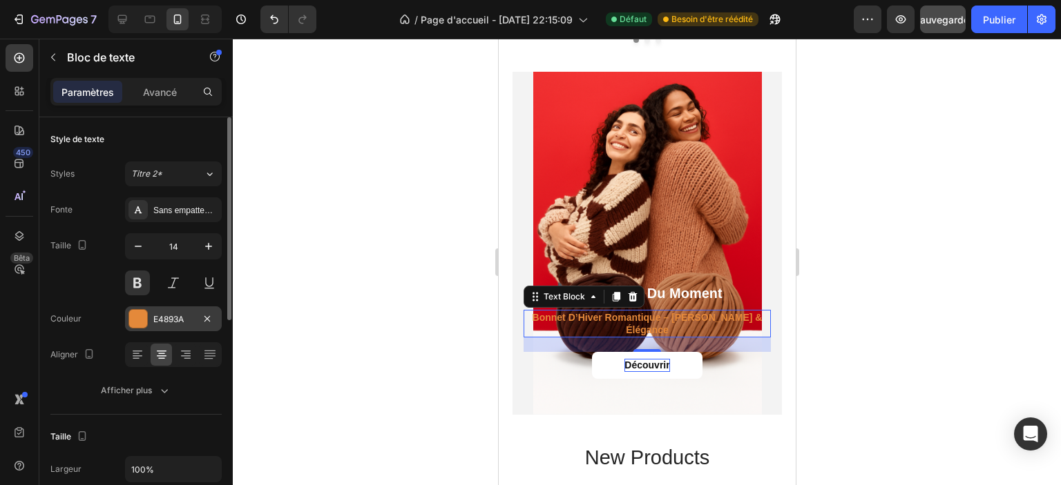
click at [167, 328] on div "E4893A" at bounding box center [173, 319] width 97 height 25
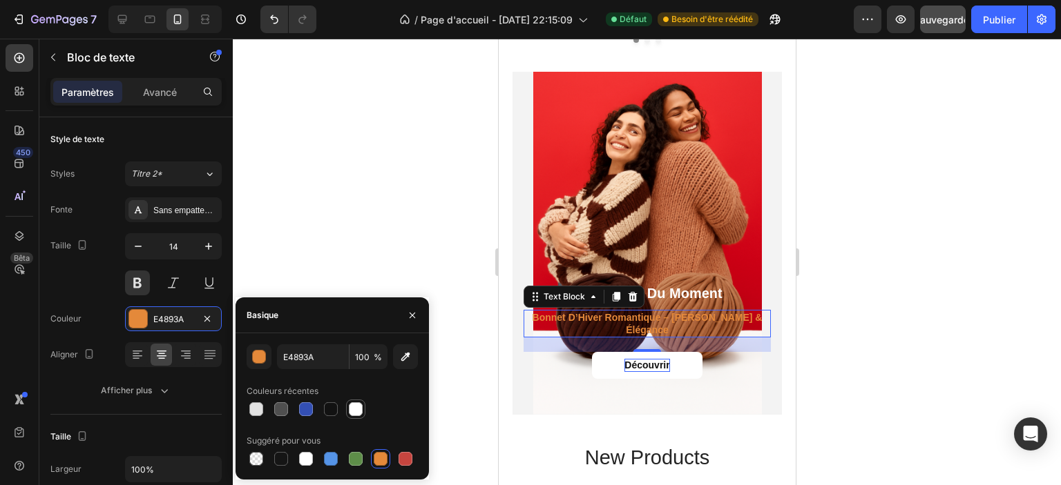
click at [354, 411] on div at bounding box center [356, 410] width 14 height 14
type input "FFFFFF"
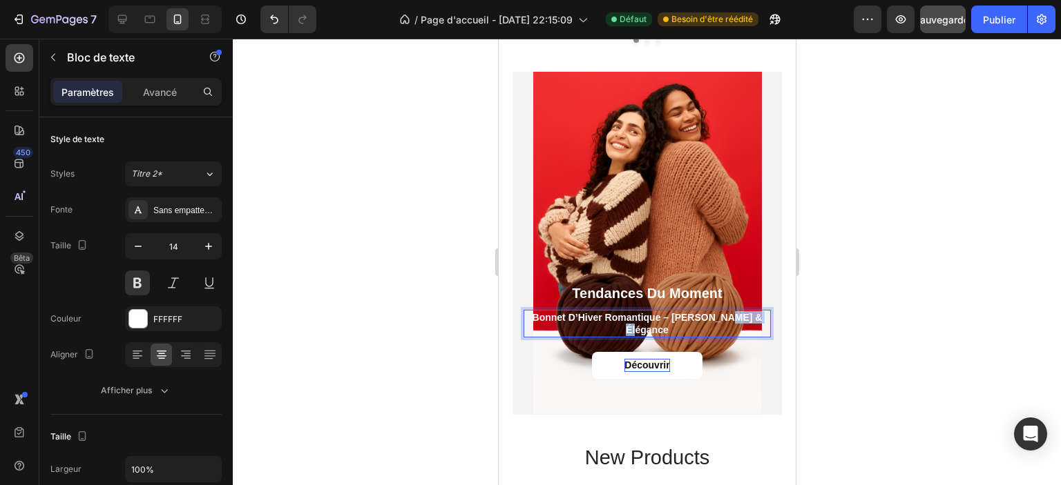
click at [753, 314] on p "Bonnet d’Hiver Romantique – Chaleur & Élégance" at bounding box center [646, 323] width 244 height 25
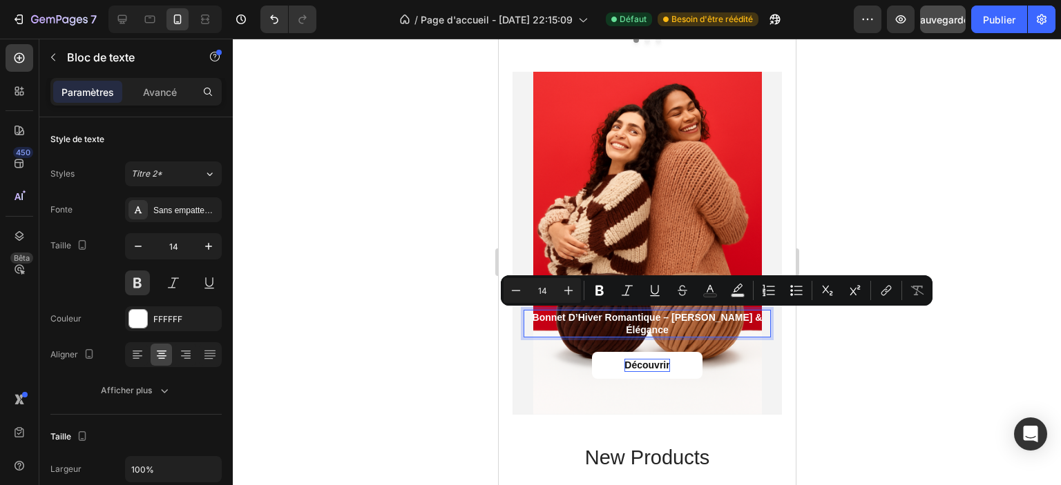
click at [664, 315] on p "Bonnet d’Hiver Romantique – Chaleur & Élégance" at bounding box center [646, 323] width 244 height 25
drag, startPoint x: 659, startPoint y: 316, endPoint x: 752, endPoint y: 320, distance: 93.4
click at [752, 320] on p "Bonnet d’Hiver Romantique – Chaleur & Élégance" at bounding box center [646, 323] width 244 height 25
click at [669, 317] on p "Bonnet d’Hiver Romantique – Chaleur & Élégance" at bounding box center [646, 323] width 244 height 25
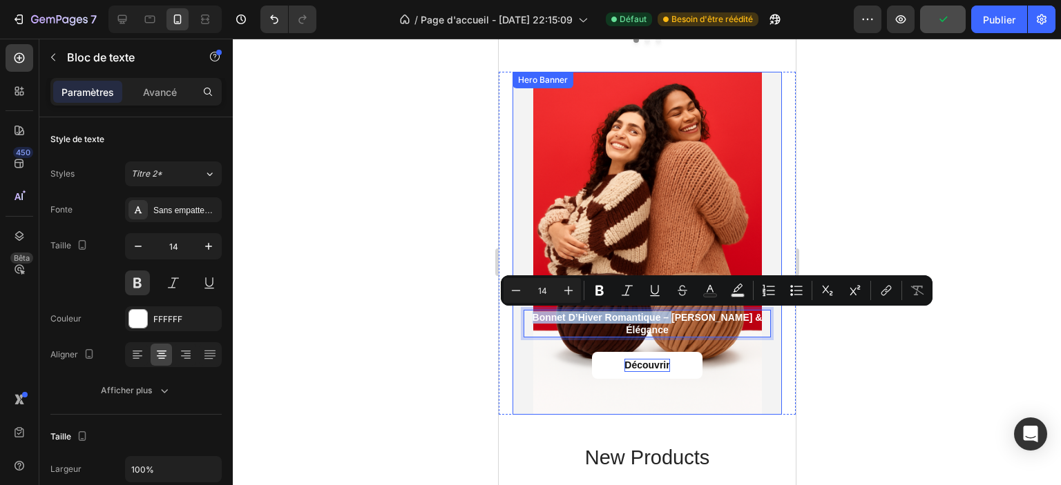
drag, startPoint x: 664, startPoint y: 317, endPoint x: 520, endPoint y: 320, distance: 143.7
click at [520, 320] on div "Tendances du Moment Heading Bonnet d’Hiver Romantique – Chaleur & Élégance Text…" at bounding box center [646, 349] width 269 height 131
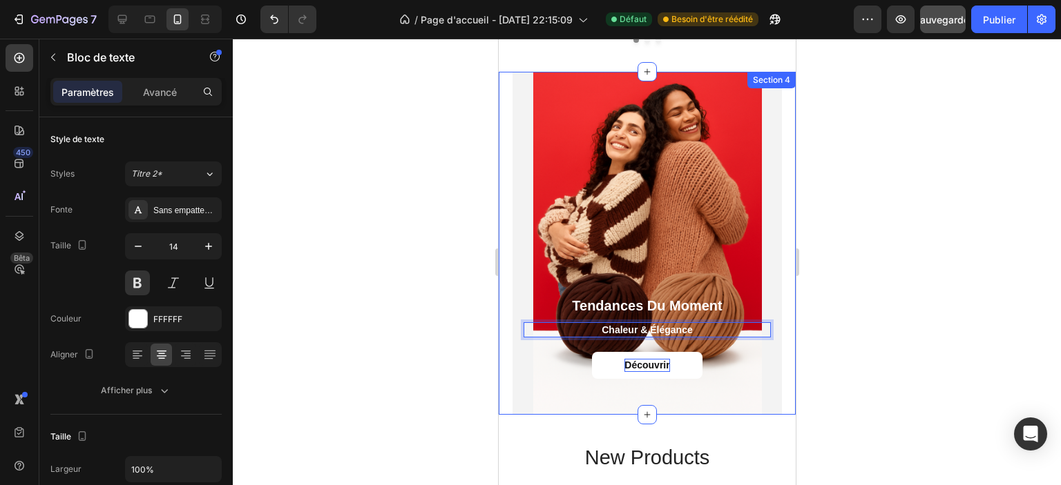
click at [401, 238] on div at bounding box center [647, 262] width 828 height 447
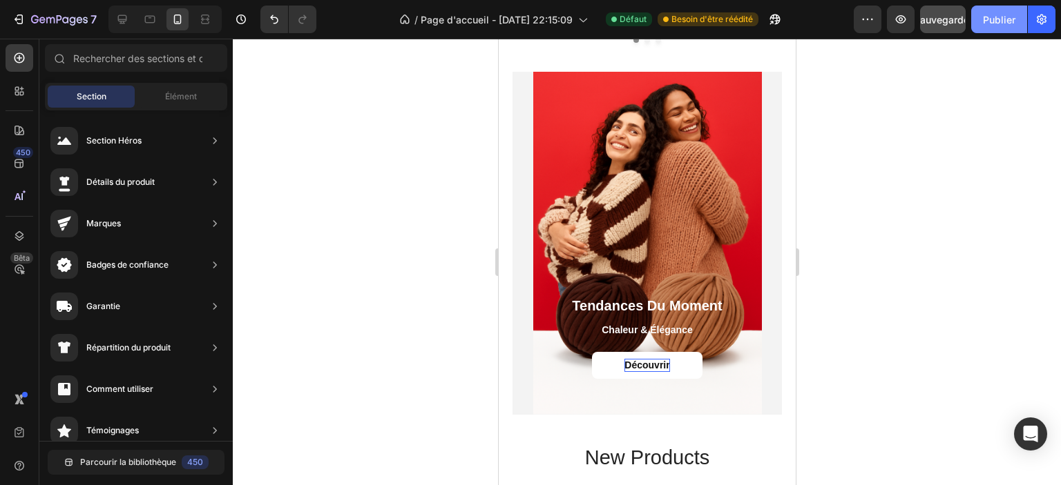
click at [997, 26] on font "Publier" at bounding box center [999, 19] width 32 height 15
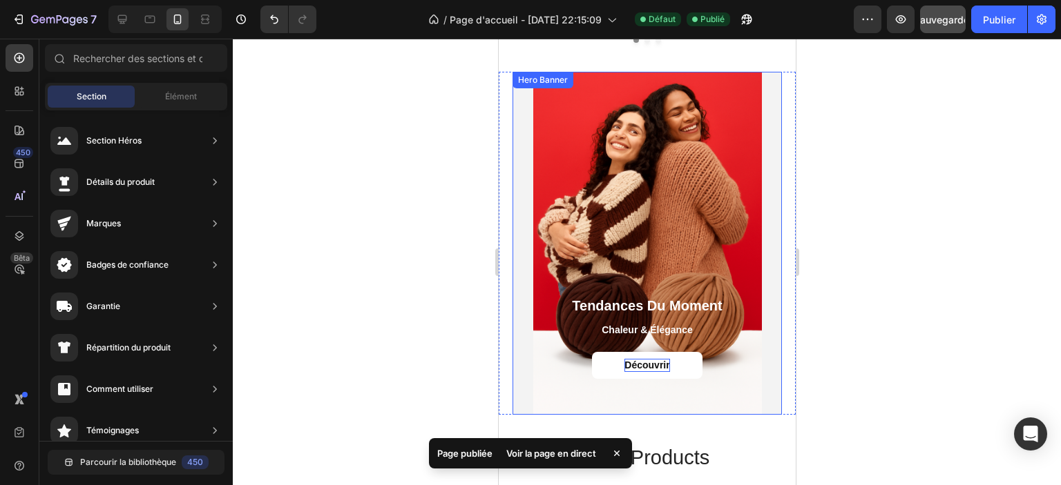
click at [517, 392] on div "Tendances du Moment Heading Chaleur & Élégance Text Block Découvrir Button" at bounding box center [646, 355] width 269 height 118
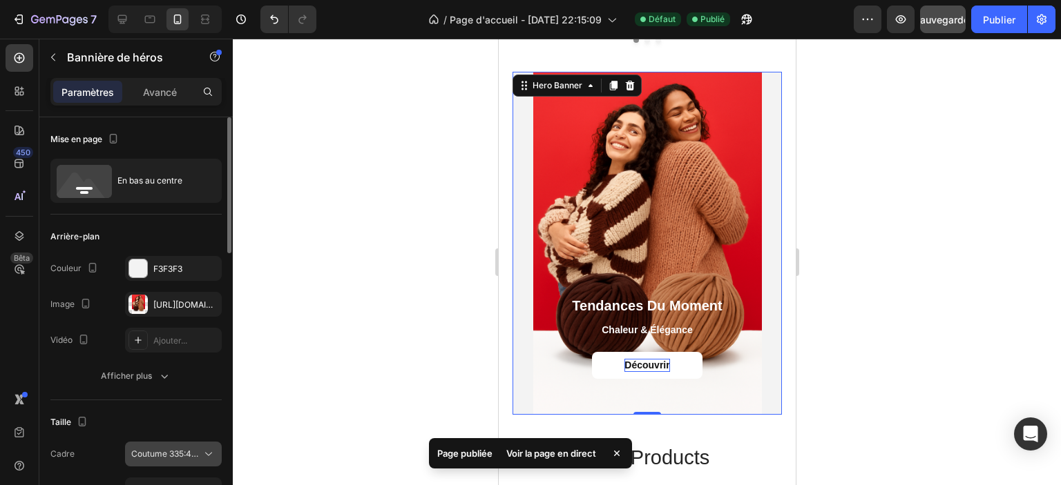
click at [153, 464] on button "Coutume 335:427" at bounding box center [173, 454] width 97 height 25
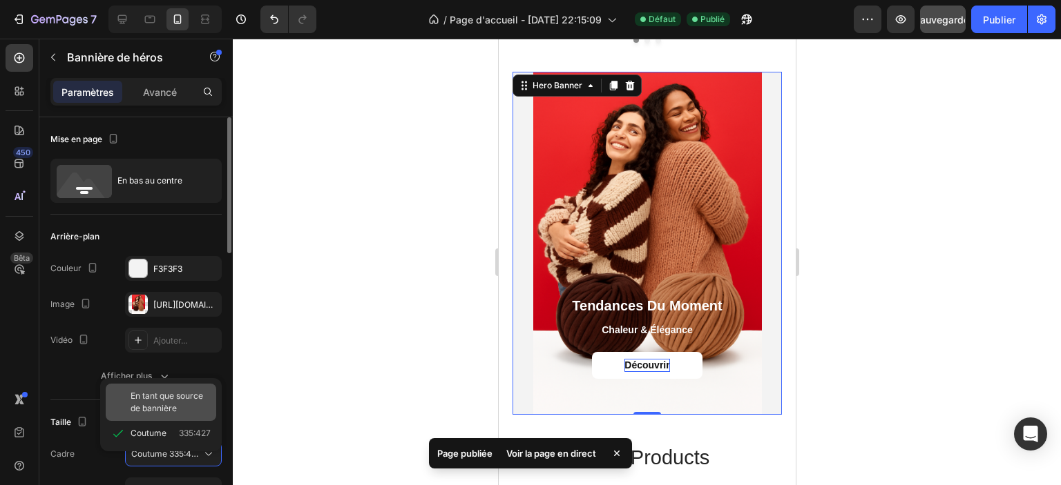
click at [166, 403] on font "En tant que source de bannière" at bounding box center [167, 402] width 73 height 23
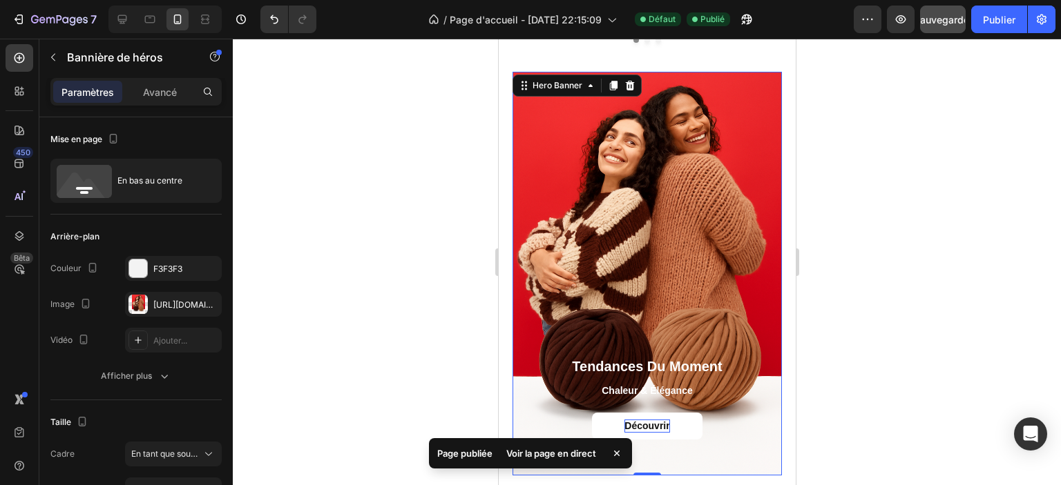
click at [334, 278] on div at bounding box center [647, 262] width 828 height 447
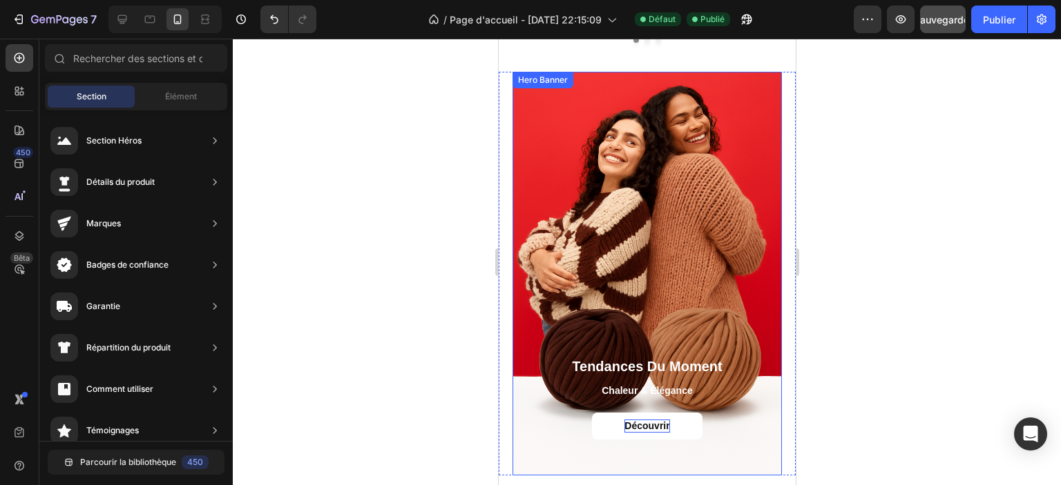
click at [523, 413] on div "Découvrir Button" at bounding box center [646, 426] width 247 height 26
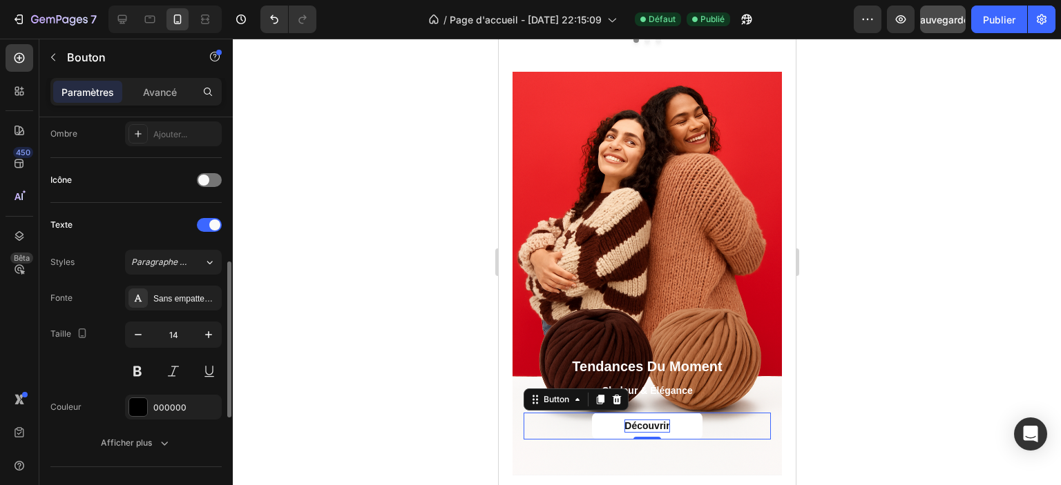
scroll to position [307, 0]
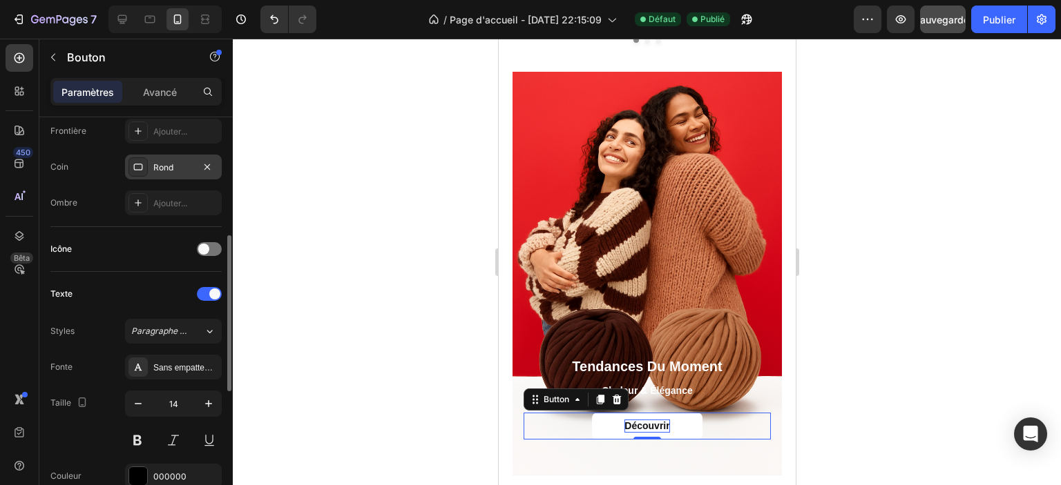
click at [169, 171] on div "Rond" at bounding box center [173, 168] width 40 height 12
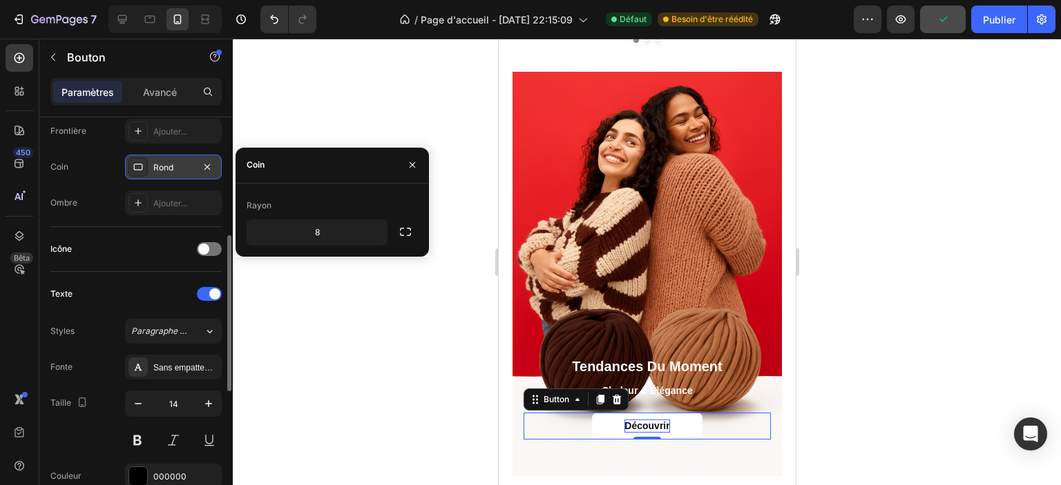
click at [169, 171] on div "Rond" at bounding box center [173, 168] width 40 height 12
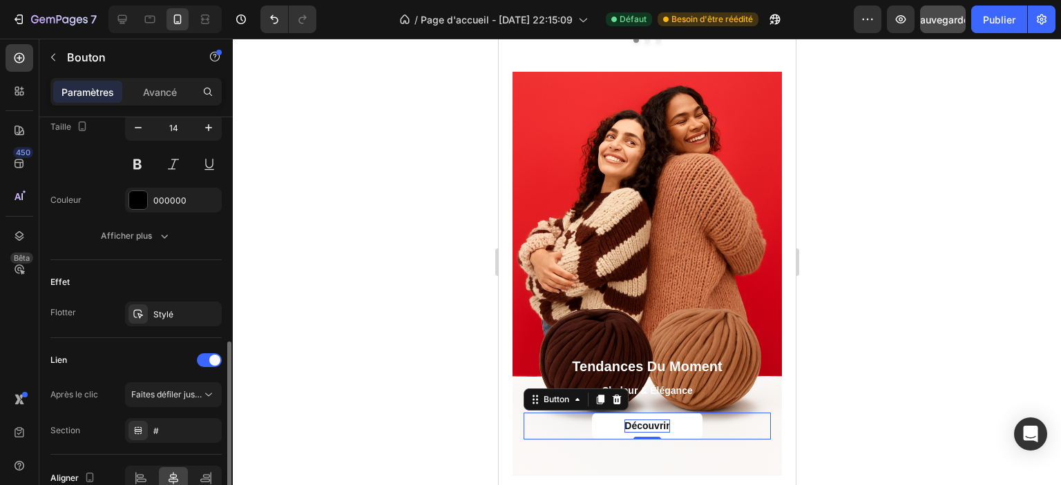
scroll to position [652, 0]
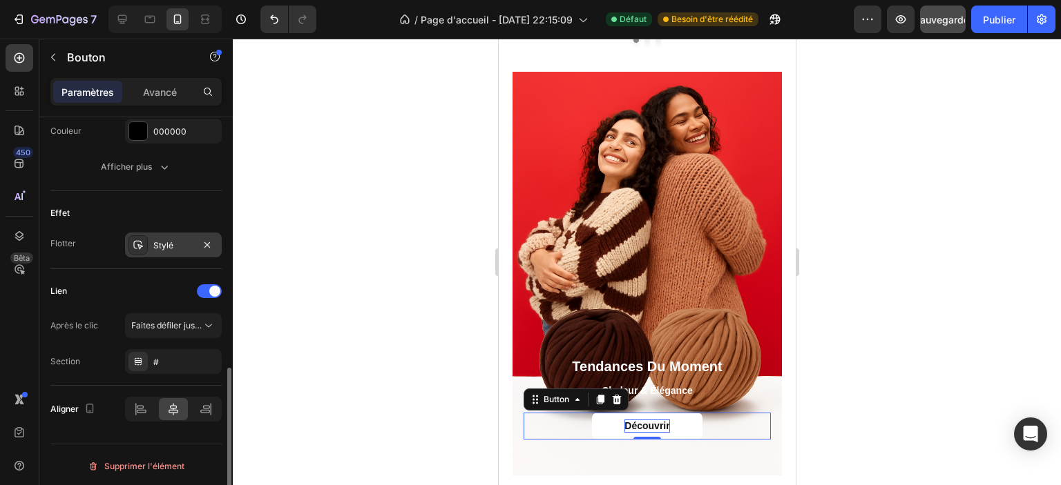
click at [174, 240] on div "Stylé" at bounding box center [173, 246] width 40 height 12
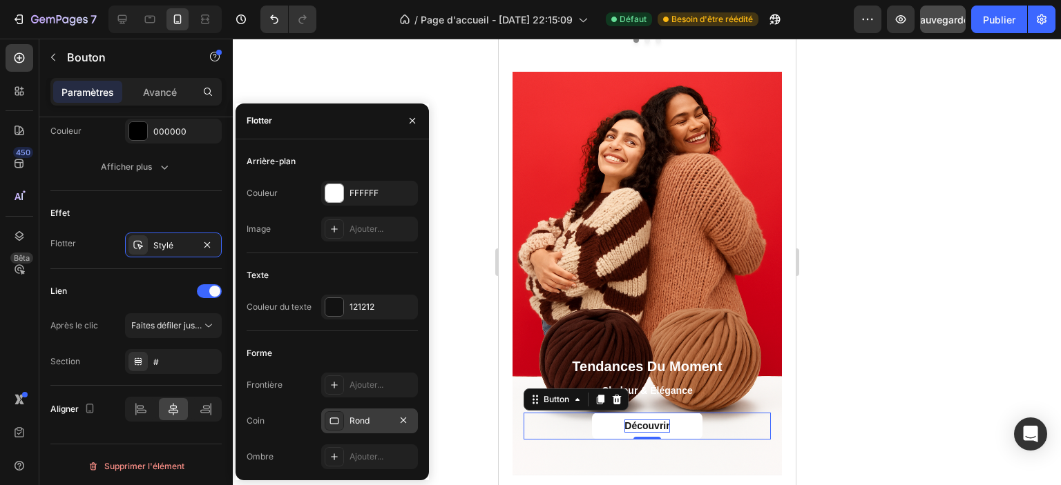
click at [361, 414] on div "Rond" at bounding box center [369, 421] width 97 height 25
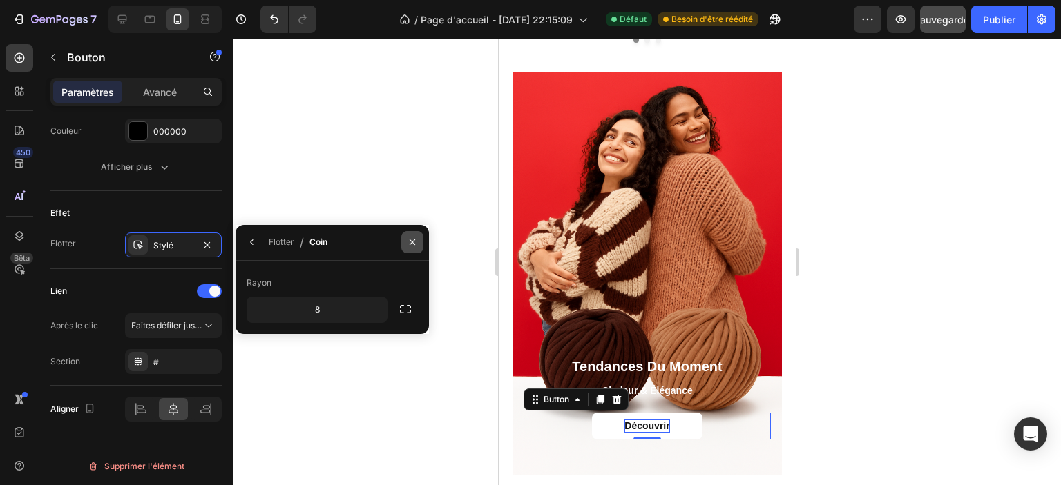
click at [416, 241] on icon "button" at bounding box center [412, 242] width 11 height 11
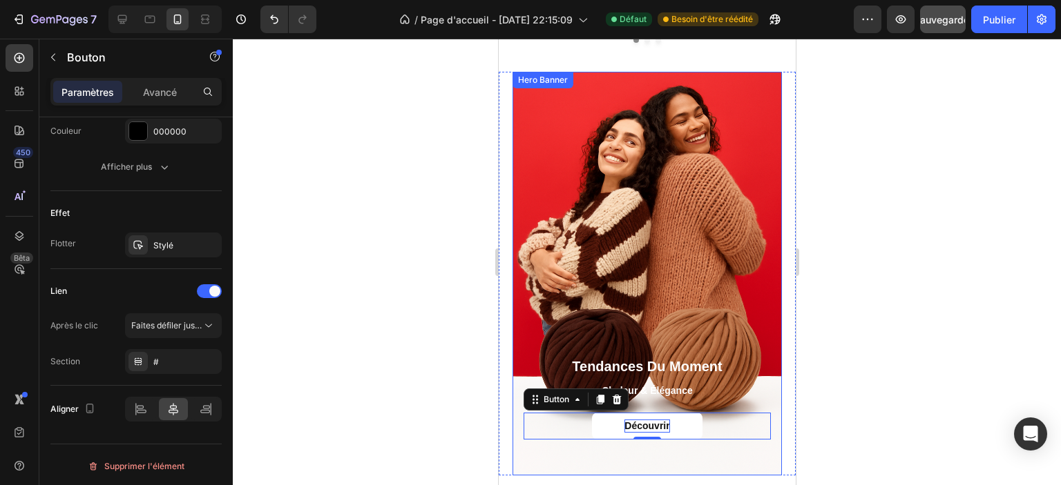
click at [514, 381] on div "Tendances du Moment Heading Chaleur & Élégance Text Block Découvrir Button 0" at bounding box center [646, 416] width 269 height 118
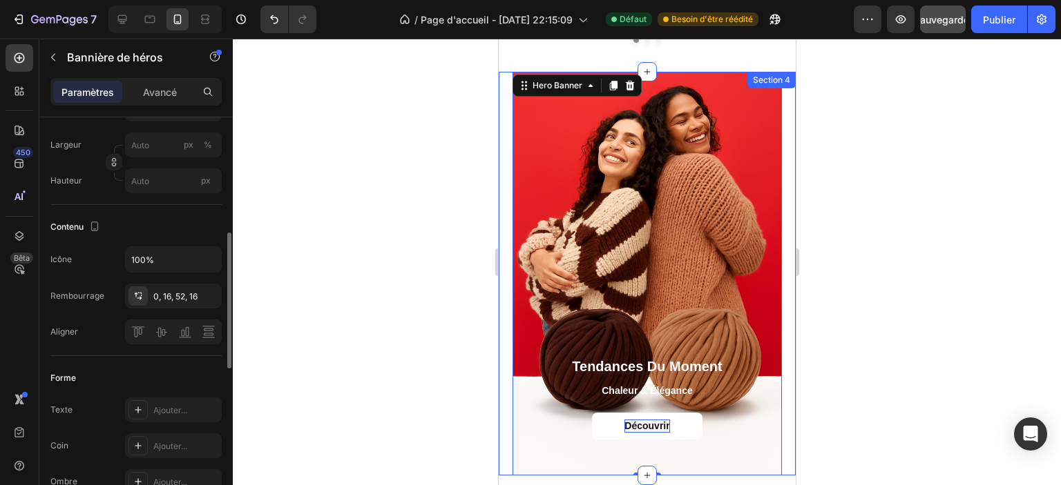
scroll to position [414, 0]
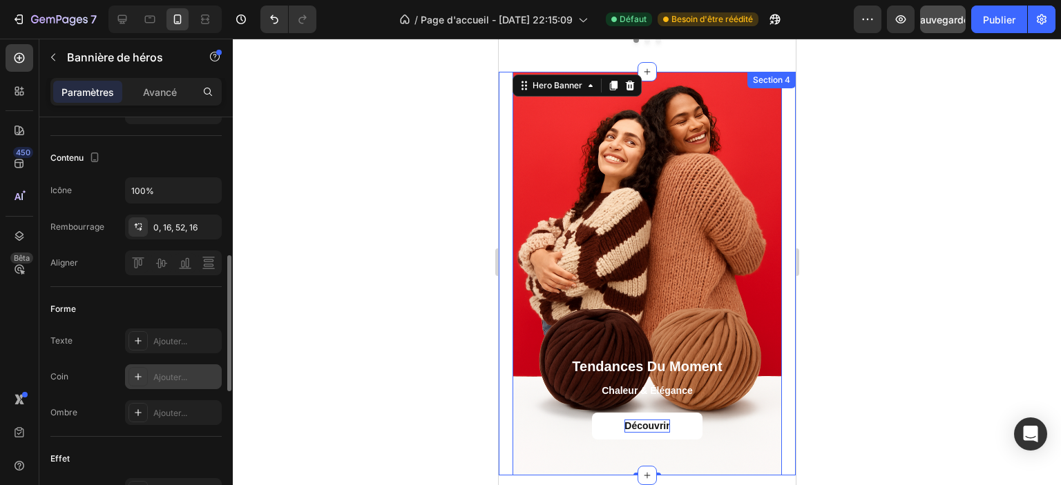
click at [151, 374] on div "Ajouter..." at bounding box center [173, 377] width 97 height 25
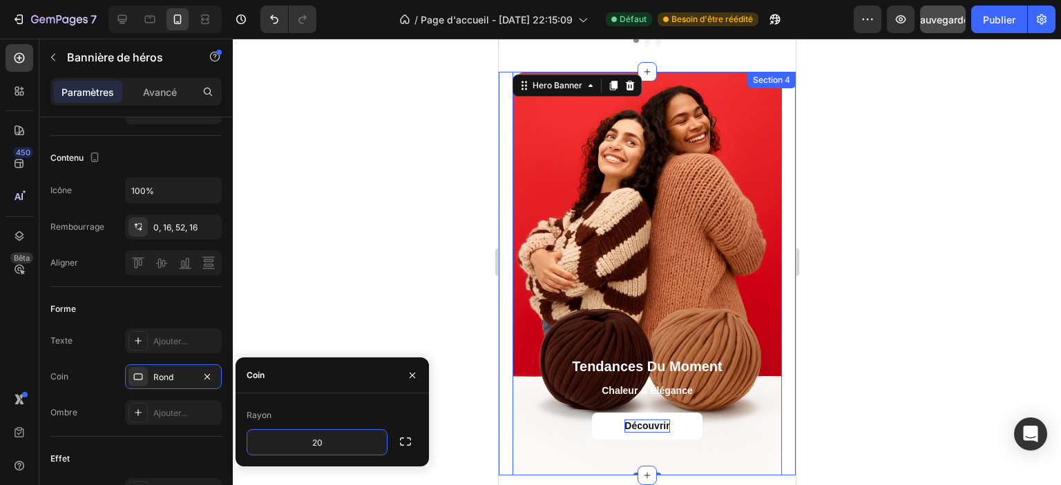
click at [292, 403] on div "Rayon 20" at bounding box center [331, 430] width 193 height 73
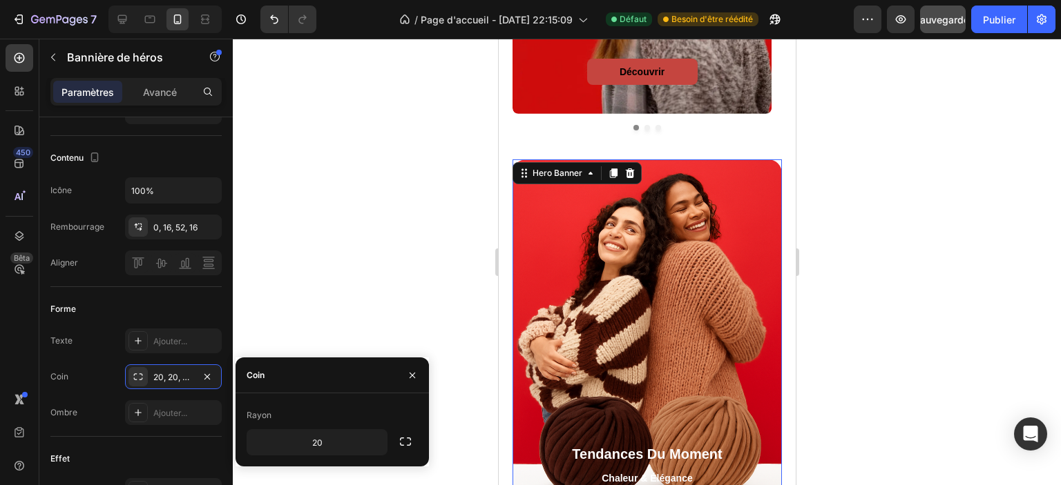
scroll to position [1108, 0]
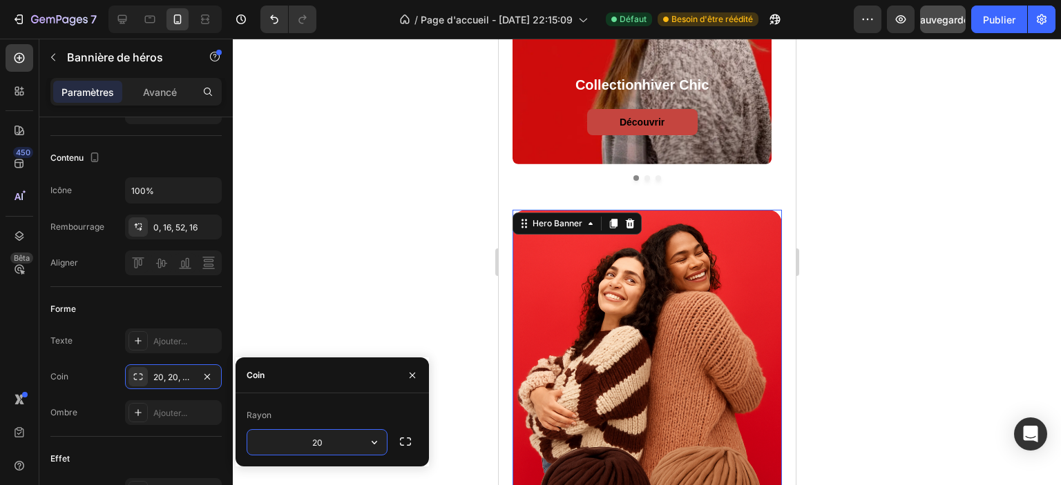
click at [355, 442] on input "20" at bounding box center [317, 442] width 140 height 25
type input "10"
click at [356, 400] on div "Rayon 10" at bounding box center [331, 430] width 193 height 73
drag, startPoint x: 410, startPoint y: 380, endPoint x: 389, endPoint y: 384, distance: 21.1
click at [410, 379] on icon "button" at bounding box center [412, 375] width 11 height 11
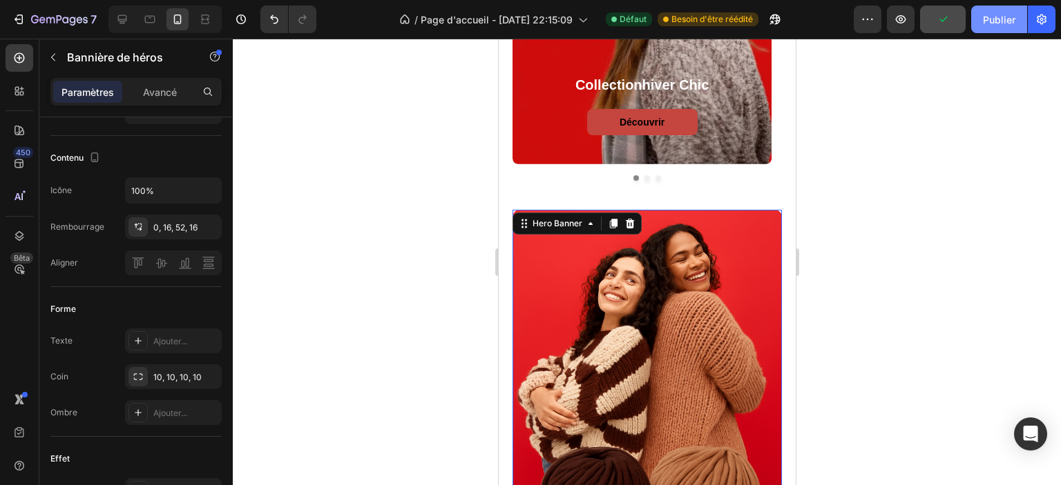
click at [990, 21] on font "Publier" at bounding box center [999, 20] width 32 height 12
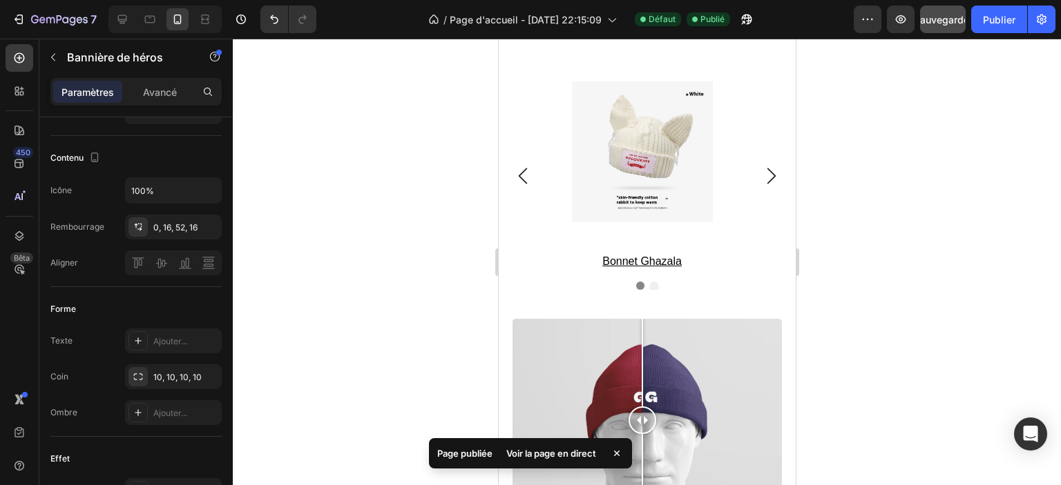
scroll to position [1591, 0]
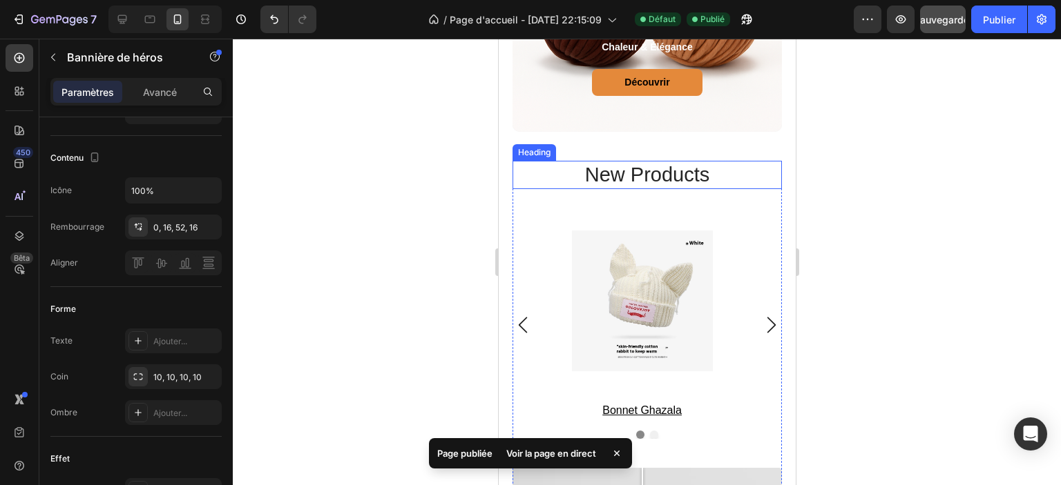
click at [593, 161] on h2 "new products" at bounding box center [646, 175] width 269 height 29
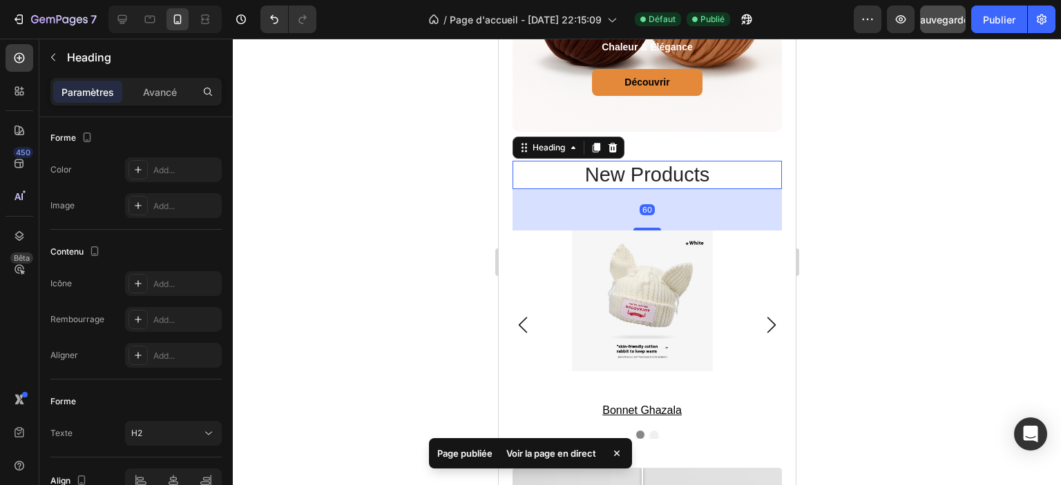
click at [593, 161] on h2 "new products" at bounding box center [646, 175] width 269 height 29
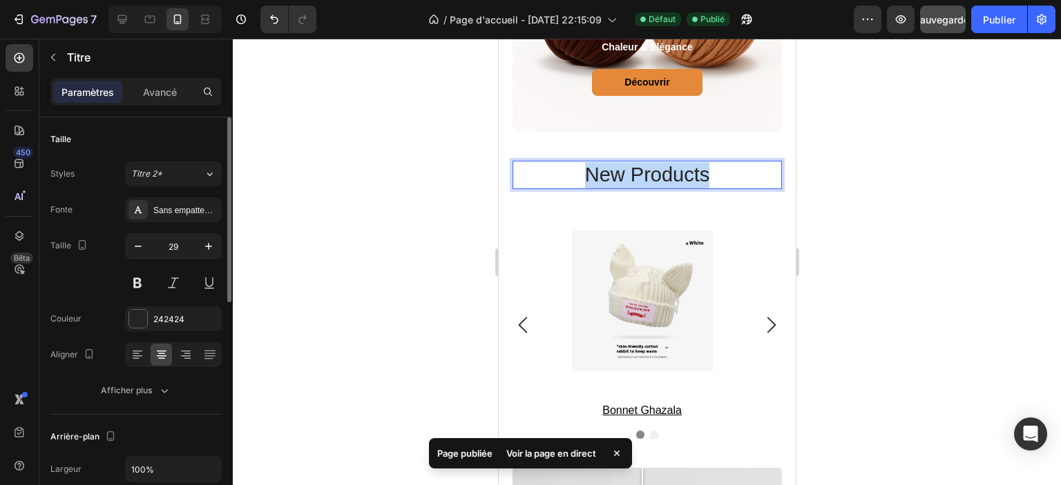
click at [593, 162] on p "new products" at bounding box center [646, 175] width 267 height 26
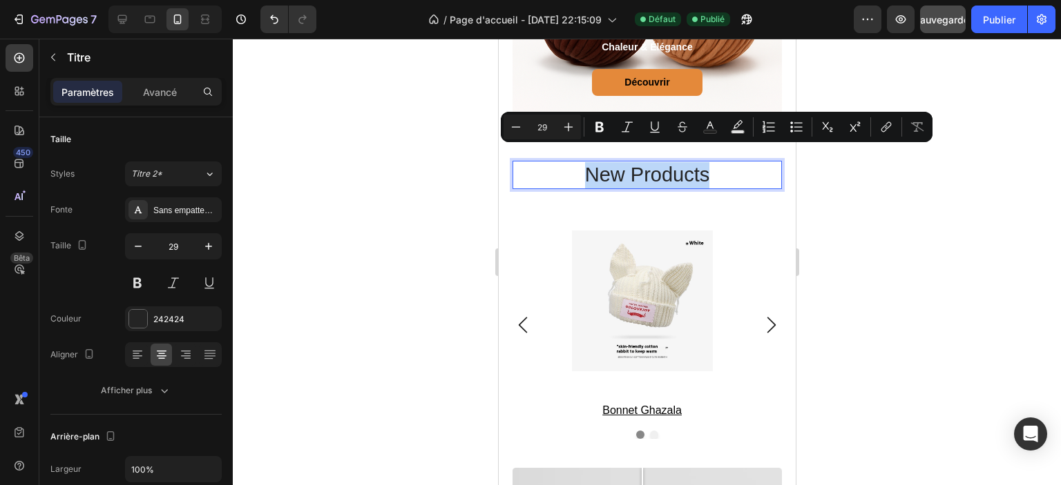
click at [593, 162] on p "new products" at bounding box center [646, 175] width 267 height 26
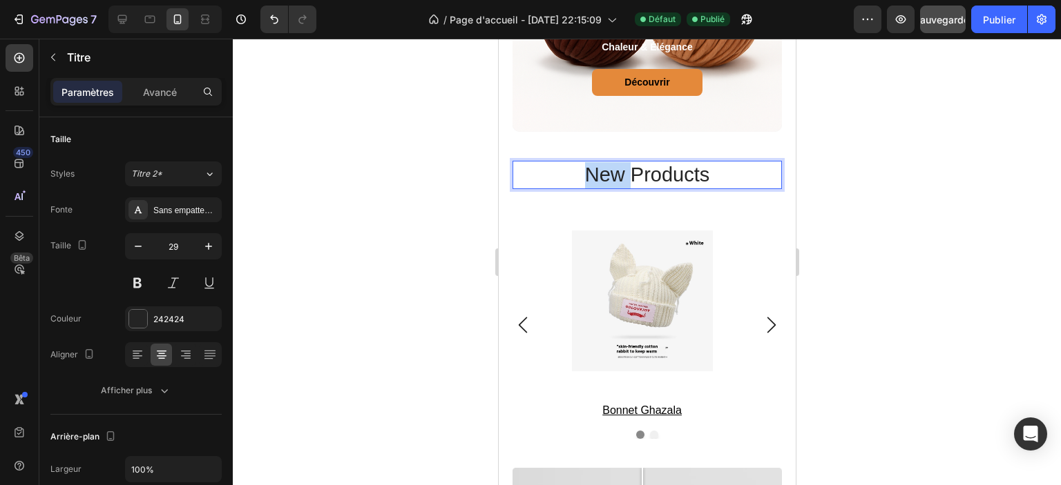
click at [593, 162] on p "new products" at bounding box center [646, 175] width 267 height 26
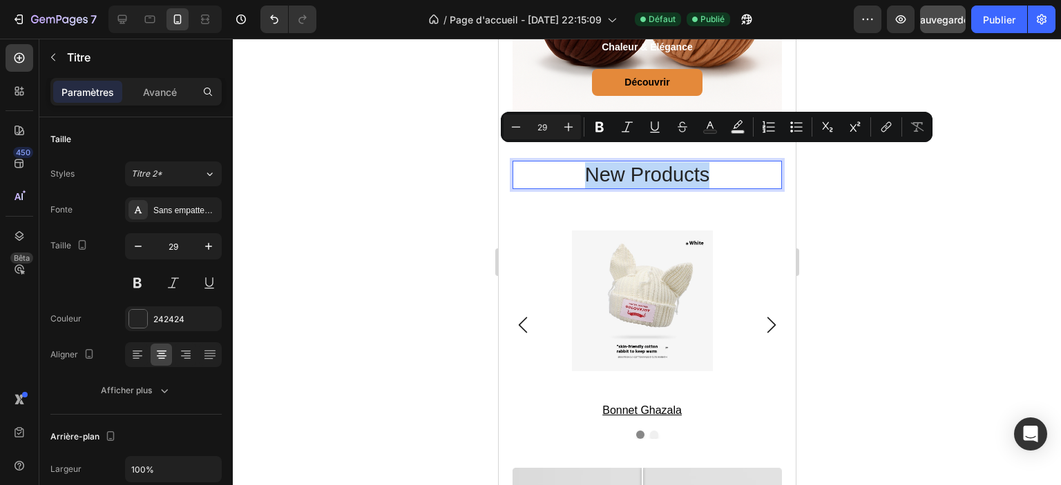
click at [630, 162] on p "new products" at bounding box center [646, 175] width 267 height 26
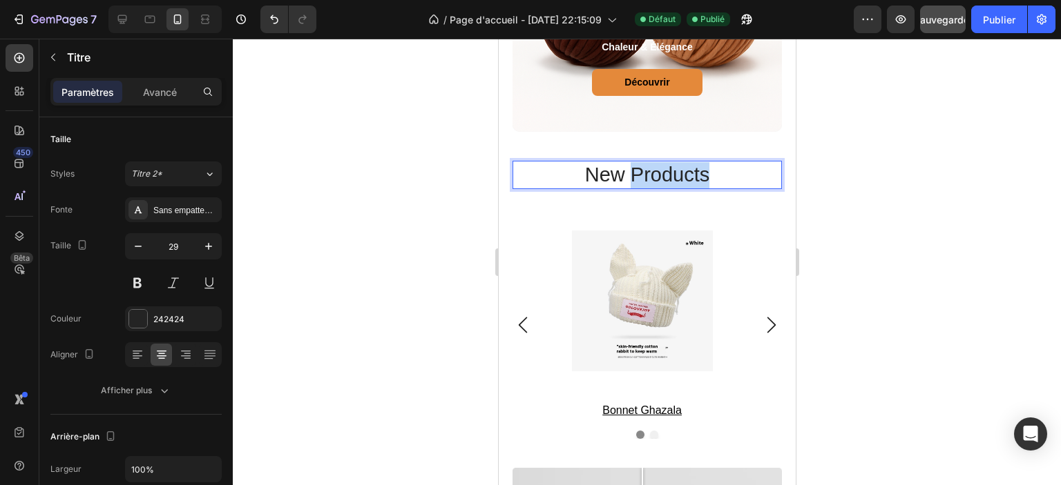
click at [630, 162] on p "new products" at bounding box center [646, 175] width 267 height 26
click at [629, 162] on p "Looks de Saison" at bounding box center [646, 175] width 267 height 26
drag, startPoint x: 629, startPoint y: 157, endPoint x: 787, endPoint y: 230, distance: 173.6
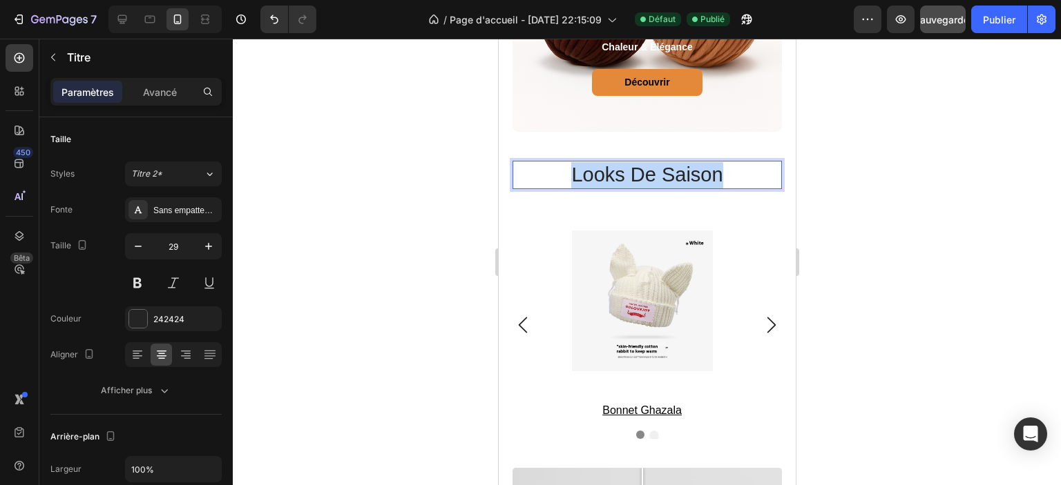
click at [629, 162] on p "Looks de Saison" at bounding box center [646, 175] width 267 height 26
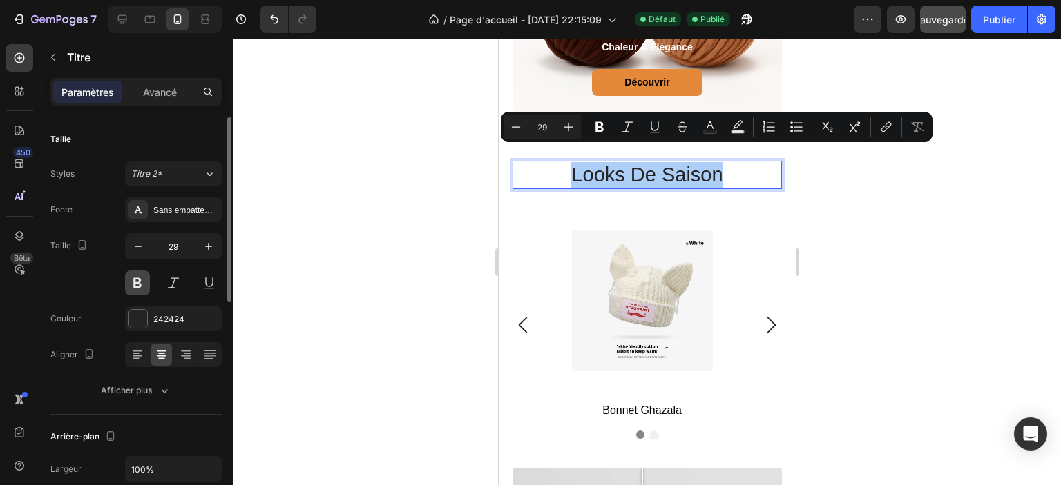
click at [136, 291] on button at bounding box center [137, 283] width 25 height 25
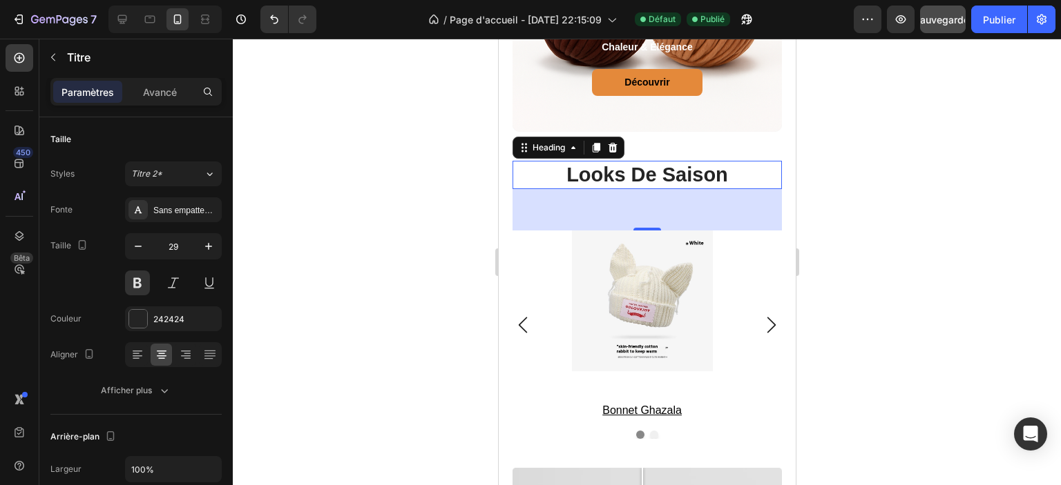
click at [326, 212] on div at bounding box center [647, 262] width 828 height 447
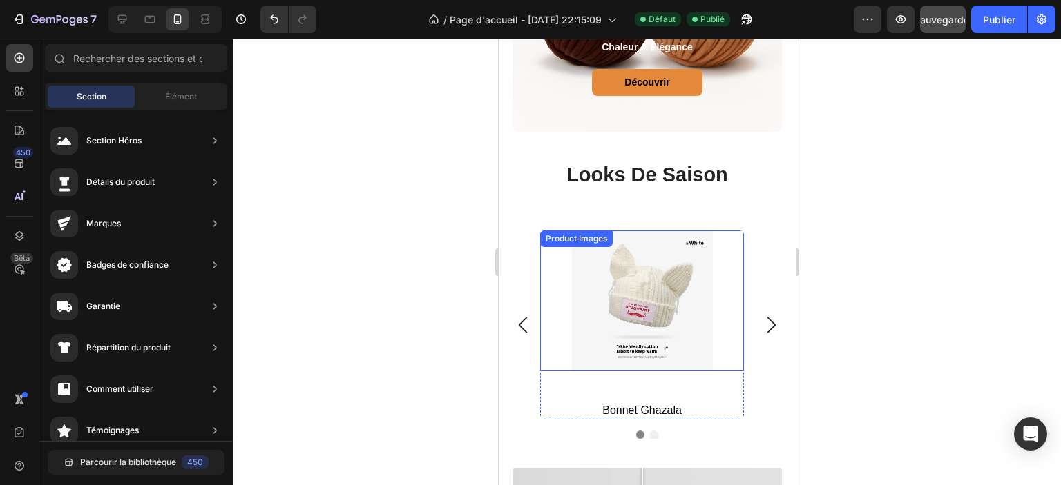
click at [553, 298] on div at bounding box center [641, 301] width 204 height 141
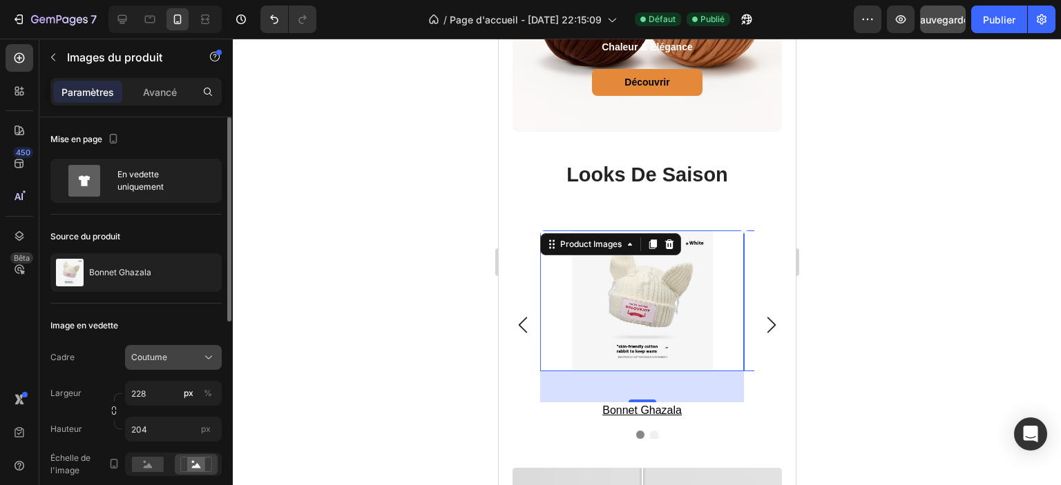
click at [177, 345] on button "Coutume" at bounding box center [173, 357] width 97 height 25
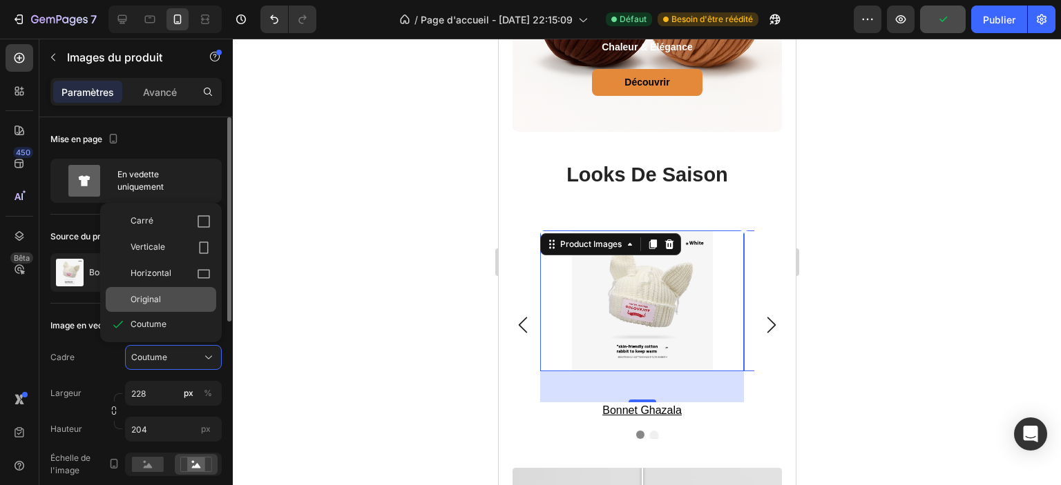
click at [169, 294] on div "Original" at bounding box center [171, 300] width 80 height 12
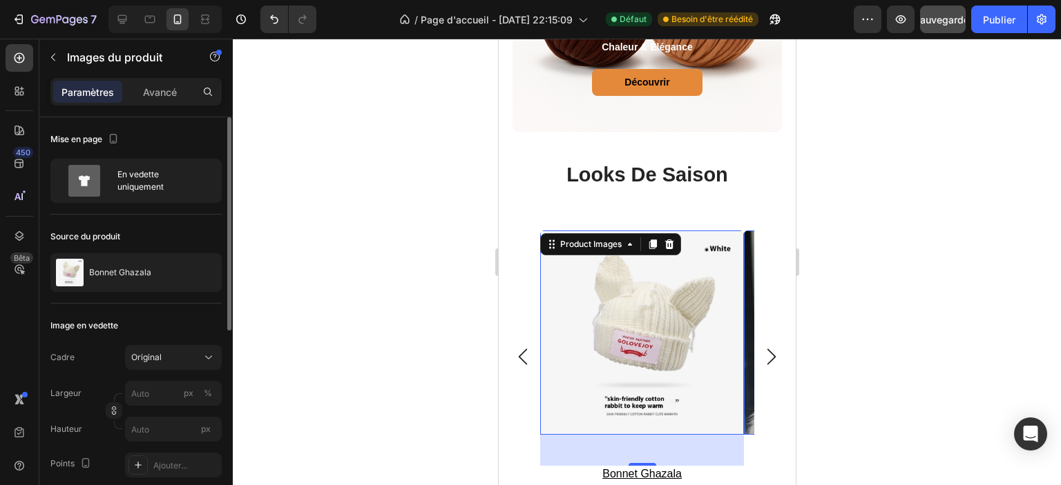
click at [102, 351] on div "Cadre Original" at bounding box center [135, 357] width 171 height 25
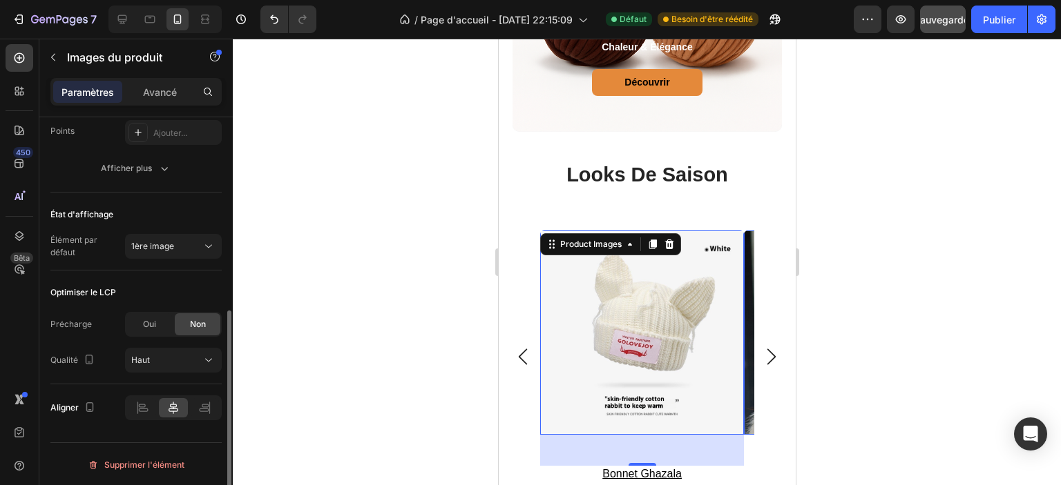
scroll to position [231, 0]
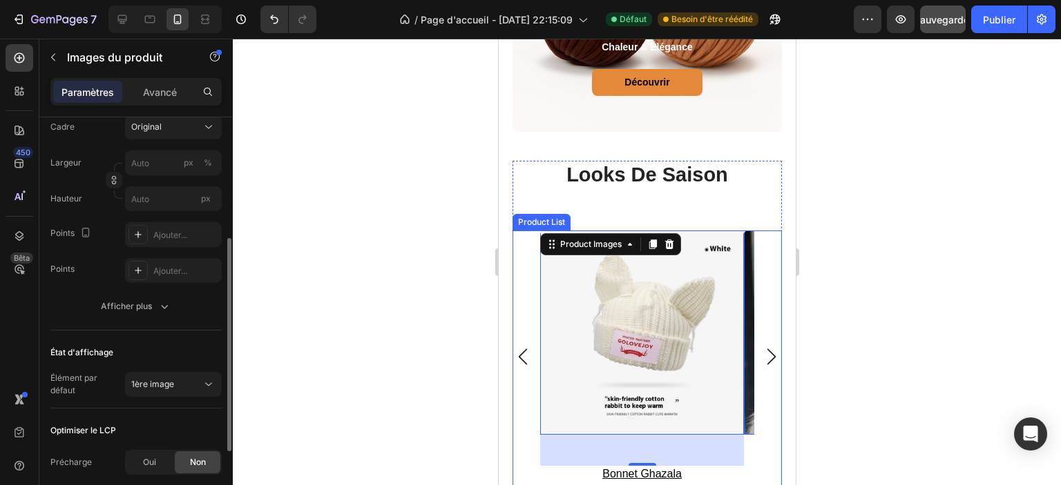
click at [532, 251] on div "Product Images 45 bonnet ghazala Product Title Row Product List Product Images …" at bounding box center [646, 357] width 269 height 252
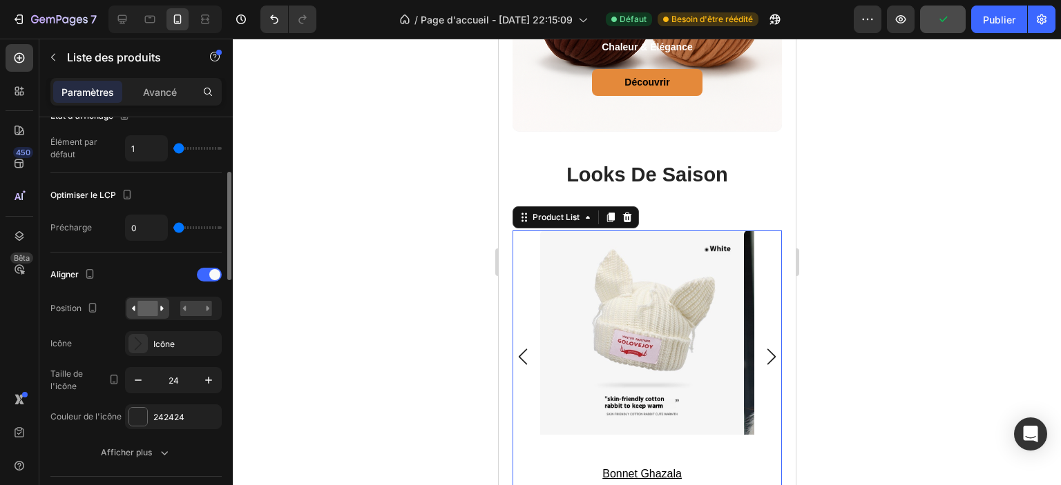
scroll to position [276, 0]
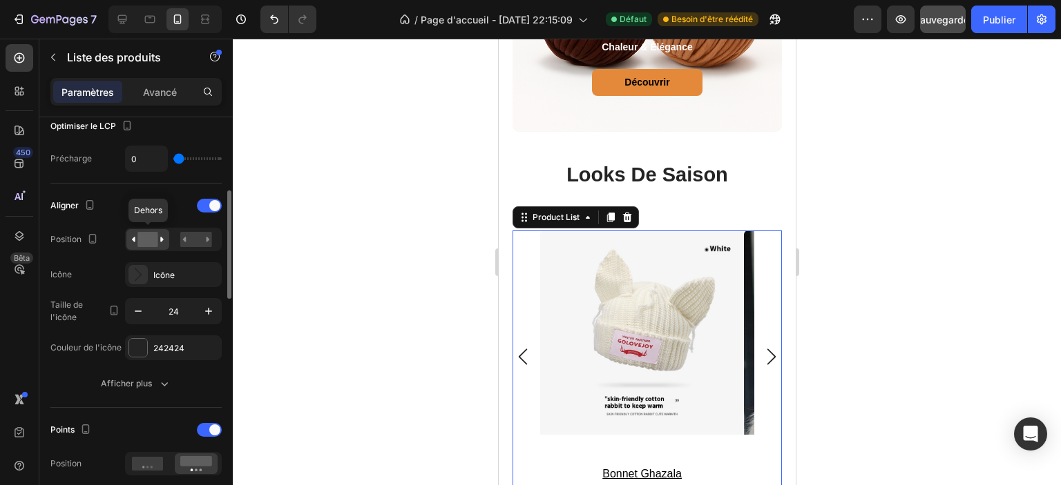
click at [163, 239] on icon at bounding box center [148, 239] width 32 height 15
click at [189, 238] on rect at bounding box center [196, 239] width 32 height 15
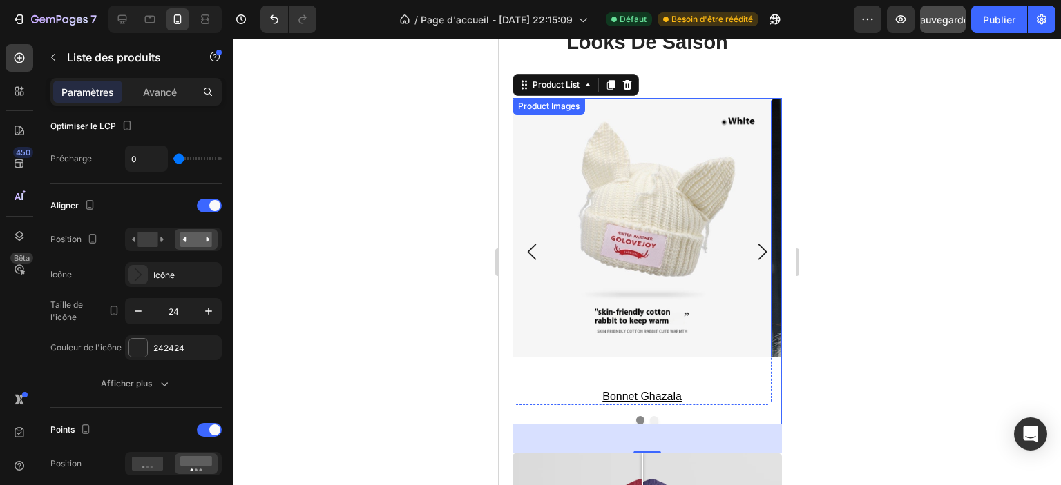
scroll to position [1729, 0]
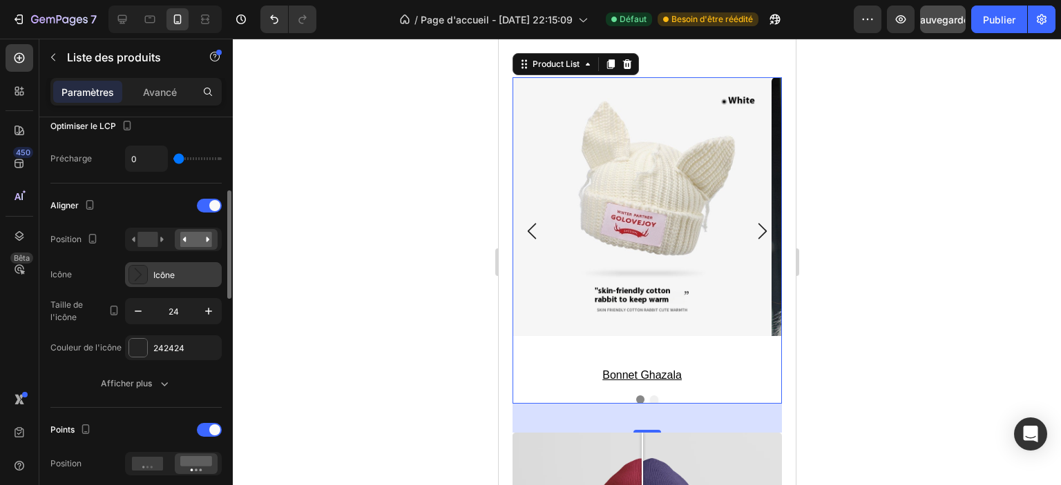
click at [185, 273] on div "Icône" at bounding box center [185, 275] width 65 height 12
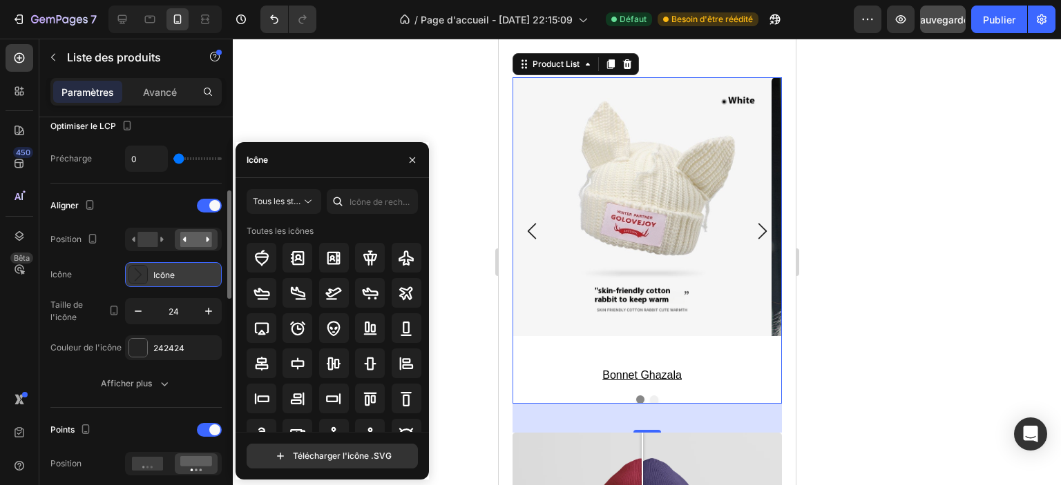
click at [185, 273] on div "Icône" at bounding box center [185, 275] width 65 height 12
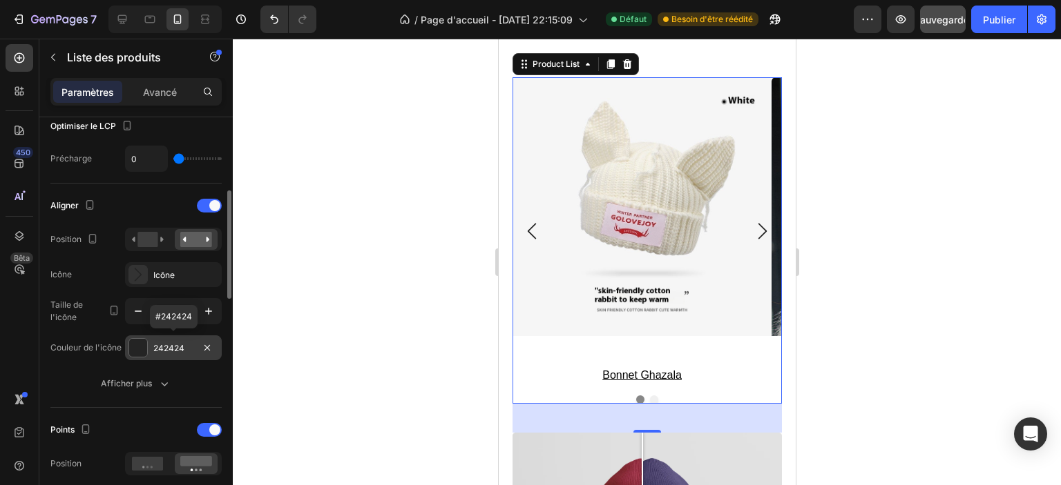
click at [175, 343] on font "242424" at bounding box center [168, 348] width 31 height 10
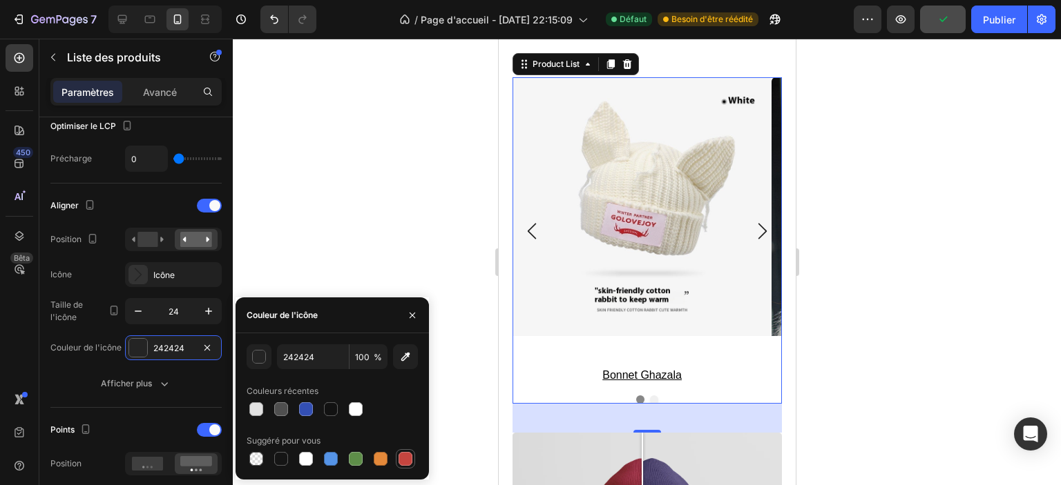
click at [400, 458] on div at bounding box center [405, 459] width 14 height 14
click at [380, 461] on div at bounding box center [381, 459] width 14 height 14
drag, startPoint x: 402, startPoint y: 456, endPoint x: 359, endPoint y: 455, distance: 42.8
click at [403, 457] on div at bounding box center [405, 459] width 14 height 14
type input "C5453F"
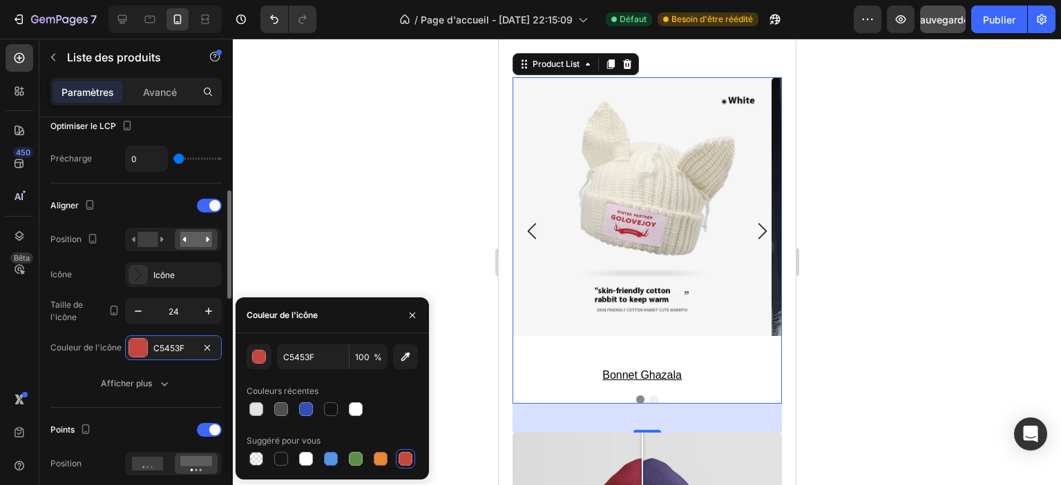
click at [88, 358] on div "Couleur de l'icône C5453F" at bounding box center [135, 348] width 171 height 25
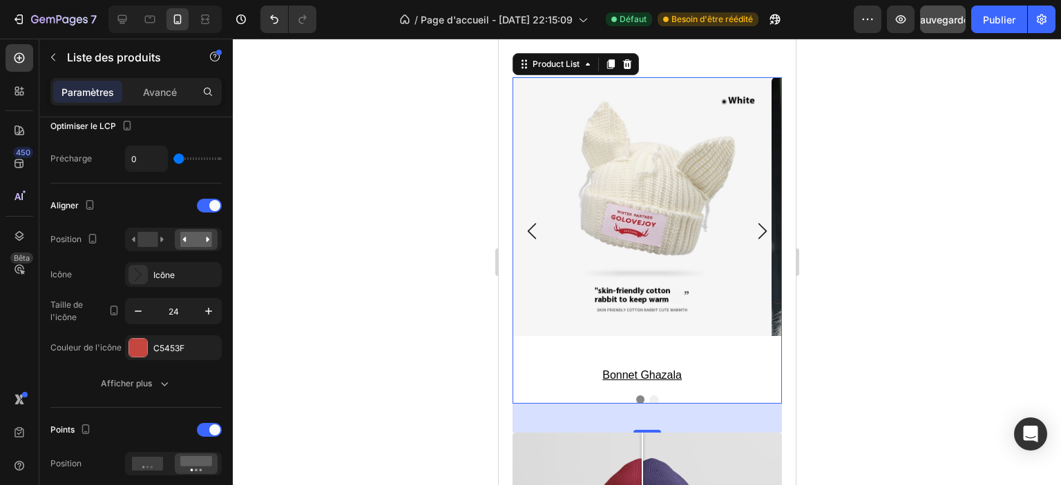
click at [642, 396] on div at bounding box center [646, 400] width 269 height 8
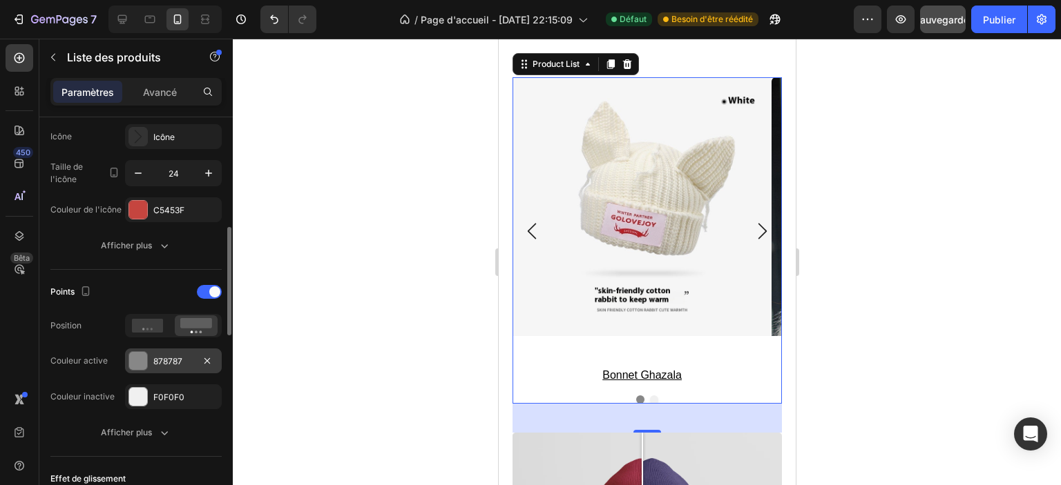
click at [157, 356] on font "878787" at bounding box center [167, 361] width 29 height 10
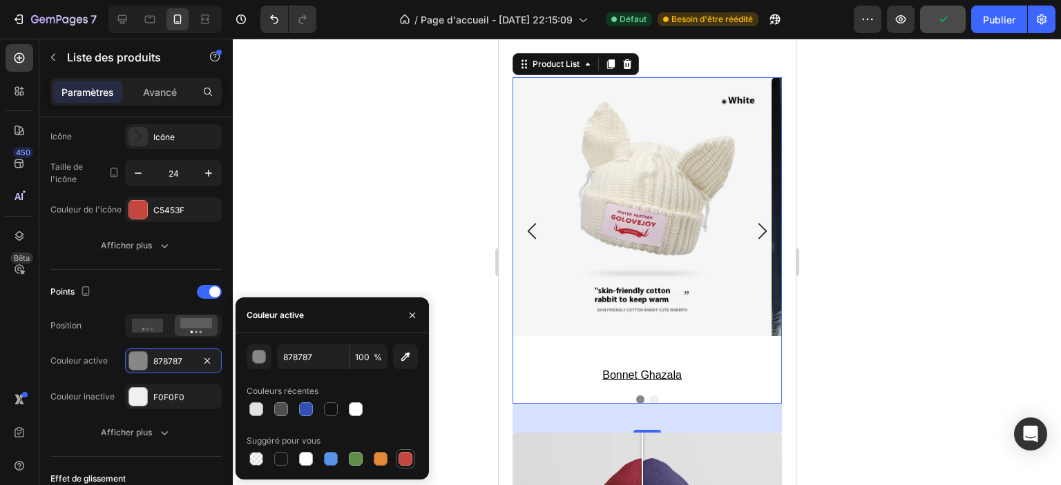
click at [405, 455] on div at bounding box center [405, 459] width 14 height 14
click at [383, 456] on div at bounding box center [381, 459] width 14 height 14
click at [405, 458] on div at bounding box center [405, 459] width 14 height 14
type input "C5453F"
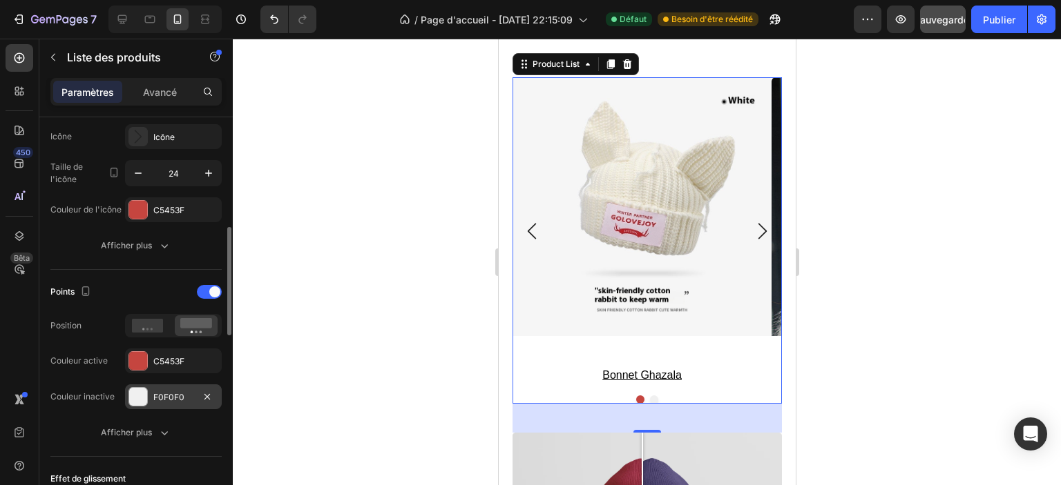
click at [151, 397] on div "F0F0F0" at bounding box center [173, 397] width 97 height 25
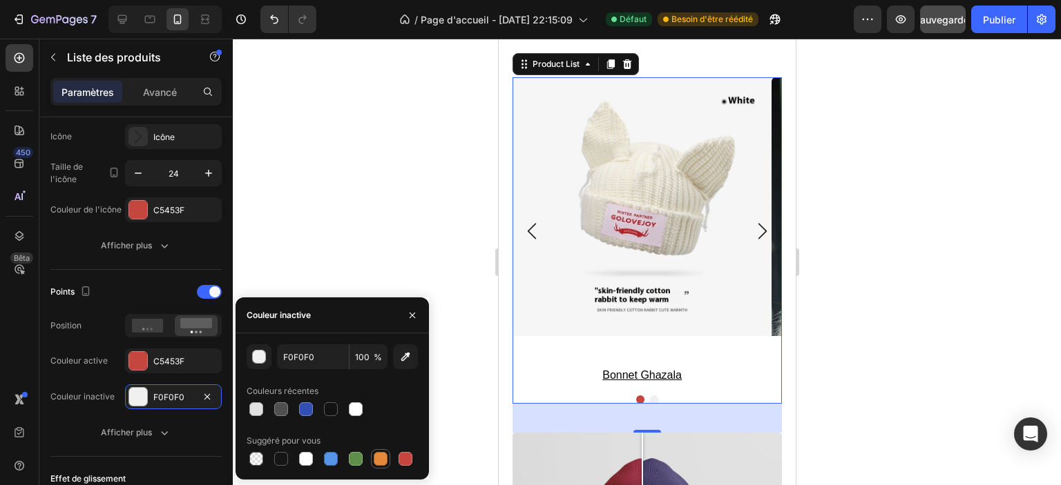
click at [378, 459] on div at bounding box center [381, 459] width 14 height 14
type input "E4893A"
click at [95, 373] on div "Points Position Couleur active C5453F Couleur inactive E4893A" at bounding box center [135, 345] width 171 height 128
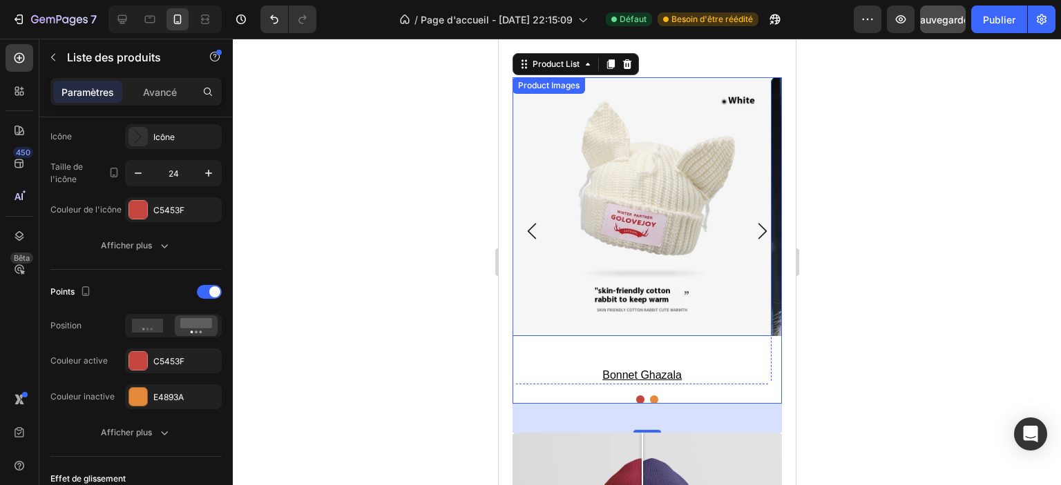
scroll to position [1591, 0]
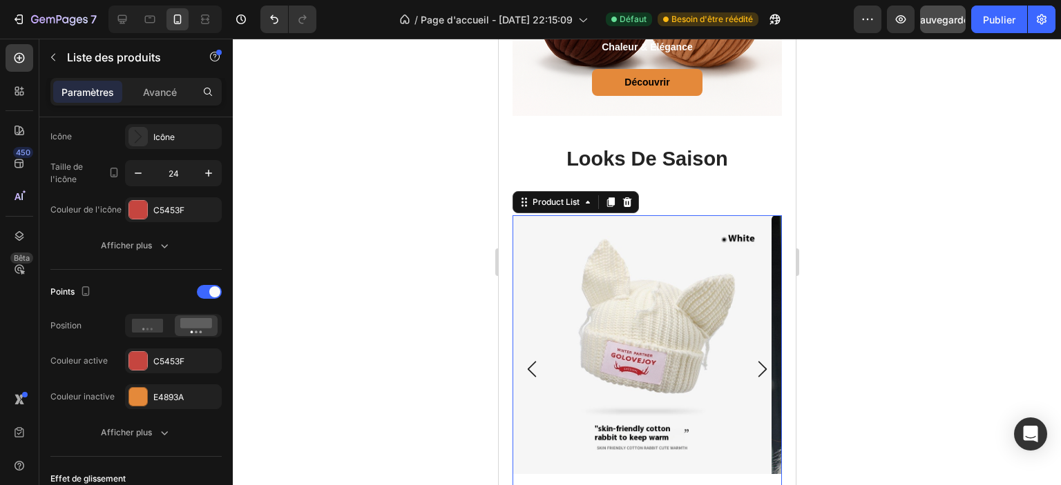
click at [753, 374] on icon "Carousel Next Arrow" at bounding box center [761, 369] width 17 height 17
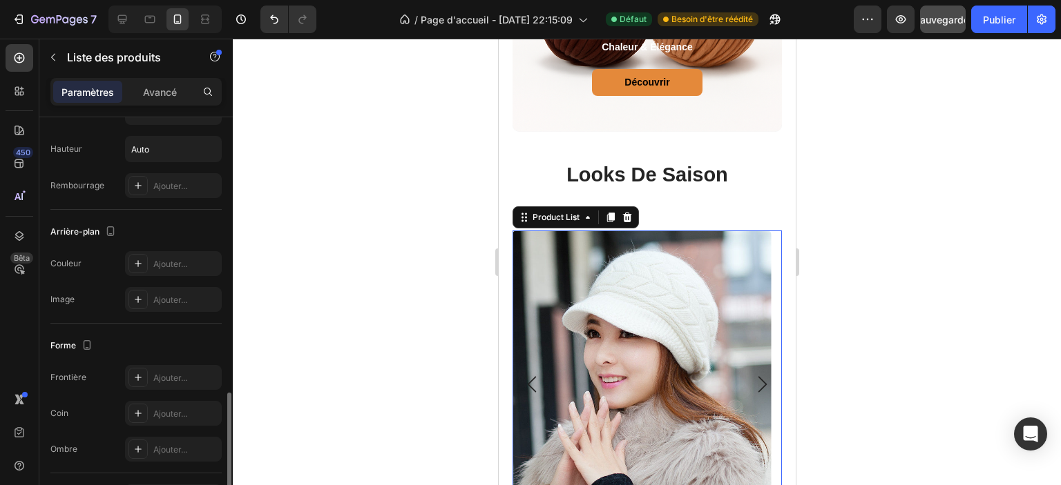
scroll to position [1105, 0]
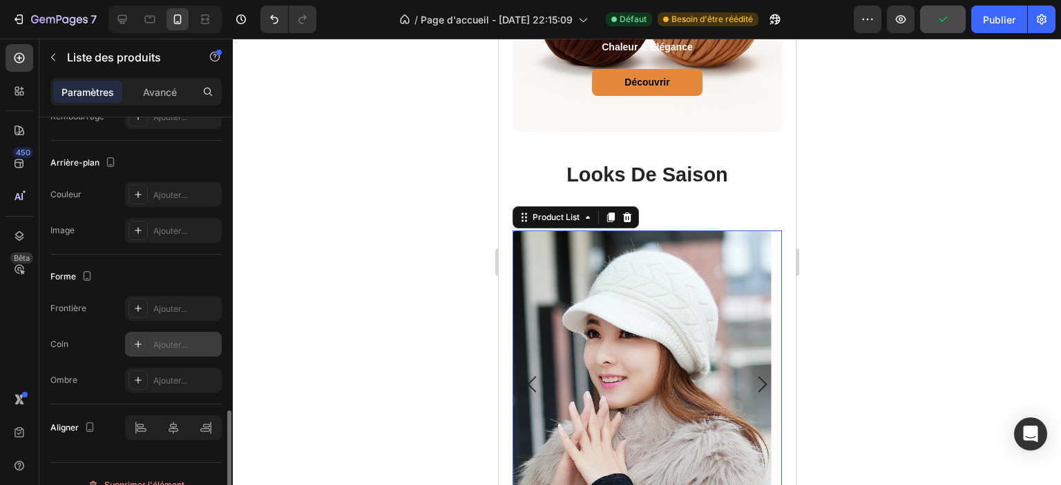
click at [160, 340] on font "Ajouter..." at bounding box center [170, 345] width 34 height 10
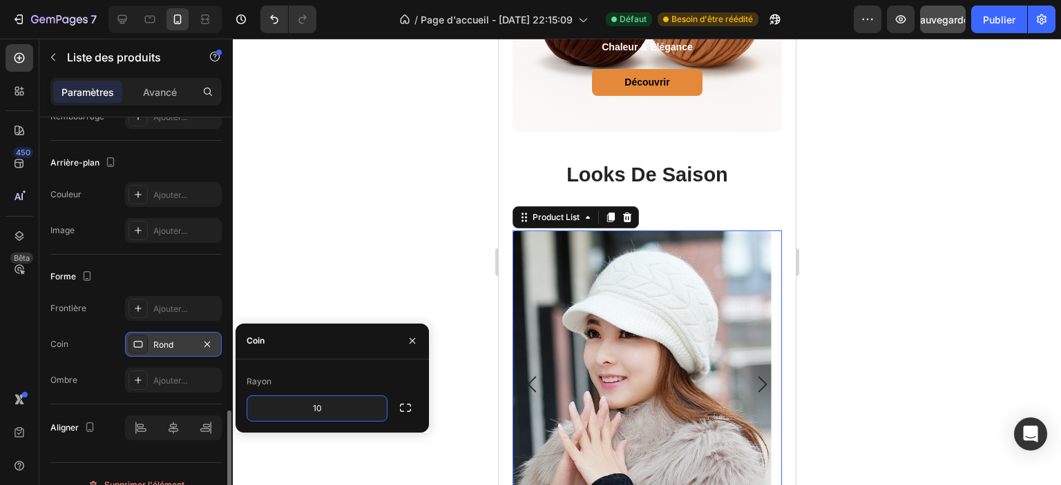
type input "10"
click at [331, 379] on div "Rayon" at bounding box center [332, 382] width 171 height 22
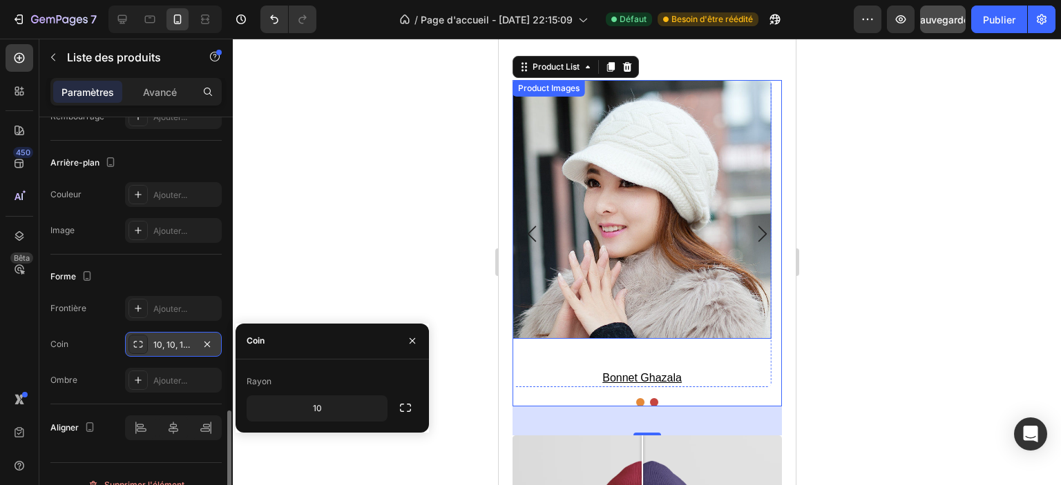
scroll to position [1729, 0]
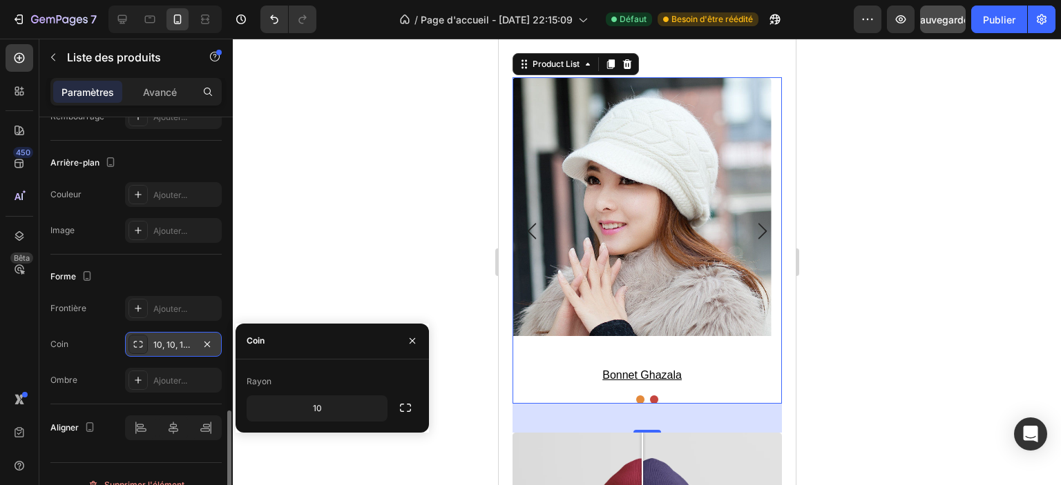
click at [356, 202] on div at bounding box center [647, 262] width 828 height 447
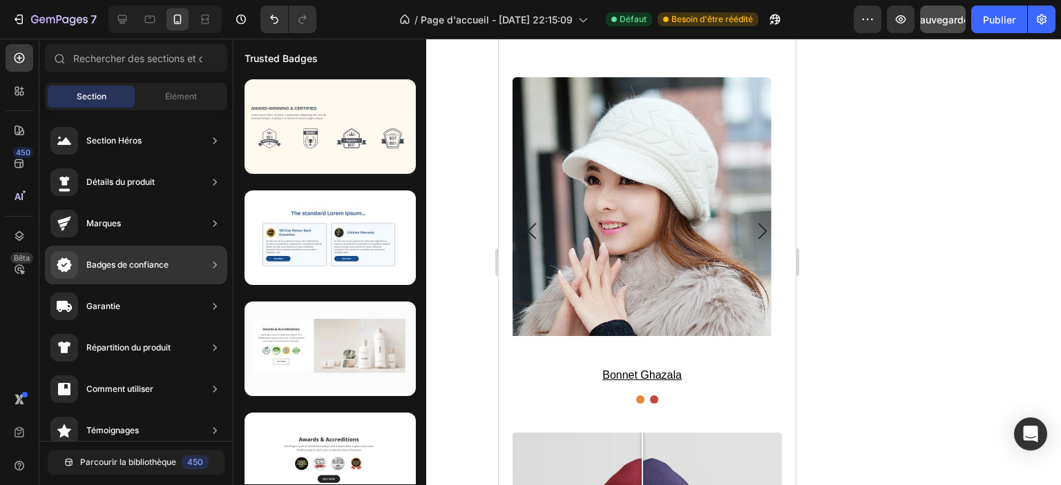
scroll to position [138, 0]
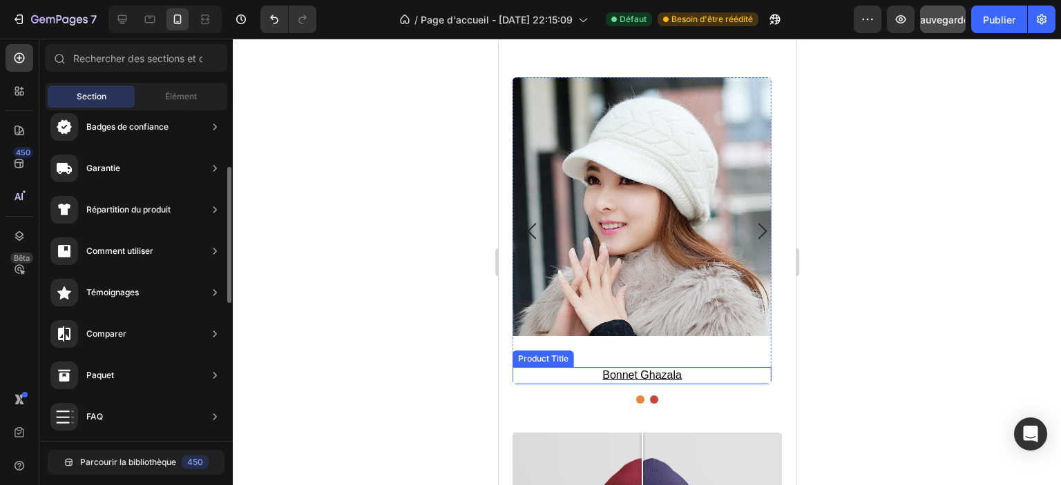
click at [518, 376] on h3 "bonnet ghazala" at bounding box center [641, 375] width 259 height 17
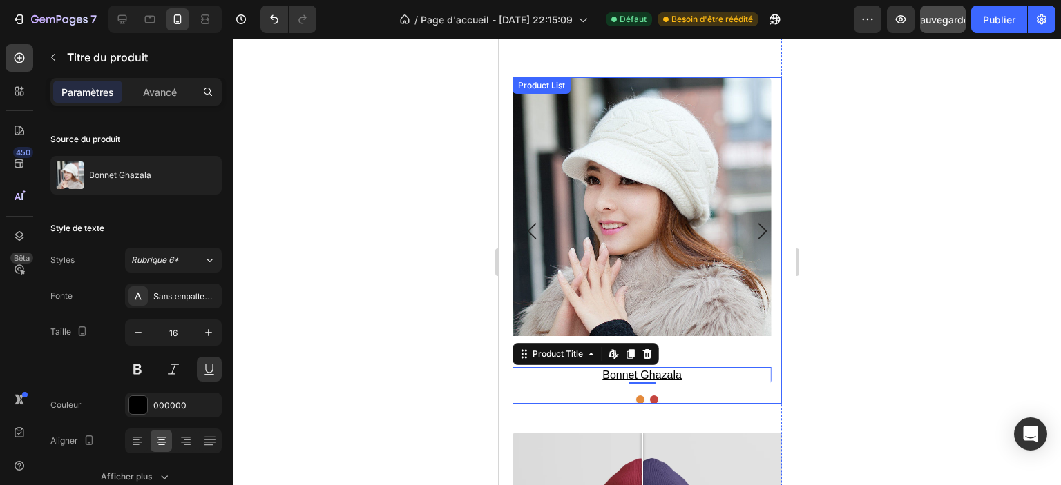
click at [517, 398] on div at bounding box center [646, 400] width 269 height 8
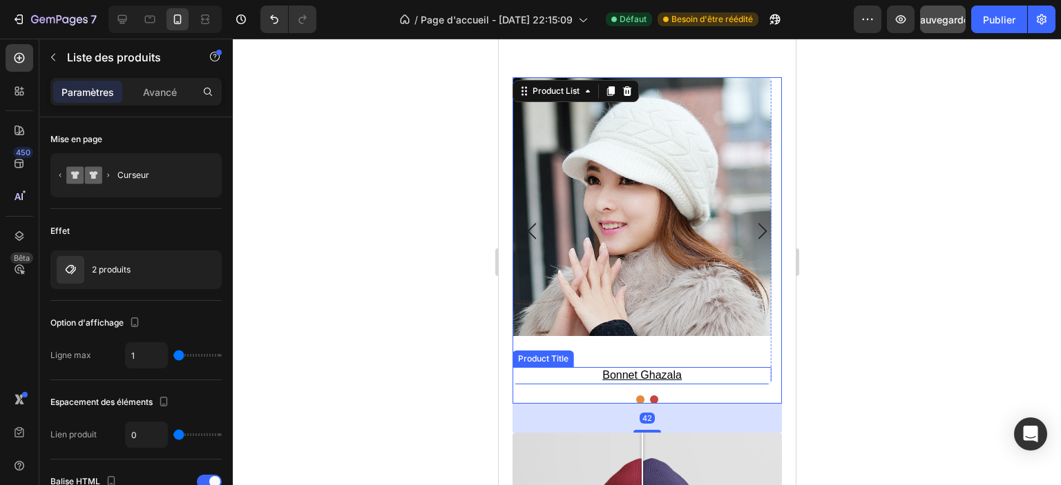
click at [534, 380] on h3 "bonnet ghazala" at bounding box center [641, 375] width 259 height 17
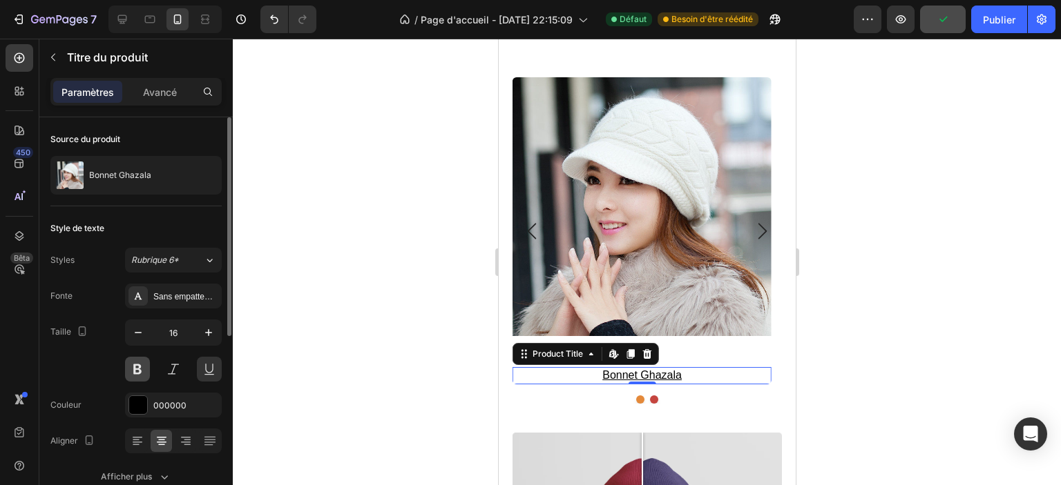
click at [137, 364] on button at bounding box center [137, 369] width 25 height 25
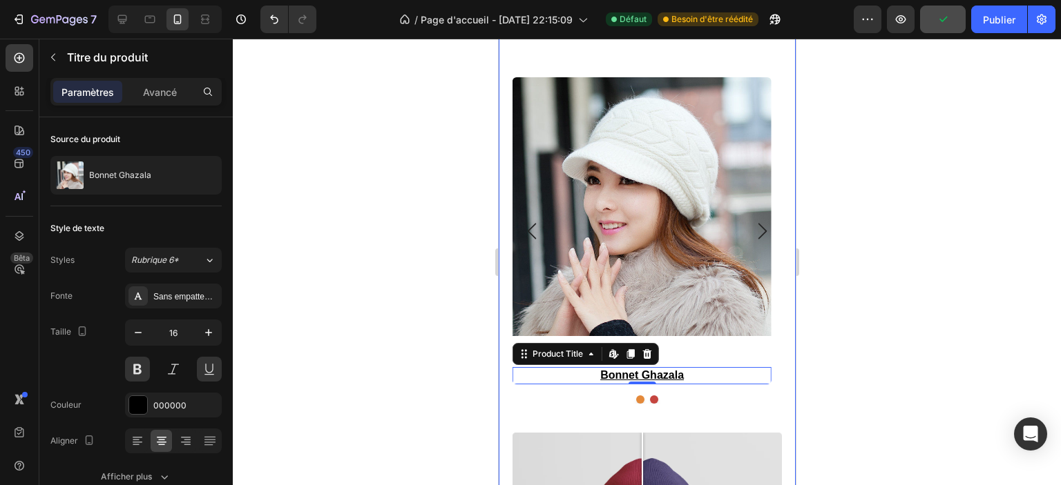
click at [765, 349] on div "Product Images bonnet ghazala Product Title Edit content in Shopify 0" at bounding box center [641, 230] width 259 height 307
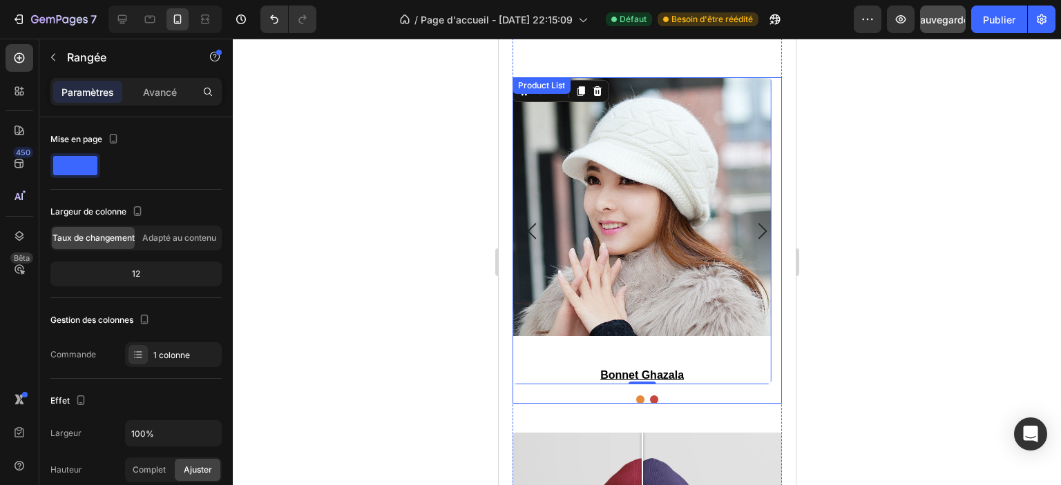
click at [749, 372] on h3 "bonnet ghazala" at bounding box center [641, 375] width 259 height 17
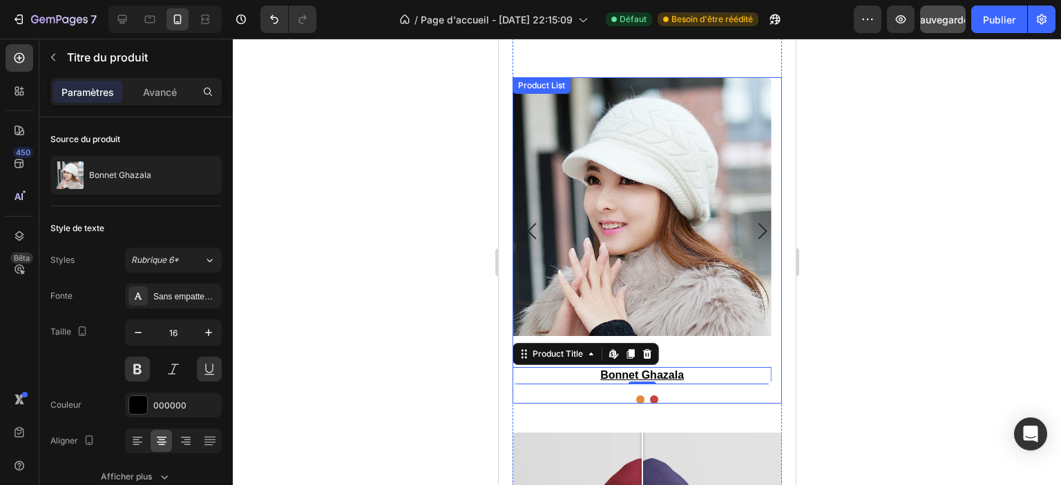
click at [707, 401] on div at bounding box center [646, 400] width 269 height 8
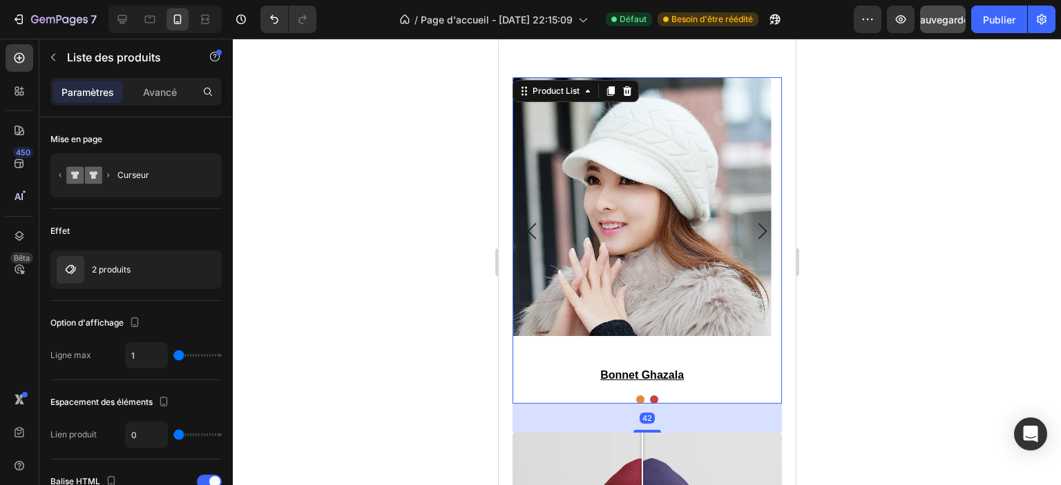
click at [706, 391] on div "Product Images bonnet ghazala Product Title Row Product List 42 Product Images …" at bounding box center [646, 240] width 269 height 327
click at [716, 353] on div "Product Images bonnet ghazala Product Title" at bounding box center [641, 230] width 259 height 307
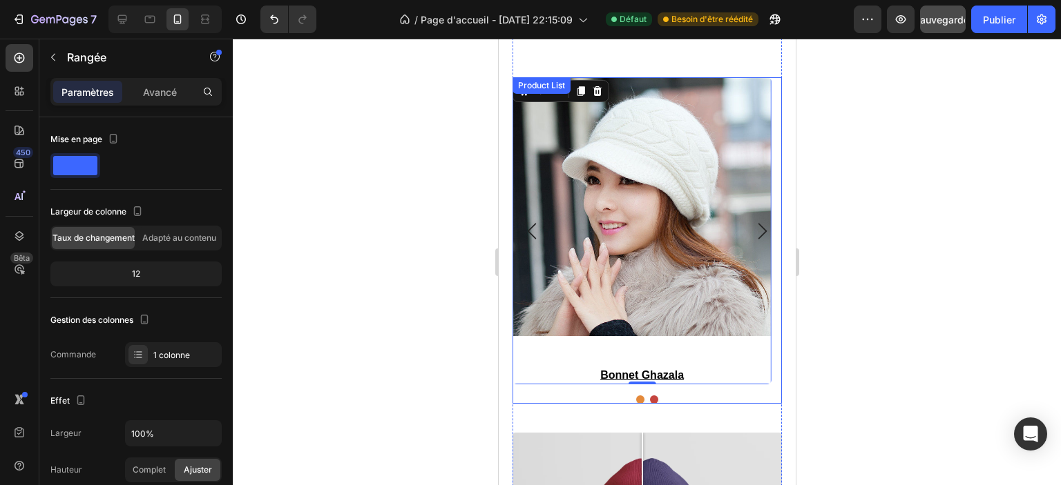
click at [711, 392] on div "Product Images bonnet ghazala Product Title Row 0 Product List Product Images b…" at bounding box center [646, 240] width 269 height 327
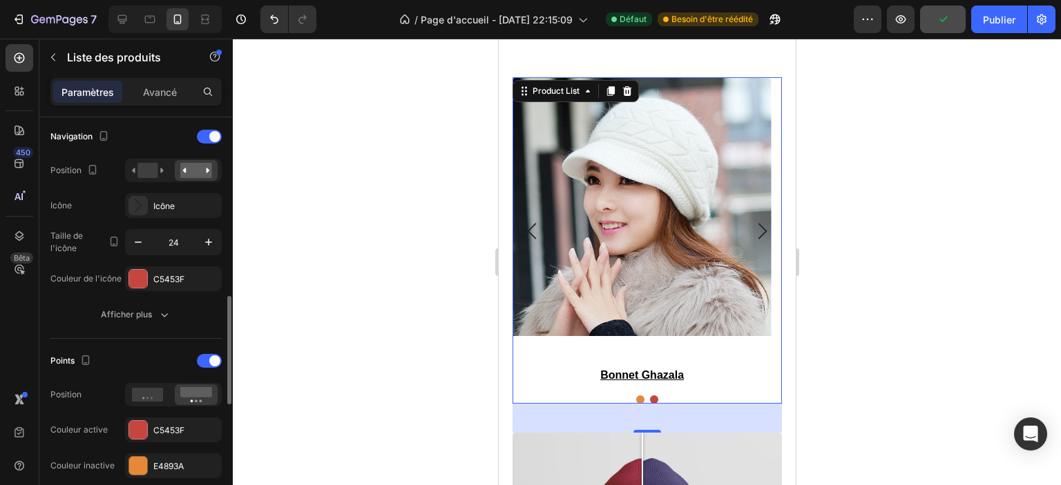
scroll to position [414, 0]
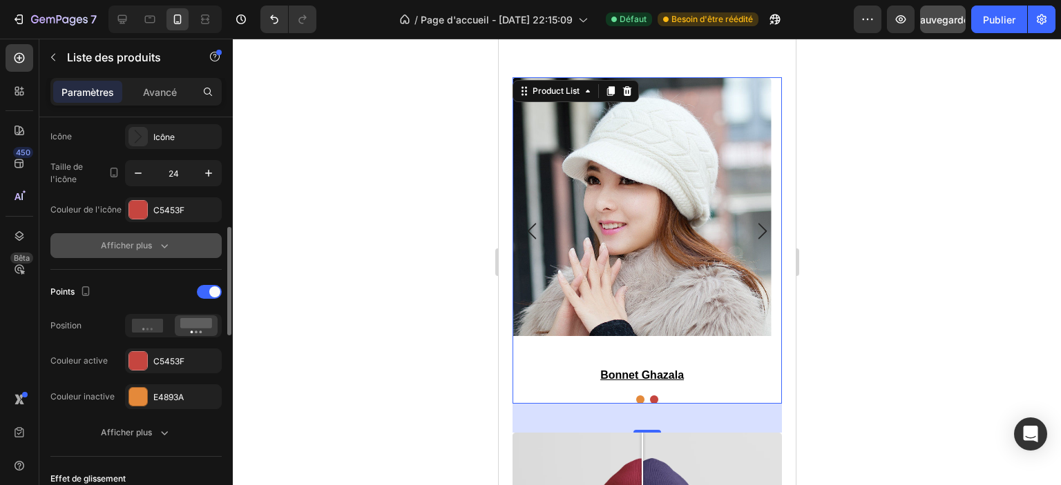
click at [146, 244] on font "Afficher plus" at bounding box center [126, 245] width 51 height 10
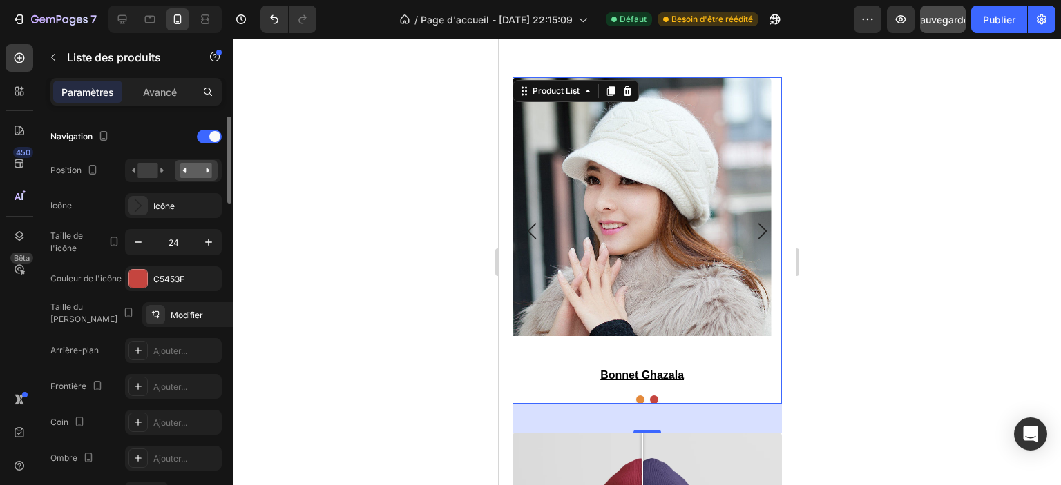
scroll to position [207, 0]
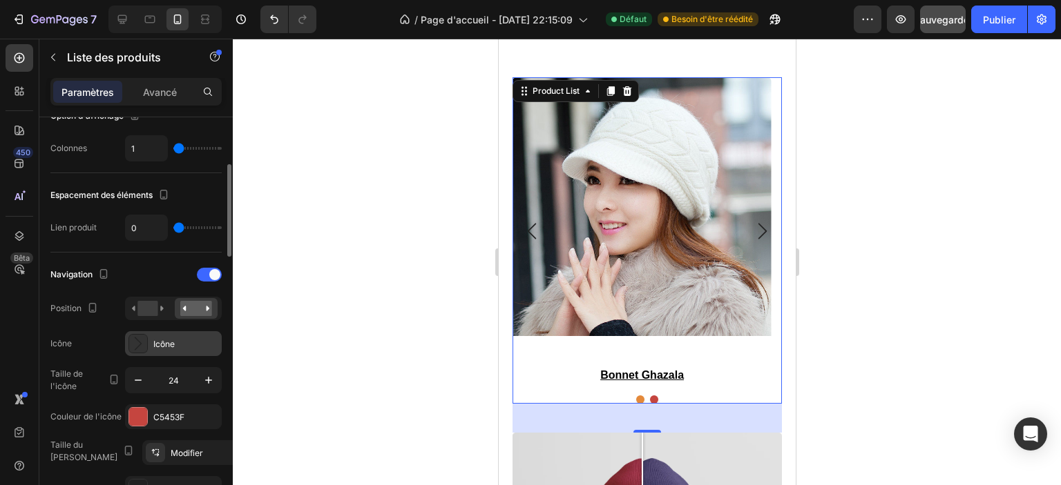
click at [144, 347] on icon at bounding box center [138, 344] width 14 height 14
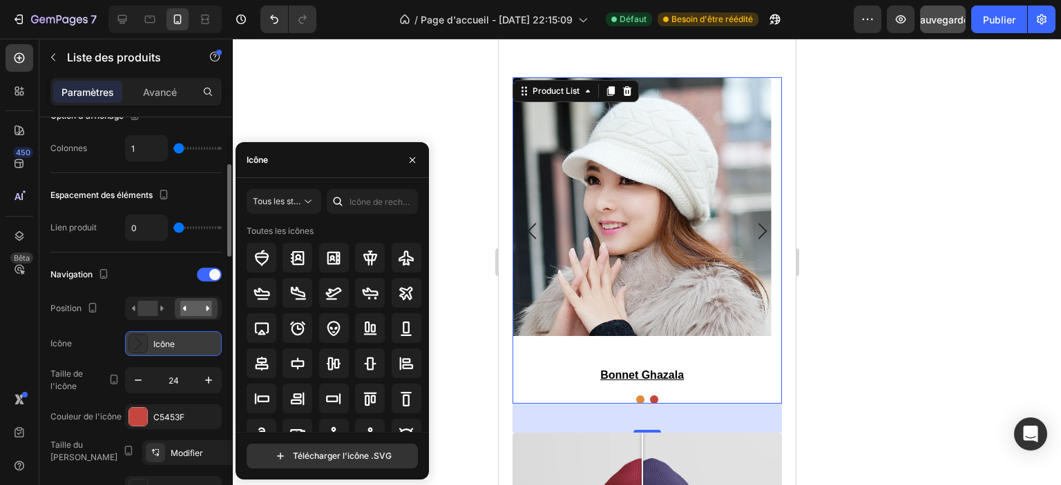
click at [144, 347] on icon at bounding box center [138, 344] width 14 height 14
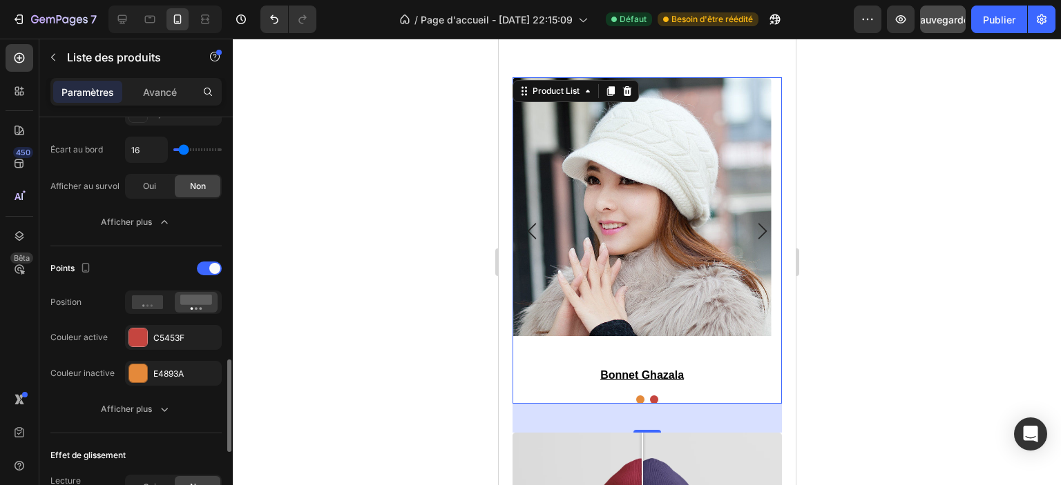
scroll to position [829, 0]
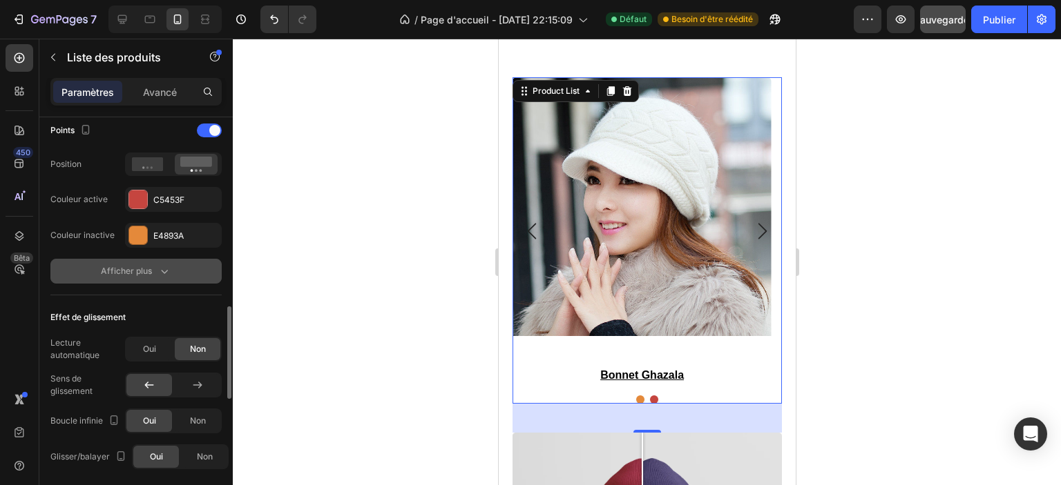
click at [133, 276] on button "Afficher plus" at bounding box center [135, 271] width 171 height 25
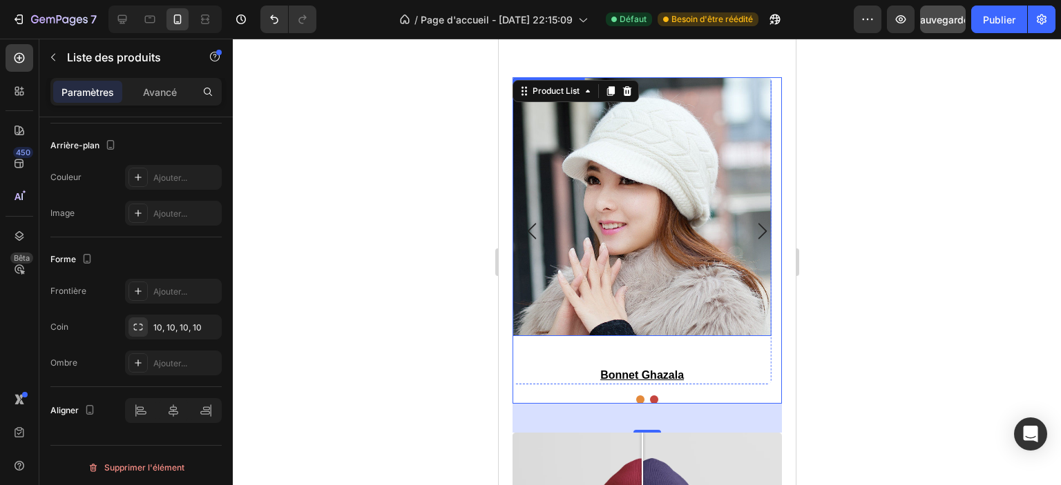
scroll to position [1591, 0]
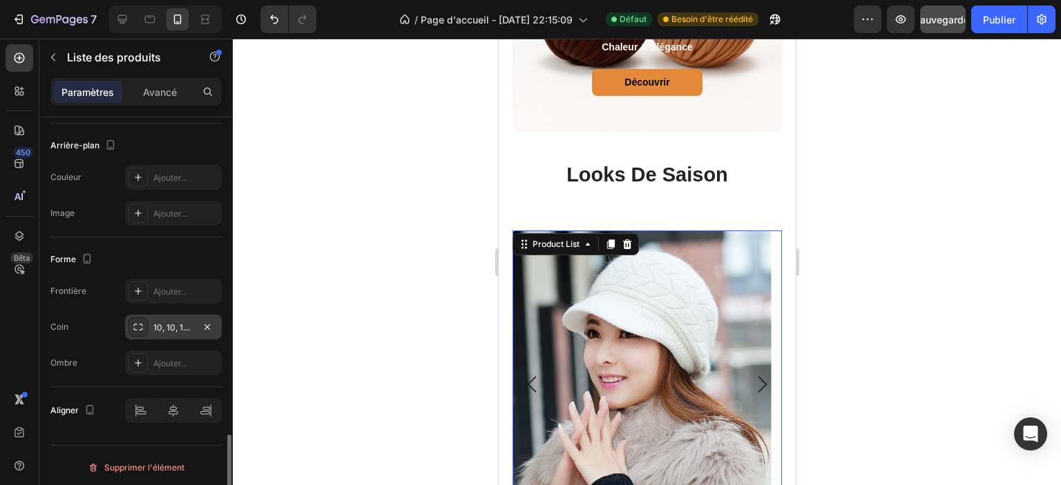
click at [177, 330] on div "10, 10, 10, 10" at bounding box center [173, 327] width 97 height 25
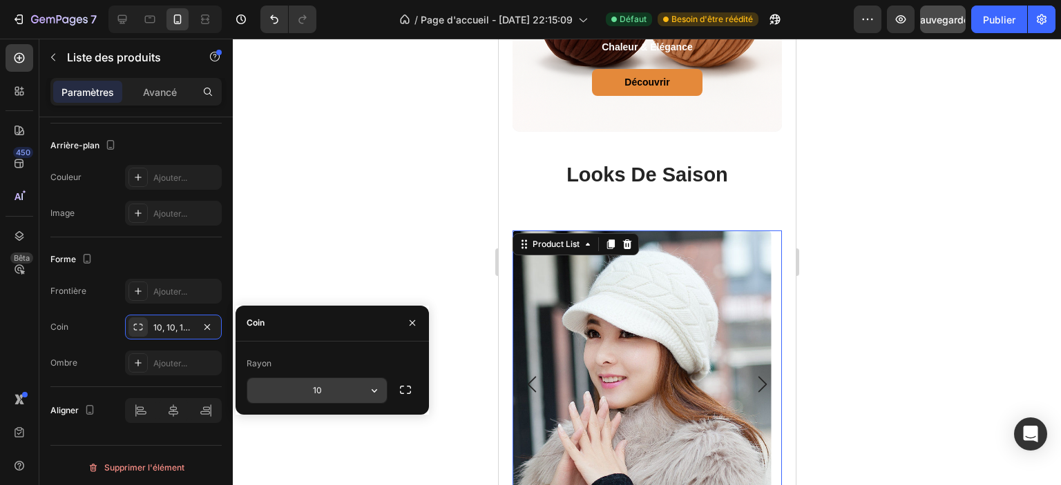
click at [341, 398] on input "10" at bounding box center [317, 390] width 140 height 25
click at [363, 358] on div "Rayon" at bounding box center [332, 364] width 171 height 22
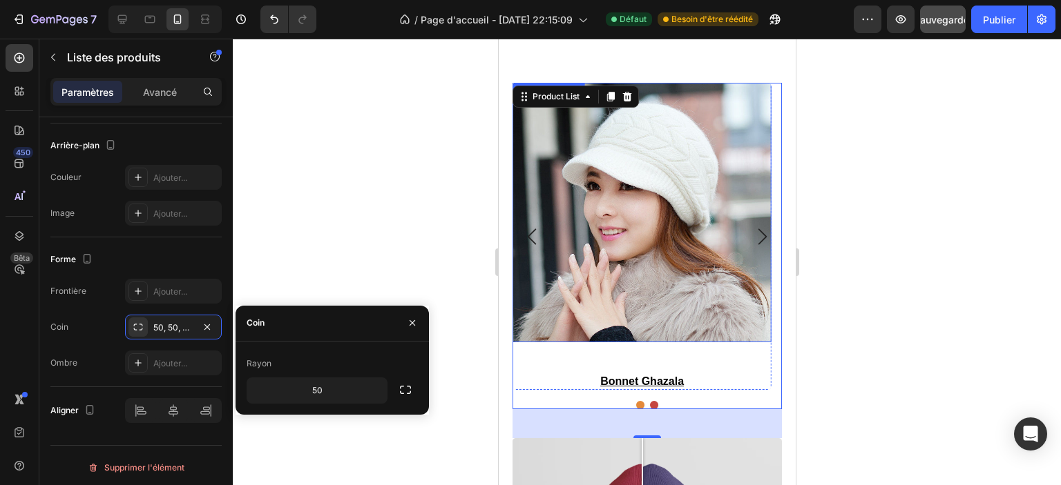
scroll to position [1798, 0]
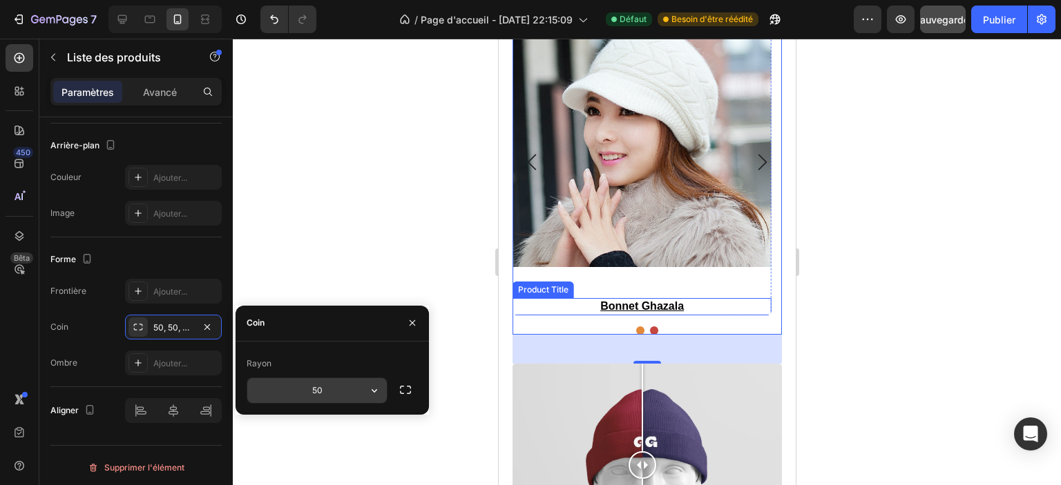
click at [329, 389] on input "50" at bounding box center [317, 390] width 140 height 25
type input "10"
click at [291, 353] on div "Rayon" at bounding box center [332, 364] width 171 height 22
click at [90, 327] on div "Coin 10, 10, 10, 10" at bounding box center [135, 327] width 171 height 25
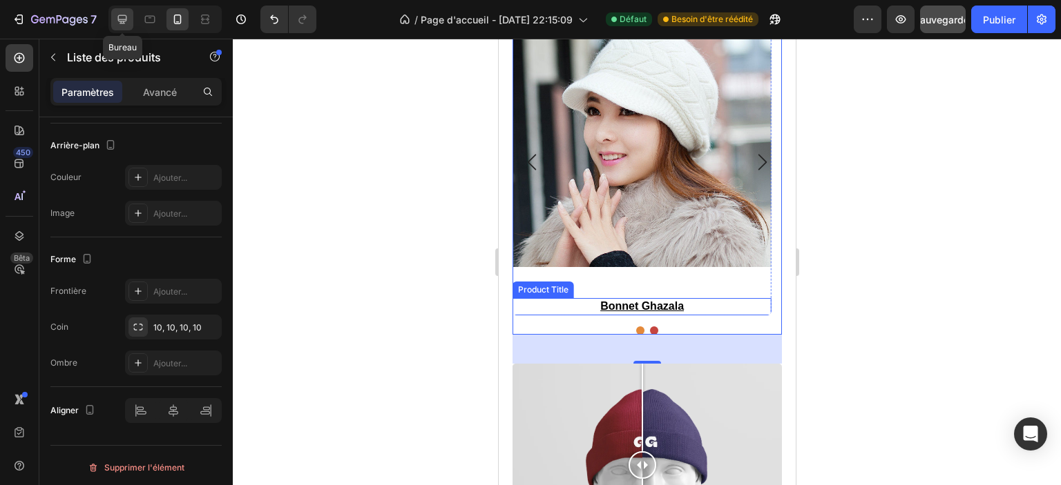
click at [124, 19] on icon at bounding box center [122, 19] width 9 height 9
type input "544"
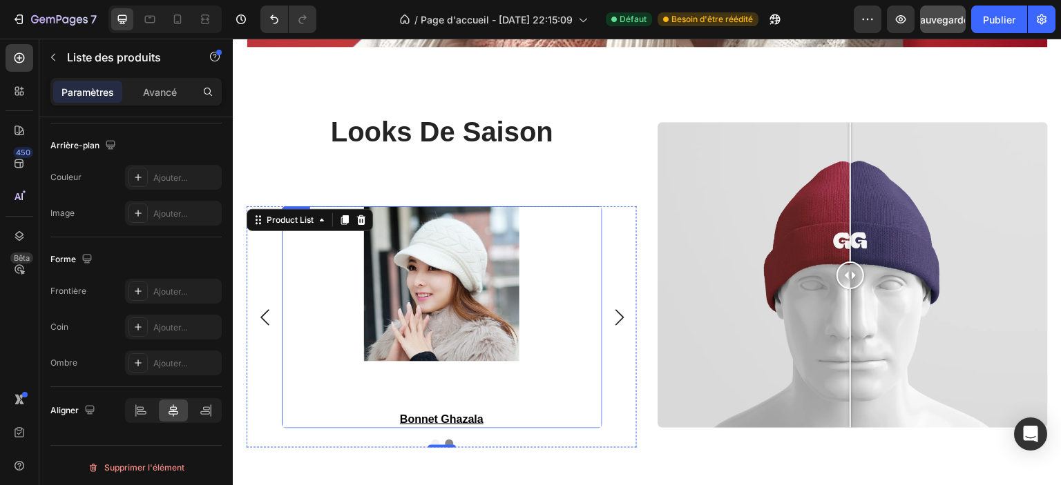
scroll to position [1642, 0]
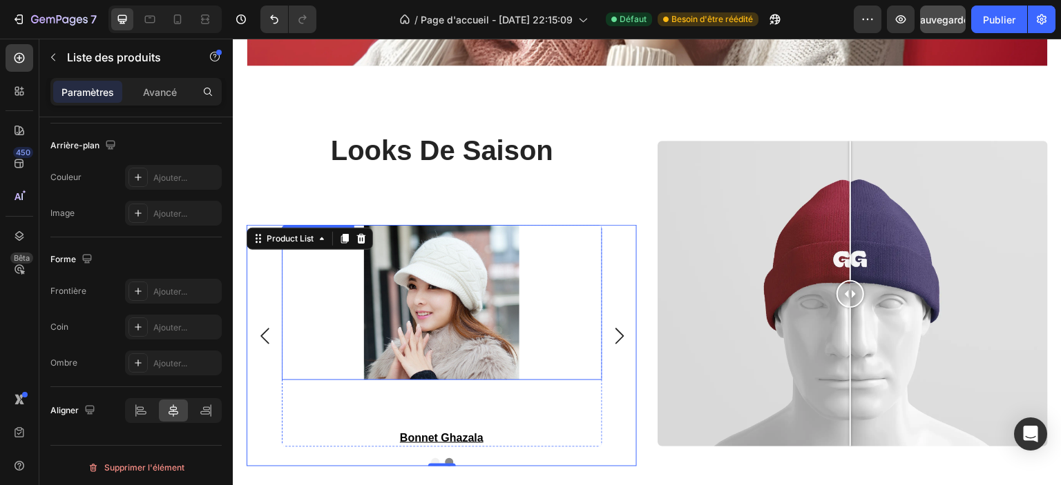
click at [545, 299] on div at bounding box center [442, 302] width 320 height 155
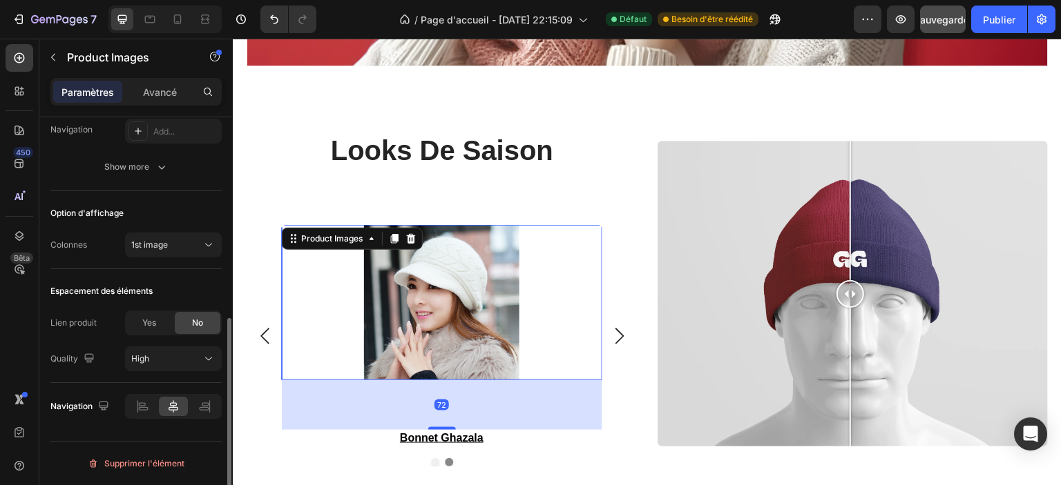
scroll to position [0, 0]
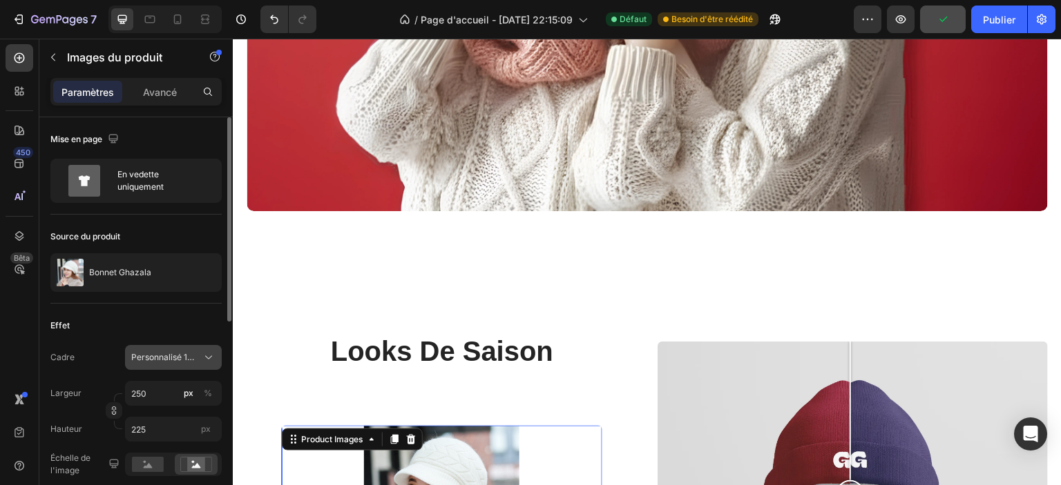
click at [157, 355] on font "Personnalisé 10:9" at bounding box center [165, 357] width 68 height 10
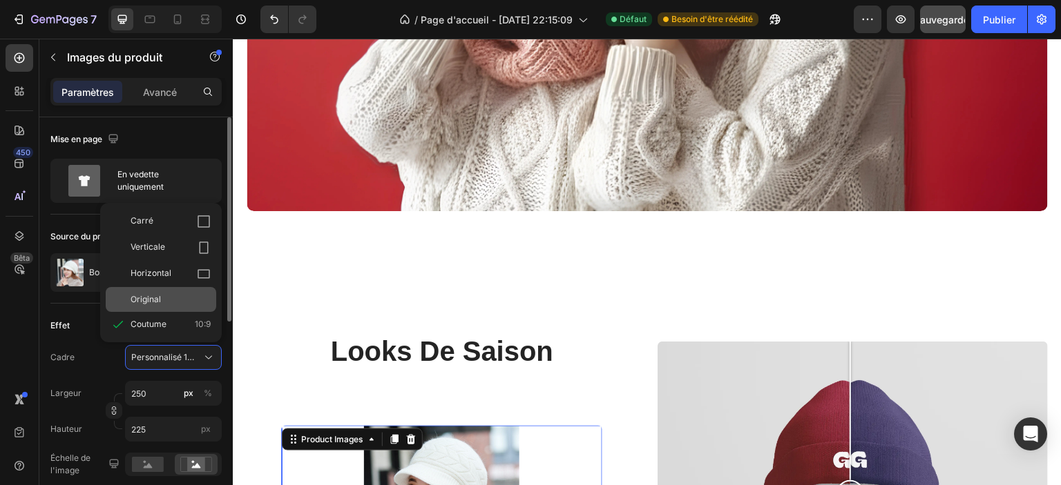
click at [167, 296] on div "Original" at bounding box center [171, 300] width 80 height 12
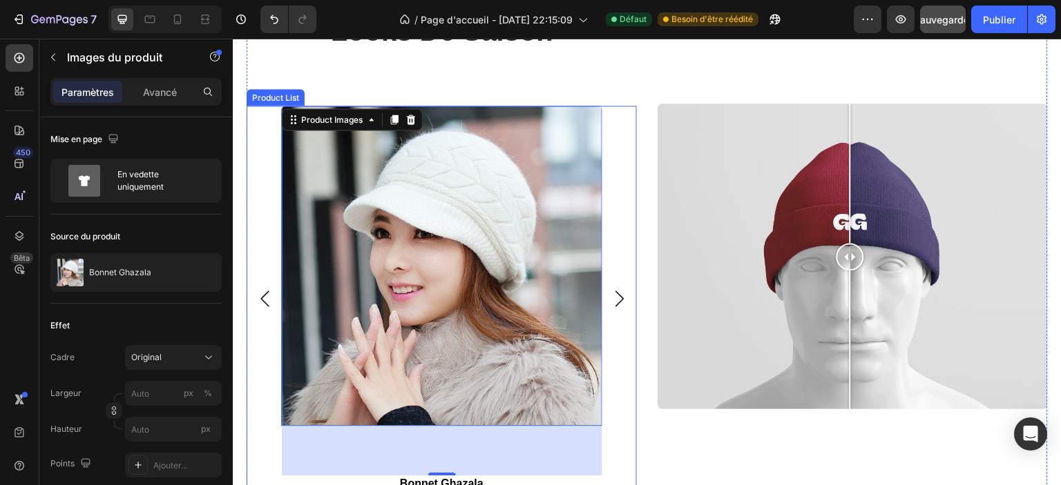
scroll to position [2125, 0]
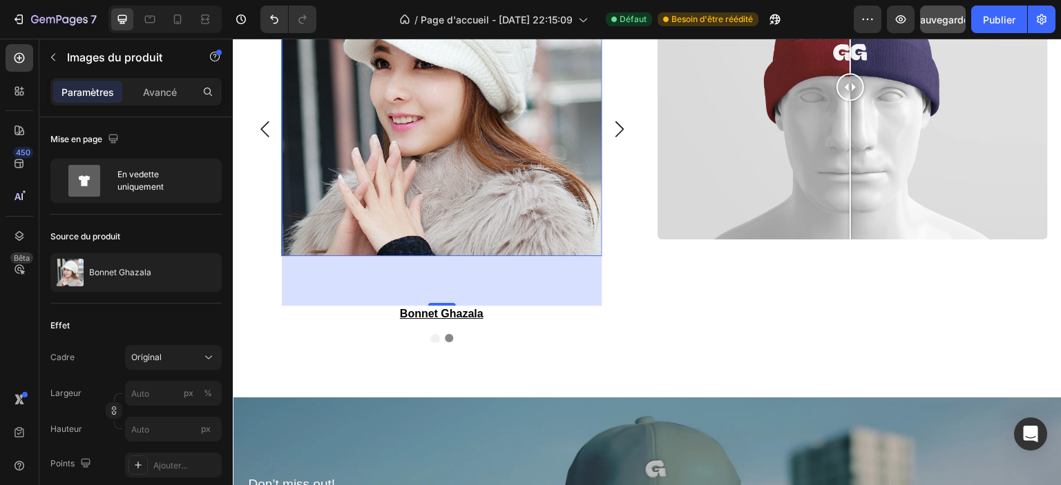
click at [376, 294] on div "72" at bounding box center [442, 281] width 320 height 50
click at [438, 312] on h3 "bonnet ghazala" at bounding box center [442, 314] width 320 height 17
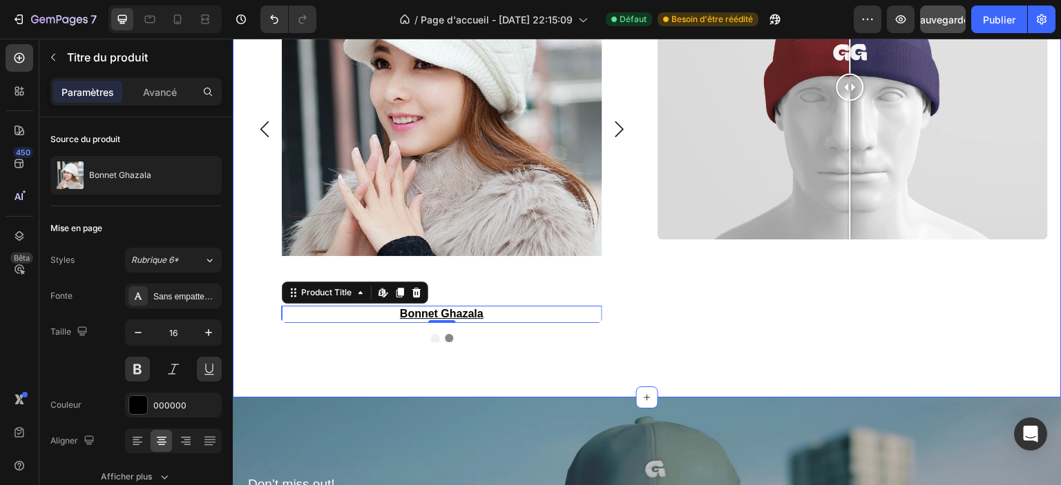
click at [401, 342] on div "Looks de Saison Heading Product Images bonnet ghazala Product Title Edit conten…" at bounding box center [647, 87] width 829 height 622
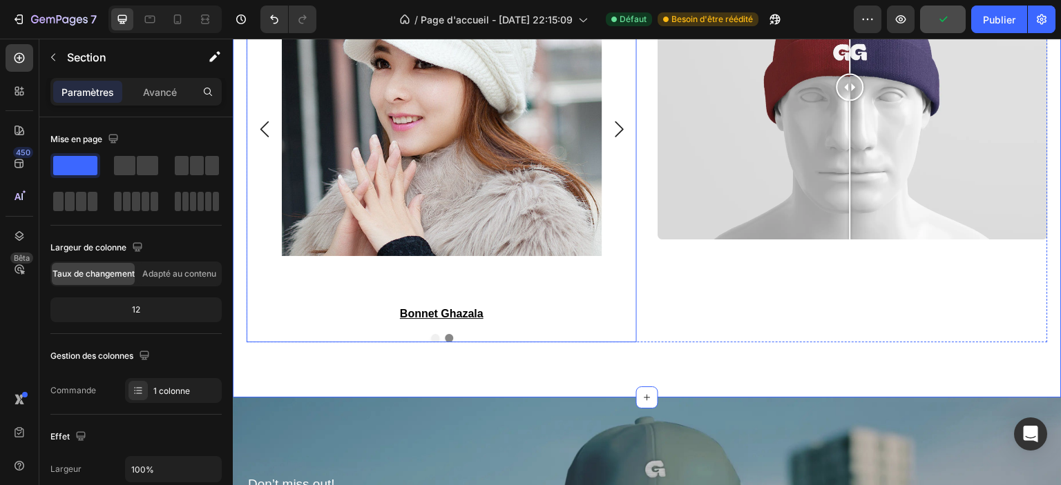
click at [258, 222] on div "Product Images bonnet ghazala Product Title Row Product List Product Images bon…" at bounding box center [442, 129] width 376 height 387
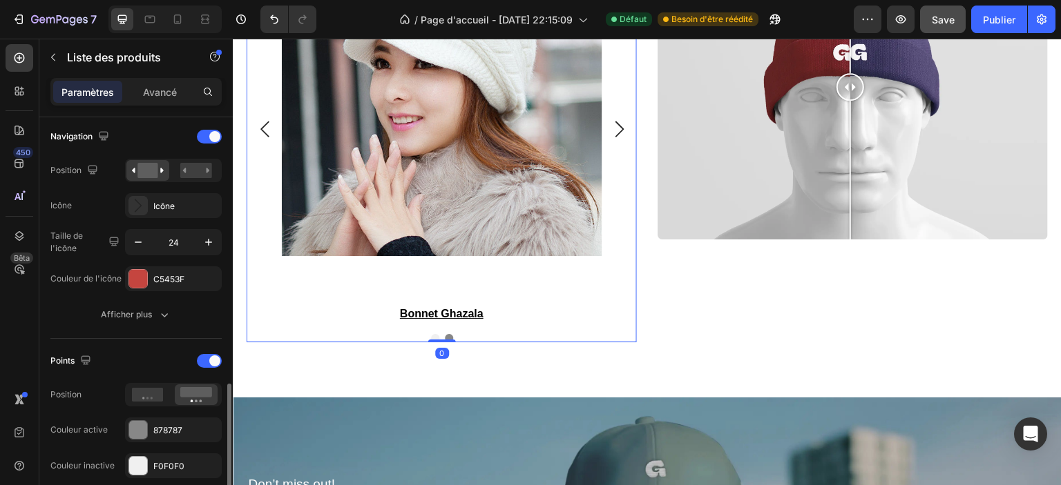
scroll to position [483, 0]
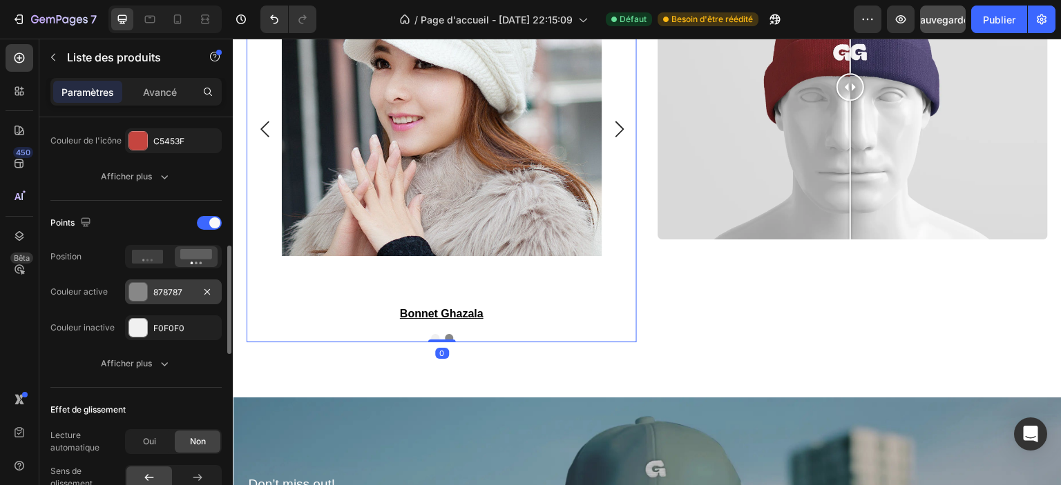
click at [157, 292] on font "878787" at bounding box center [167, 292] width 29 height 10
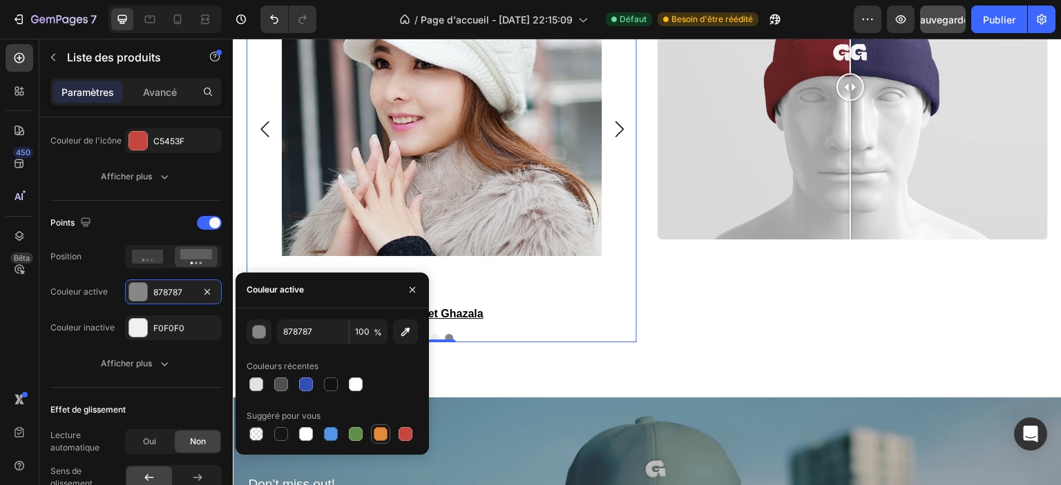
click at [384, 433] on div at bounding box center [381, 434] width 14 height 14
click at [403, 434] on div at bounding box center [405, 434] width 14 height 14
type input "C5453F"
click at [177, 325] on font "F0F0F0" at bounding box center [168, 328] width 31 height 10
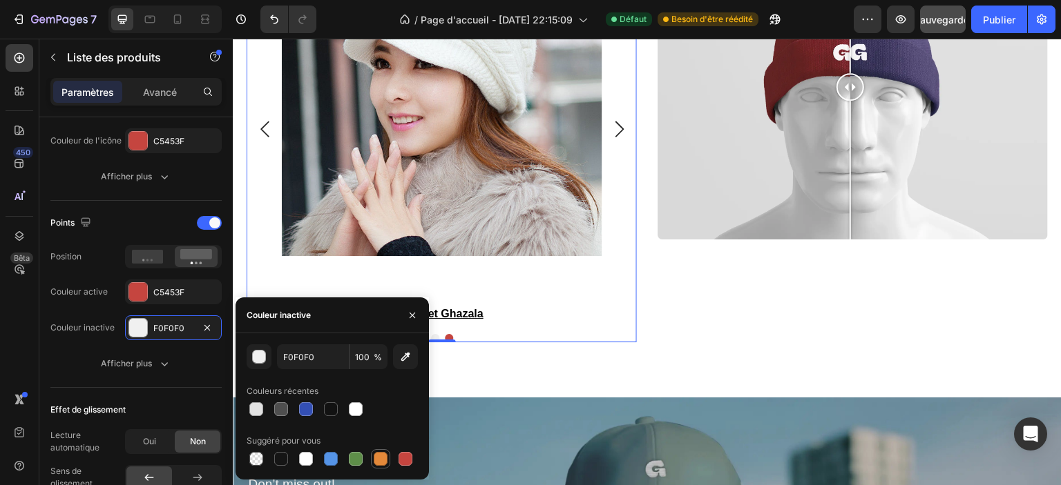
click at [379, 456] on div at bounding box center [381, 459] width 14 height 14
type input "E4893A"
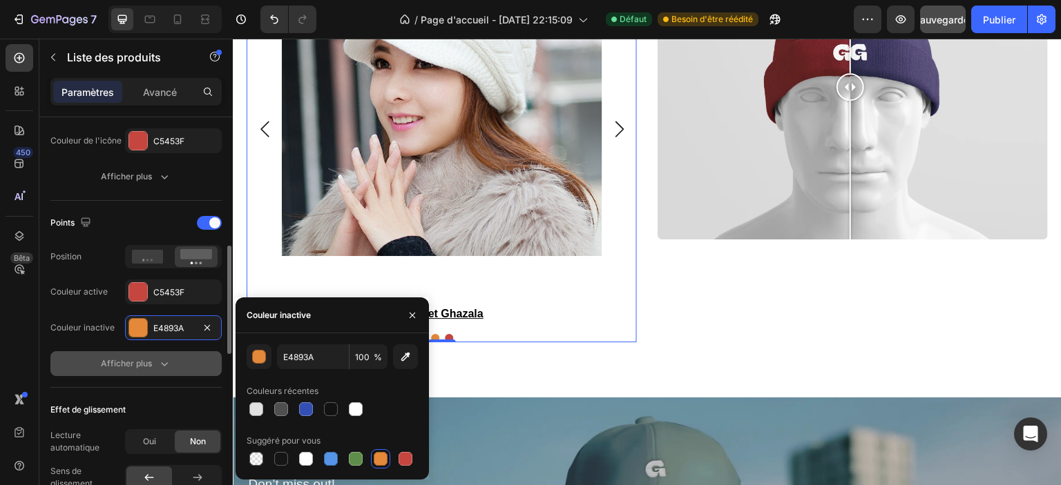
click at [130, 361] on font "Afficher plus" at bounding box center [126, 363] width 51 height 10
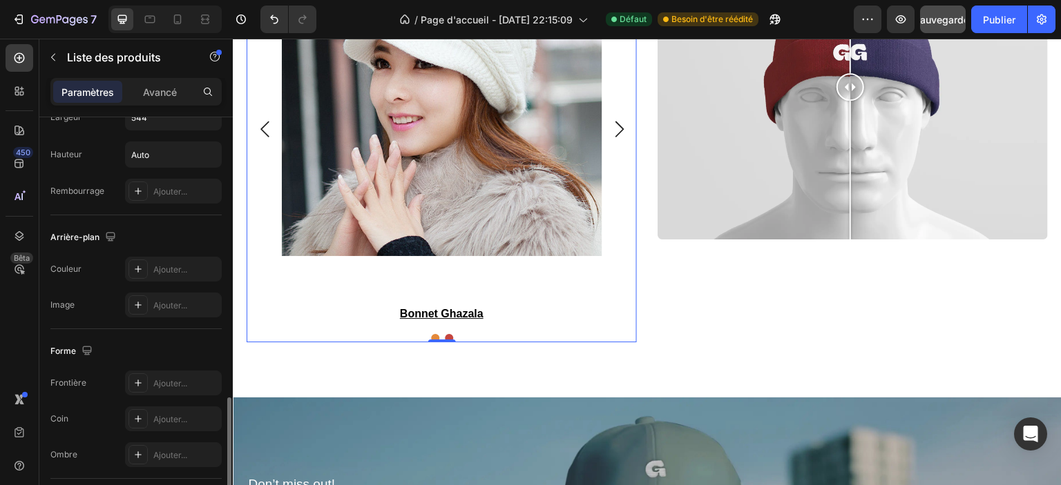
scroll to position [1174, 0]
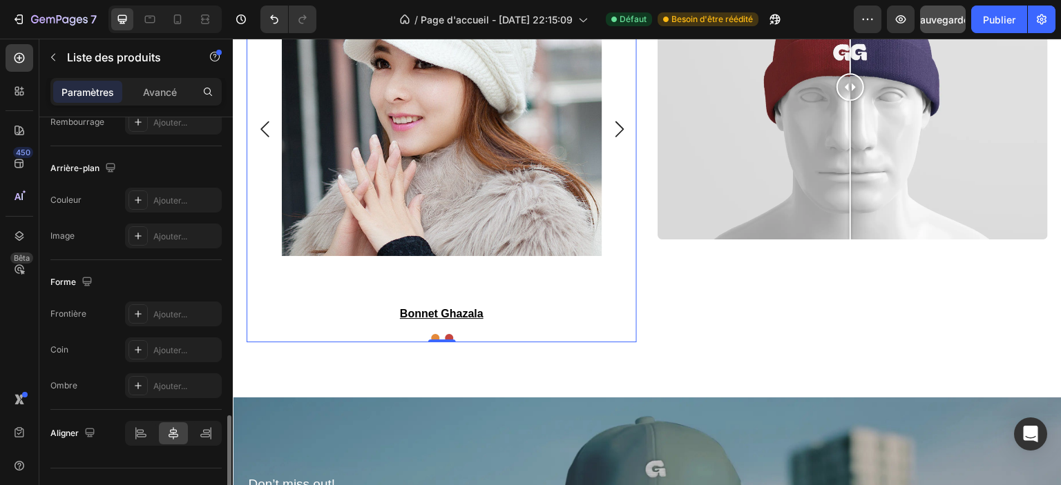
click at [619, 126] on icon "Carousel Next Arrow" at bounding box center [619, 129] width 17 height 17
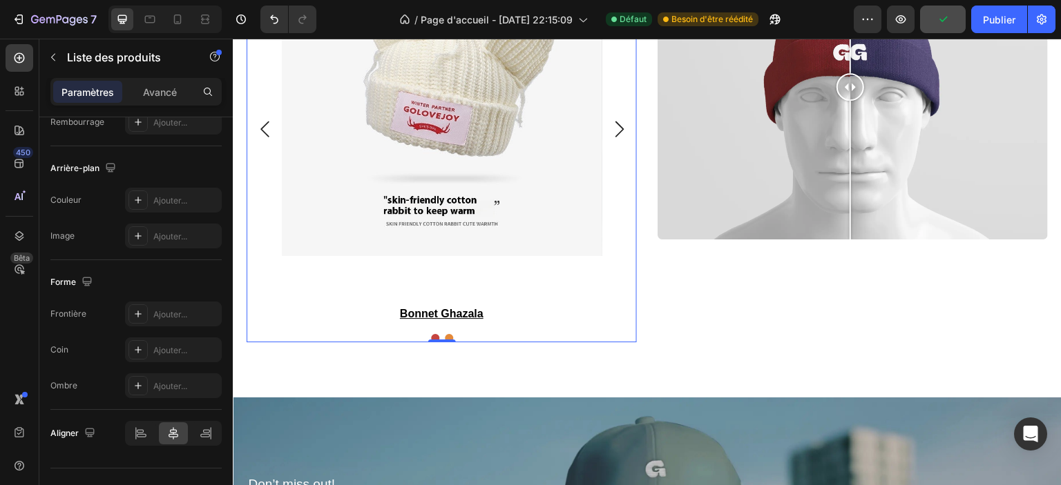
click at [263, 126] on icon "Carousel Back Arrow" at bounding box center [264, 129] width 17 height 17
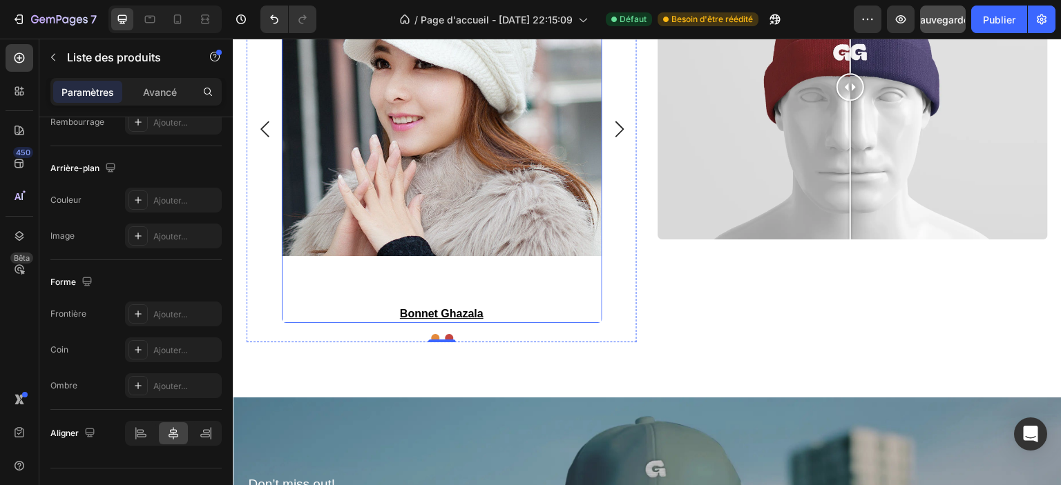
click at [298, 301] on div "Product Images bonnet ghazala Product Title" at bounding box center [442, 129] width 320 height 387
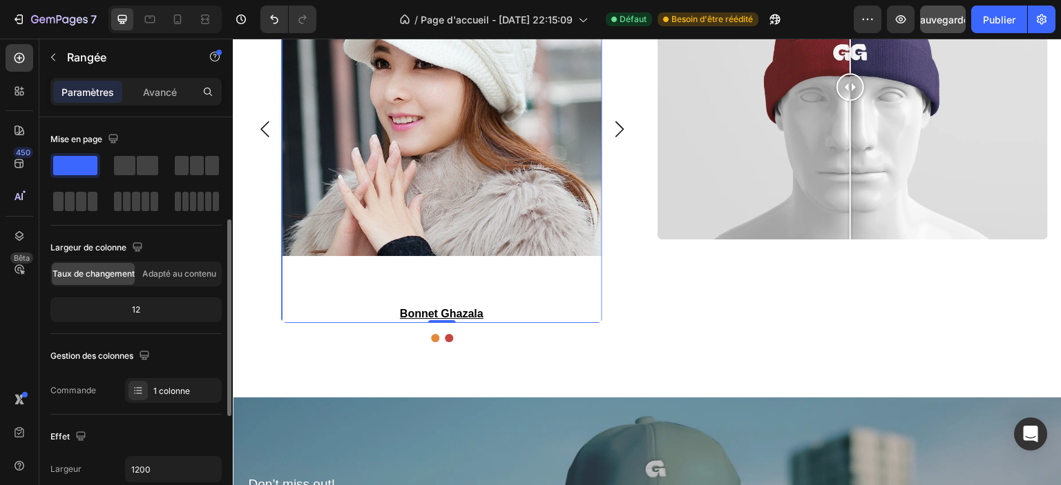
scroll to position [138, 0]
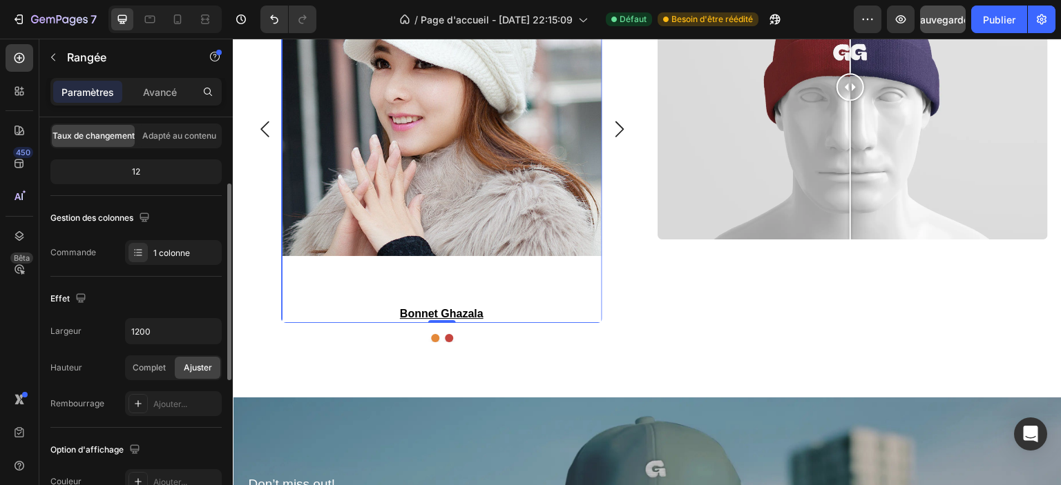
click at [166, 162] on div "12" at bounding box center [136, 171] width 166 height 19
click at [166, 166] on div "12" at bounding box center [136, 171] width 166 height 19
click at [174, 256] on font "1 colonne" at bounding box center [171, 253] width 37 height 10
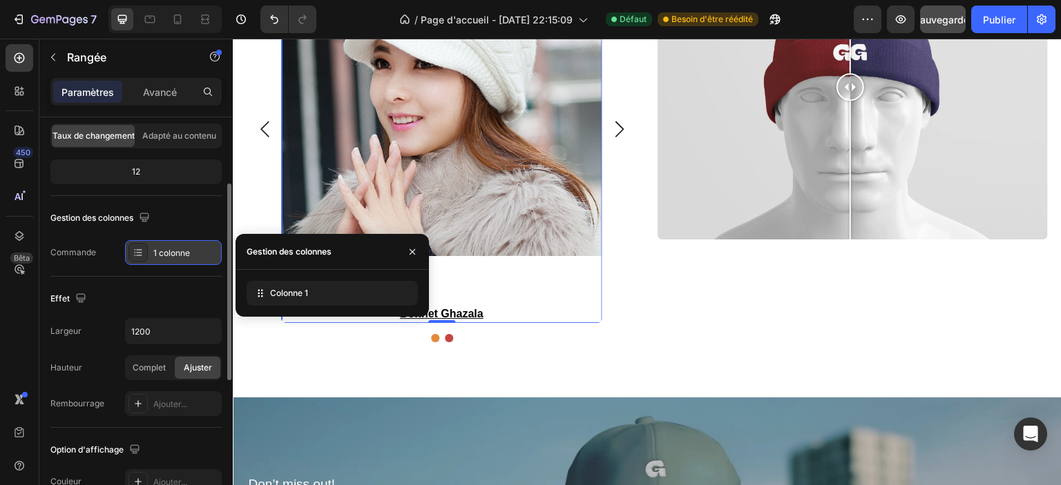
click at [174, 256] on font "1 colonne" at bounding box center [171, 253] width 37 height 10
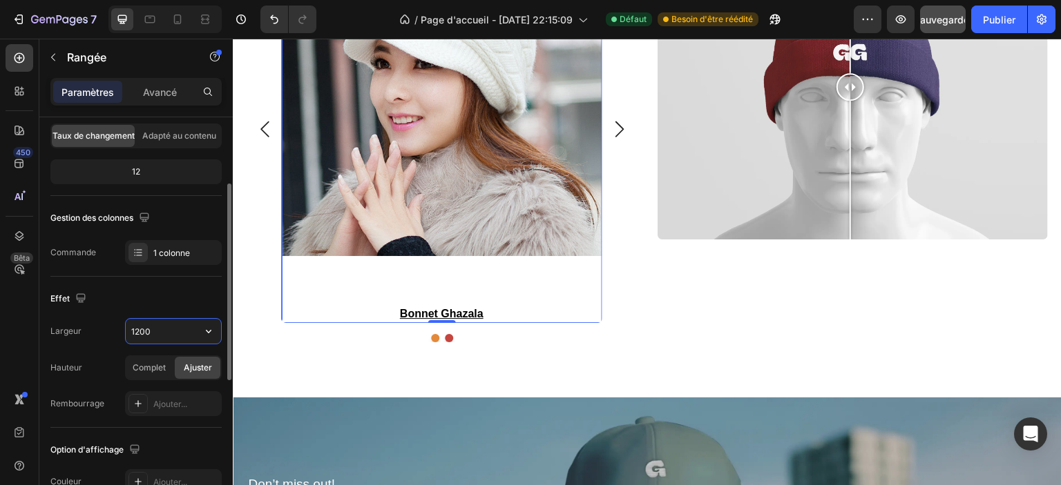
click at [173, 331] on input "1200" at bounding box center [173, 331] width 95 height 25
click at [154, 372] on span "Complet" at bounding box center [149, 368] width 33 height 12
click at [195, 374] on div "Ajuster" at bounding box center [198, 368] width 46 height 22
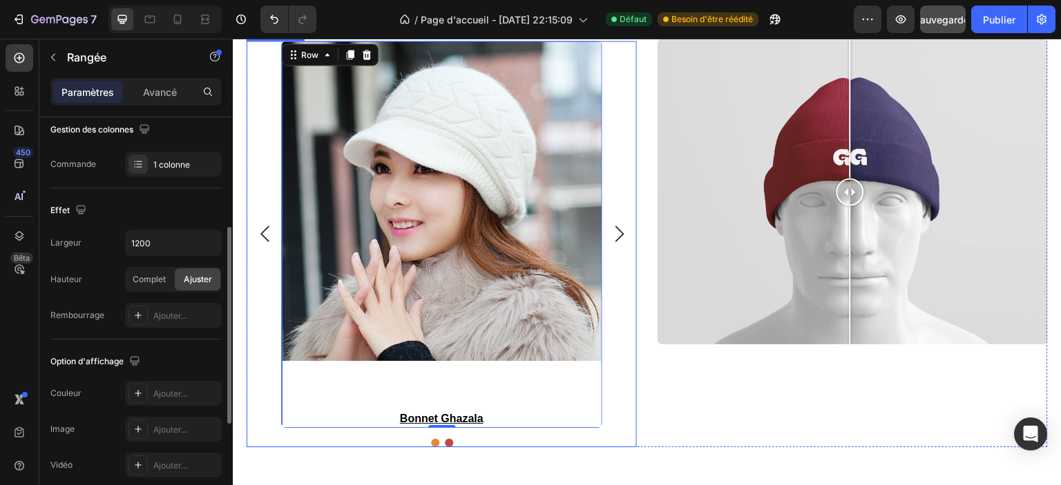
scroll to position [1918, 0]
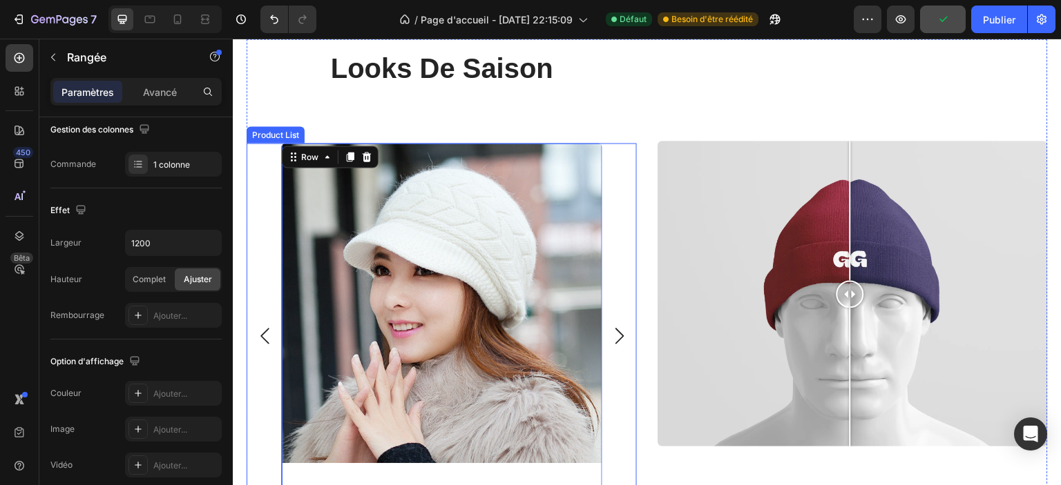
click at [267, 193] on div "Product Images bonnet ghazala Product Title Row 0 Product List Product Images b…" at bounding box center [442, 336] width 376 height 387
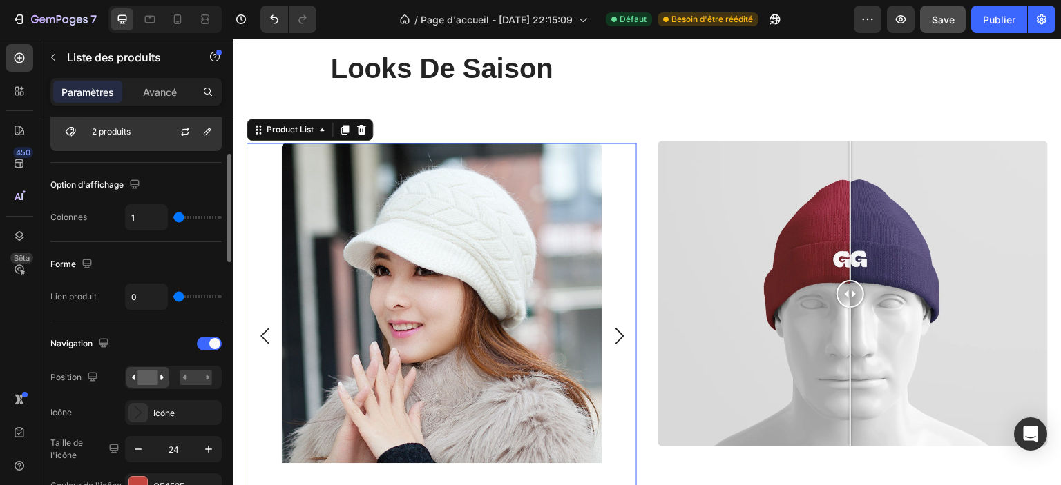
scroll to position [207, 0]
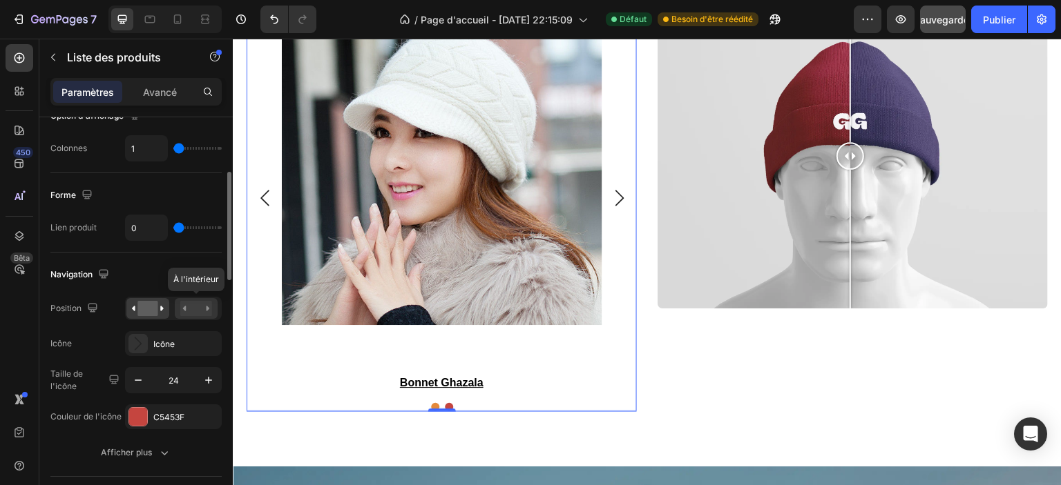
click at [189, 311] on rect at bounding box center [196, 308] width 32 height 15
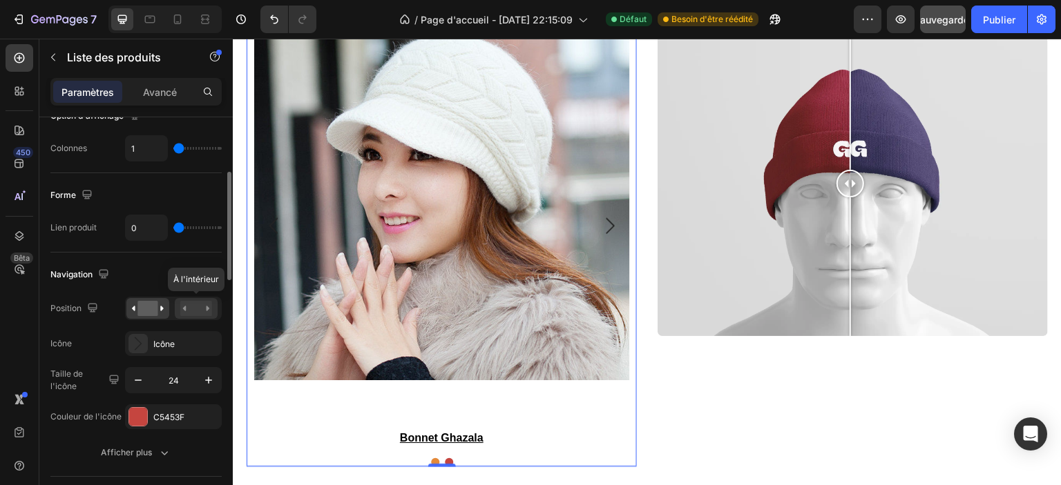
scroll to position [2084, 0]
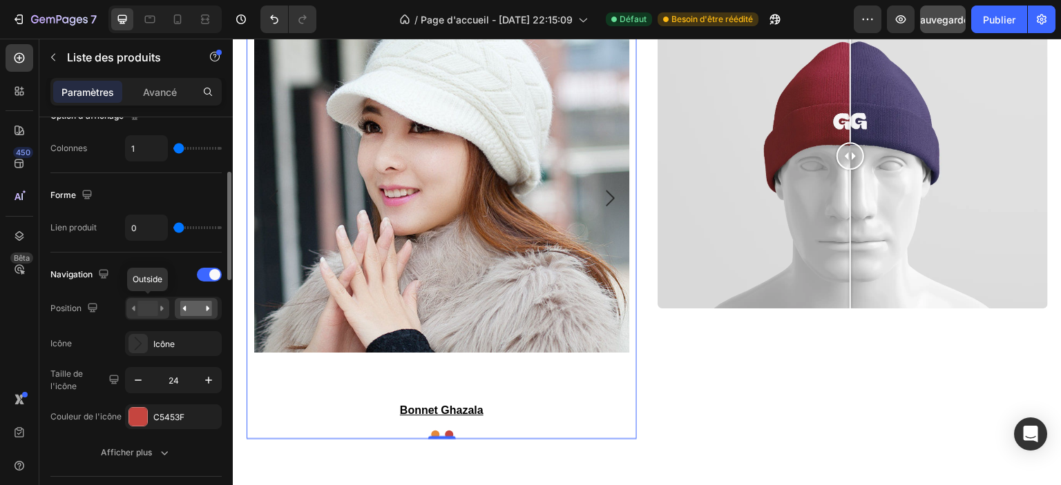
click at [155, 303] on rect at bounding box center [147, 308] width 20 height 15
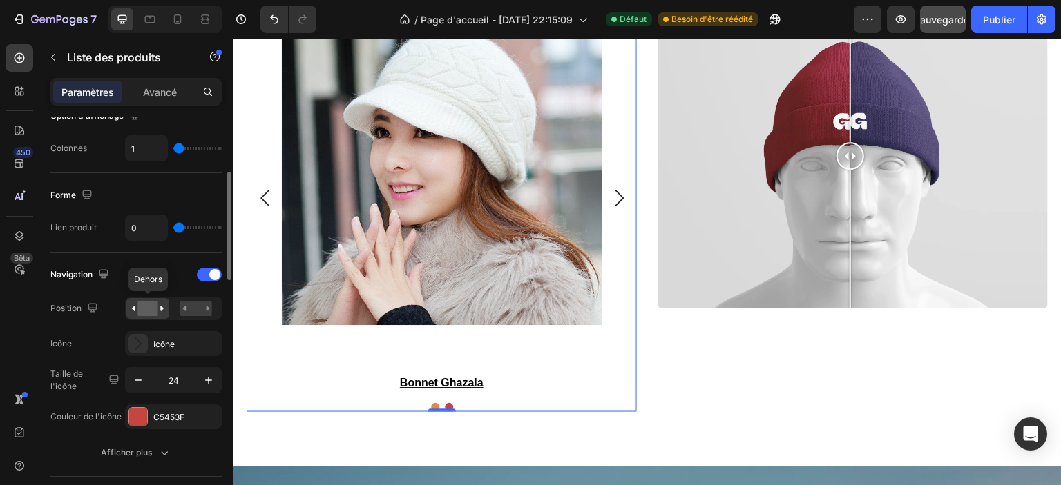
scroll to position [345, 0]
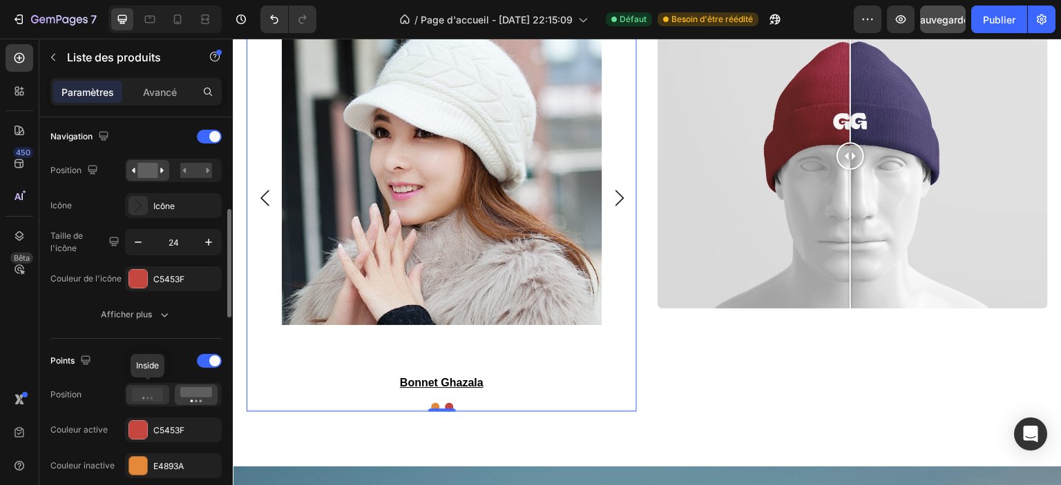
click at [148, 398] on icon at bounding box center [148, 395] width 32 height 14
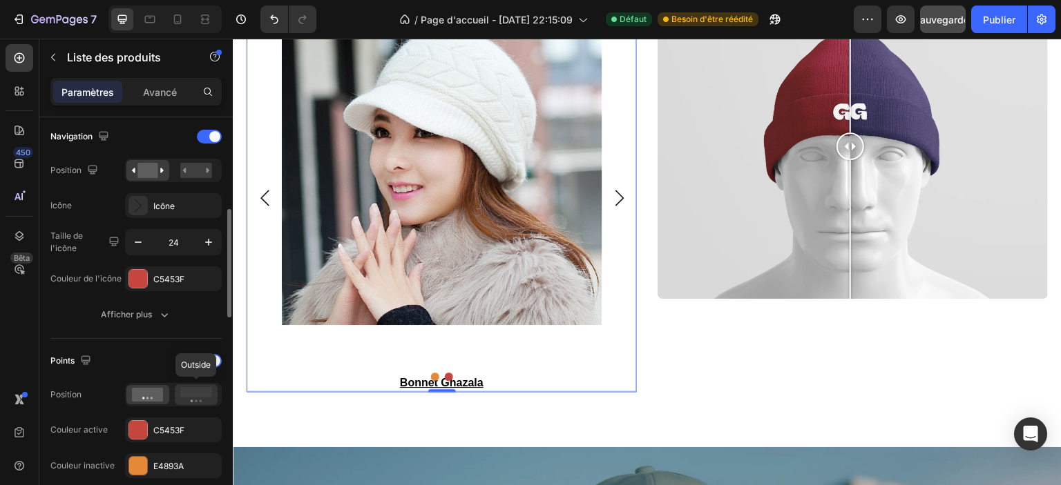
click at [193, 390] on rect at bounding box center [196, 392] width 32 height 10
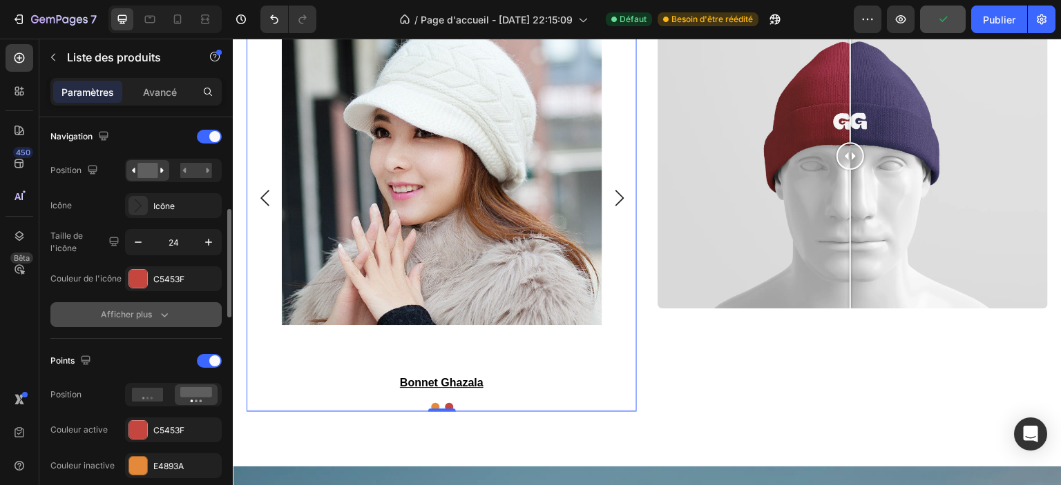
click at [155, 303] on button "Afficher plus" at bounding box center [135, 314] width 171 height 25
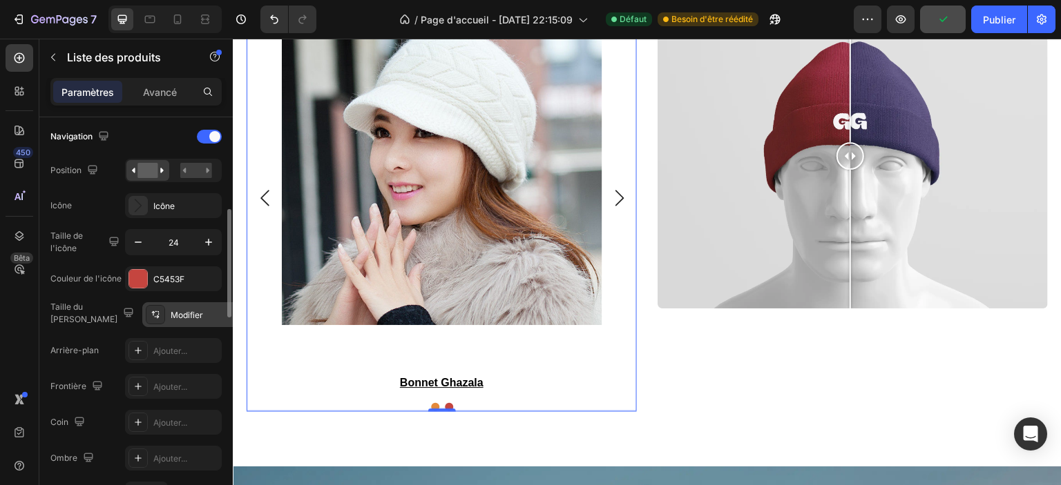
click at [171, 314] on font "Modifier" at bounding box center [187, 315] width 32 height 10
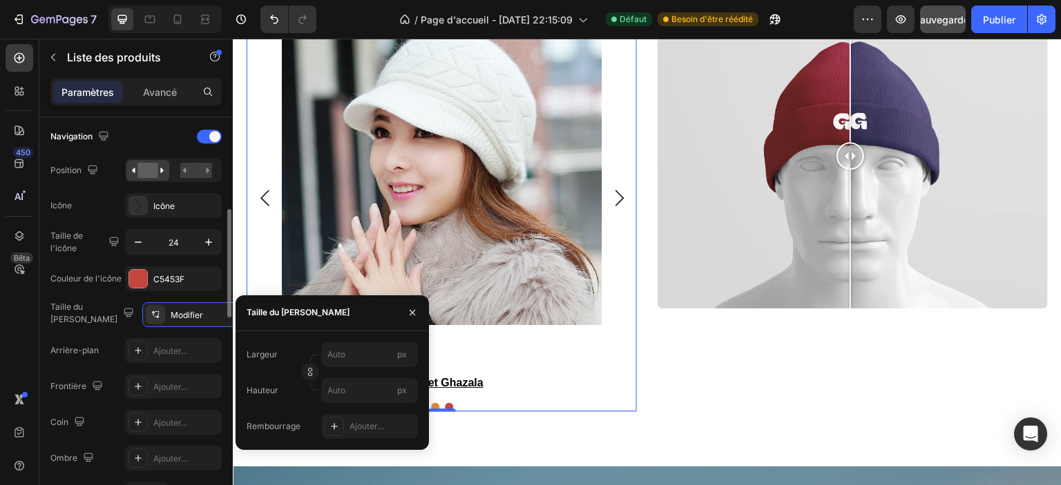
click at [99, 326] on div "Taille du bouton Modifier Arrière-plan Ajouter... Frontière Ajouter... Coin Ajo…" at bounding box center [135, 423] width 171 height 242
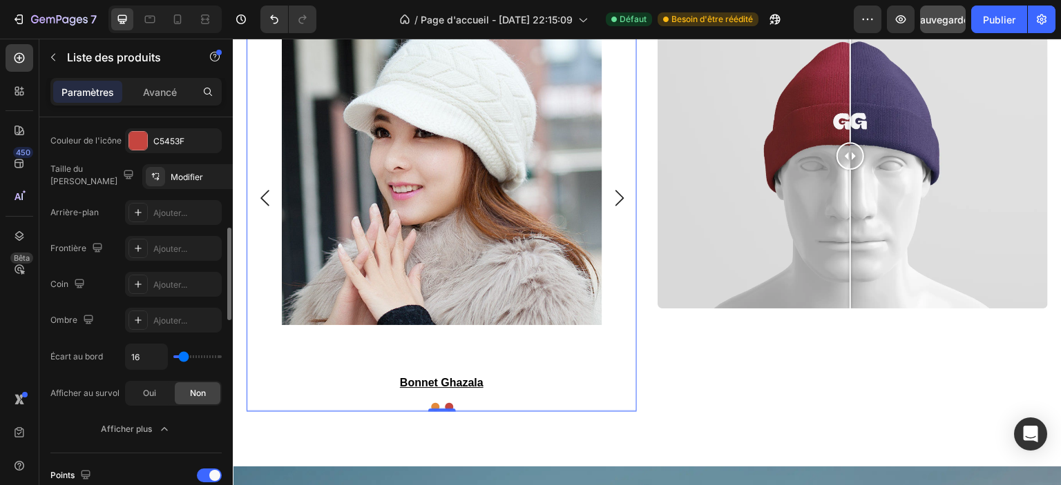
scroll to position [552, 0]
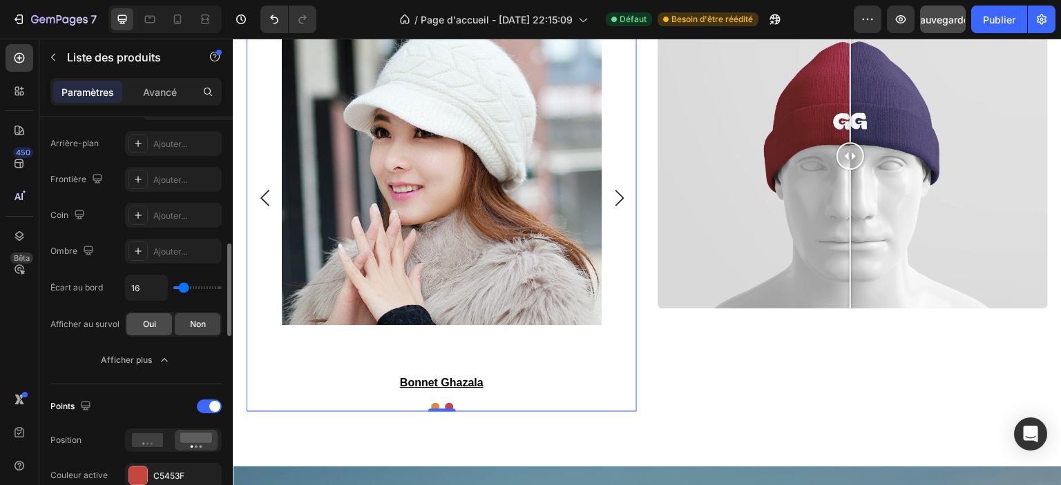
click at [145, 326] on font "Oui" at bounding box center [149, 324] width 13 height 10
click at [190, 324] on font "Non" at bounding box center [198, 324] width 16 height 10
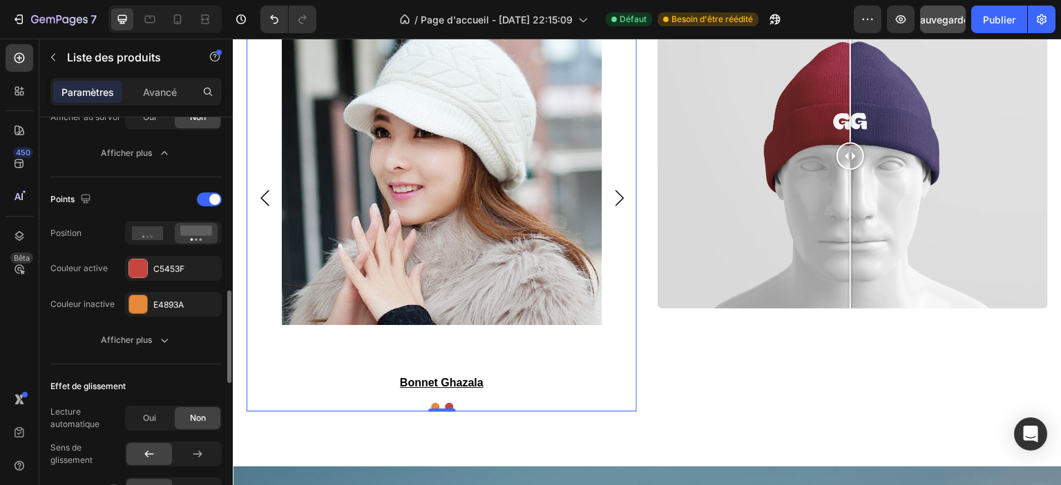
scroll to position [898, 0]
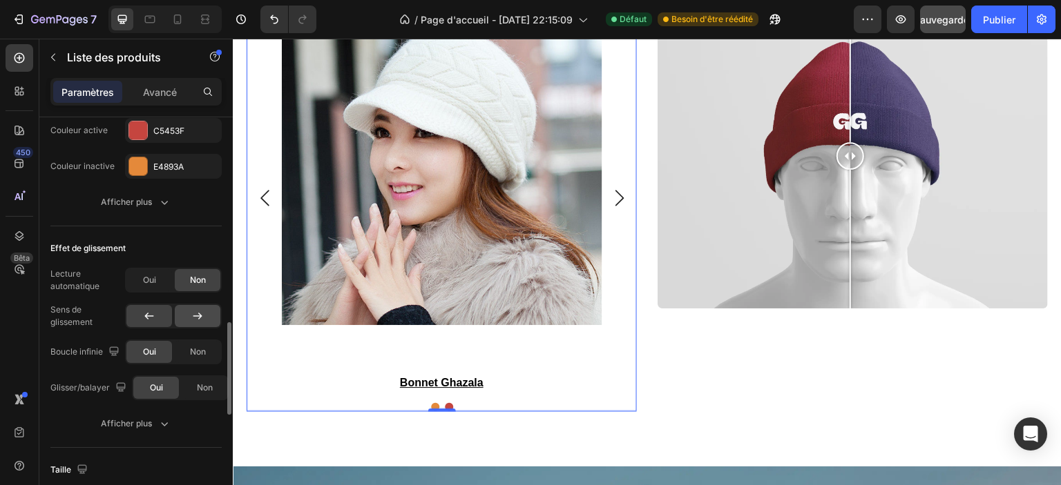
click at [203, 319] on icon at bounding box center [198, 316] width 14 height 14
click at [151, 320] on icon at bounding box center [149, 316] width 14 height 14
click at [195, 358] on div "Non" at bounding box center [198, 352] width 46 height 22
click at [157, 347] on div "Oui" at bounding box center [149, 352] width 46 height 22
click at [200, 383] on font "Non" at bounding box center [205, 388] width 16 height 10
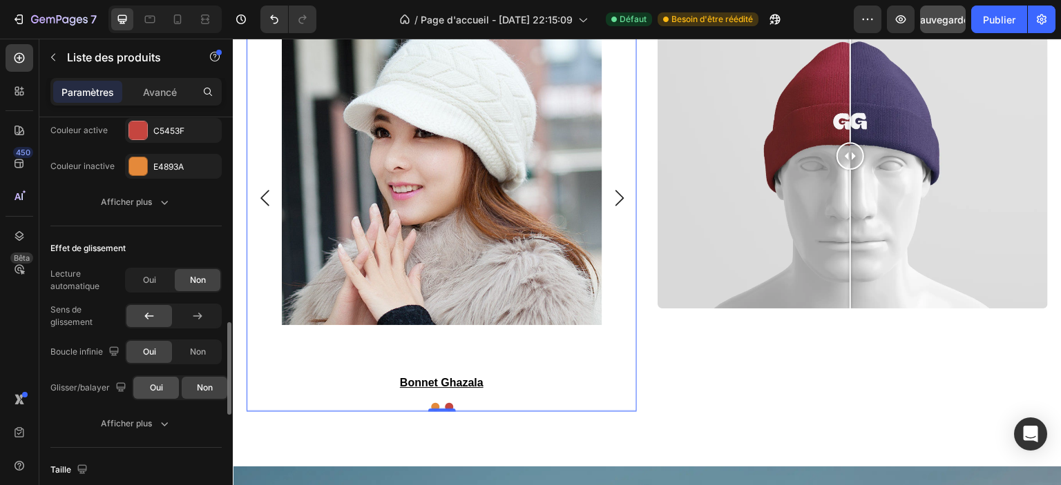
click at [159, 384] on font "Oui" at bounding box center [156, 388] width 13 height 10
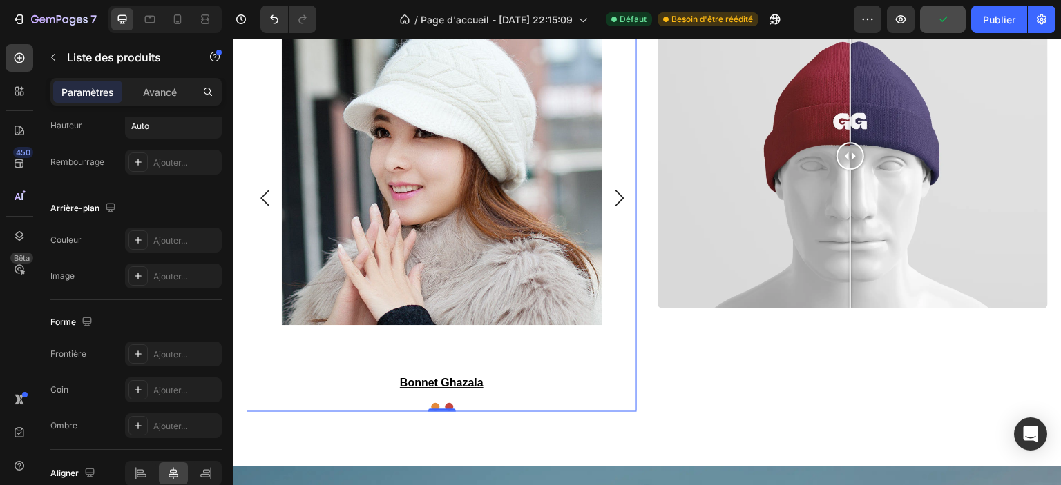
scroll to position [1376, 0]
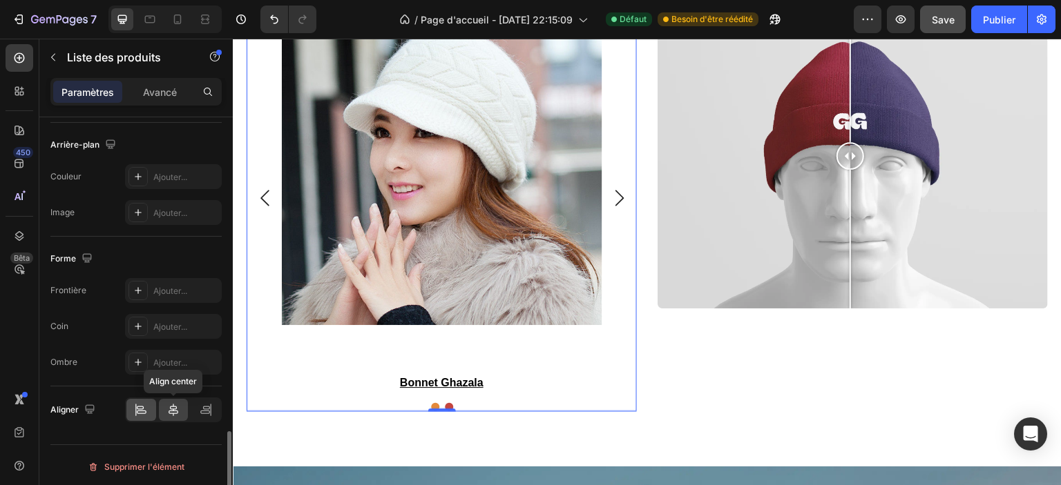
click at [144, 403] on icon at bounding box center [141, 410] width 14 height 14
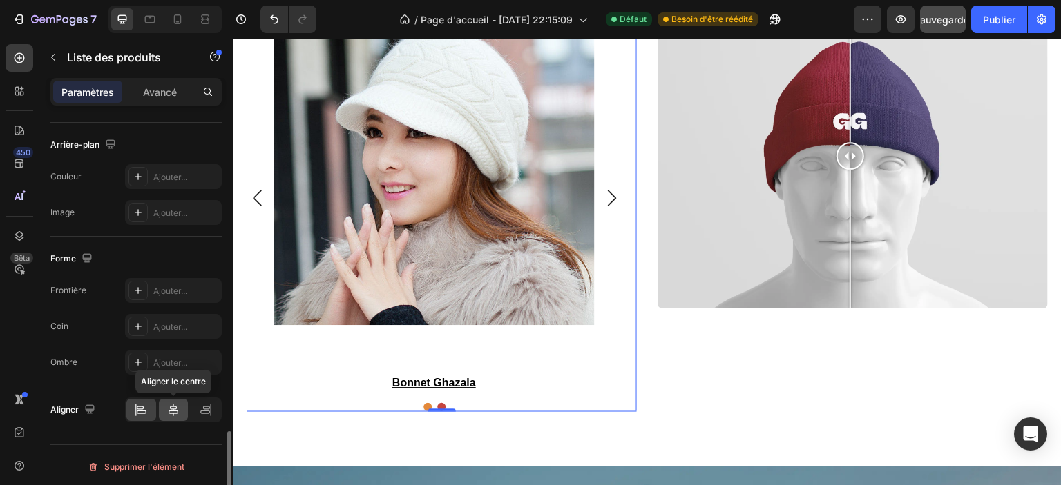
click at [177, 407] on icon at bounding box center [173, 410] width 14 height 14
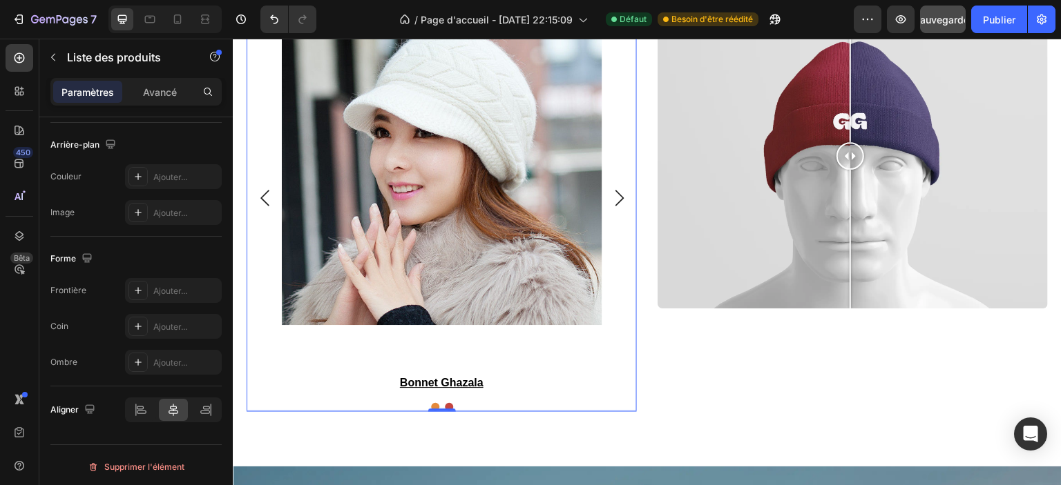
click at [956, 22] on font "Sauvegarder" at bounding box center [943, 20] width 59 height 12
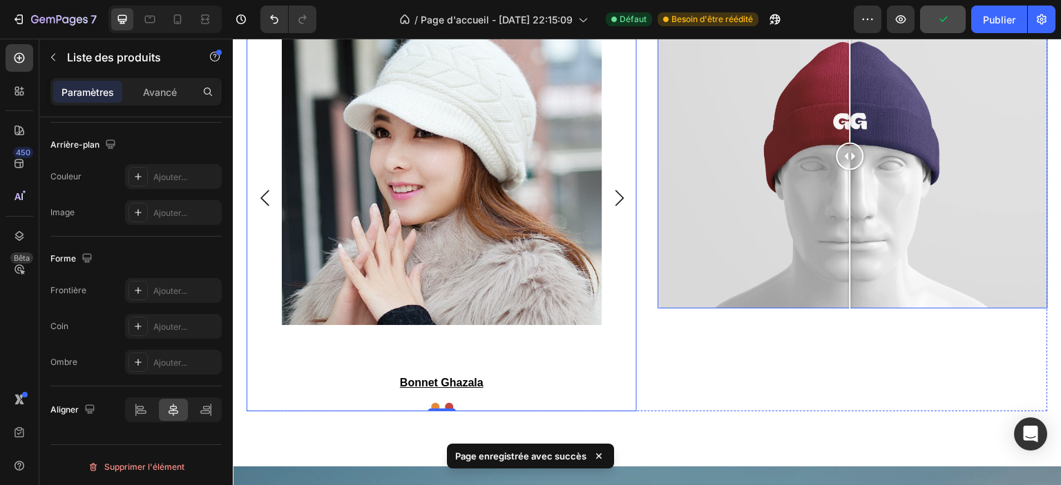
click at [791, 191] on div at bounding box center [852, 156] width 390 height 306
drag, startPoint x: 792, startPoint y: 154, endPoint x: 844, endPoint y: 159, distance: 52.0
click at [844, 159] on div at bounding box center [850, 156] width 28 height 28
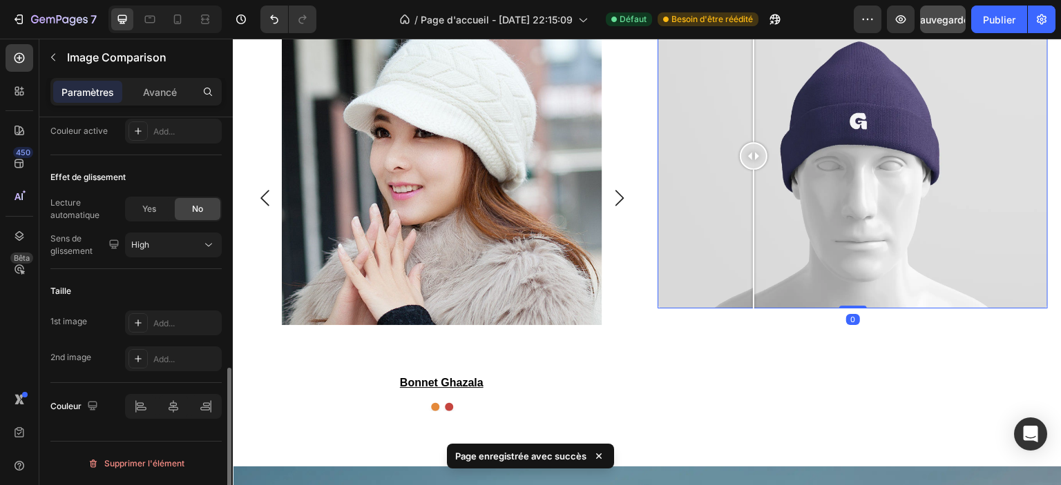
scroll to position [0, 0]
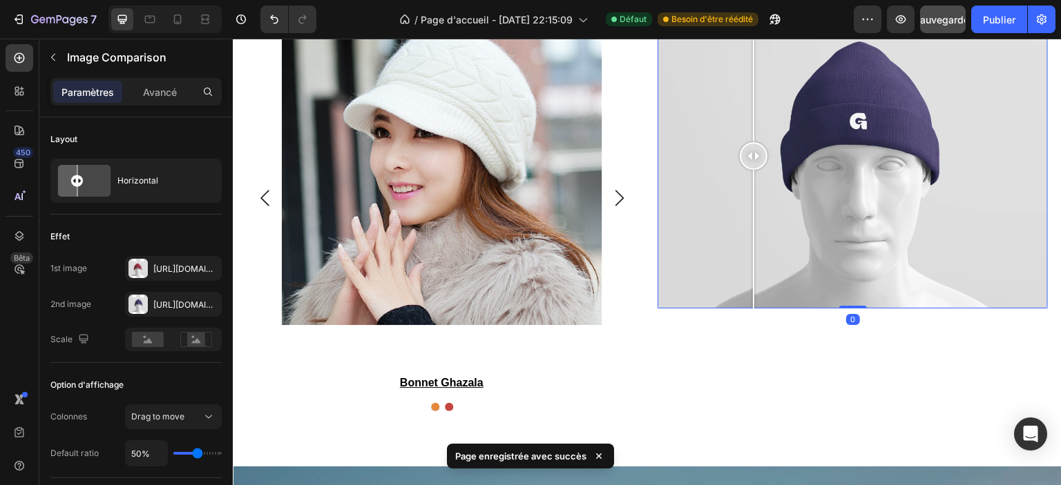
click at [748, 162] on div at bounding box center [852, 156] width 390 height 306
drag, startPoint x: 742, startPoint y: 166, endPoint x: 816, endPoint y: 171, distance: 74.0
click at [770, 170] on div at bounding box center [756, 156] width 28 height 306
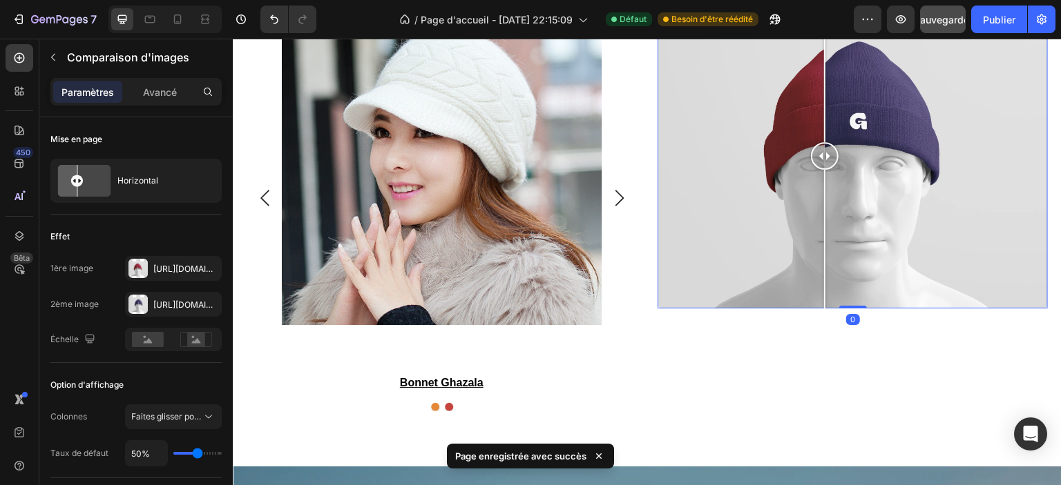
click at [734, 168] on div at bounding box center [852, 156] width 390 height 306
drag, startPoint x: 734, startPoint y: 168, endPoint x: 807, endPoint y: 174, distance: 72.8
click at [807, 174] on div at bounding box center [812, 156] width 28 height 306
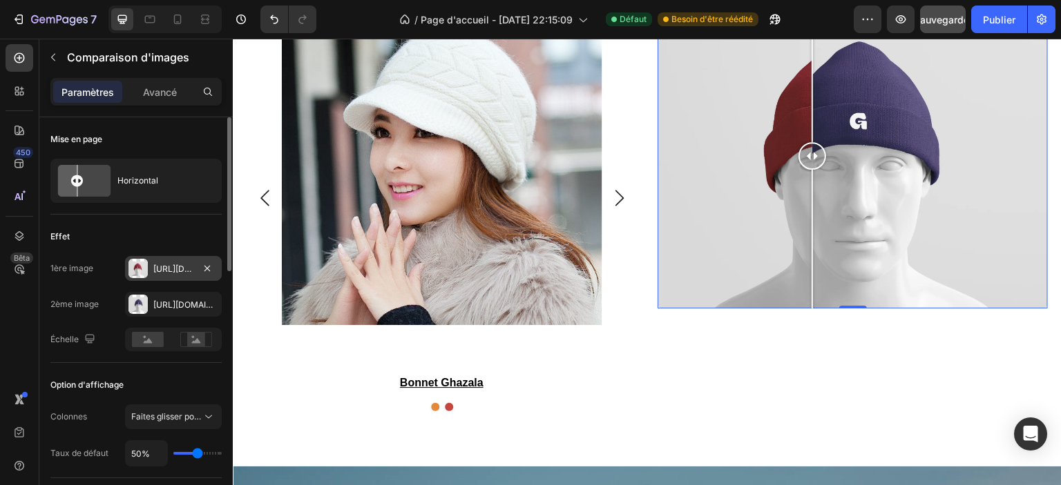
click at [178, 266] on font "https://cdn.Shopify.Com/s/files/1/0826/8254/4162/files/gempages_585287611619213…" at bounding box center [197, 269] width 89 height 10
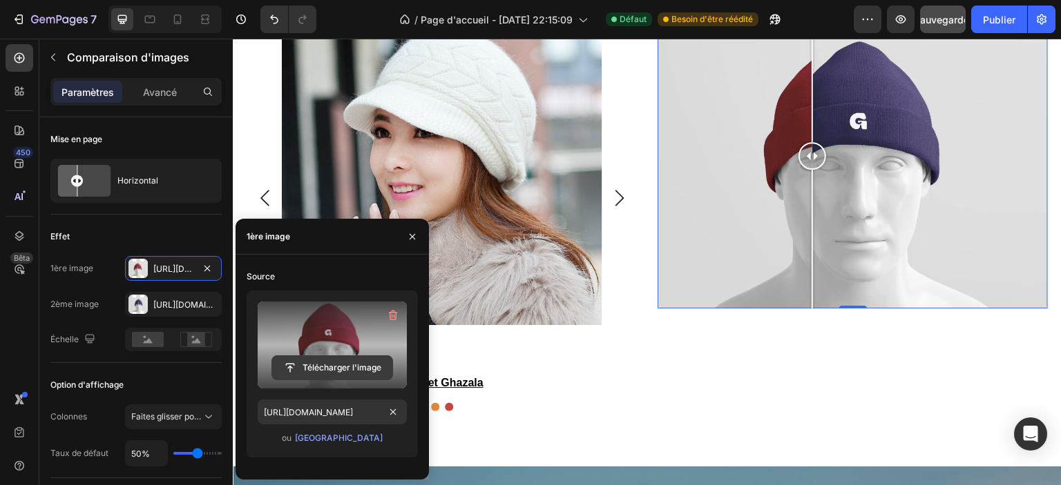
click at [327, 369] on input "file" at bounding box center [332, 367] width 120 height 23
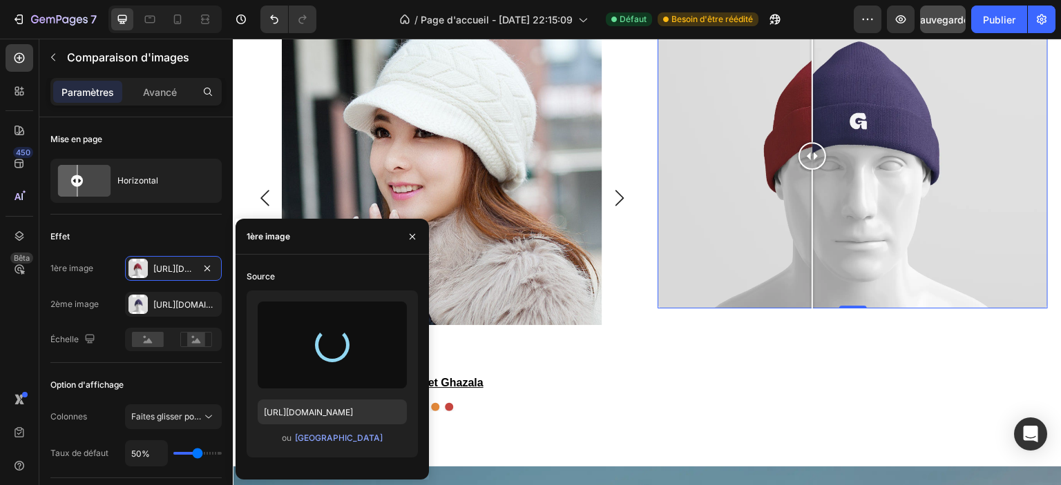
type input "https://cdn.shopify.com/s/files/1/0826/8254/4162/files/gempages_585287611619213…"
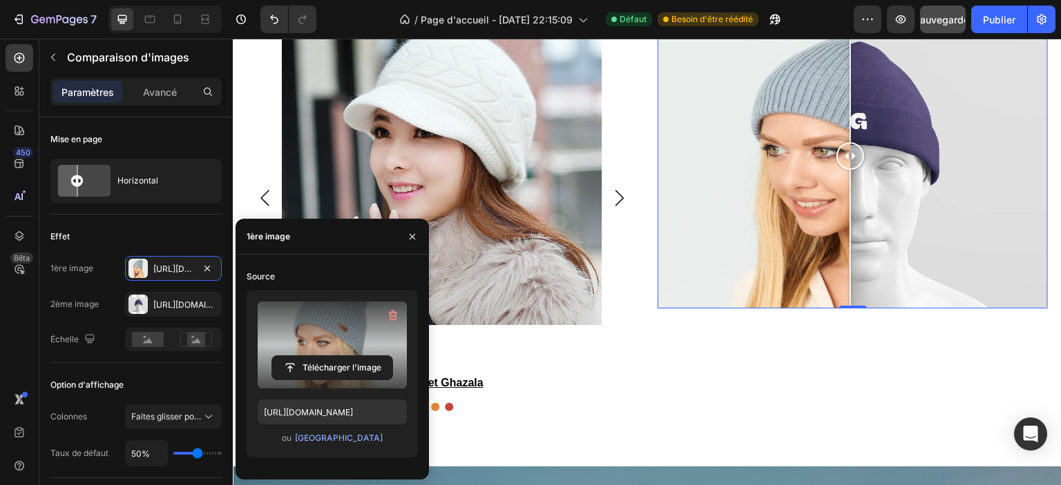
click at [897, 139] on div at bounding box center [852, 156] width 390 height 306
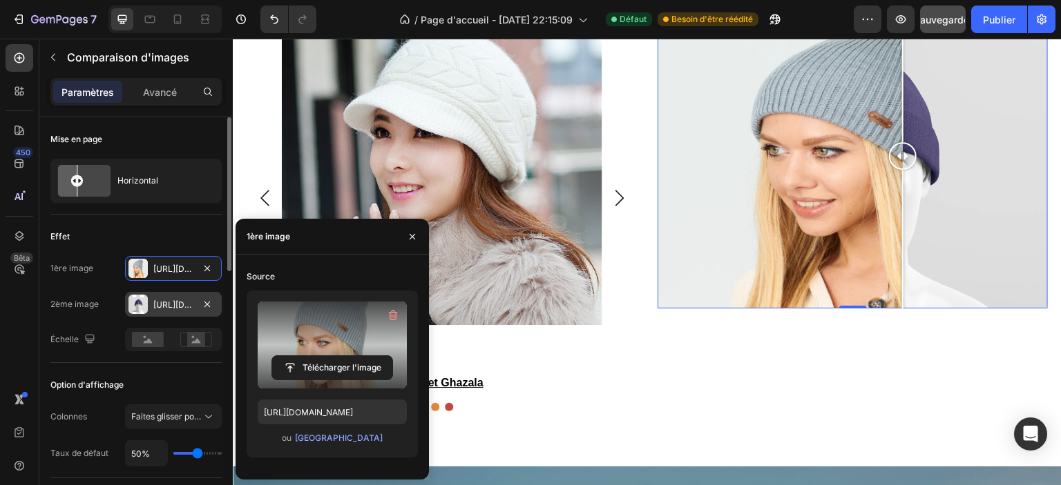
click at [163, 306] on font "https://cdn.Shopify.Com/s/files/1/0826/8254/4162/files/gempages_585287611619213…" at bounding box center [197, 305] width 89 height 10
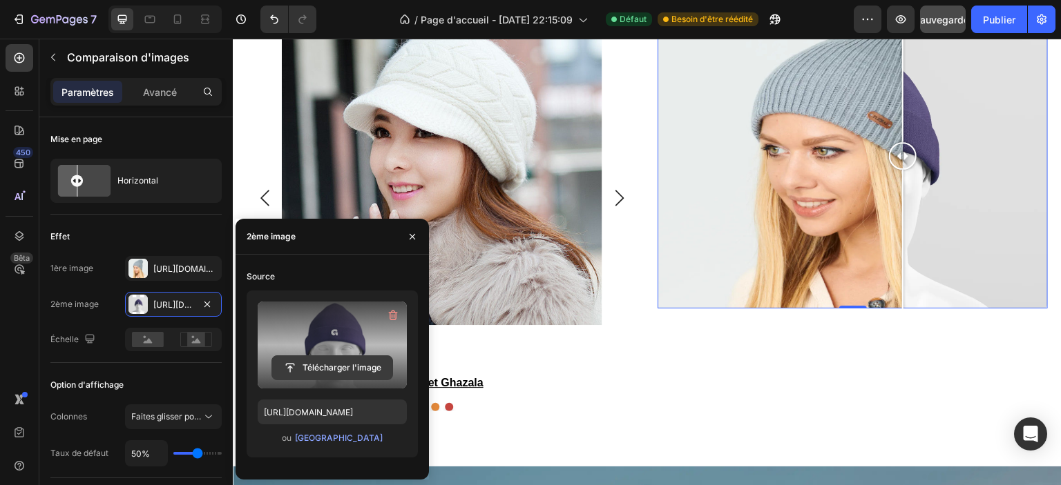
click at [326, 364] on input "file" at bounding box center [332, 367] width 120 height 23
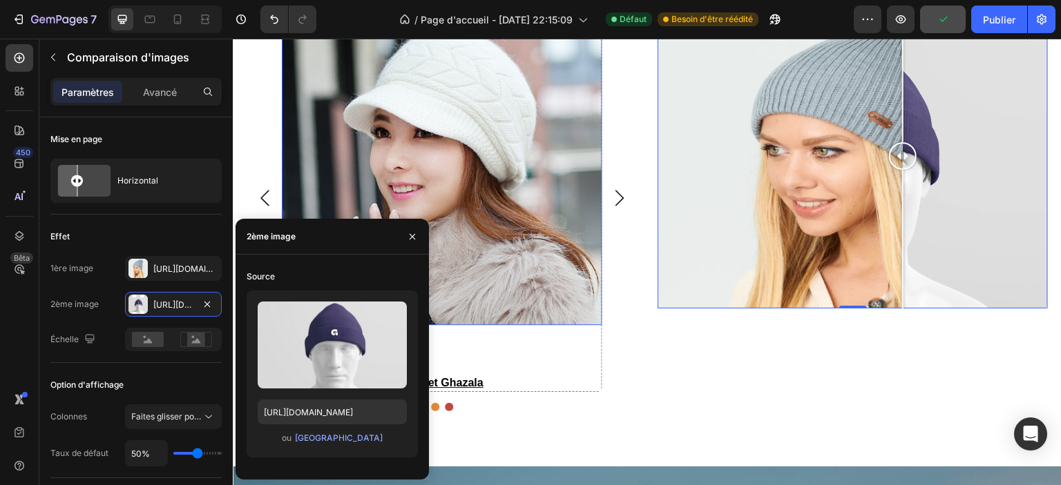
type input "https://cdn.shopify.com/s/files/1/0826/8254/4162/files/gempages_585287611619213…"
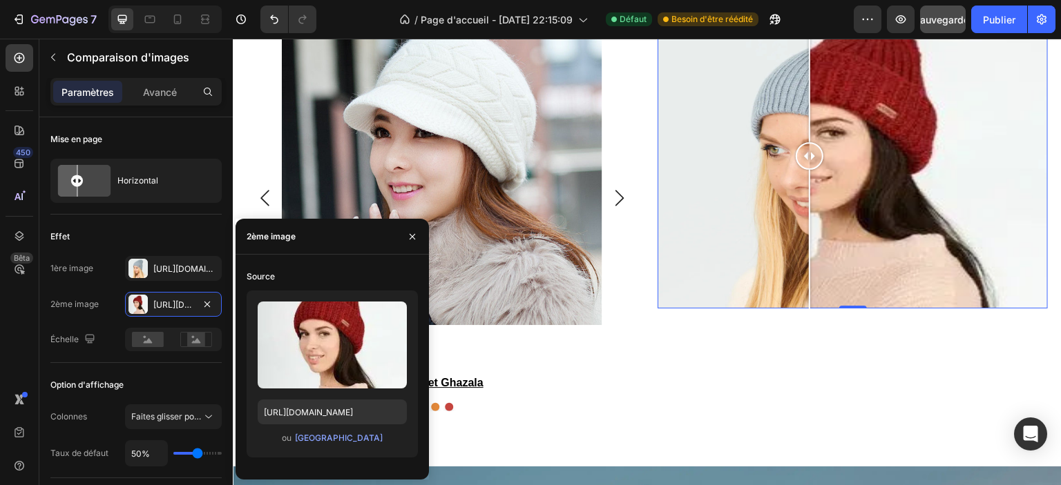
drag, startPoint x: 834, startPoint y: 154, endPoint x: 805, endPoint y: 157, distance: 29.9
click at [805, 157] on div at bounding box center [810, 156] width 28 height 28
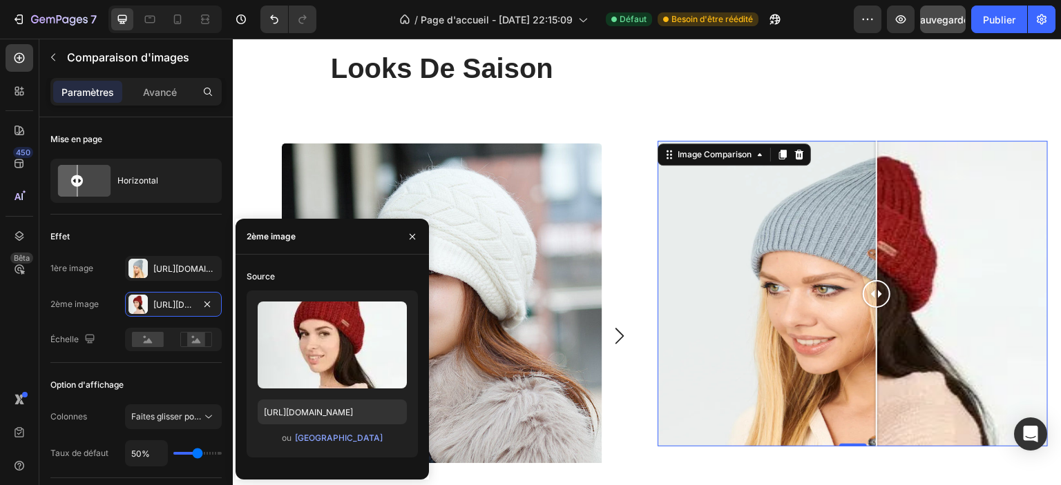
drag, startPoint x: 801, startPoint y: 301, endPoint x: 871, endPoint y: 298, distance: 69.8
click at [871, 298] on div at bounding box center [877, 294] width 28 height 28
click at [863, 115] on div "Image Comparison 0" at bounding box center [852, 294] width 390 height 511
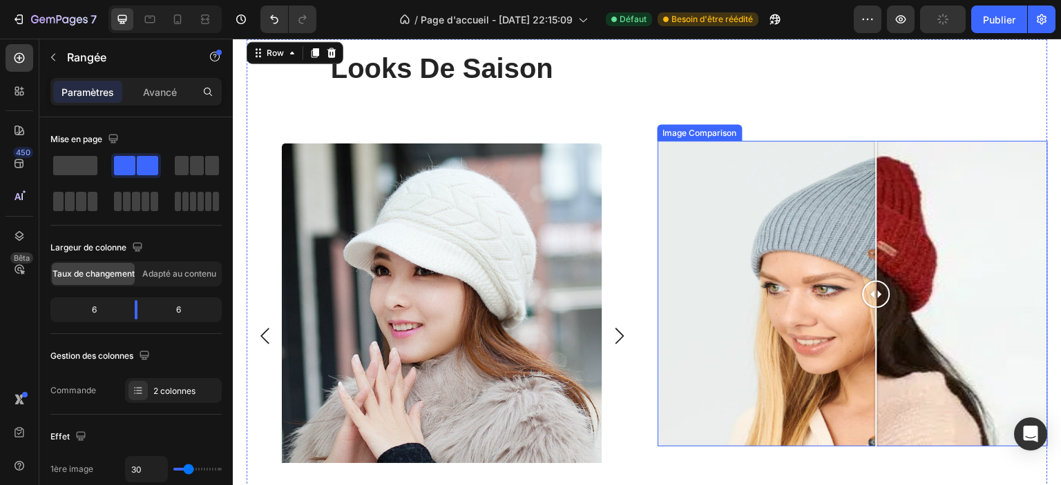
click at [745, 205] on div at bounding box center [852, 294] width 390 height 306
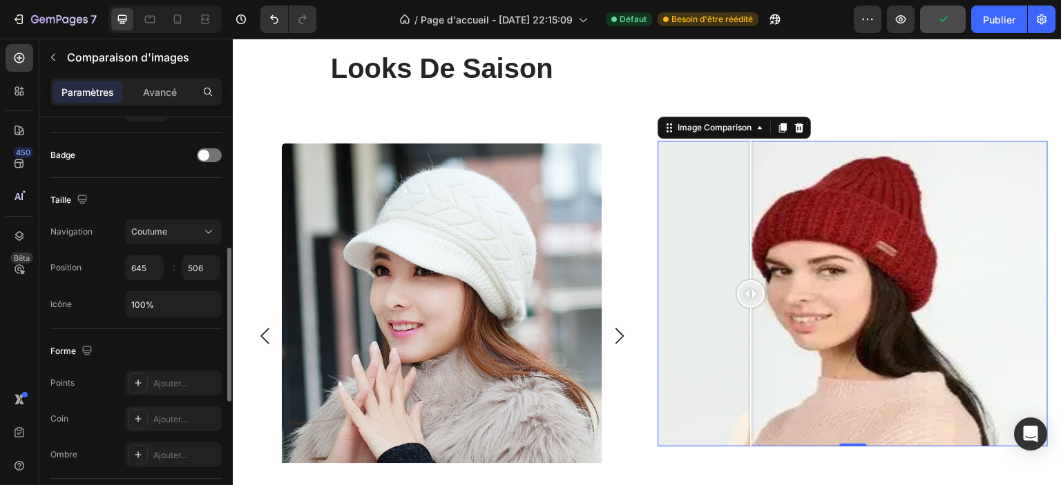
scroll to position [667, 0]
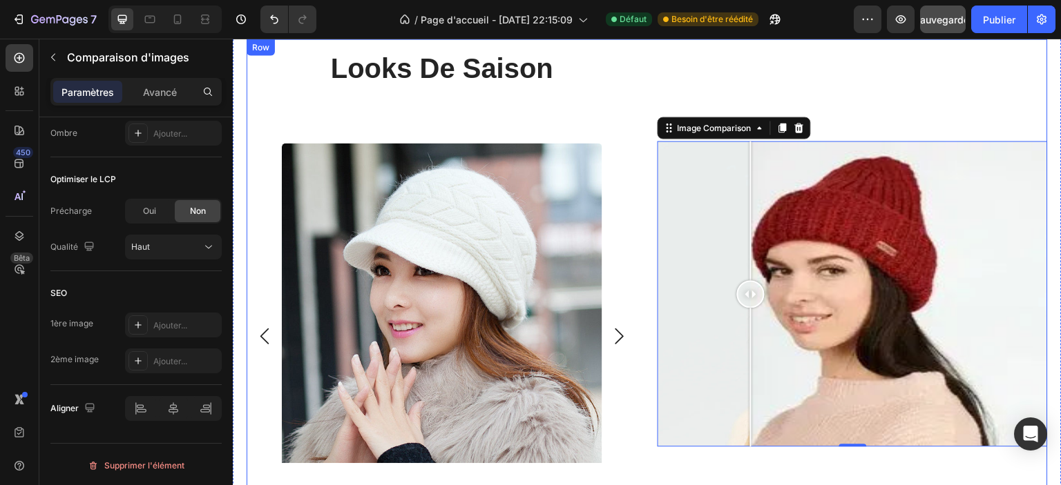
click at [675, 462] on div "Image Comparison 0" at bounding box center [852, 294] width 390 height 511
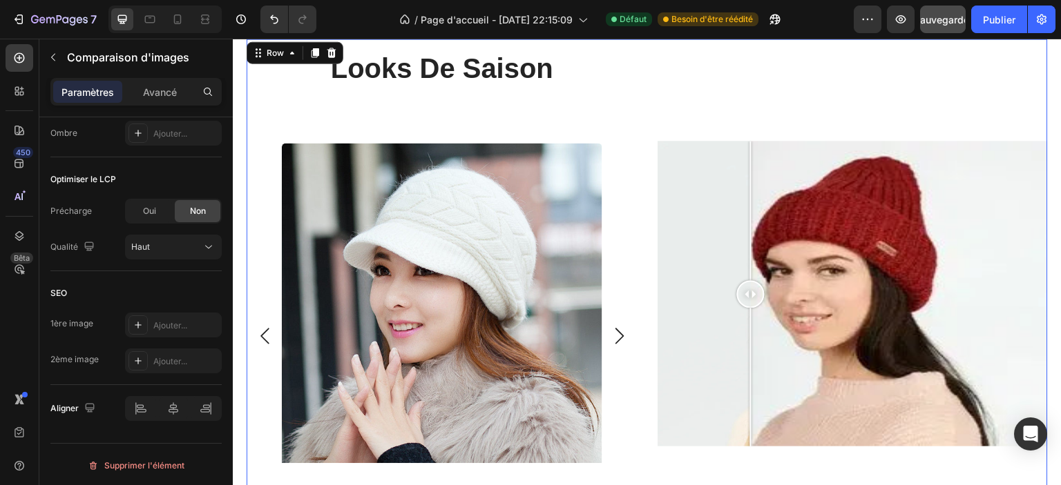
scroll to position [0, 0]
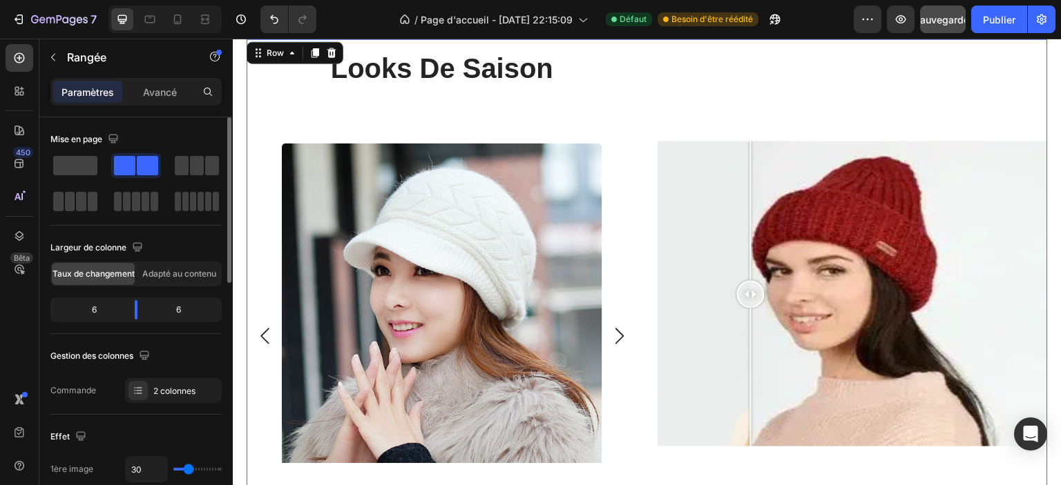
click at [673, 448] on div "Image Comparison" at bounding box center [852, 294] width 390 height 511
click at [671, 417] on div at bounding box center [852, 294] width 390 height 306
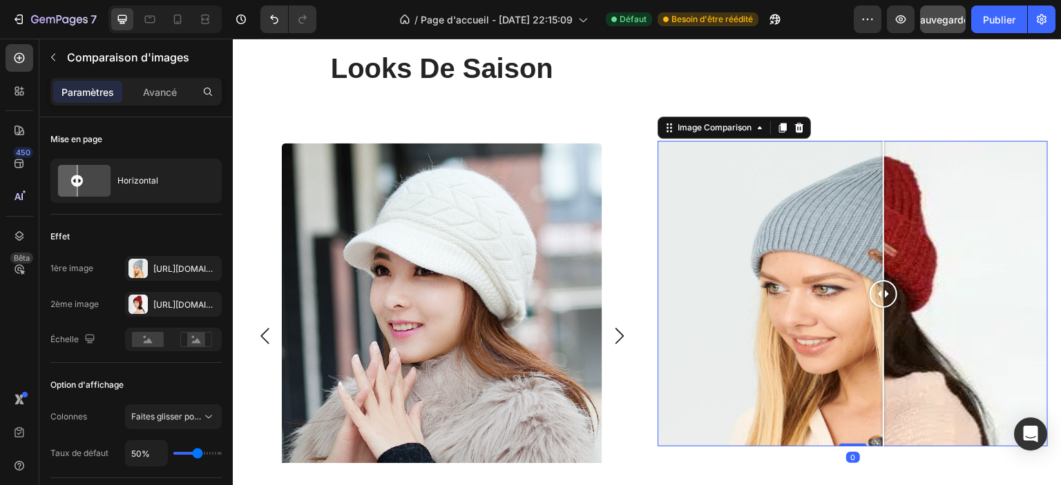
click at [878, 343] on div at bounding box center [852, 294] width 390 height 306
click at [872, 323] on div at bounding box center [878, 294] width 28 height 306
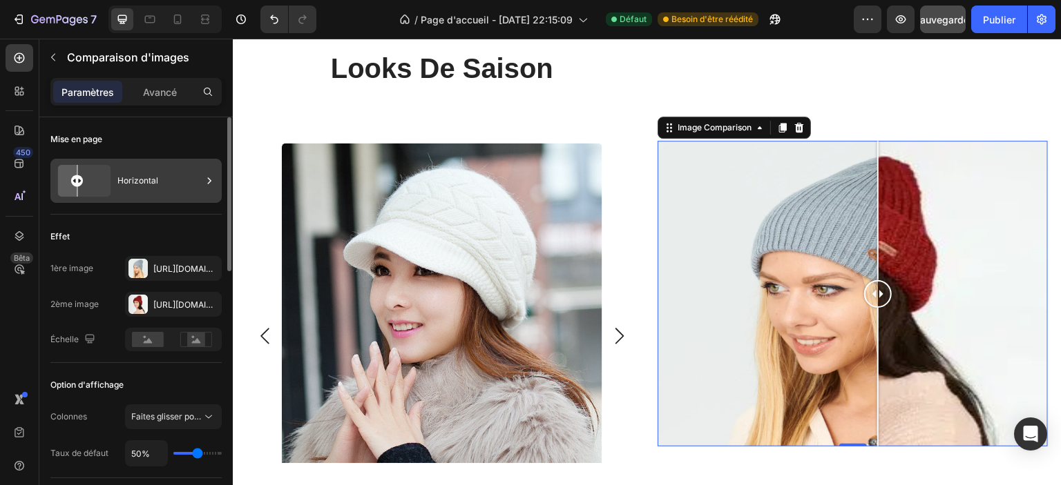
click at [152, 176] on font "Horizontal" at bounding box center [137, 180] width 41 height 10
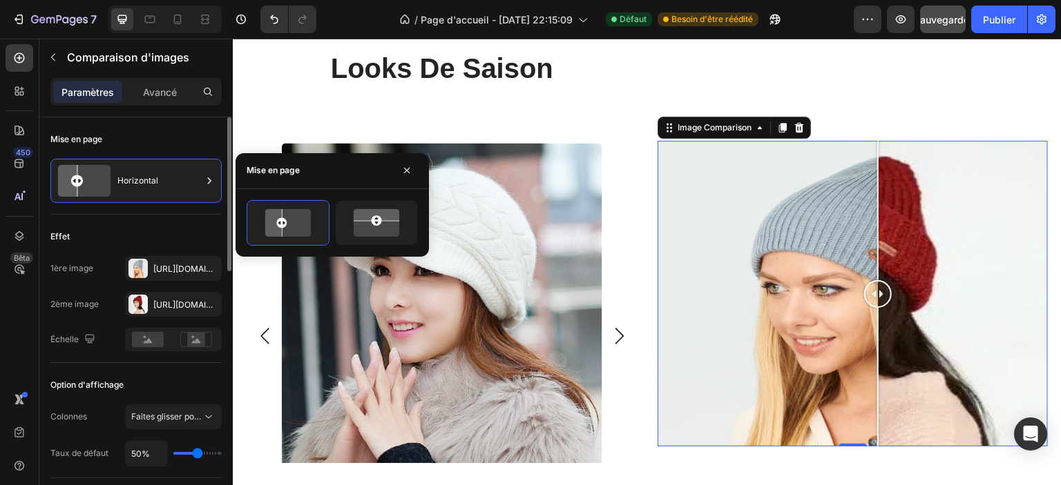
click at [133, 226] on div "Effet" at bounding box center [135, 237] width 171 height 22
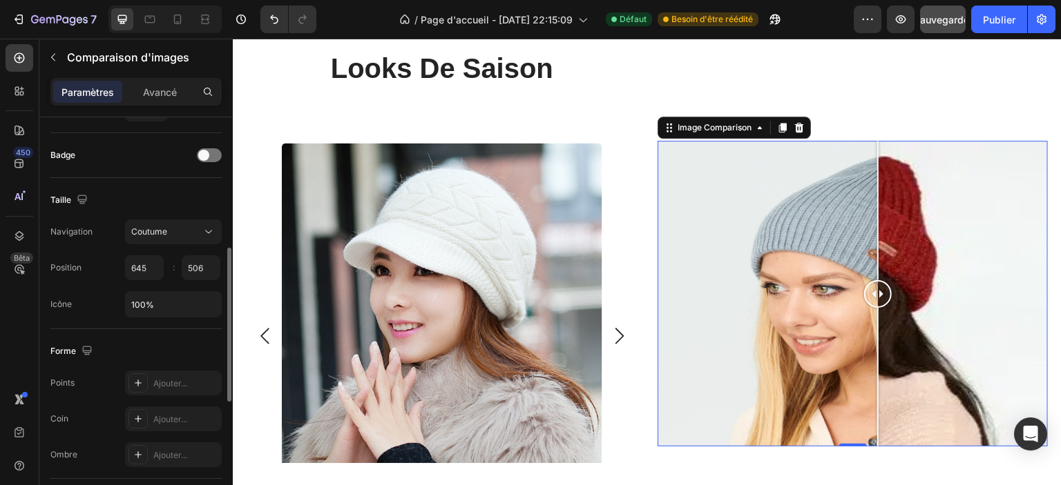
scroll to position [483, 0]
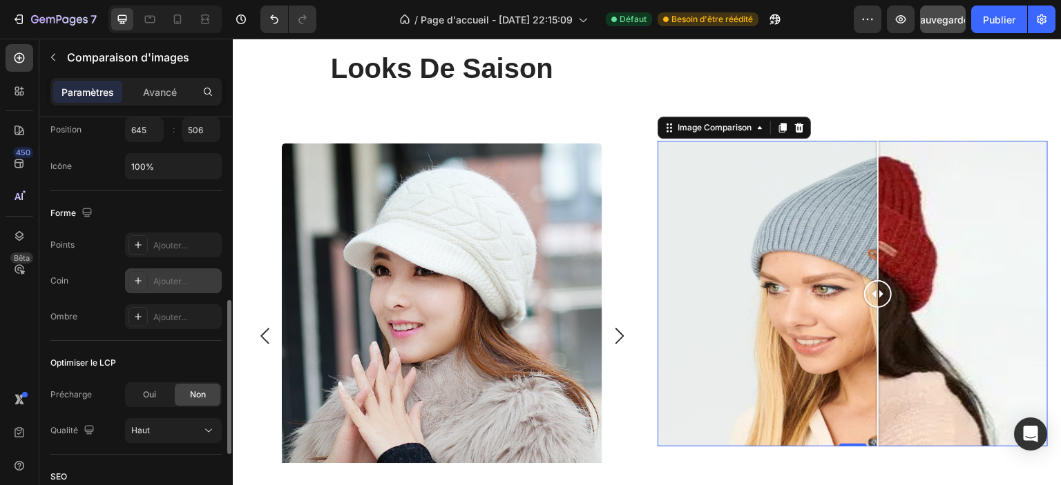
click at [149, 273] on div "Ajouter..." at bounding box center [173, 281] width 97 height 25
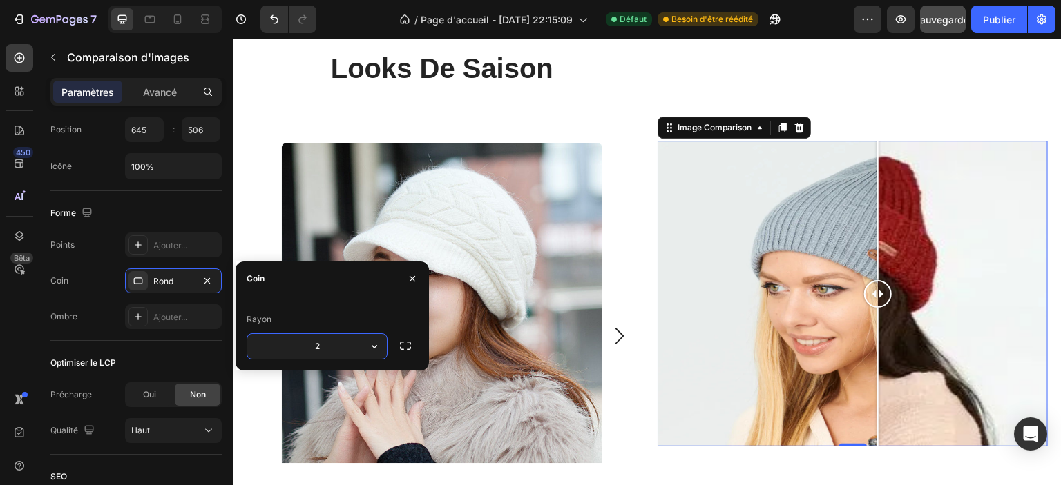
type input "20"
click at [169, 203] on div "Forme" at bounding box center [135, 213] width 171 height 22
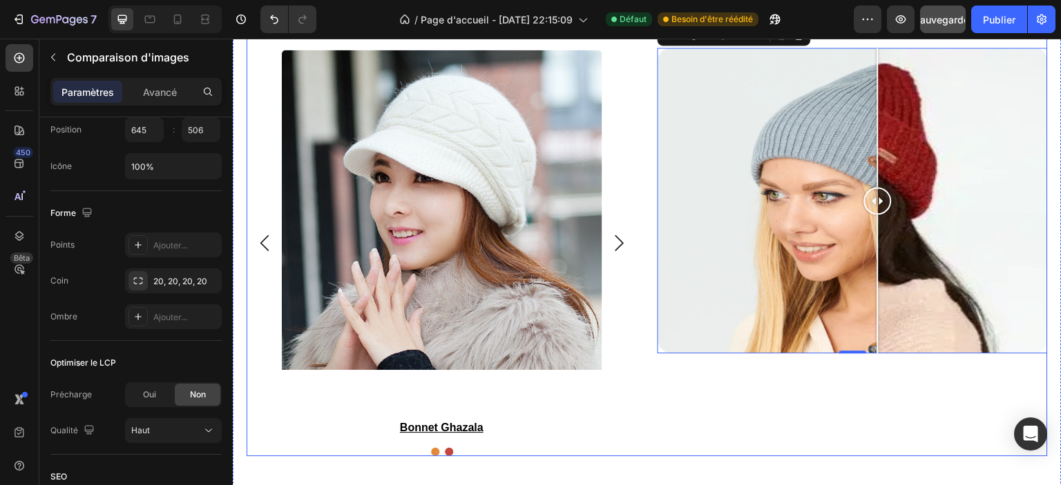
scroll to position [2125, 0]
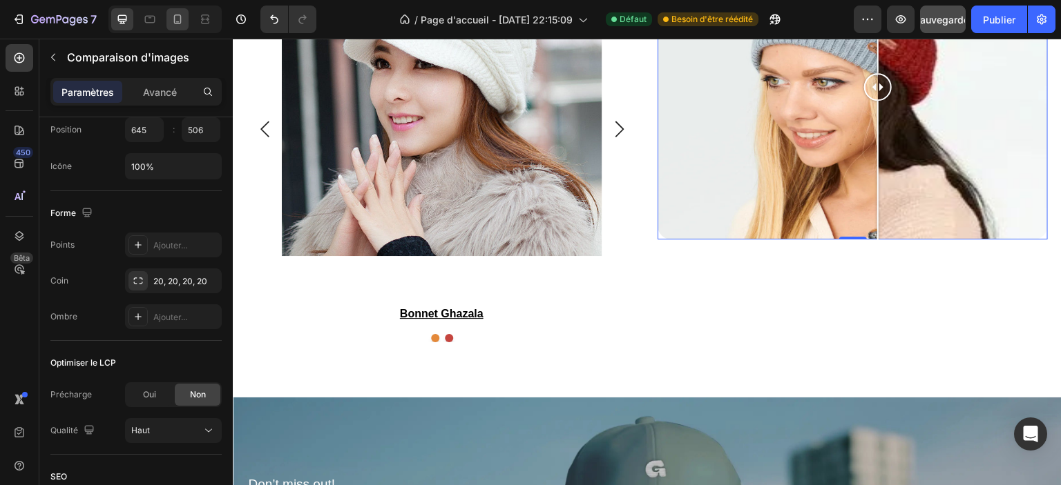
click at [175, 15] on icon at bounding box center [178, 20] width 8 height 10
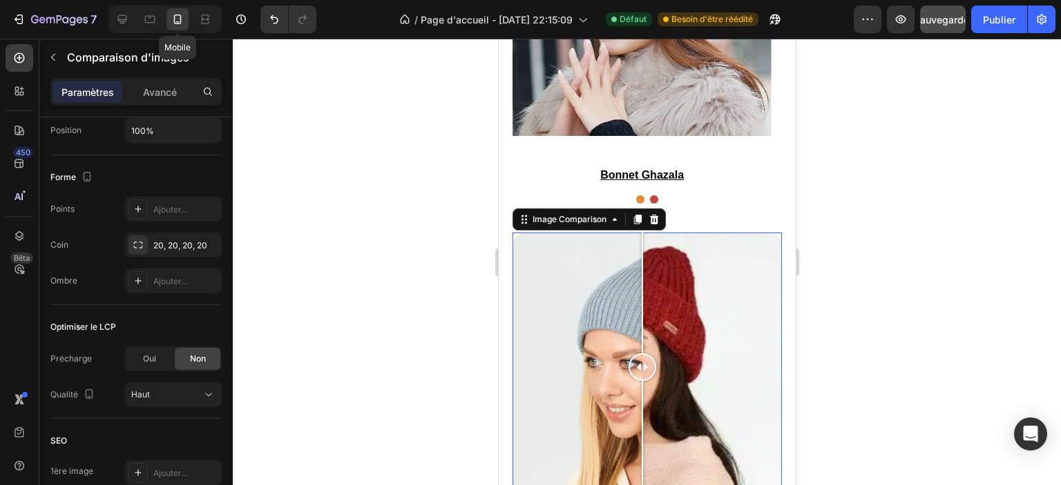
scroll to position [2269, 0]
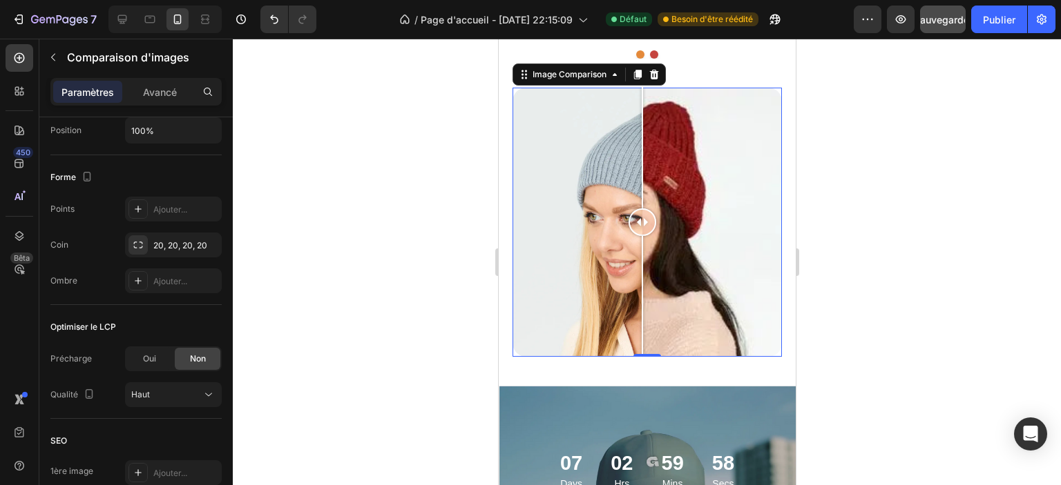
click at [352, 335] on div at bounding box center [647, 262] width 828 height 447
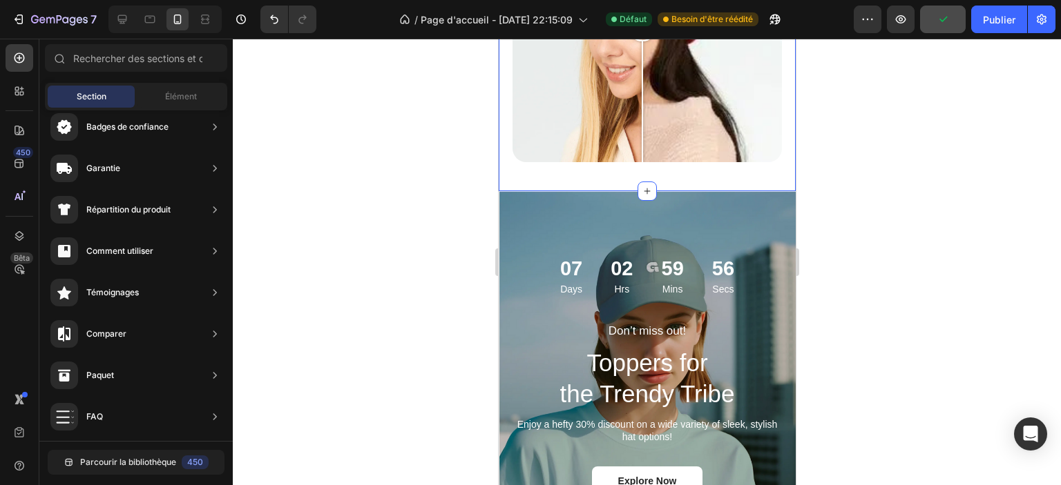
scroll to position [2476, 0]
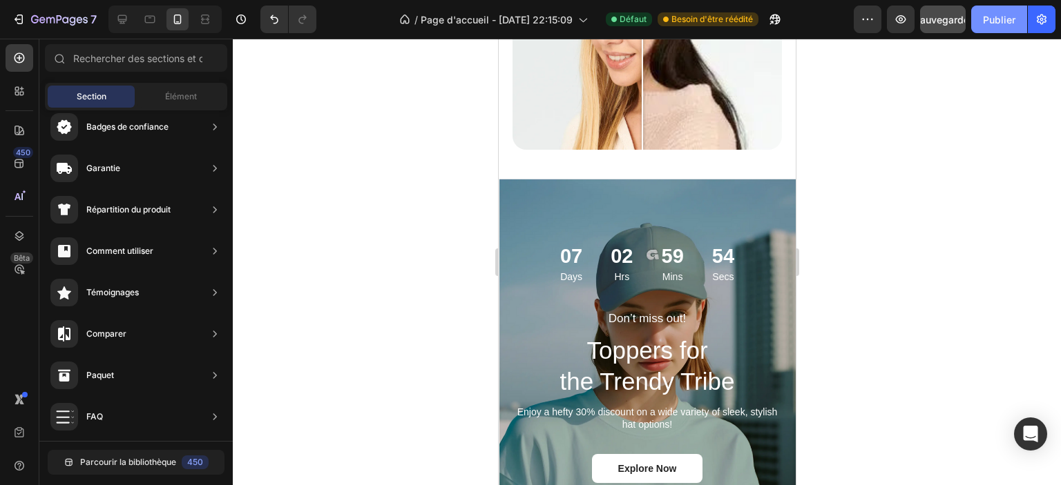
click at [1010, 19] on font "Publier" at bounding box center [999, 20] width 32 height 12
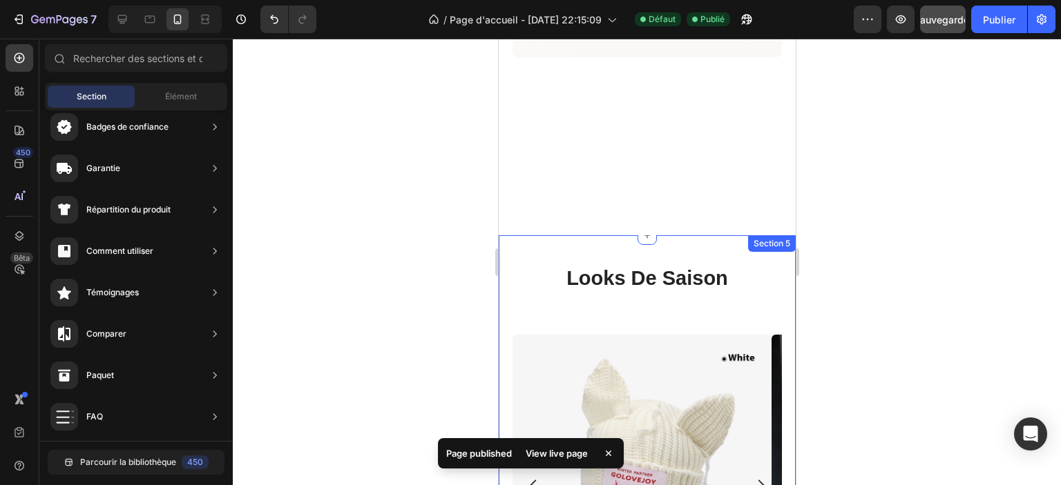
scroll to position [1894, 0]
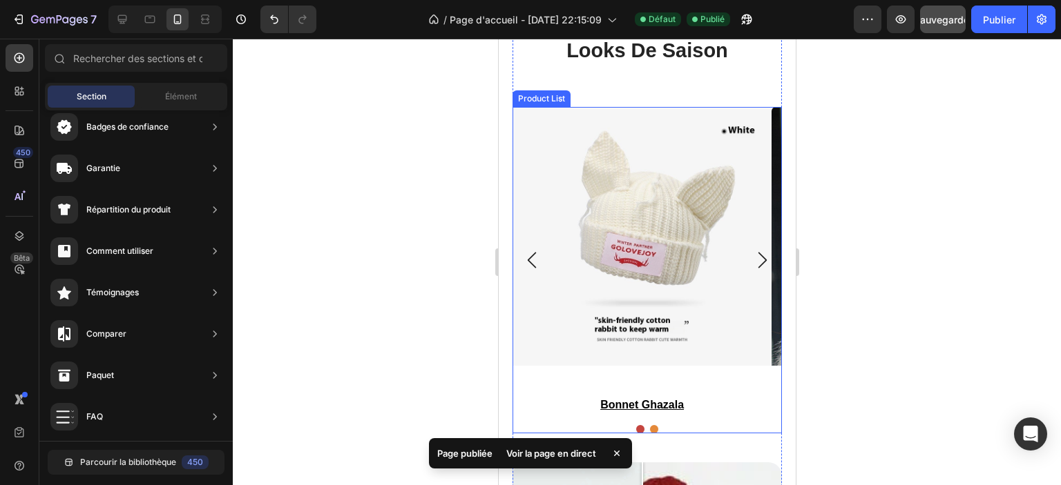
click at [753, 256] on icon "Carousel Next Arrow" at bounding box center [761, 260] width 17 height 17
